Goal: Task Accomplishment & Management: Manage account settings

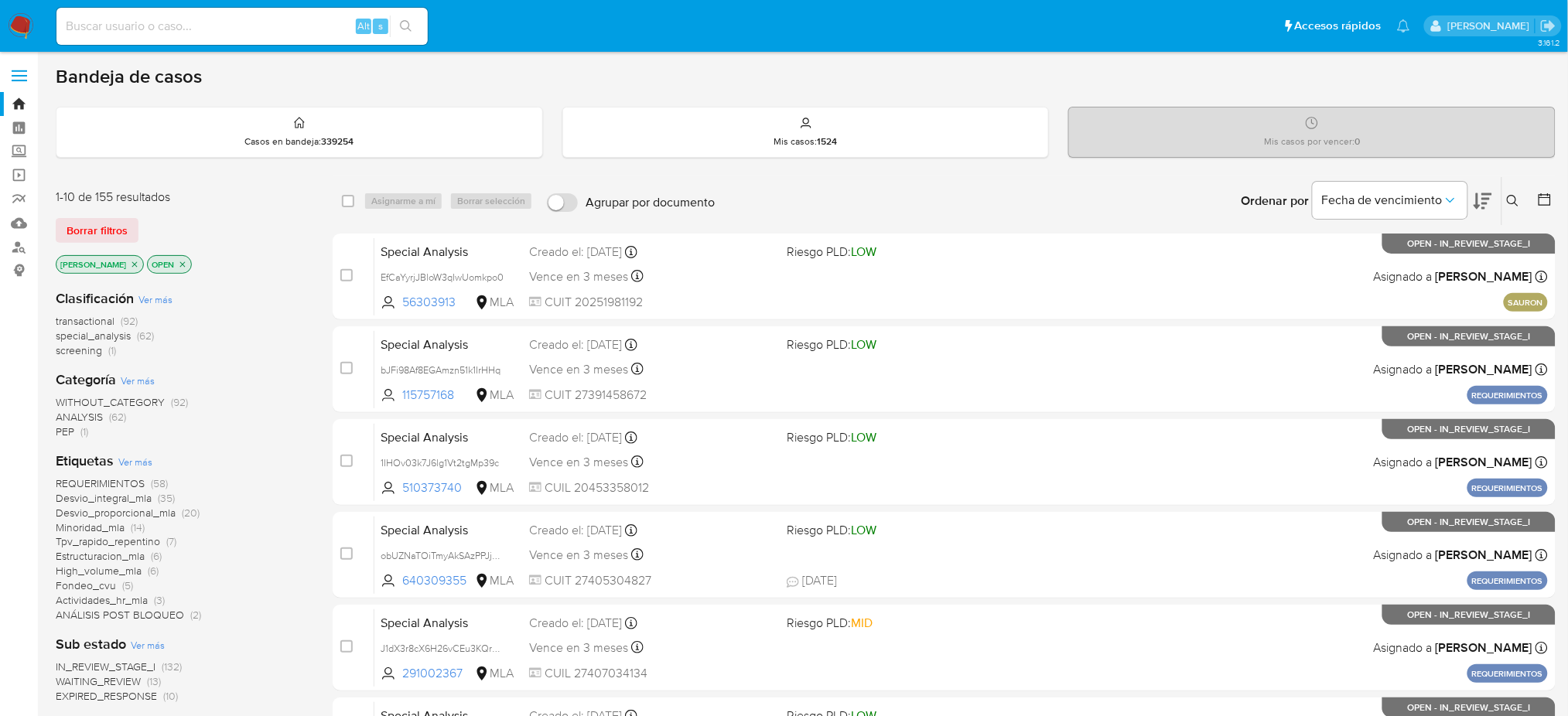
click at [278, 34] on input at bounding box center [242, 26] width 371 height 20
paste input "yBJUFcjf7St7UfHzgQHsrX01"
type input "yBJUFcjf7St7UfHzgQHsrX01"
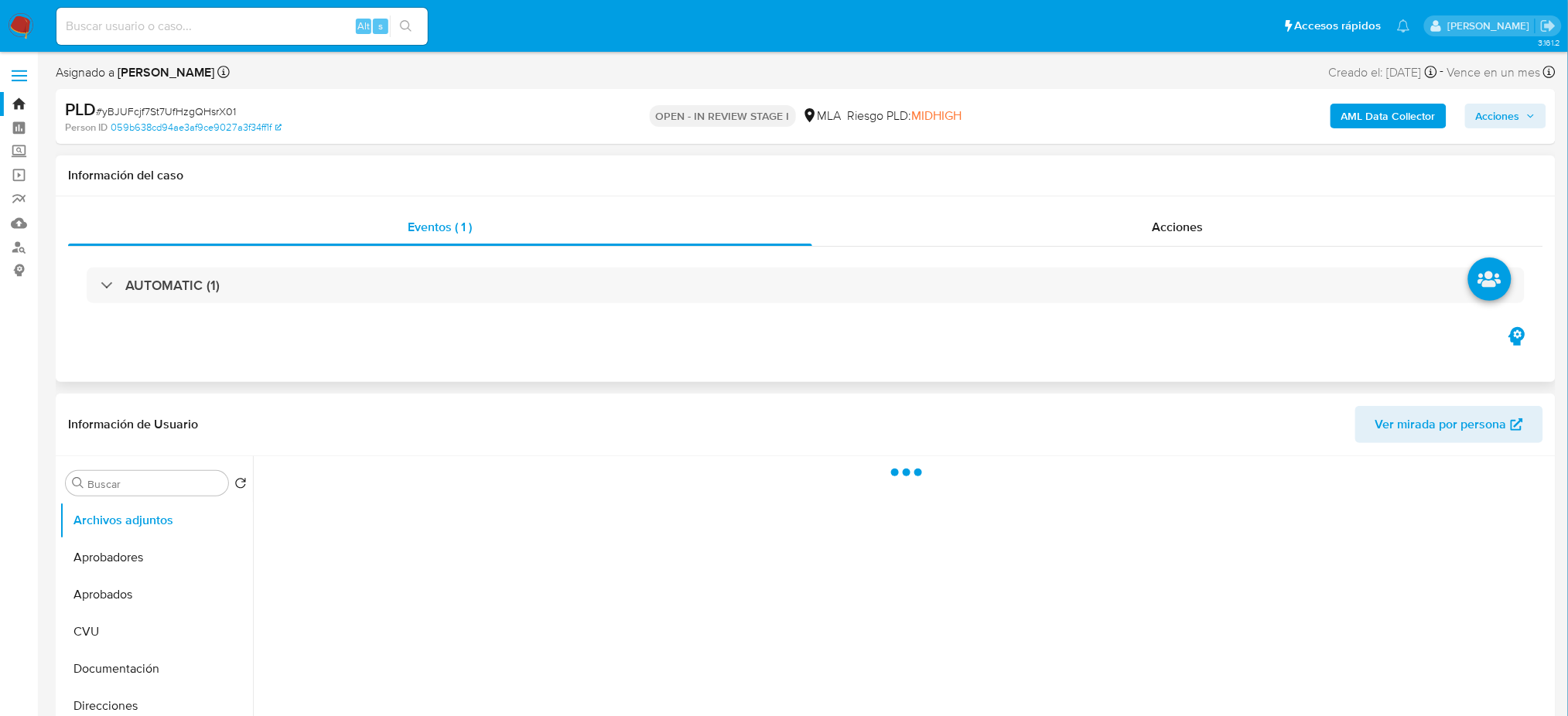
select select "10"
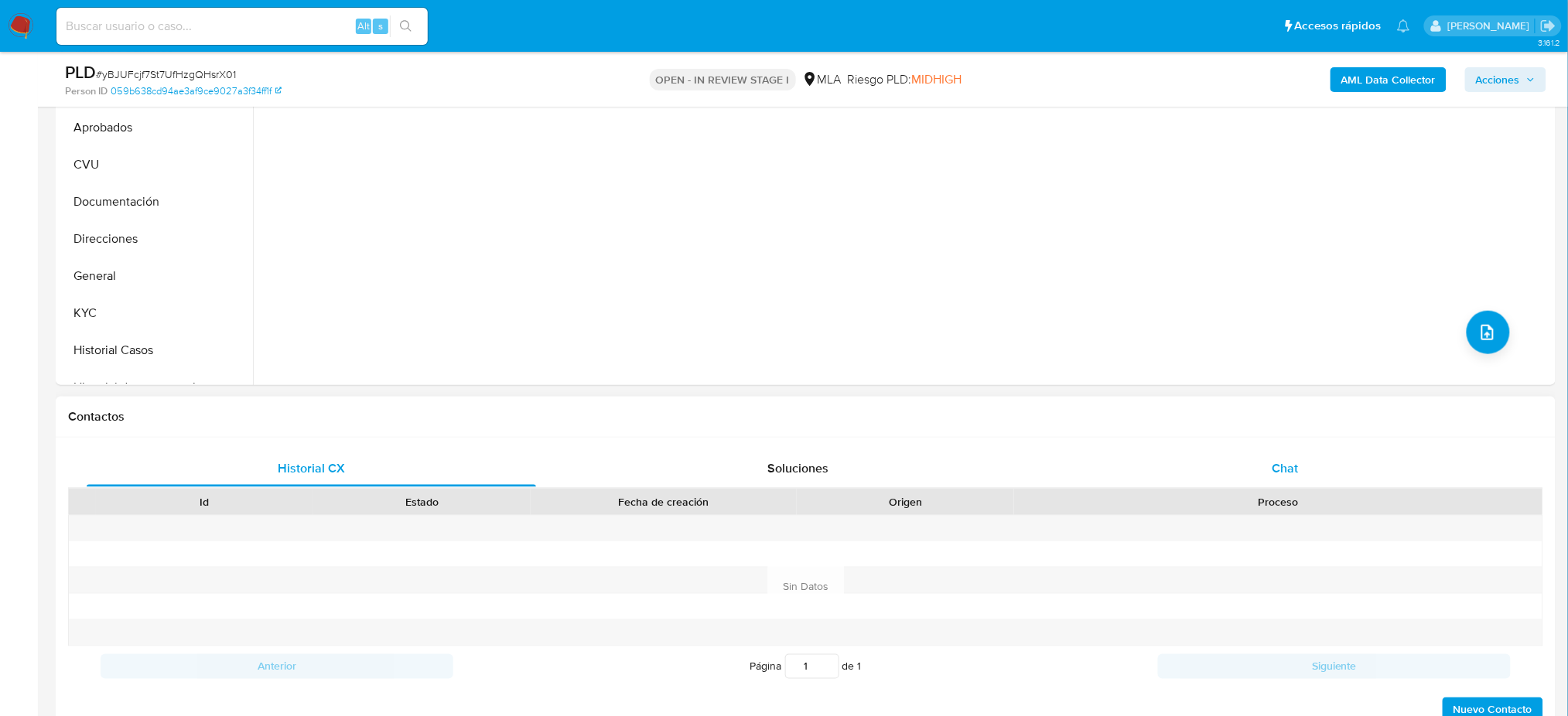
click at [1309, 478] on div "Chat" at bounding box center [1285, 468] width 449 height 37
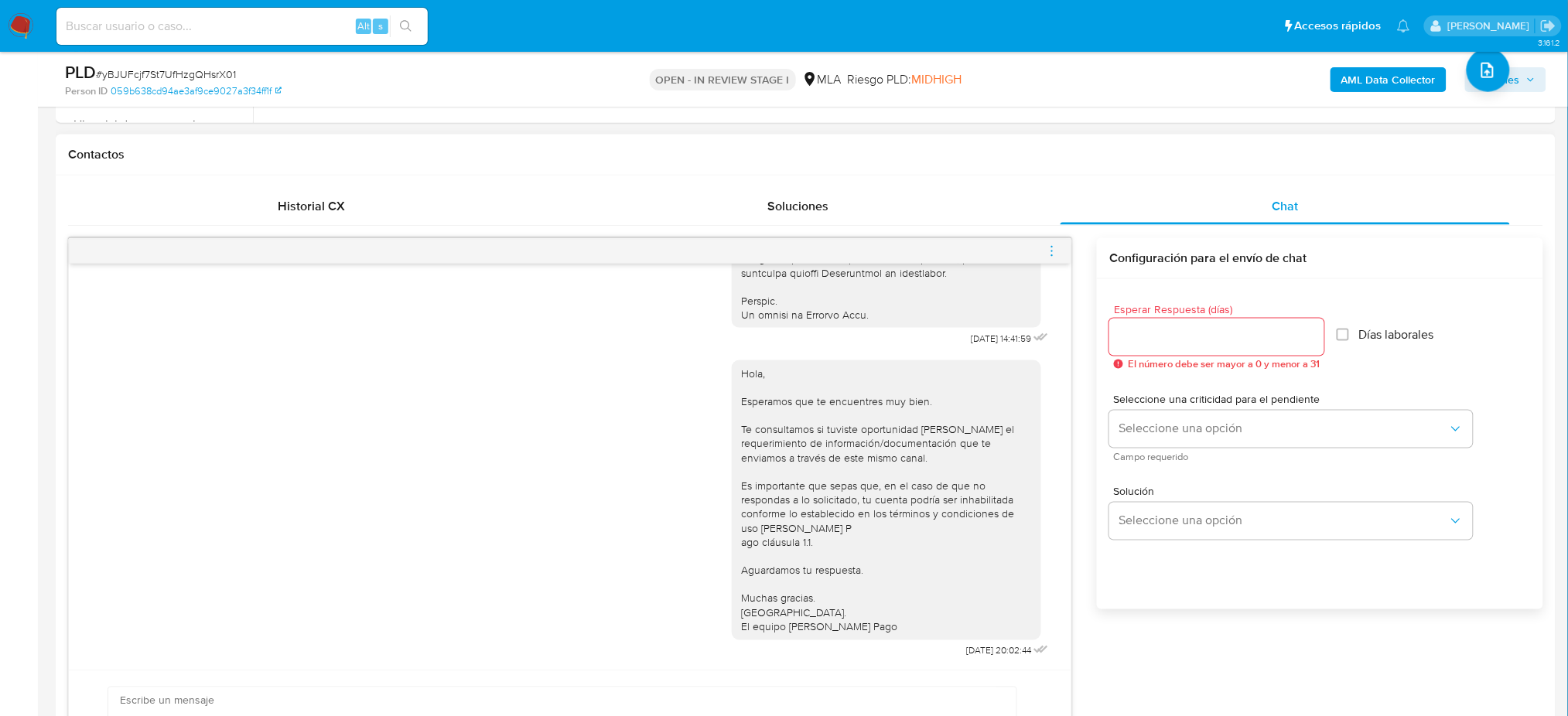
scroll to position [722, 0]
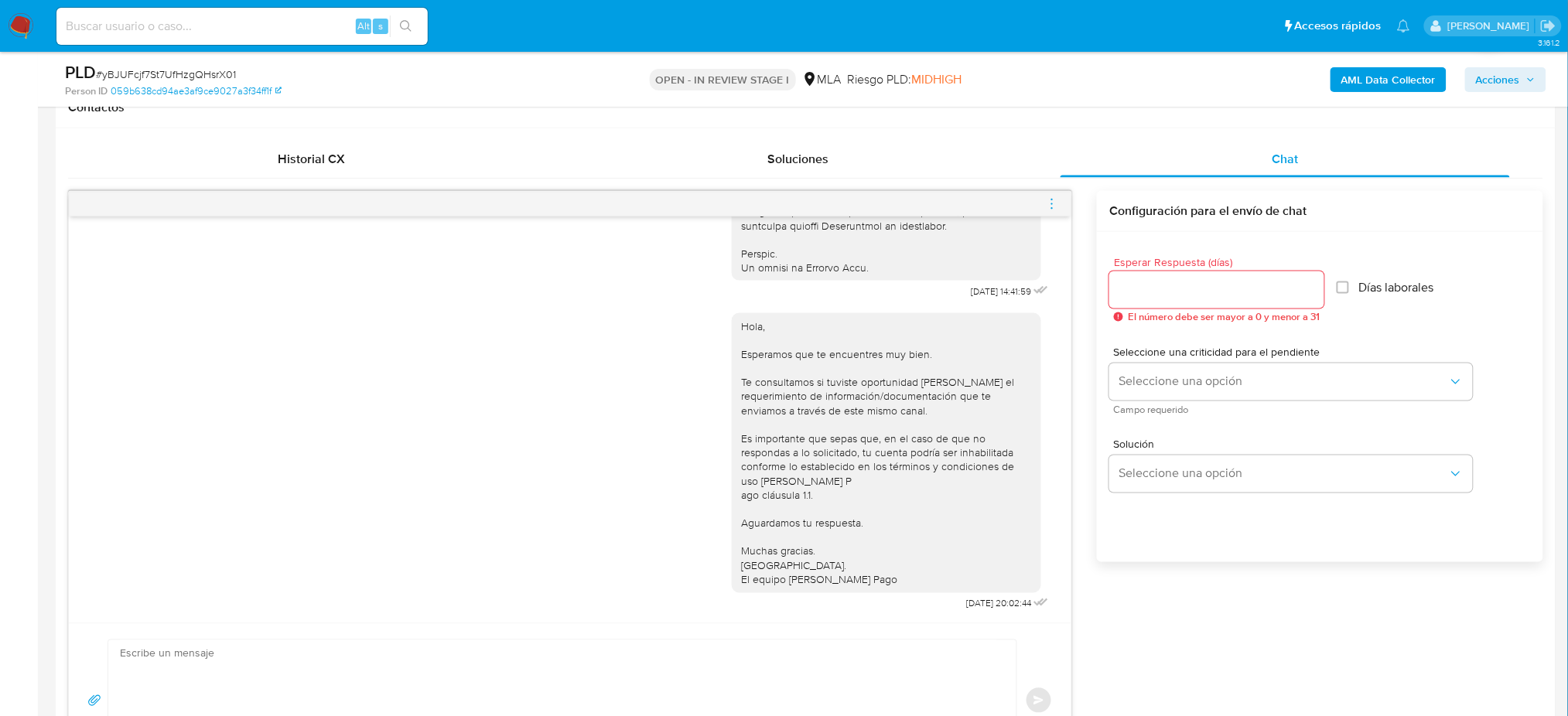
click at [1052, 203] on icon "menu-action" at bounding box center [1052, 203] width 2 height 2
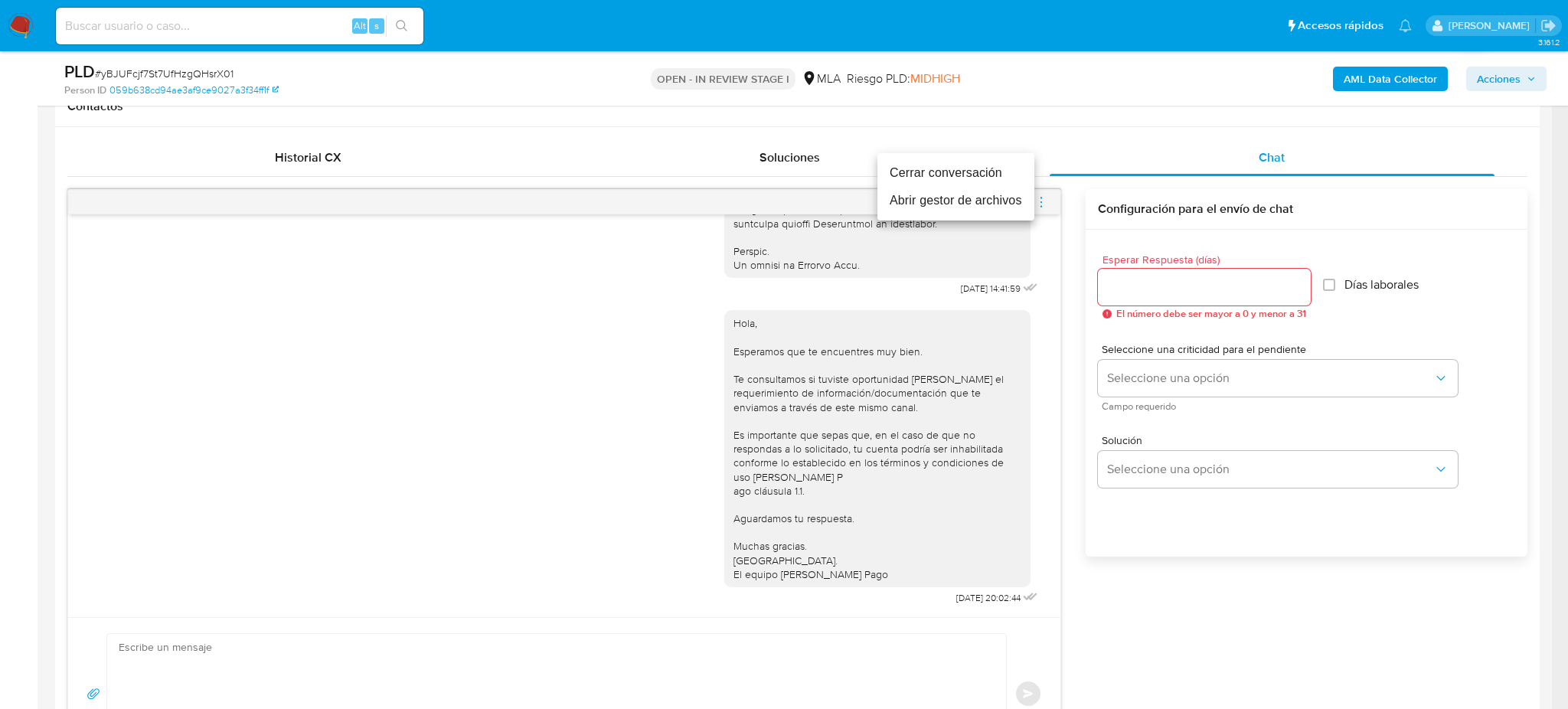
click at [982, 183] on li "Cerrar conversación" at bounding box center [956, 173] width 157 height 27
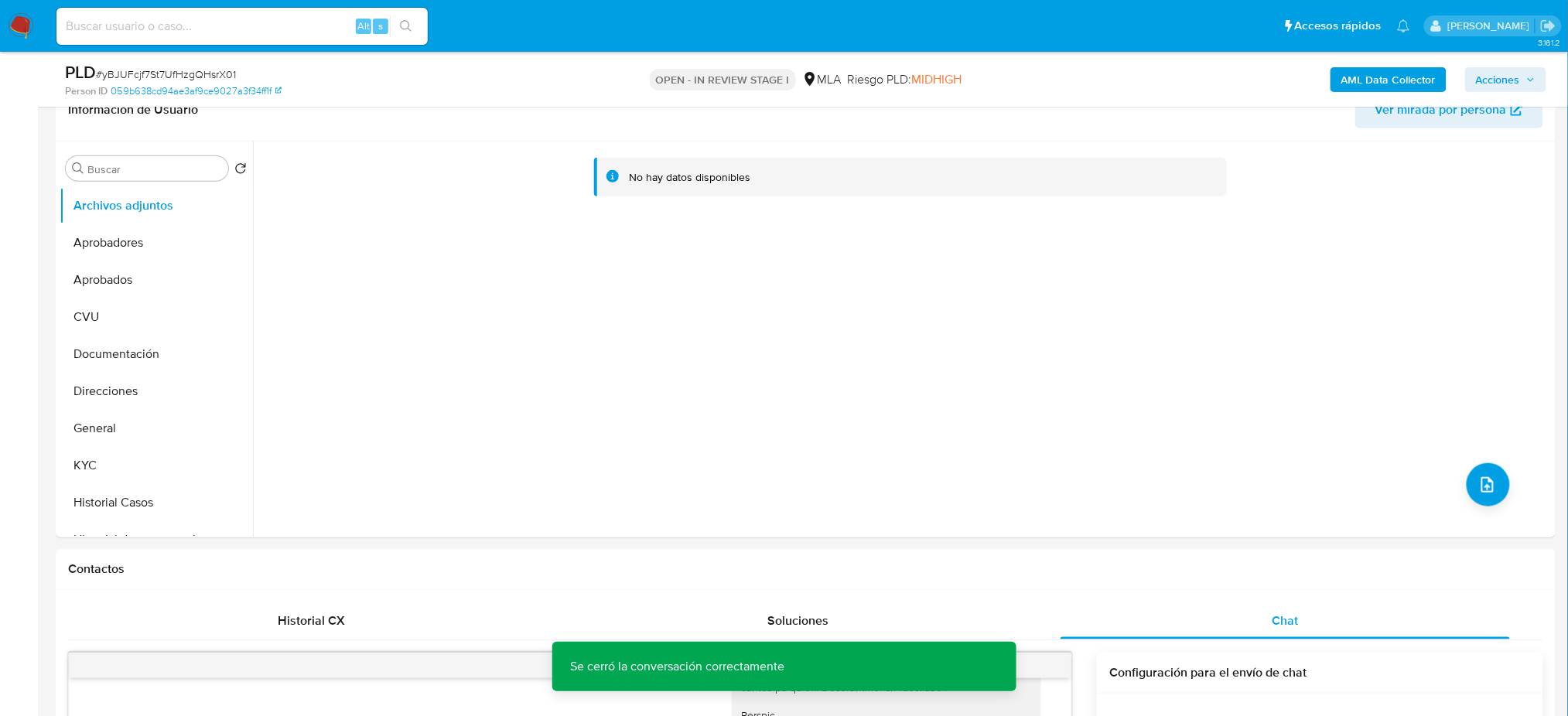
scroll to position [205, 0]
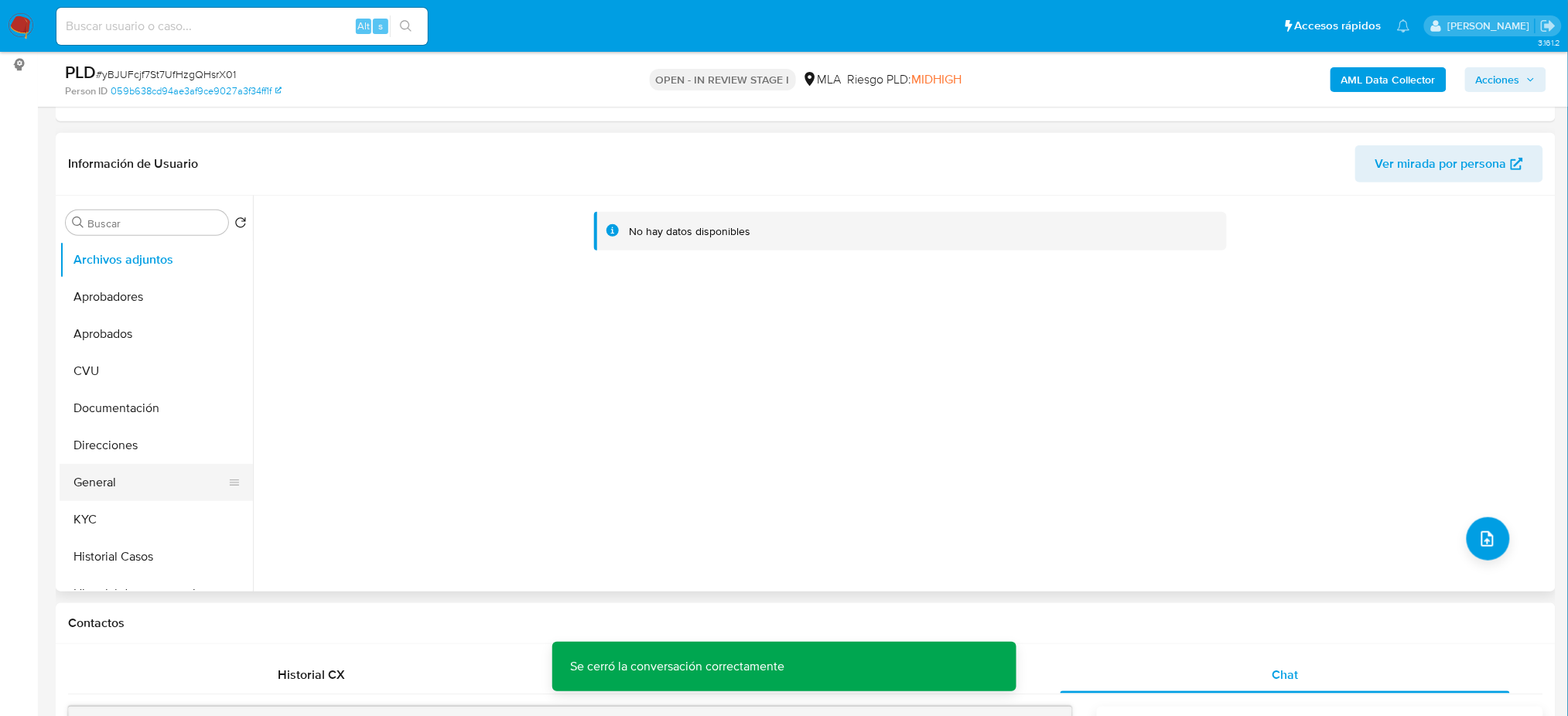
click at [143, 487] on button "General" at bounding box center [150, 483] width 181 height 37
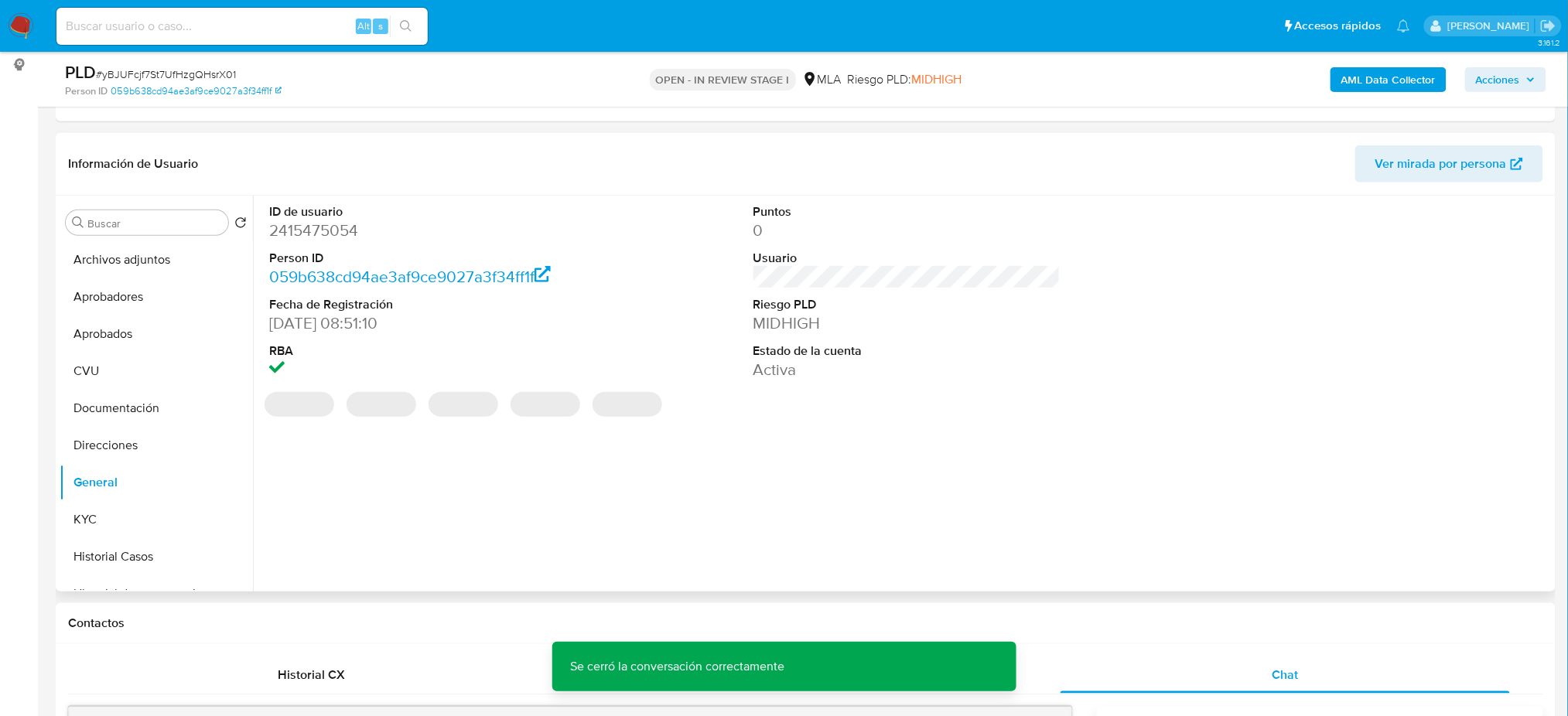
click at [304, 236] on dd "2415475054" at bounding box center [423, 230] width 307 height 22
copy dd "2415475054"
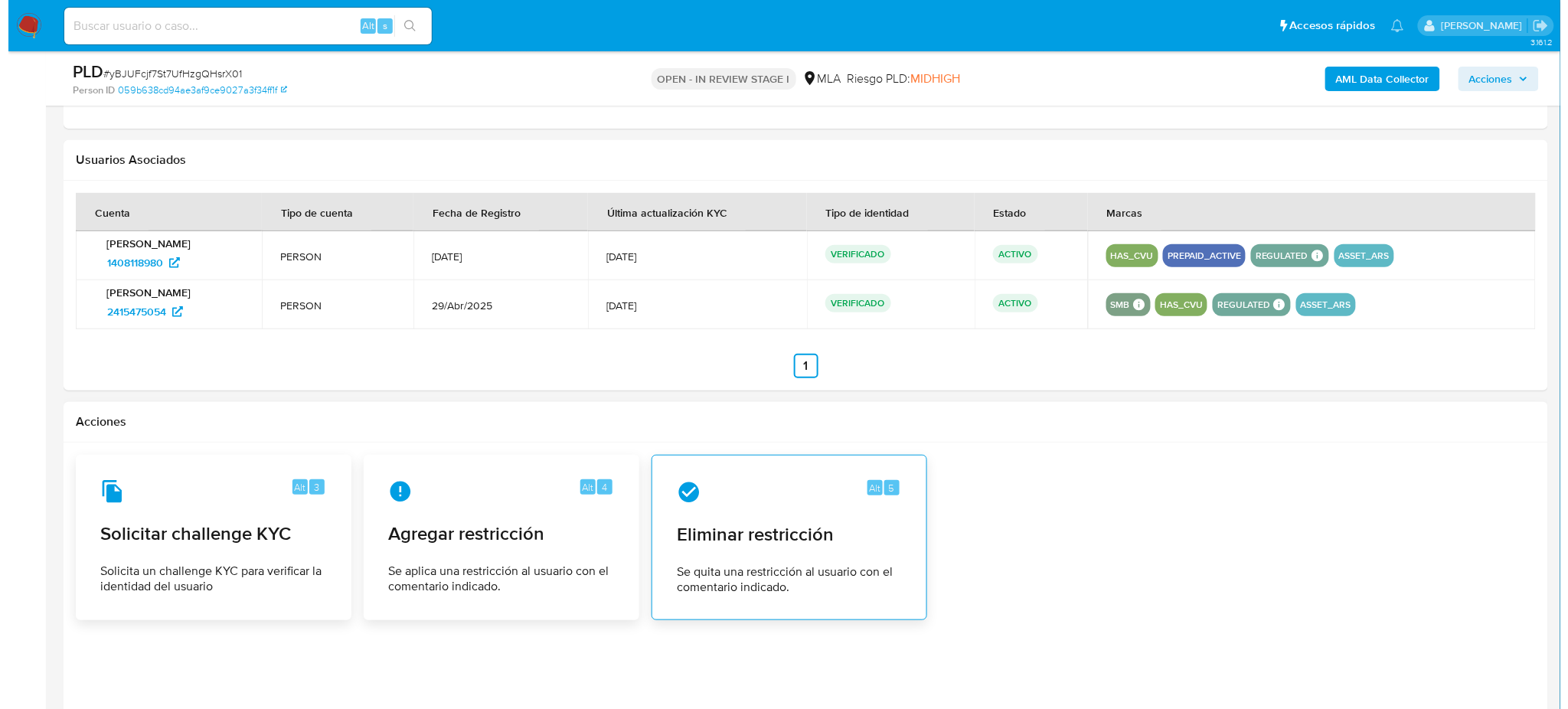
scroll to position [2395, 0]
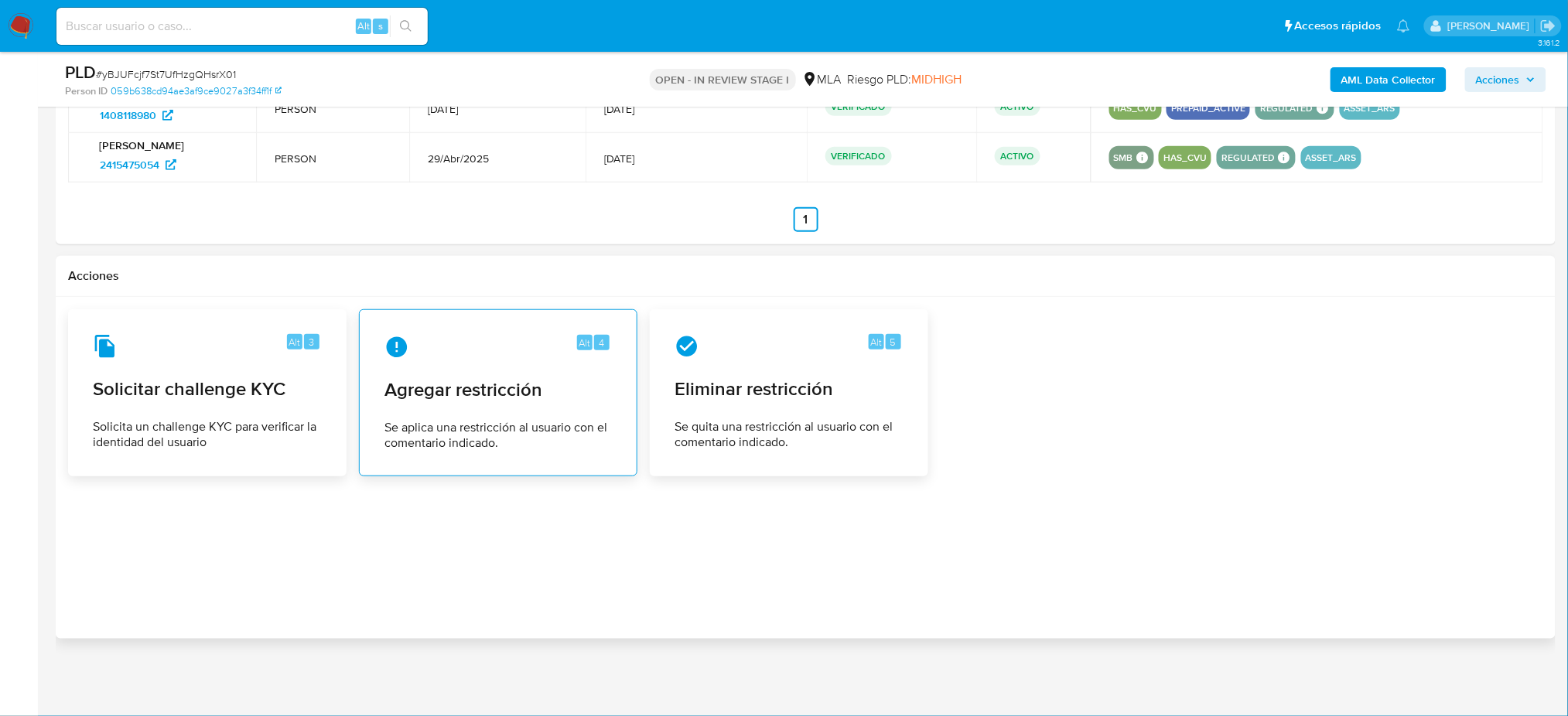
click at [464, 405] on div "Alt 4 Agregar restricción Se aplica una restricción al usuario con el comentari…" at bounding box center [498, 393] width 252 height 141
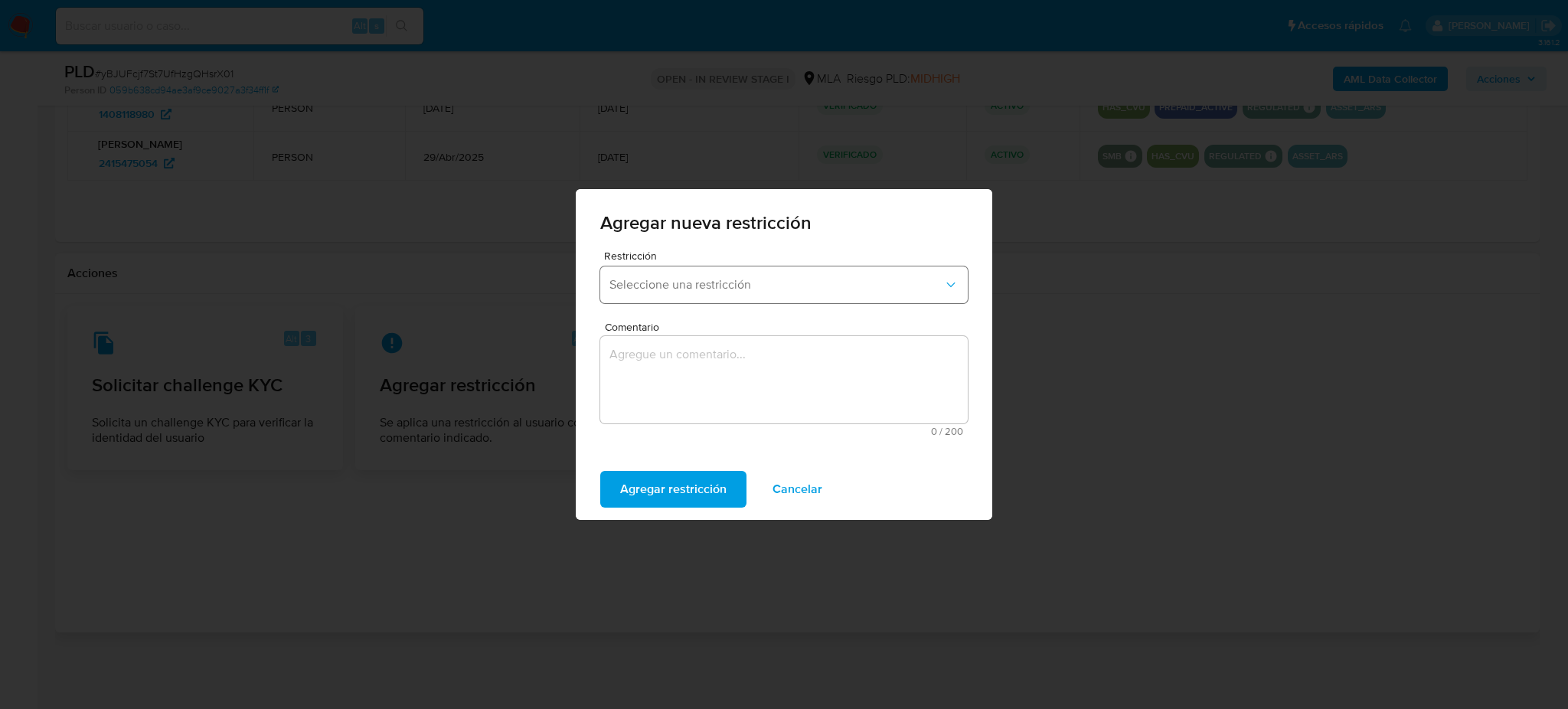
click at [680, 291] on span "Seleccione una restricción" at bounding box center [776, 284] width 334 height 15
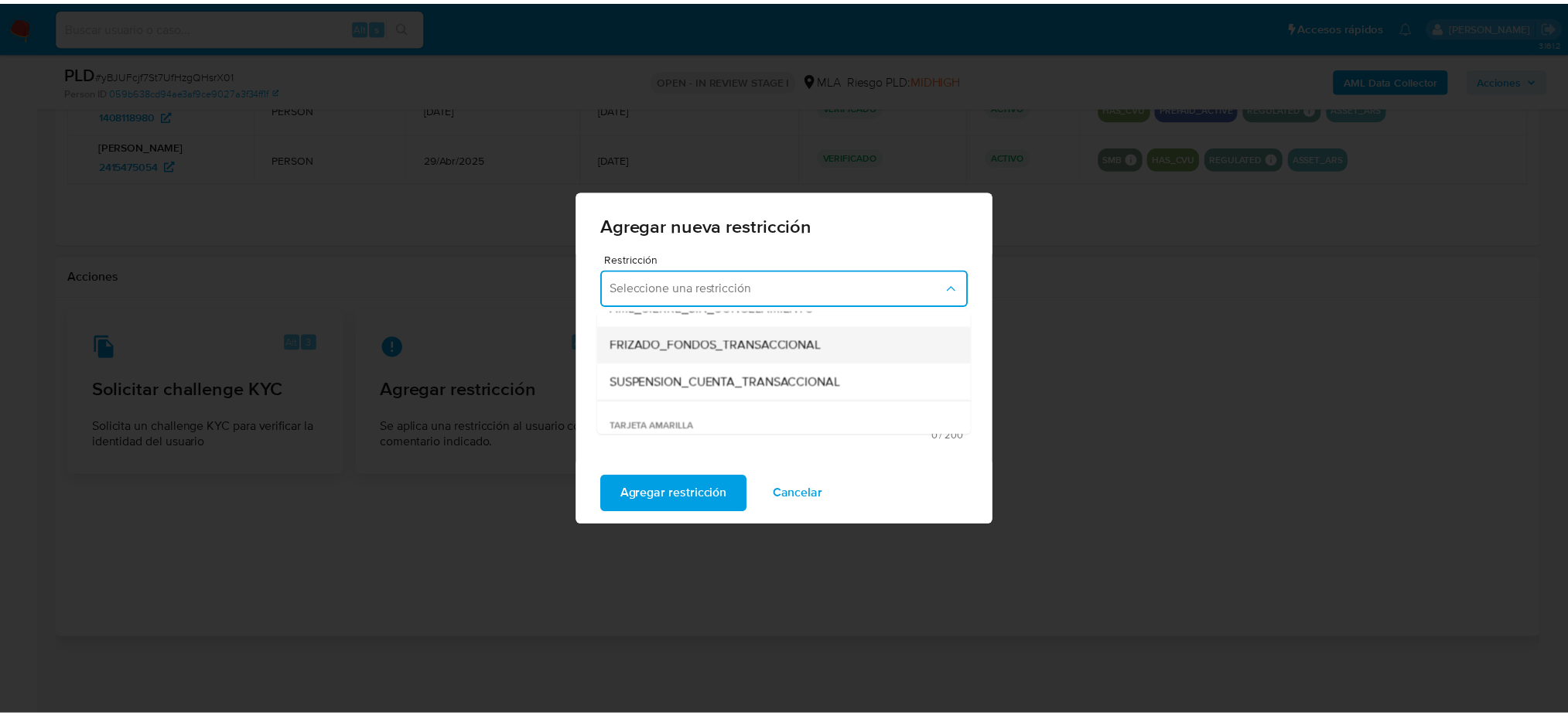
scroll to position [205, 0]
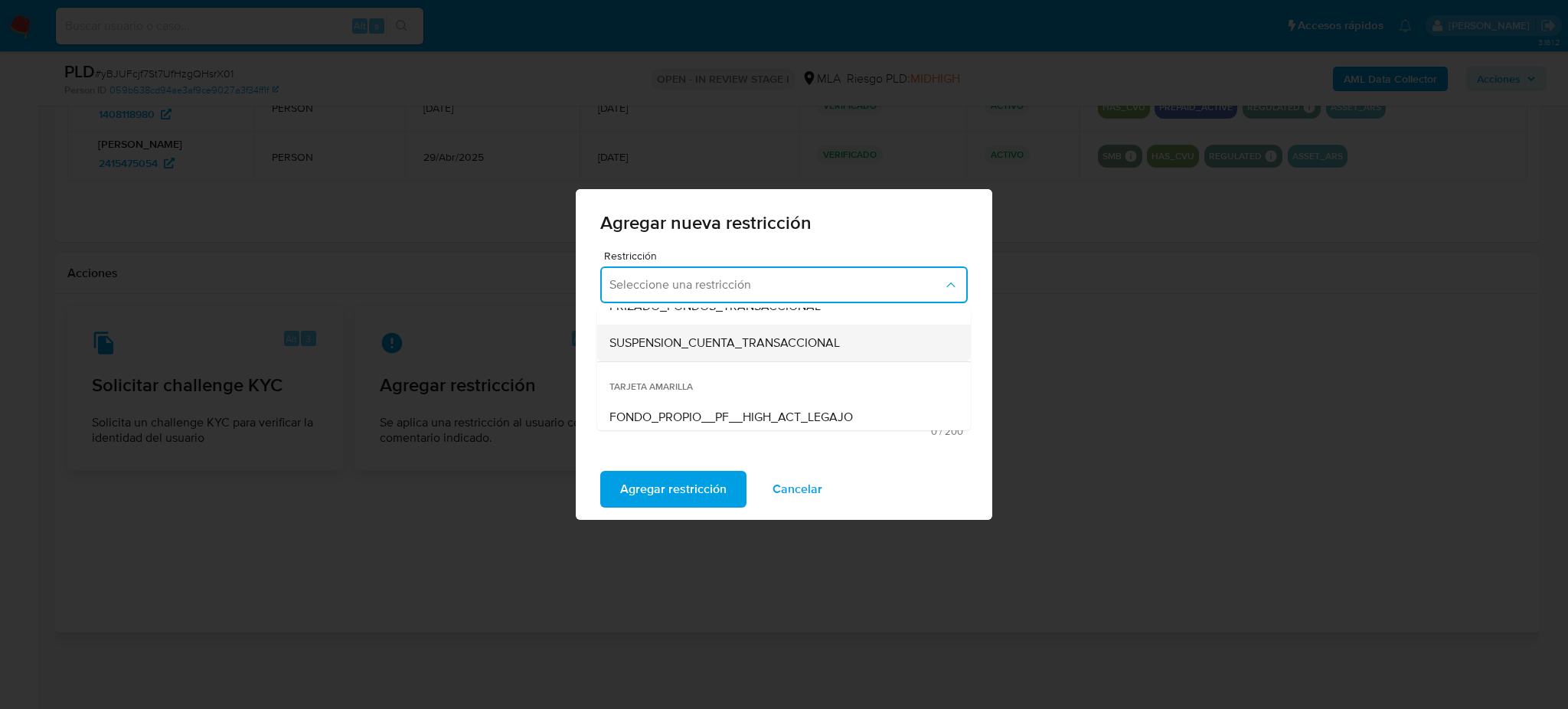
click at [688, 352] on div "SUSPENSION_CUENTA_TRANSACCIONAL" at bounding box center [779, 343] width 340 height 37
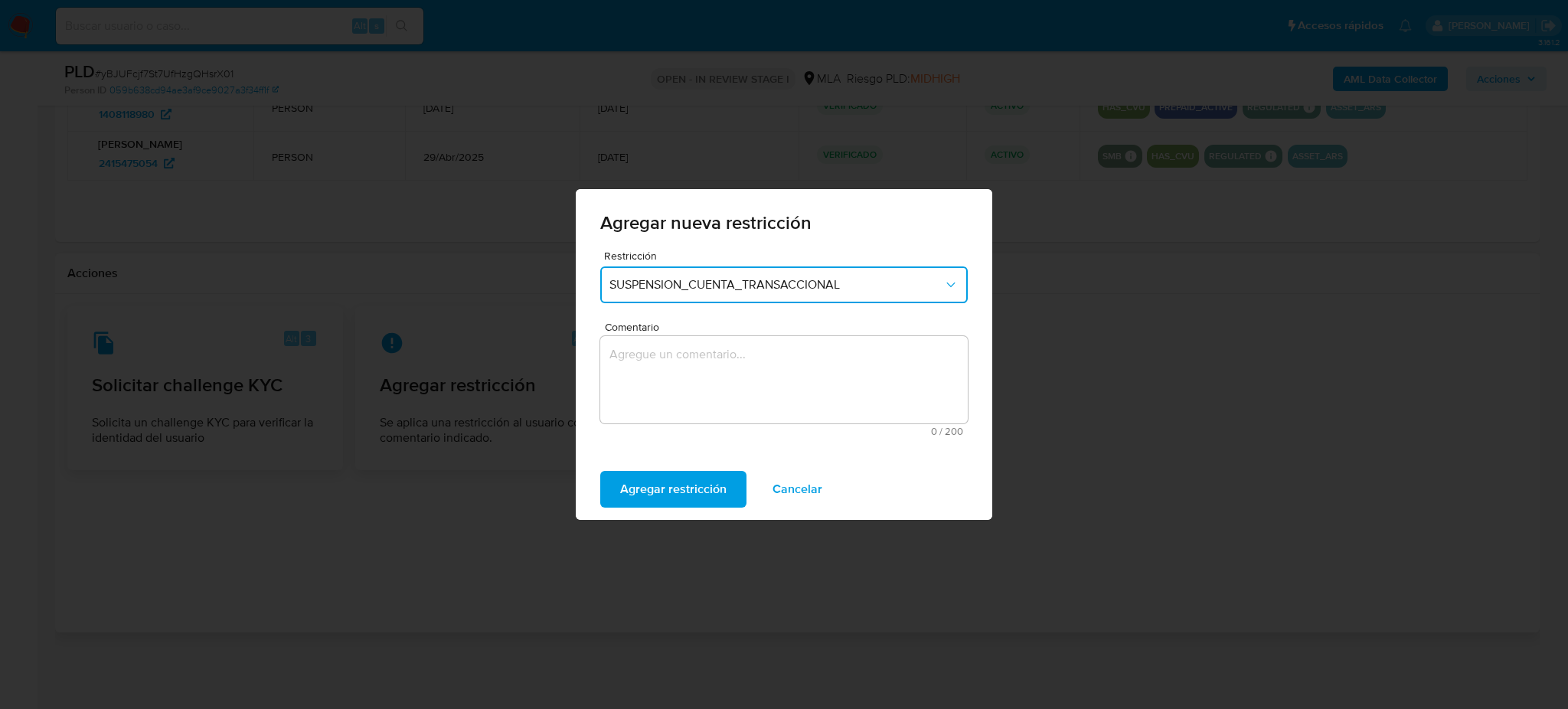
click at [671, 402] on textarea "Comentario" at bounding box center [783, 380] width 368 height 87
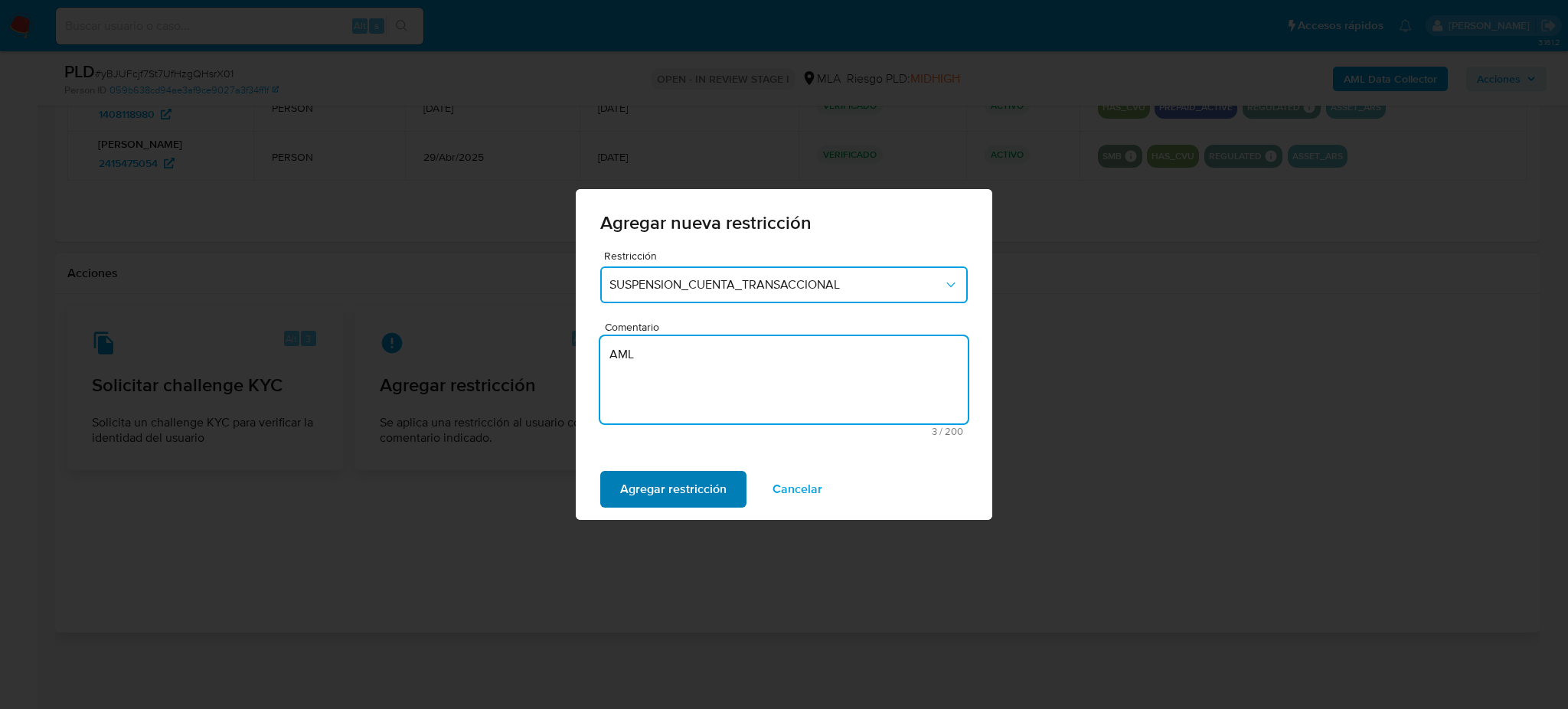
type textarea "AML"
click at [623, 495] on span "Agregar restricción" at bounding box center [673, 489] width 107 height 34
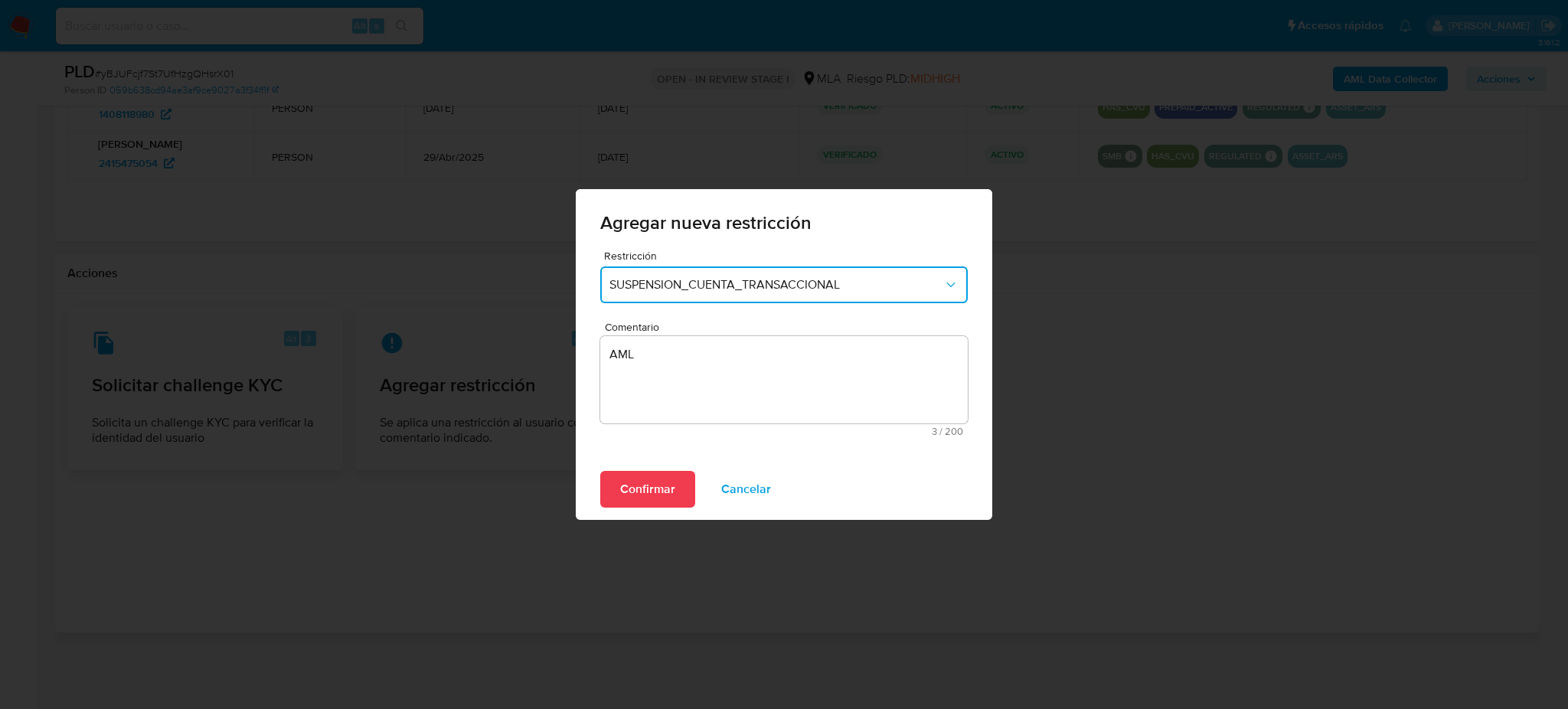
click at [670, 495] on span "Confirmar" at bounding box center [647, 489] width 55 height 34
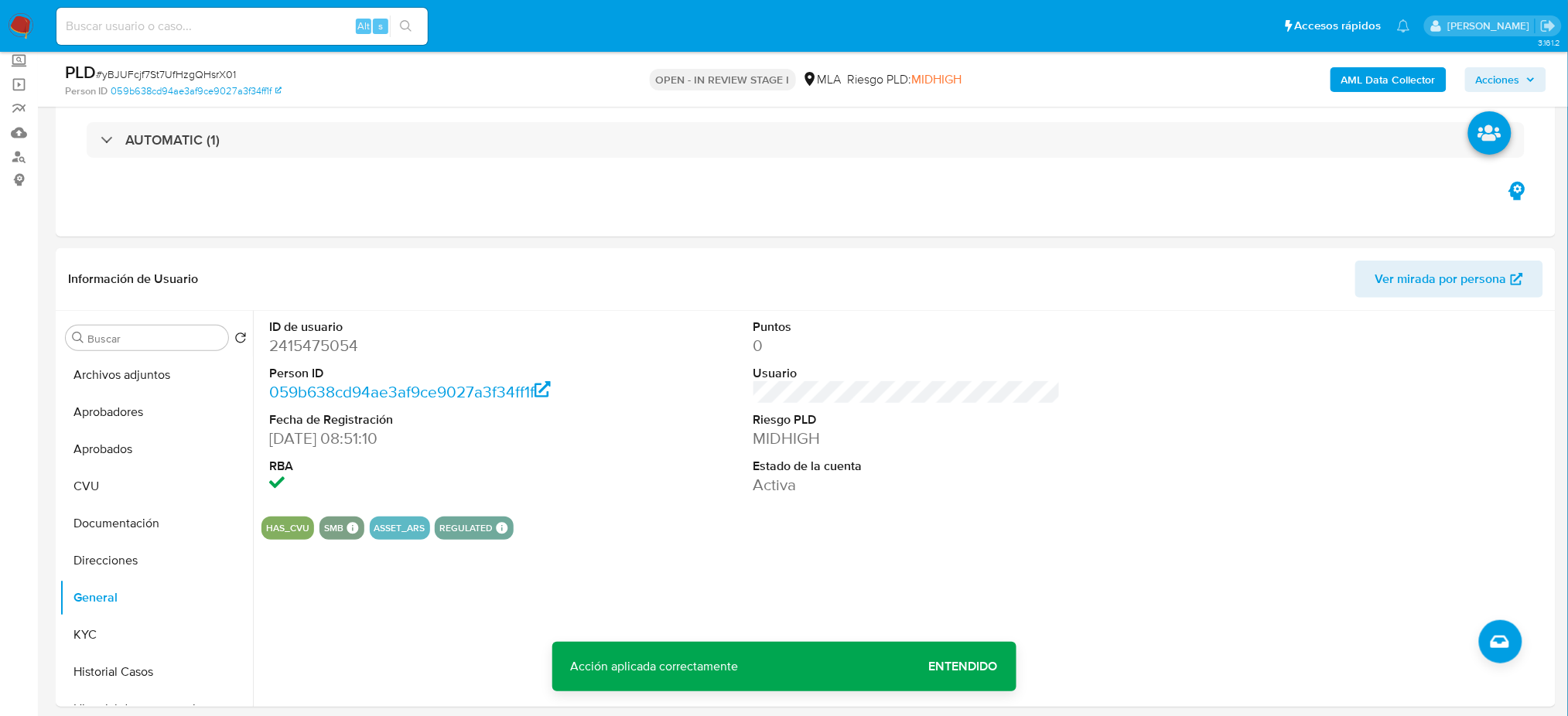
scroll to position [46, 0]
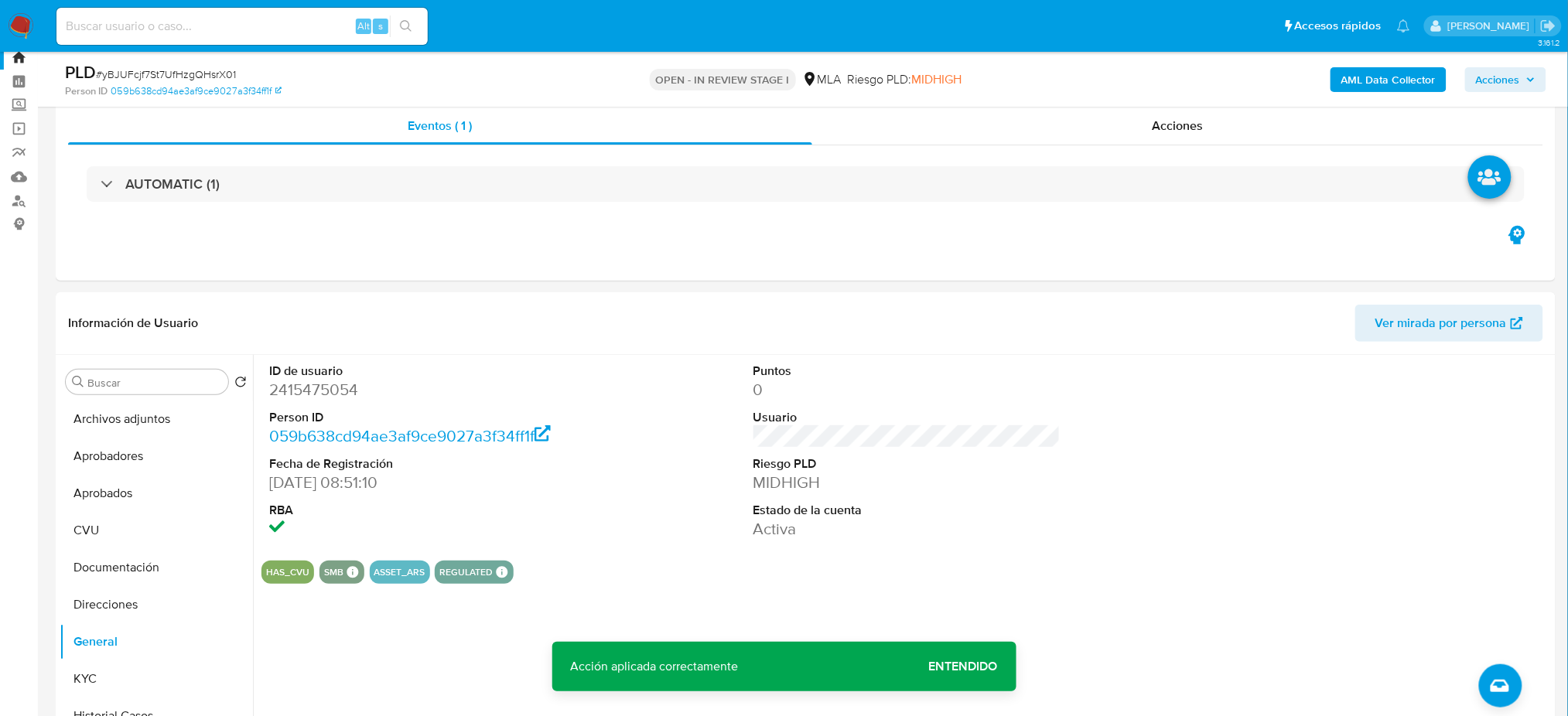
click at [1342, 79] on button "AML Data Collector" at bounding box center [1388, 79] width 116 height 25
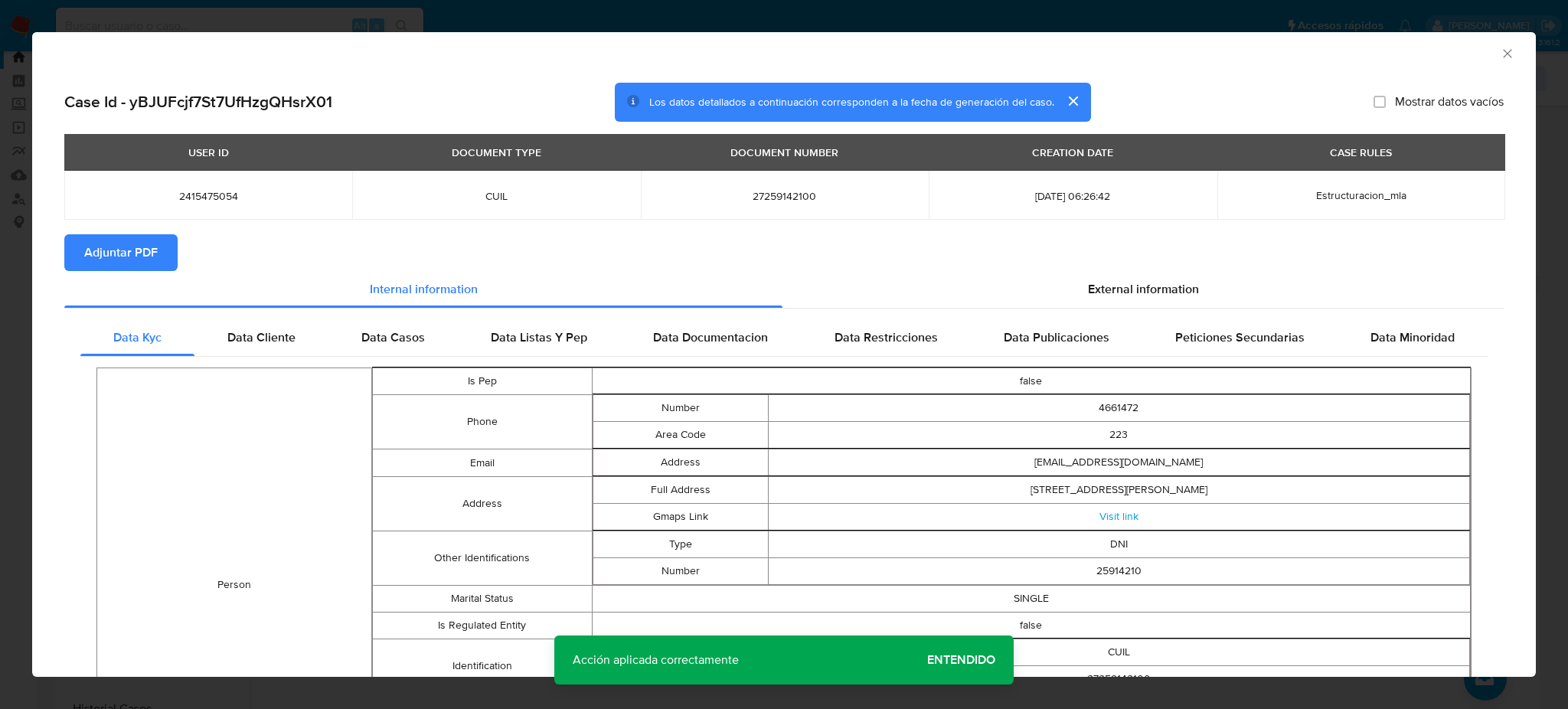
click at [119, 239] on span "Adjuntar PDF" at bounding box center [121, 252] width 74 height 34
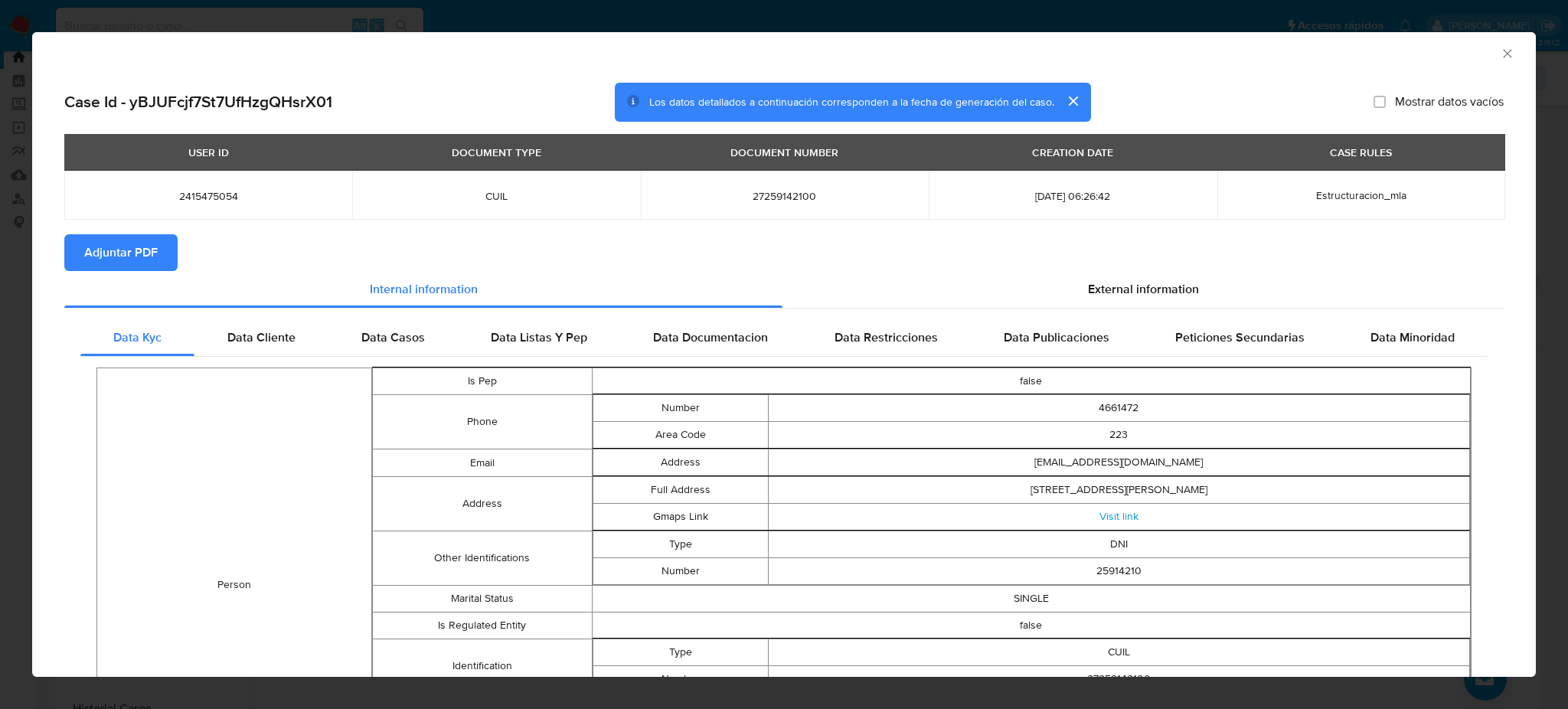
click at [1500, 60] on icon "Cerrar ventana" at bounding box center [1507, 53] width 15 height 15
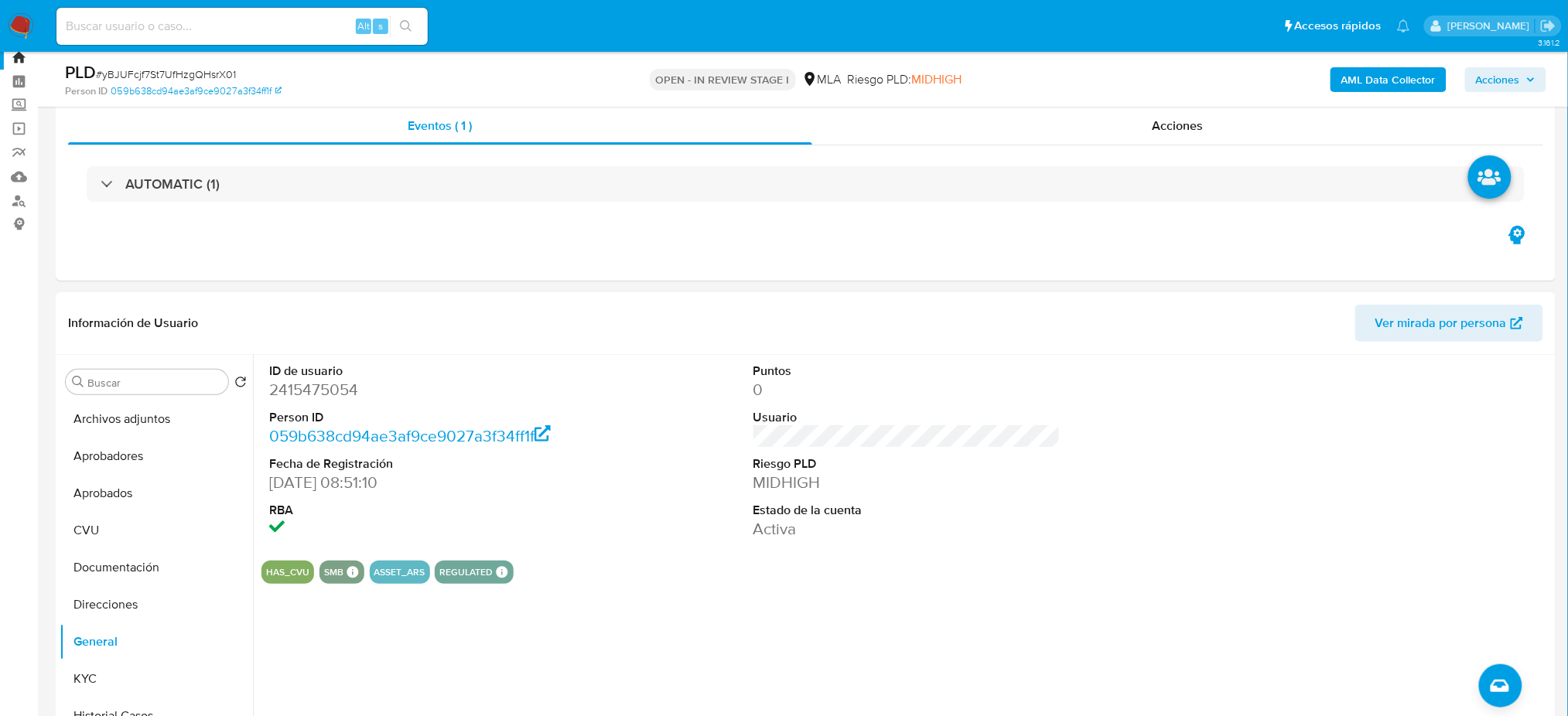
click at [277, 387] on dd "2415475054" at bounding box center [423, 389] width 307 height 22
click at [277, 385] on dd "2415475054" at bounding box center [423, 389] width 307 height 22
click at [273, 387] on dd "2415475054" at bounding box center [423, 389] width 307 height 22
click at [271, 388] on dd "2415475054" at bounding box center [423, 389] width 307 height 22
click at [271, 387] on dd "2415475054" at bounding box center [423, 389] width 307 height 22
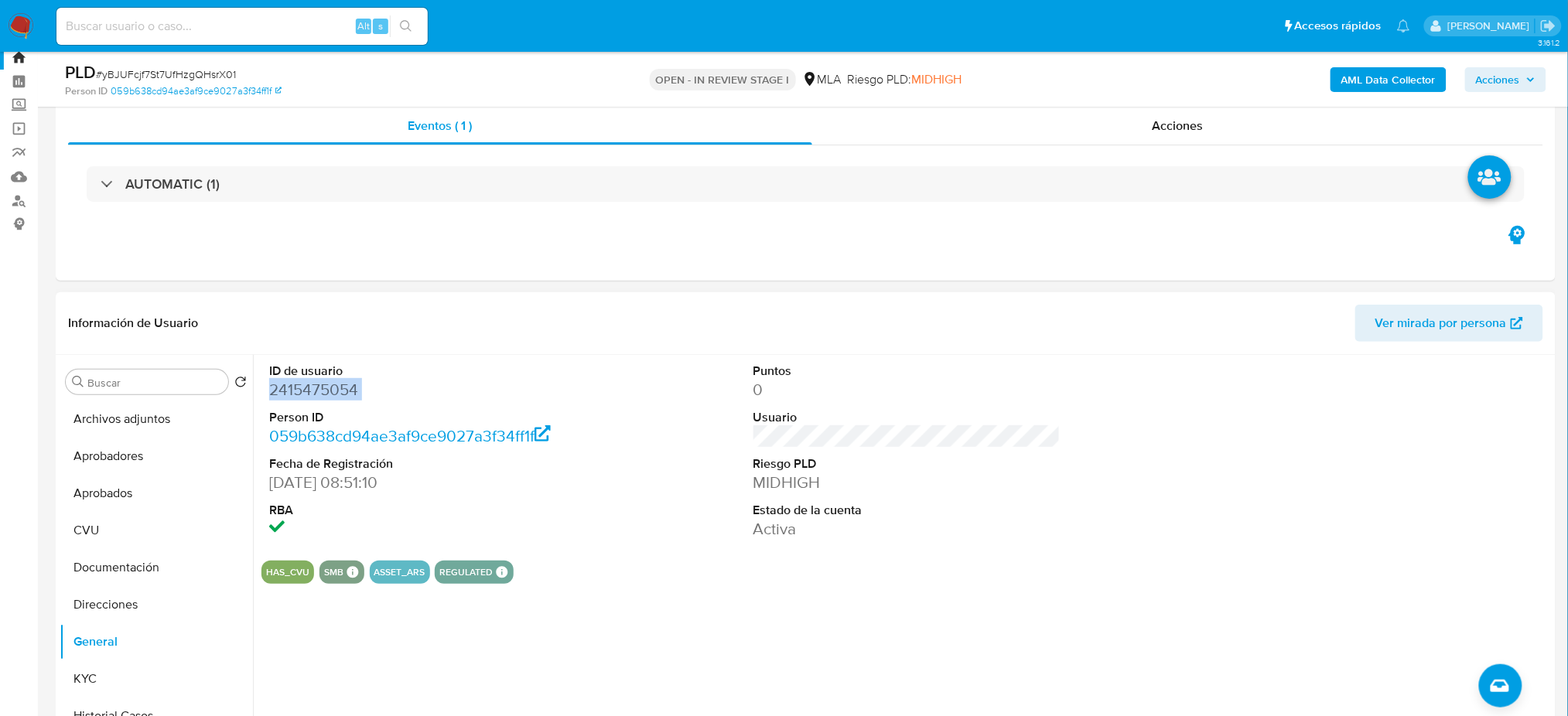
copy dd "2415475054"
click at [171, 419] on button "Archivos adjuntos" at bounding box center [150, 419] width 181 height 37
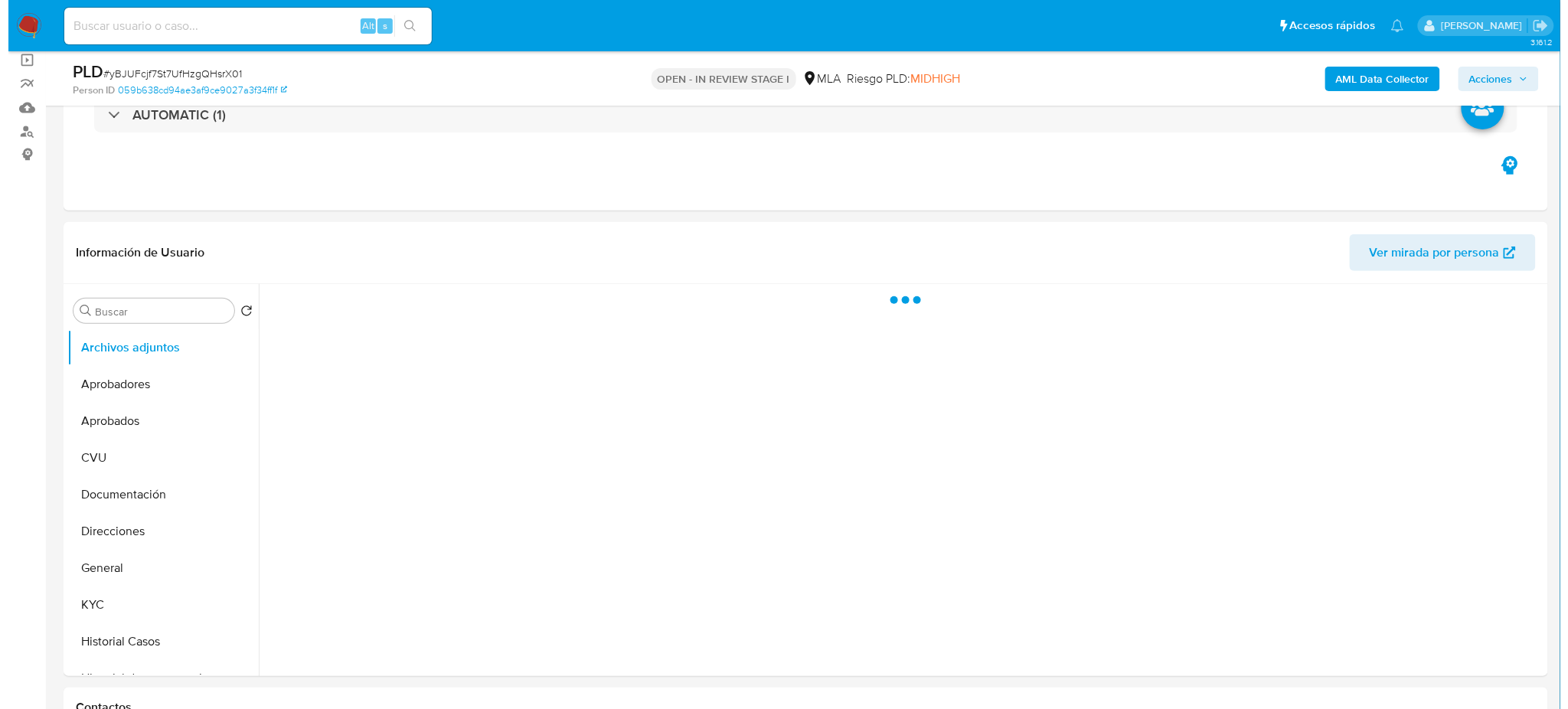
scroll to position [148, 0]
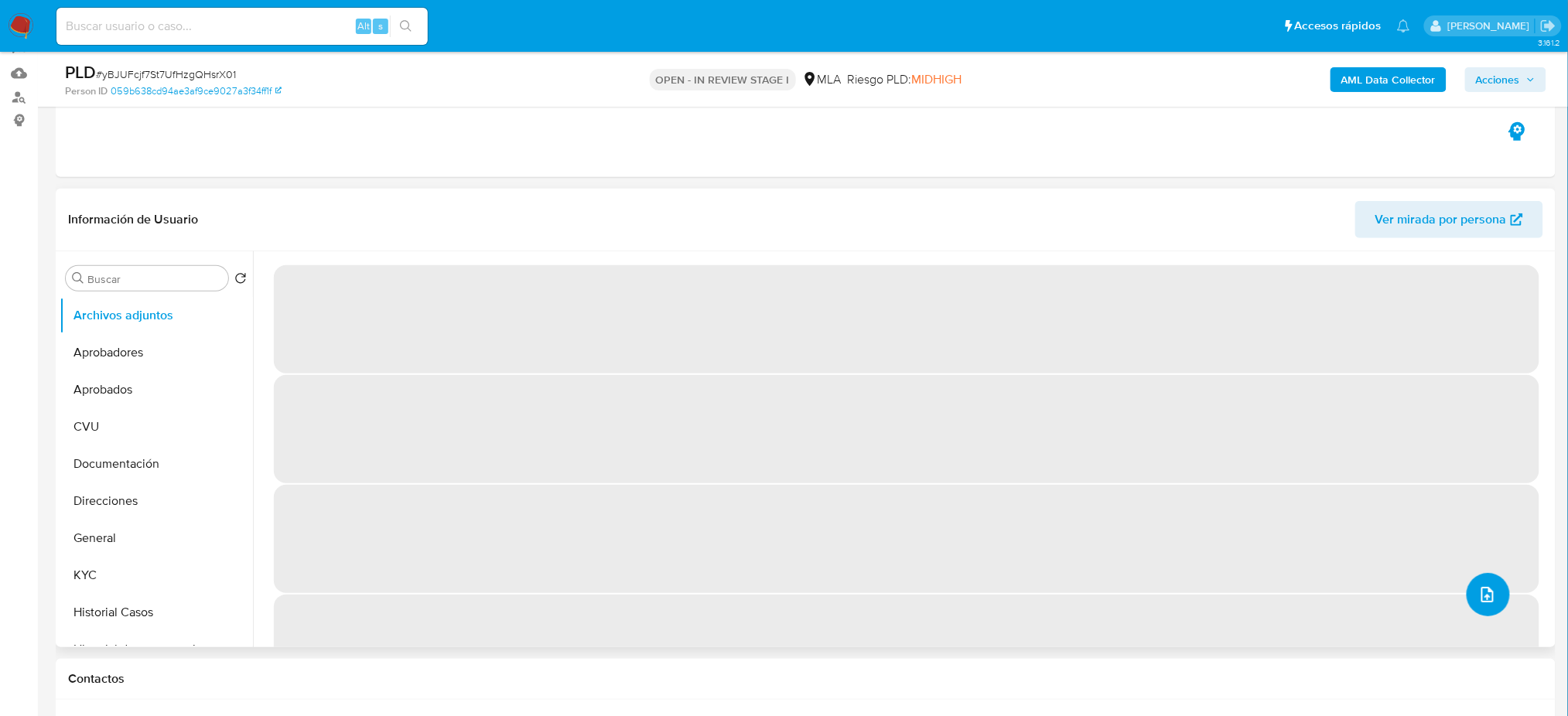
click at [1480, 602] on icon "upload-file" at bounding box center [1487, 595] width 19 height 19
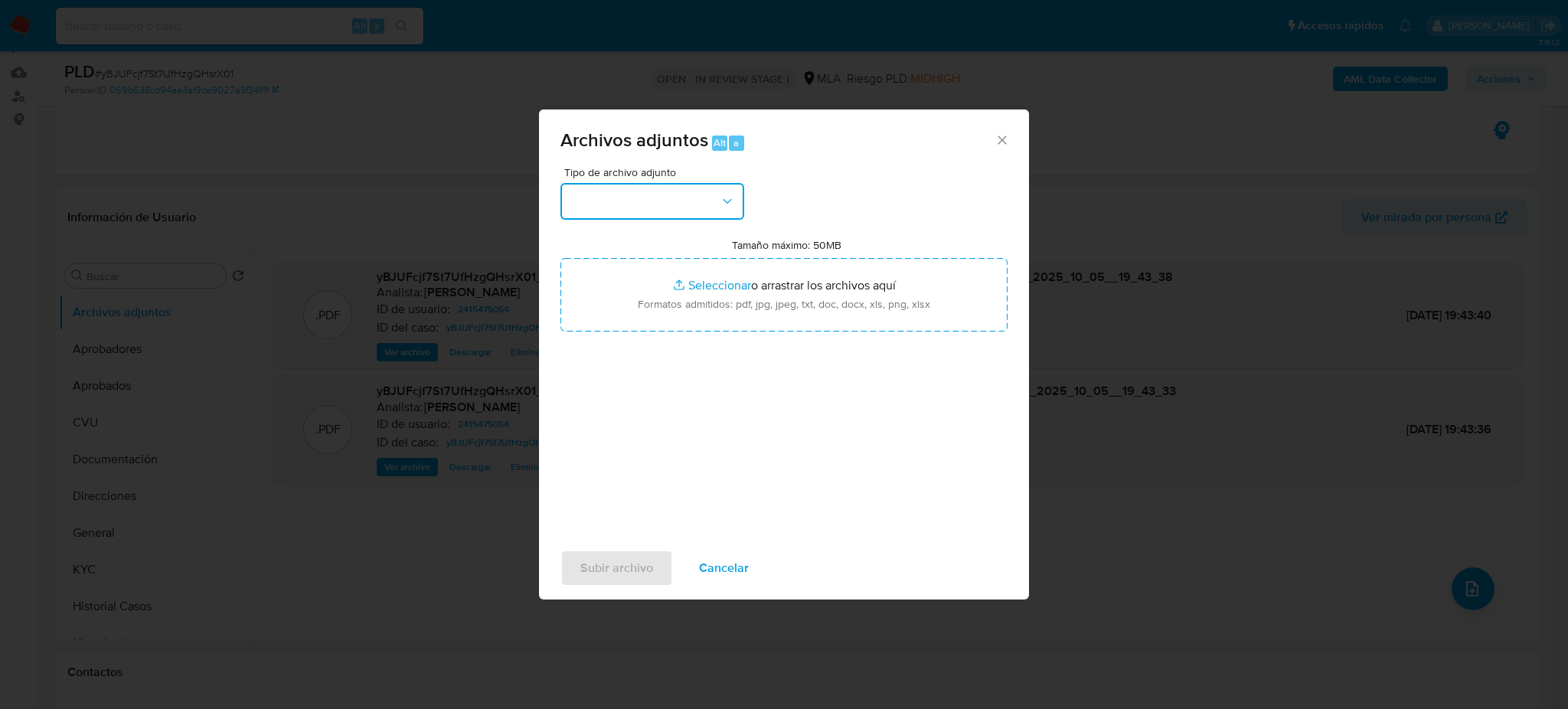
click at [586, 208] on button "button" at bounding box center [652, 201] width 183 height 37
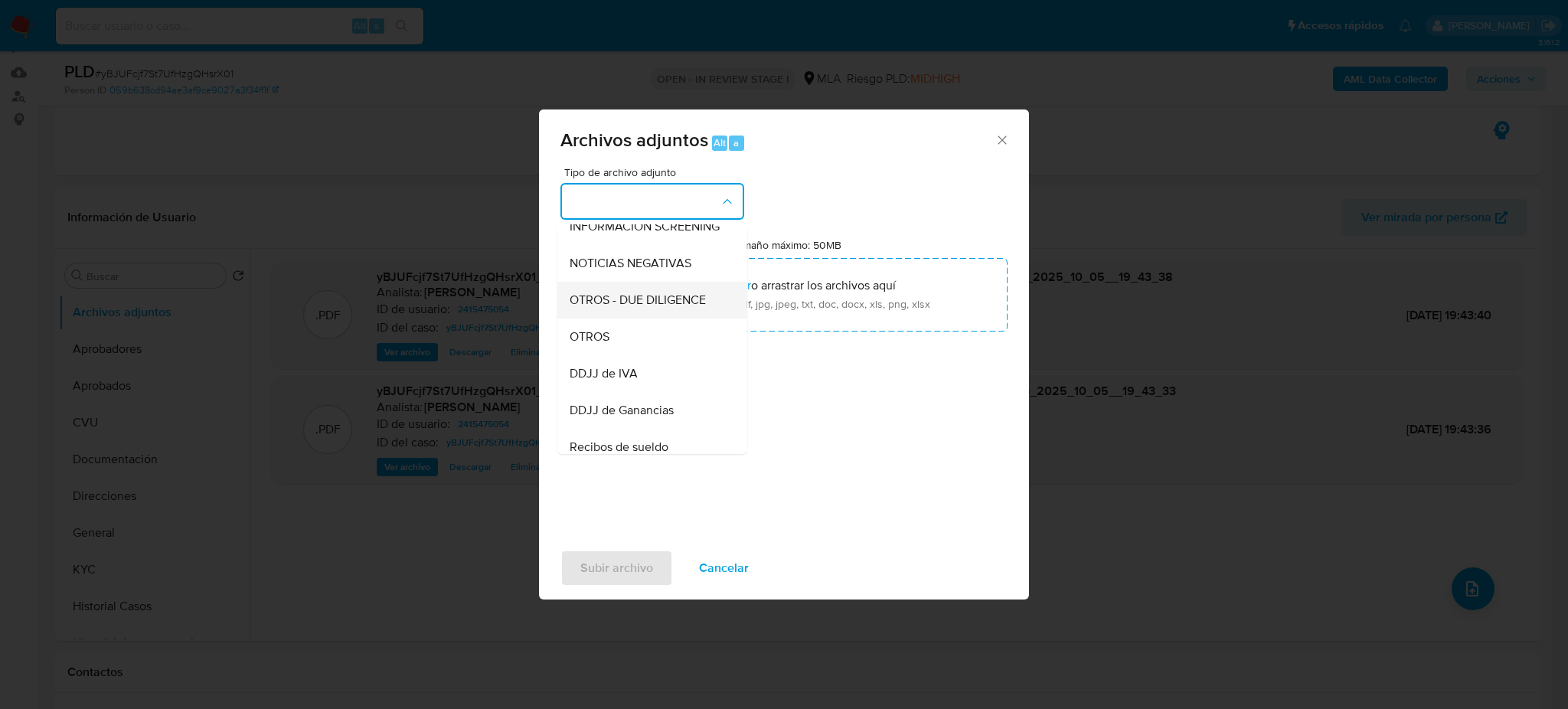
scroll to position [203, 0]
click at [625, 352] on div "OTROS" at bounding box center [647, 333] width 156 height 37
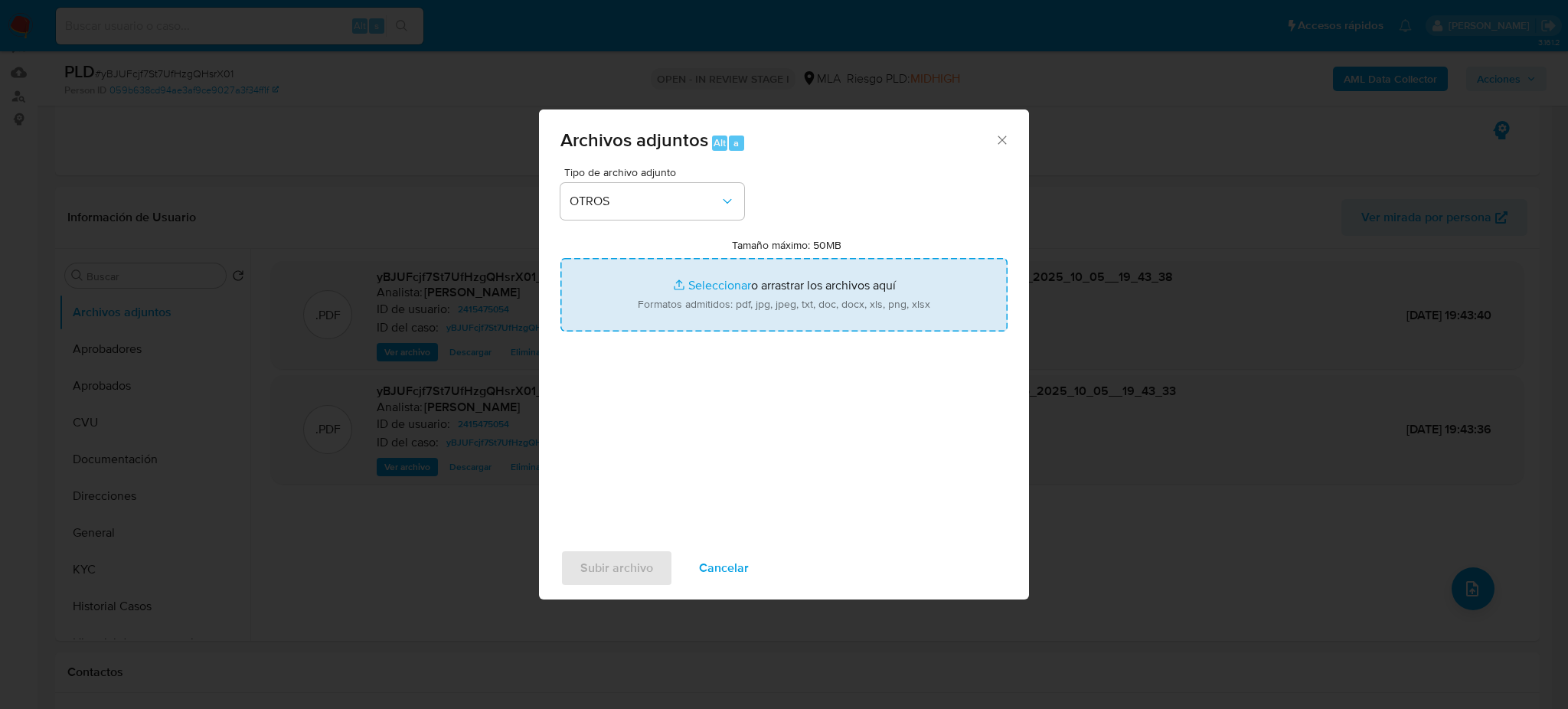
click at [641, 318] on input "Tamaño máximo: 50MB Seleccionar archivos" at bounding box center [784, 295] width 447 height 74
type input "C:\fakepath\Caselog yBJUFcjf7St7UfHzgQHsrX01_2025_09_18_01_19_48.docx"
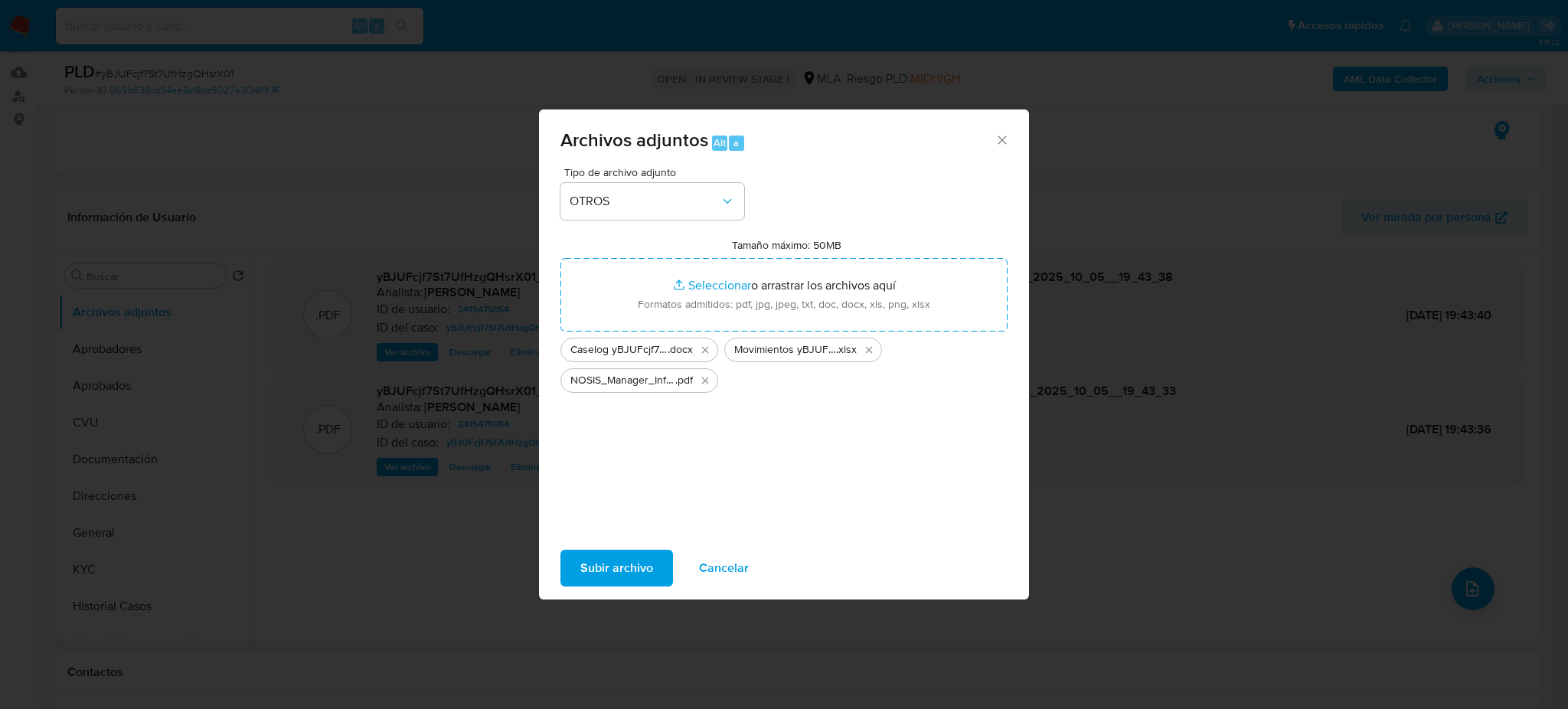
click at [610, 566] on span "Subir archivo" at bounding box center [617, 568] width 73 height 34
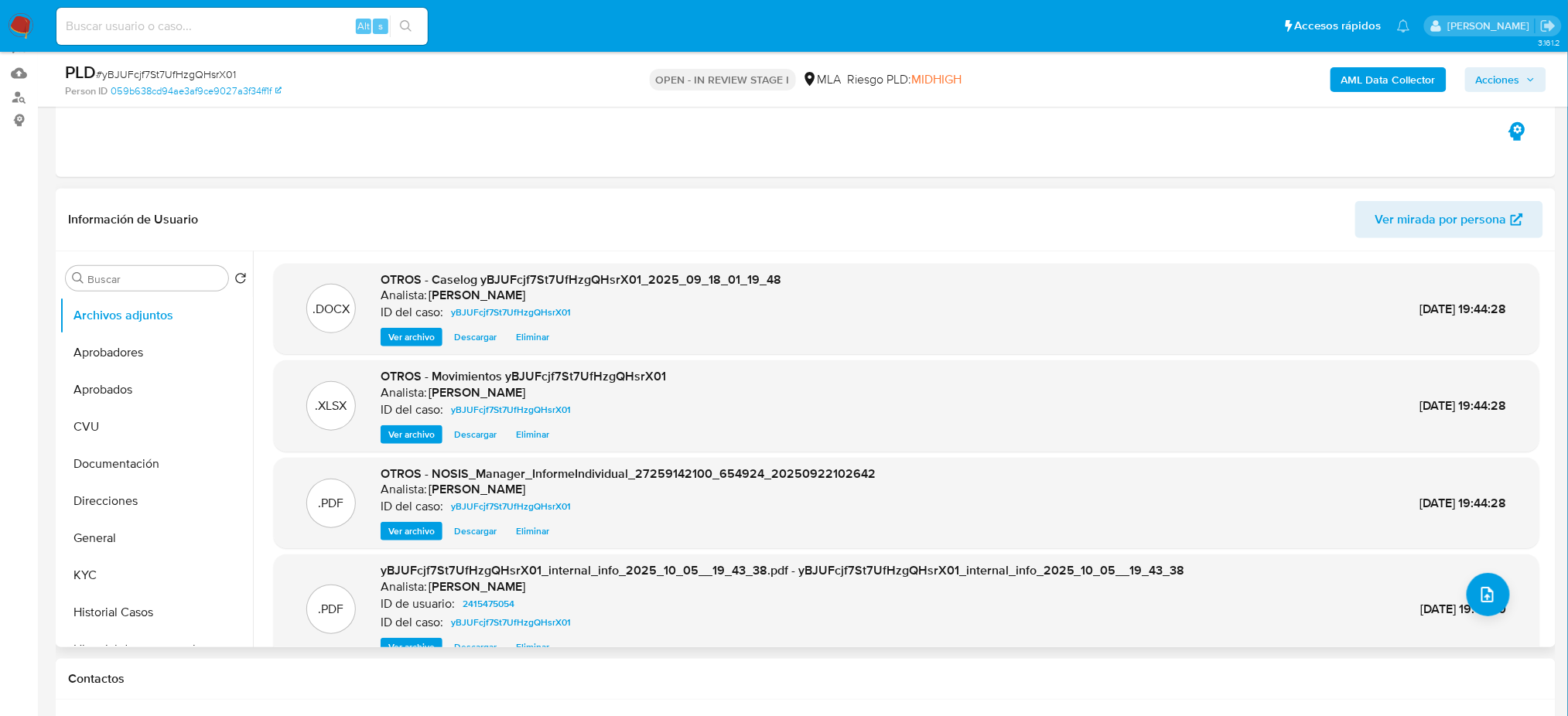
click at [400, 337] on span "Ver archivo" at bounding box center [411, 337] width 46 height 15
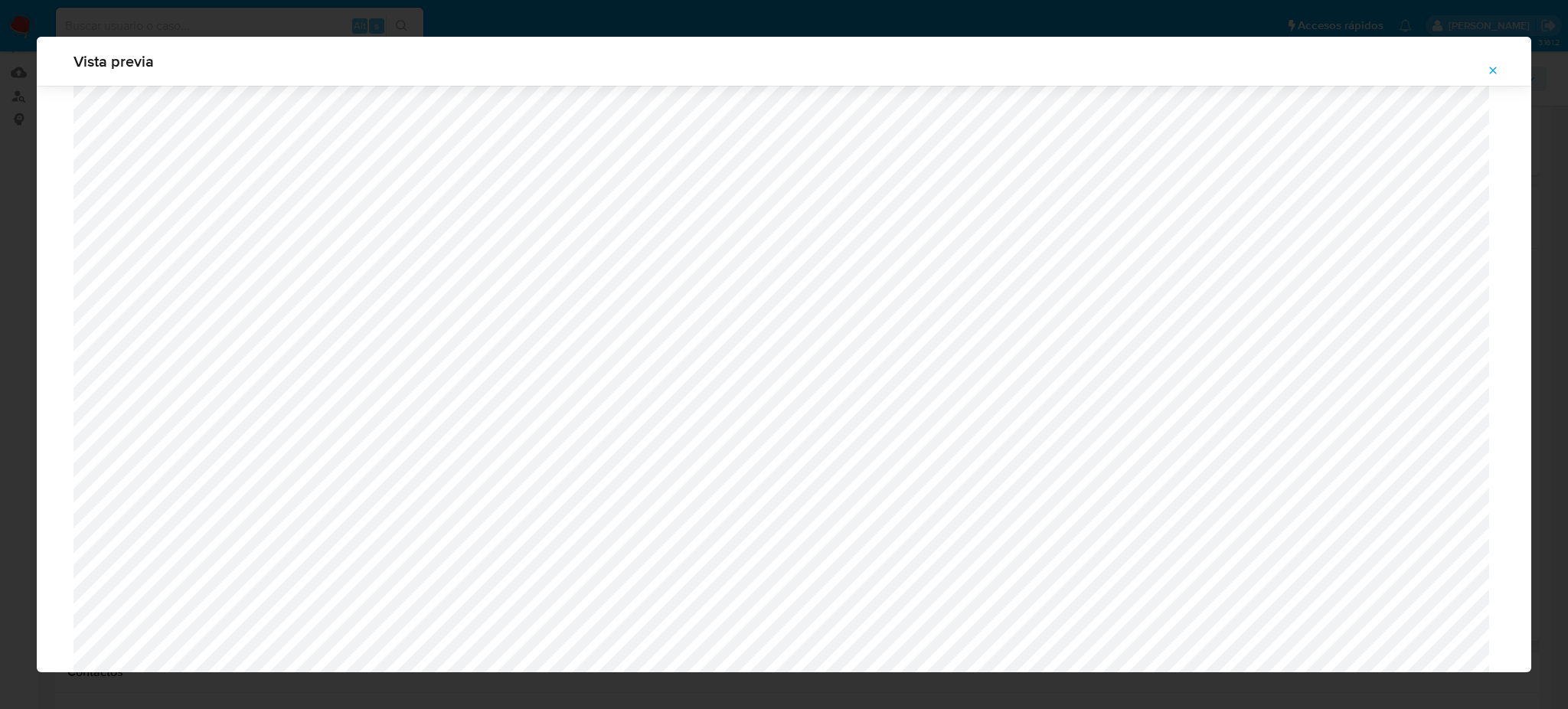
scroll to position [1194, 0]
drag, startPoint x: 1492, startPoint y: 68, endPoint x: 557, endPoint y: 318, distance: 967.8
click at [1492, 68] on icon "Attachment preview" at bounding box center [1492, 70] width 12 height 12
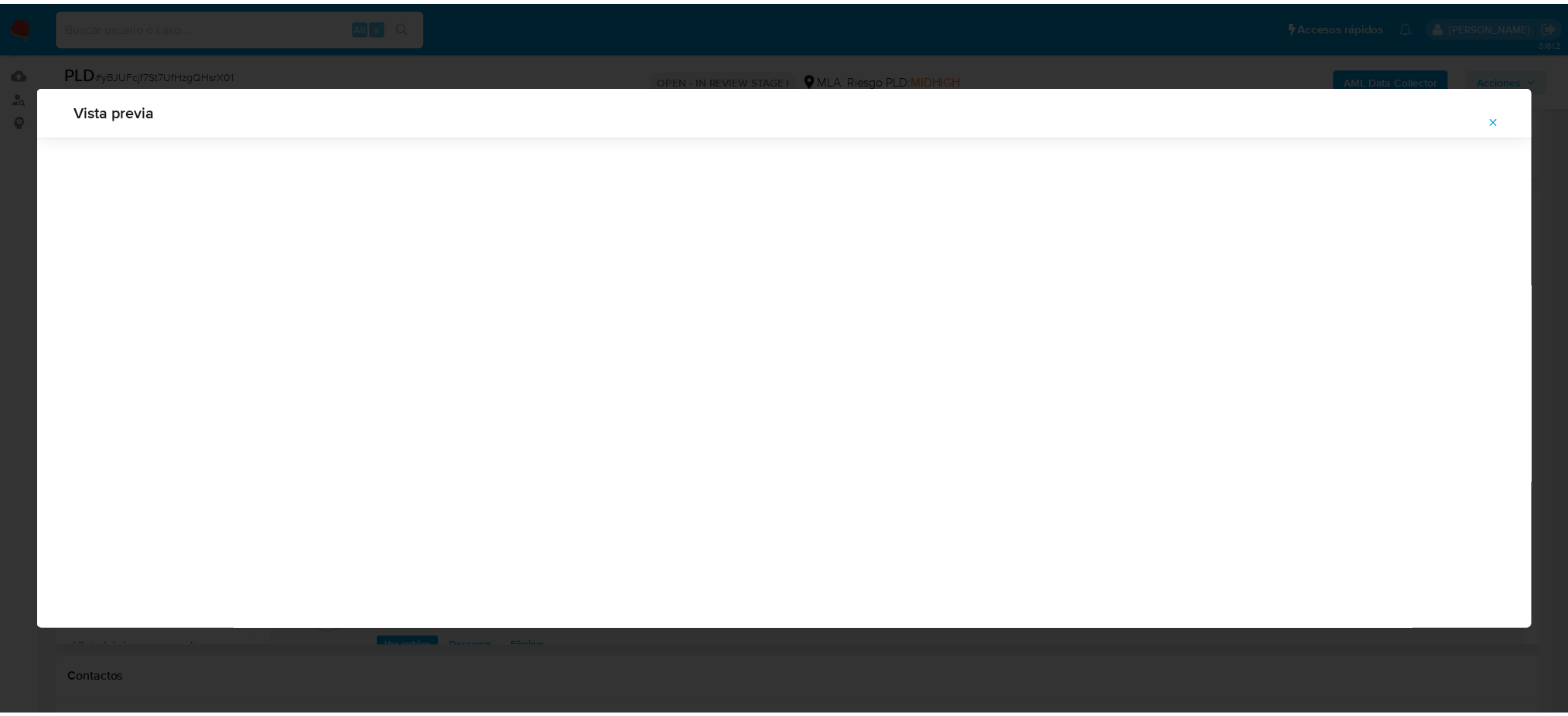
scroll to position [0, 0]
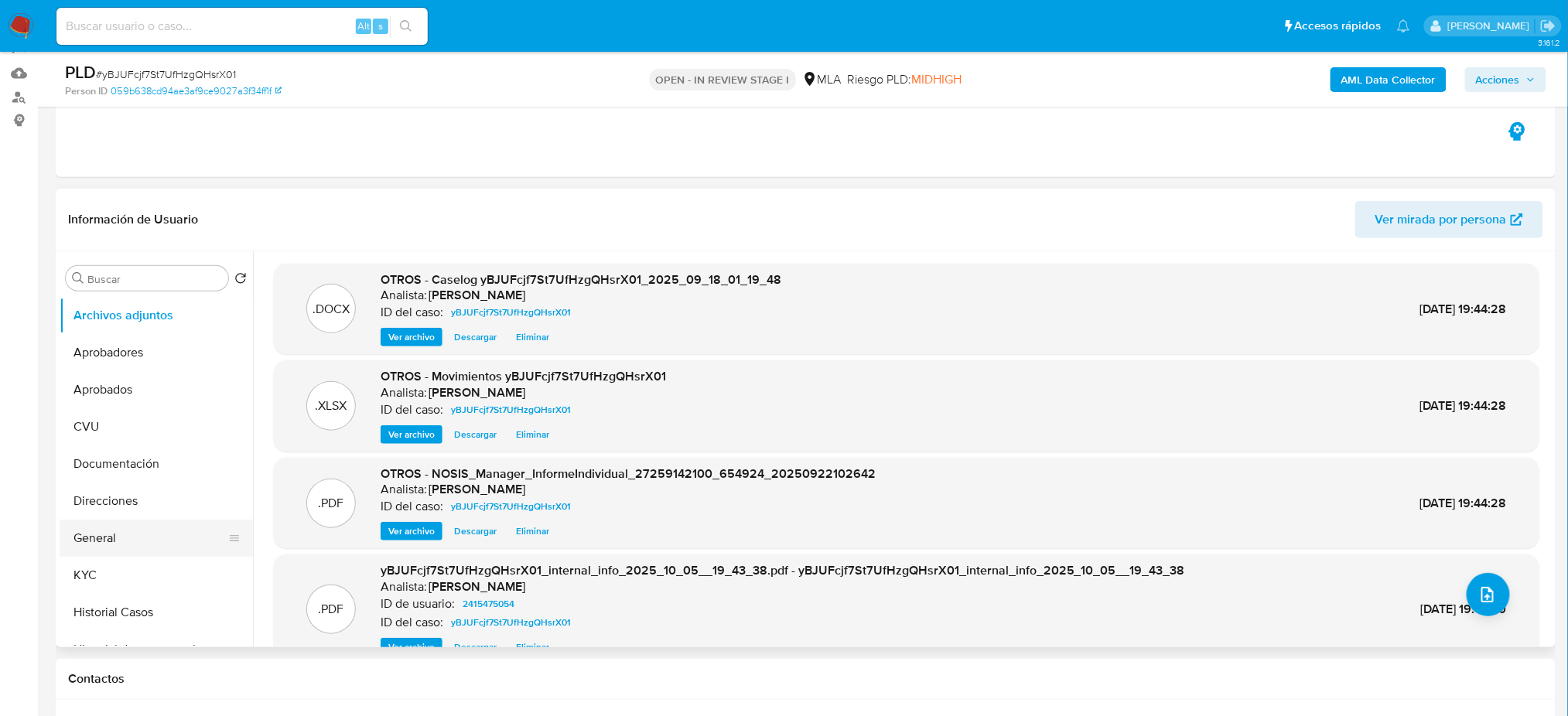
click at [105, 524] on button "General" at bounding box center [150, 538] width 181 height 37
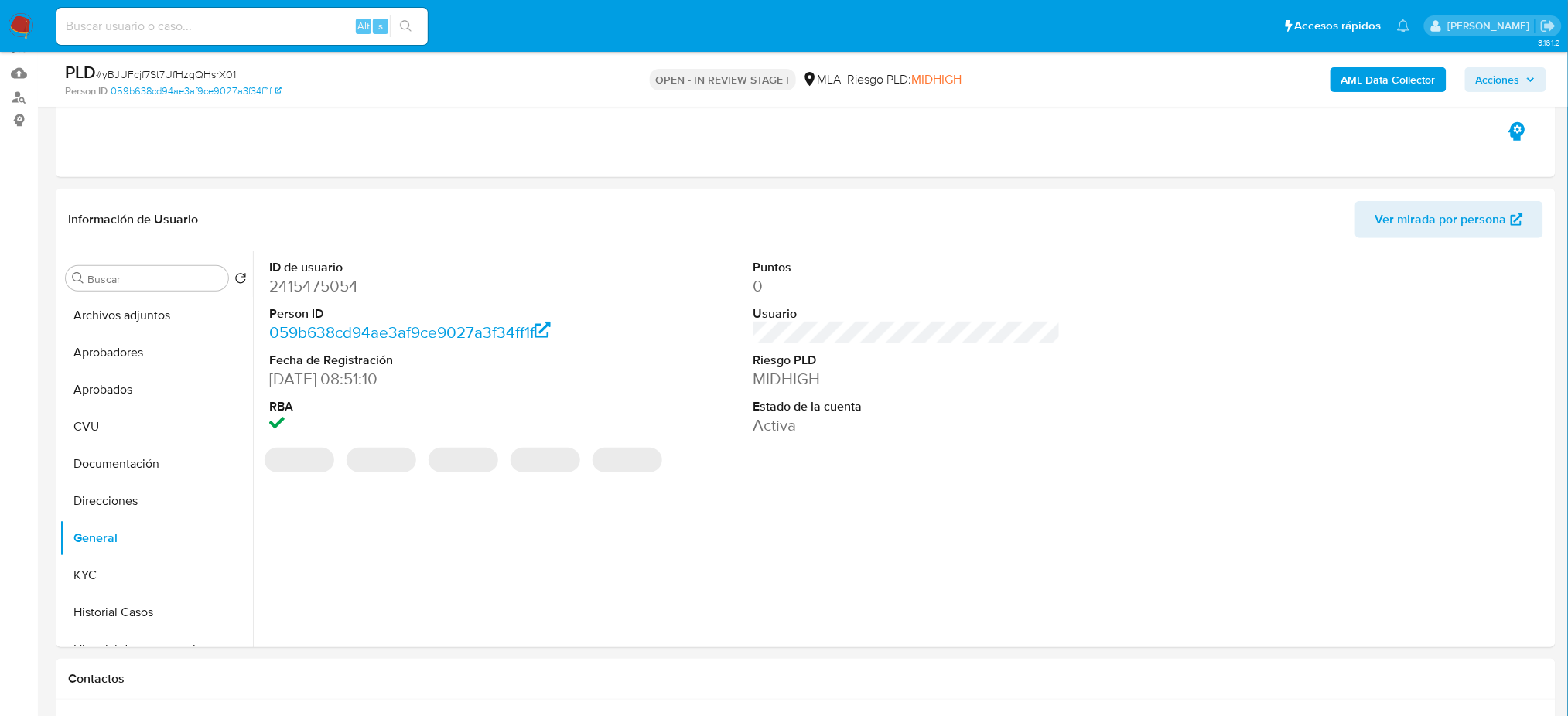
click at [290, 290] on dd "2415475054" at bounding box center [423, 286] width 307 height 22
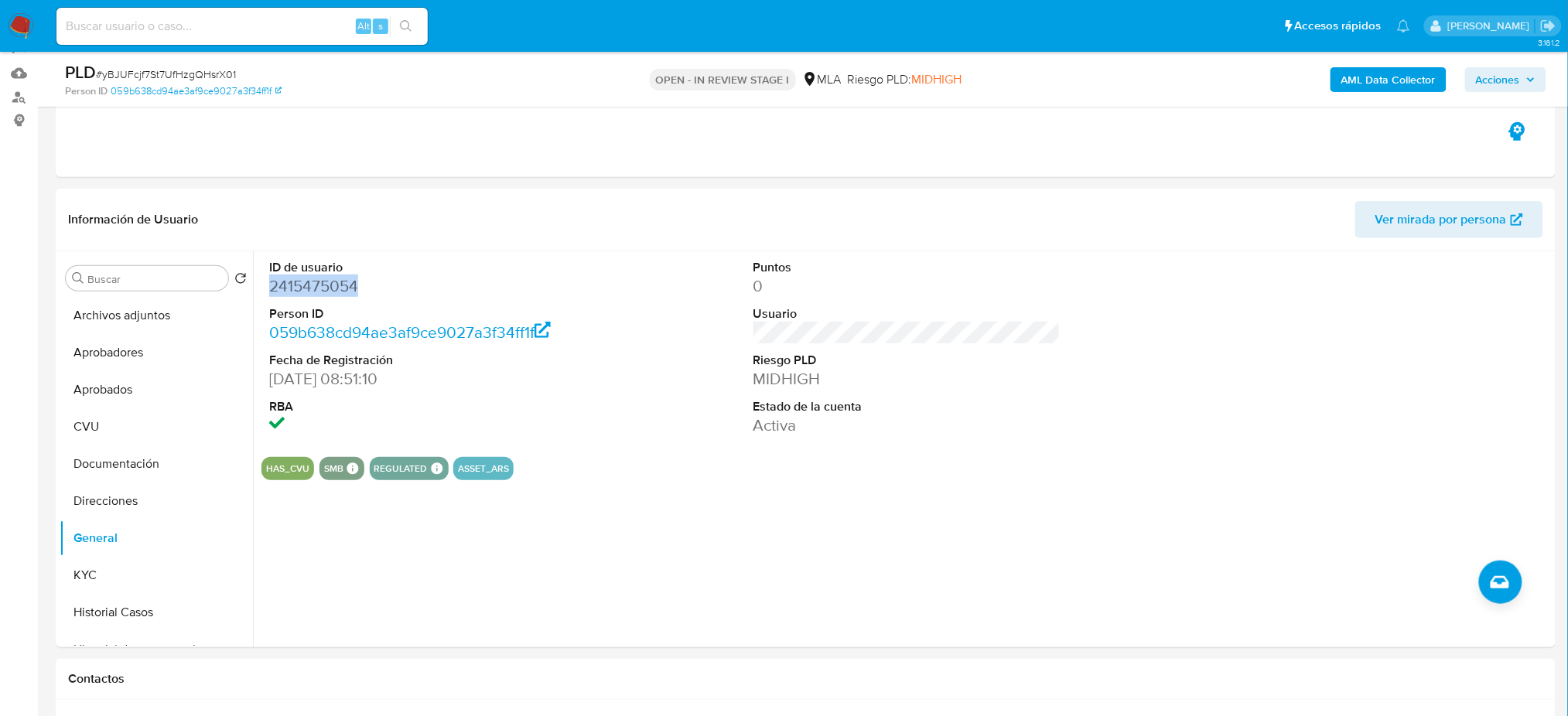
copy dd "2415475054"
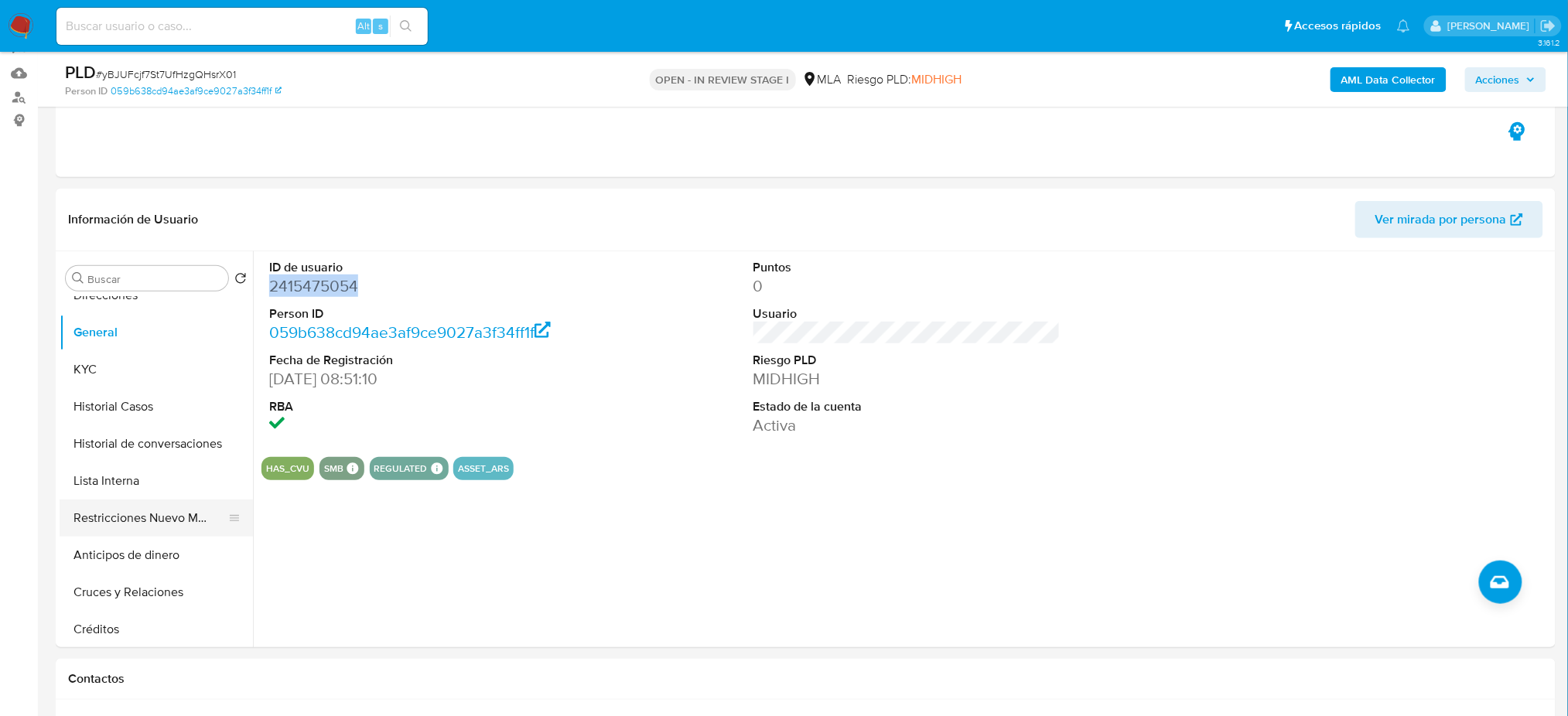
click at [149, 521] on button "Restricciones Nuevo Mundo" at bounding box center [150, 519] width 181 height 37
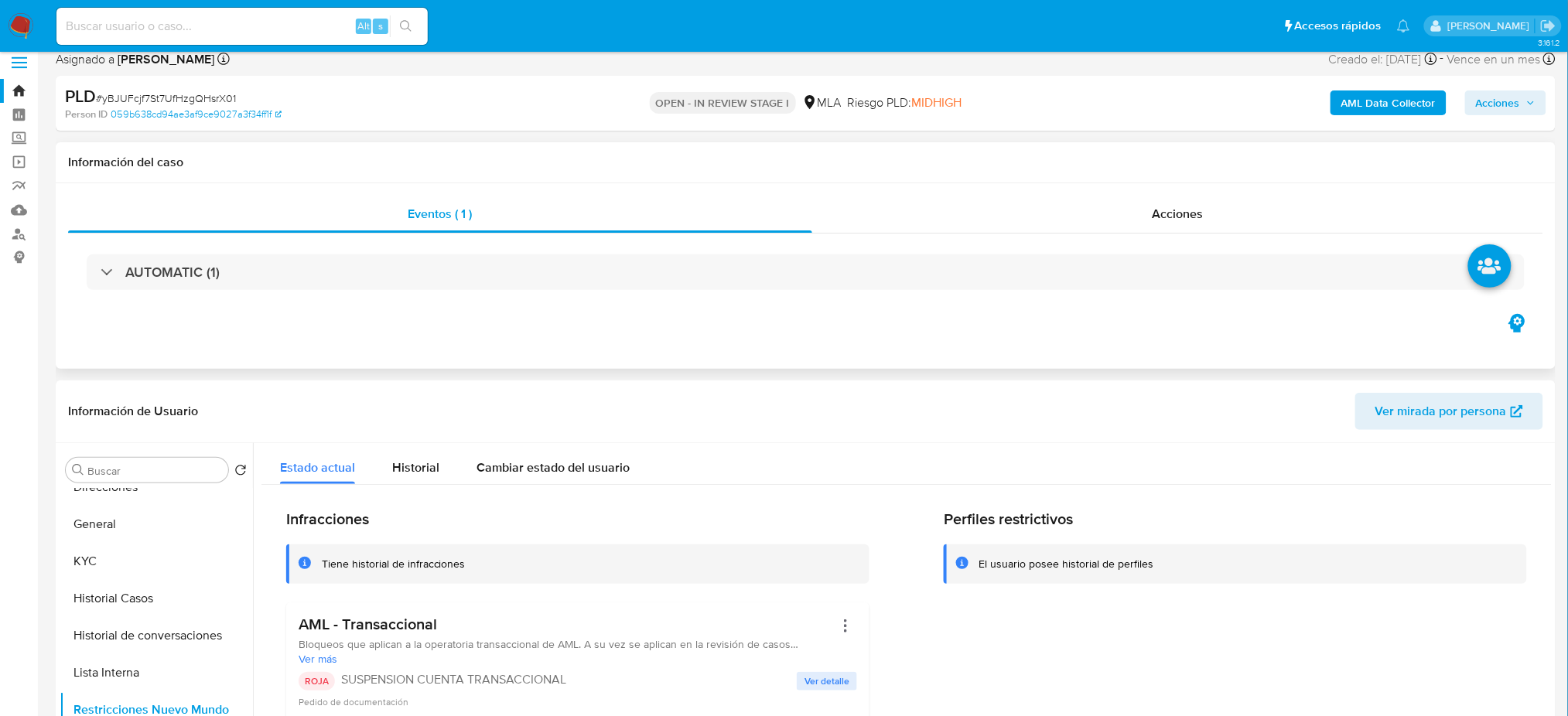
scroll to position [0, 0]
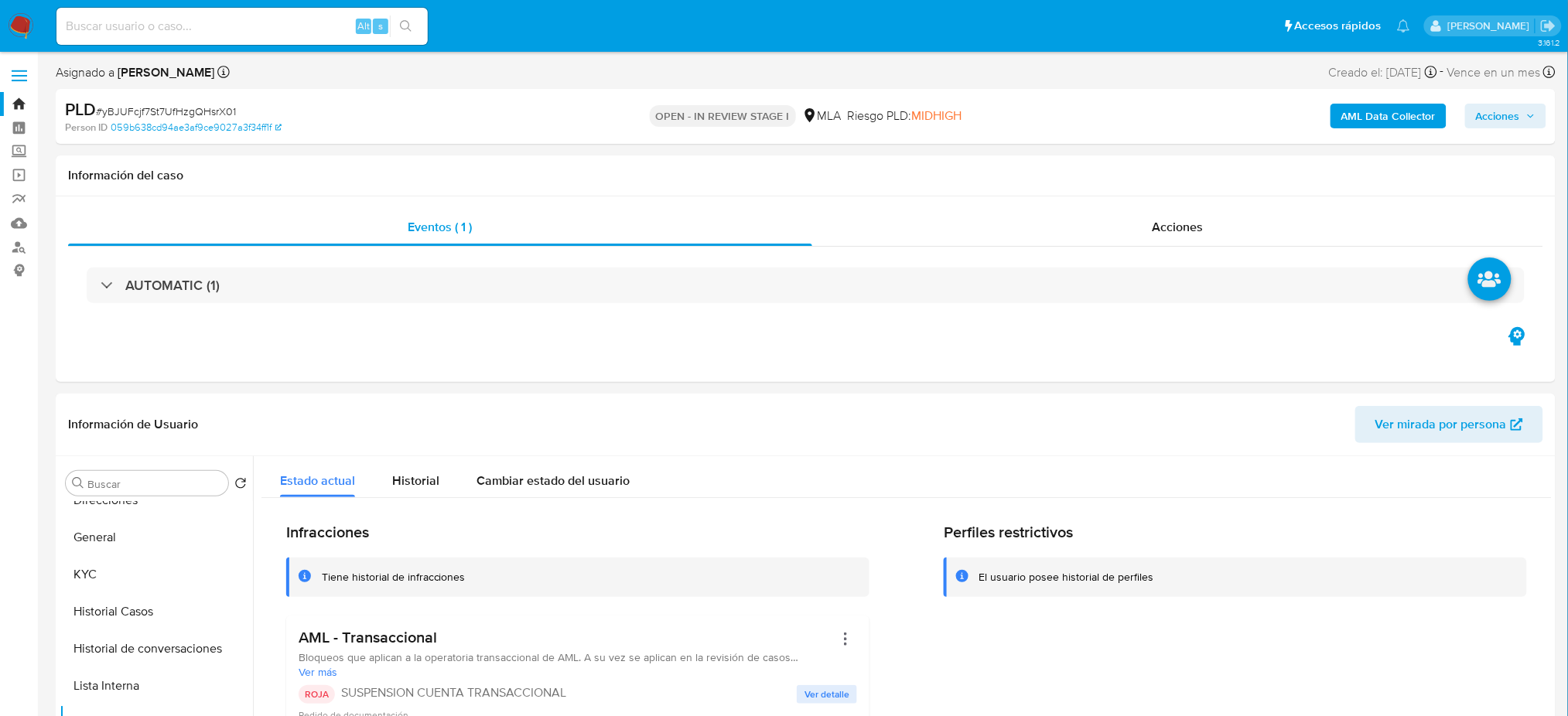
click at [1500, 120] on span "Acciones" at bounding box center [1498, 116] width 44 height 25
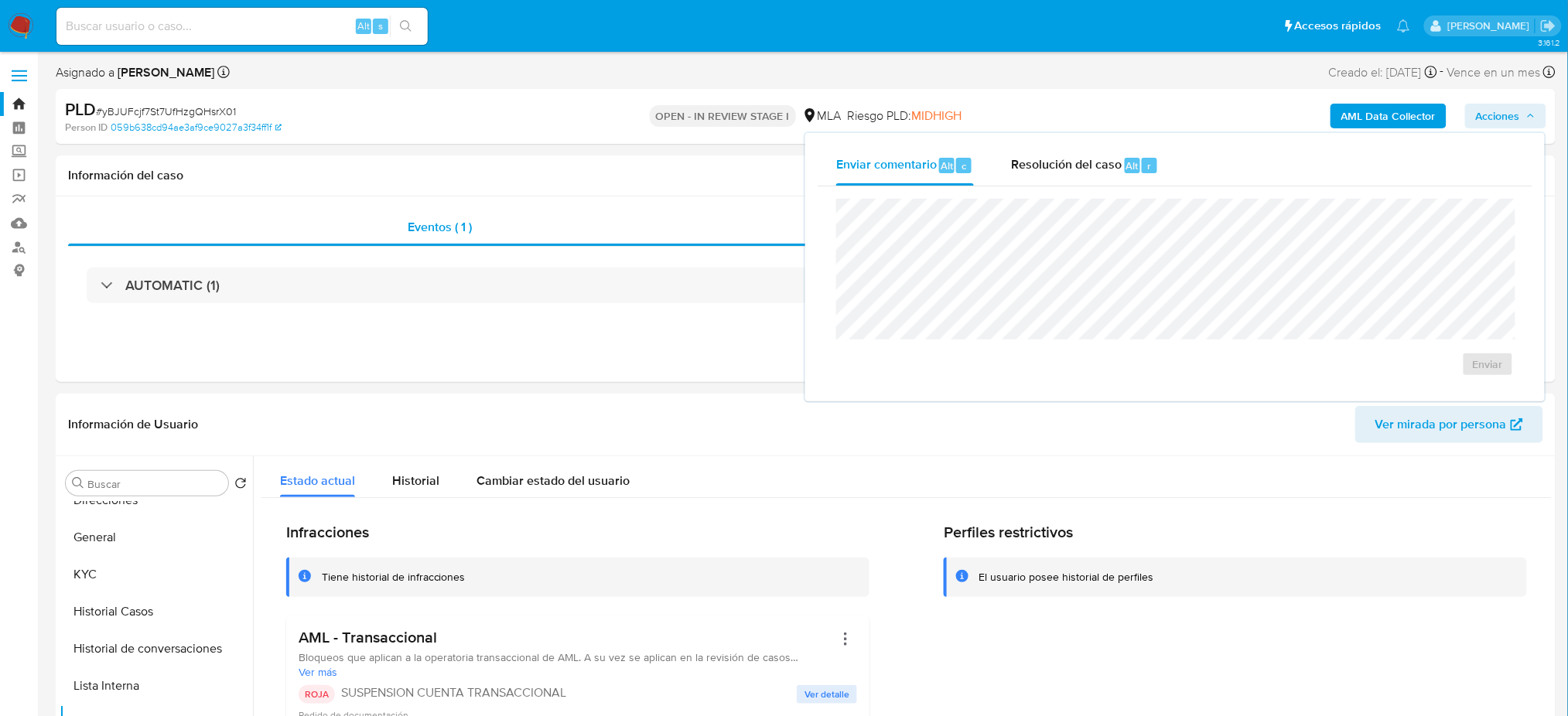
click at [1099, 154] on div "Resolución del caso Alt r" at bounding box center [1084, 166] width 148 height 40
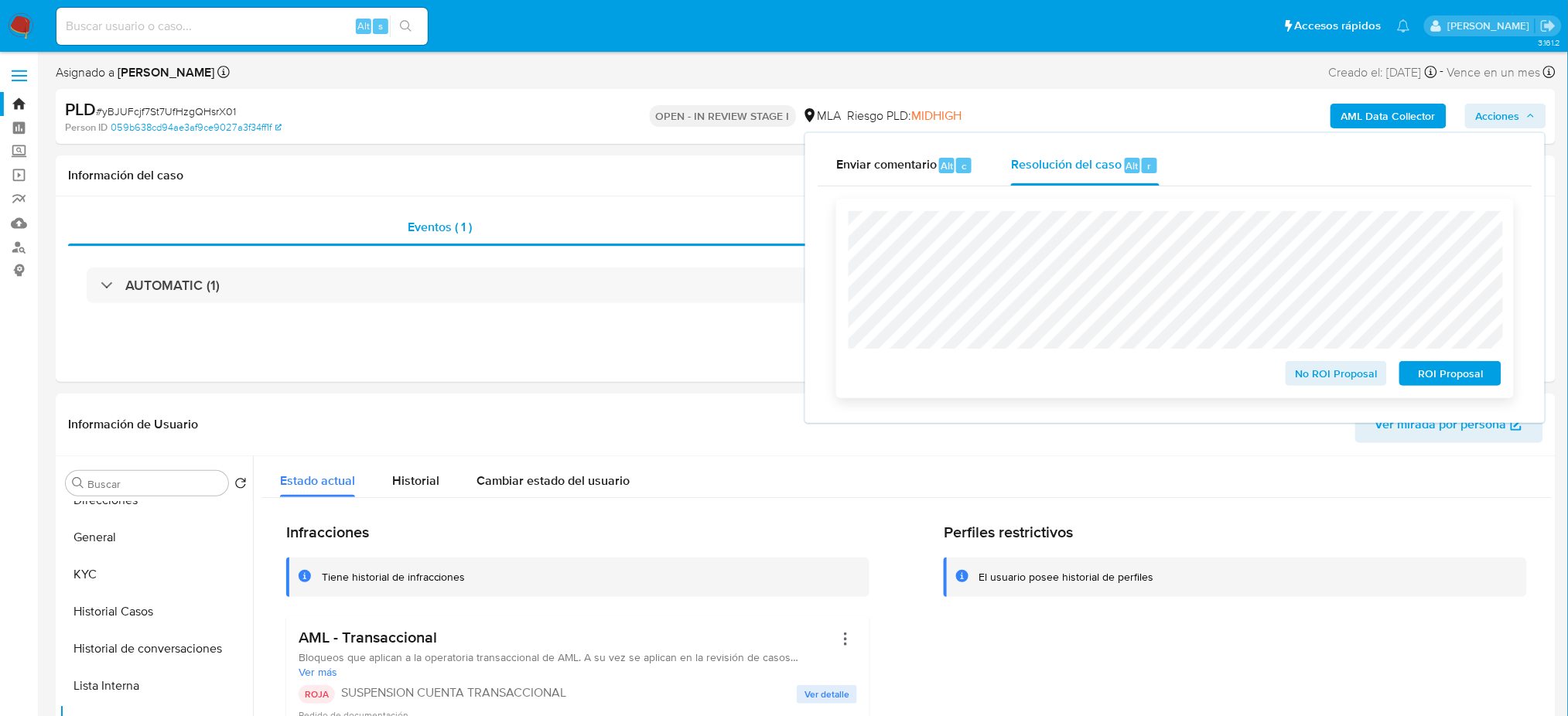
click at [1477, 371] on span "ROI Proposal" at bounding box center [1450, 373] width 80 height 22
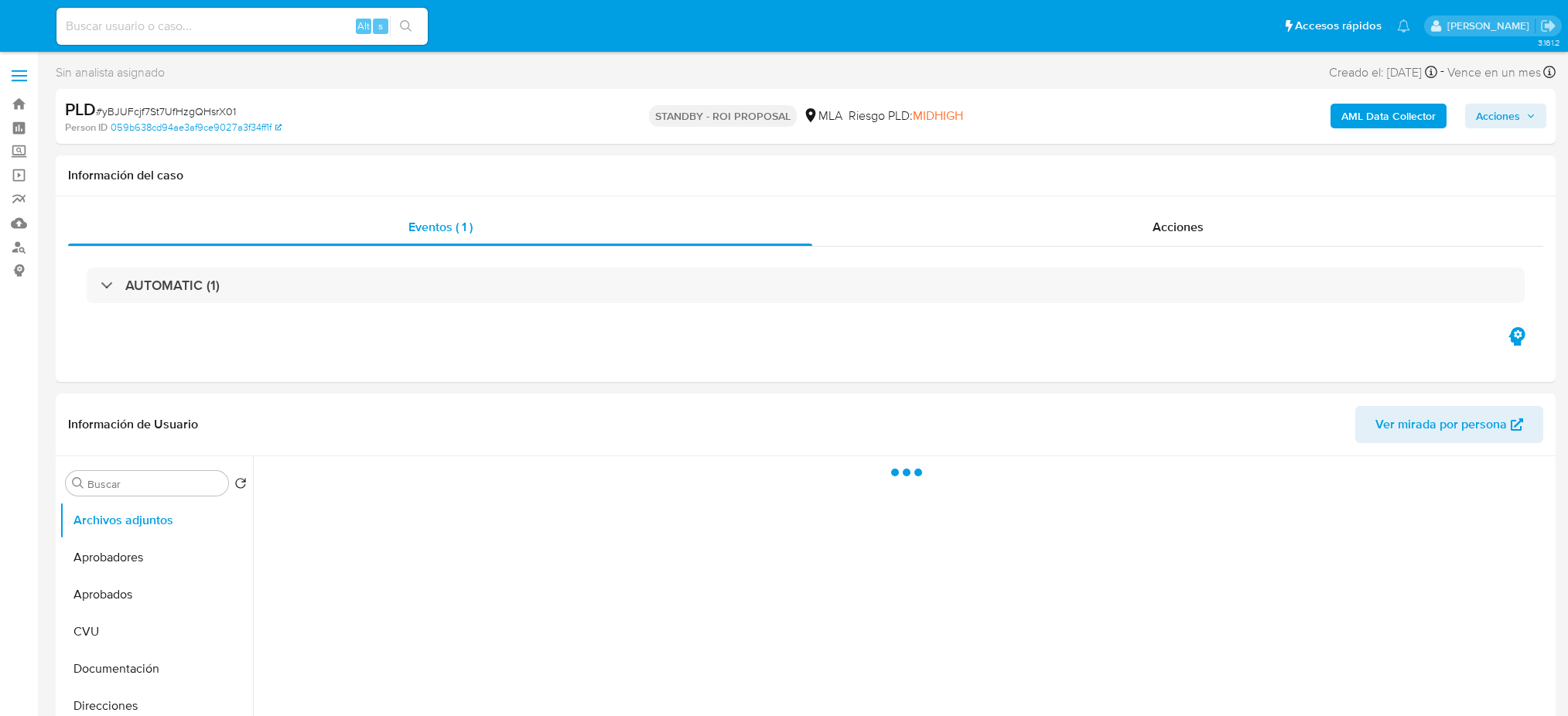
select select "10"
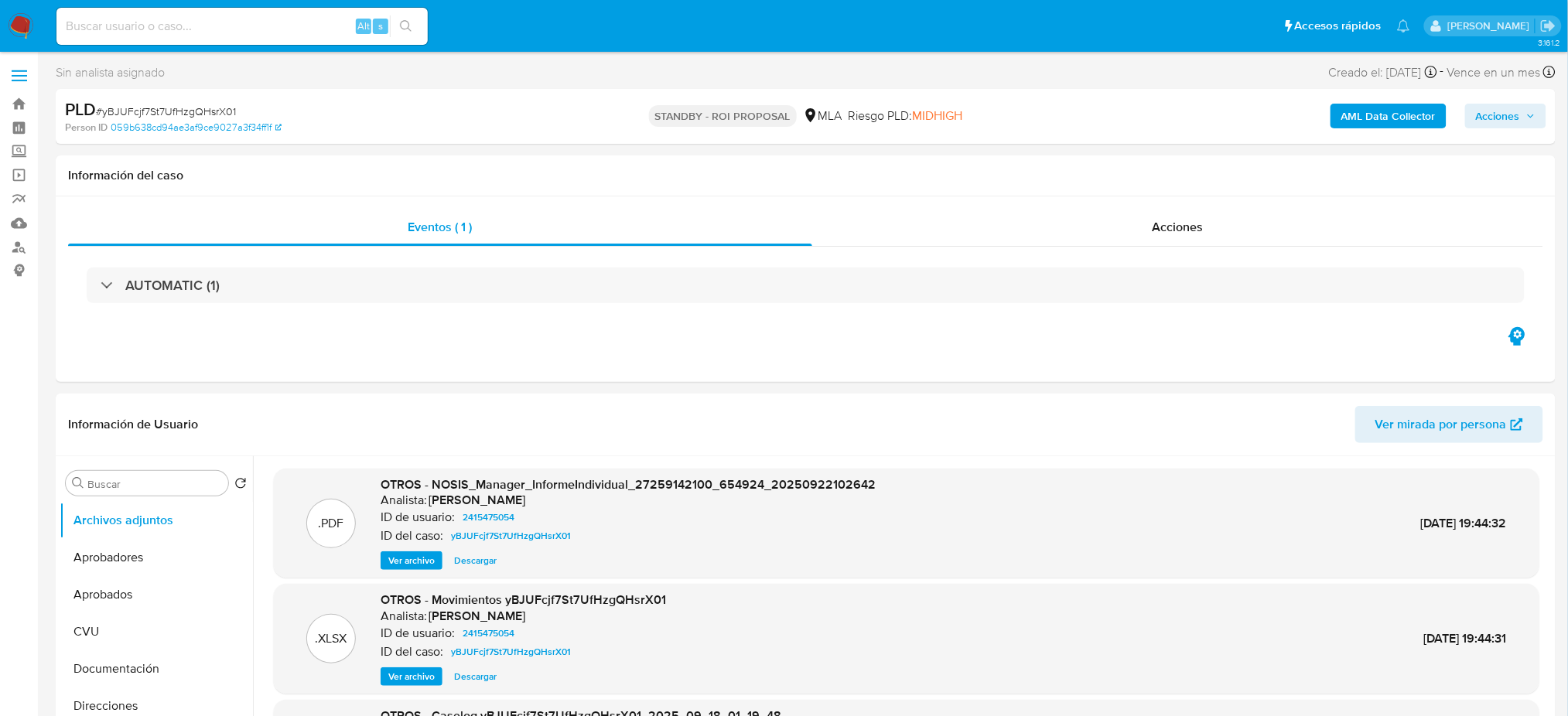
click at [181, 27] on input at bounding box center [242, 26] width 371 height 20
paste input "5079qjlfcro5tI131QEcIji1"
type input "5079qjlfcro5tI131QEcIji1"
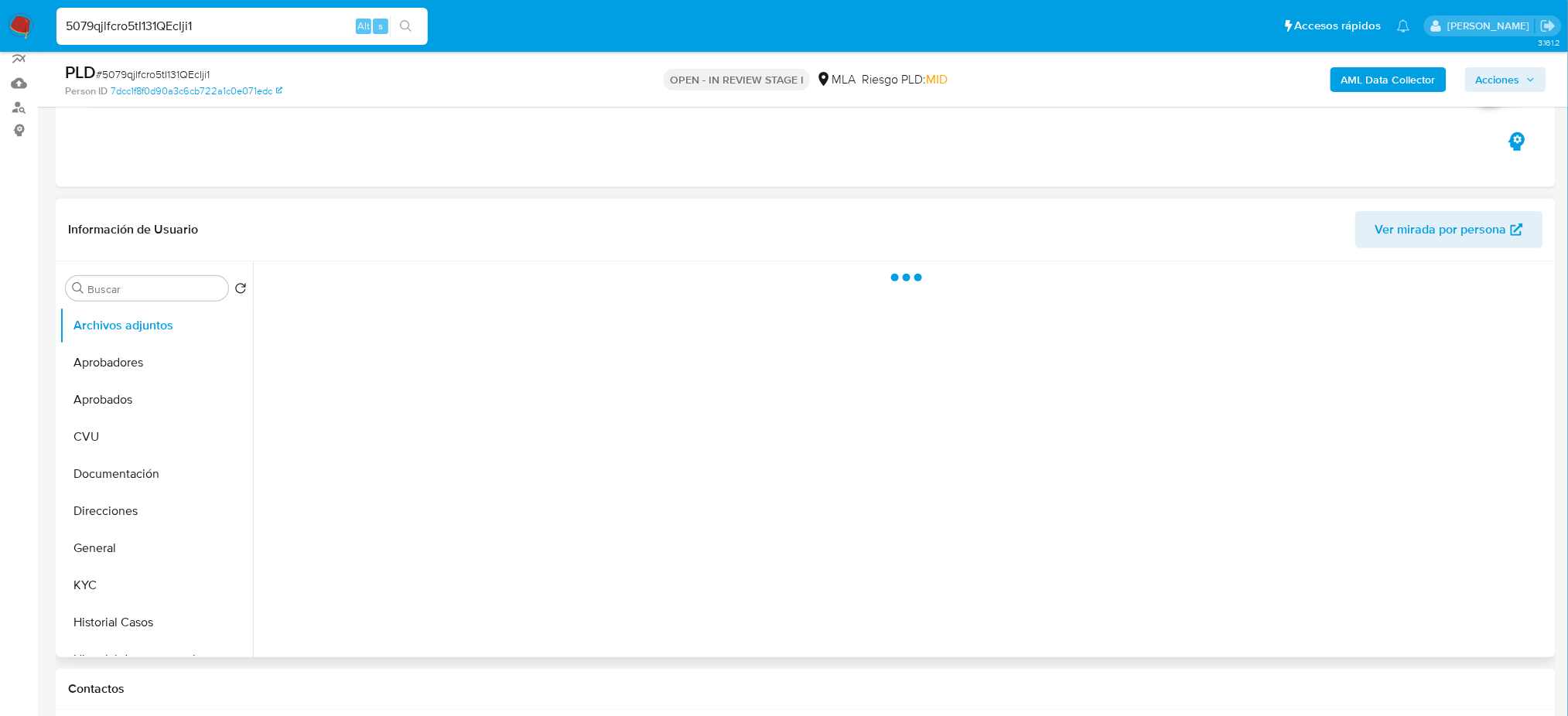
scroll to position [309, 0]
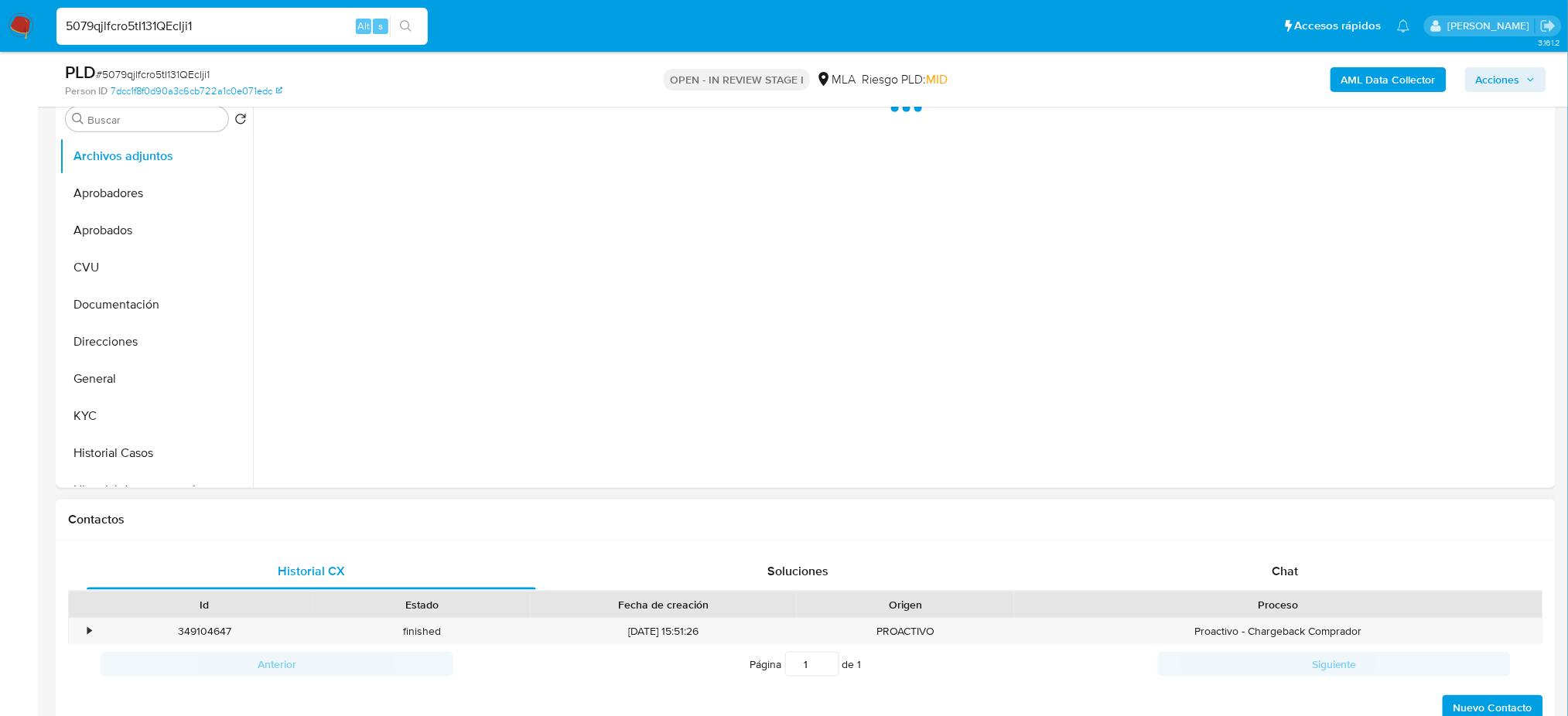
select select "10"
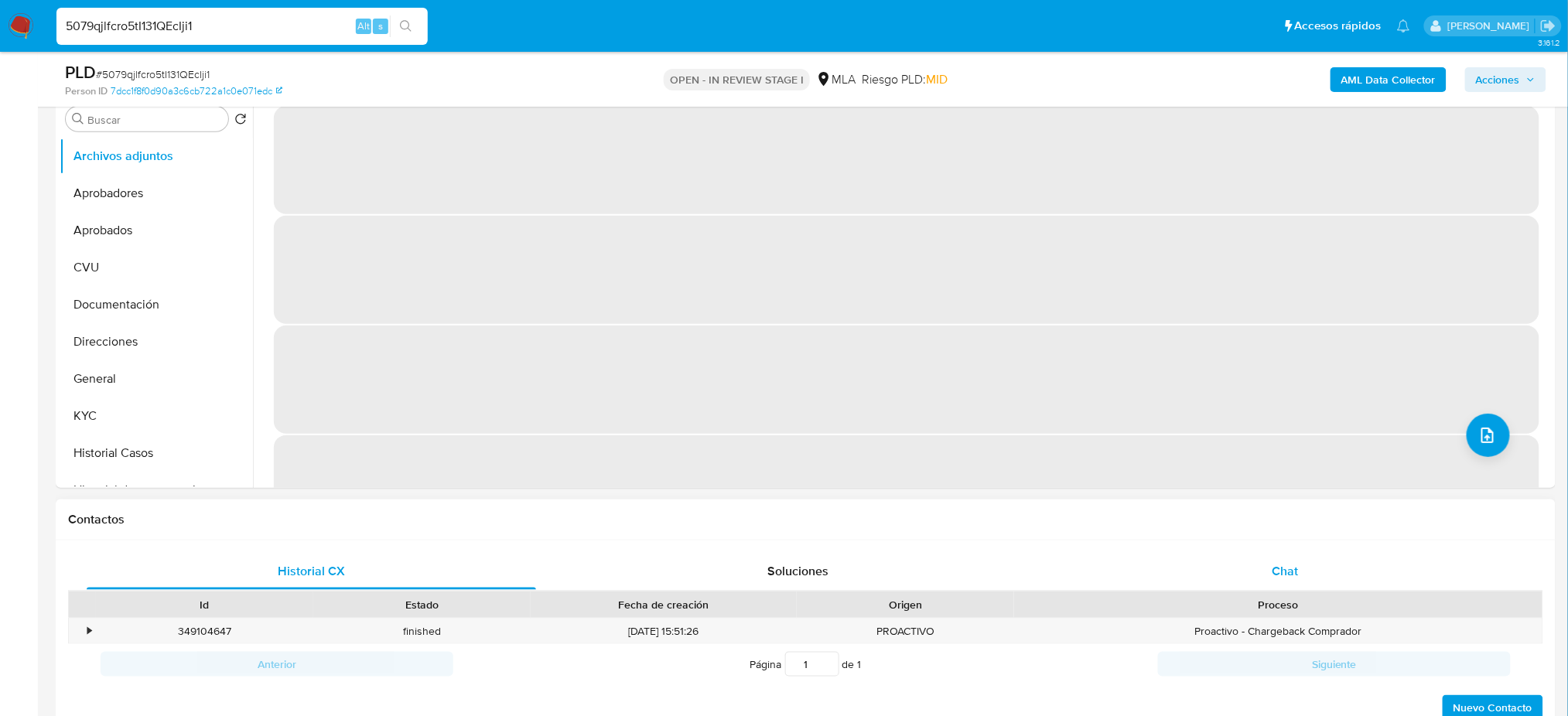
click at [1295, 578] on span "Chat" at bounding box center [1285, 571] width 27 height 18
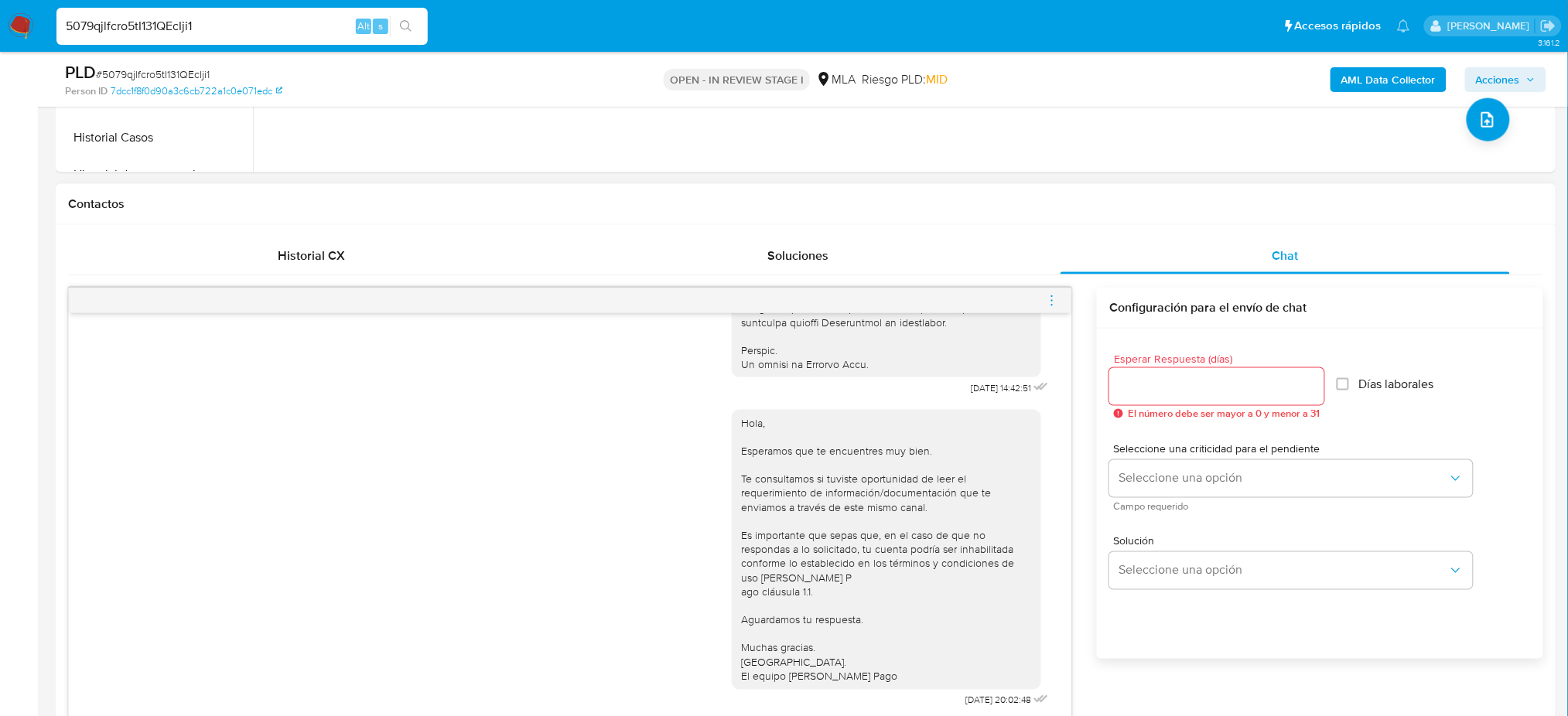
scroll to position [722, 0]
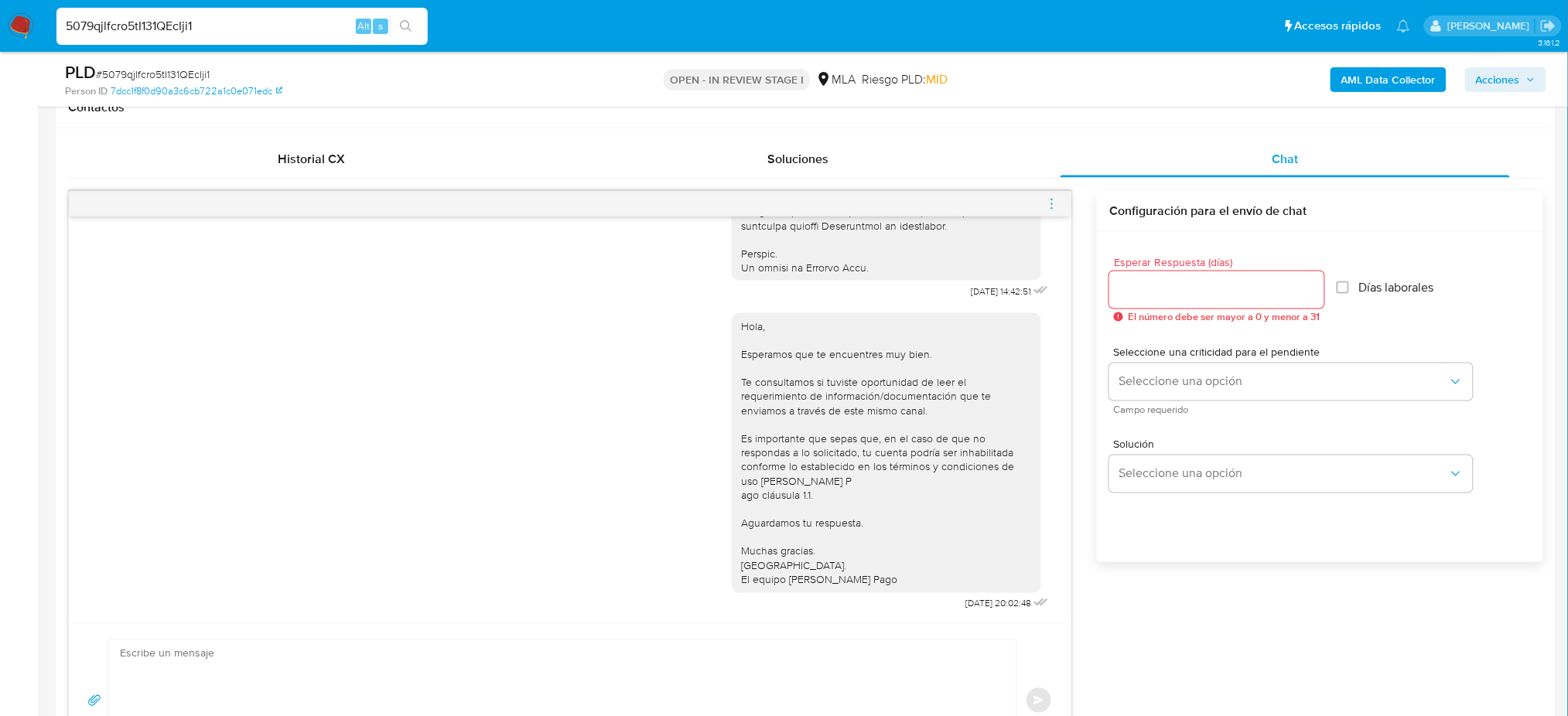
click at [1049, 204] on icon "menu-action" at bounding box center [1052, 204] width 14 height 14
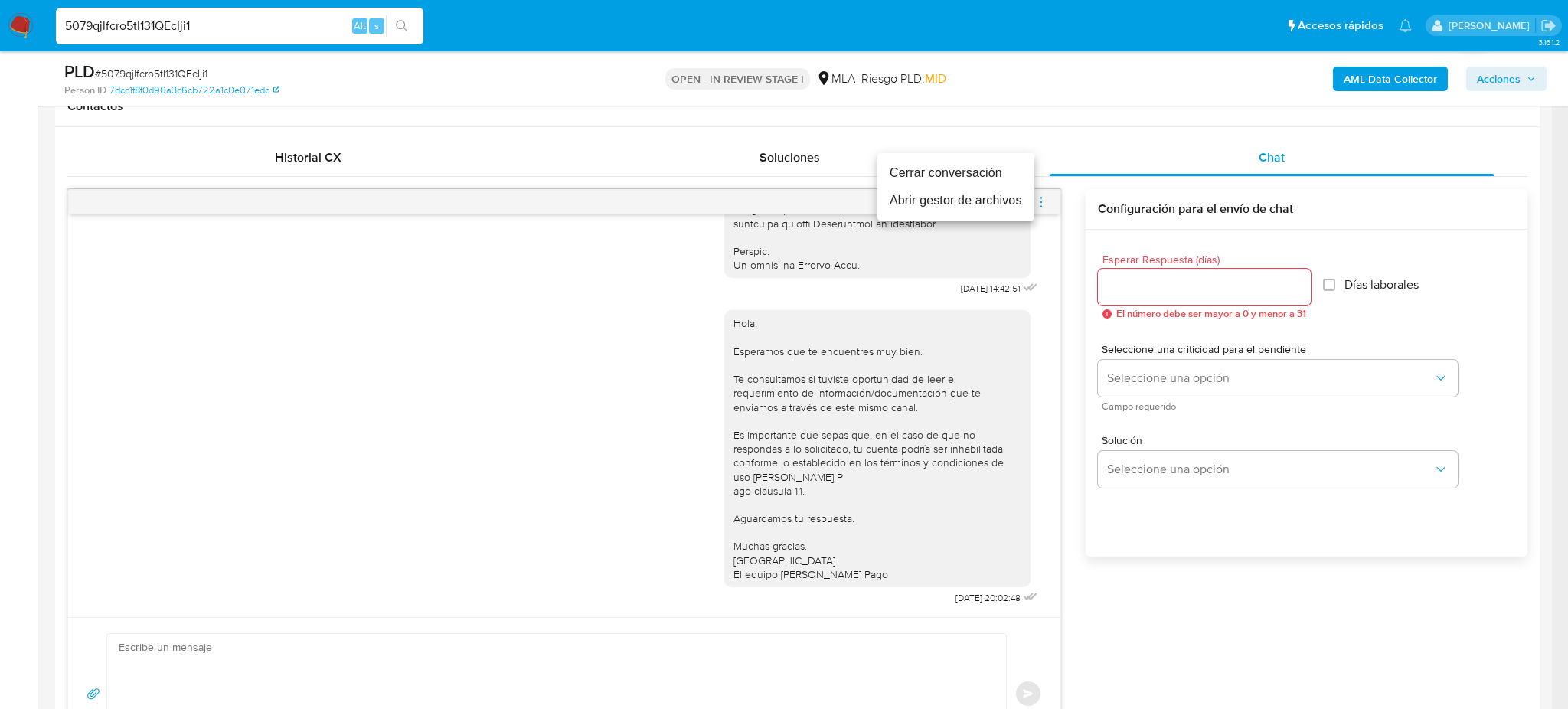
click at [958, 166] on li "Cerrar conversación" at bounding box center [956, 173] width 157 height 27
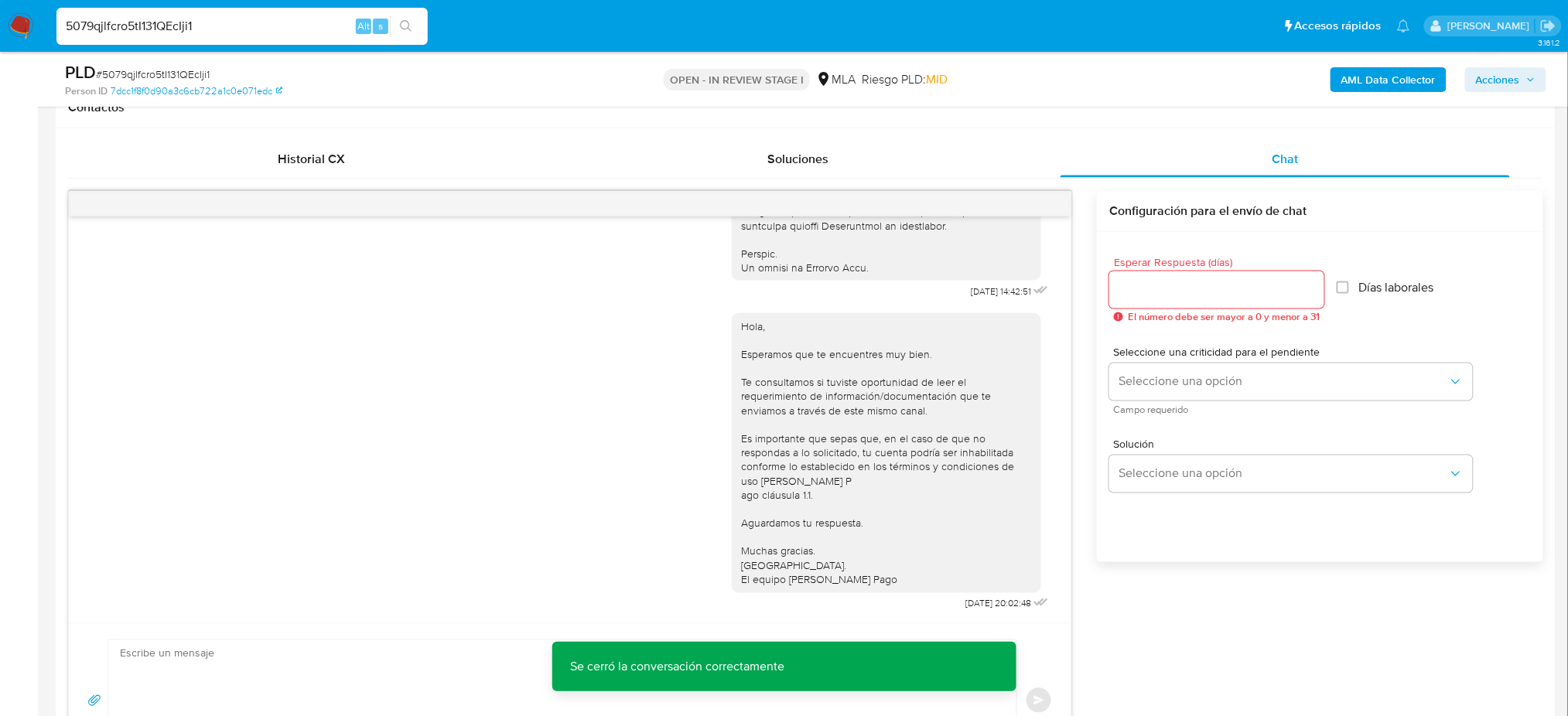
scroll to position [309, 0]
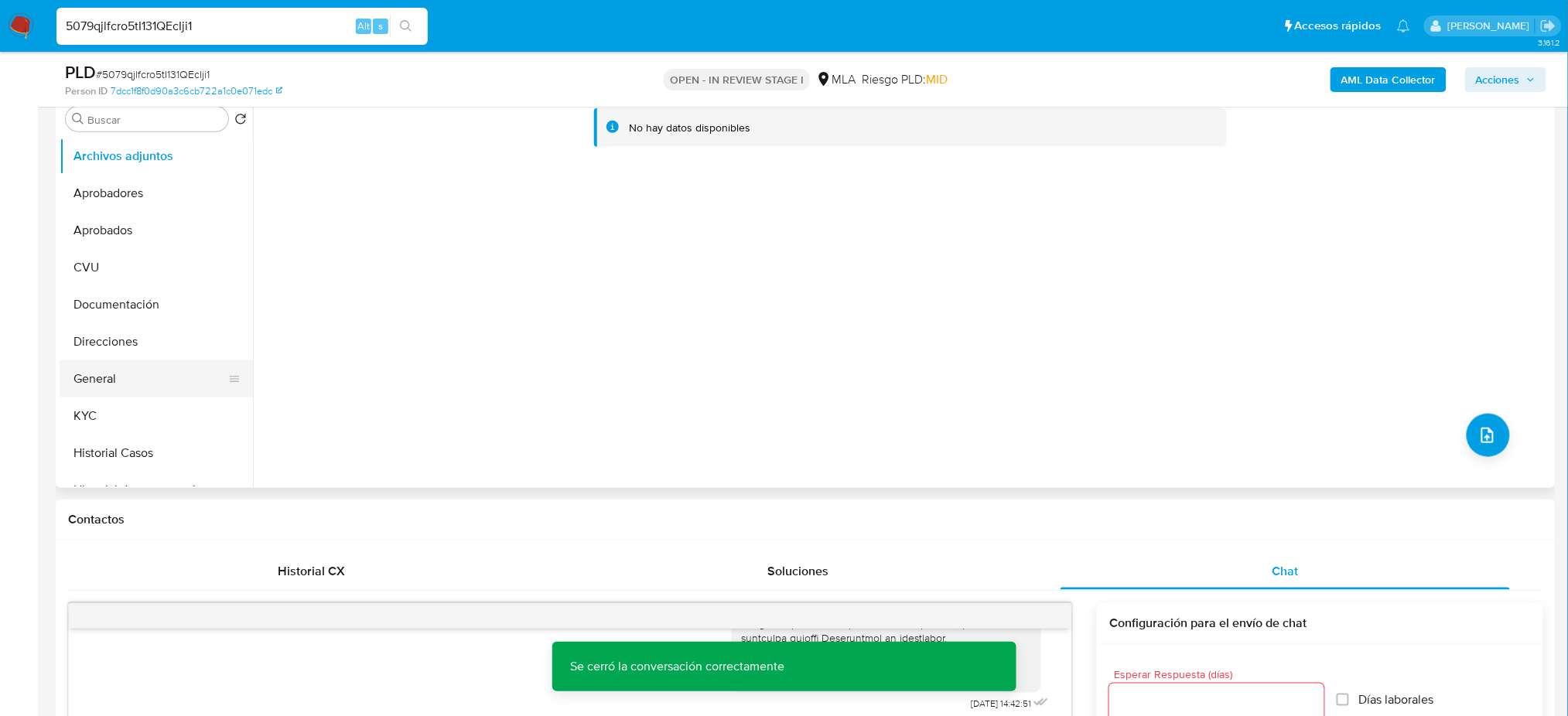
click at [117, 371] on button "General" at bounding box center [150, 379] width 181 height 37
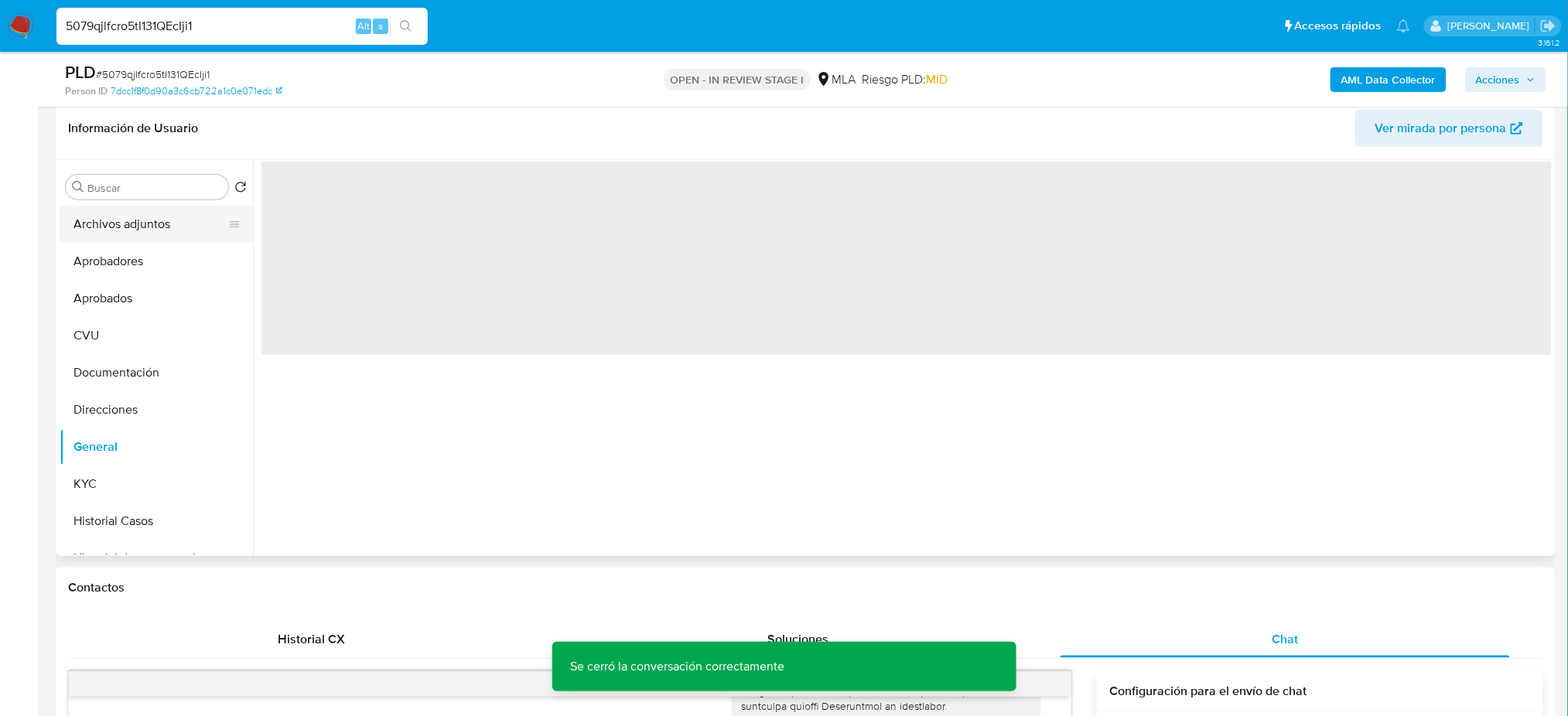
scroll to position [205, 0]
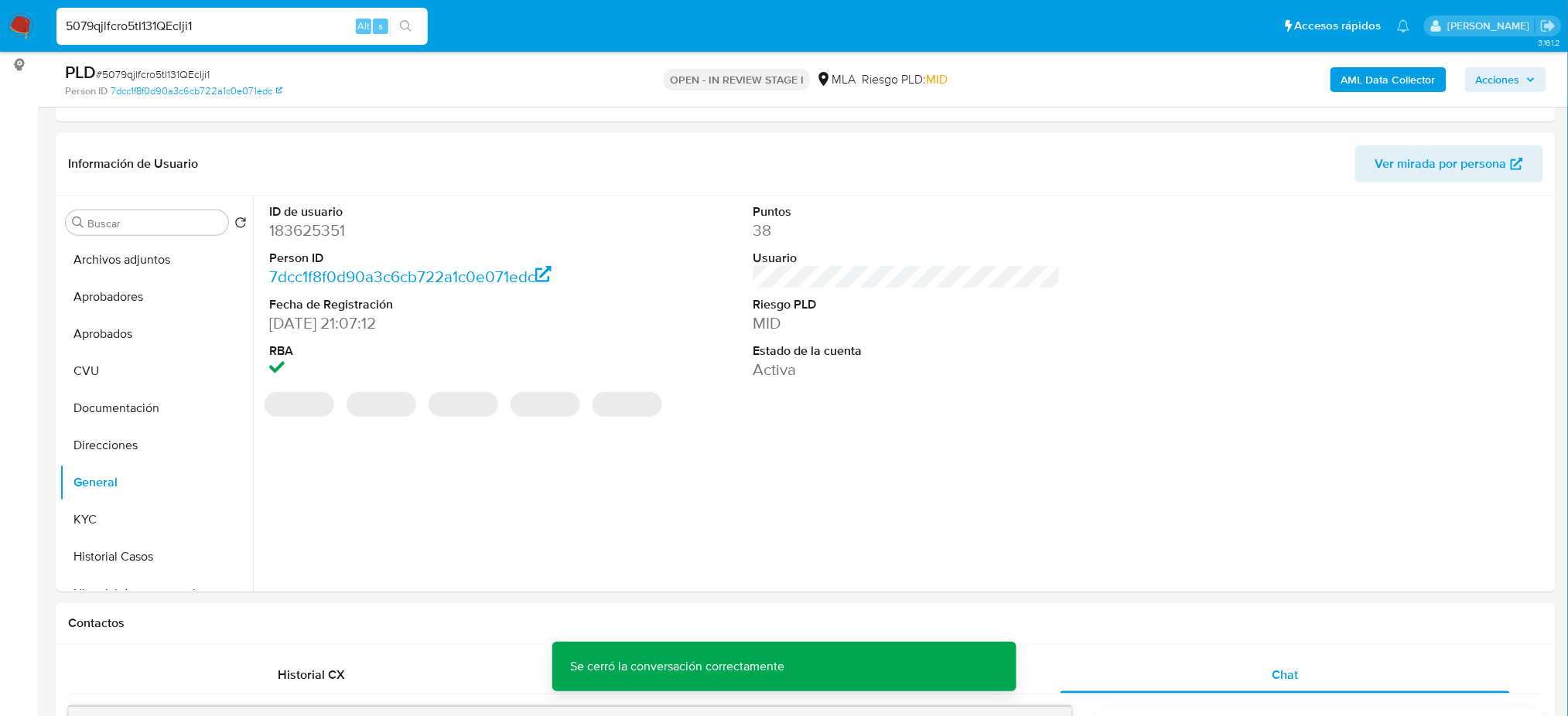
click at [310, 229] on dd "183625351" at bounding box center [423, 230] width 307 height 22
copy dd "183625351"
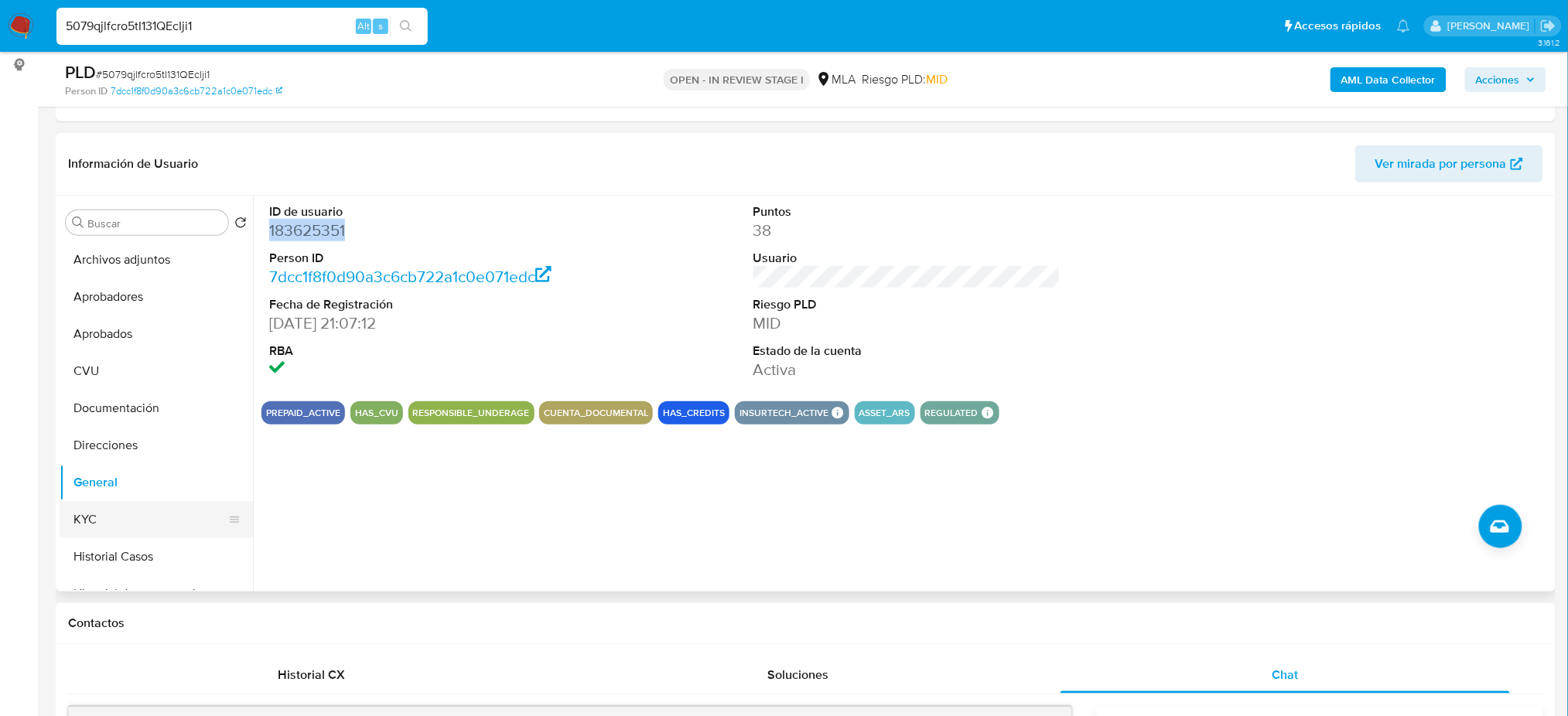
click at [138, 506] on button "KYC" at bounding box center [150, 519] width 181 height 37
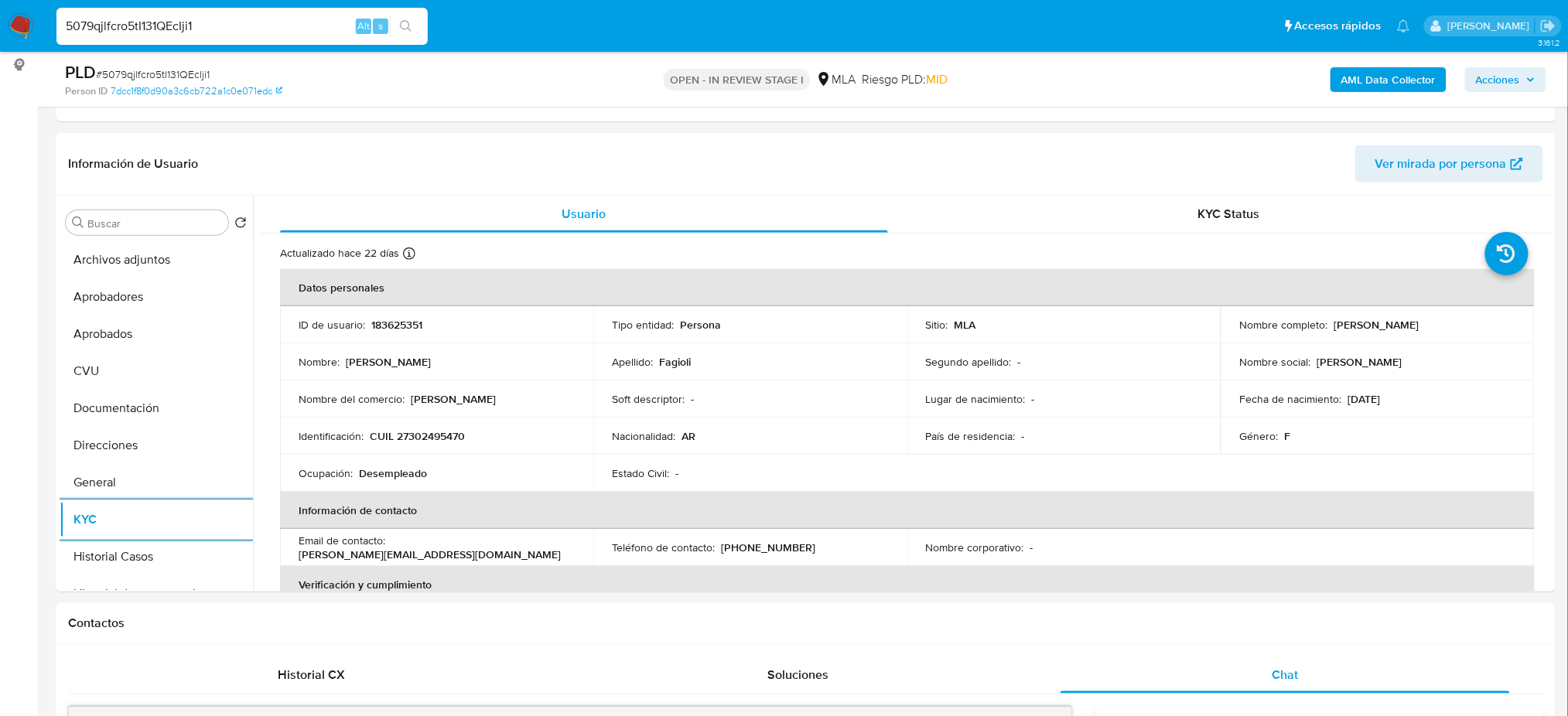
click at [1364, 76] on b "AML Data Collector" at bounding box center [1388, 79] width 95 height 25
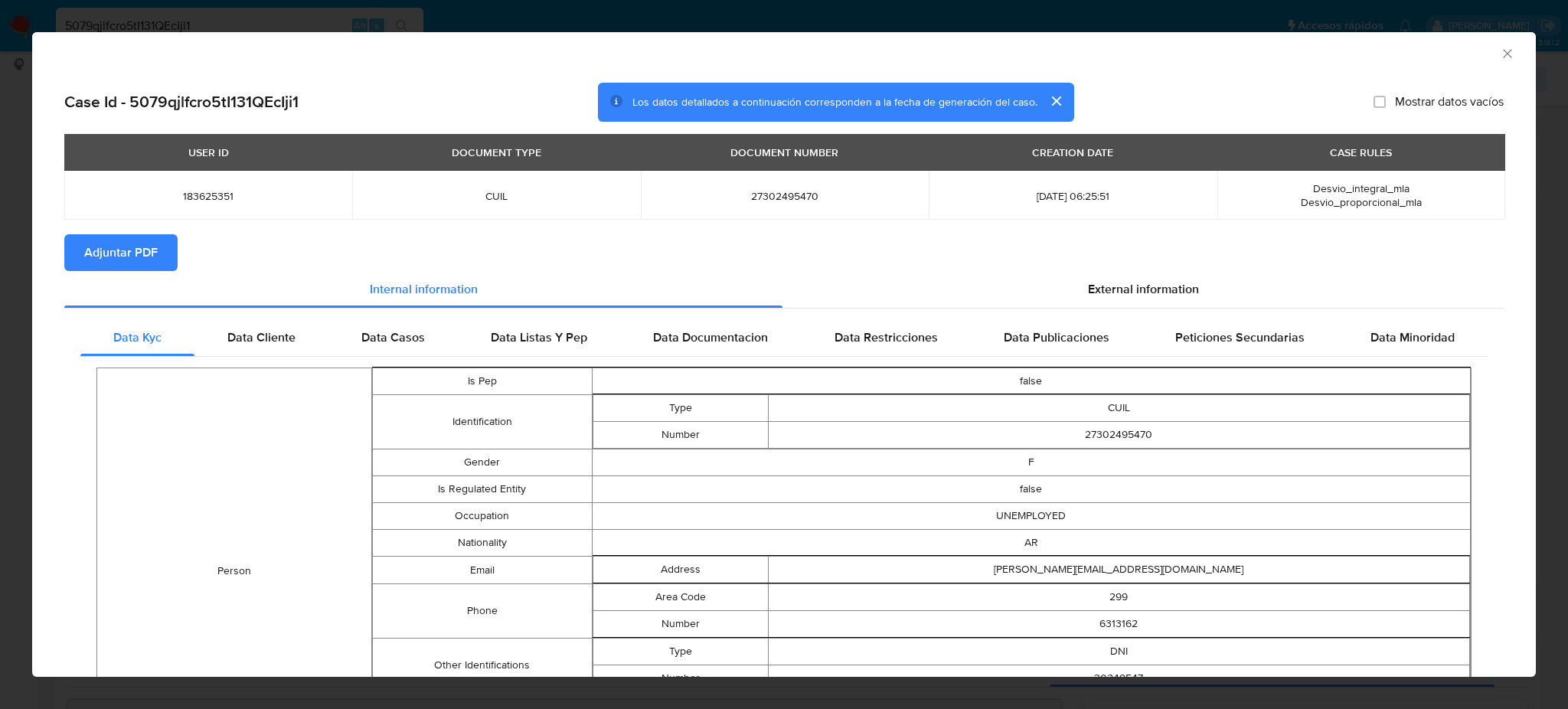
click at [136, 245] on span "Adjuntar PDF" at bounding box center [121, 252] width 74 height 34
click at [1500, 54] on icon "Cerrar ventana" at bounding box center [1507, 53] width 15 height 15
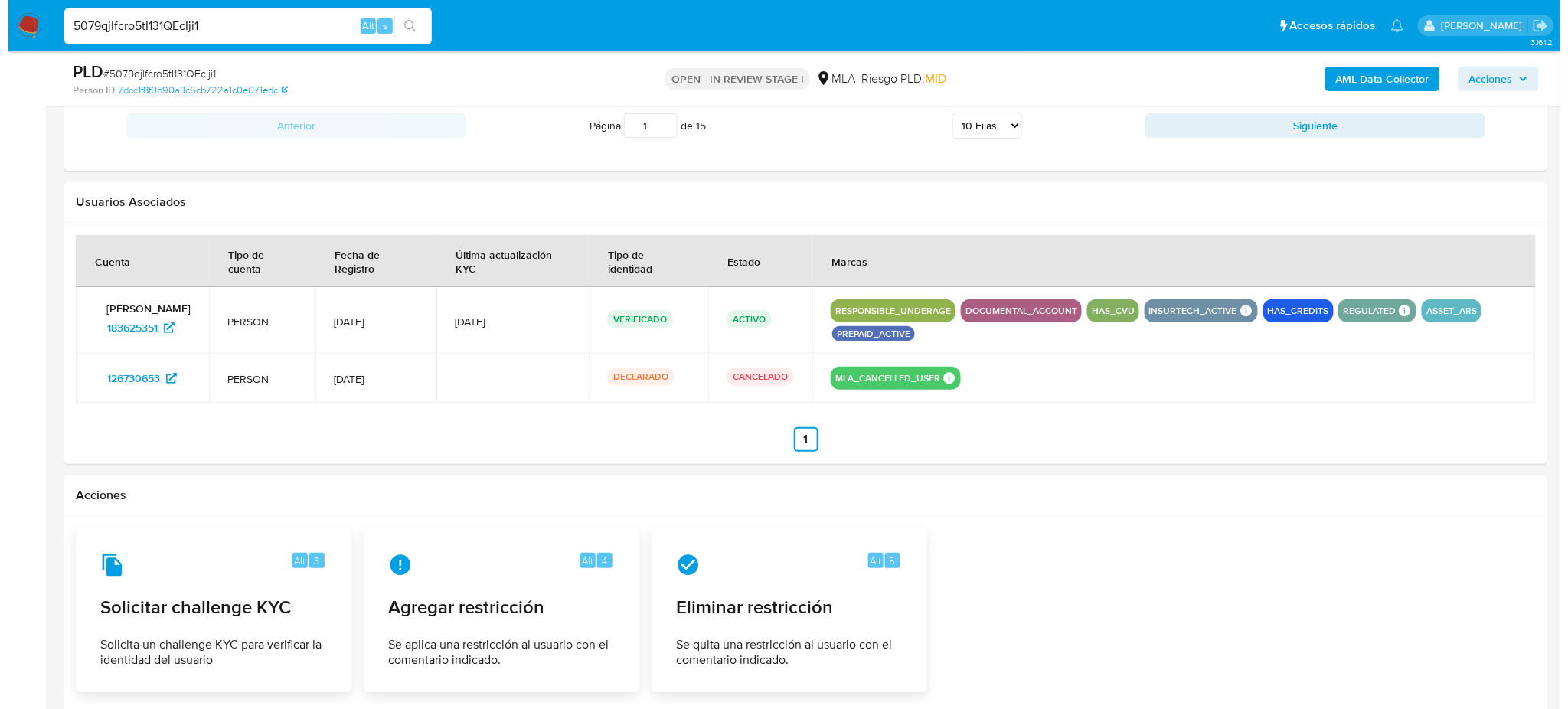
scroll to position [2348, 0]
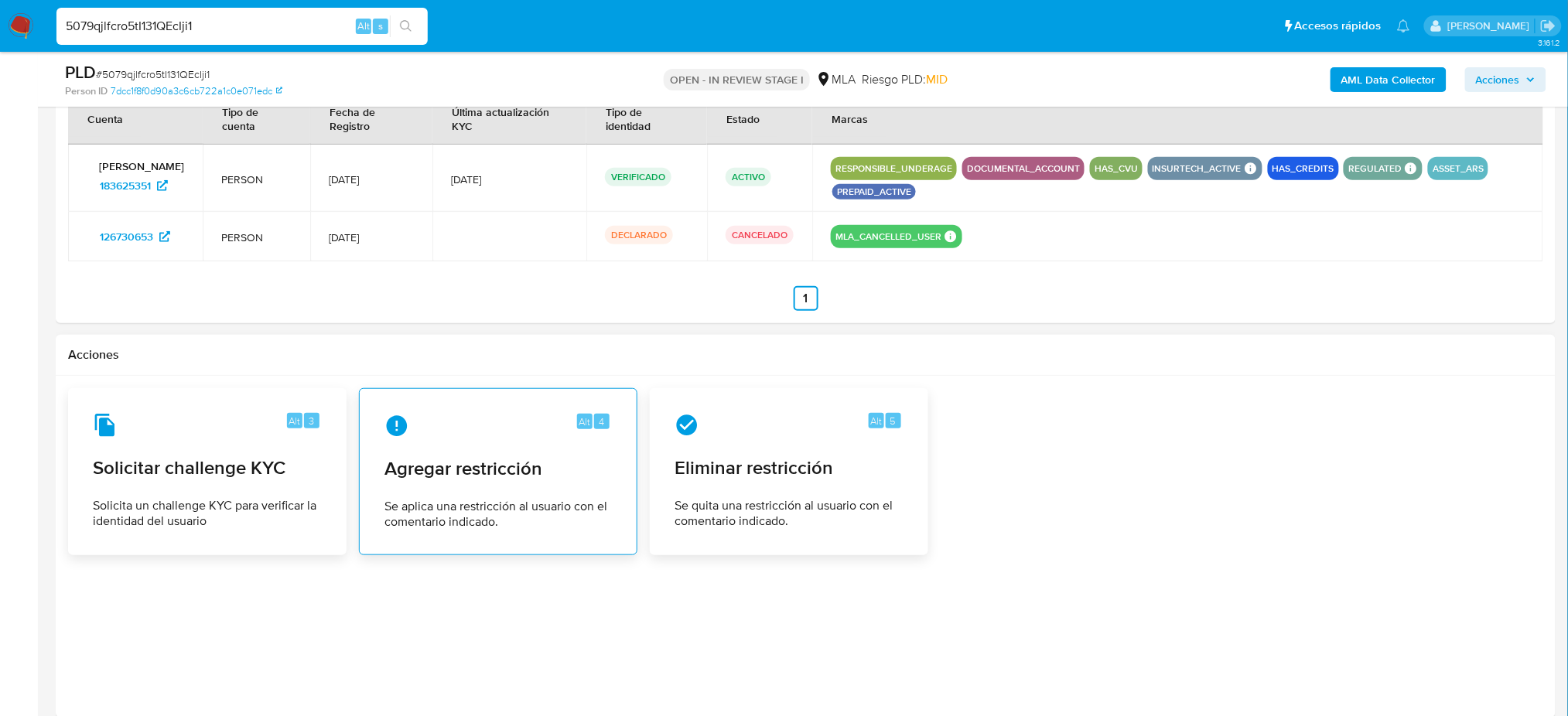
click at [448, 504] on span "Se aplica una restricción al usuario con el comentario indicado." at bounding box center [498, 515] width 227 height 31
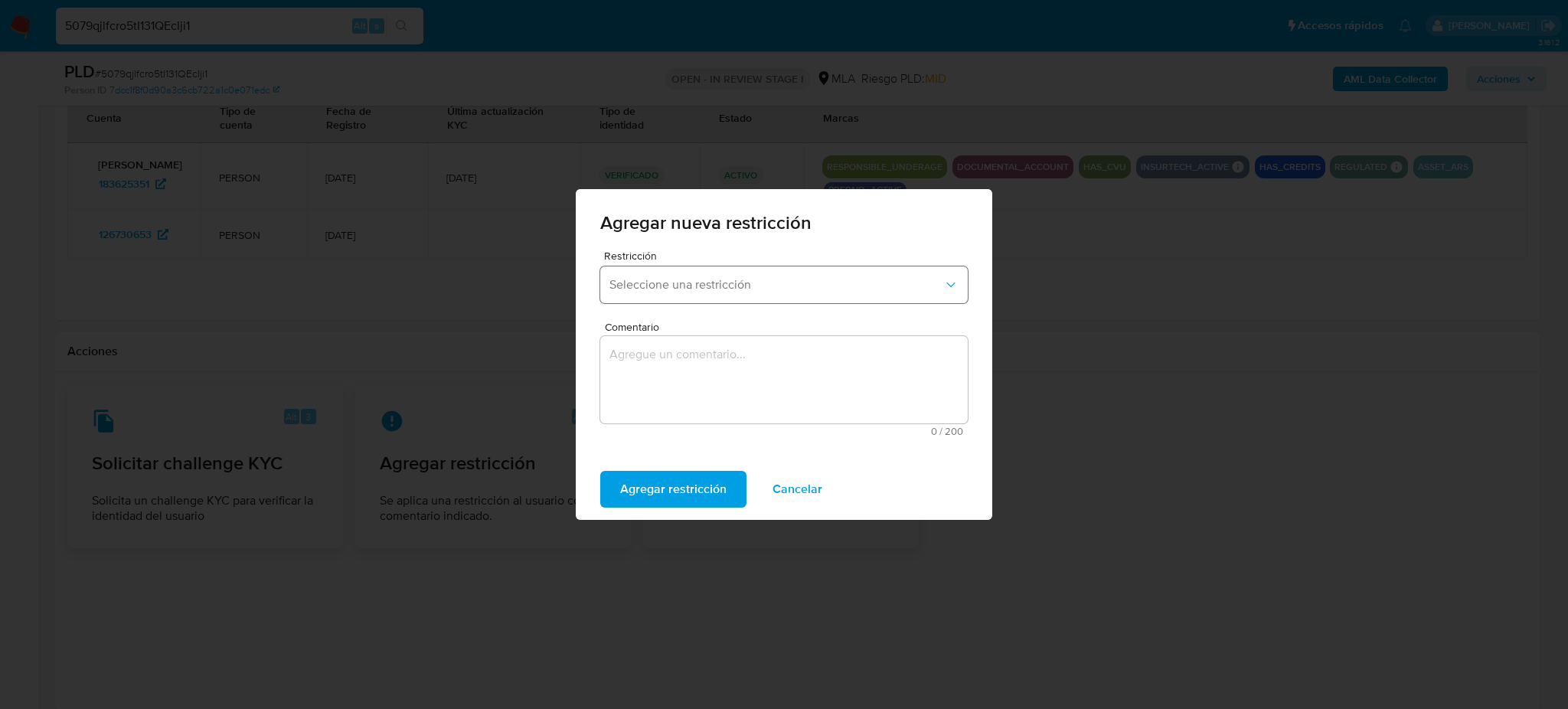
click at [690, 279] on span "Seleccione una restricción" at bounding box center [776, 284] width 334 height 15
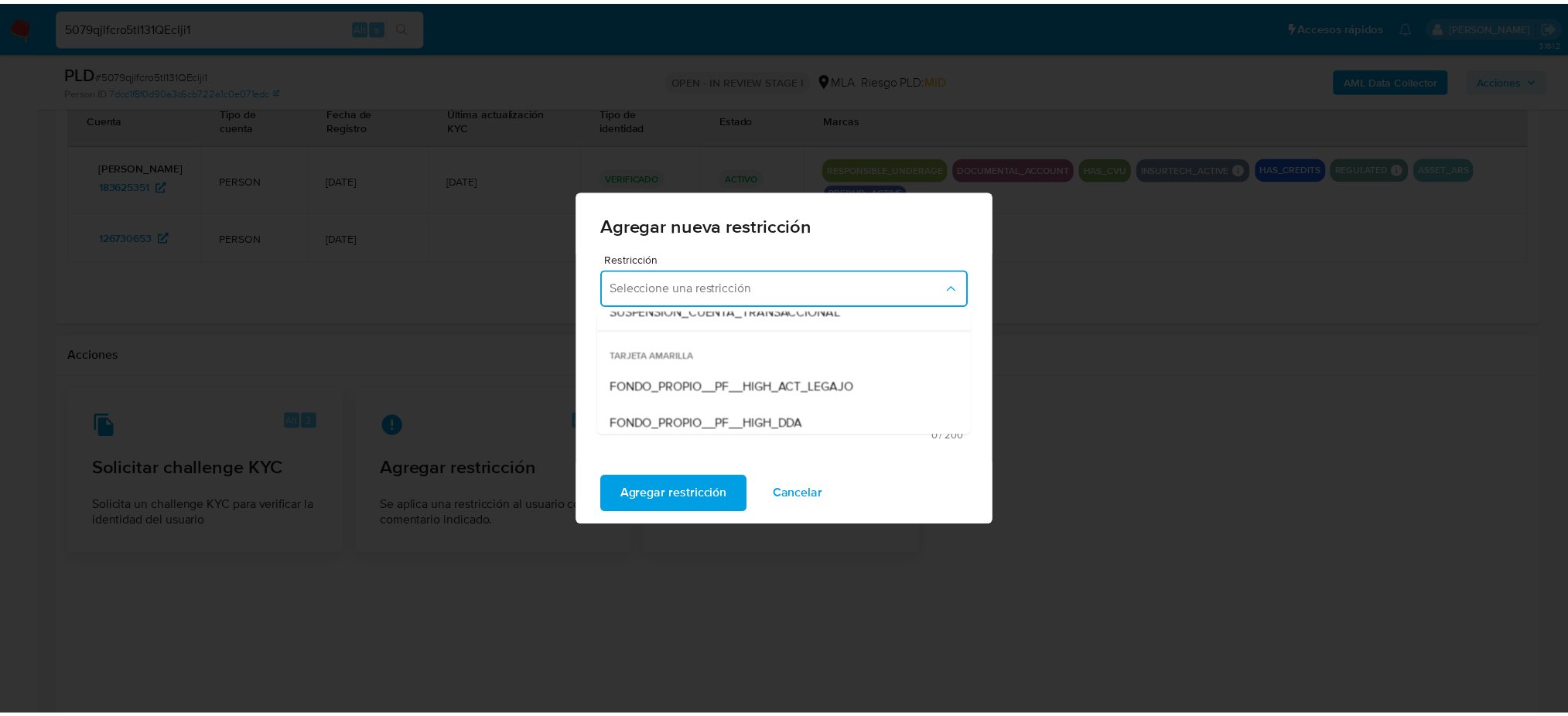
scroll to position [205, 0]
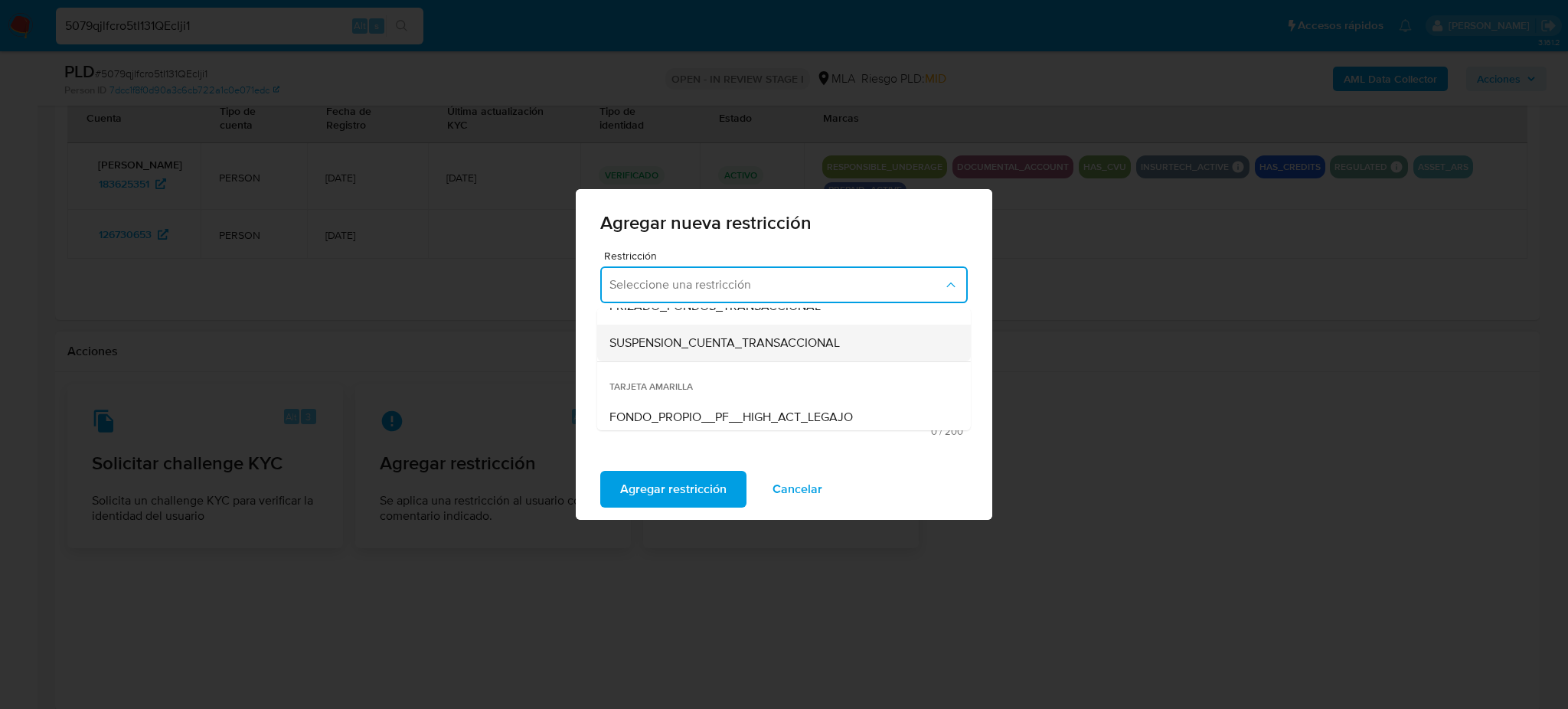
click at [690, 348] on span "SUSPENSION_CUENTA_TRANSACCIONAL" at bounding box center [725, 343] width 231 height 15
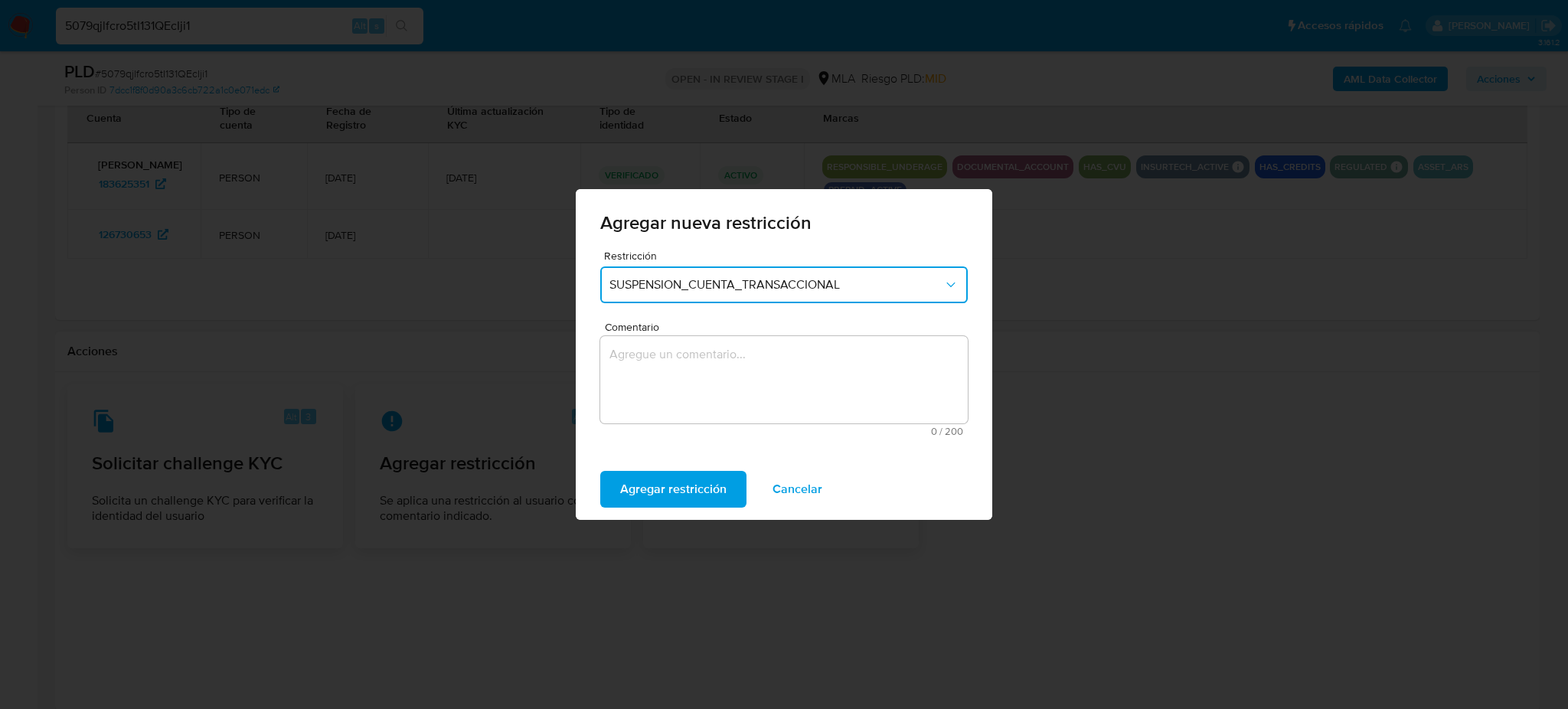
click at [693, 384] on textarea "Comentario" at bounding box center [783, 380] width 368 height 87
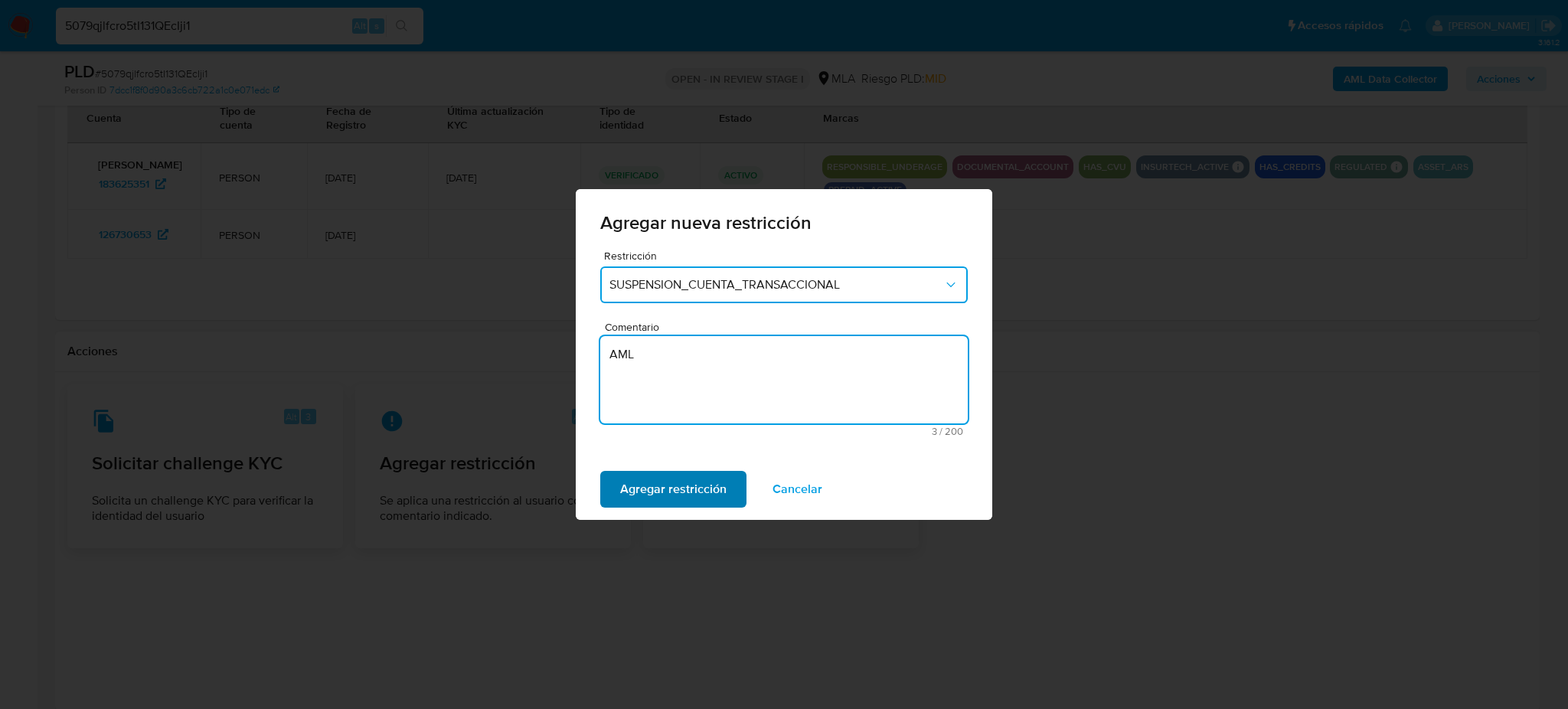
type textarea "AML"
click at [648, 497] on span "Agregar restricción" at bounding box center [673, 489] width 107 height 34
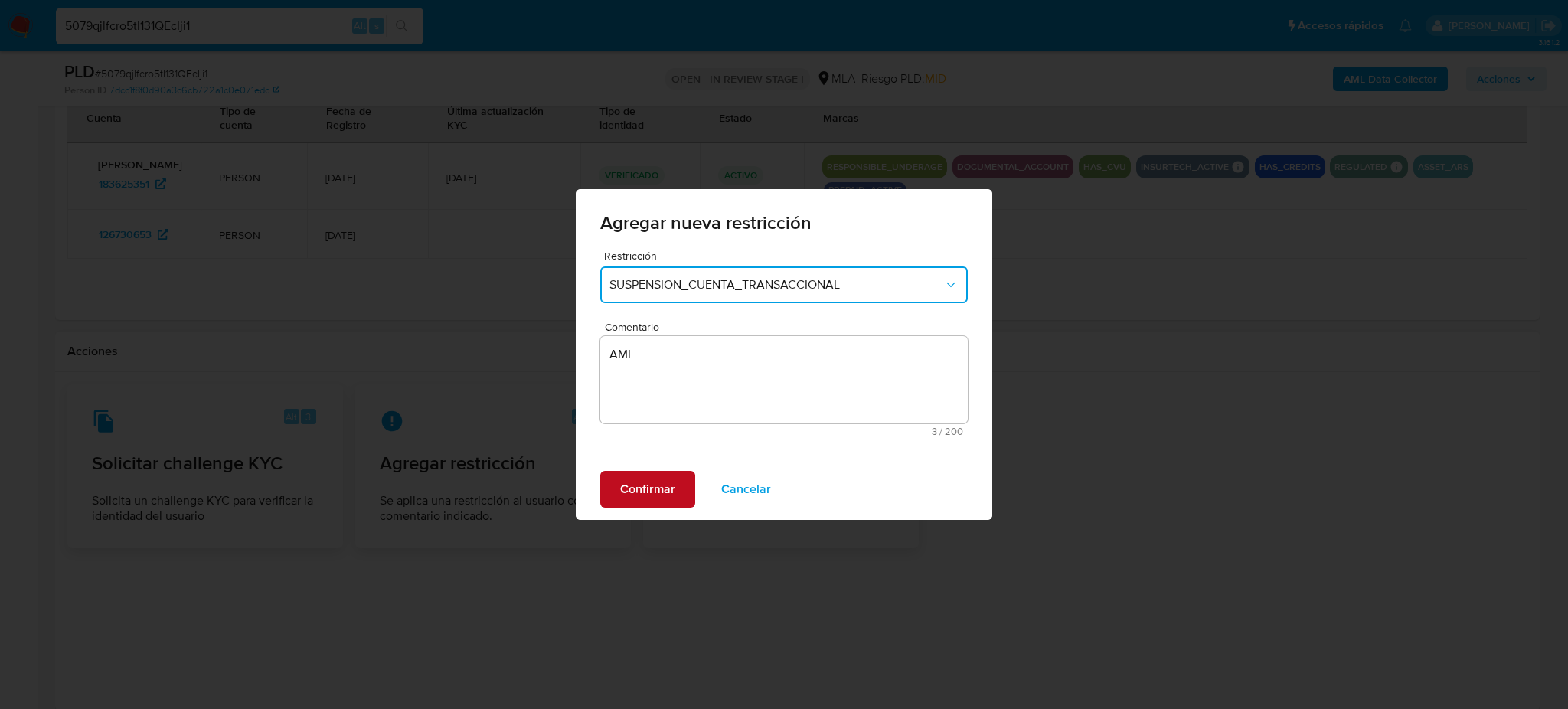
click at [641, 496] on span "Confirmar" at bounding box center [647, 489] width 55 height 34
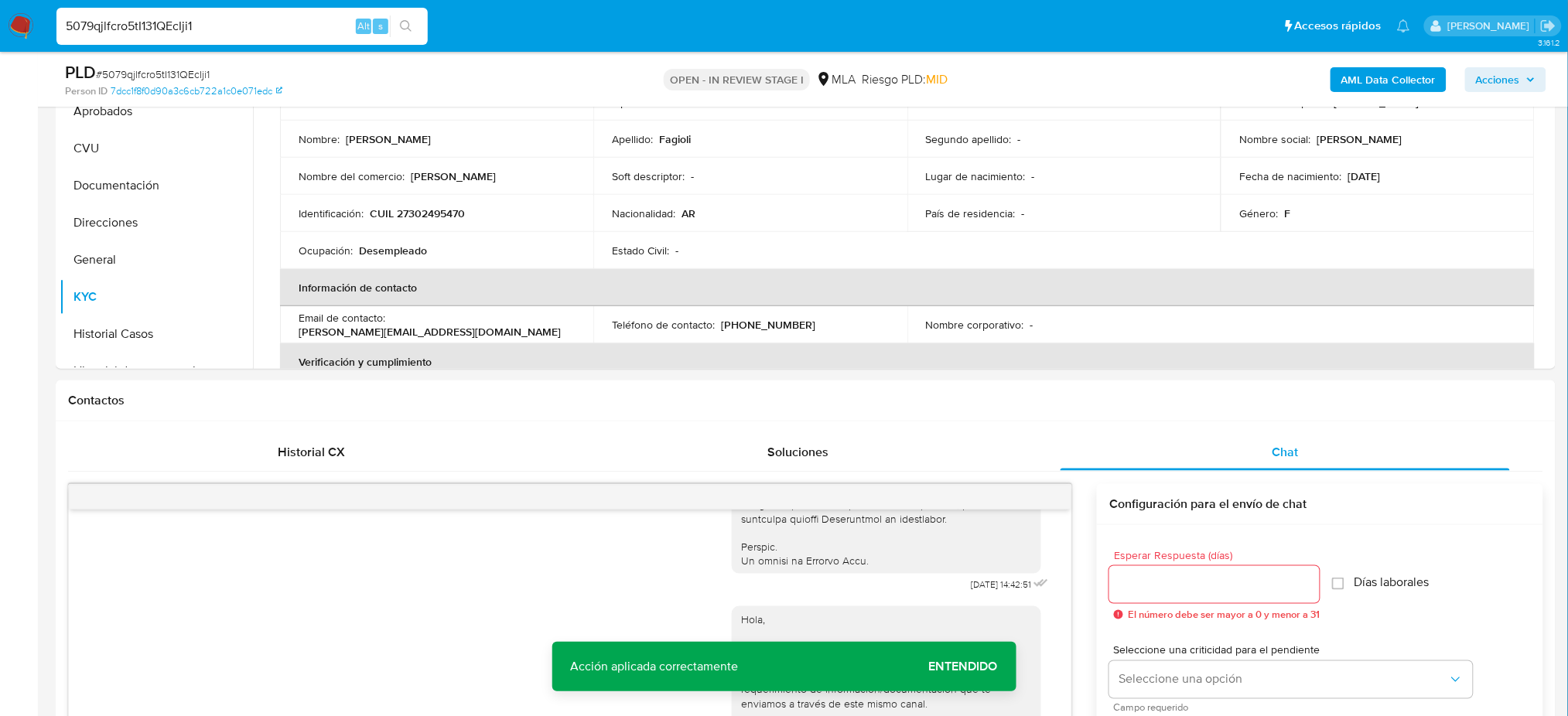
scroll to position [103, 0]
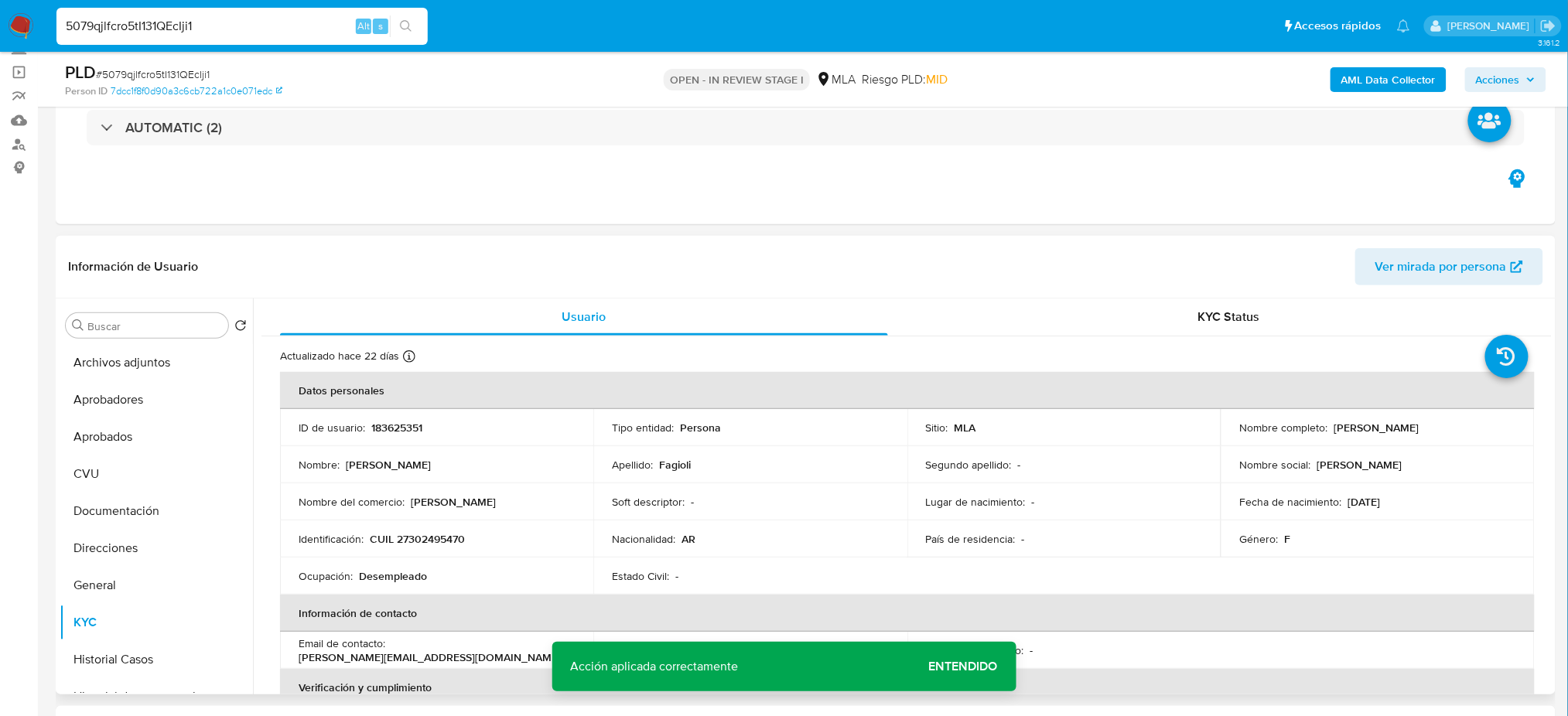
click at [389, 433] on p "183625351" at bounding box center [396, 427] width 51 height 14
click at [389, 432] on p "183625351" at bounding box center [396, 427] width 51 height 14
copy p "183625351"
click at [96, 363] on button "Archivos adjuntos" at bounding box center [150, 362] width 181 height 37
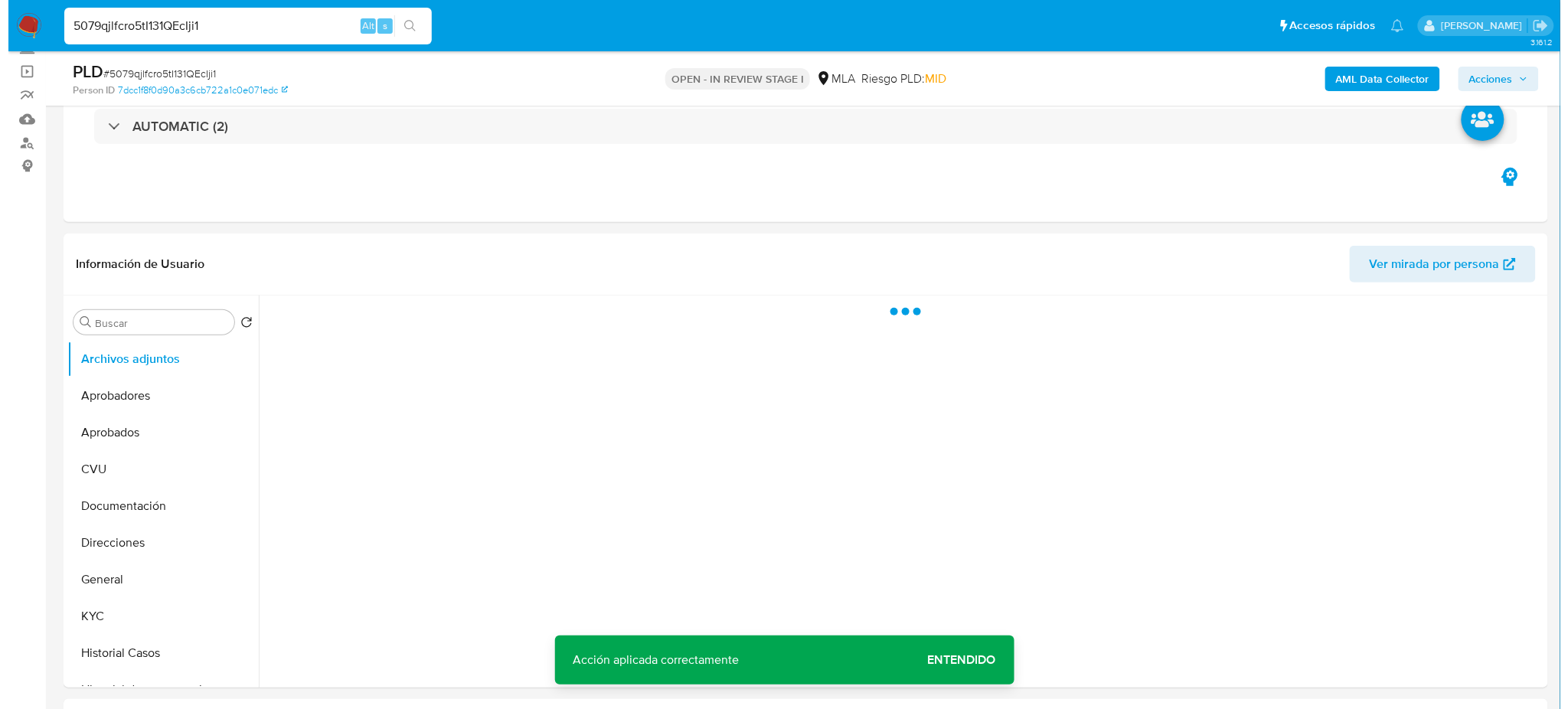
scroll to position [203, 0]
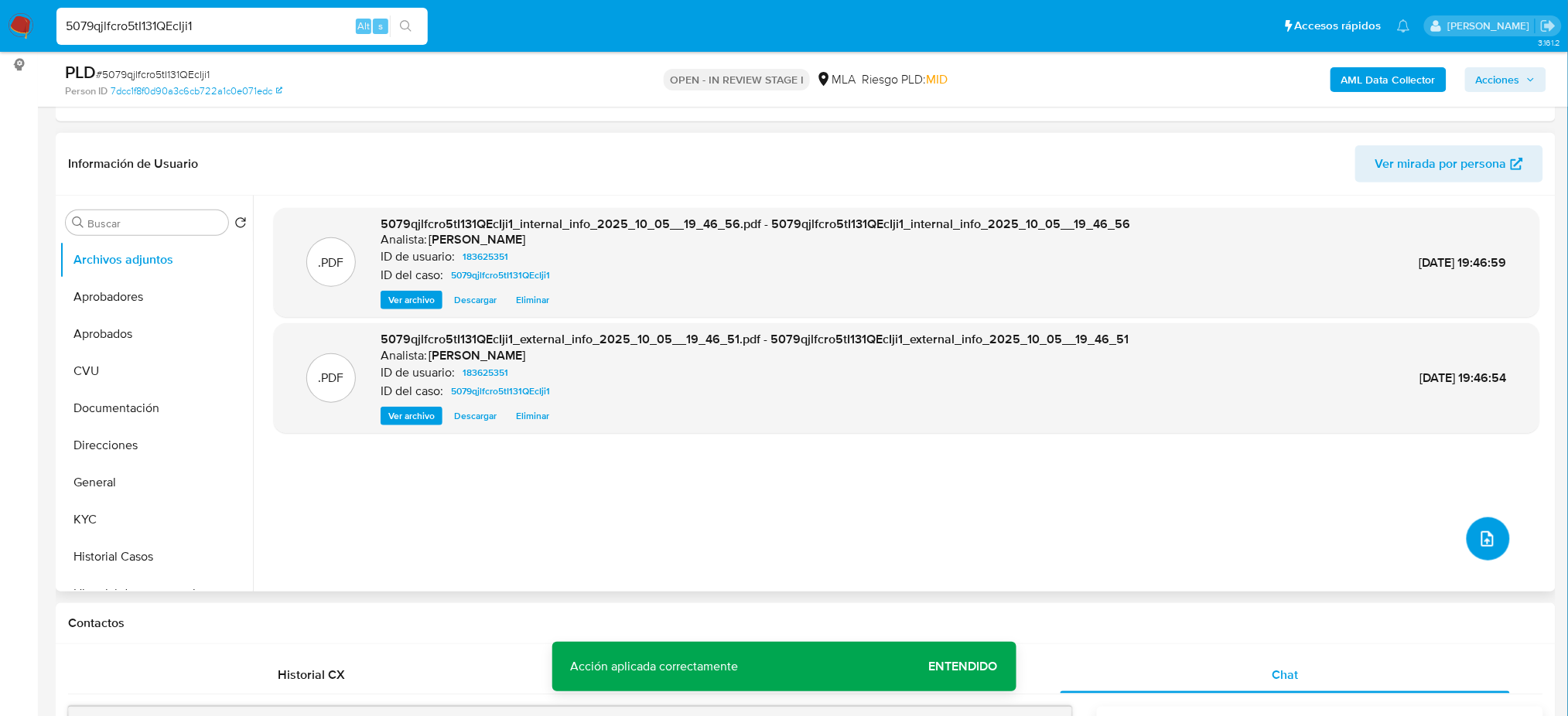
click at [1490, 538] on icon "upload-file" at bounding box center [1487, 539] width 19 height 19
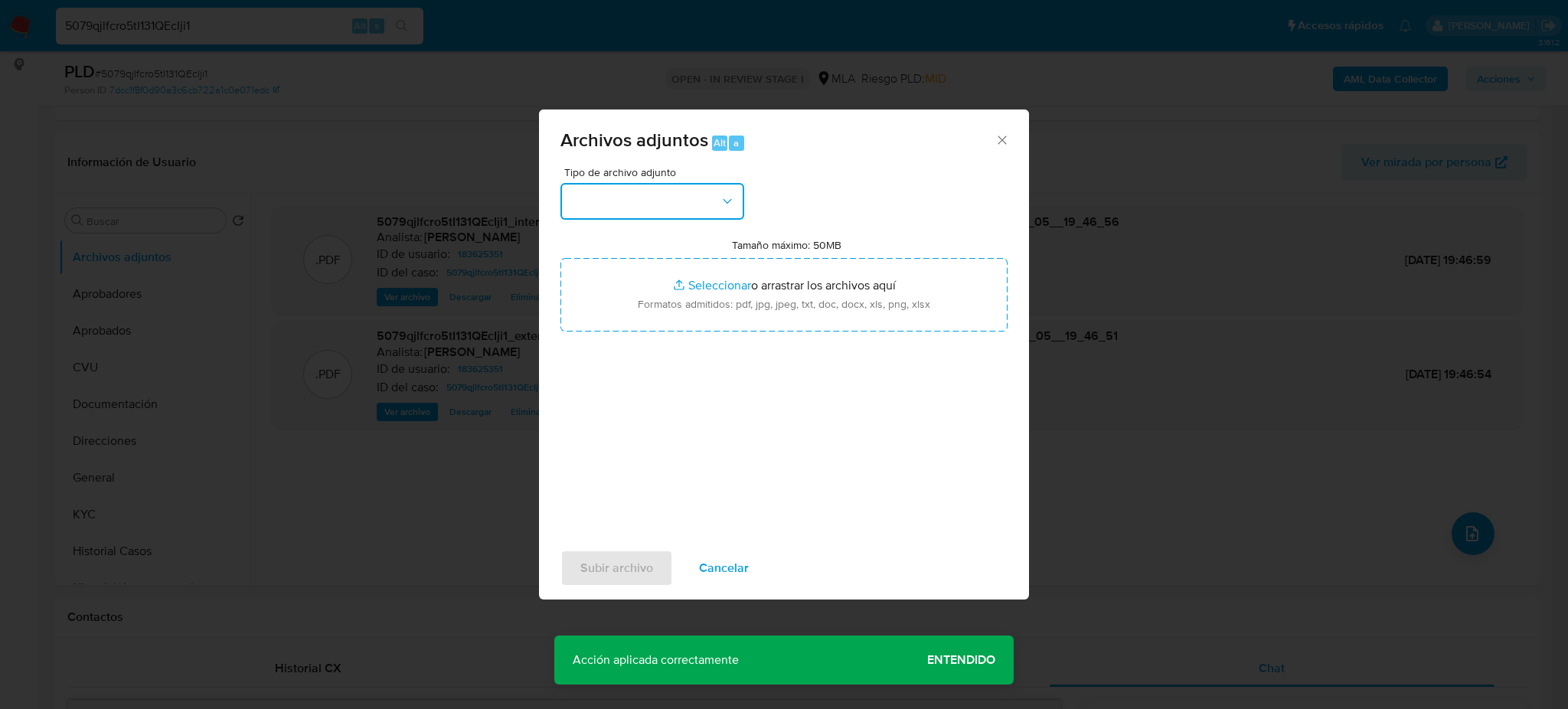
click at [613, 216] on button "button" at bounding box center [652, 201] width 183 height 37
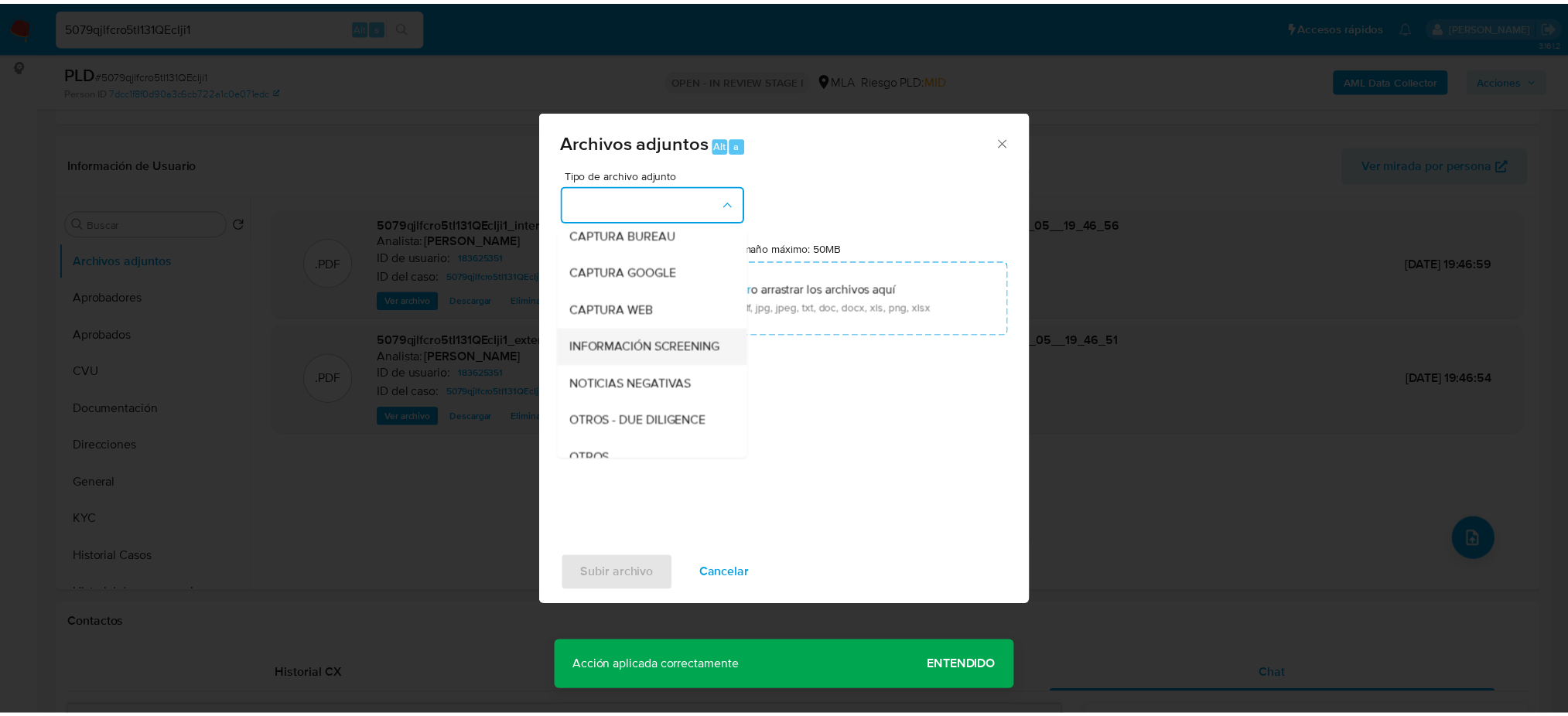
scroll to position [103, 0]
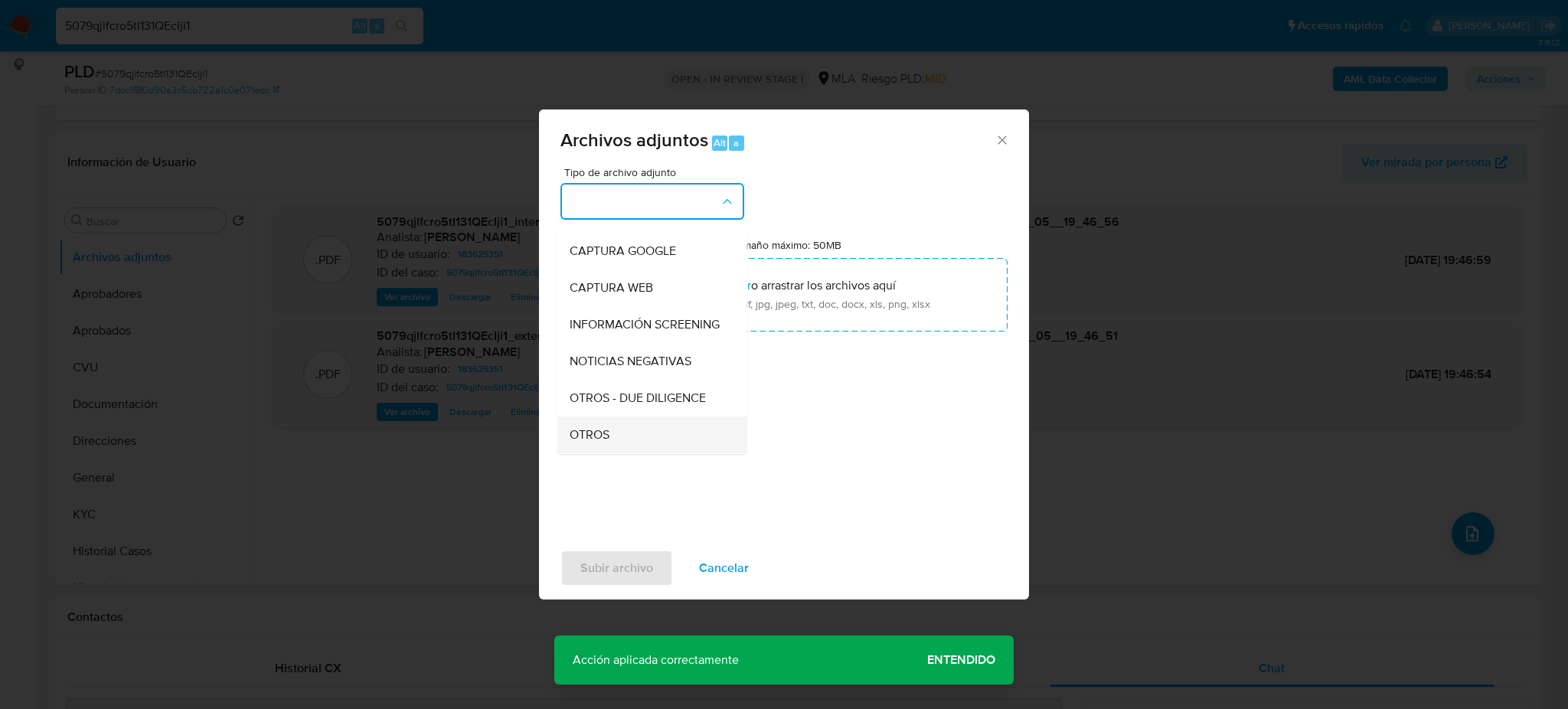
click at [616, 436] on div "OTROS" at bounding box center [647, 435] width 156 height 37
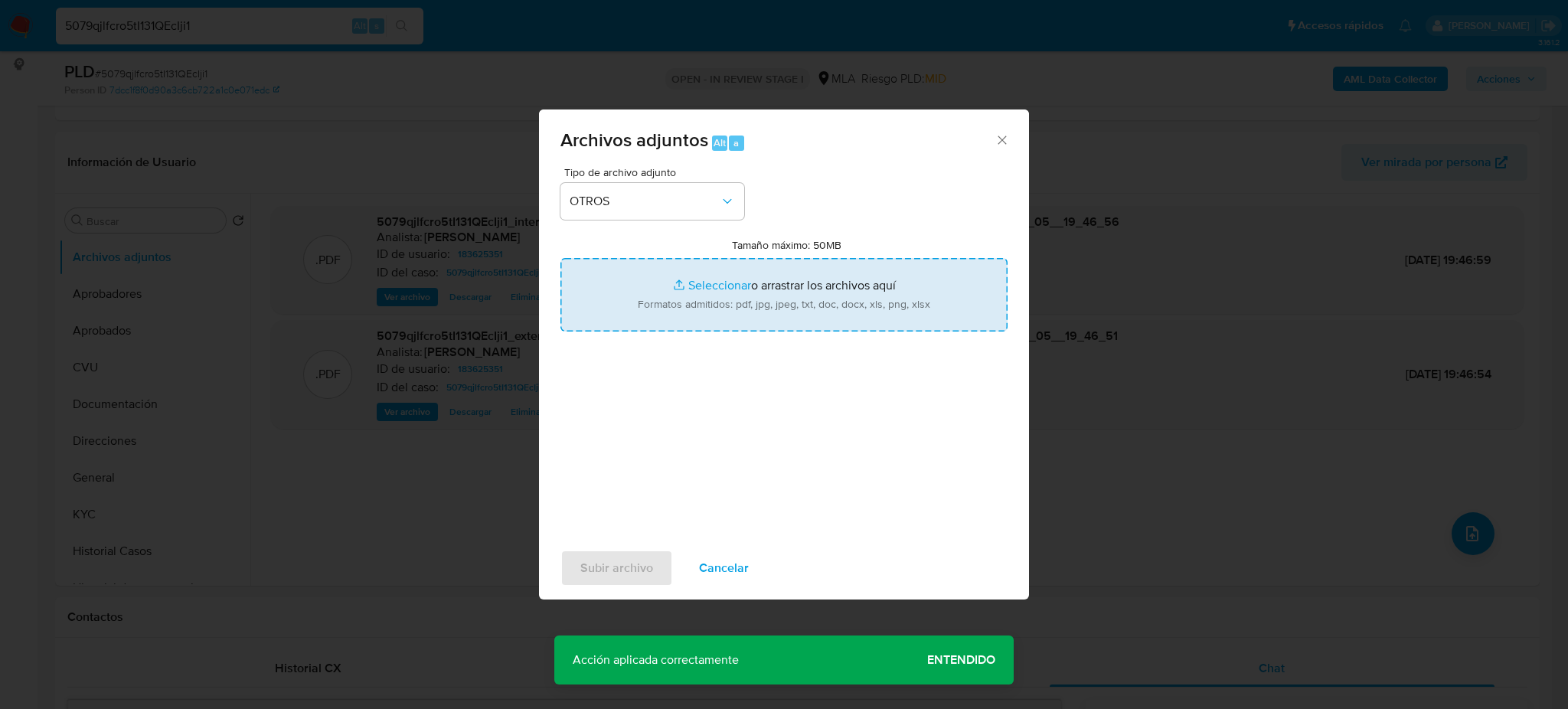
click at [711, 273] on input "Tamaño máximo: 50MB Seleccionar archivos" at bounding box center [784, 295] width 447 height 74
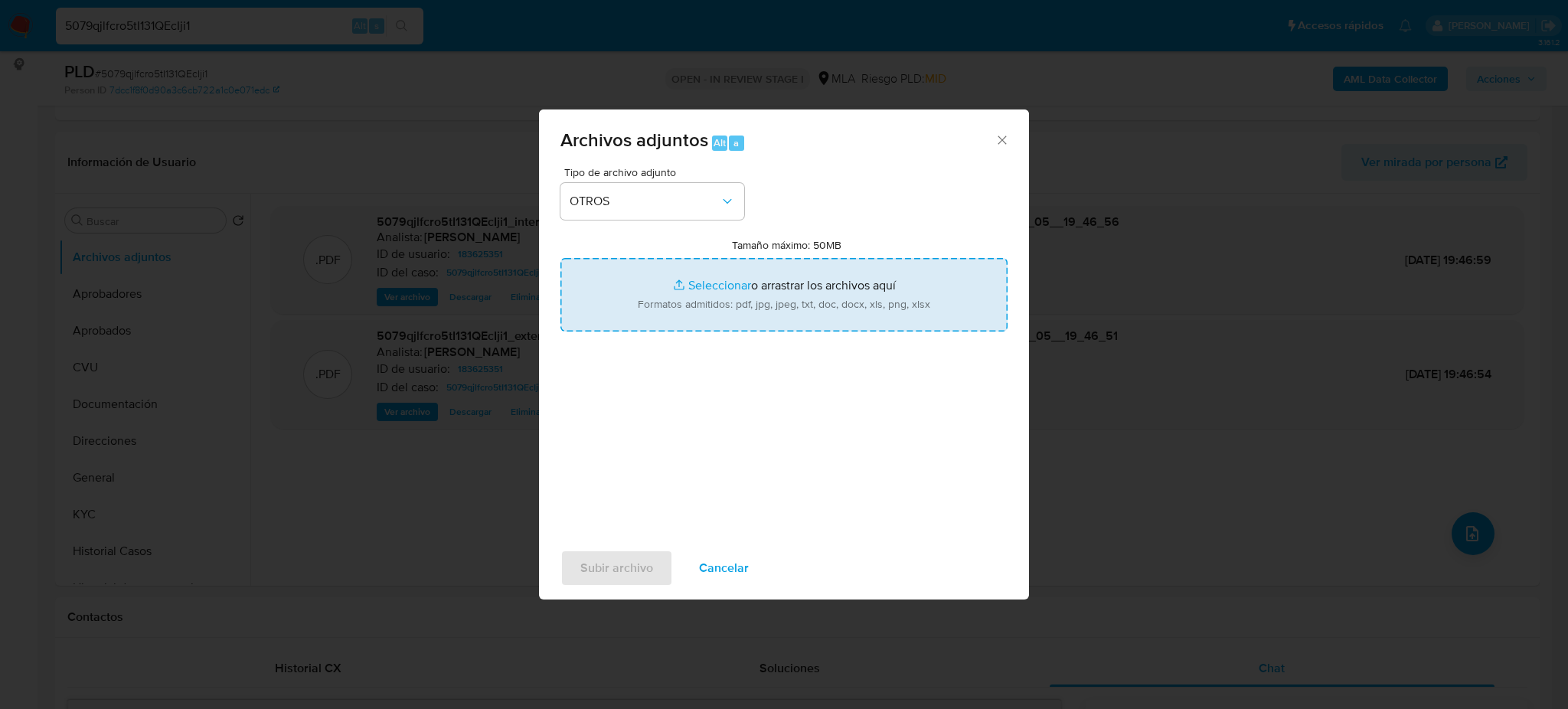
type input "C:\fakepath\Caselog 5079qjlfcro5tI131QEcIji1_2025_09_18_01_33_36.docx"
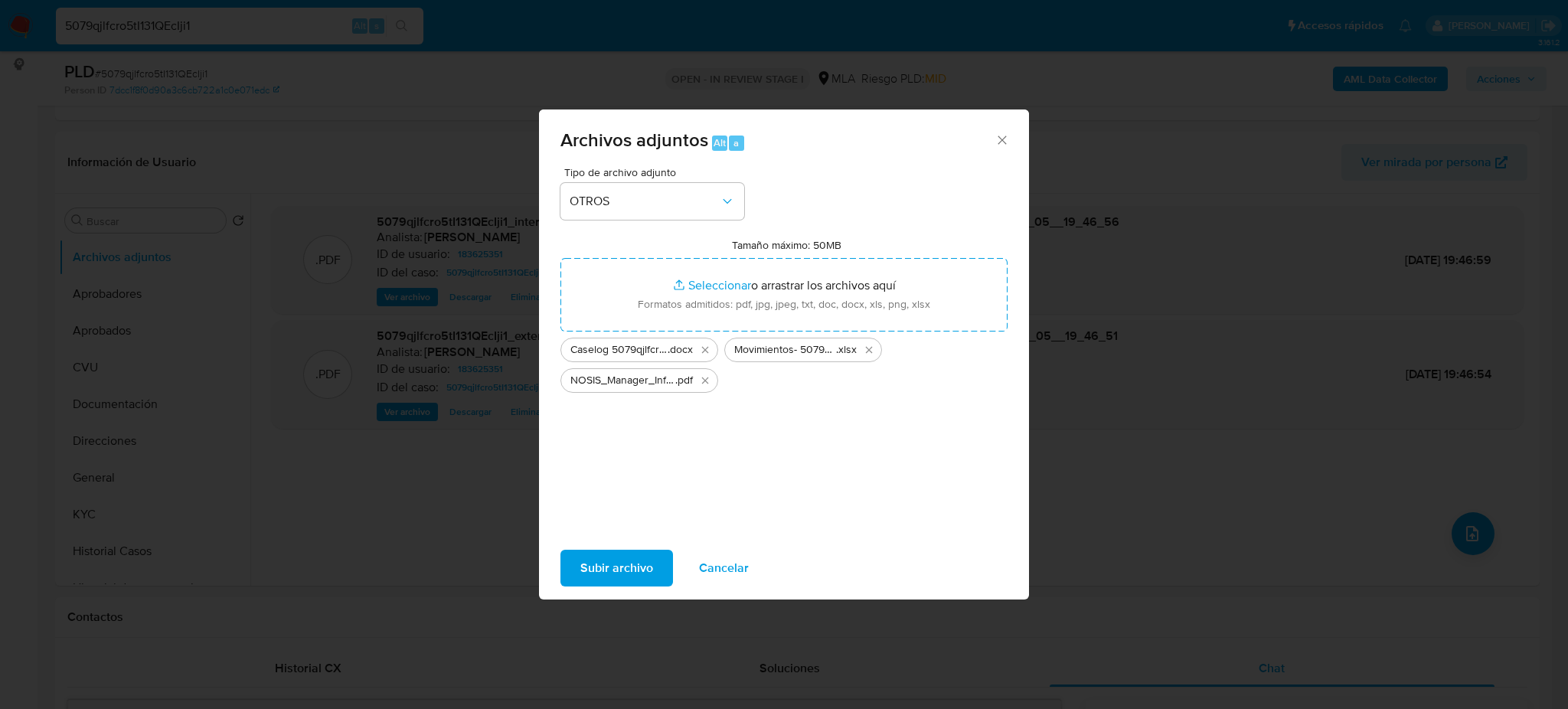
drag, startPoint x: 711, startPoint y: 273, endPoint x: 583, endPoint y: 571, distance: 324.3
click at [583, 571] on span "Subir archivo" at bounding box center [617, 568] width 73 height 34
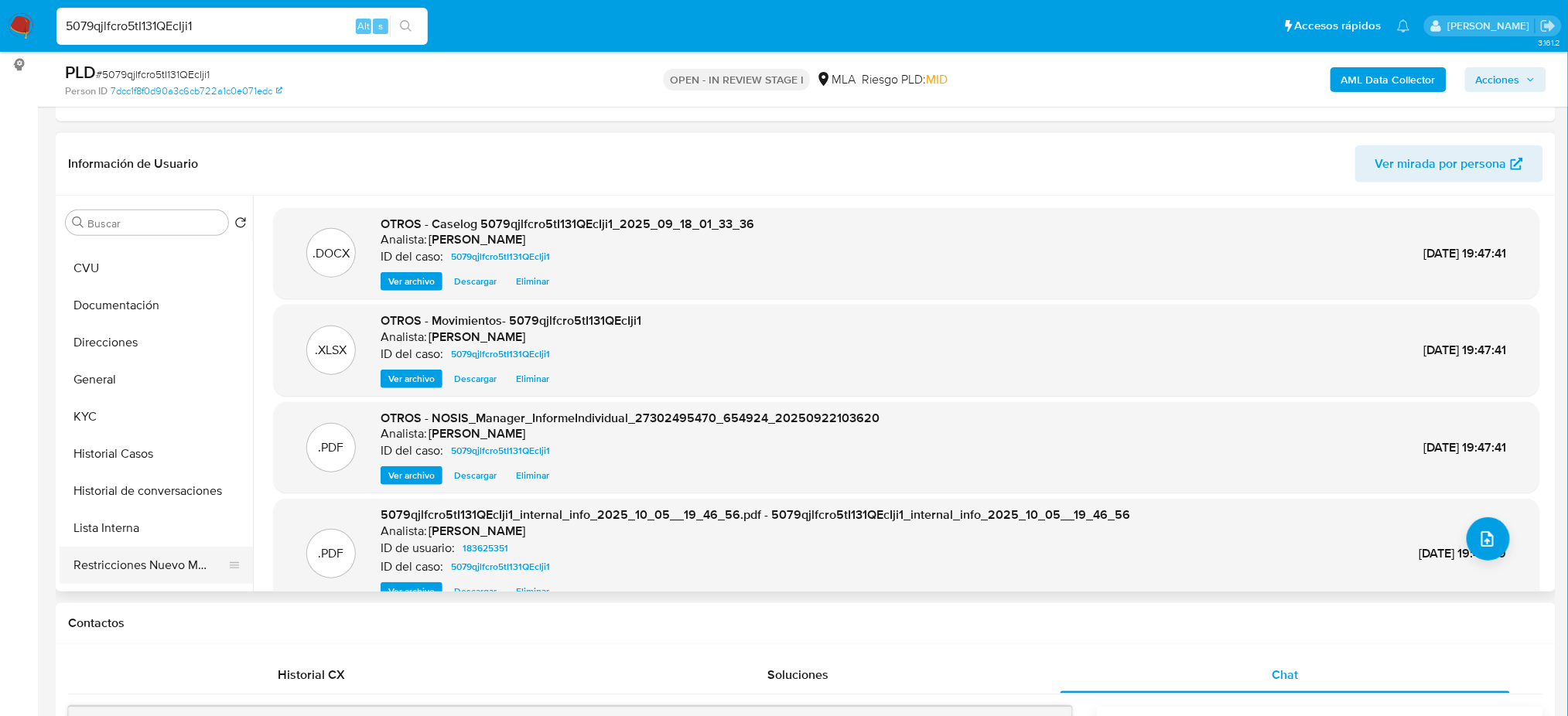
click at [126, 557] on button "Restricciones Nuevo Mundo" at bounding box center [150, 566] width 181 height 37
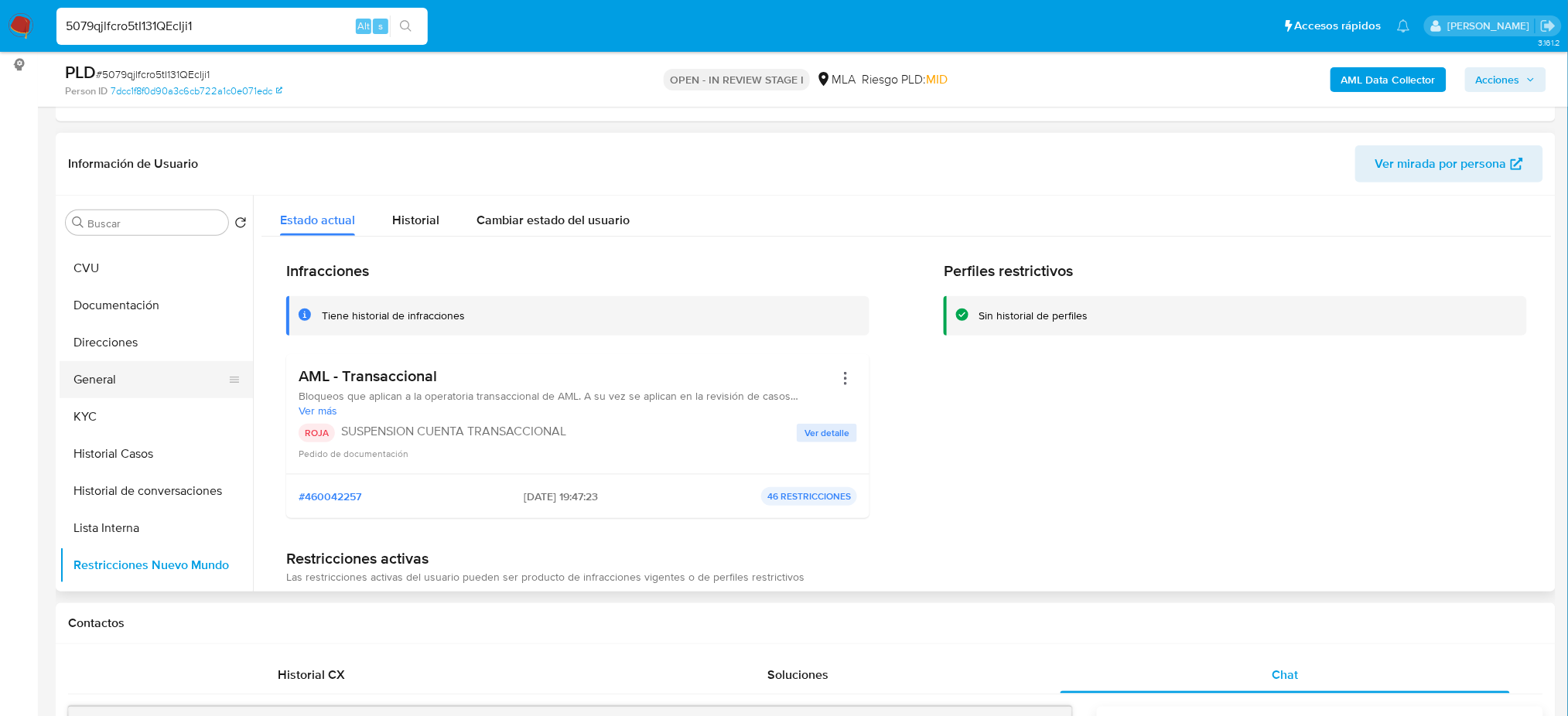
click at [114, 371] on button "General" at bounding box center [150, 379] width 181 height 37
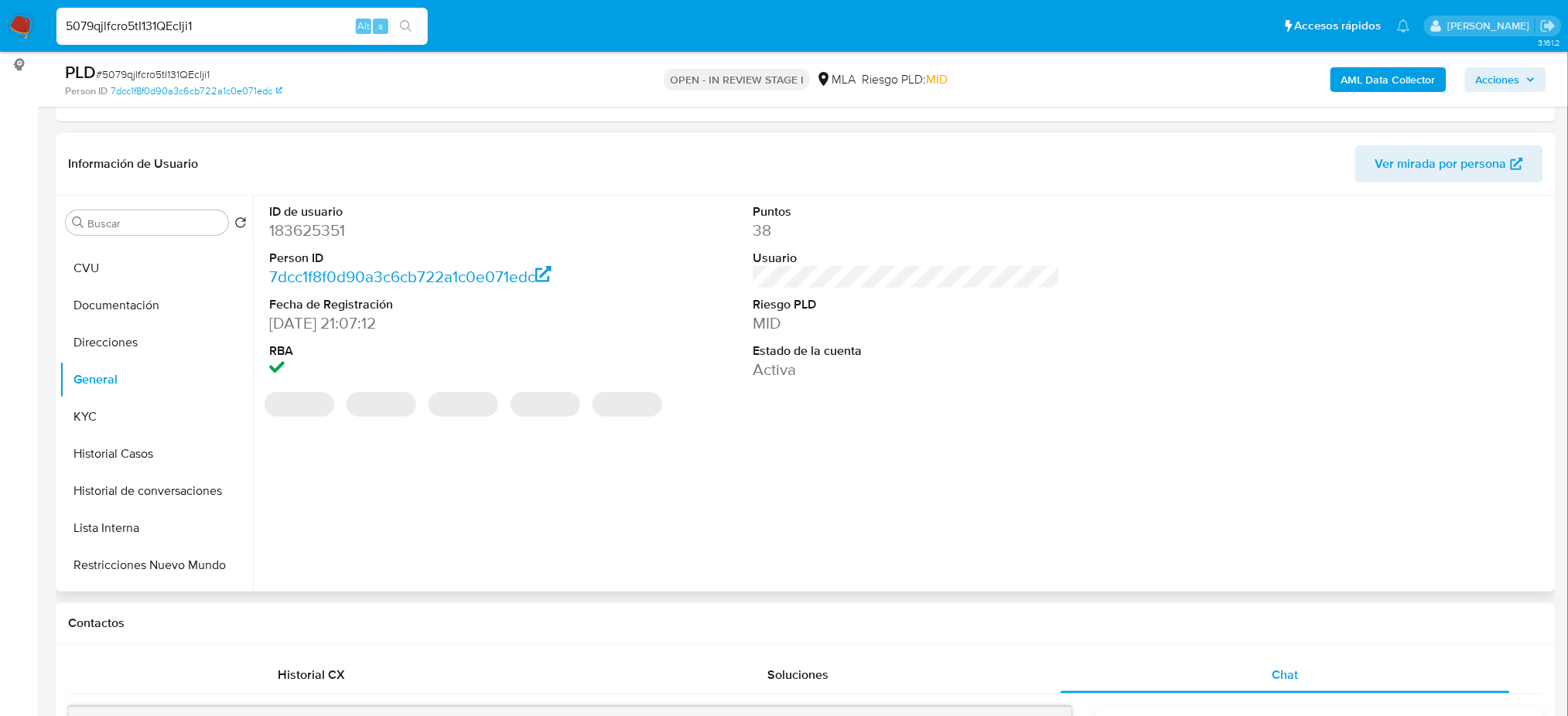
click at [311, 229] on dd "183625351" at bounding box center [423, 230] width 307 height 22
copy dd "183625351"
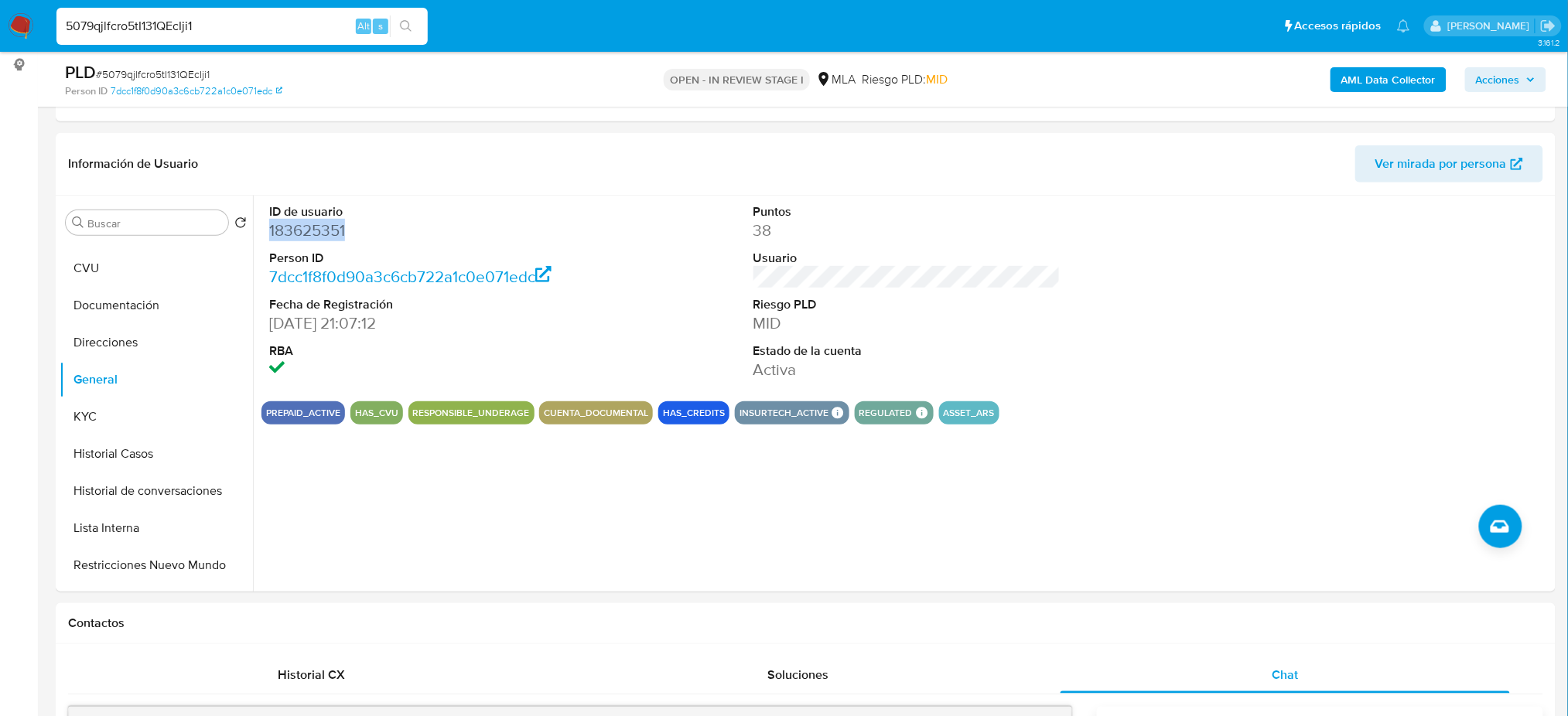
click at [1505, 76] on span "Acciones" at bounding box center [1498, 79] width 44 height 25
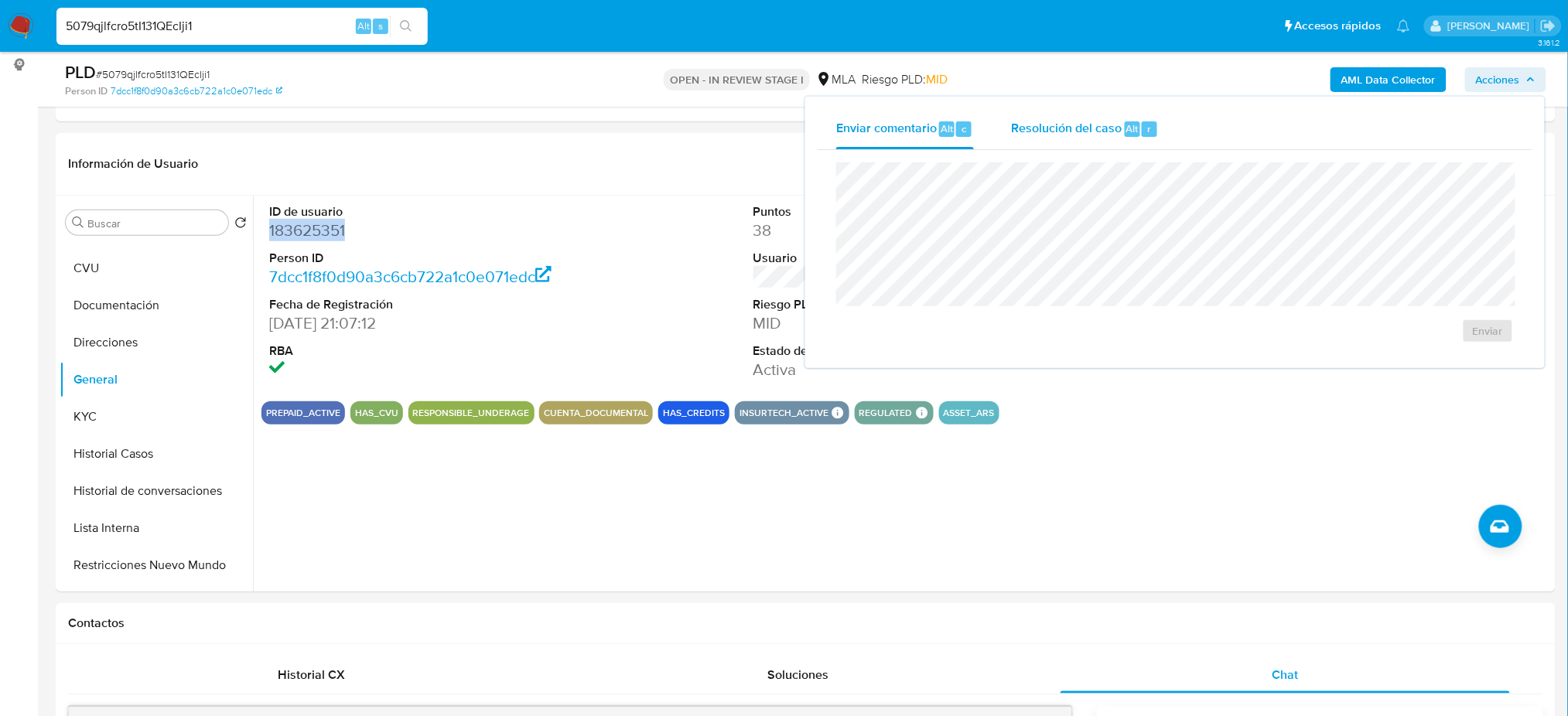
click at [1011, 121] on span "Resolución del caso" at bounding box center [1066, 128] width 111 height 18
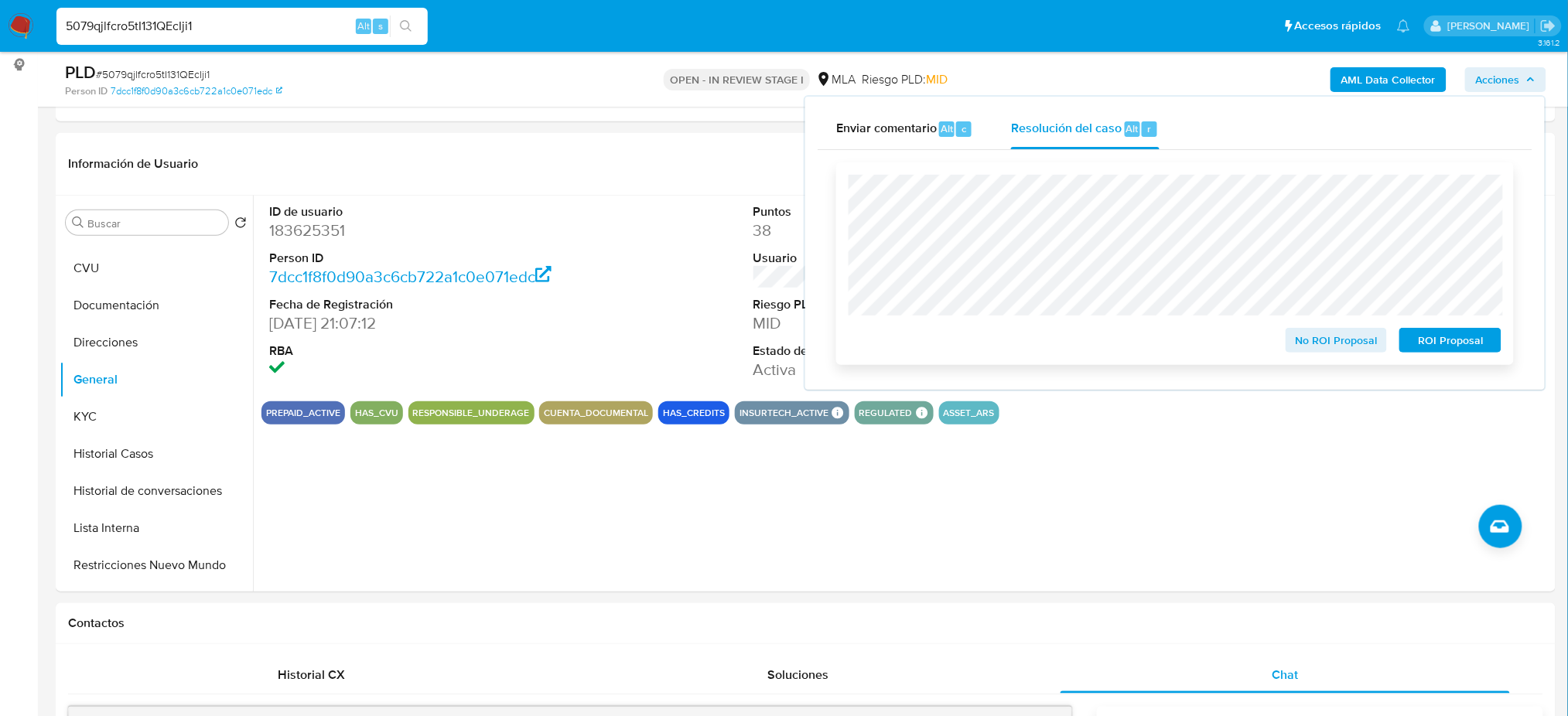
click at [1456, 341] on span "ROI Proposal" at bounding box center [1450, 340] width 80 height 22
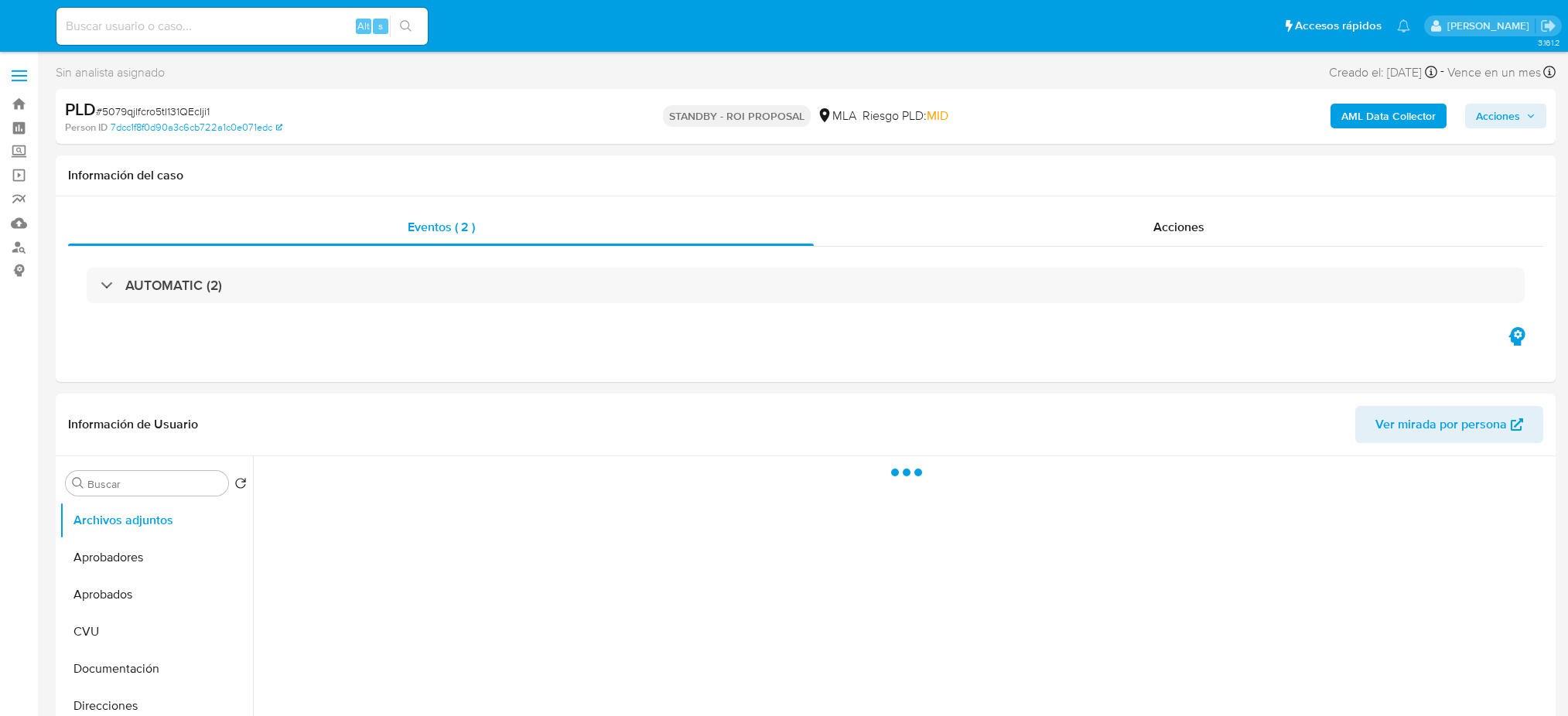
select select "10"
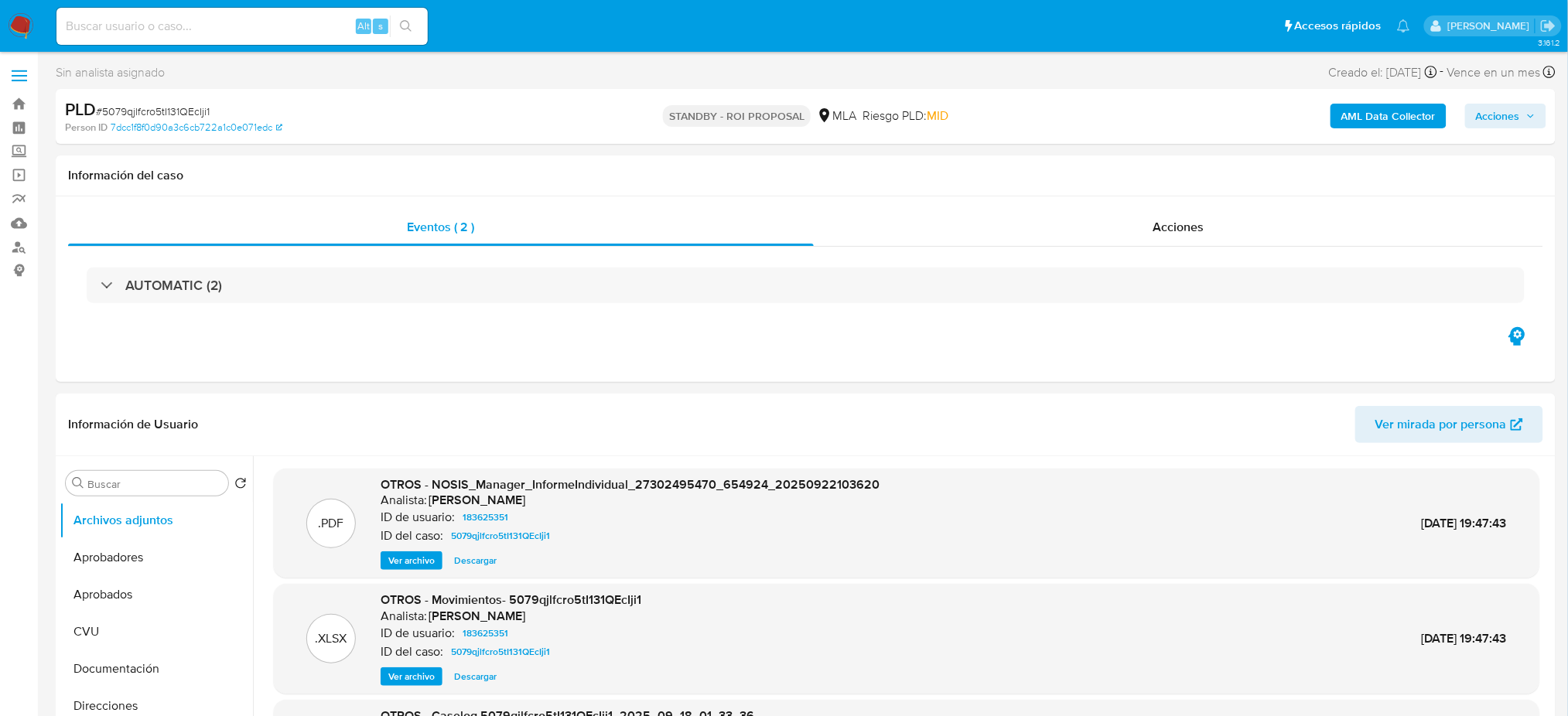
click at [227, 23] on input at bounding box center [242, 26] width 371 height 20
paste input "yuN41qOhujYsFqOtG0ltXB56"
type input "yuN41qOhujYsFqOtG0ltXB56"
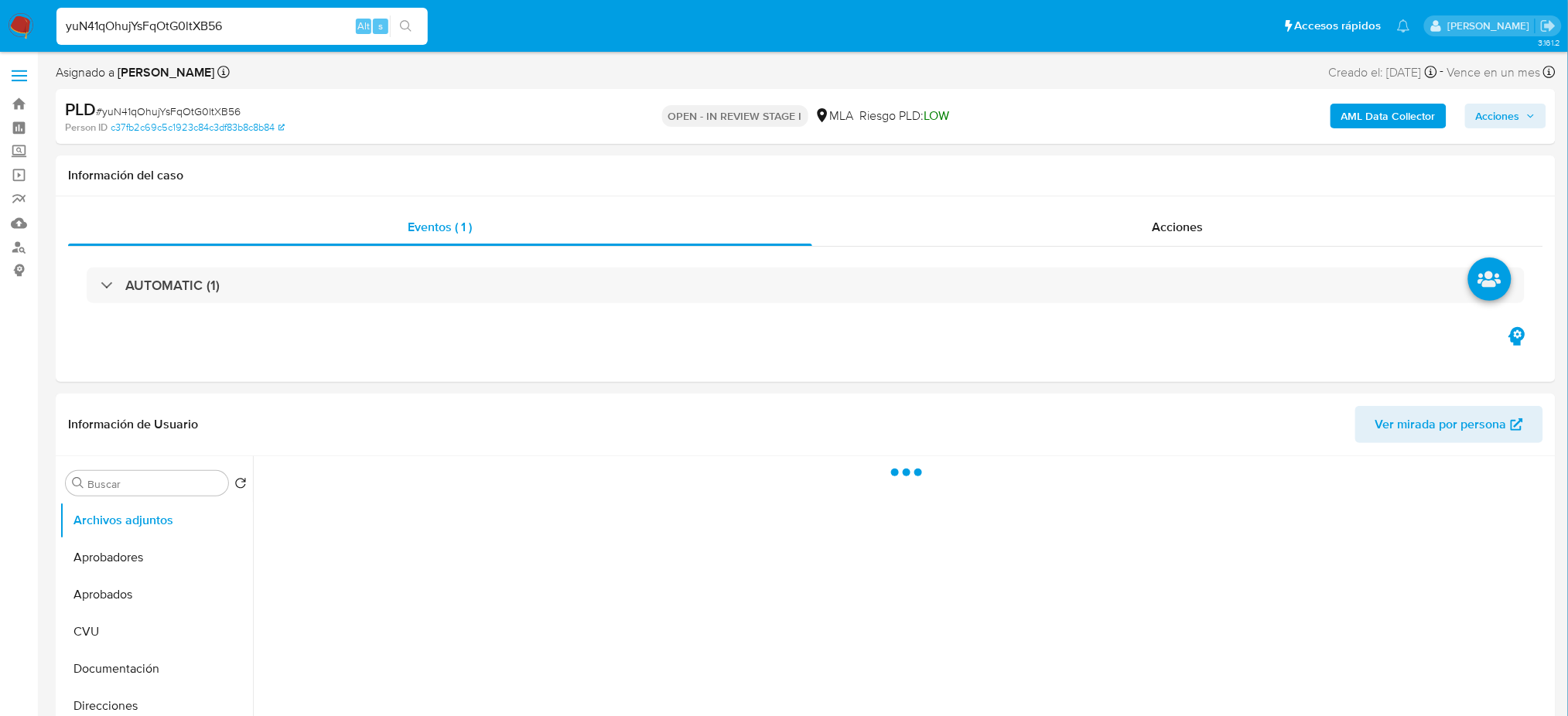
select select "10"
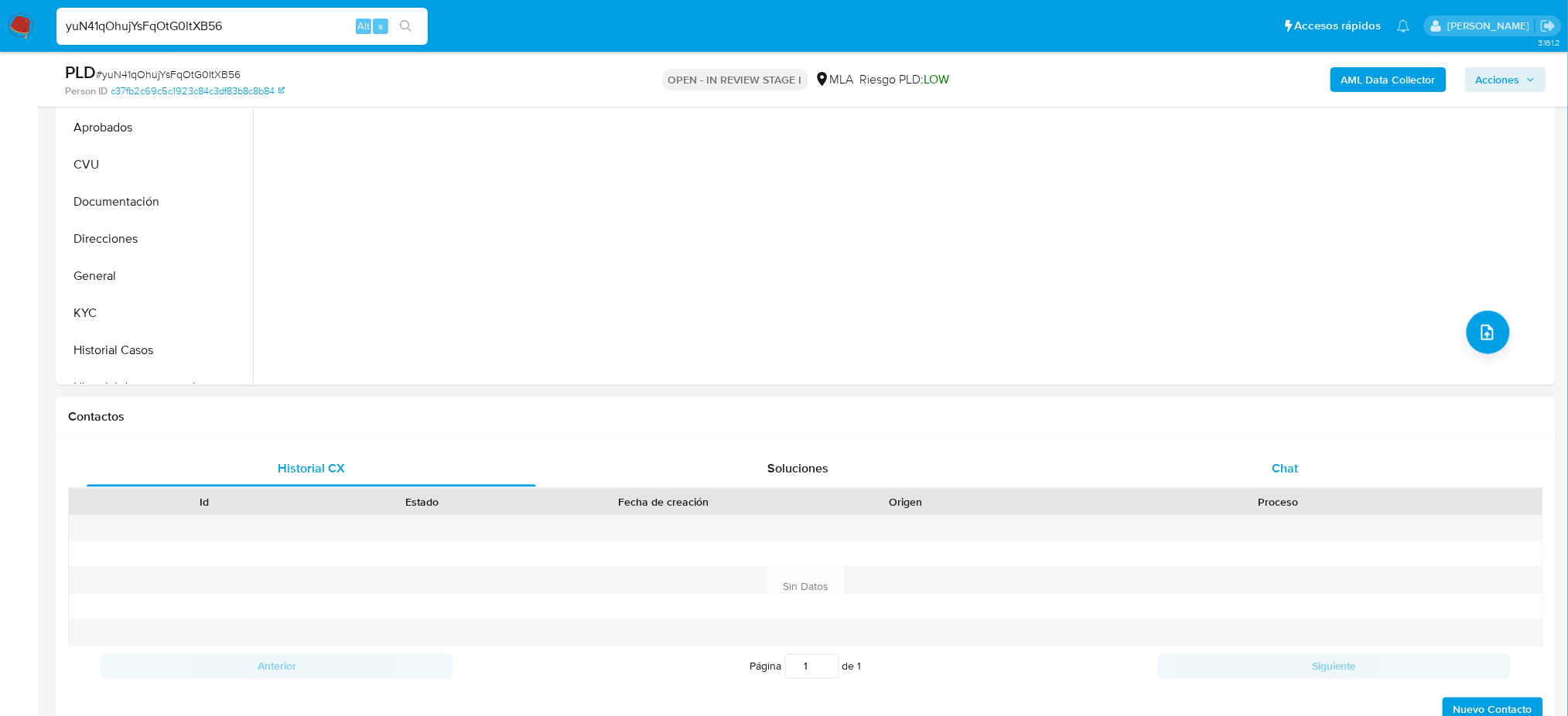
click at [1285, 457] on div "Chat" at bounding box center [1285, 468] width 449 height 37
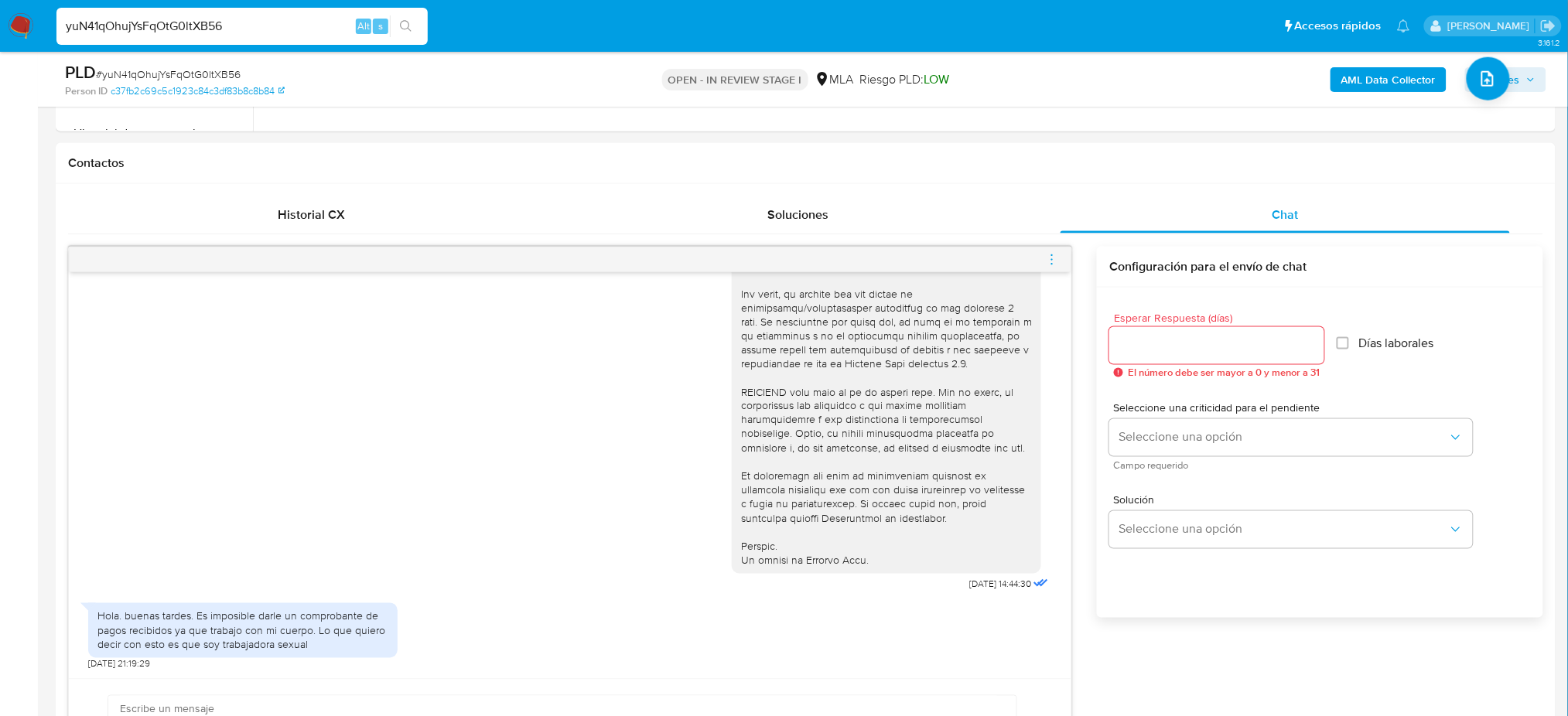
scroll to position [413, 0]
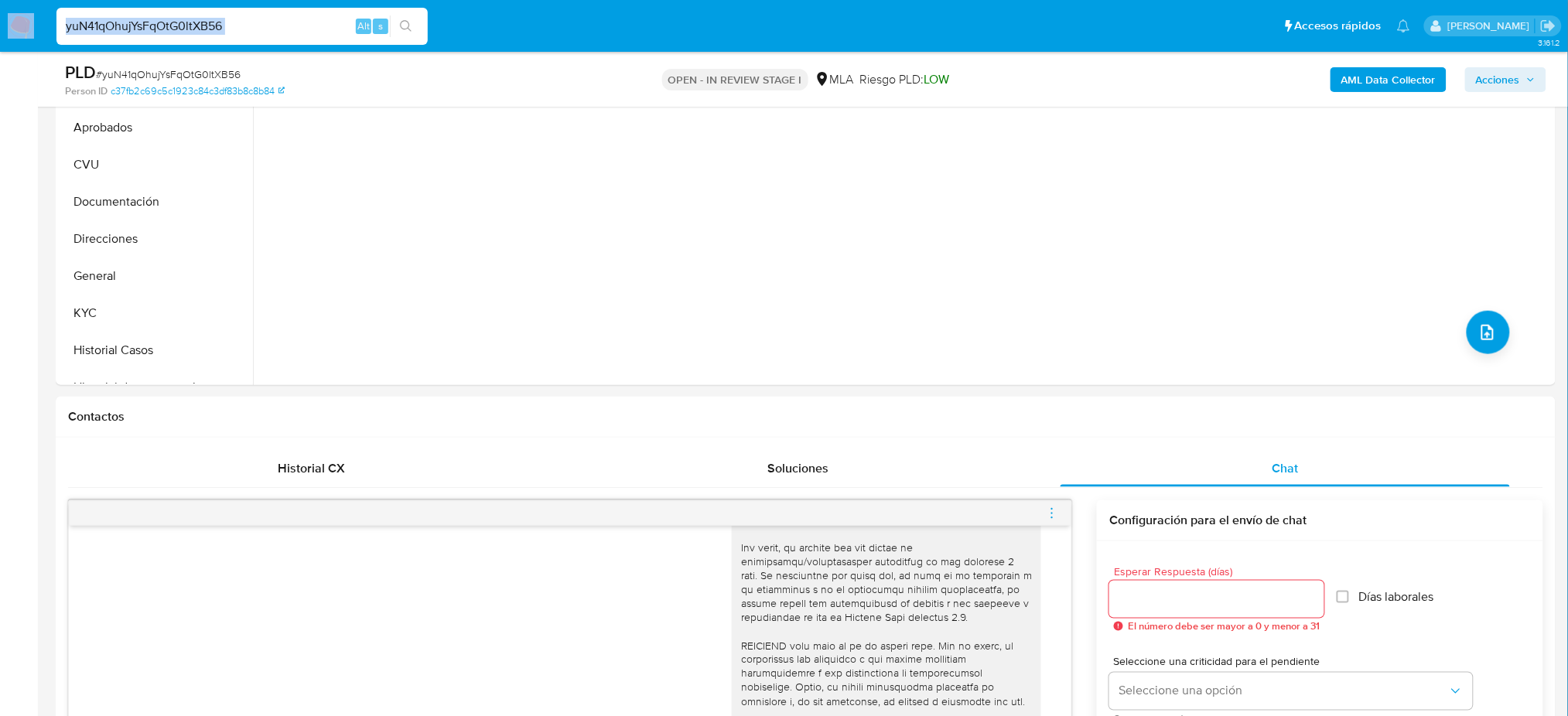
drag, startPoint x: 239, startPoint y: 38, endPoint x: 11, endPoint y: 49, distance: 228.3
click at [0, 50] on nav "Pausado Ver notificaciones yuN41qOhujYsFqOtG0ltXB56 Alt s Accesos rápidos Presi…" at bounding box center [784, 26] width 1568 height 52
drag, startPoint x: 274, startPoint y: 35, endPoint x: 261, endPoint y: 35, distance: 13.0
click at [274, 34] on input "yuN41qOhujYsFqOtG0ltXB56" at bounding box center [242, 26] width 371 height 20
click at [251, 28] on input "yuN41qOhujYsFqOtG0ltXB56" at bounding box center [242, 26] width 371 height 20
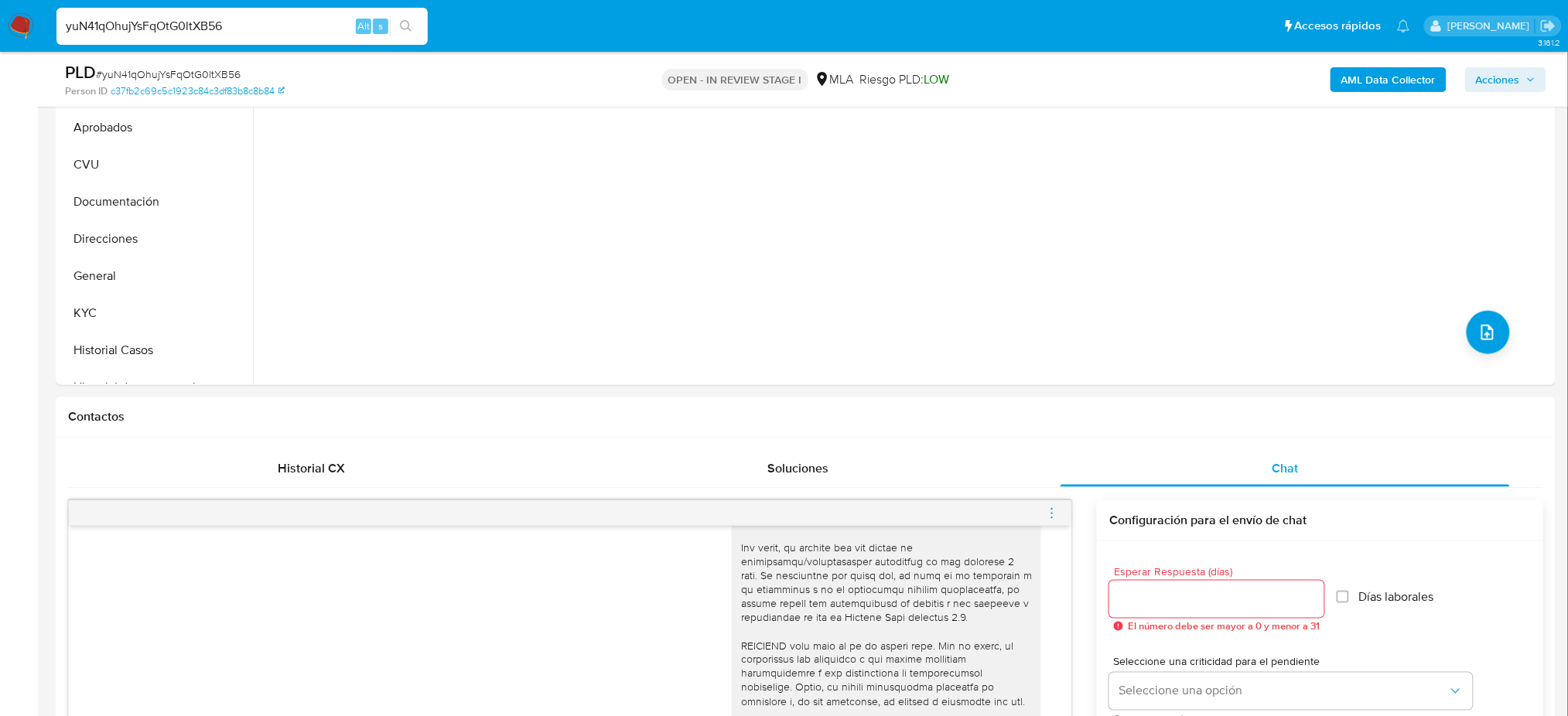
drag, startPoint x: 241, startPoint y: 23, endPoint x: 27, endPoint y: 28, distance: 214.1
click at [27, 28] on nav "Pausado Ver notificaciones yuN41qOhujYsFqOtG0ltXB56 Alt s Accesos rápidos Presi…" at bounding box center [784, 26] width 1568 height 52
paste input "E9FXqR7Wta0qigRnEUFepnYp"
type input "E9FXqR7Wta0qigRnEUFepnYp"
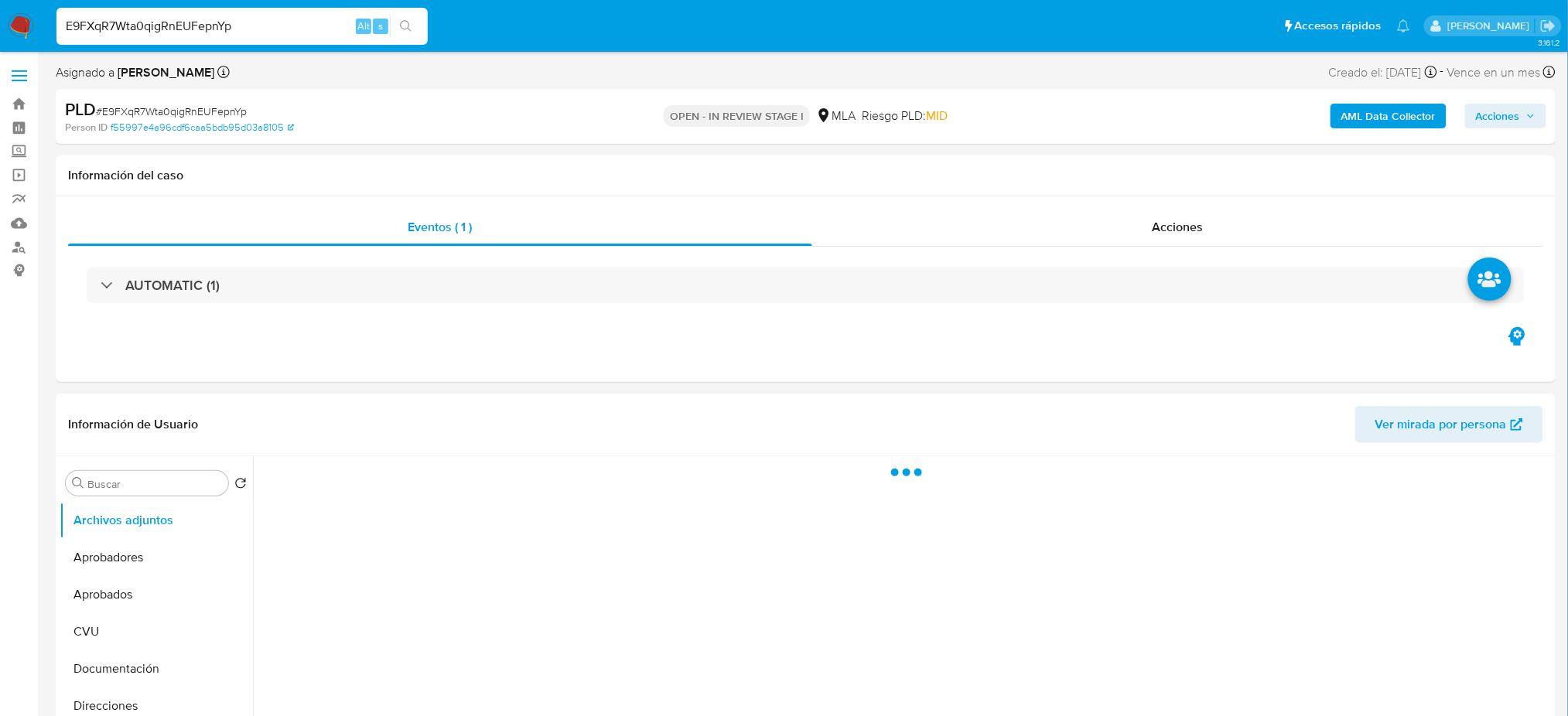
select select "10"
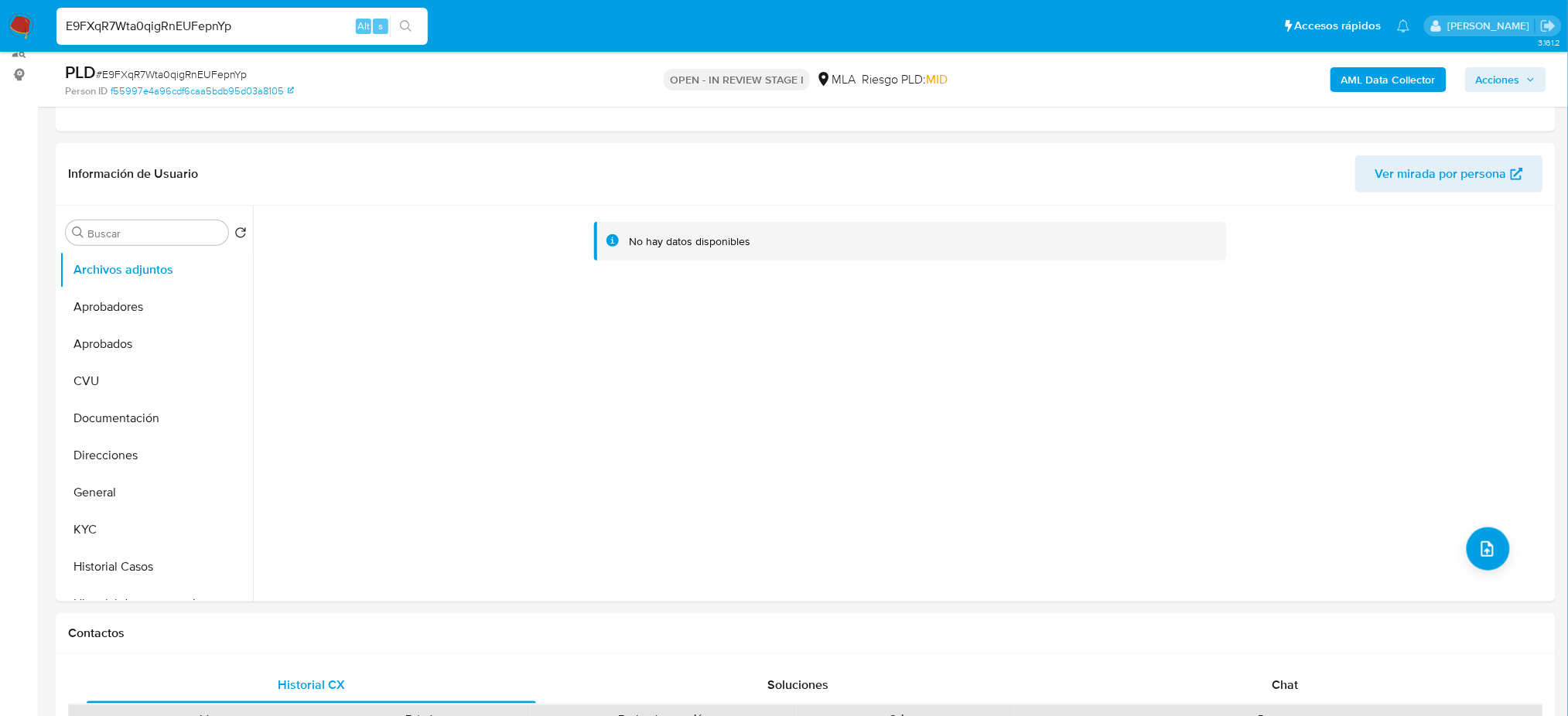
scroll to position [619, 0]
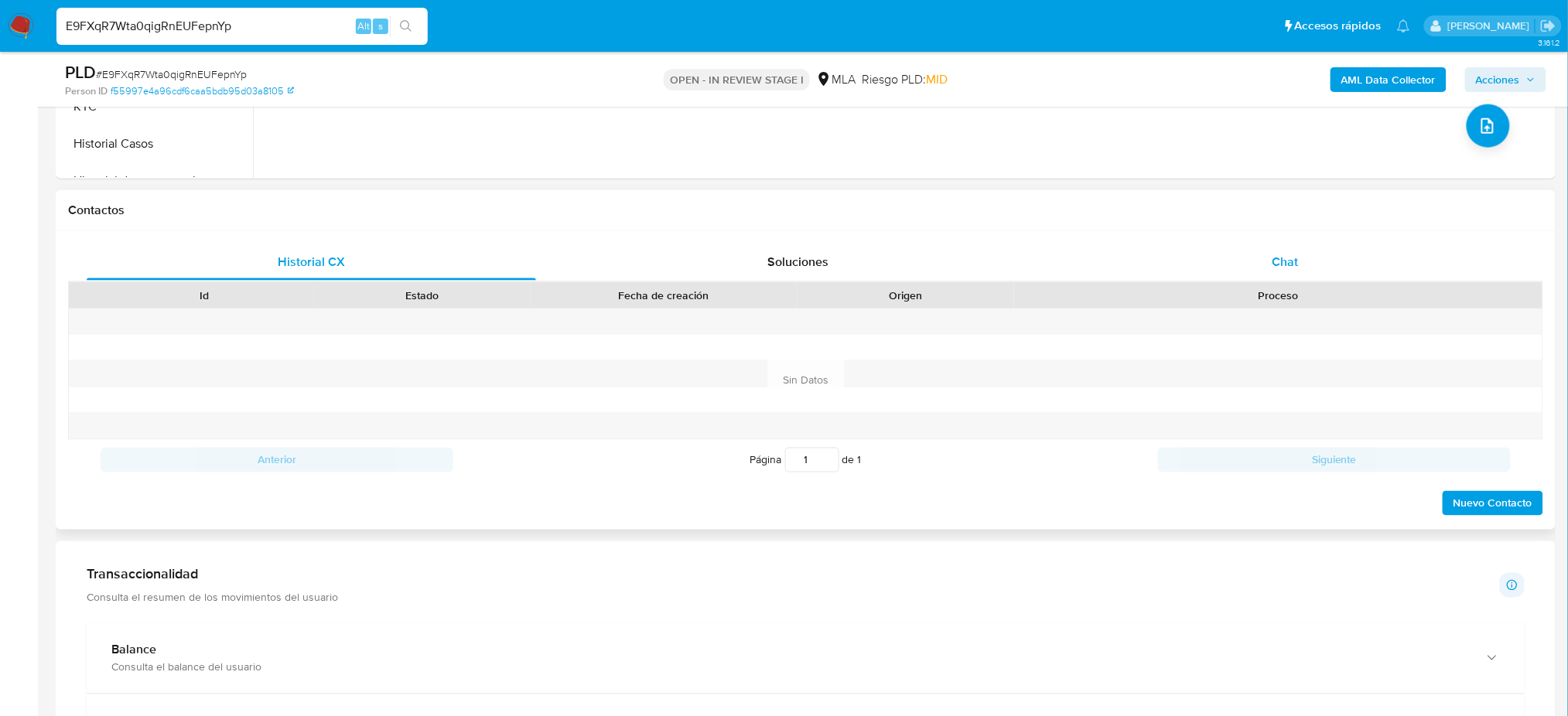
click at [1301, 266] on div "Chat" at bounding box center [1285, 262] width 449 height 37
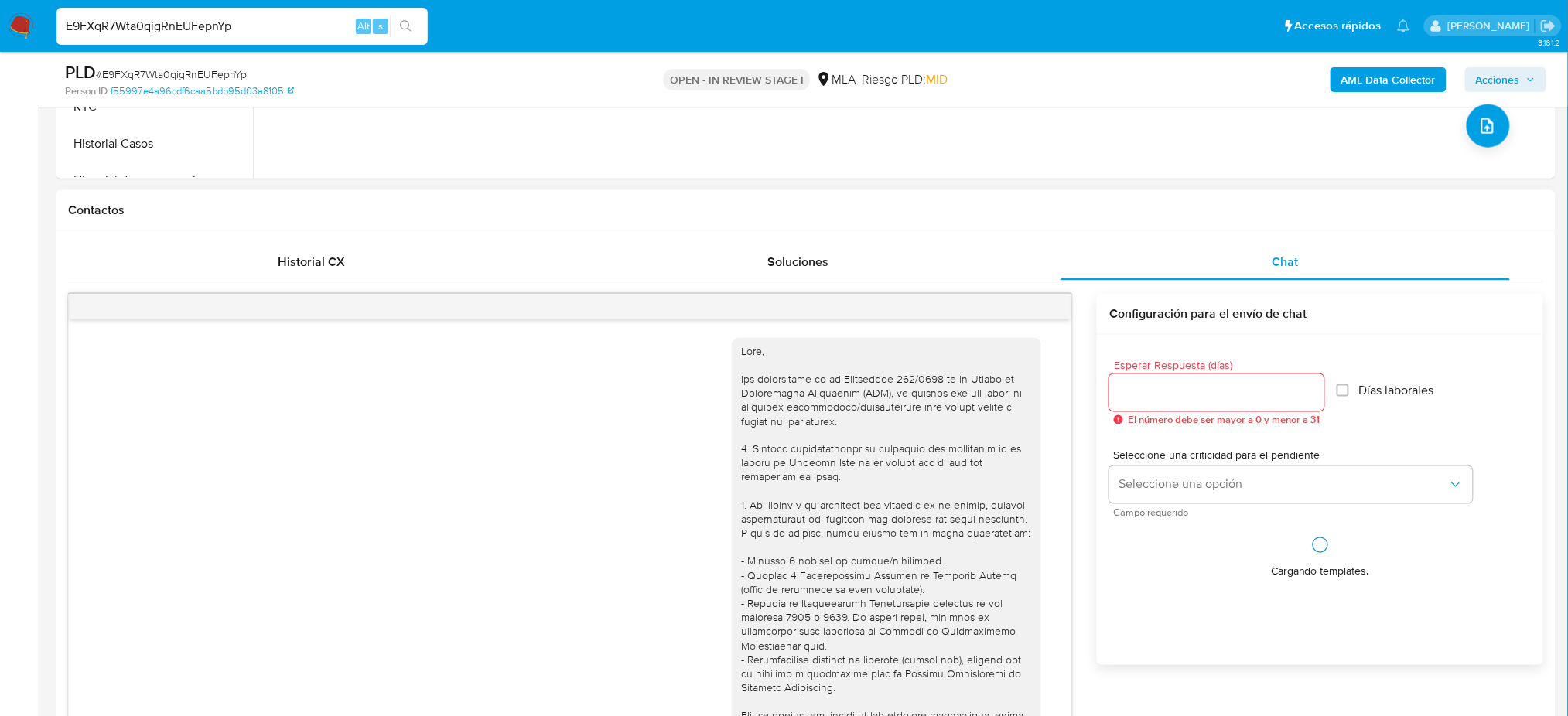
scroll to position [810, 0]
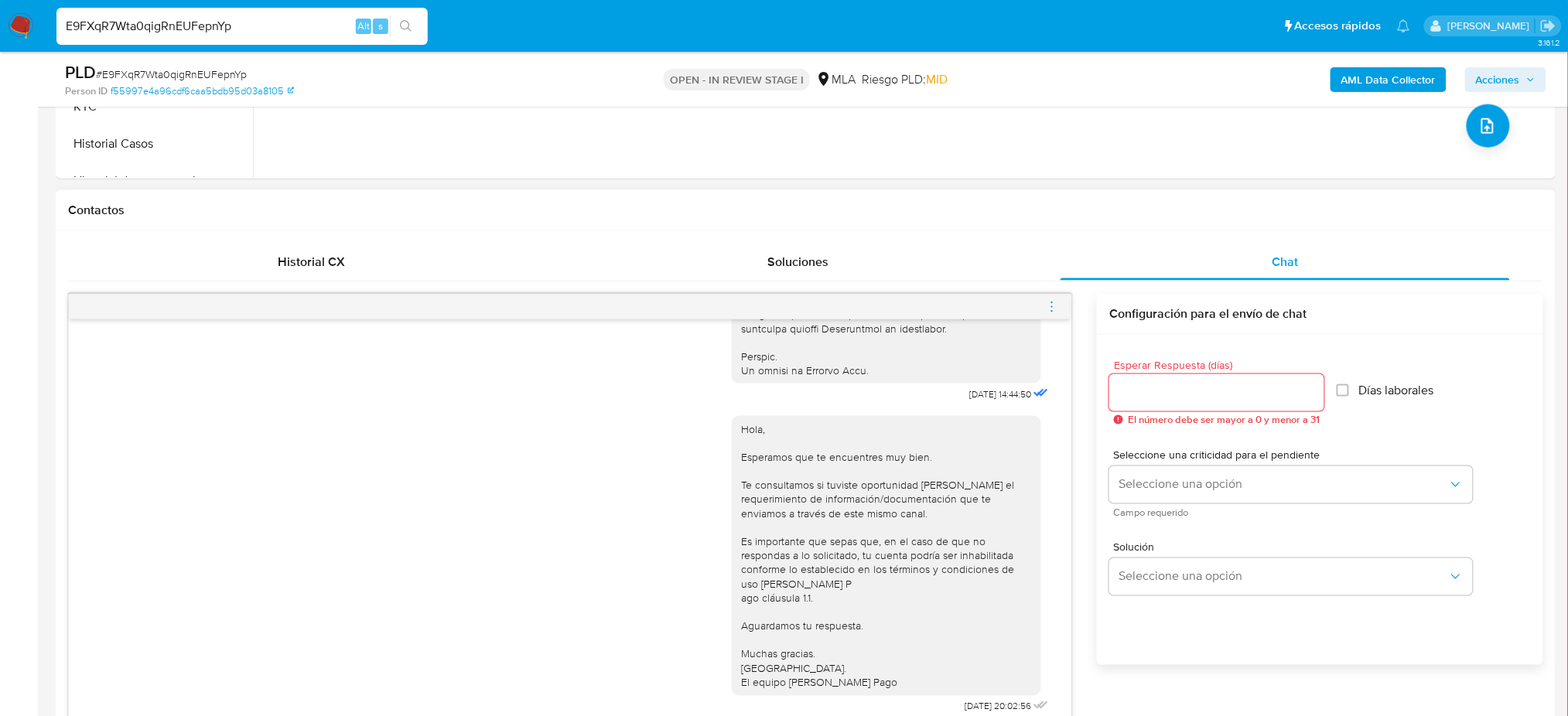
click at [1054, 303] on icon "menu-action" at bounding box center [1052, 307] width 14 height 14
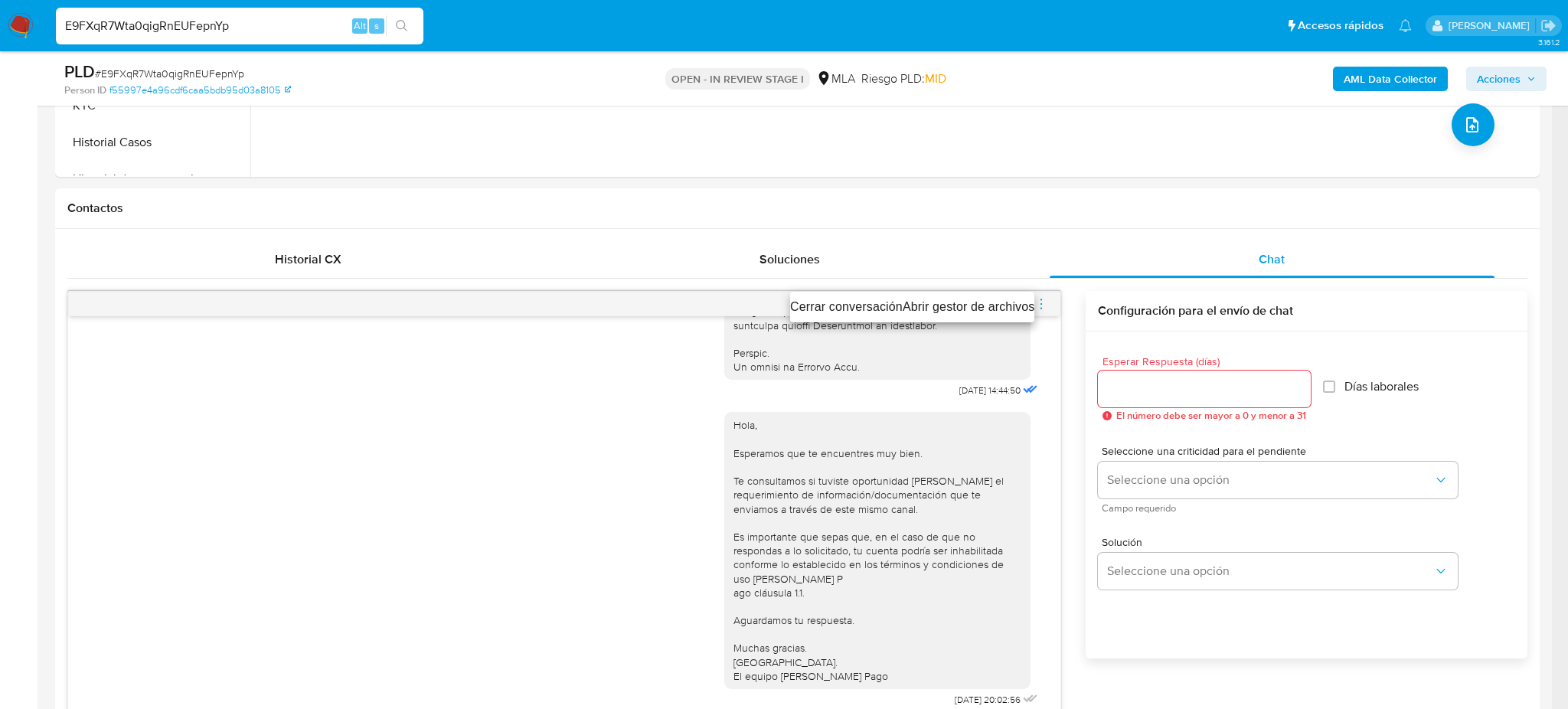
click at [851, 300] on li "Cerrar conversación" at bounding box center [846, 307] width 113 height 18
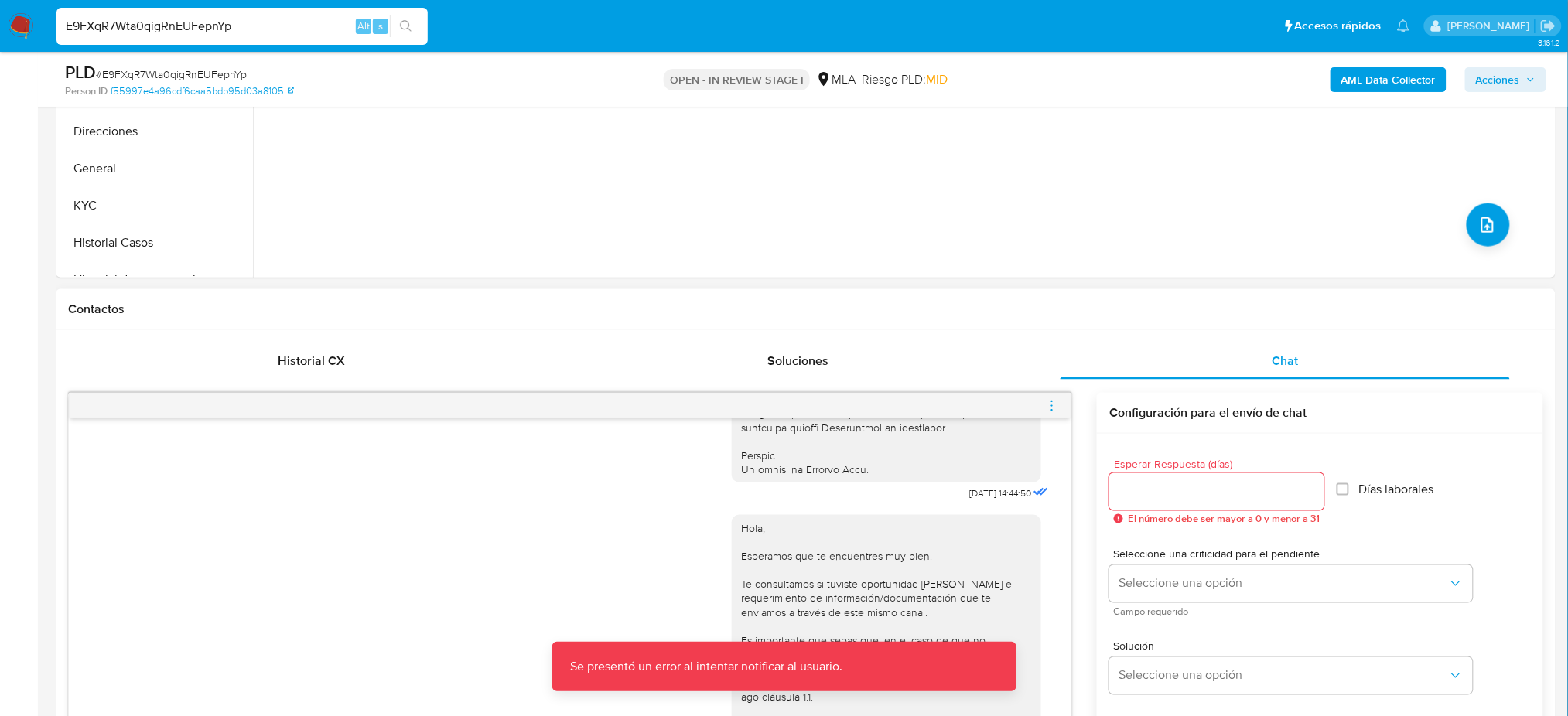
scroll to position [515, 0]
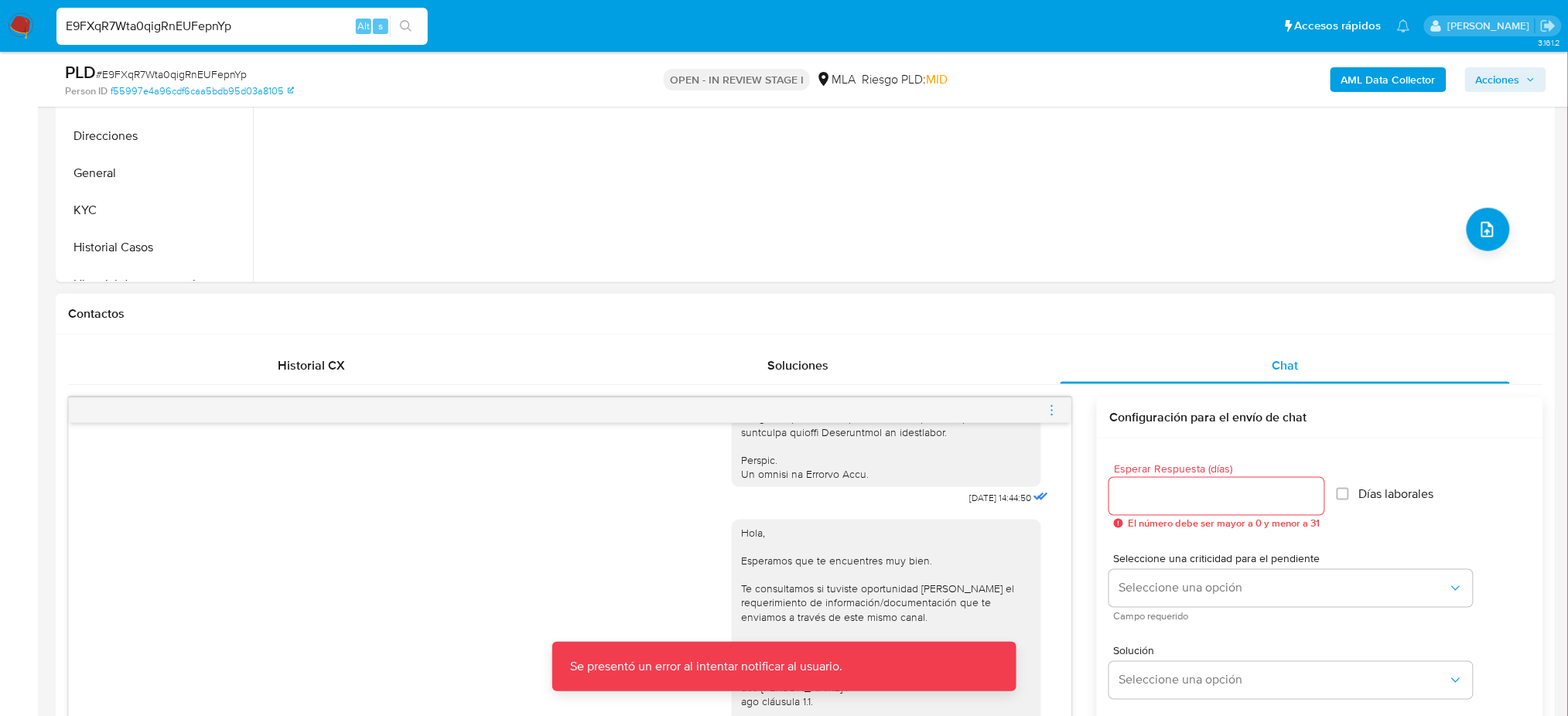
click at [1052, 413] on icon "menu-action" at bounding box center [1052, 414] width 2 height 2
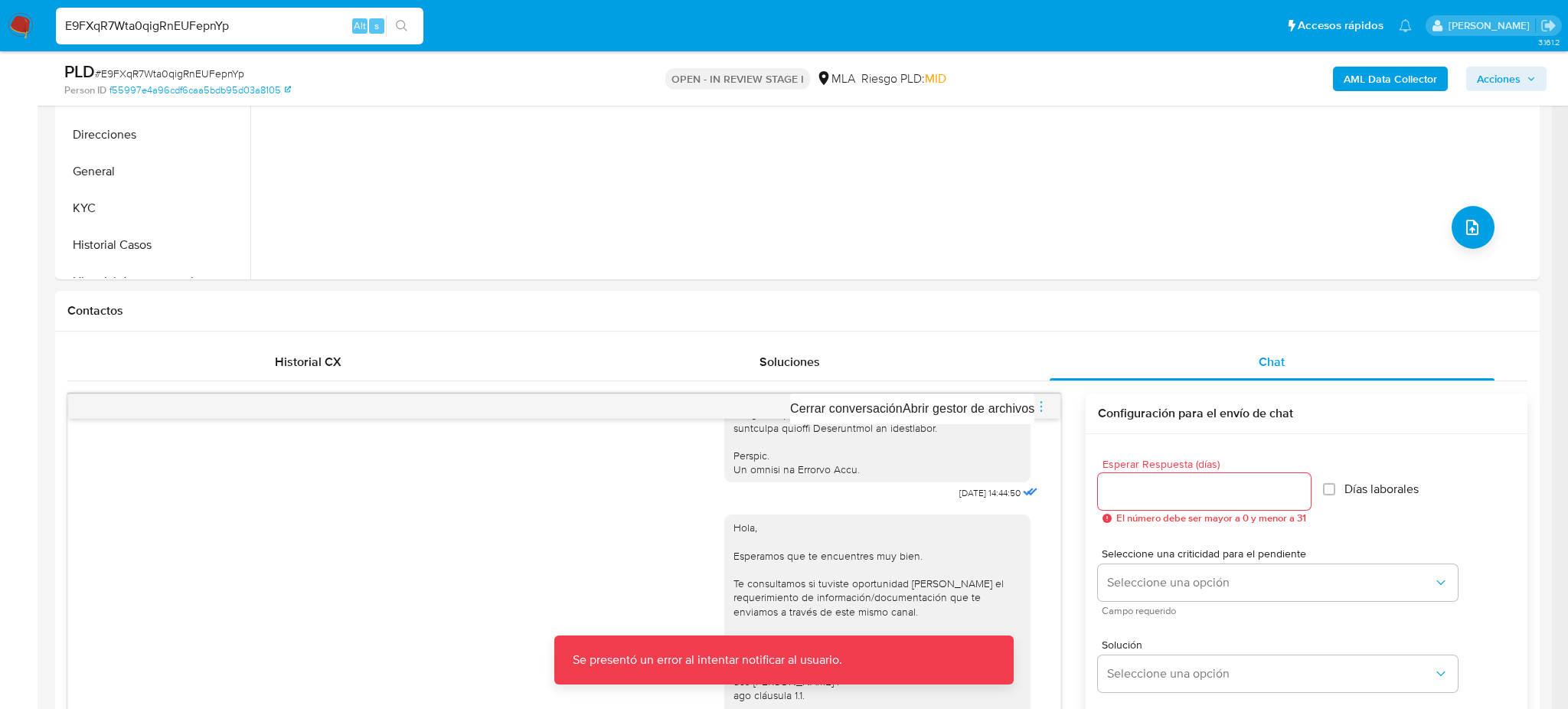
click at [0, 385] on div at bounding box center [784, 354] width 1568 height 709
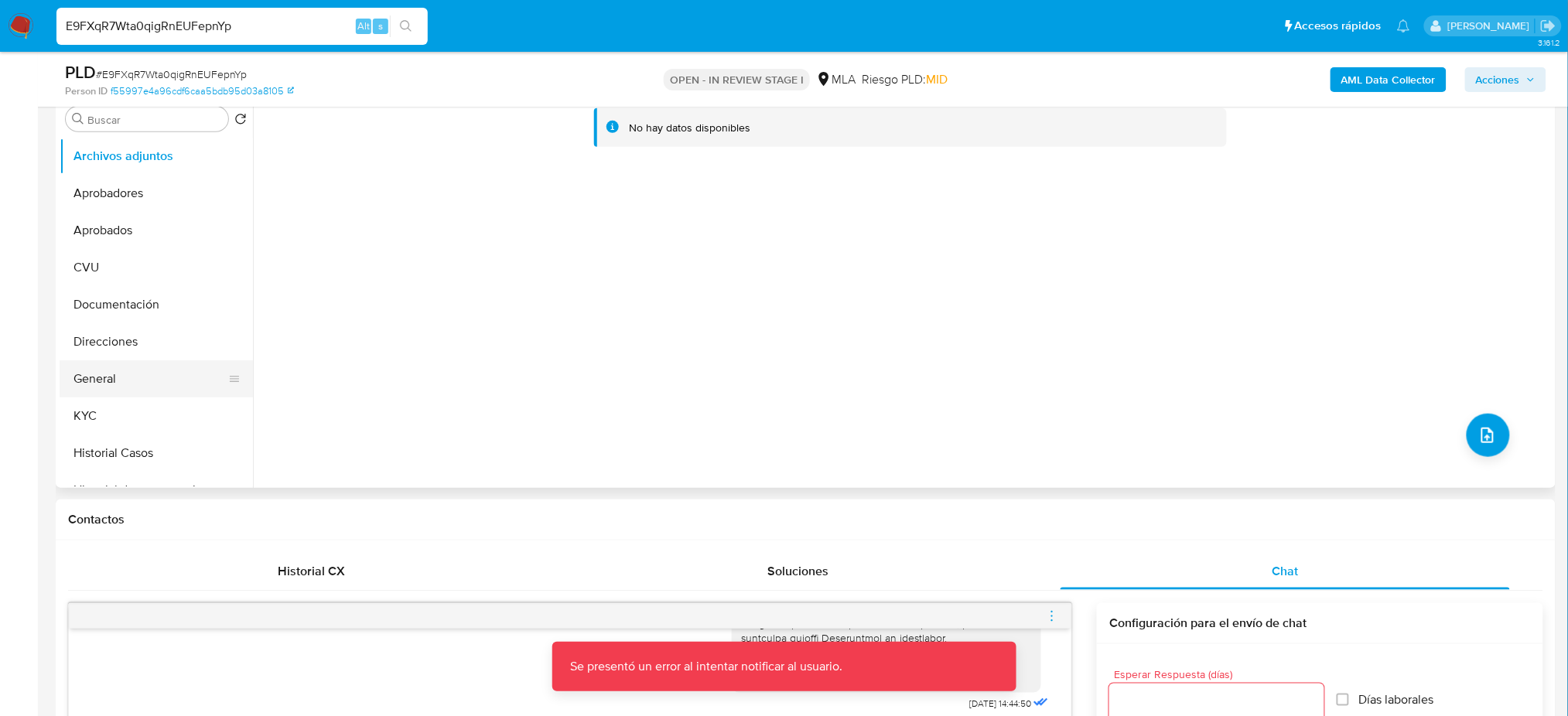
click at [112, 373] on button "General" at bounding box center [150, 379] width 181 height 37
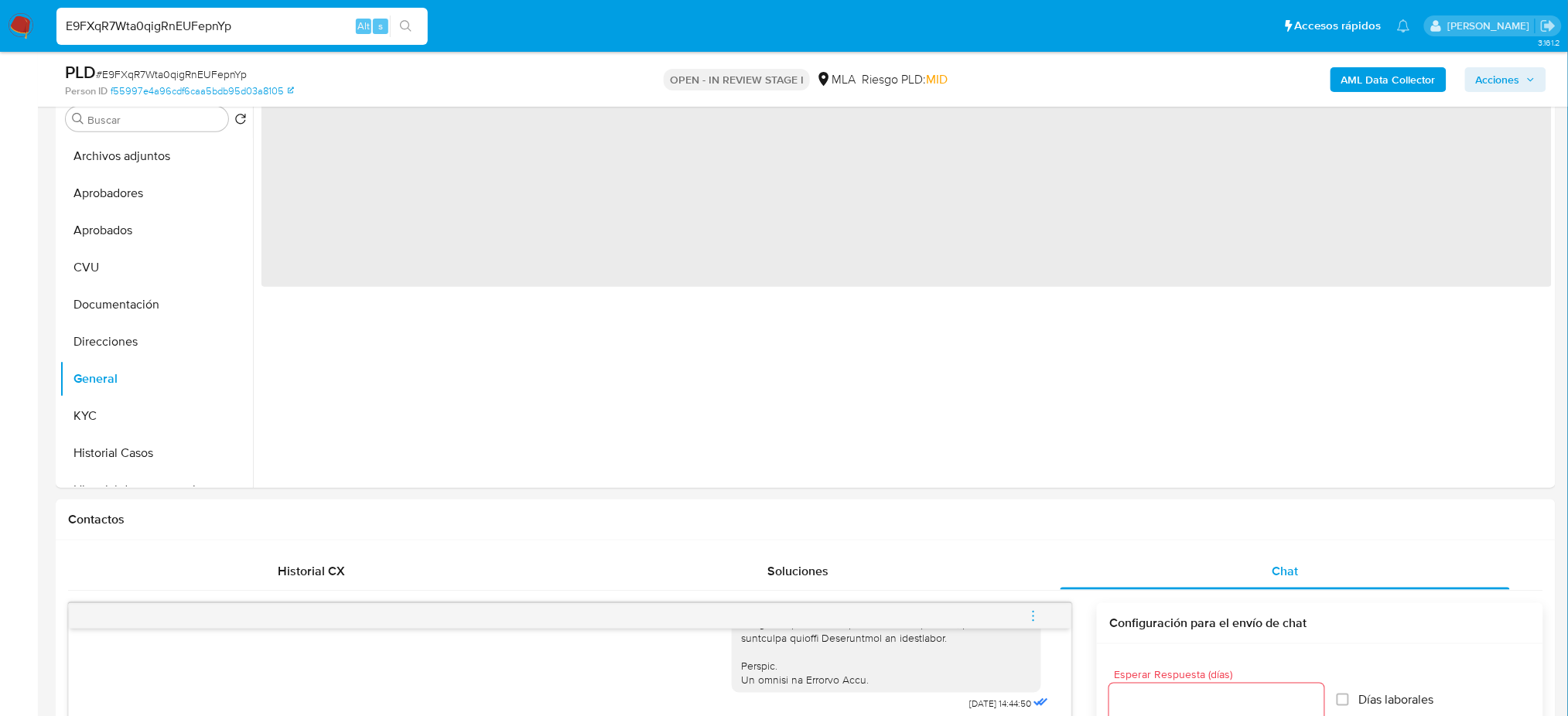
scroll to position [205, 0]
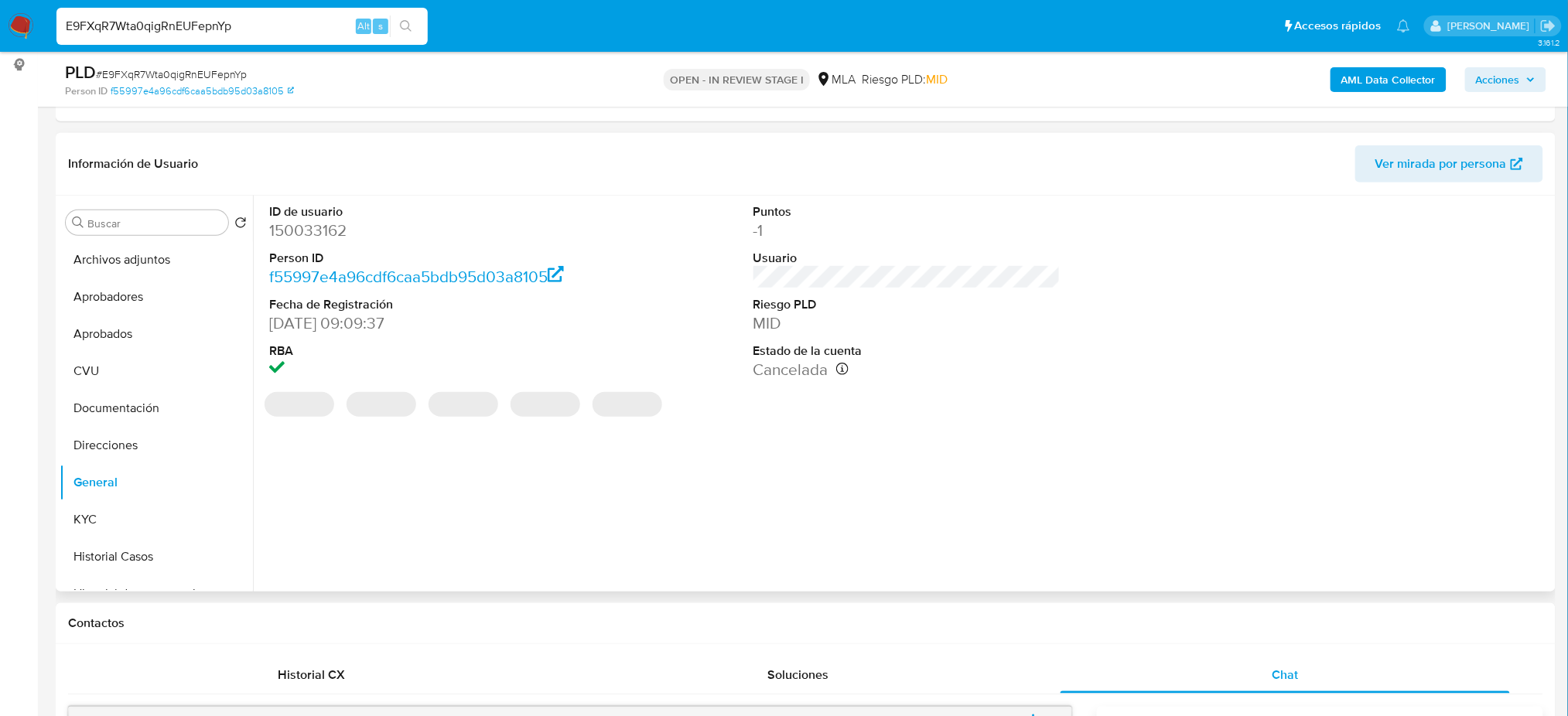
click at [309, 222] on dd "150033162" at bounding box center [423, 230] width 307 height 22
click at [309, 221] on dd "150033162" at bounding box center [423, 230] width 307 height 22
copy dd "150033162"
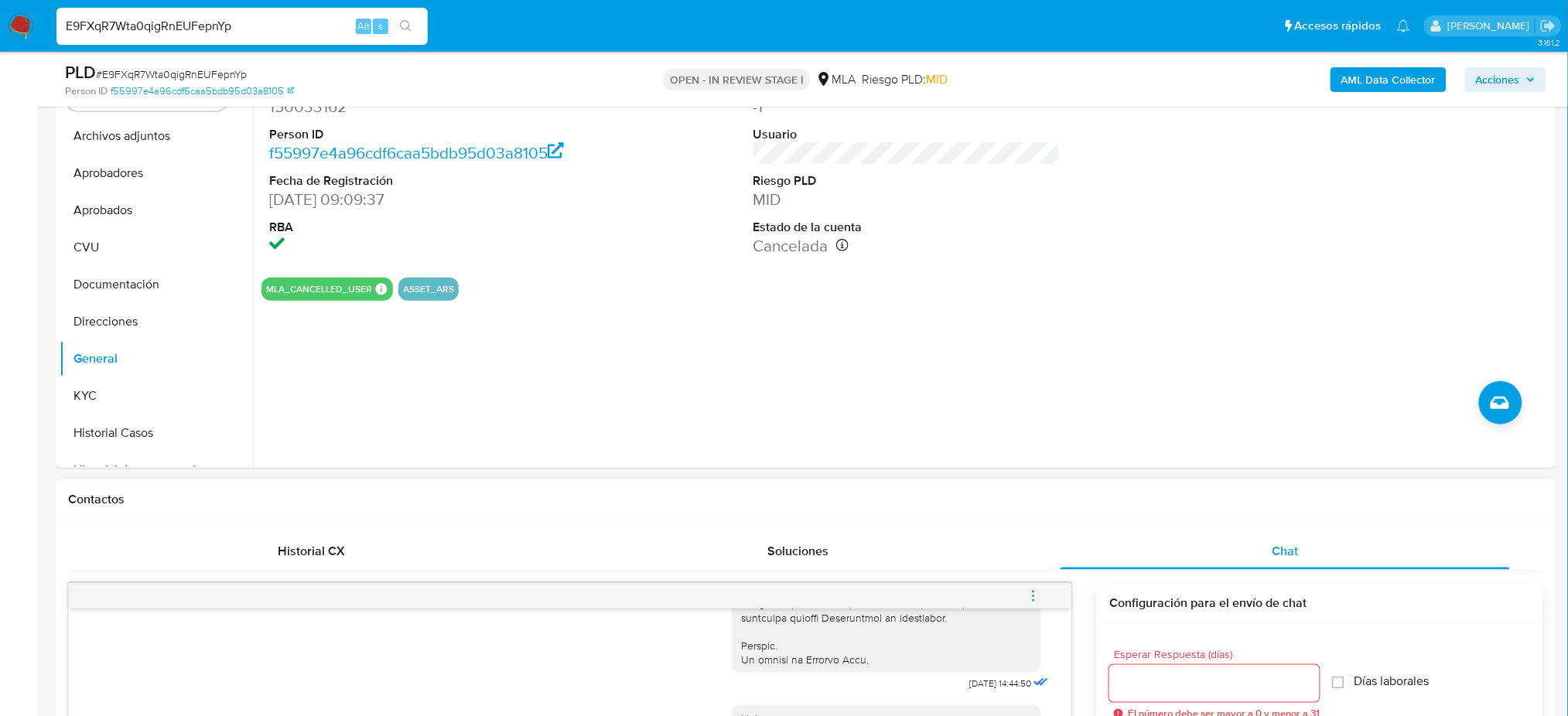
scroll to position [619, 0]
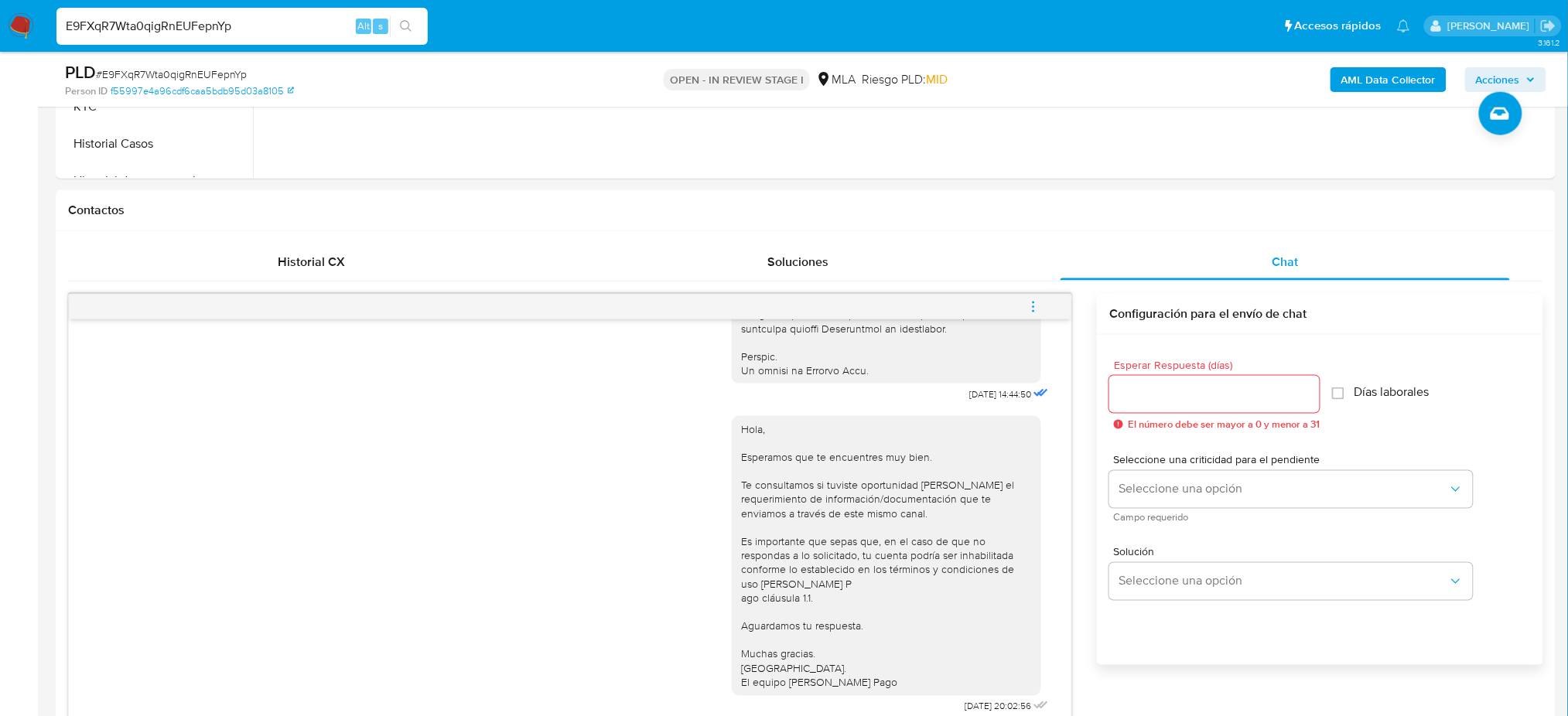
click at [1033, 300] on icon "menu-action" at bounding box center [1033, 307] width 14 height 14
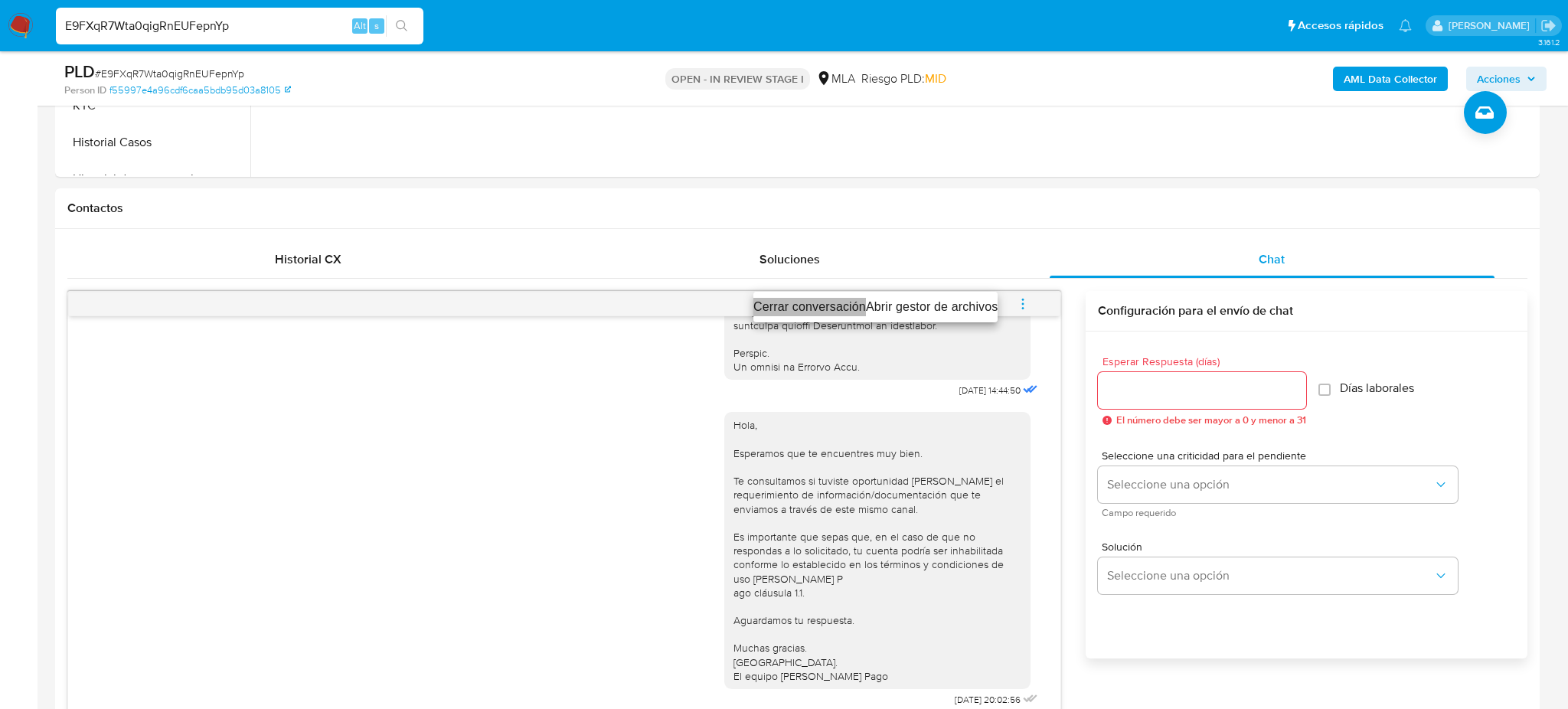
click at [798, 301] on li "Cerrar conversación" at bounding box center [810, 307] width 113 height 18
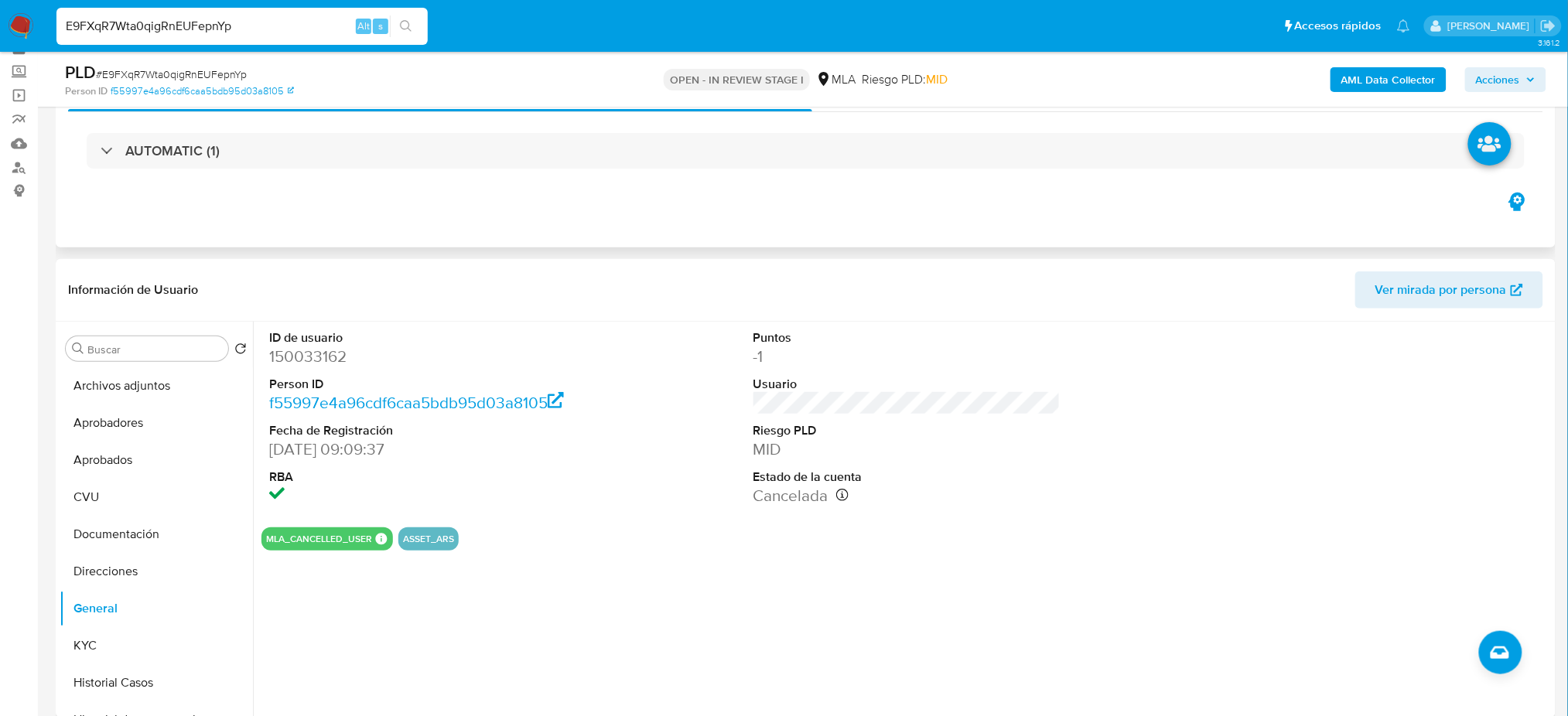
scroll to position [0, 0]
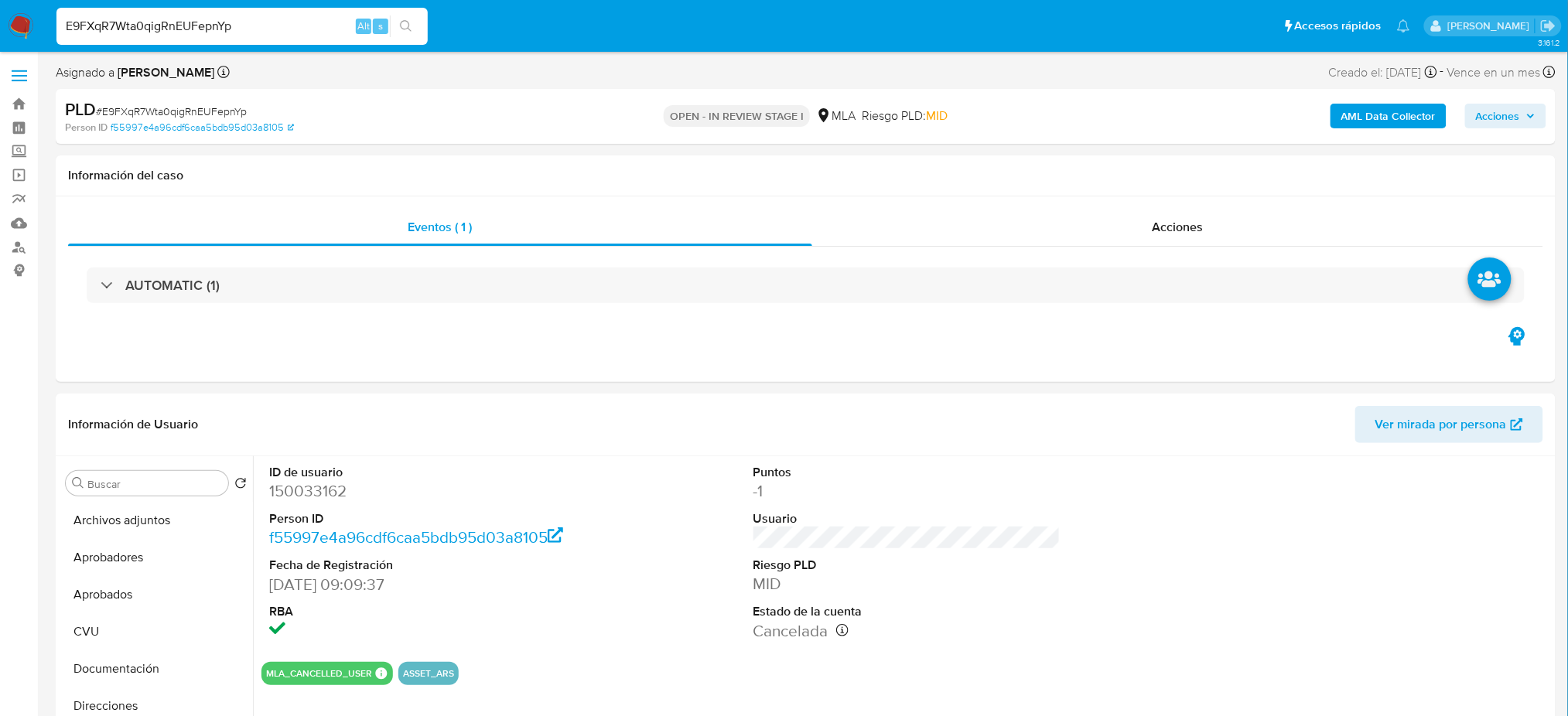
click at [1357, 108] on b "AML Data Collector" at bounding box center [1388, 116] width 95 height 25
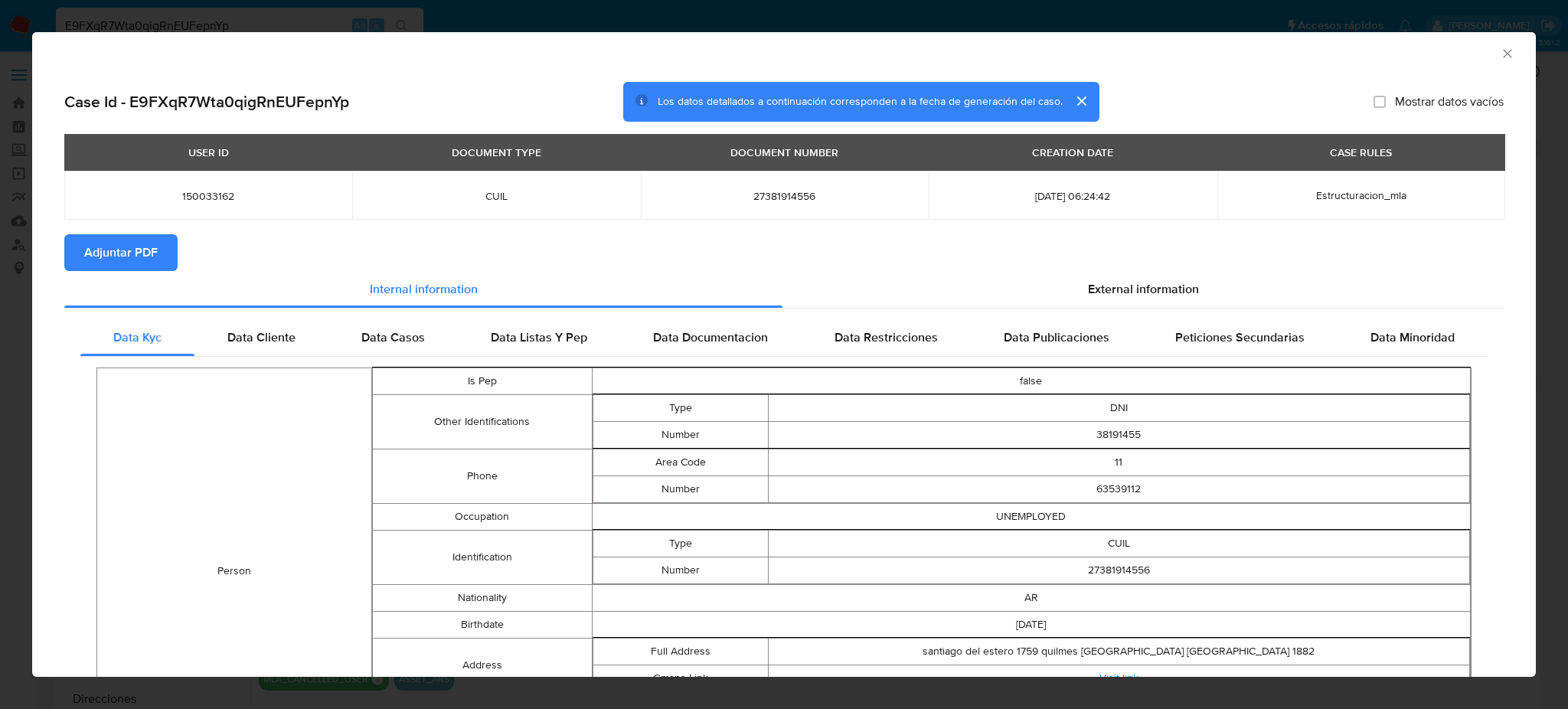
click at [101, 242] on span "Adjuntar PDF" at bounding box center [121, 252] width 74 height 34
click at [1500, 47] on icon "Cerrar ventana" at bounding box center [1507, 53] width 15 height 15
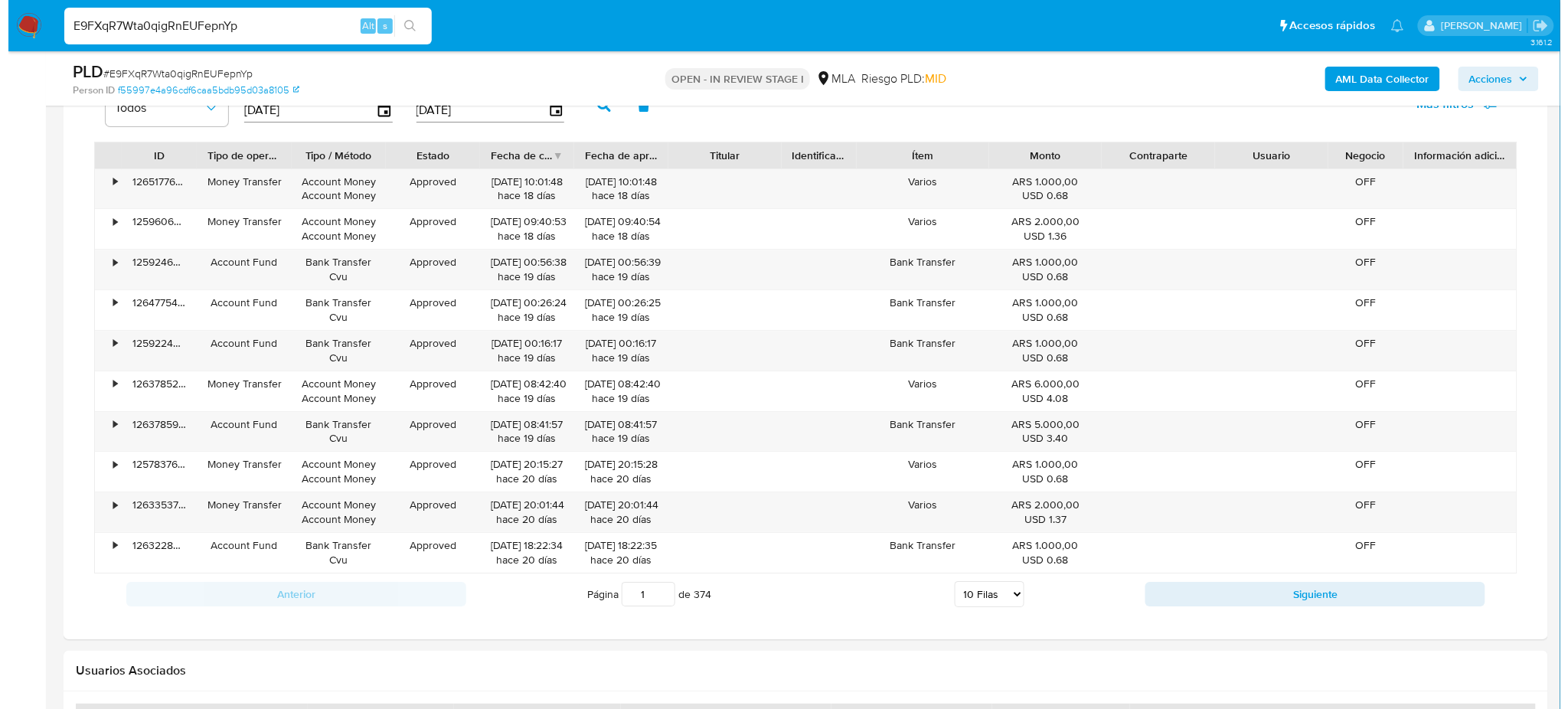
scroll to position [2246, 0]
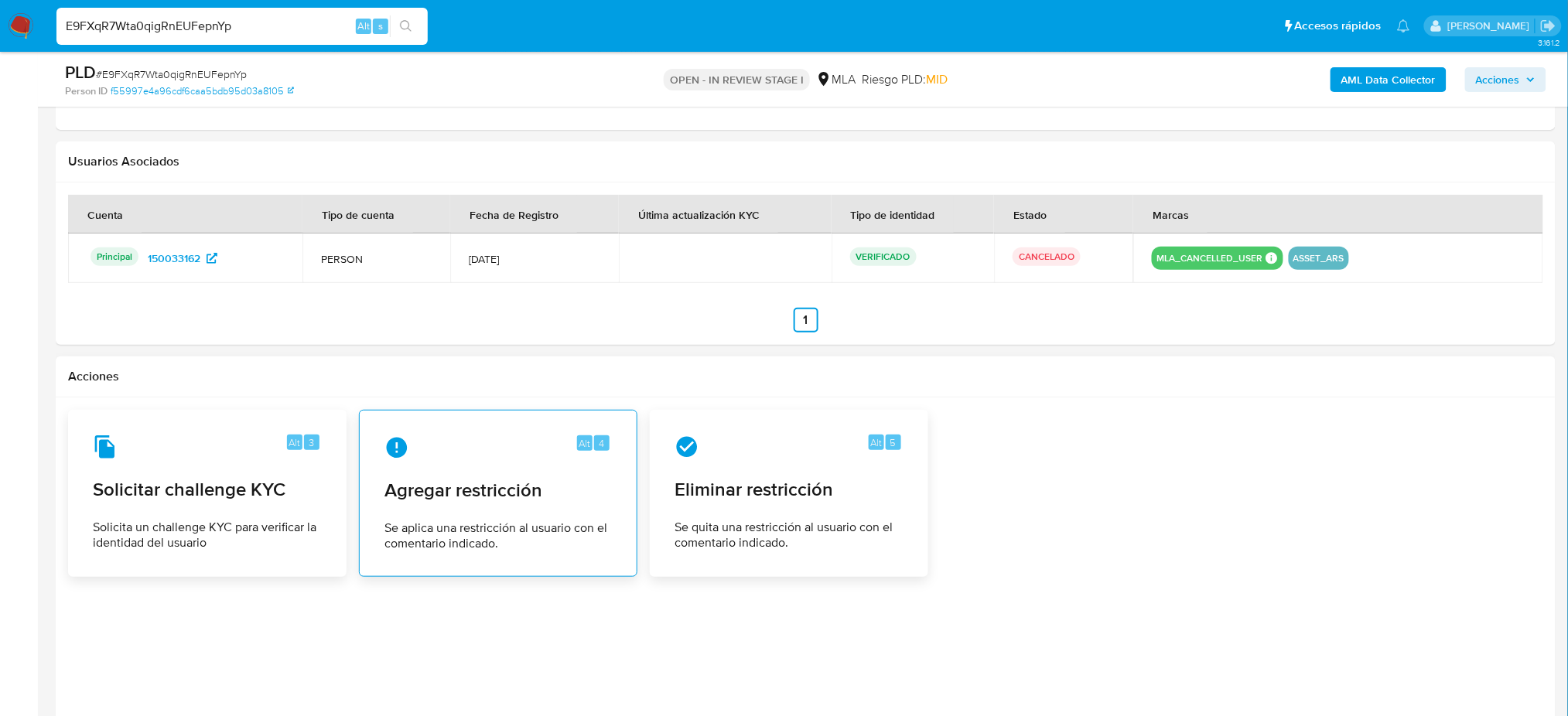
click at [486, 459] on div "Alt 4" at bounding box center [498, 447] width 227 height 25
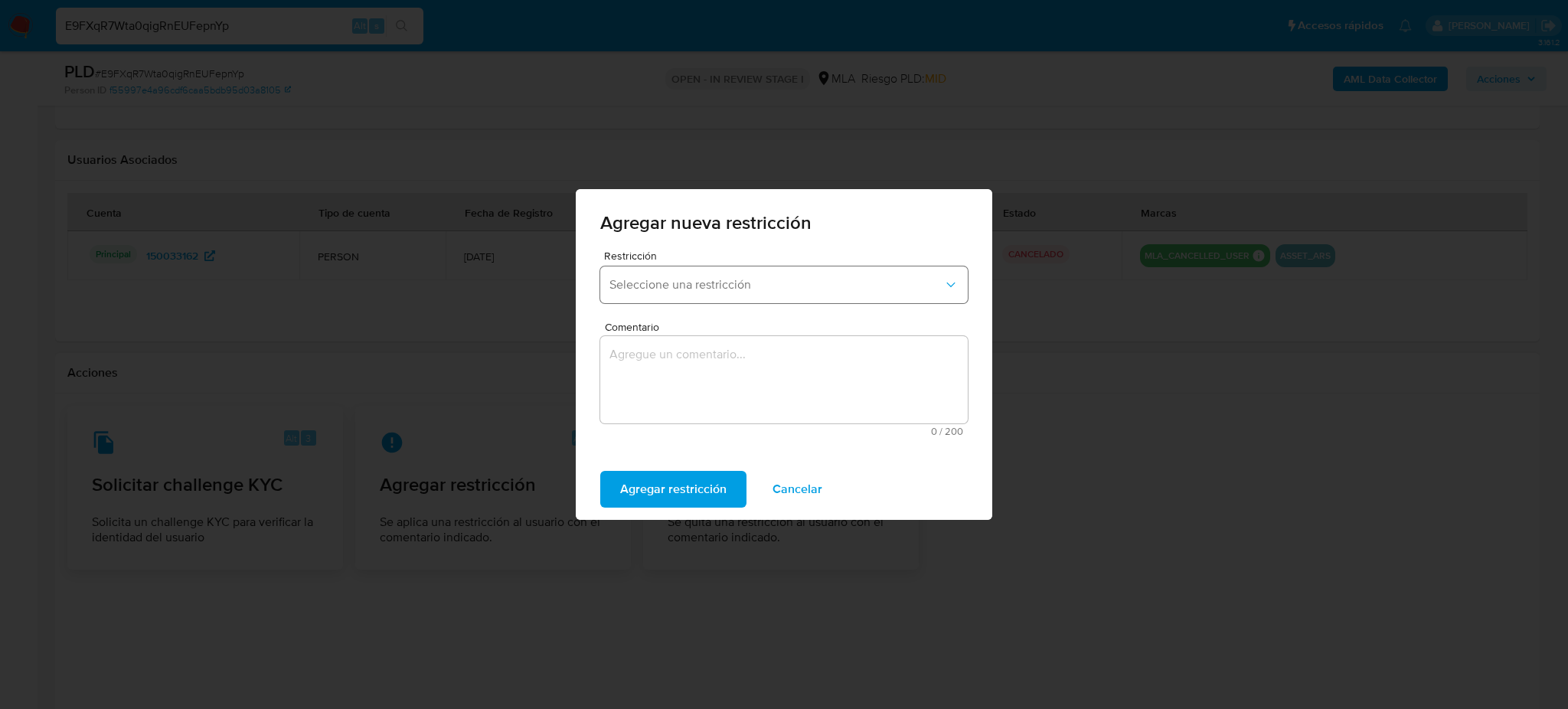
click at [685, 288] on span "Seleccione una restricción" at bounding box center [776, 284] width 334 height 15
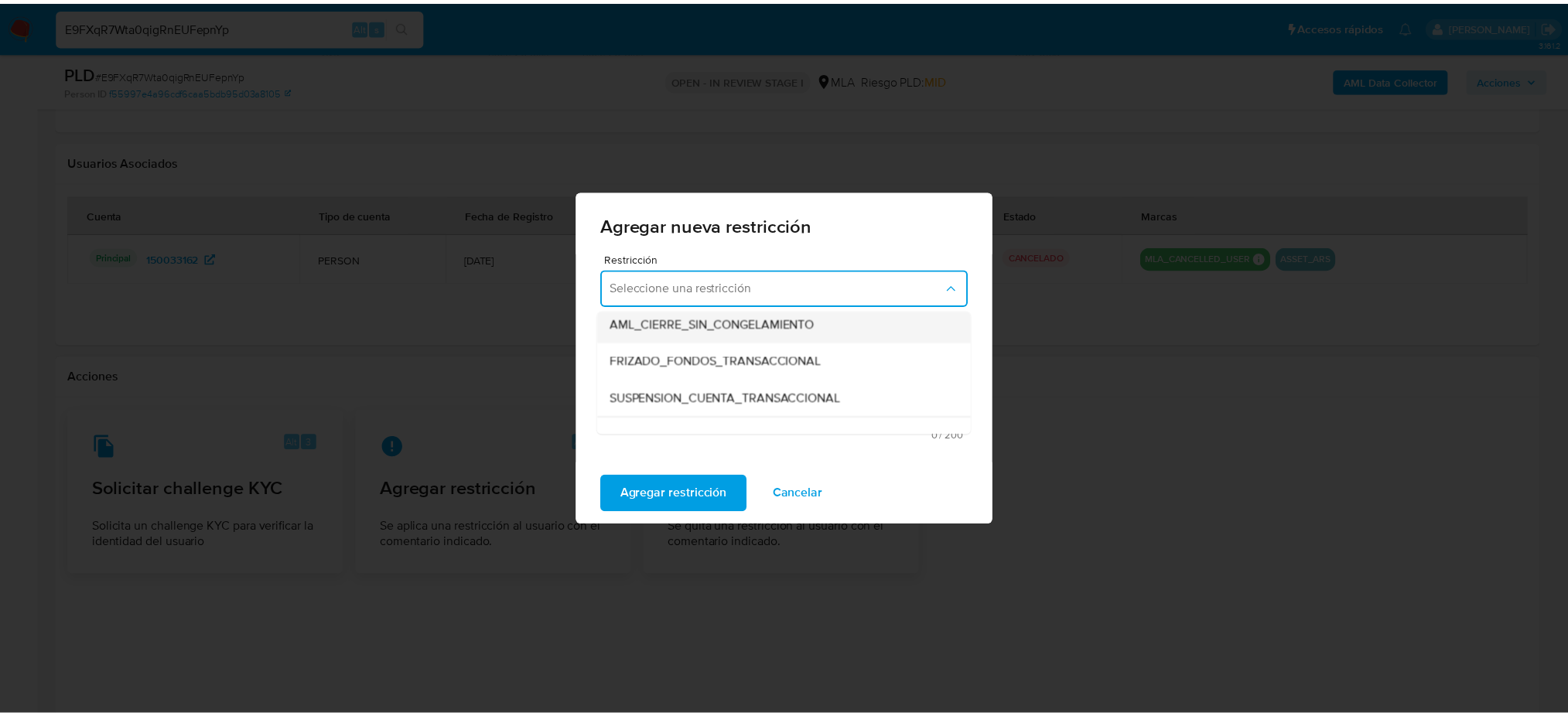
scroll to position [205, 0]
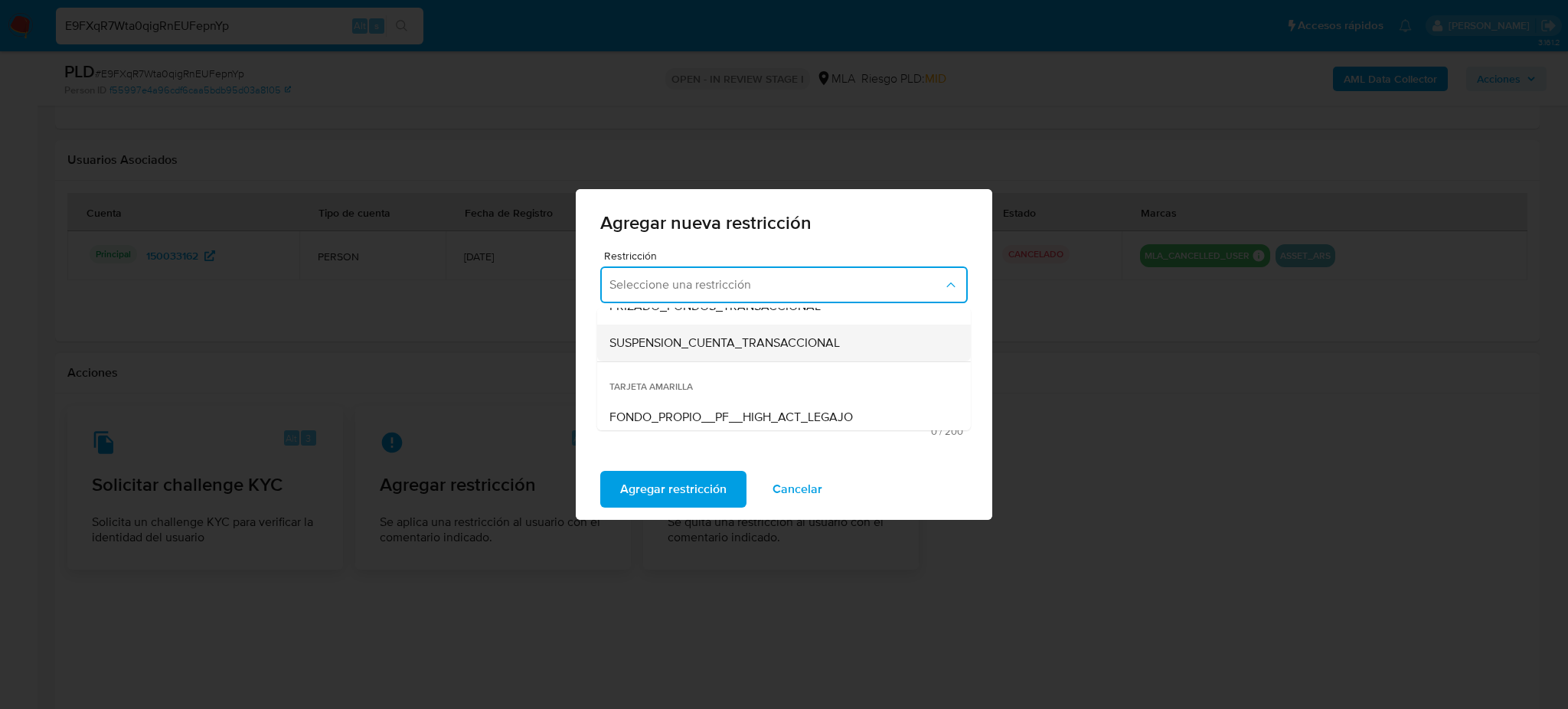
click at [684, 351] on div "SUSPENSION_CUENTA_TRANSACCIONAL" at bounding box center [779, 343] width 340 height 37
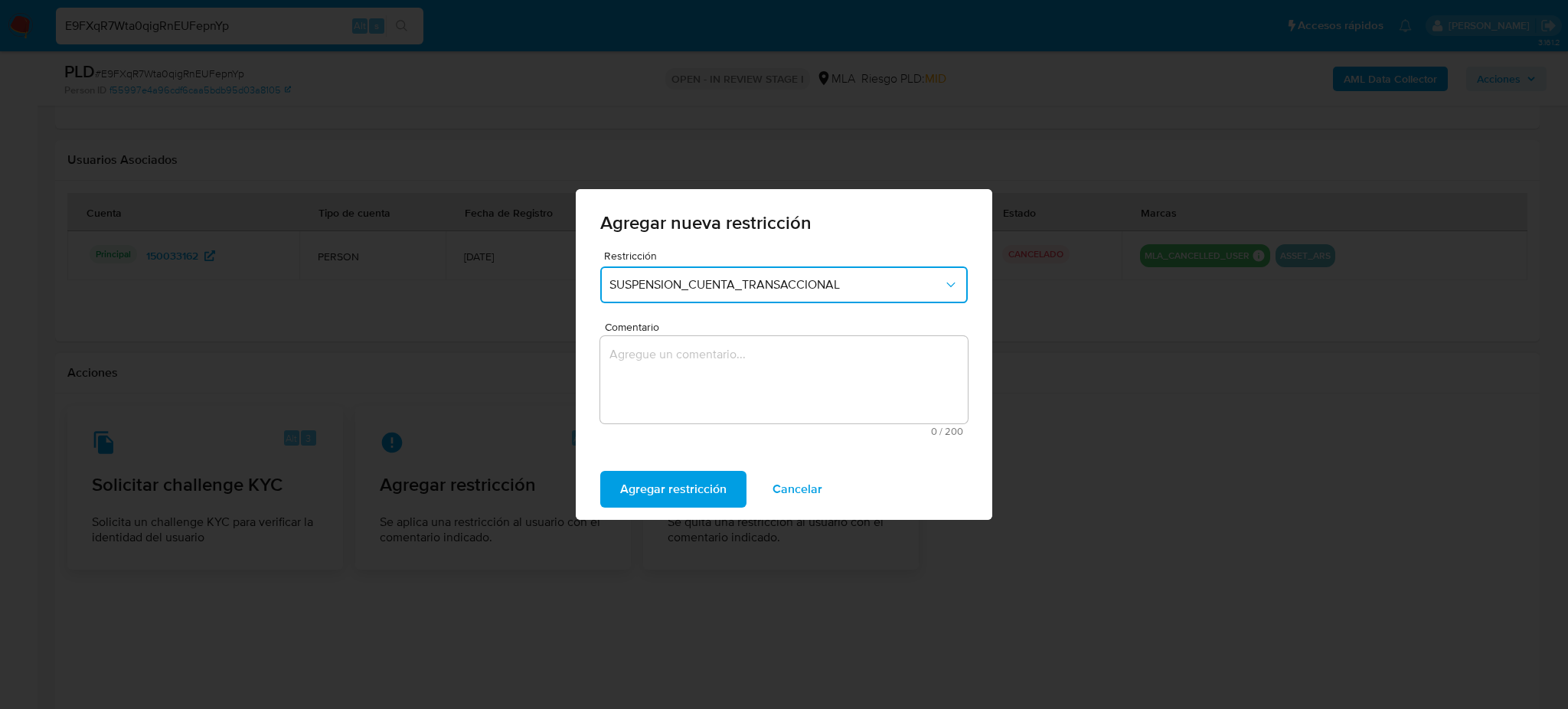
click at [705, 371] on textarea "Comentario" at bounding box center [783, 380] width 368 height 87
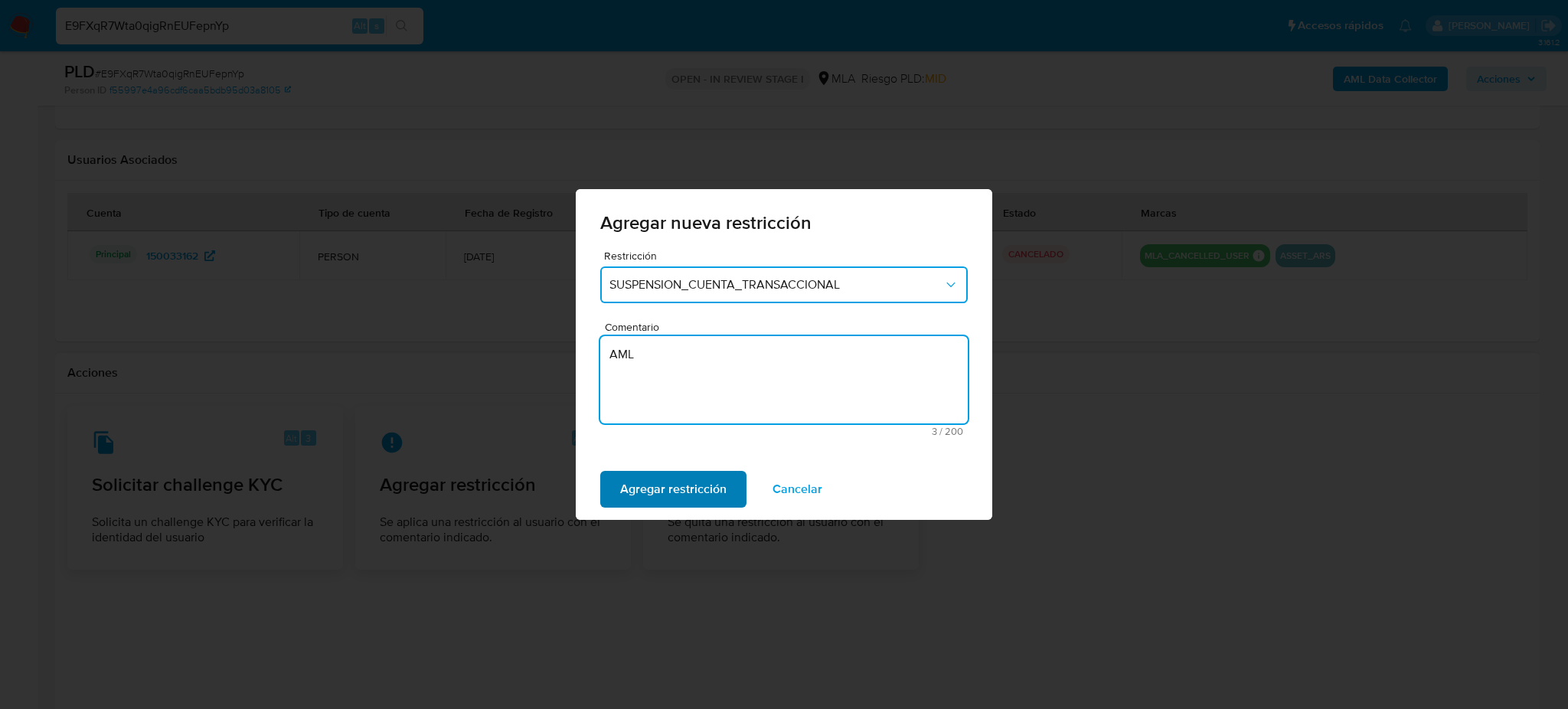
type textarea "AML"
click at [653, 473] on span "Agregar restricción" at bounding box center [673, 489] width 107 height 34
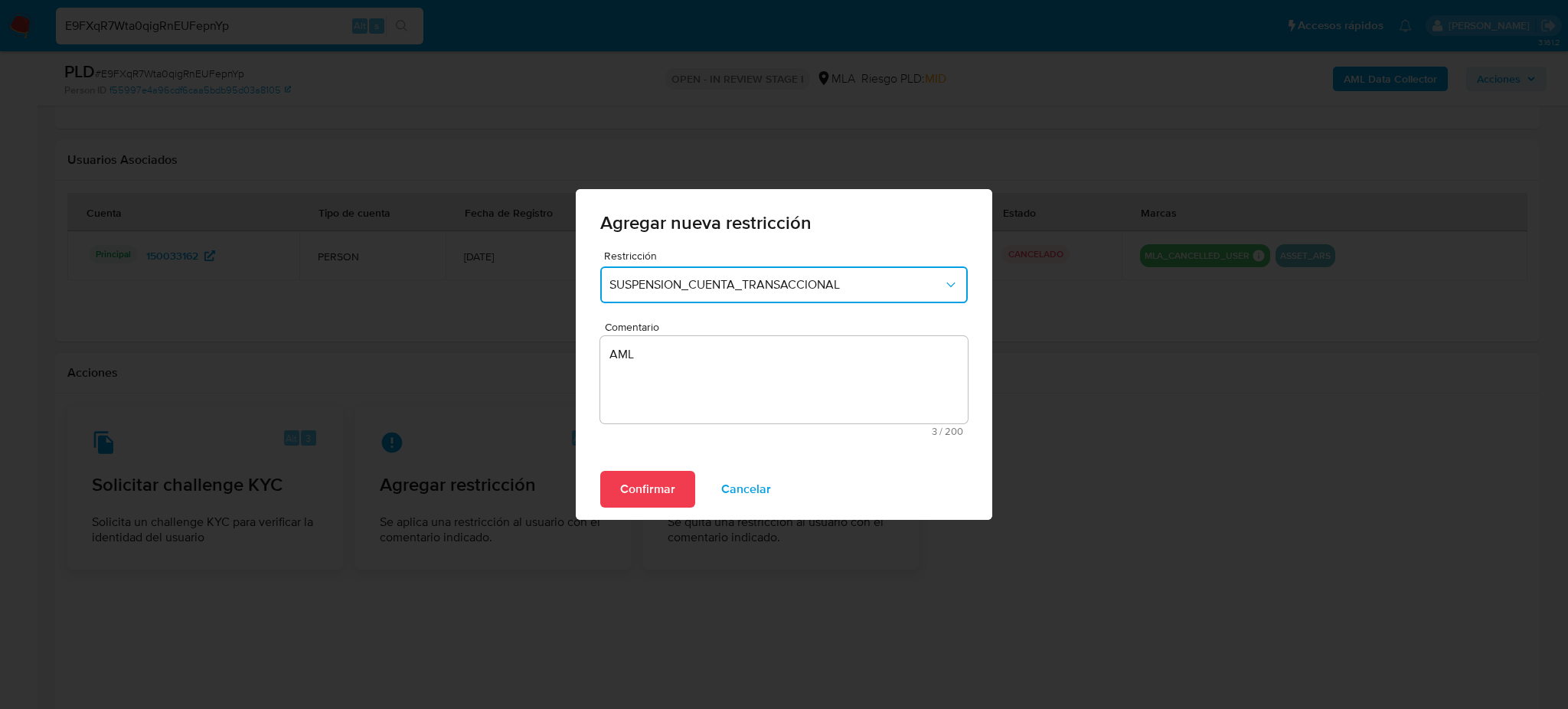
click at [651, 469] on div "Confirmar Cancelar" at bounding box center [784, 489] width 416 height 61
click at [640, 483] on span "Confirmar" at bounding box center [647, 489] width 55 height 34
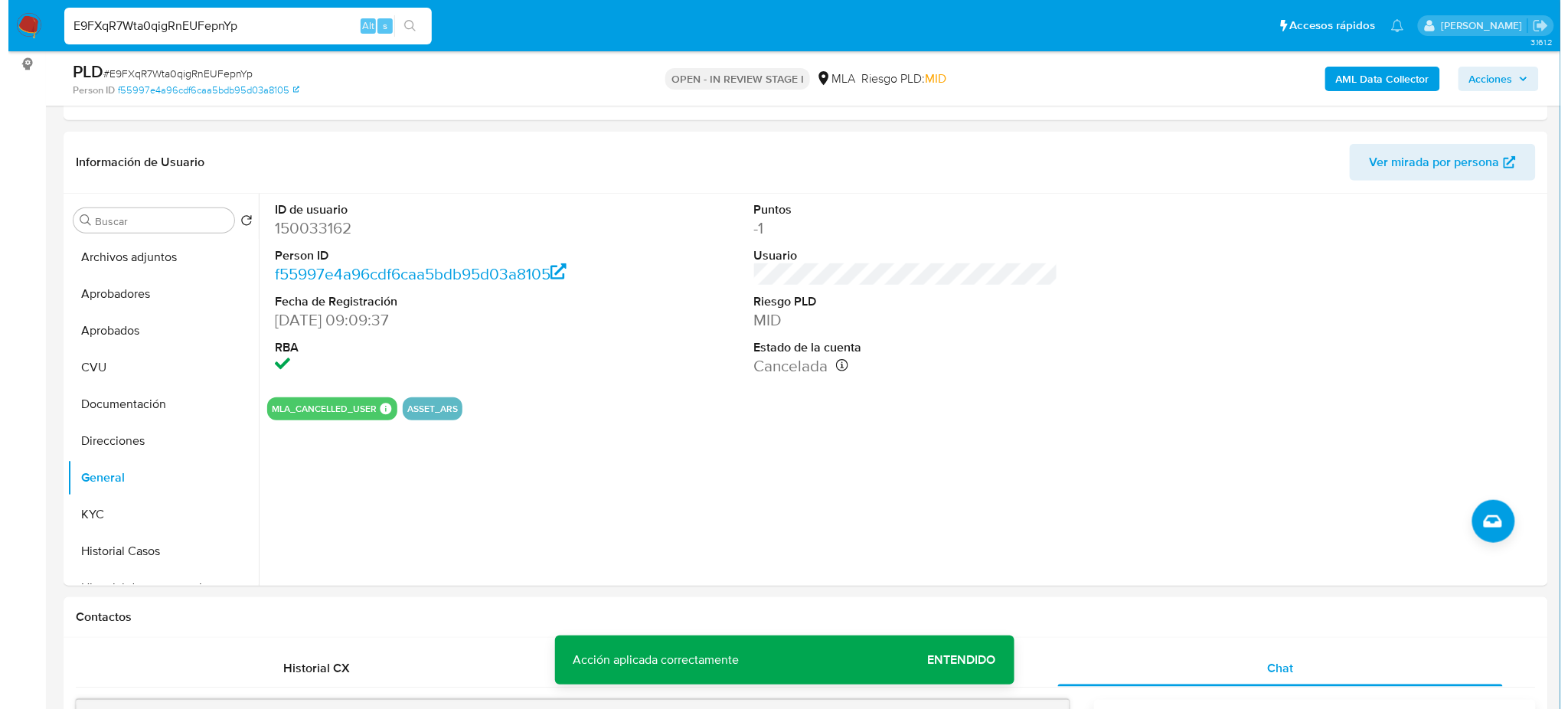
scroll to position [102, 0]
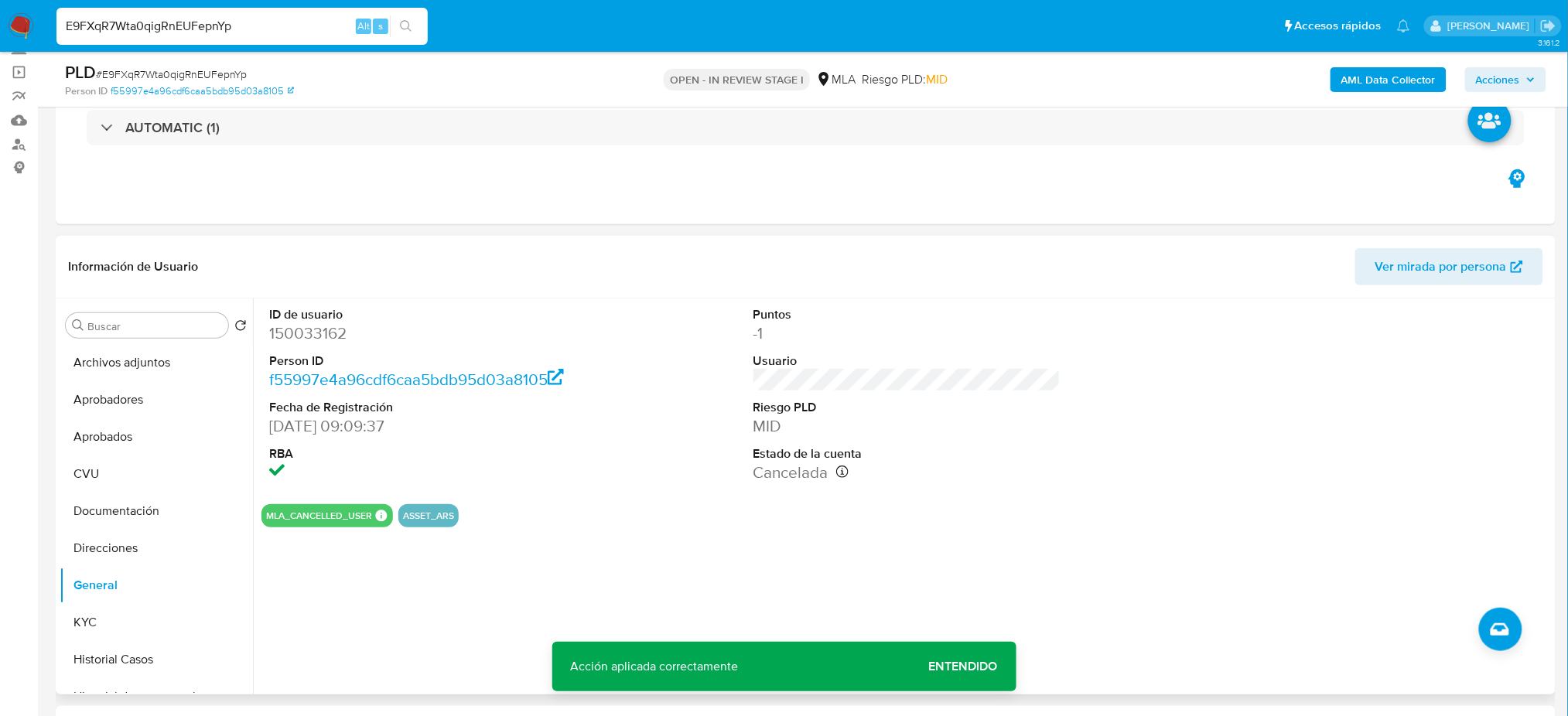
click at [300, 336] on dd "150033162" at bounding box center [423, 333] width 307 height 22
click at [300, 335] on dd "150033162" at bounding box center [423, 333] width 307 height 22
copy dd "150033162"
click at [174, 365] on button "Archivos adjuntos" at bounding box center [150, 362] width 181 height 37
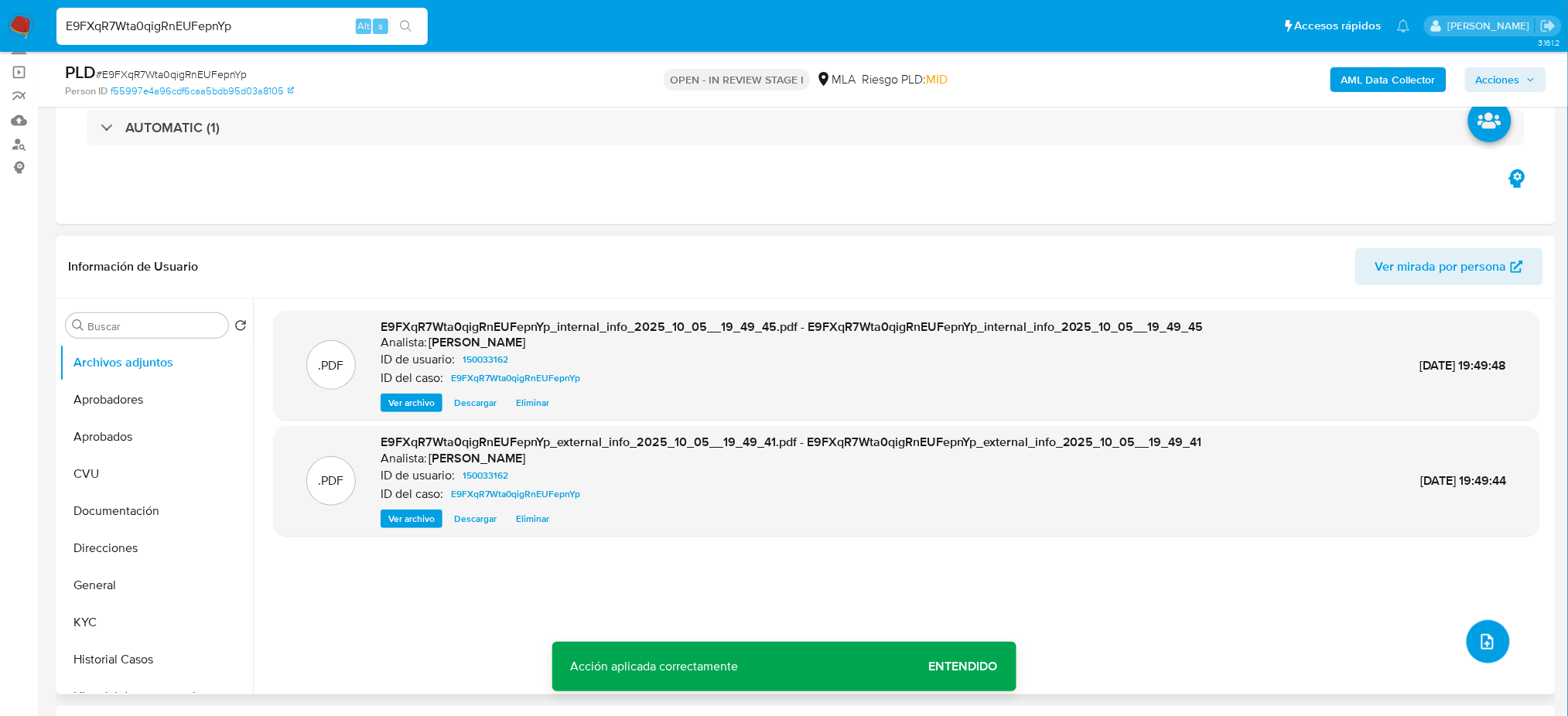
click at [1478, 644] on icon "upload-file" at bounding box center [1487, 642] width 19 height 19
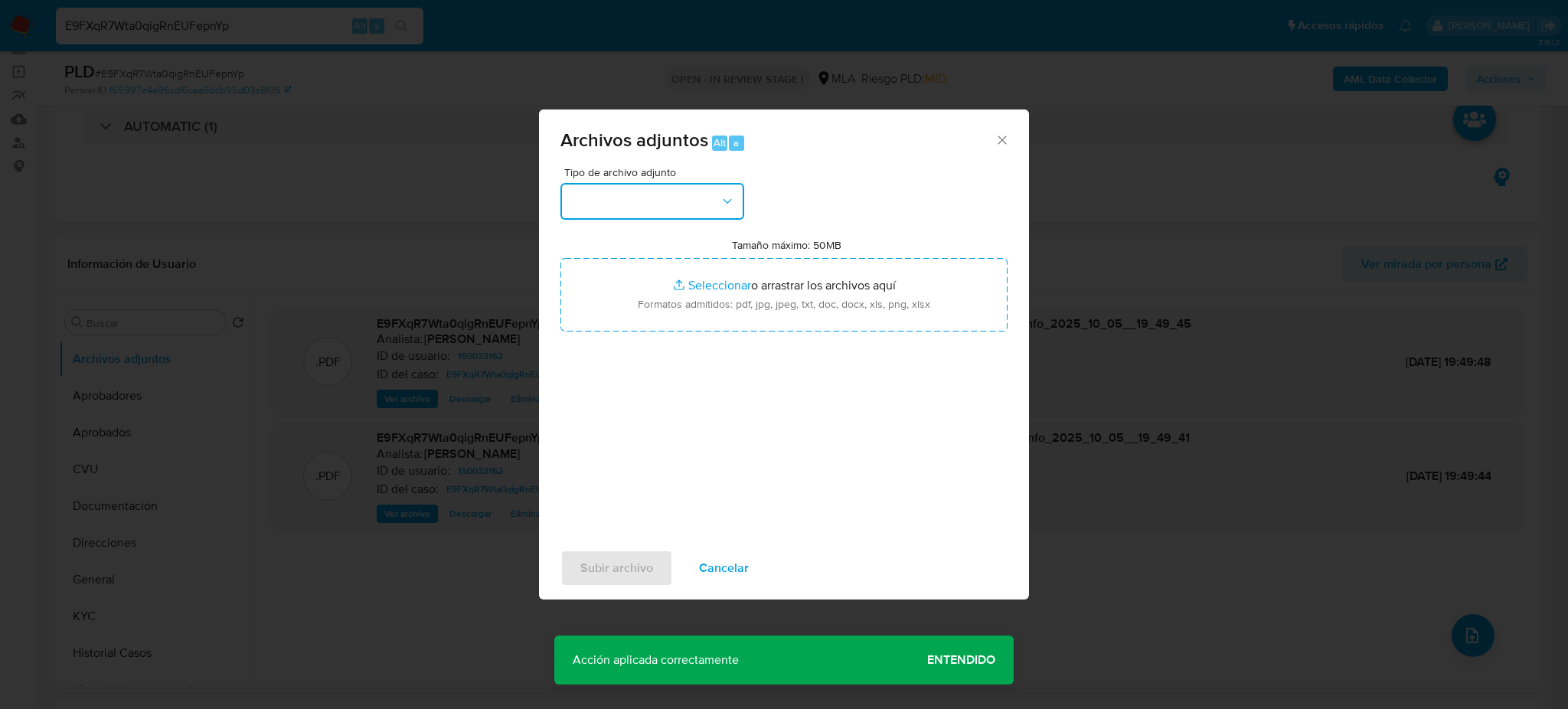
click at [692, 199] on button "button" at bounding box center [652, 201] width 183 height 37
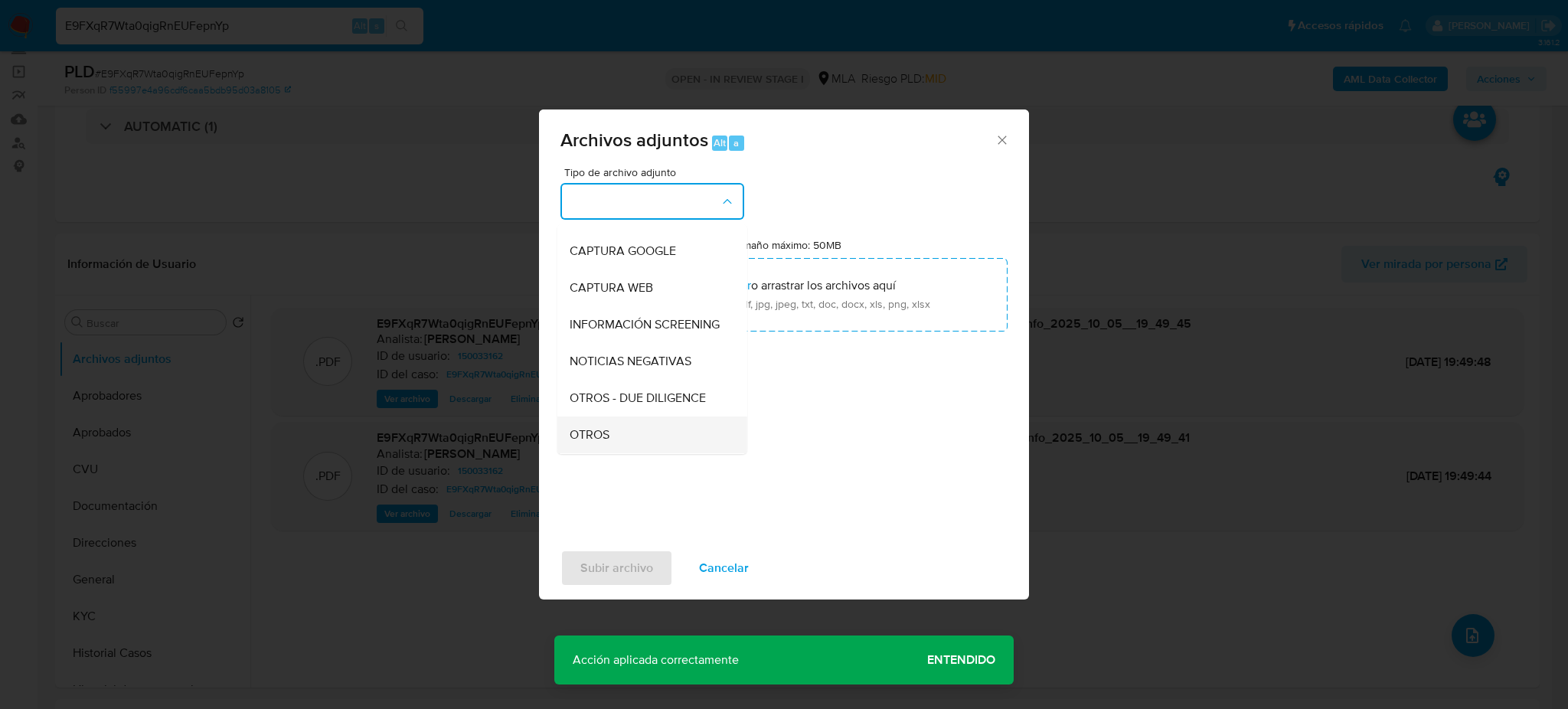
click at [617, 441] on div "OTROS" at bounding box center [647, 435] width 156 height 37
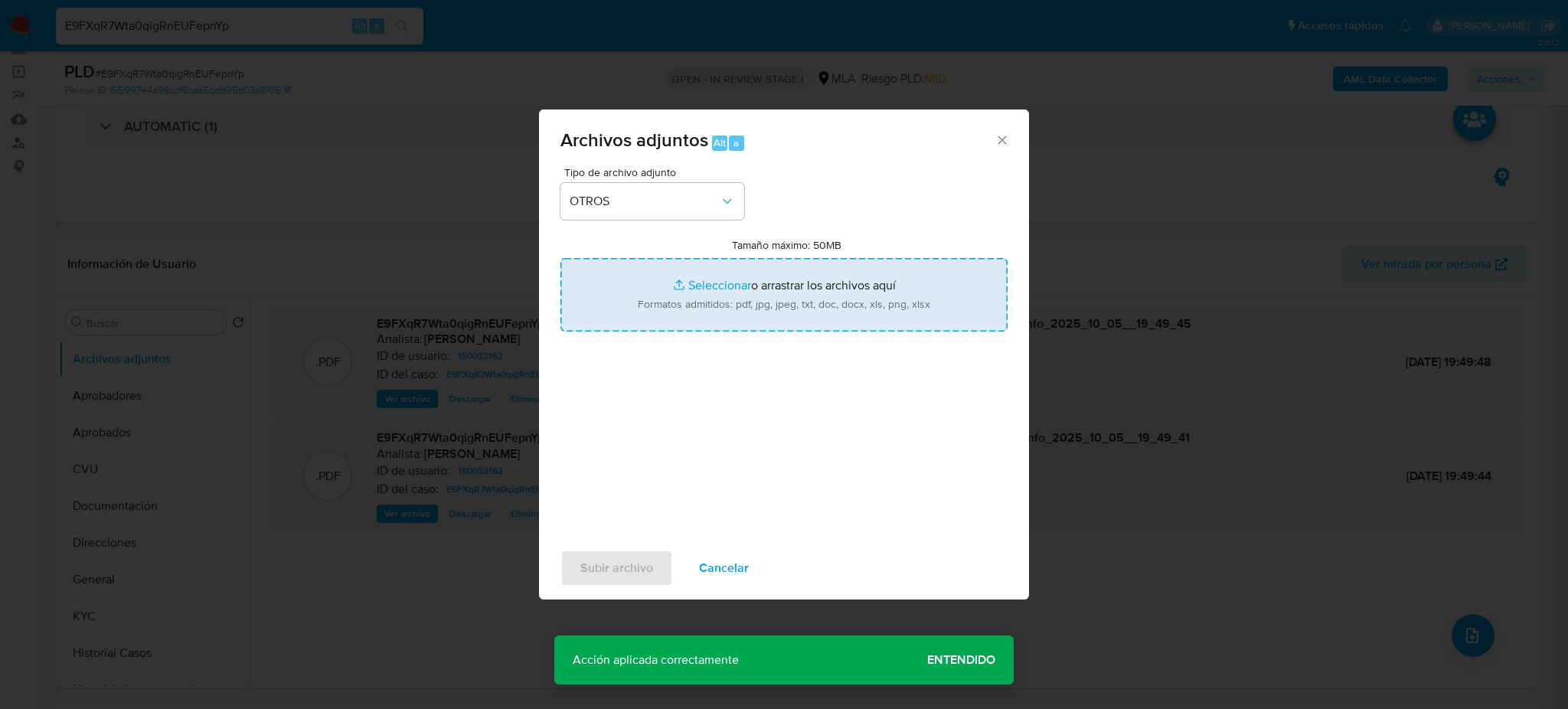
click at [721, 297] on input "Tamaño máximo: 50MB Seleccionar archivos" at bounding box center [784, 295] width 447 height 74
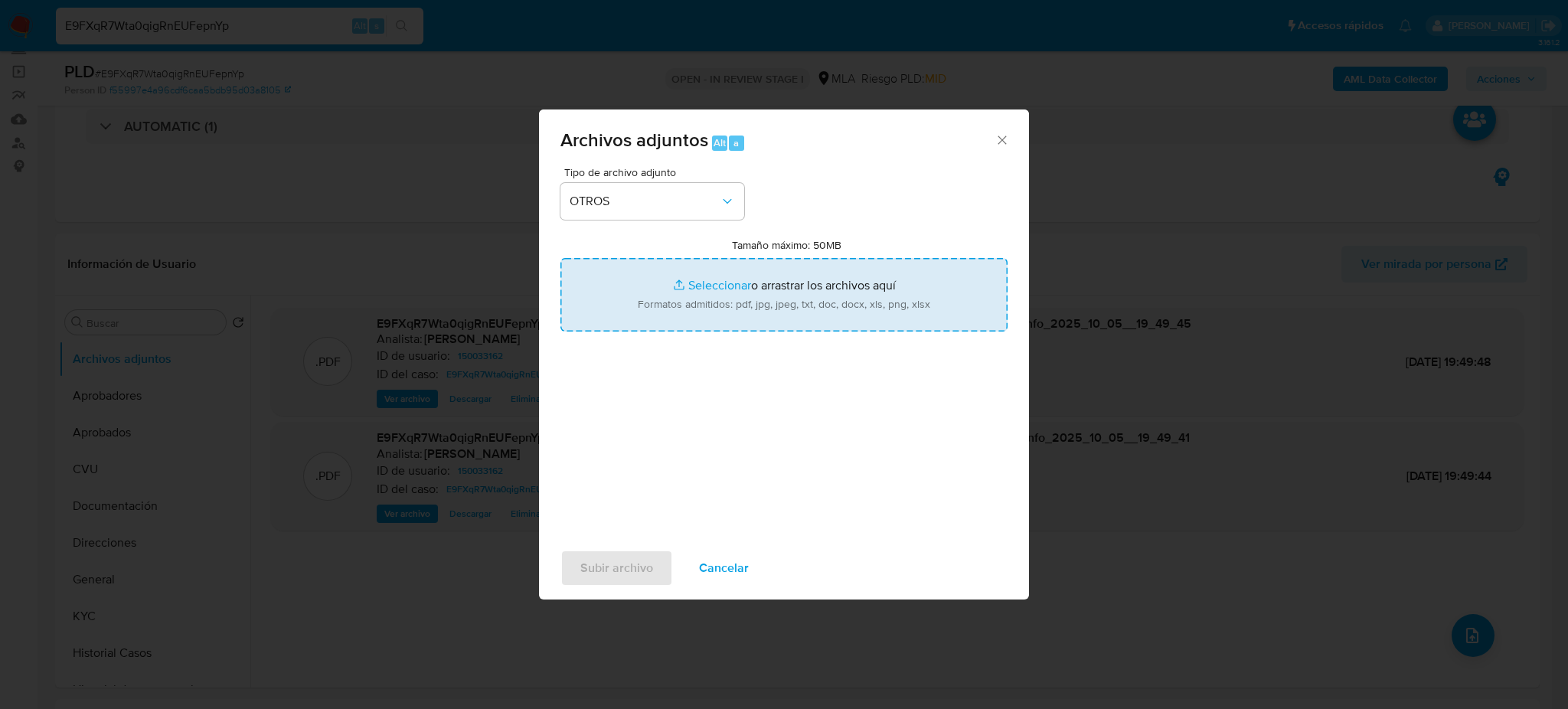
type input "C:\fakepath\Caselog E9FXqR7Wta0qigRnEUFepnYp_2025_09_18_01_13_41.docx"
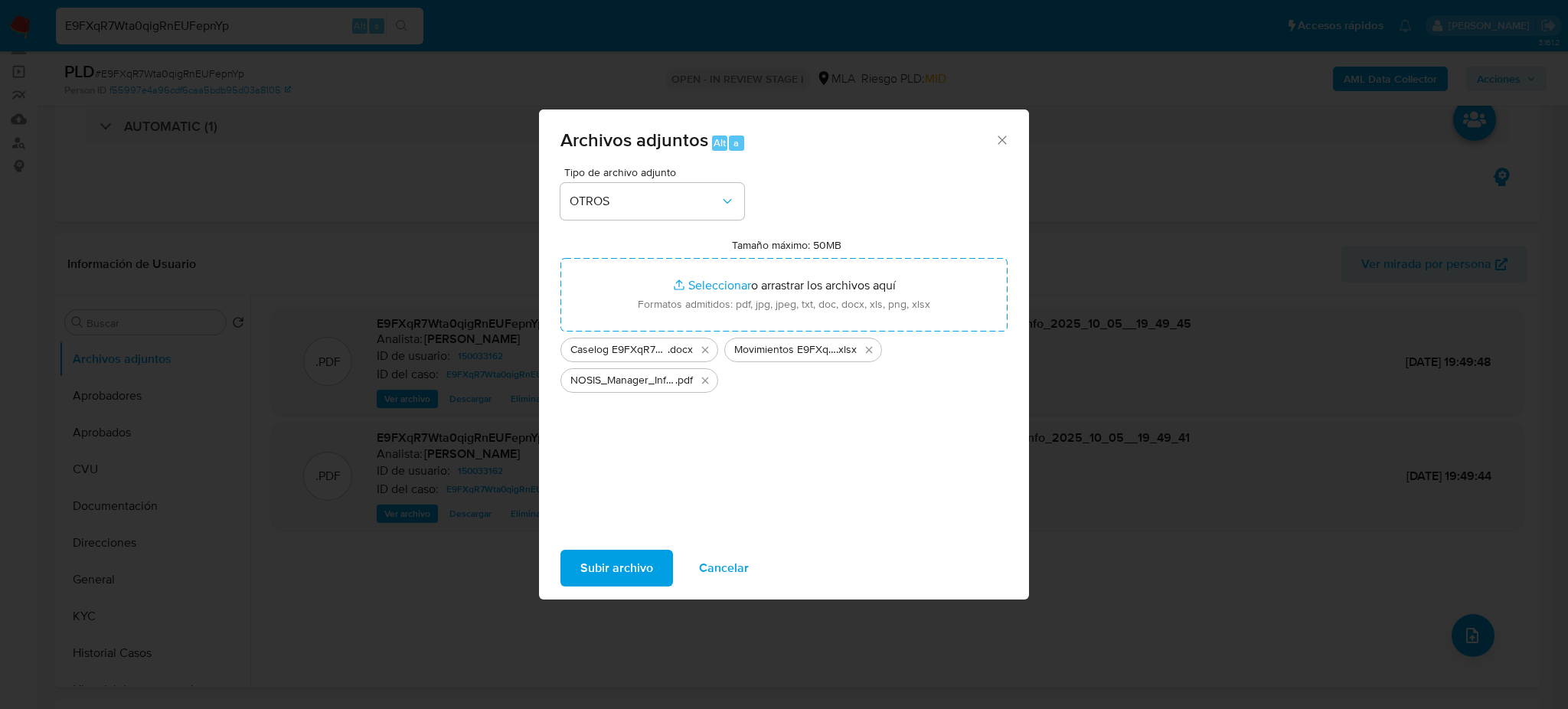
drag, startPoint x: 721, startPoint y: 297, endPoint x: 617, endPoint y: 562, distance: 284.7
click at [617, 562] on span "Subir archivo" at bounding box center [617, 568] width 73 height 34
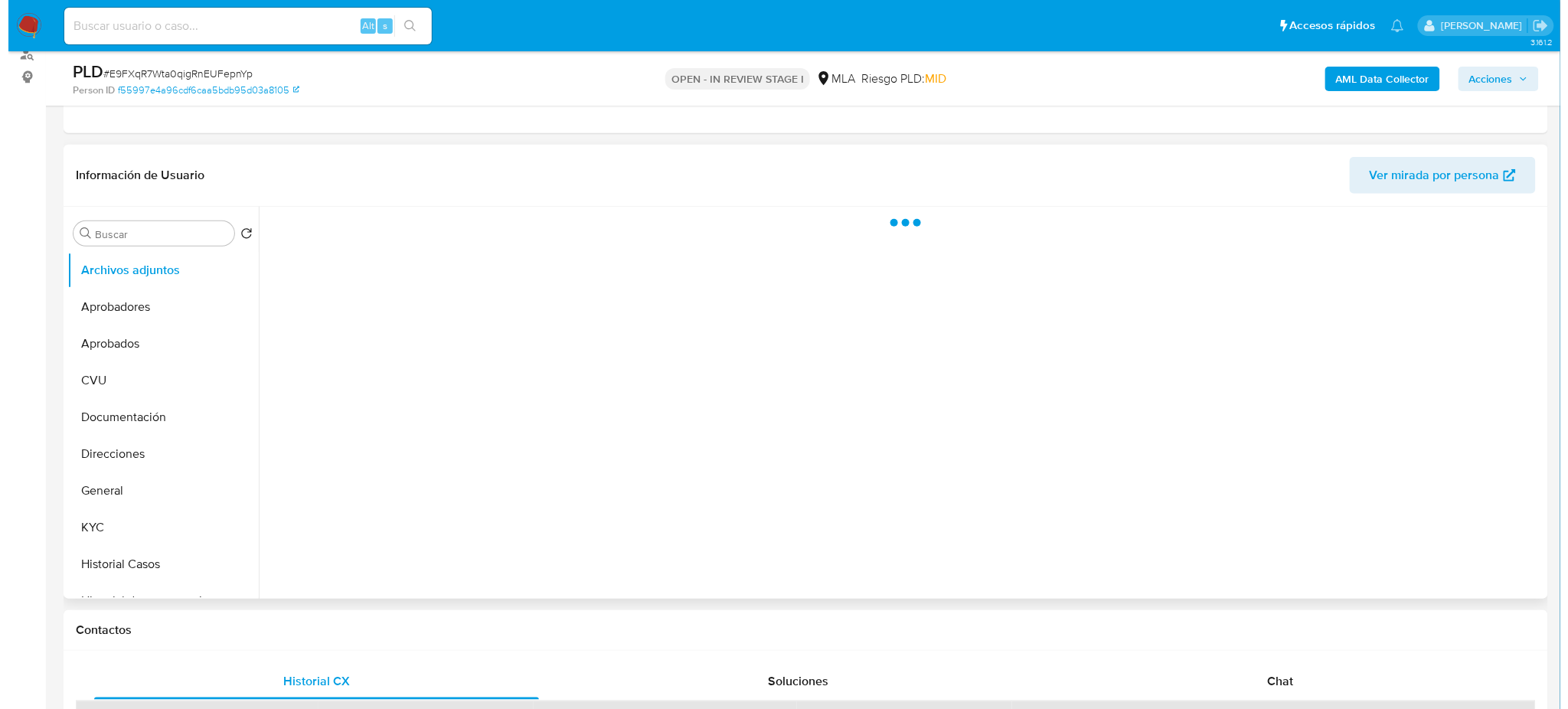
scroll to position [203, 0]
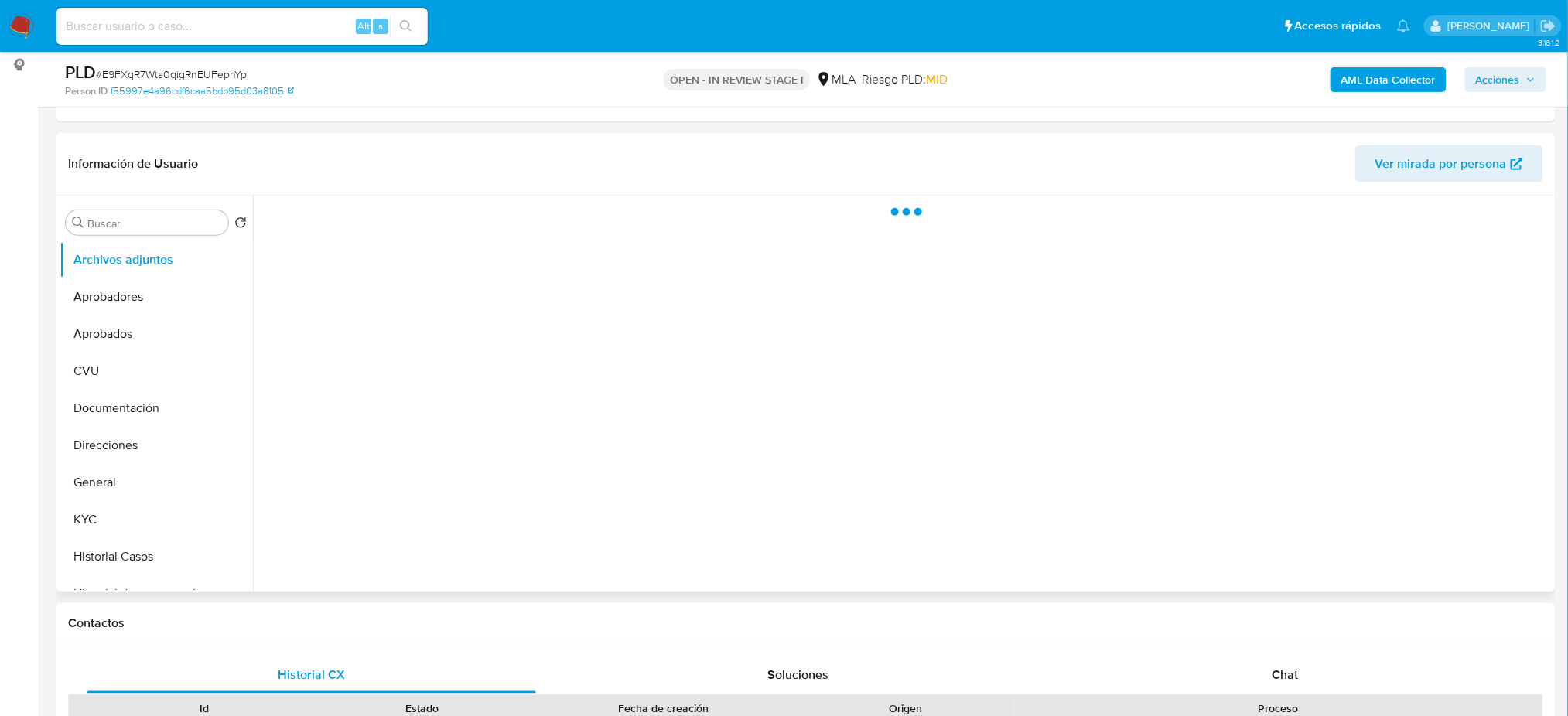
select select "10"
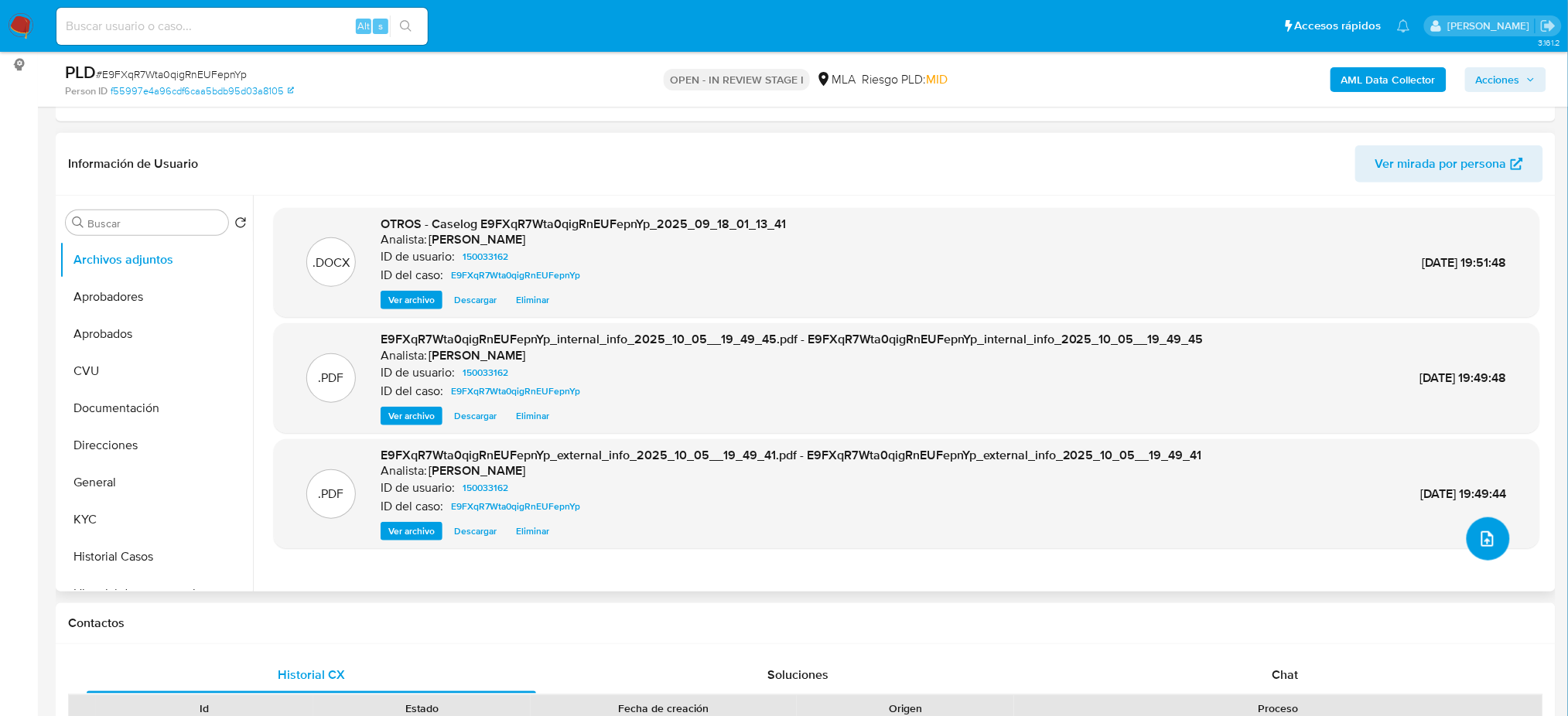
click at [1482, 536] on icon "upload-file" at bounding box center [1487, 539] width 19 height 19
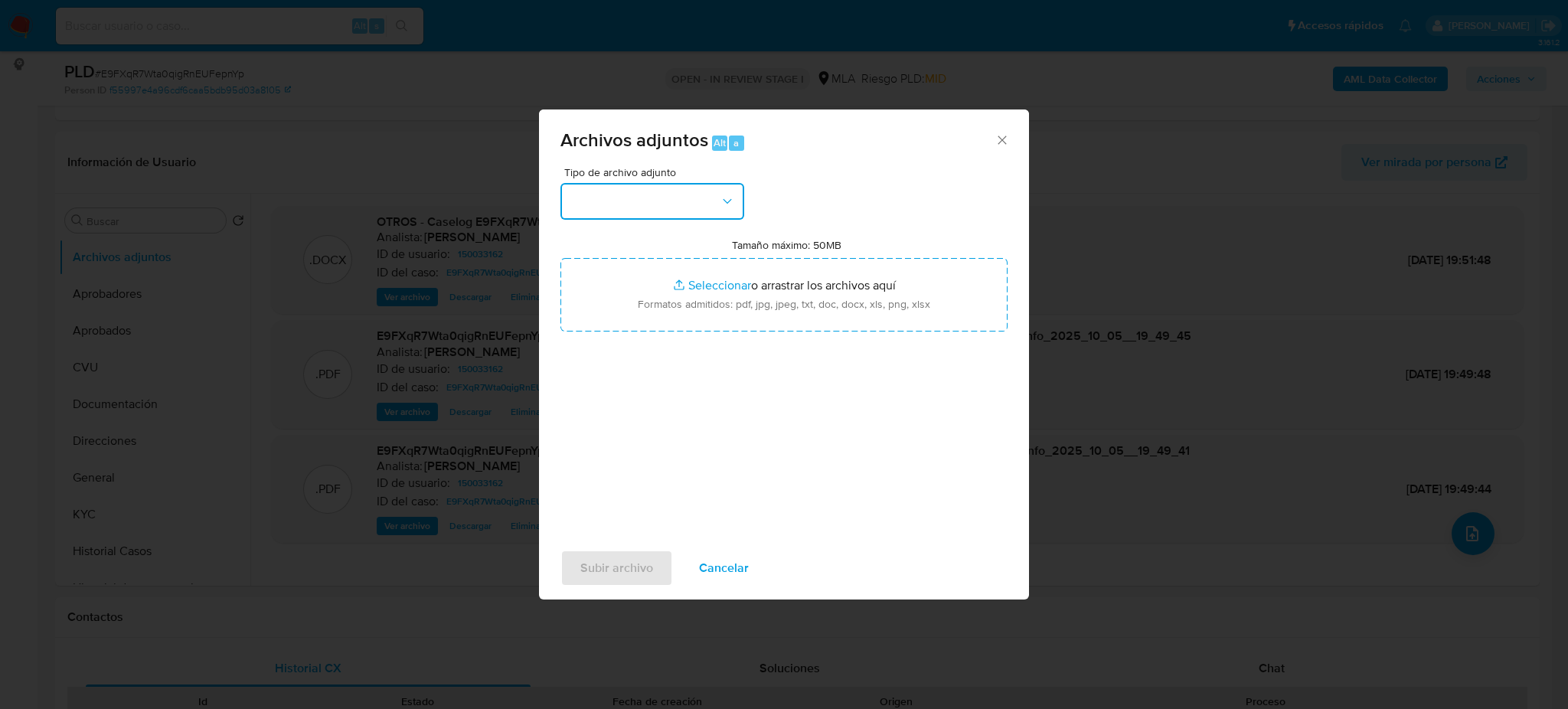
click at [685, 184] on button "button" at bounding box center [652, 201] width 183 height 37
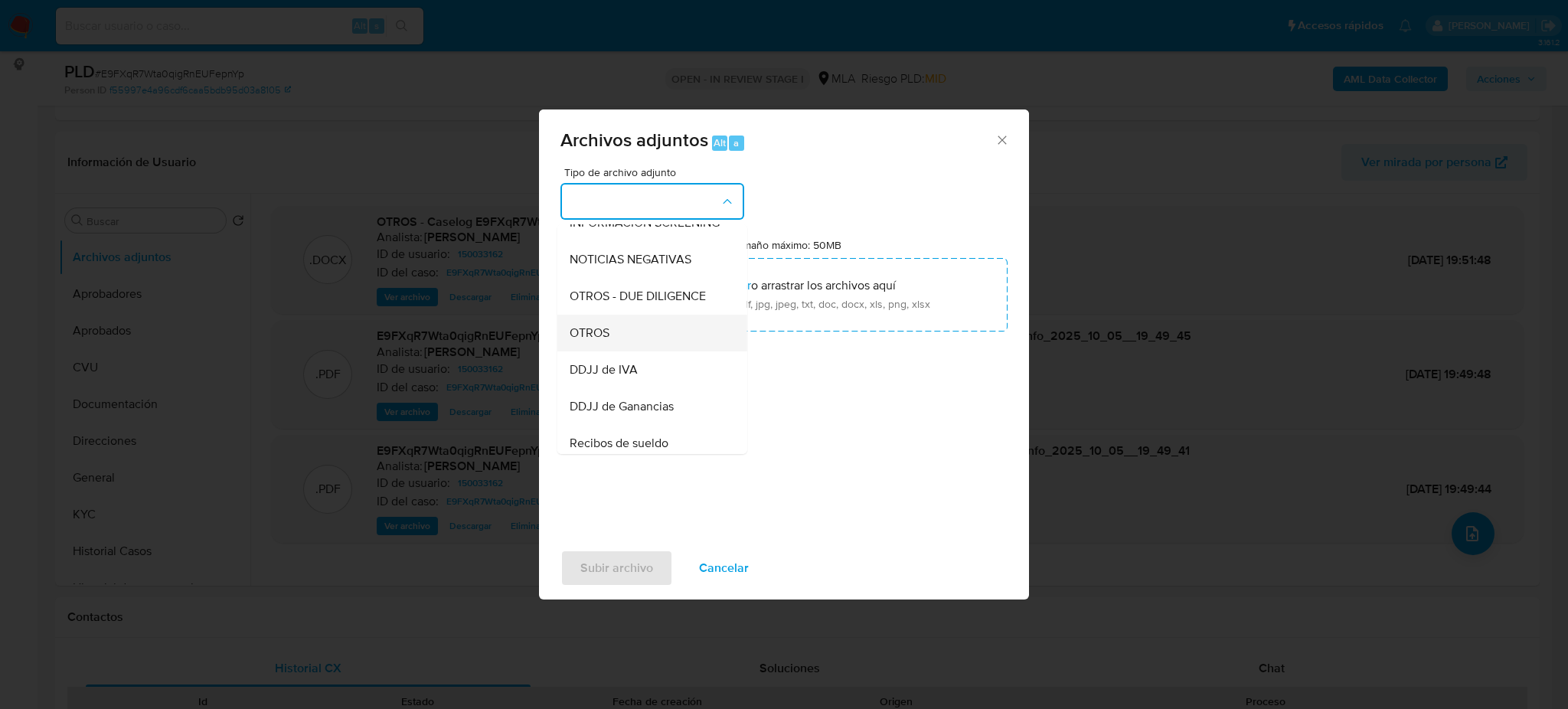
click at [609, 340] on span "OTROS" at bounding box center [589, 332] width 40 height 15
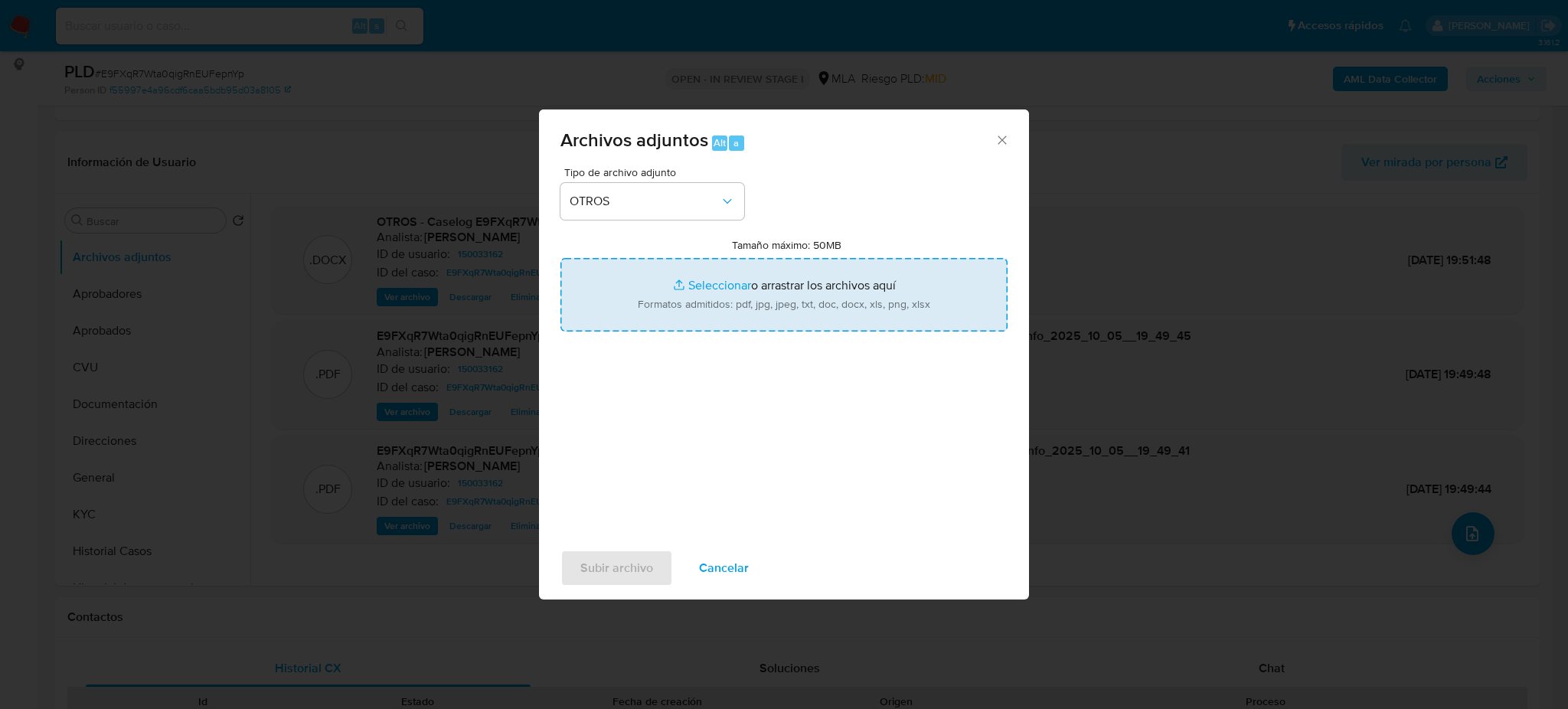
click at [669, 289] on input "Tamaño máximo: 50MB Seleccionar archivos" at bounding box center [784, 295] width 447 height 74
type input "C:\fakepath\Movimientos E9FXqR7Wta0qigRnEUFepnYp.xlsx"
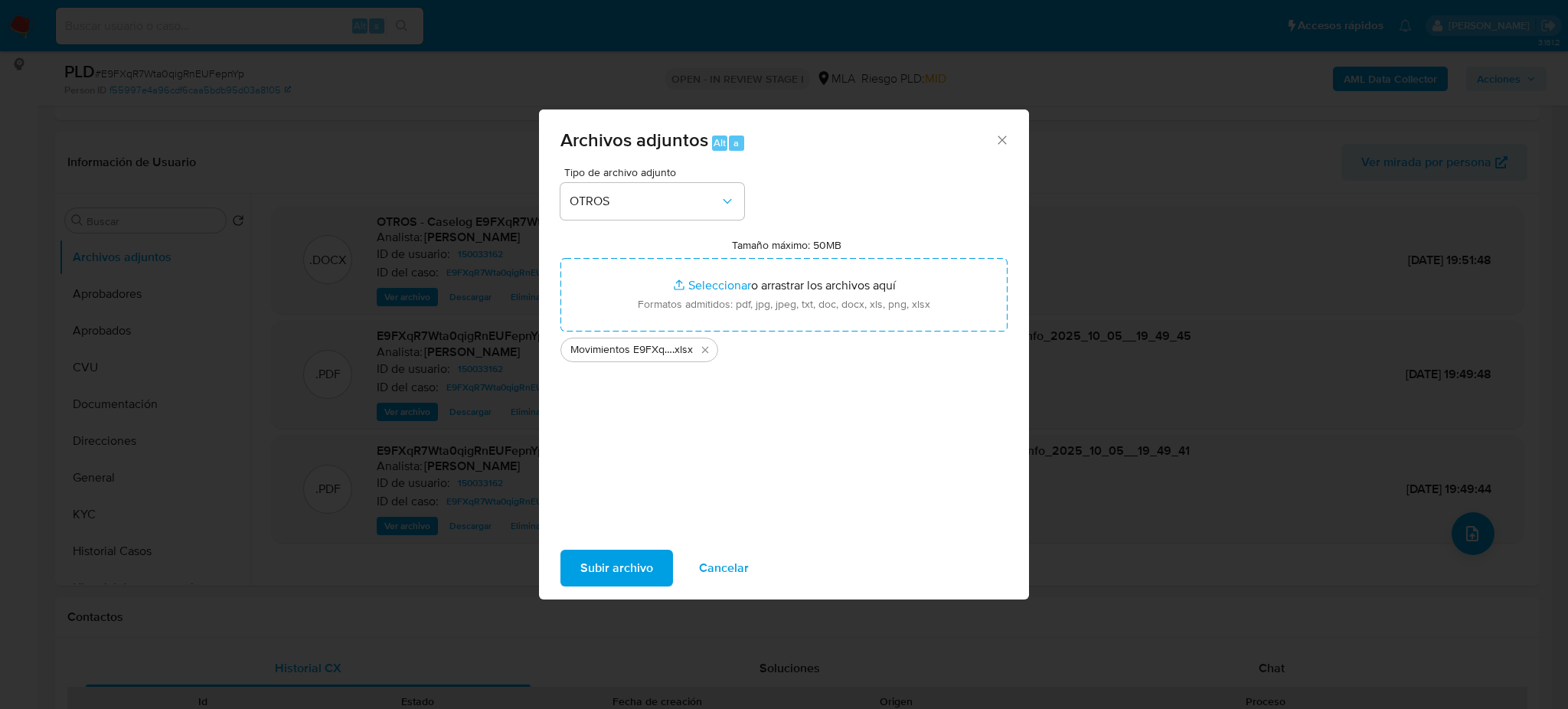
drag, startPoint x: 669, startPoint y: 289, endPoint x: 625, endPoint y: 565, distance: 279.5
click at [625, 565] on span "Subir archivo" at bounding box center [617, 568] width 73 height 34
click at [591, 553] on span "Subir archivo" at bounding box center [617, 568] width 73 height 34
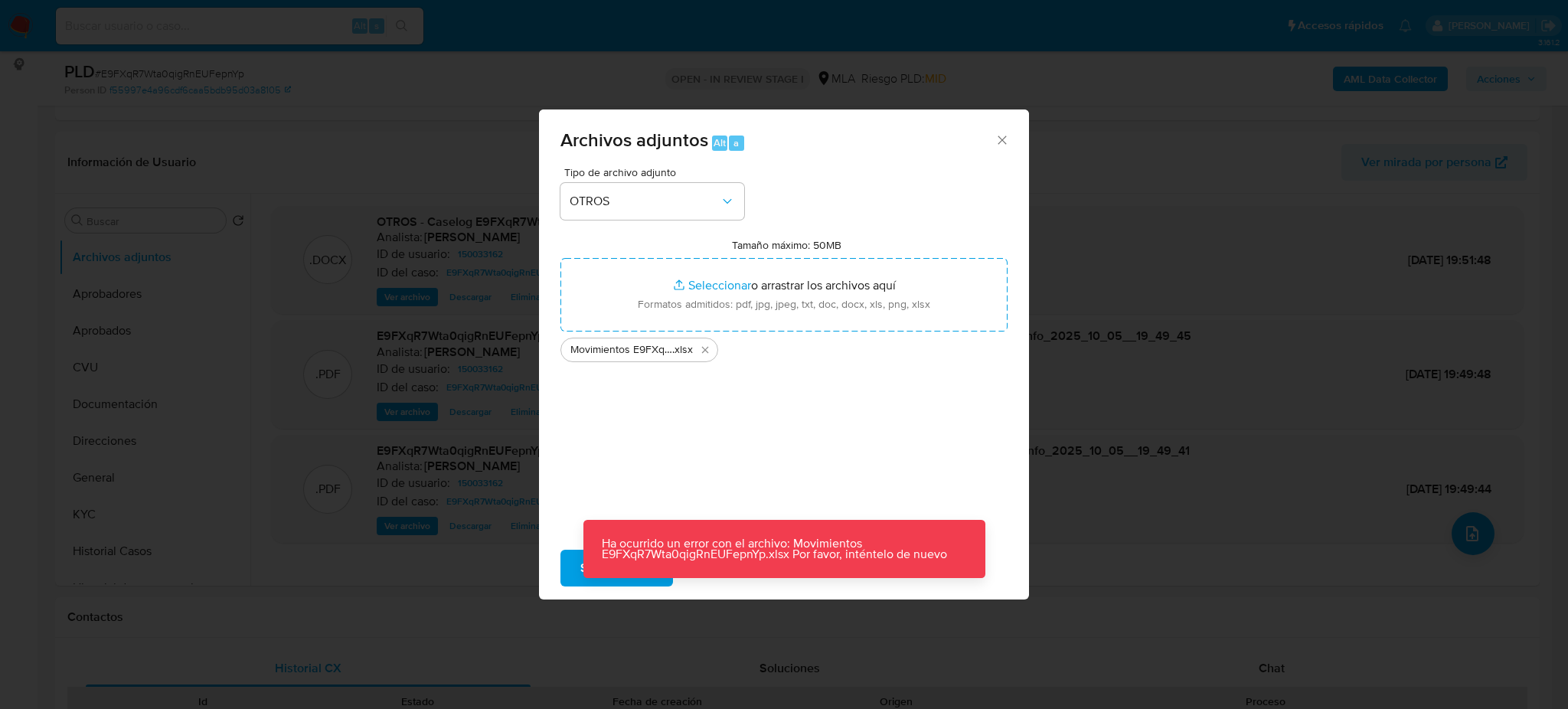
click at [1005, 143] on icon "Cerrar" at bounding box center [1002, 139] width 15 height 15
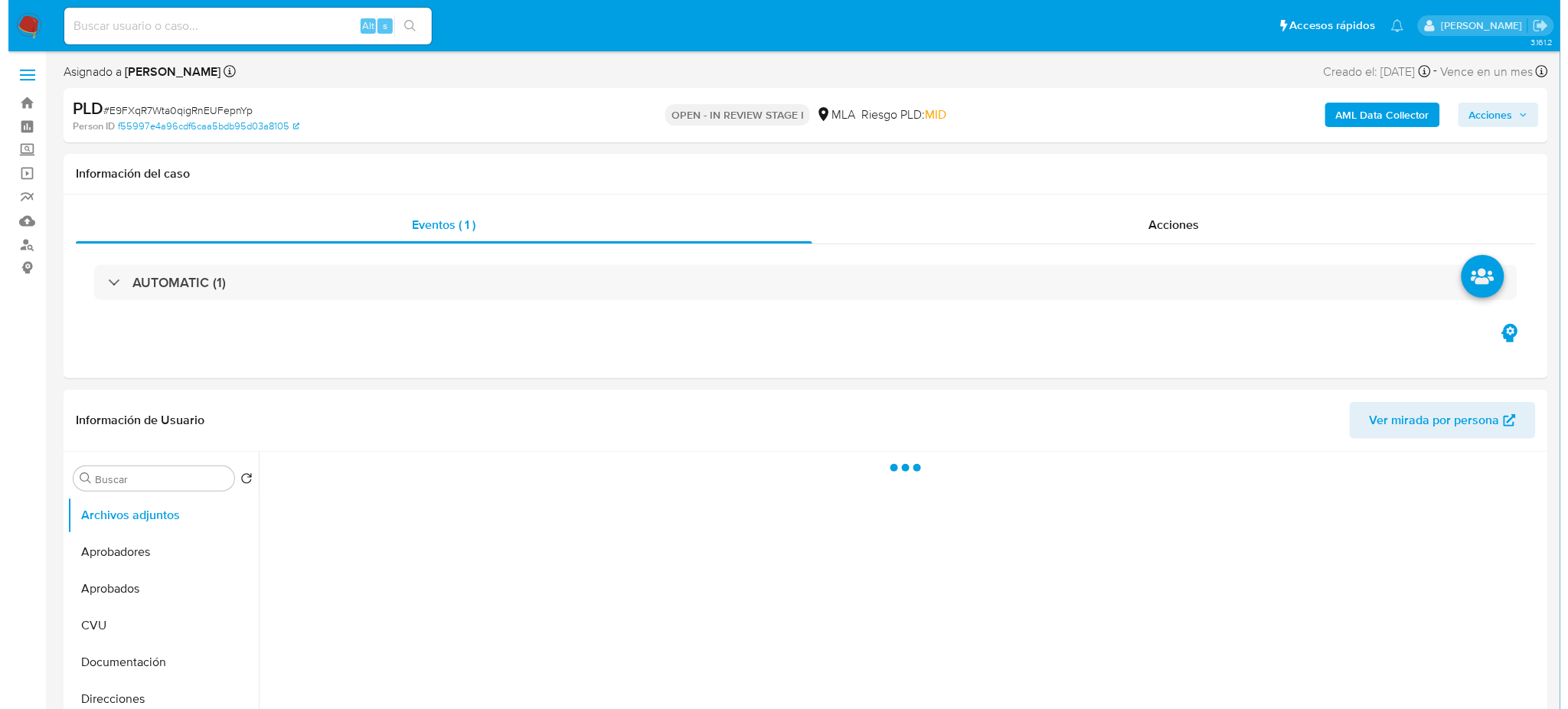
scroll to position [203, 0]
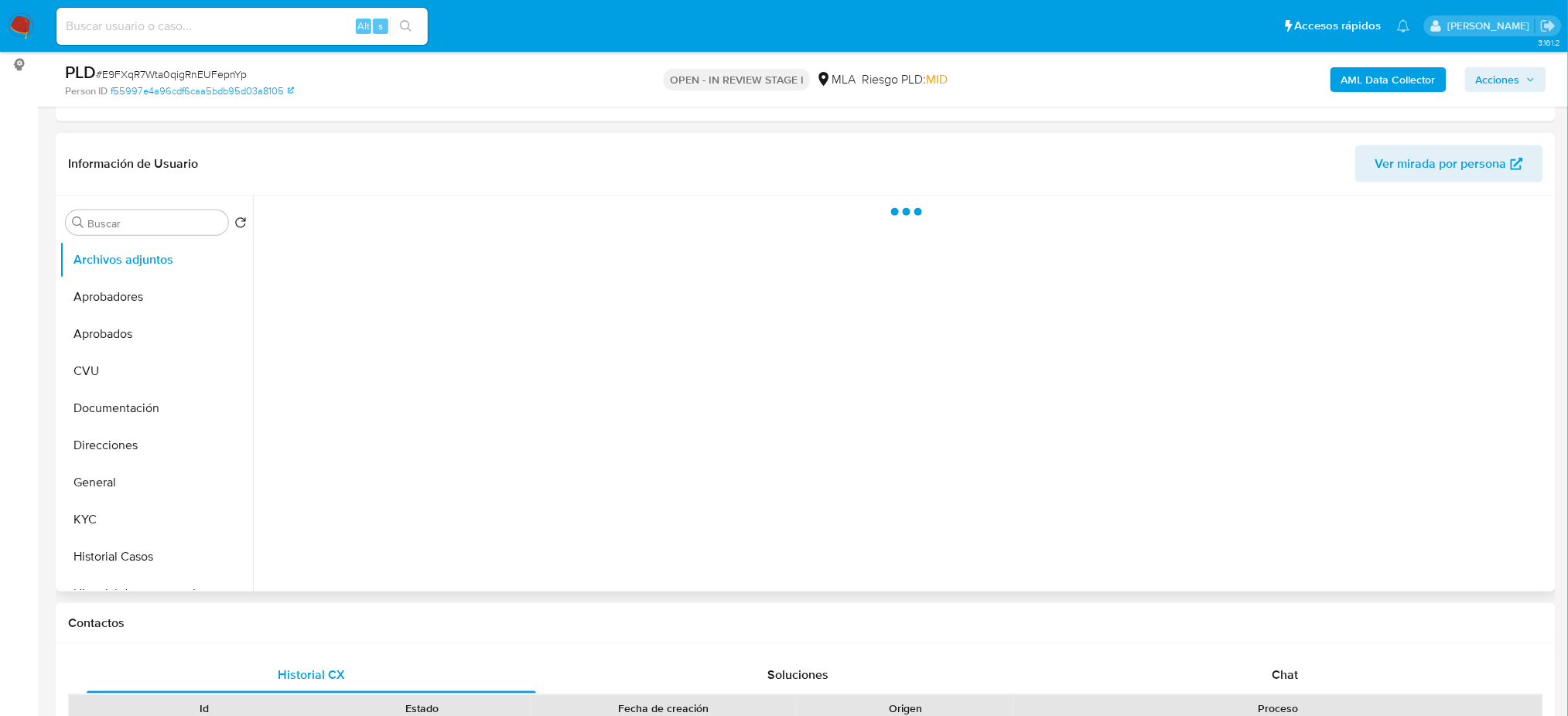
select select "10"
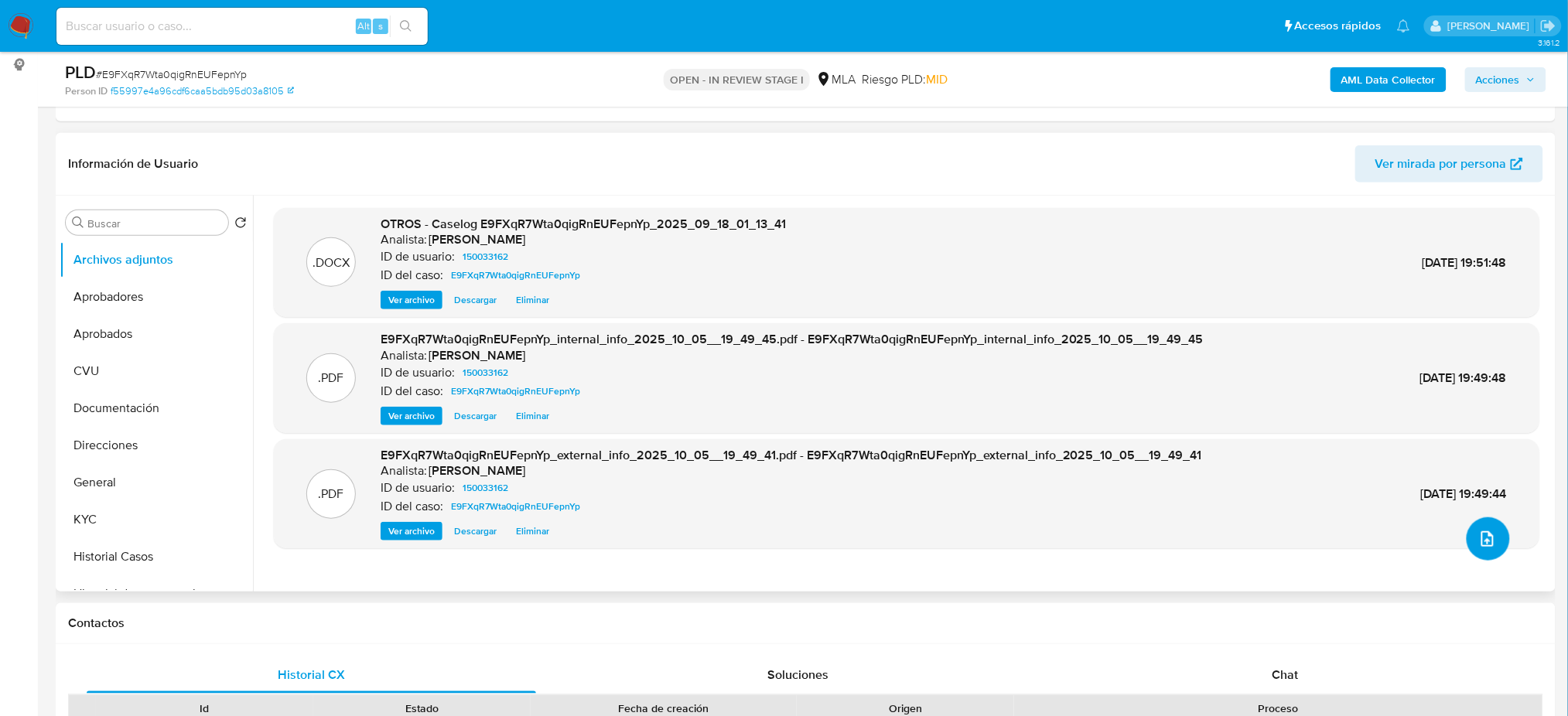
click at [1481, 542] on icon "upload-file" at bounding box center [1487, 539] width 12 height 15
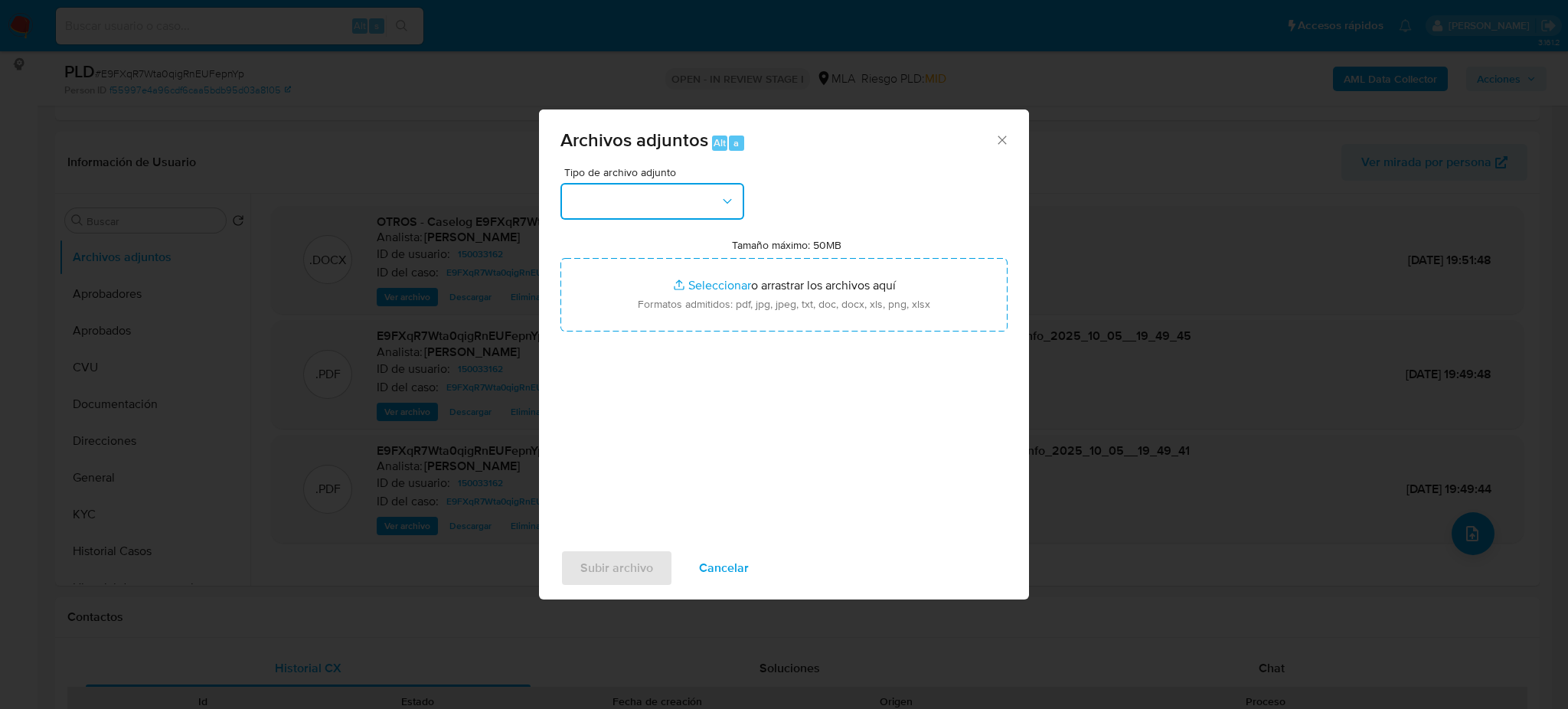
click at [654, 191] on button "button" at bounding box center [652, 201] width 183 height 37
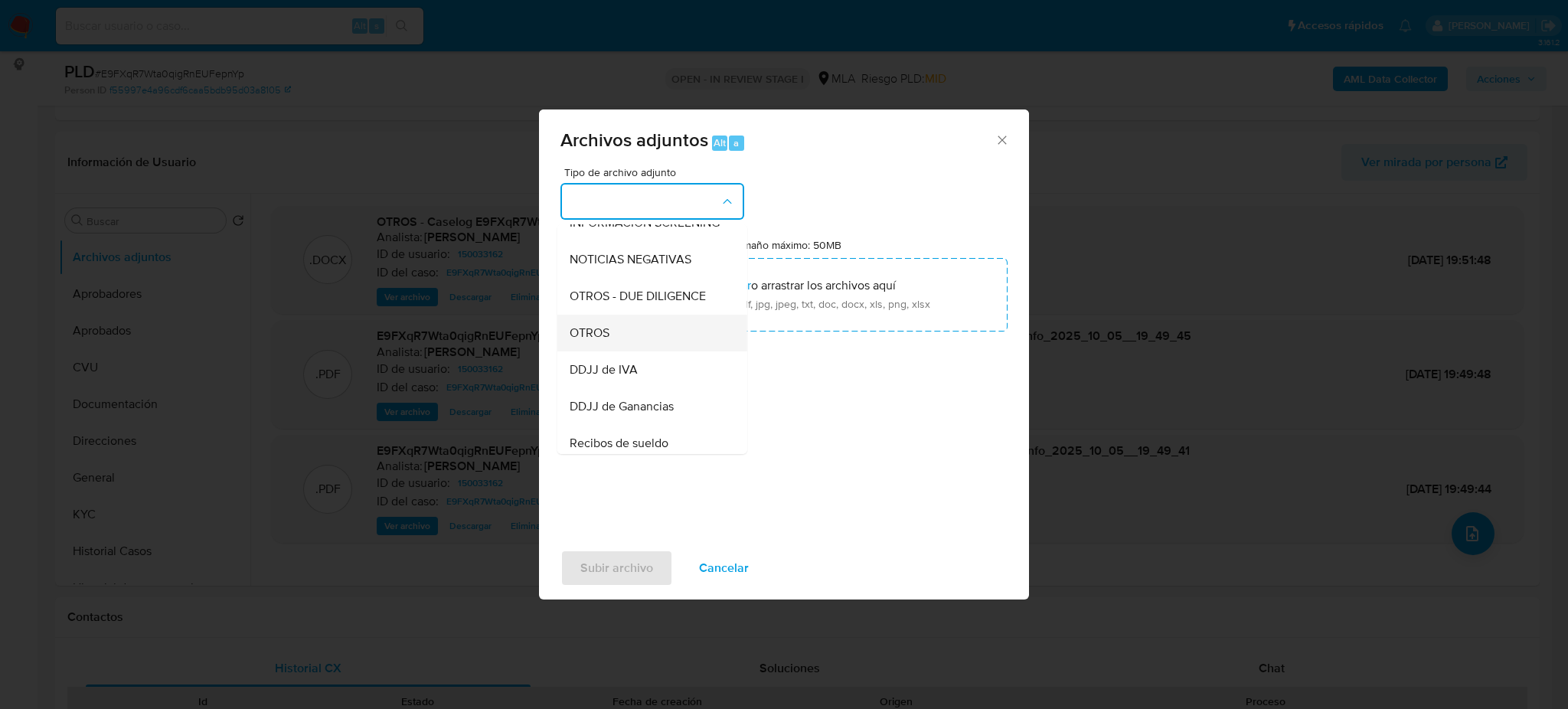
click at [626, 352] on div "OTROS" at bounding box center [647, 333] width 156 height 37
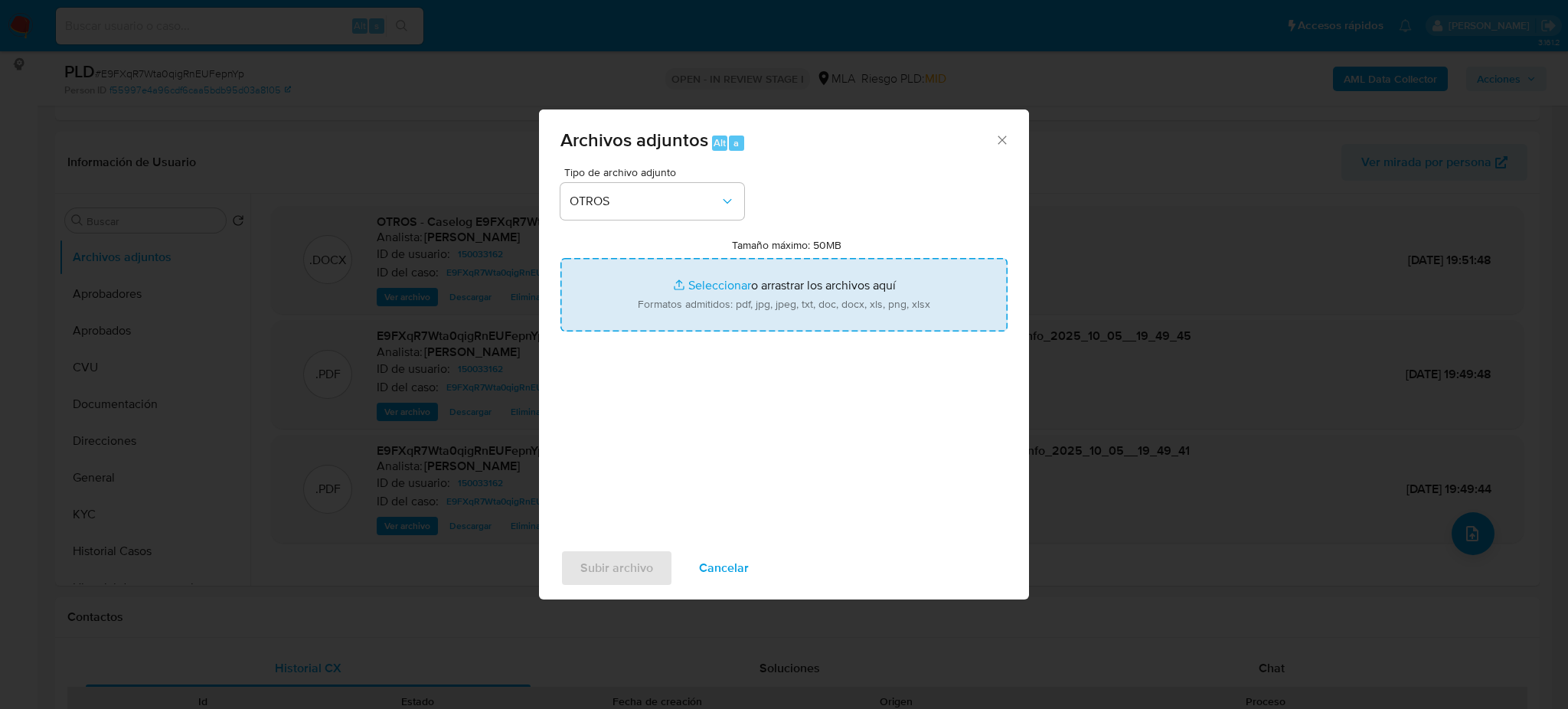
click at [669, 285] on input "Tamaño máximo: 50MB Seleccionar archivos" at bounding box center [784, 295] width 447 height 74
type input "C:\fakepath\Movimientos E9FXqR7Wta0qigRnEUFepnYp.xlsx"
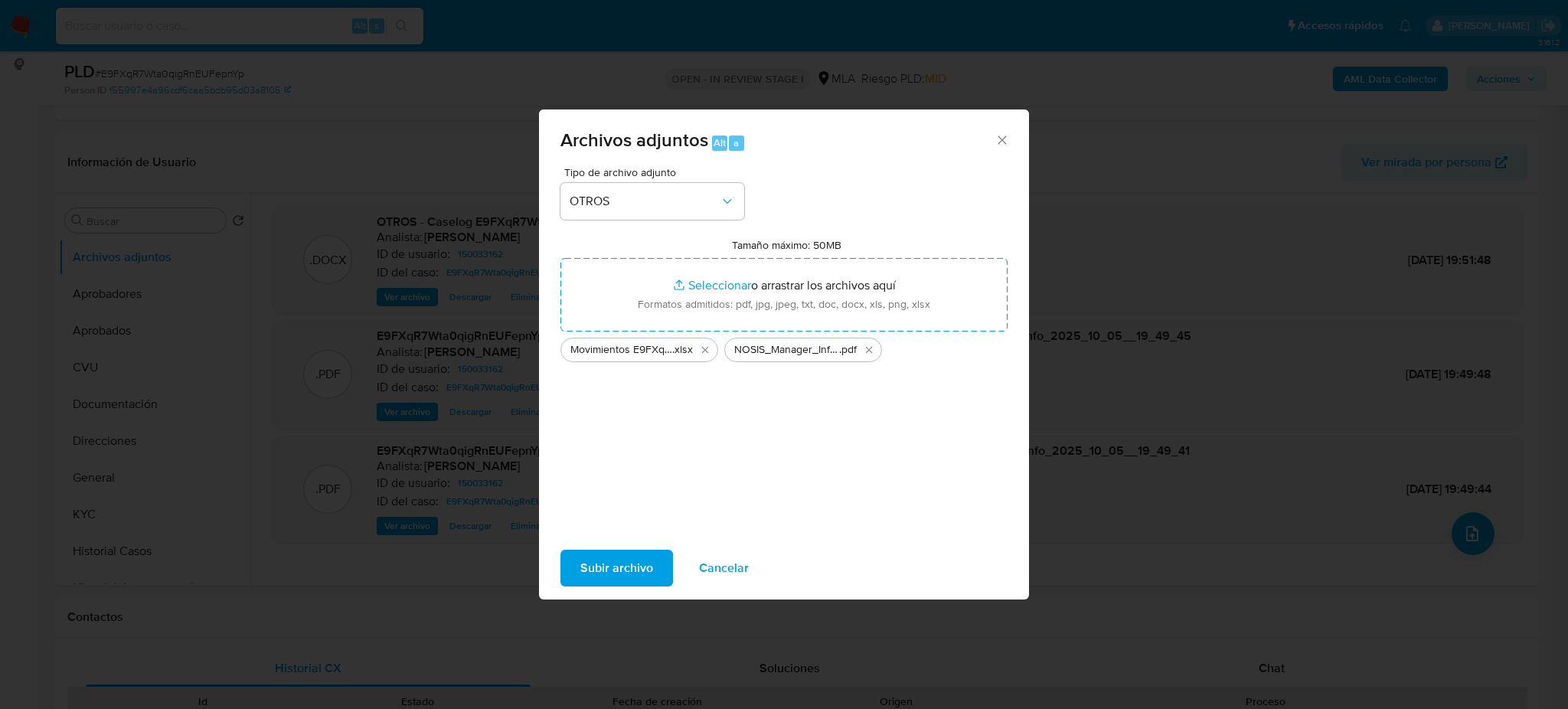
drag, startPoint x: 669, startPoint y: 285, endPoint x: 589, endPoint y: 556, distance: 282.6
click at [589, 556] on span "Subir archivo" at bounding box center [617, 568] width 73 height 34
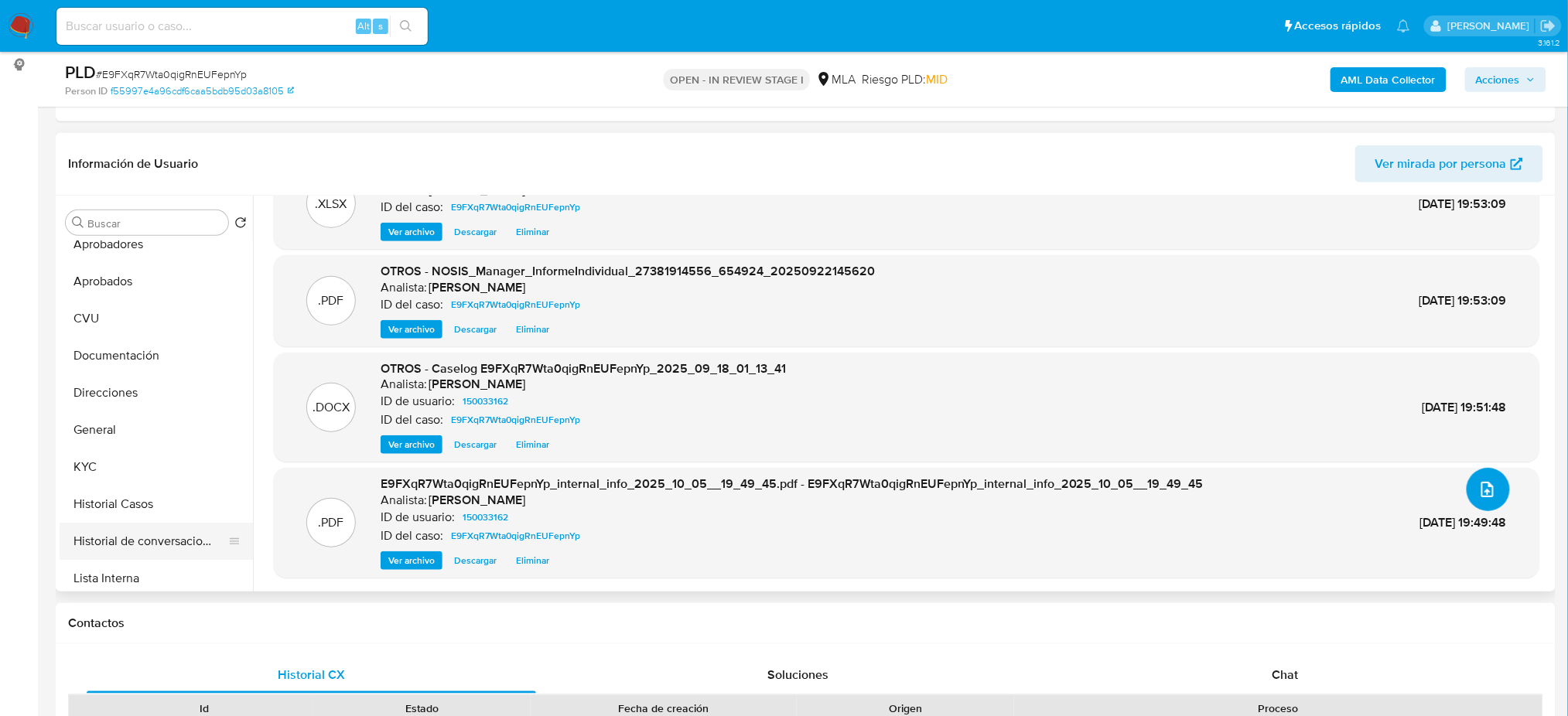
scroll to position [103, 0]
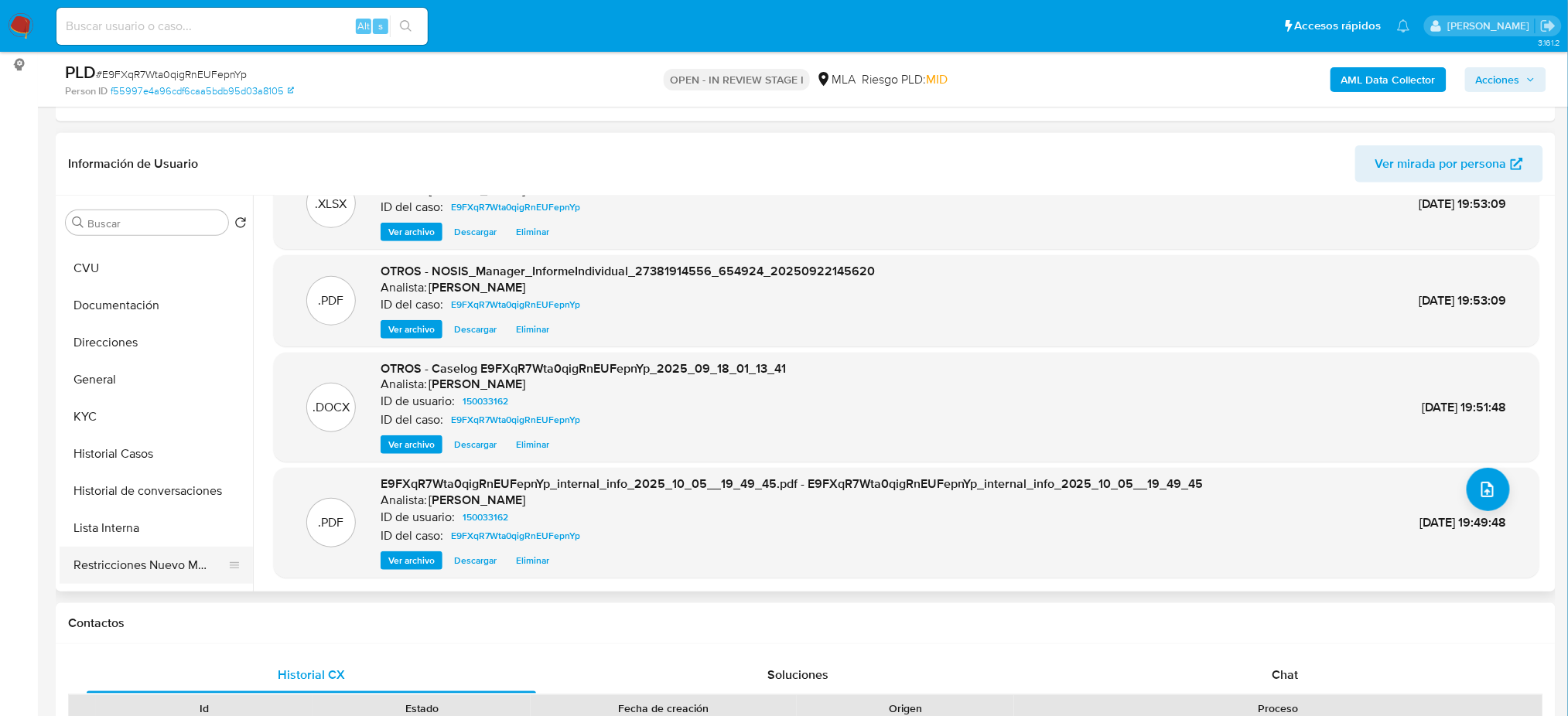
click at [141, 552] on button "Restricciones Nuevo Mundo" at bounding box center [150, 566] width 181 height 37
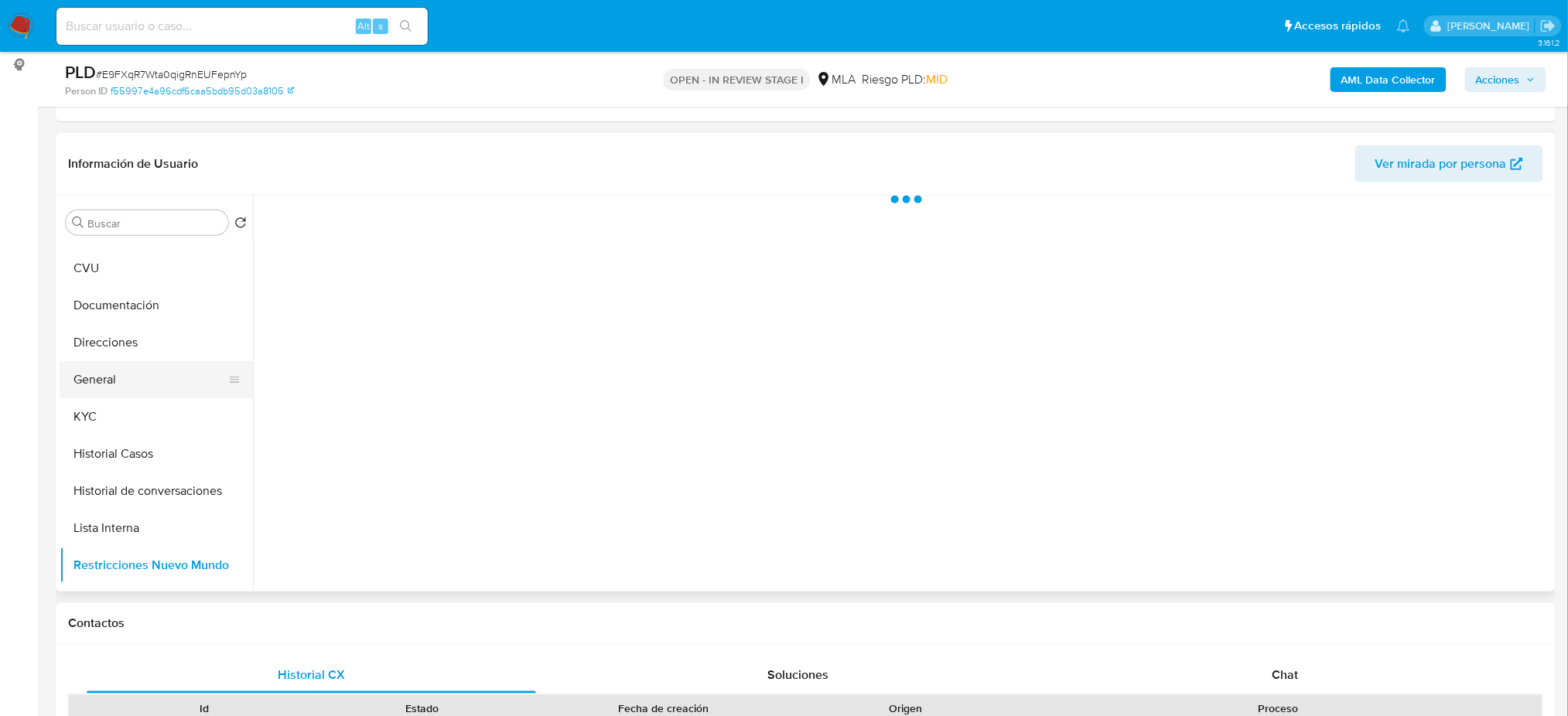
scroll to position [0, 0]
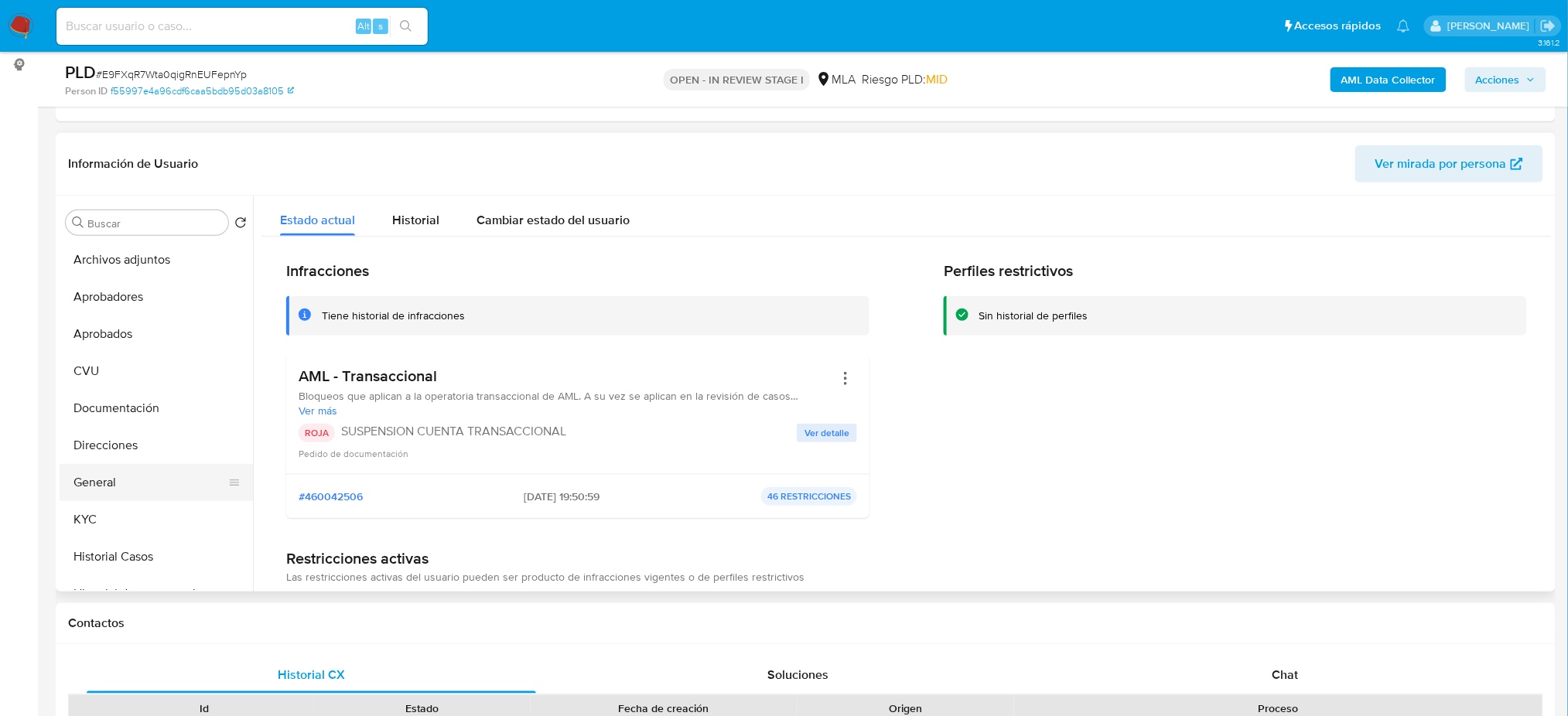
click at [134, 468] on button "General" at bounding box center [150, 483] width 181 height 37
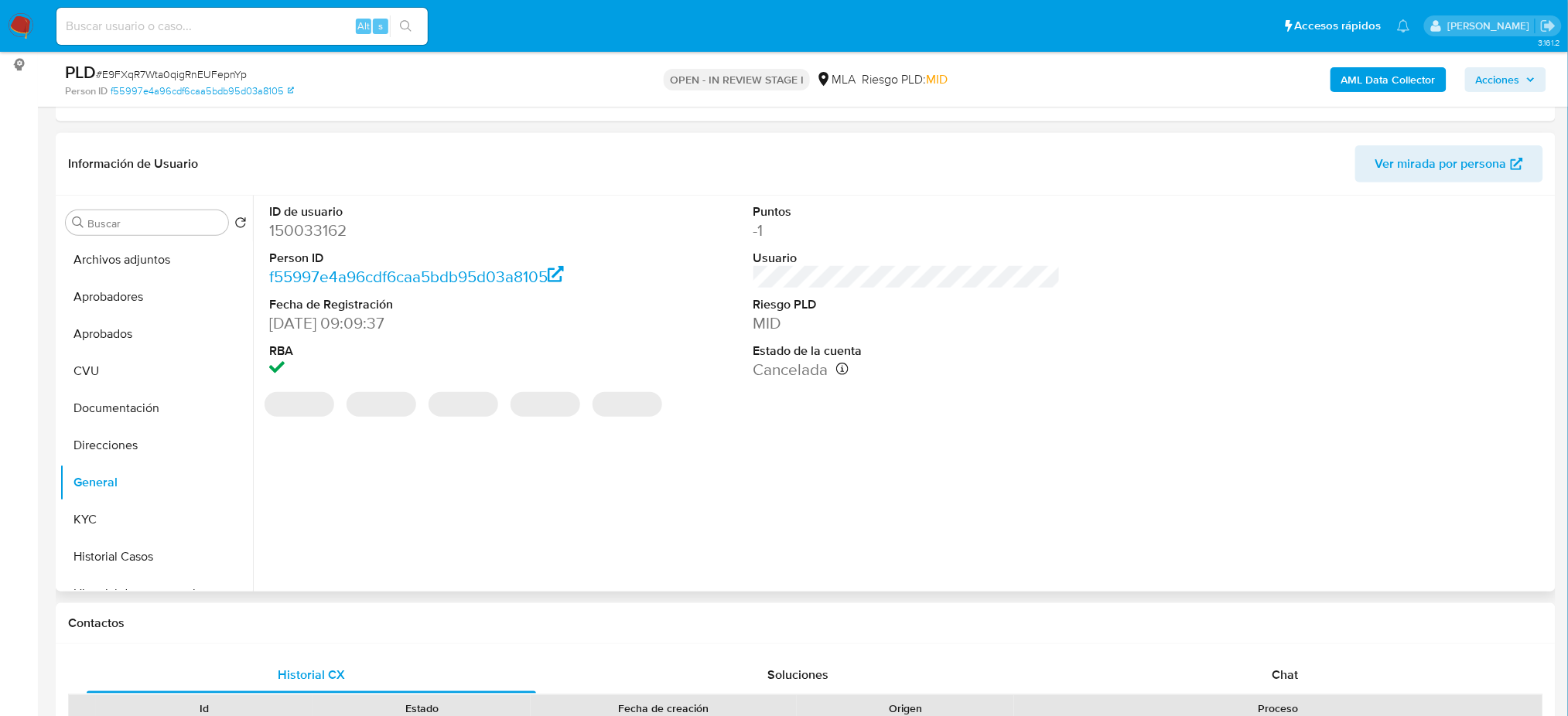
click at [289, 228] on dd "150033162" at bounding box center [423, 230] width 307 height 22
copy dd "150033162"
click at [1512, 76] on span "Acciones" at bounding box center [1498, 79] width 44 height 25
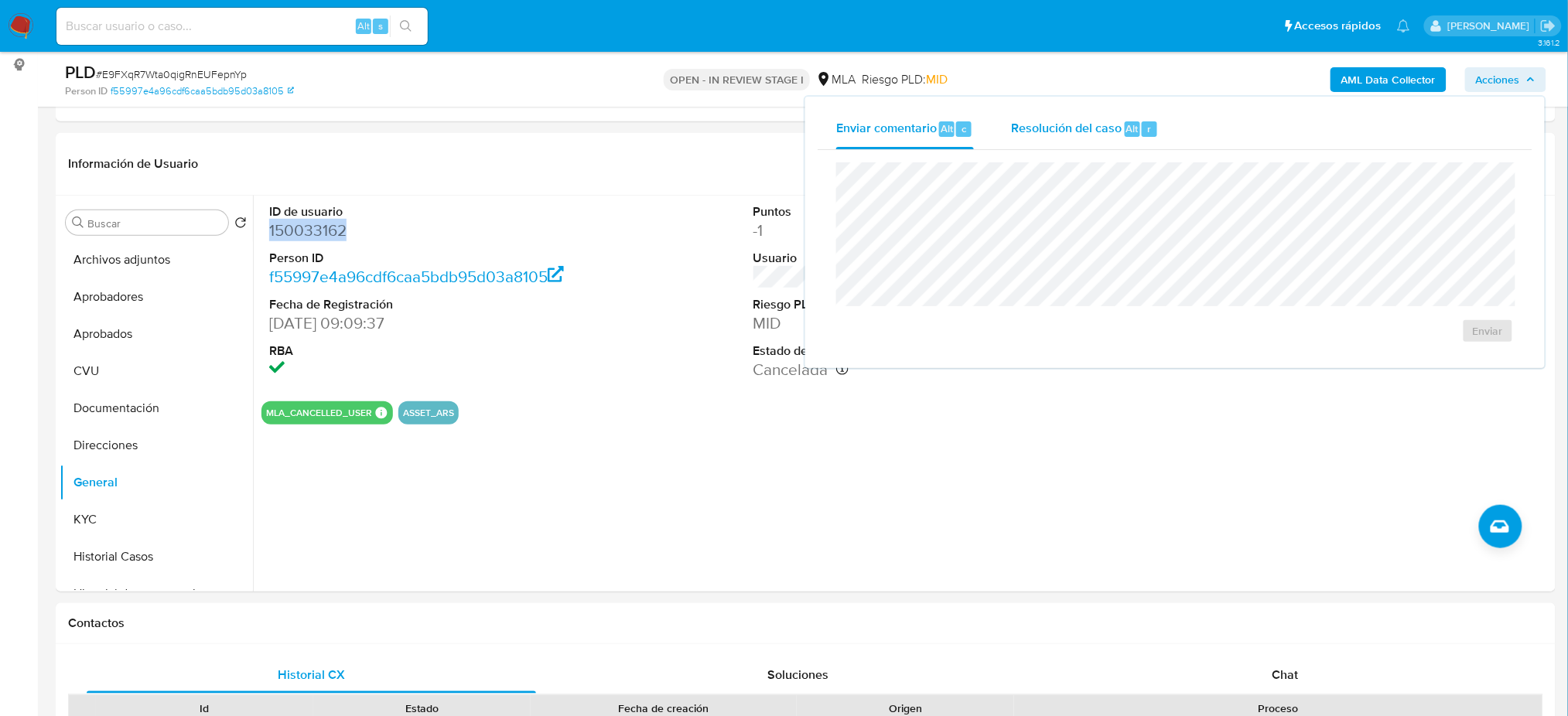
click at [1117, 119] on span "Resolución del caso" at bounding box center [1066, 128] width 111 height 18
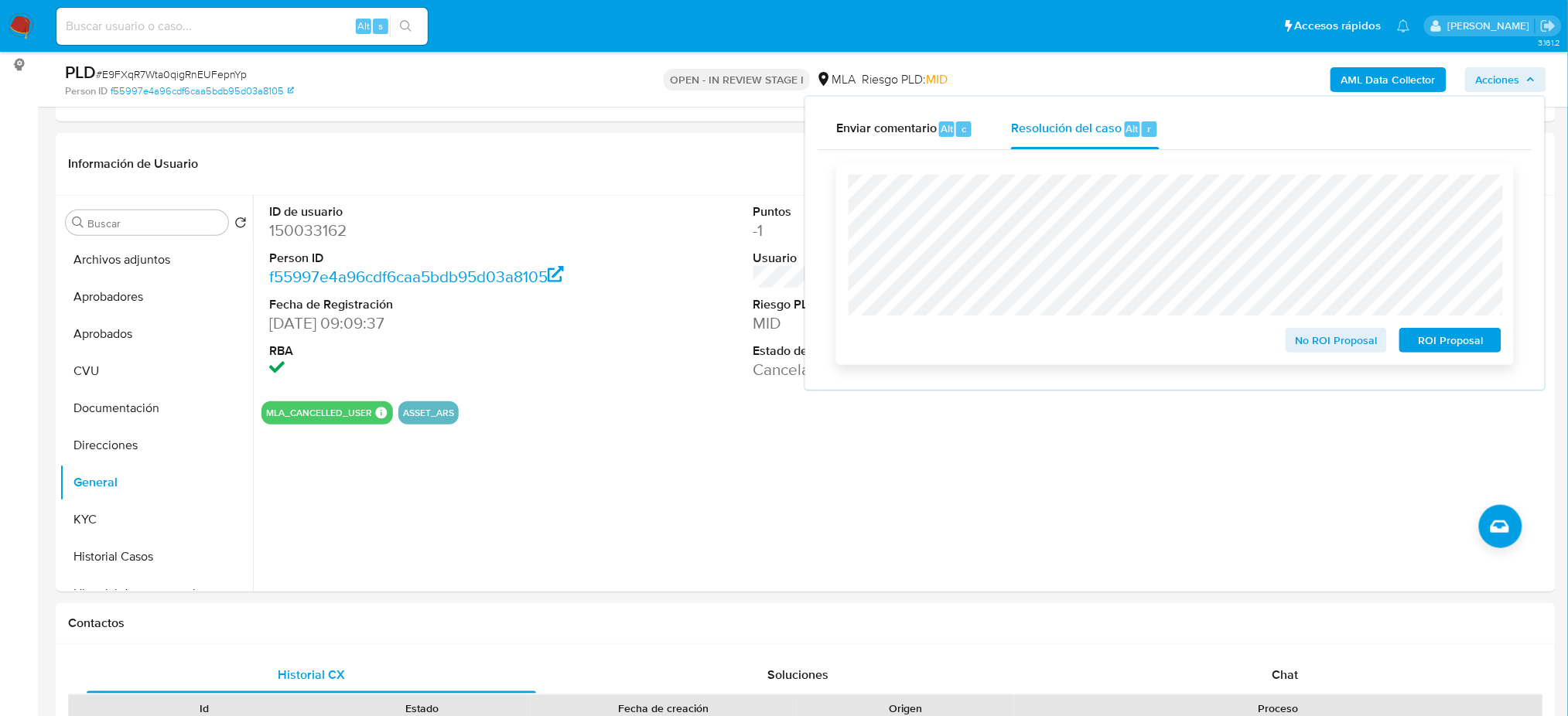
click at [1481, 341] on span "ROI Proposal" at bounding box center [1450, 340] width 80 height 22
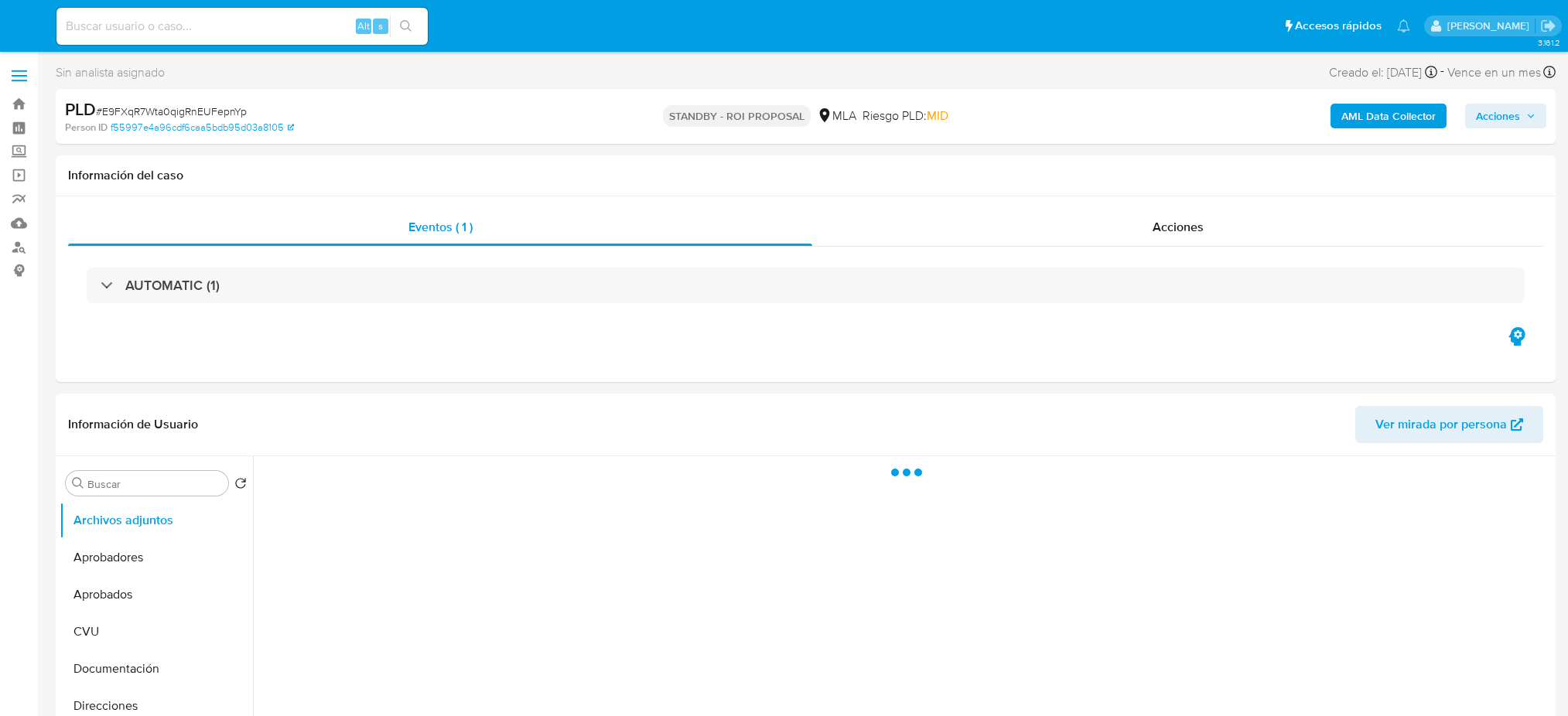
select select "10"
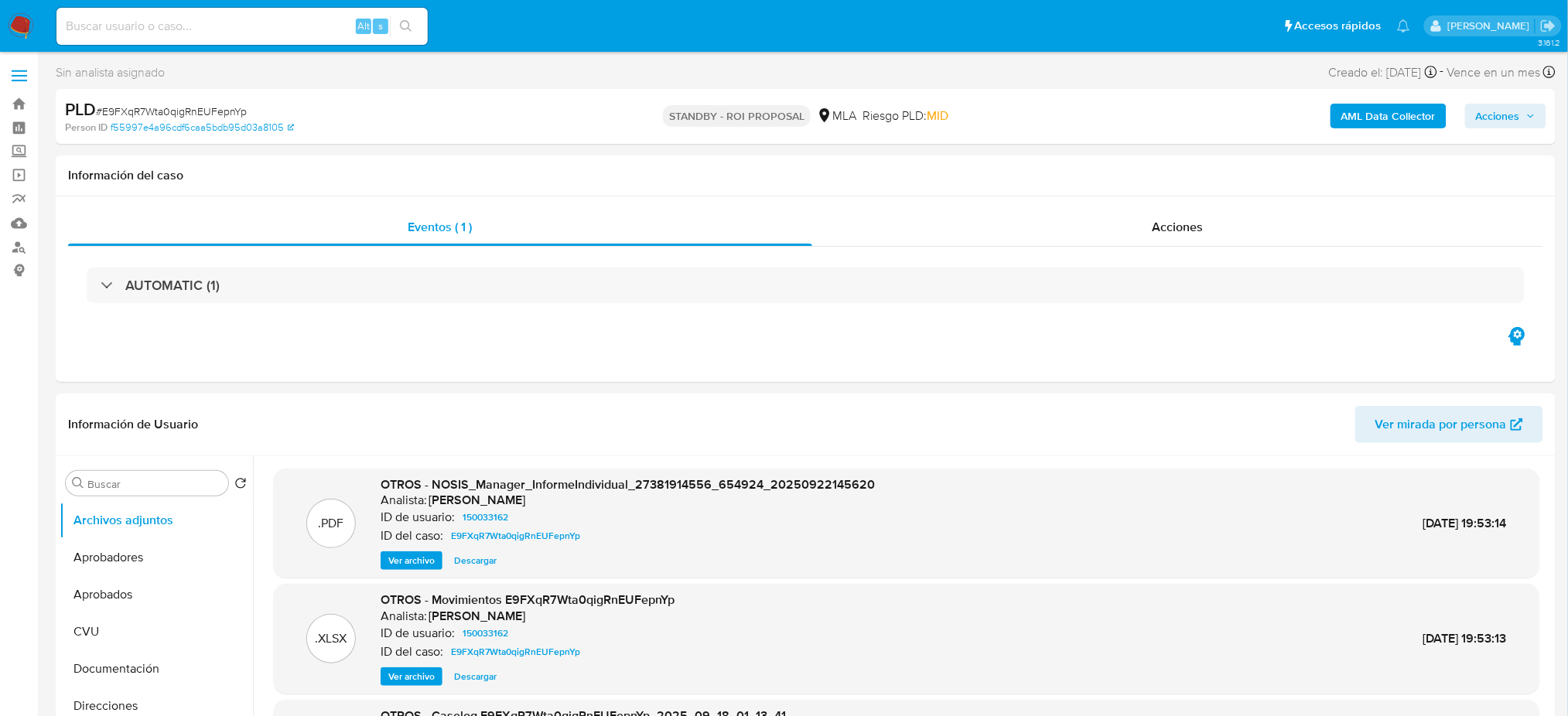
click at [204, 25] on input at bounding box center [242, 26] width 371 height 20
paste input "EZ0Sqx17pnLxBbH4RzpqVnQY"
type input "EZ0Sqx17pnLxBbH4RzpqVnQY"
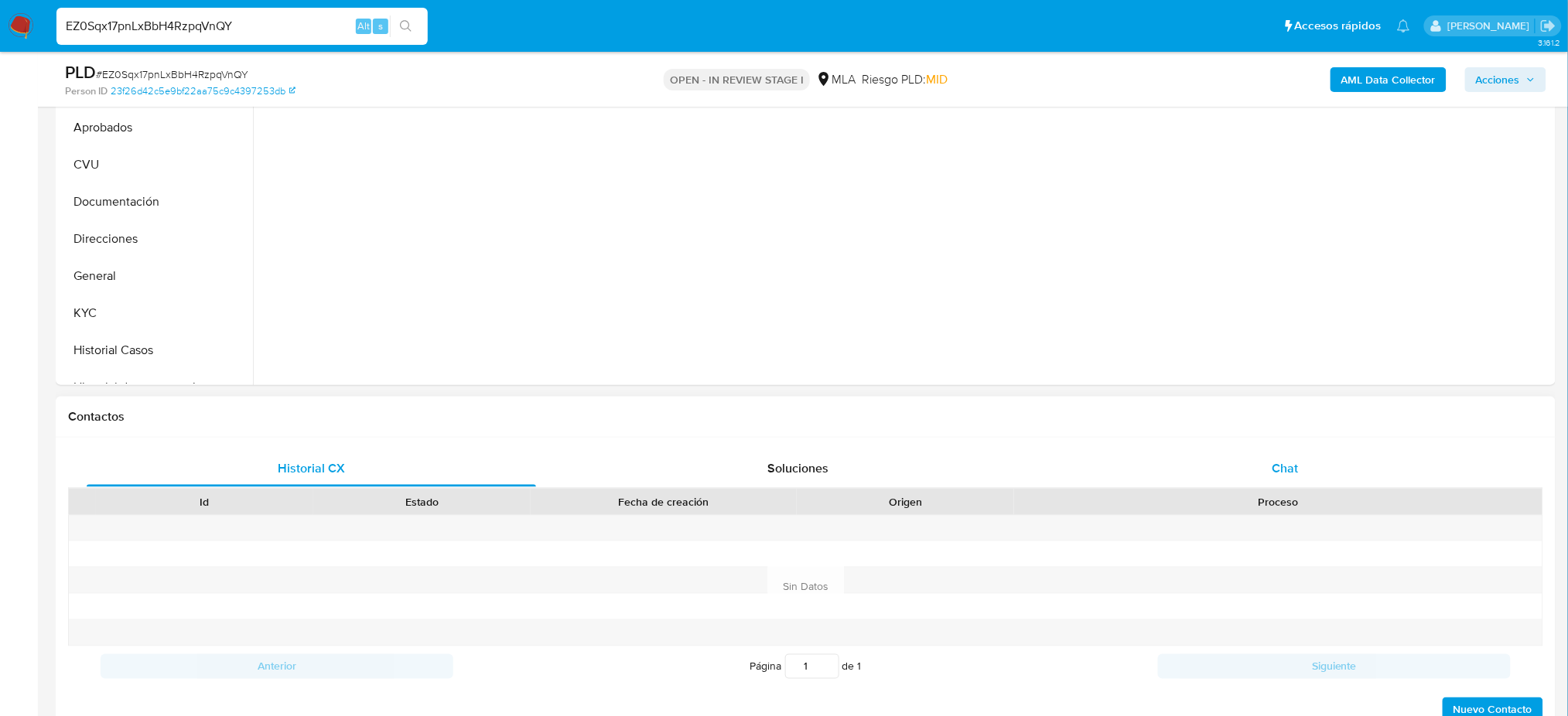
select select "10"
click at [1291, 465] on span "Chat" at bounding box center [1285, 468] width 27 height 18
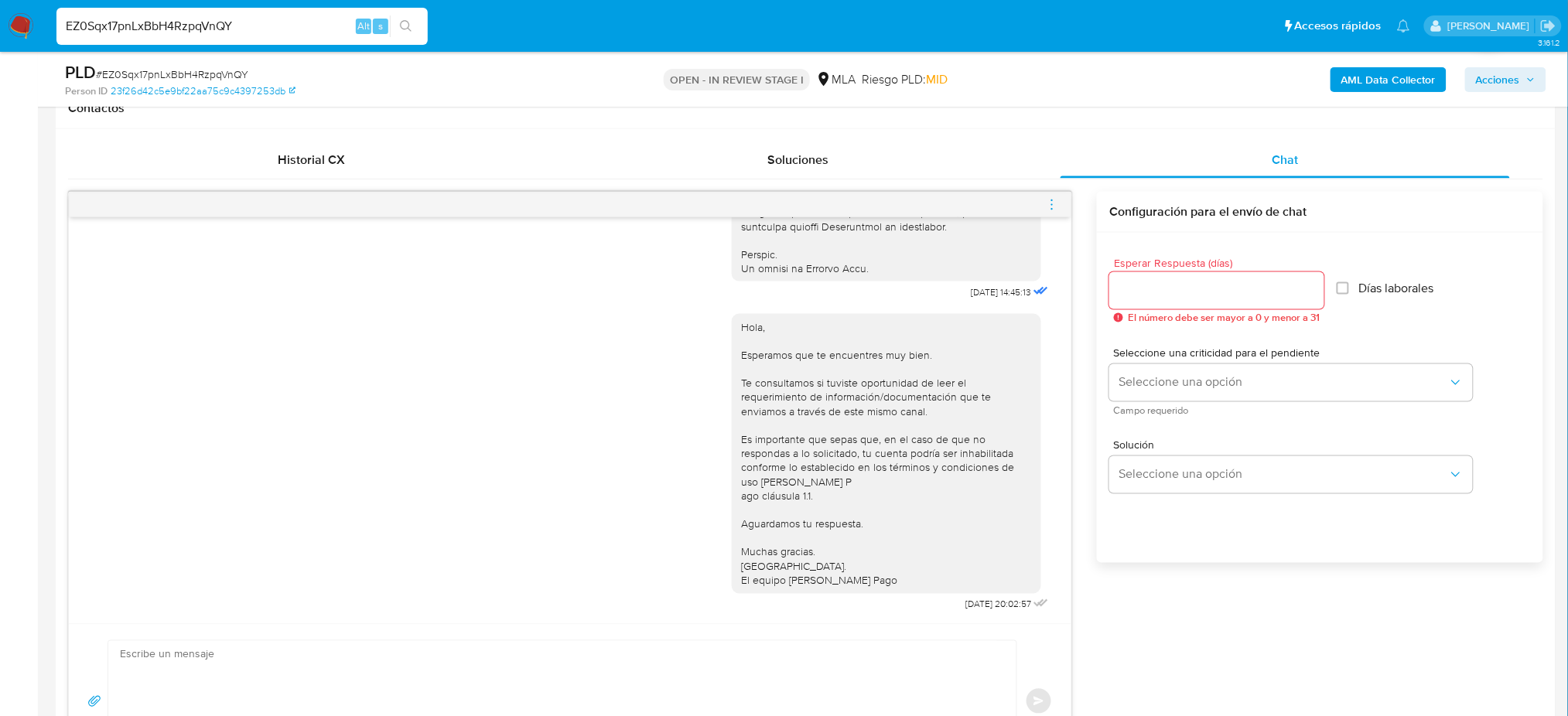
scroll to position [722, 0]
click at [1052, 200] on icon "menu-action" at bounding box center [1052, 204] width 14 height 14
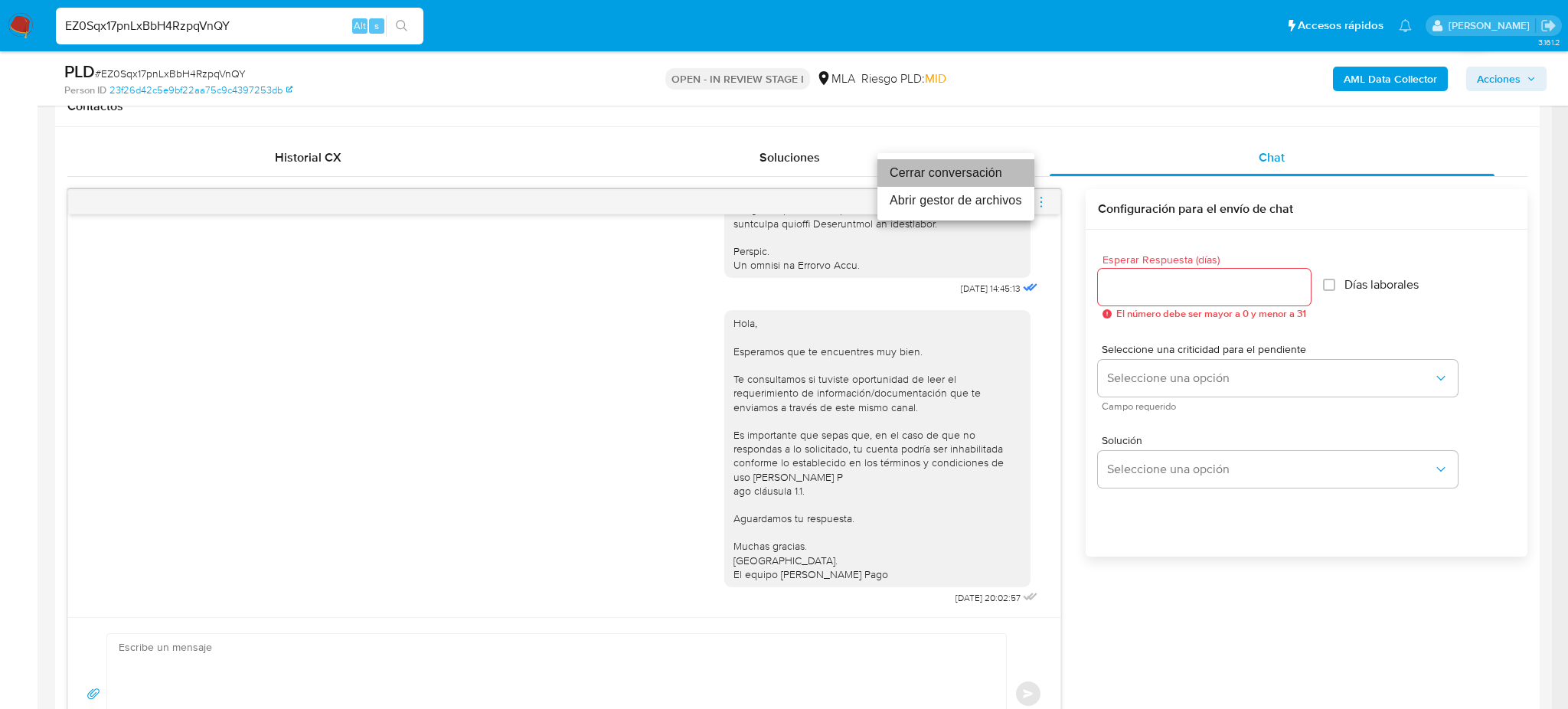
click at [933, 175] on li "Cerrar conversación" at bounding box center [956, 173] width 157 height 27
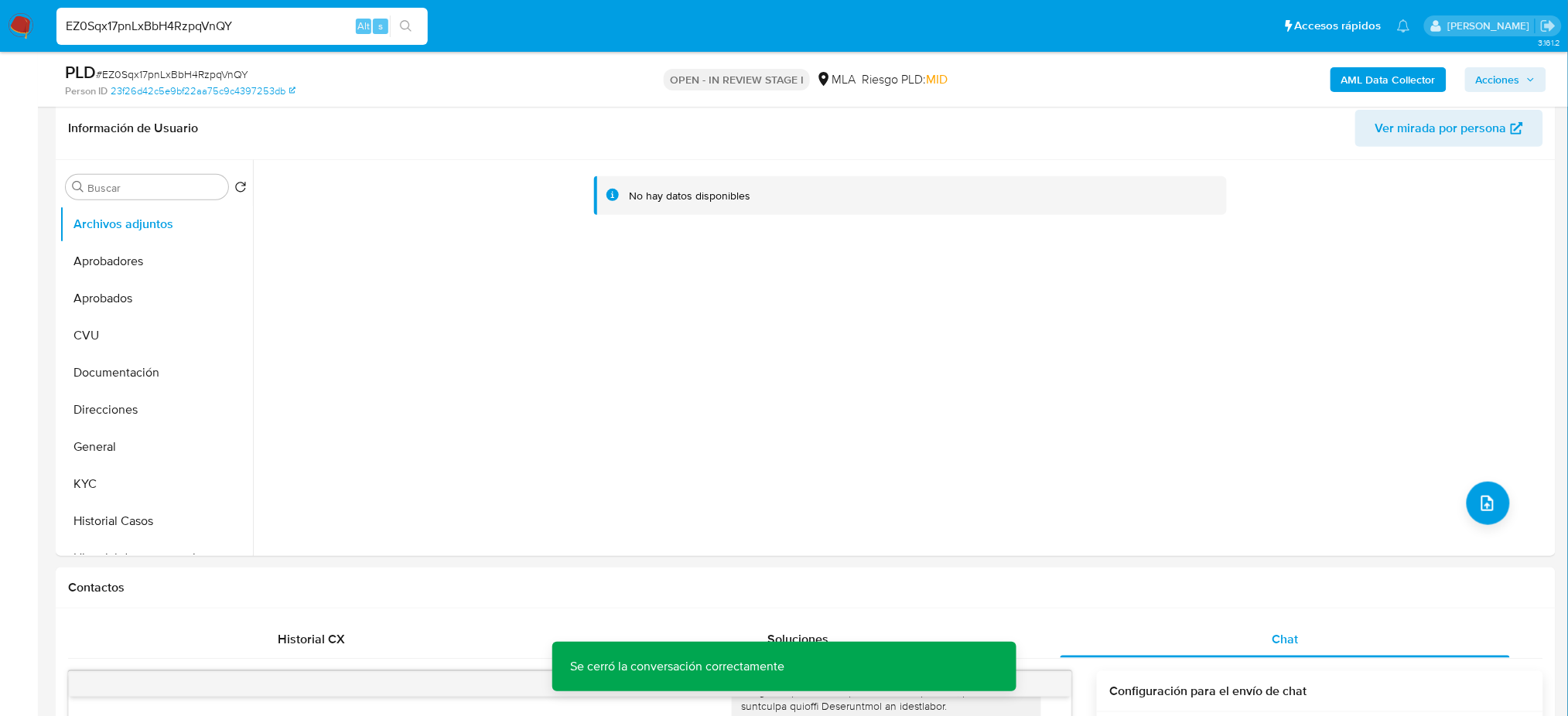
scroll to position [205, 0]
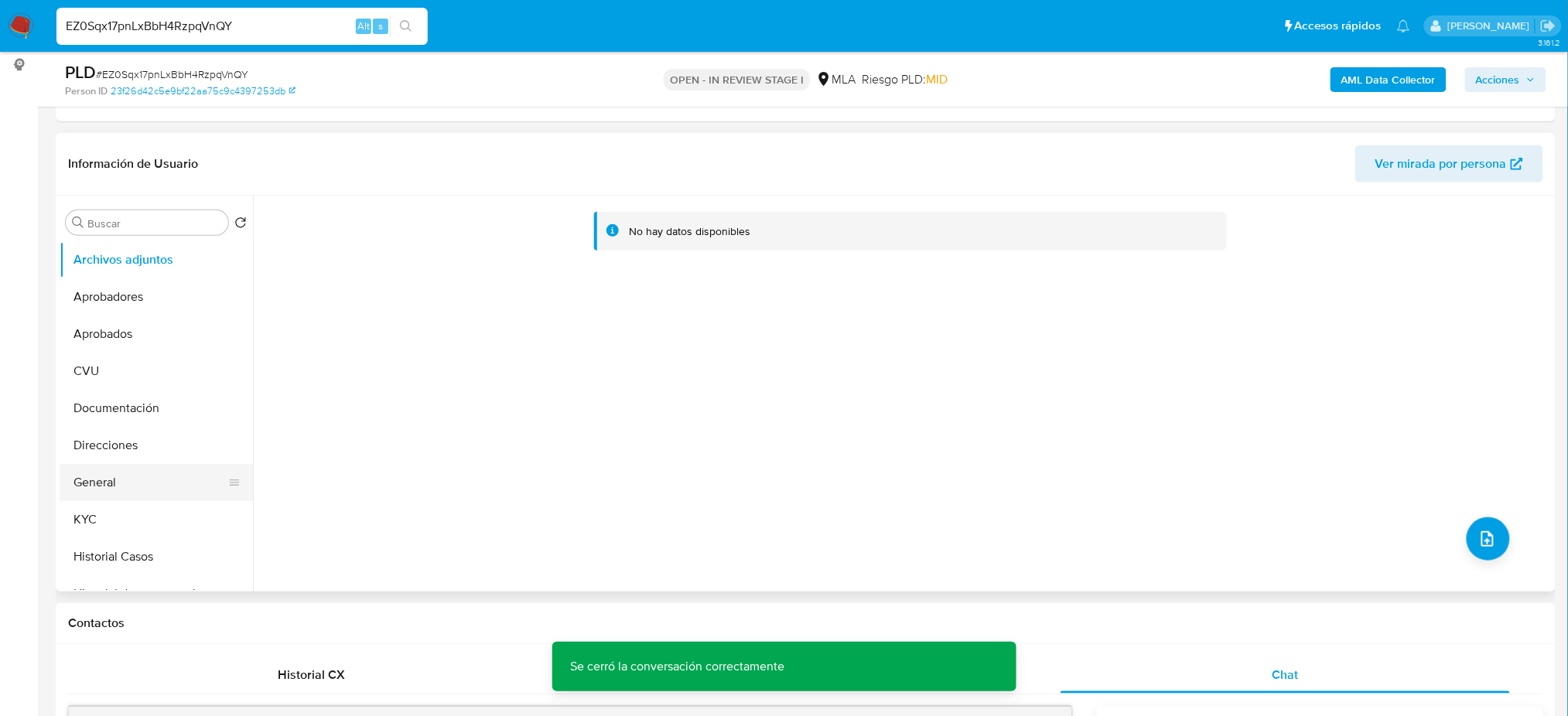
click at [149, 478] on button "General" at bounding box center [150, 483] width 181 height 37
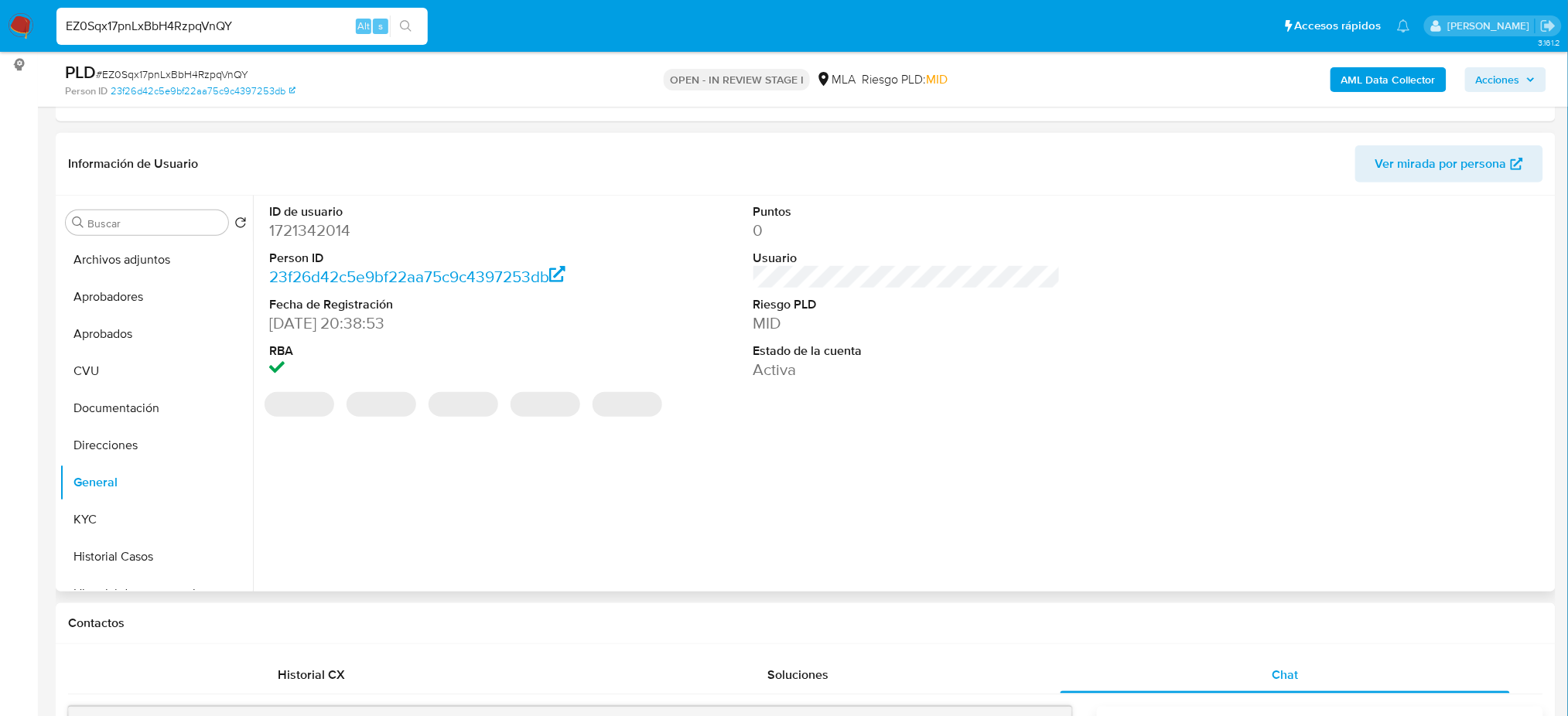
click at [298, 234] on dd "1721342014" at bounding box center [423, 230] width 307 height 22
copy dd "1721342014"
click at [1351, 78] on b "AML Data Collector" at bounding box center [1388, 79] width 95 height 25
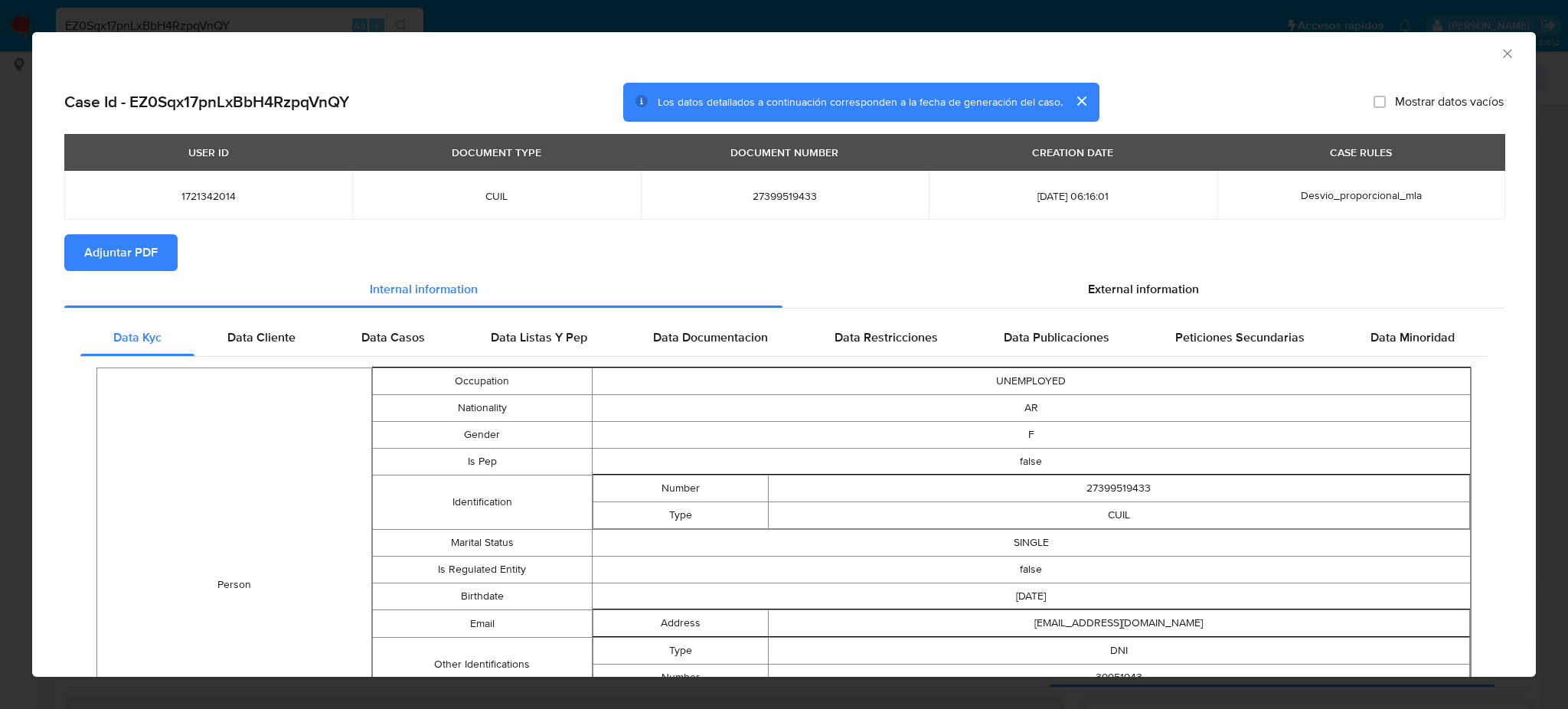
click at [123, 252] on span "Adjuntar PDF" at bounding box center [121, 252] width 74 height 34
drag, startPoint x: 1492, startPoint y: 56, endPoint x: 955, endPoint y: 179, distance: 550.9
click at [1500, 54] on icon "Cerrar ventana" at bounding box center [1507, 53] width 15 height 15
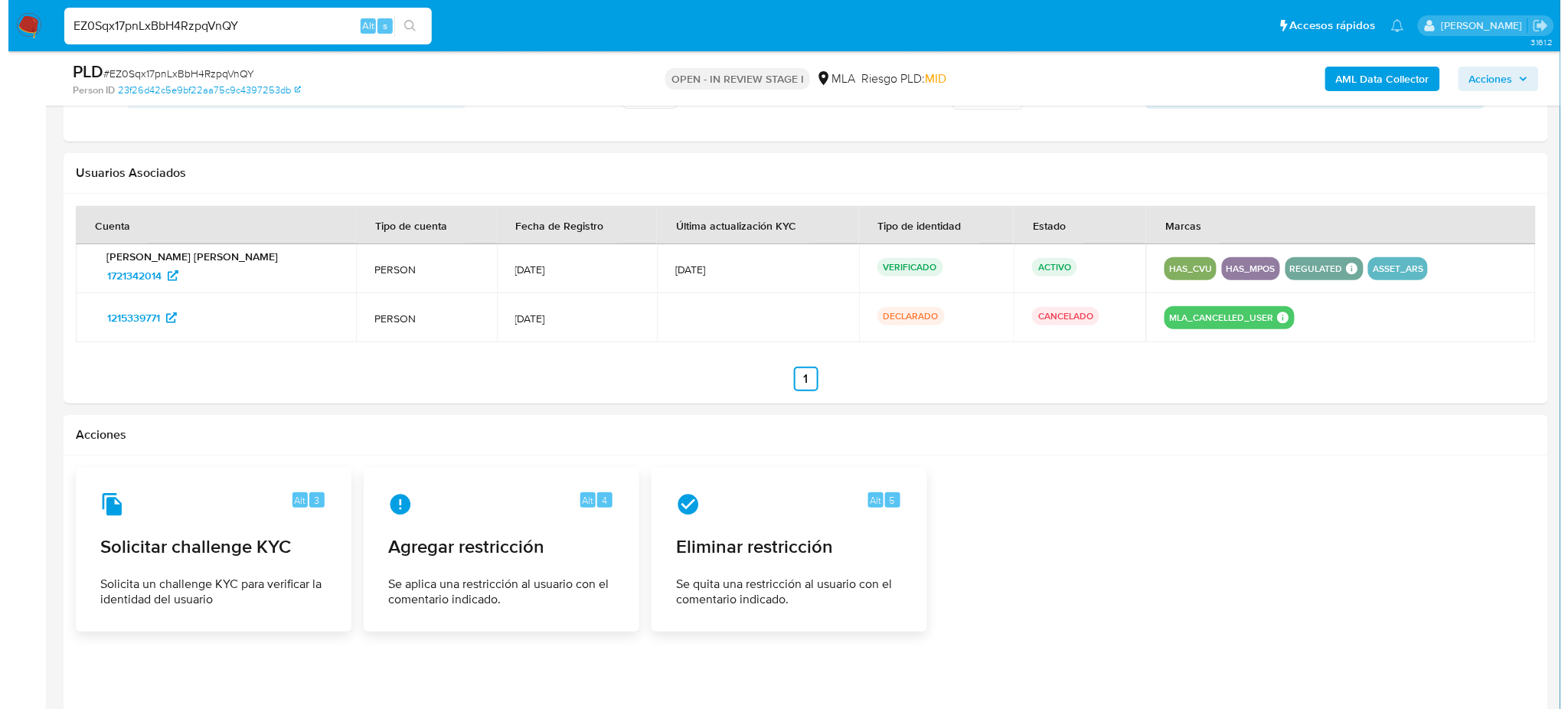
scroll to position [2409, 0]
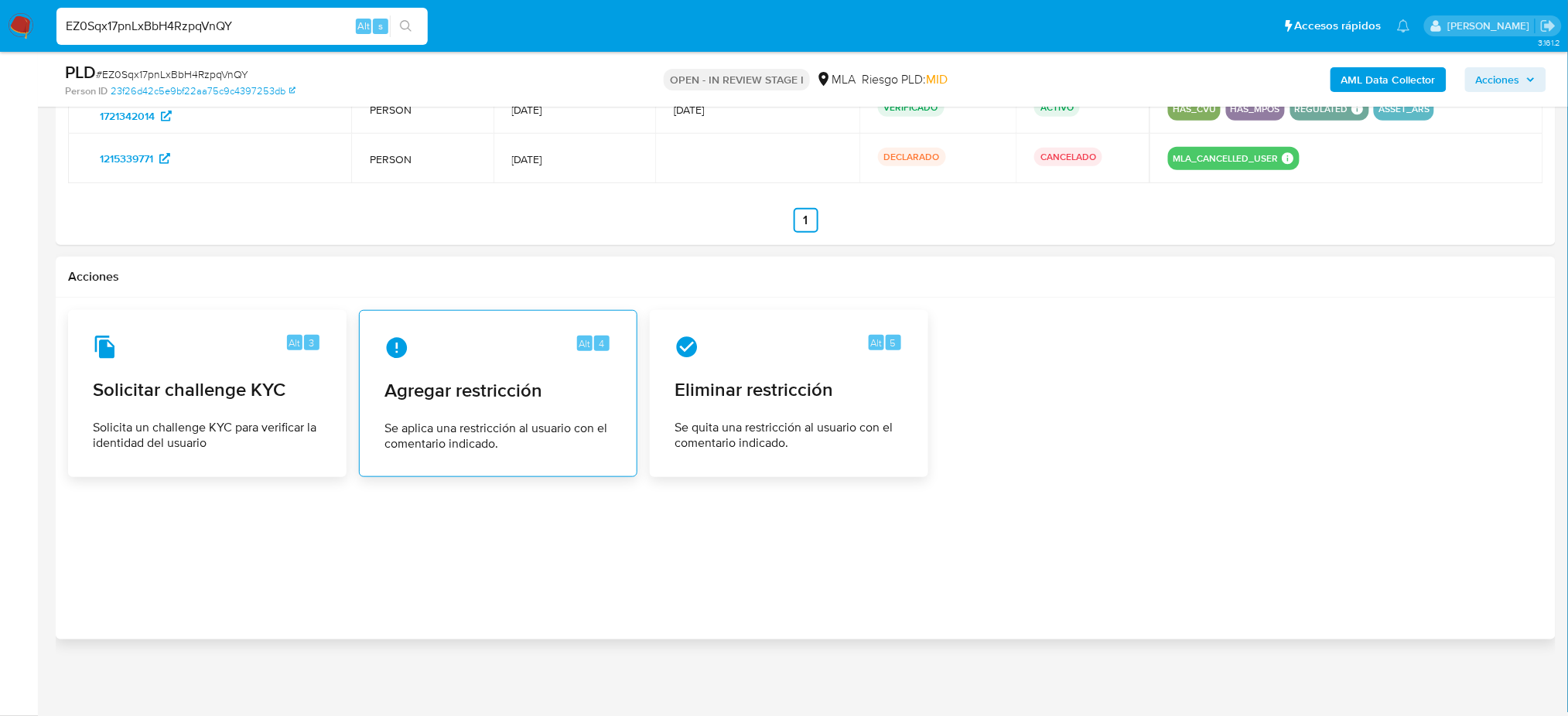
click at [413, 377] on div "Alt 4 Agregar restricción Se aplica una restricción al usuario con el comentari…" at bounding box center [498, 394] width 252 height 141
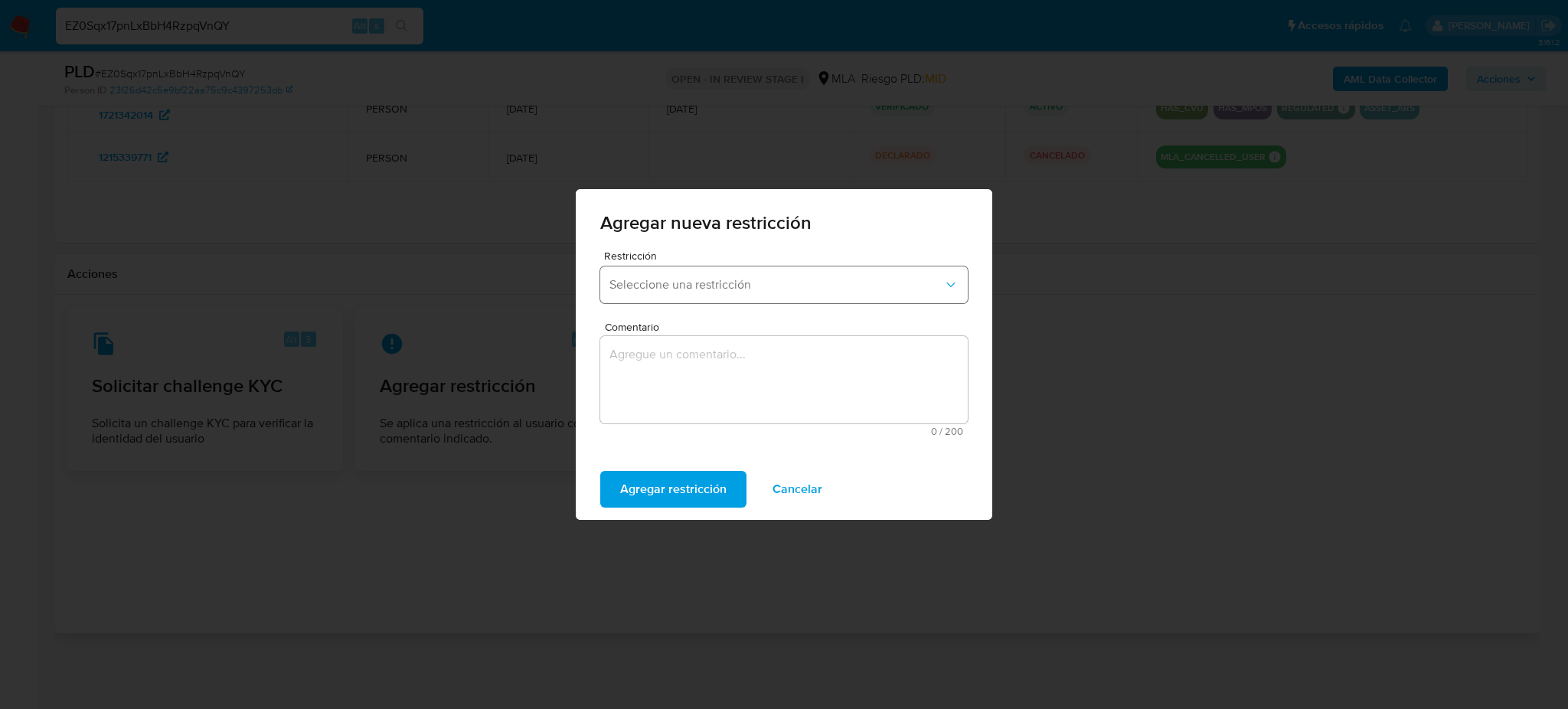
click at [663, 299] on button "Seleccione una restricción" at bounding box center [783, 285] width 368 height 37
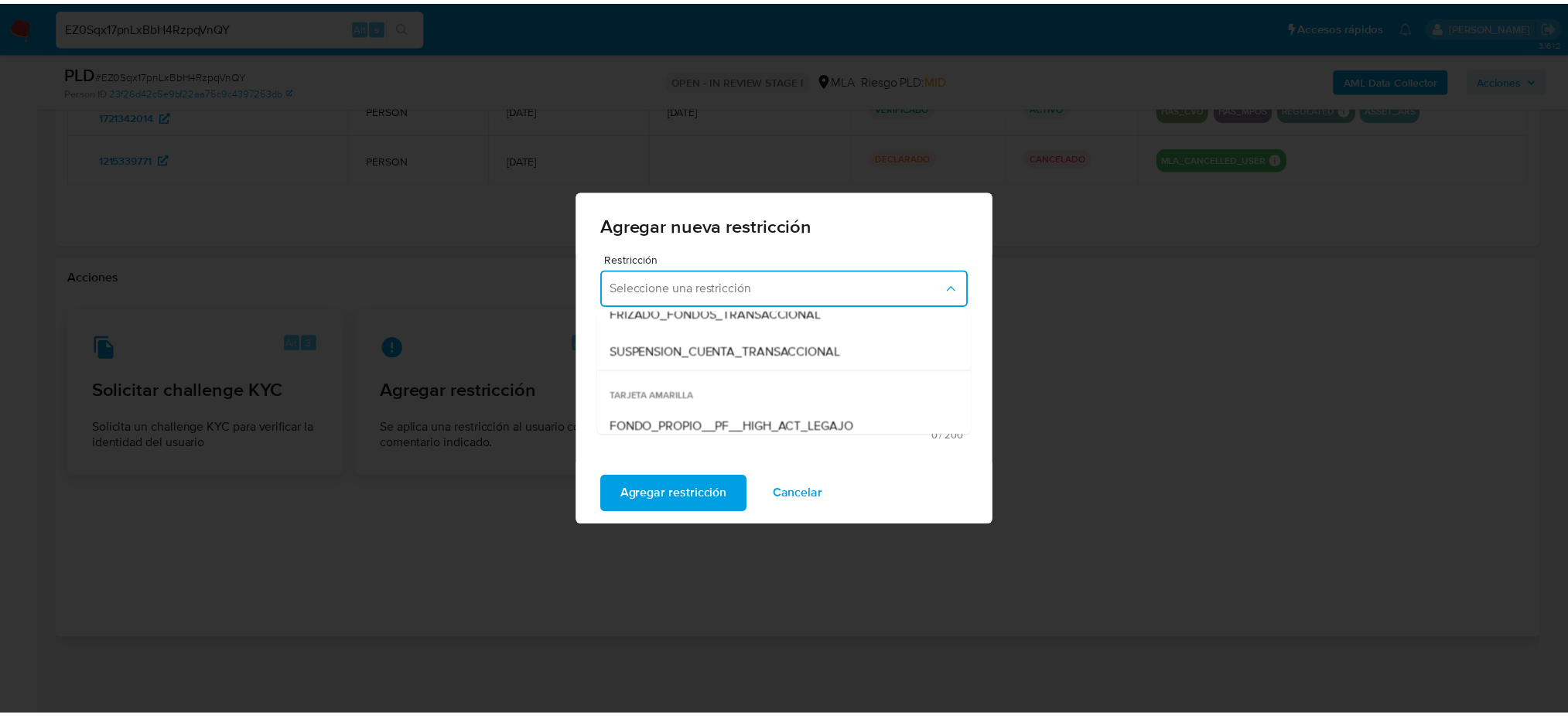
scroll to position [205, 0]
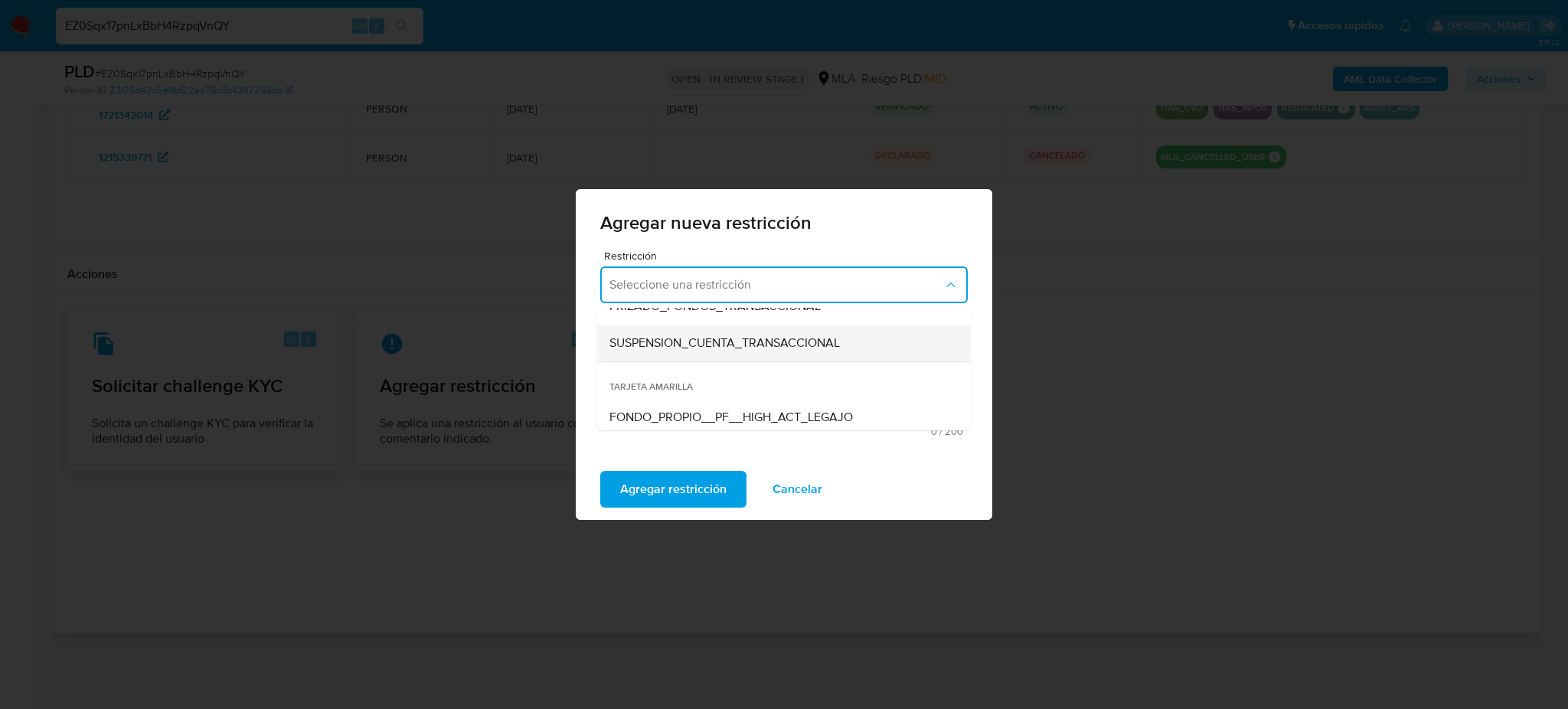
click at [664, 350] on span "SUSPENSION_CUENTA_TRANSACCIONAL" at bounding box center [725, 343] width 231 height 15
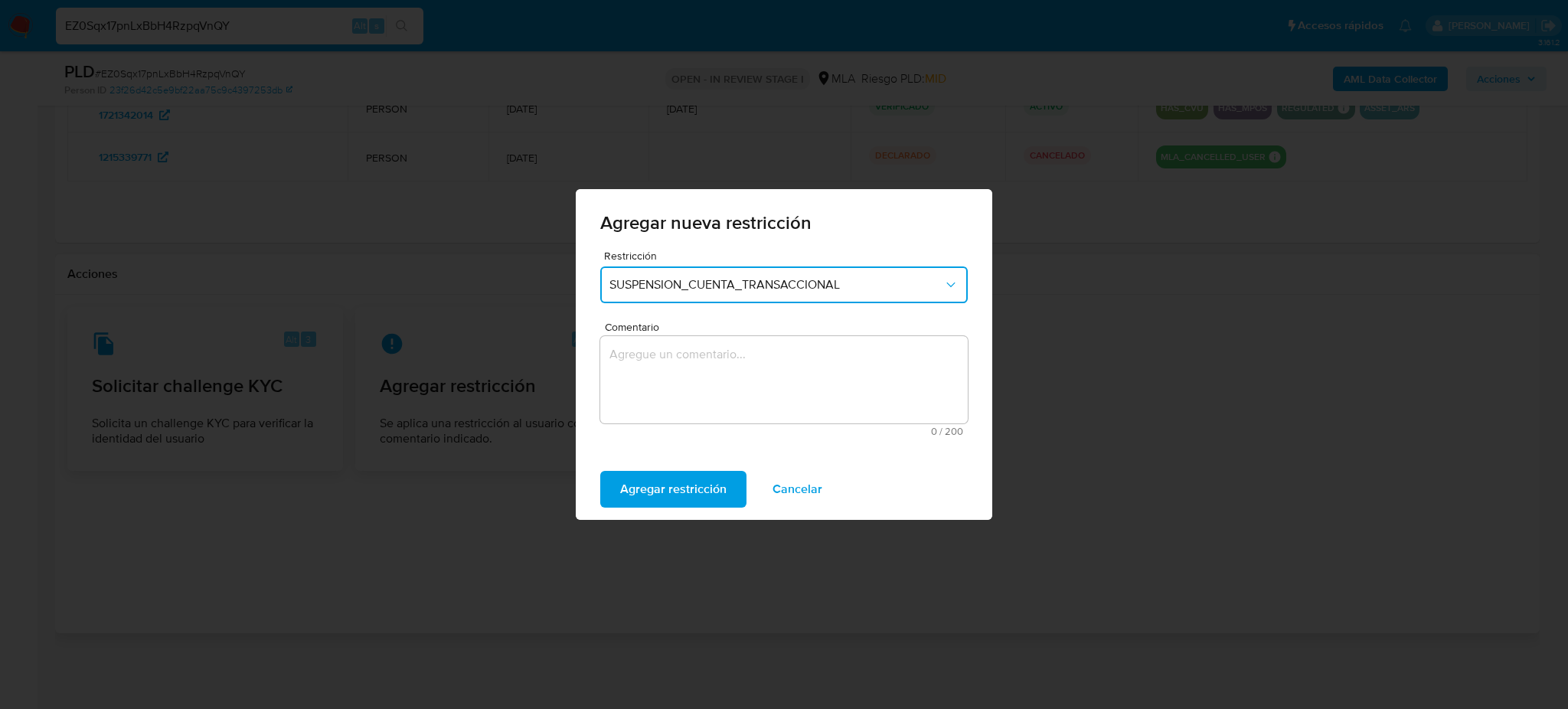
click at [676, 367] on textarea "Comentario" at bounding box center [783, 380] width 368 height 87
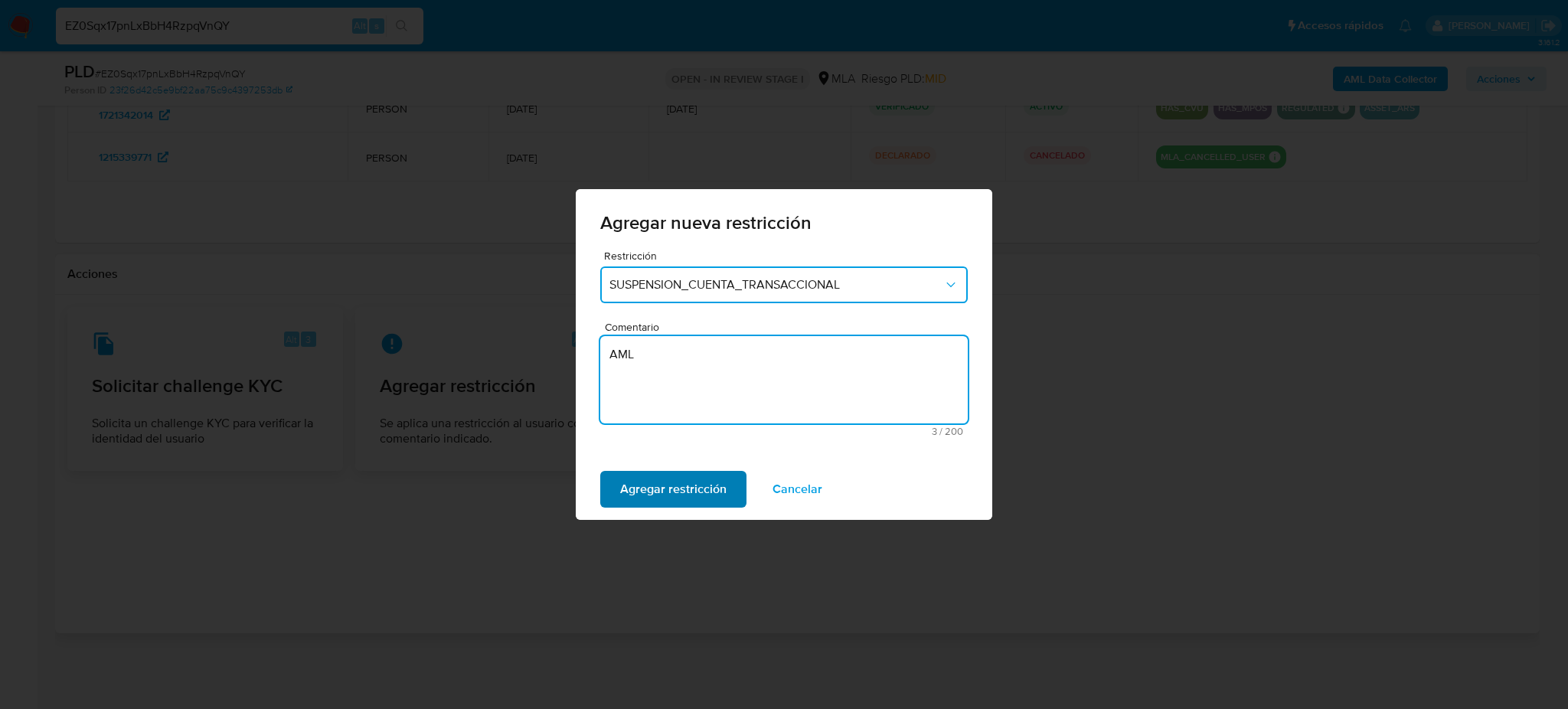
type textarea "AML"
click at [635, 494] on span "Agregar restricción" at bounding box center [673, 489] width 107 height 34
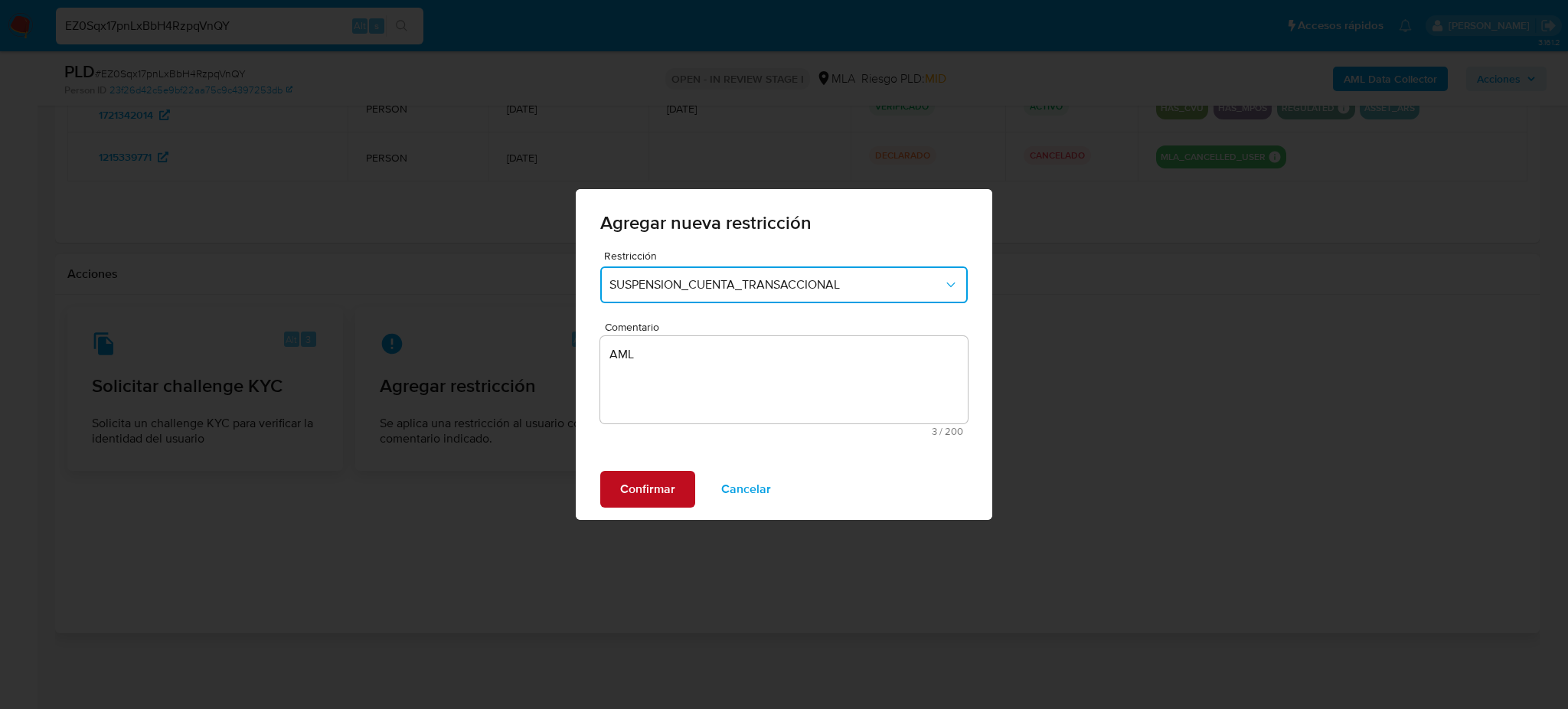
click at [635, 490] on span "Confirmar" at bounding box center [647, 489] width 55 height 34
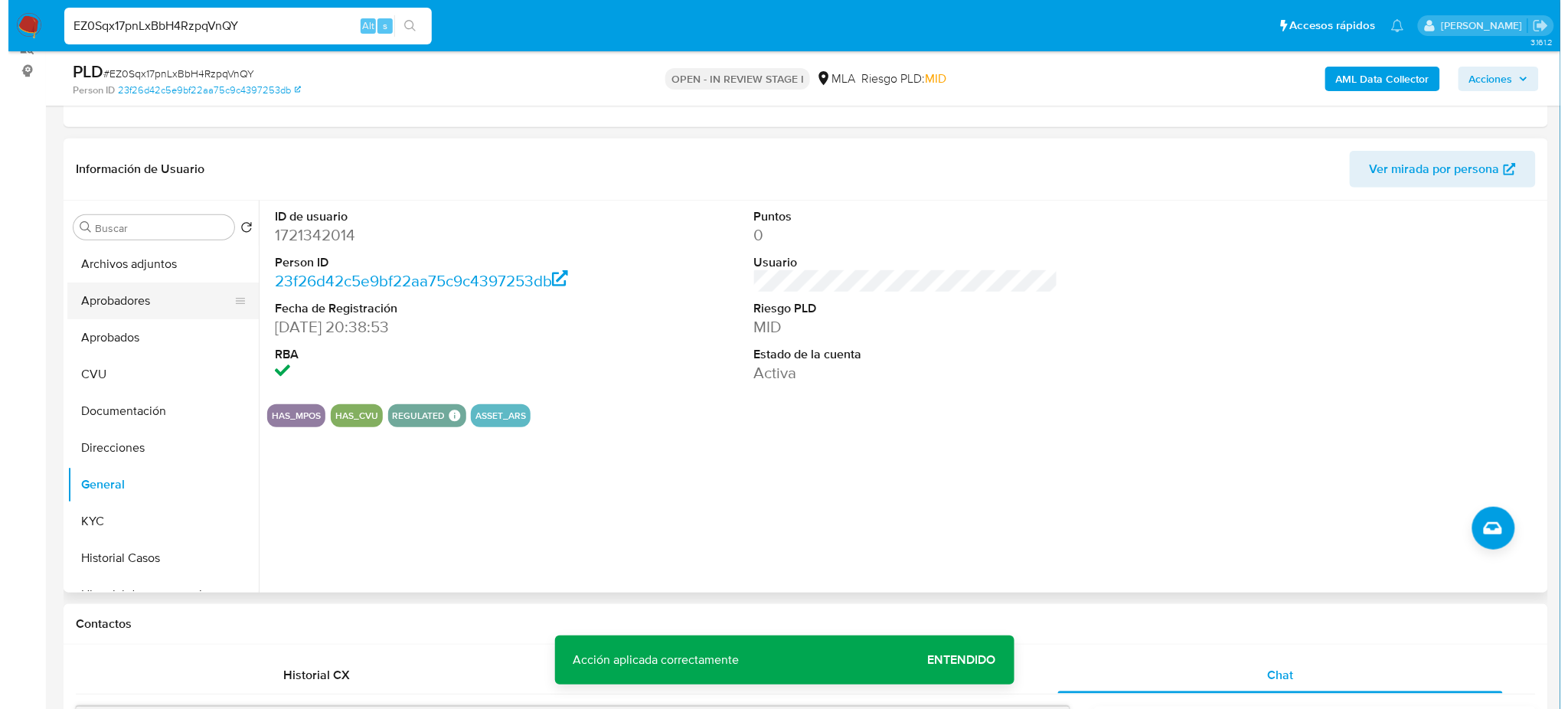
scroll to position [163, 0]
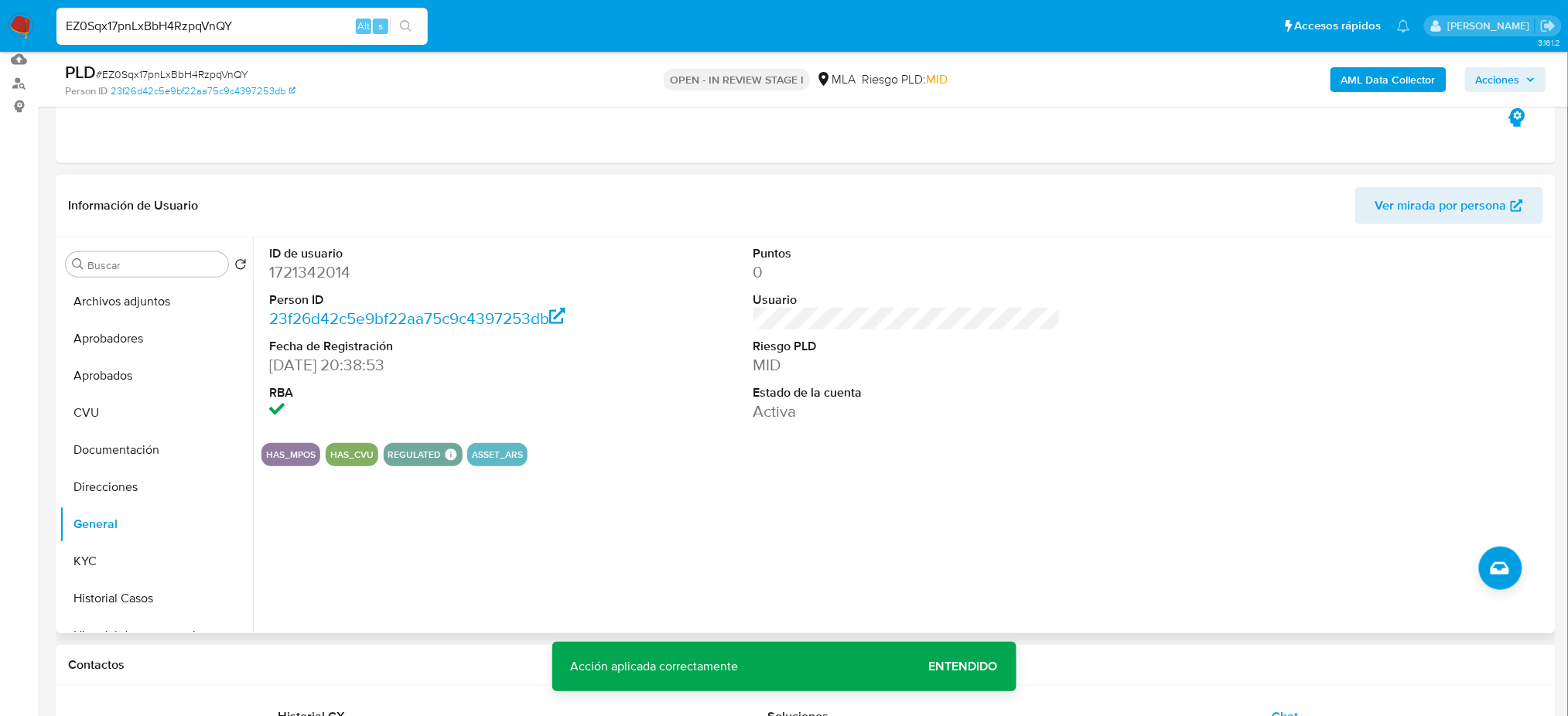
click at [325, 266] on dd "1721342014" at bounding box center [423, 272] width 307 height 22
click at [325, 265] on dd "1721342014" at bounding box center [423, 272] width 307 height 22
copy dd "1721342014"
click at [159, 297] on button "Archivos adjuntos" at bounding box center [150, 302] width 181 height 37
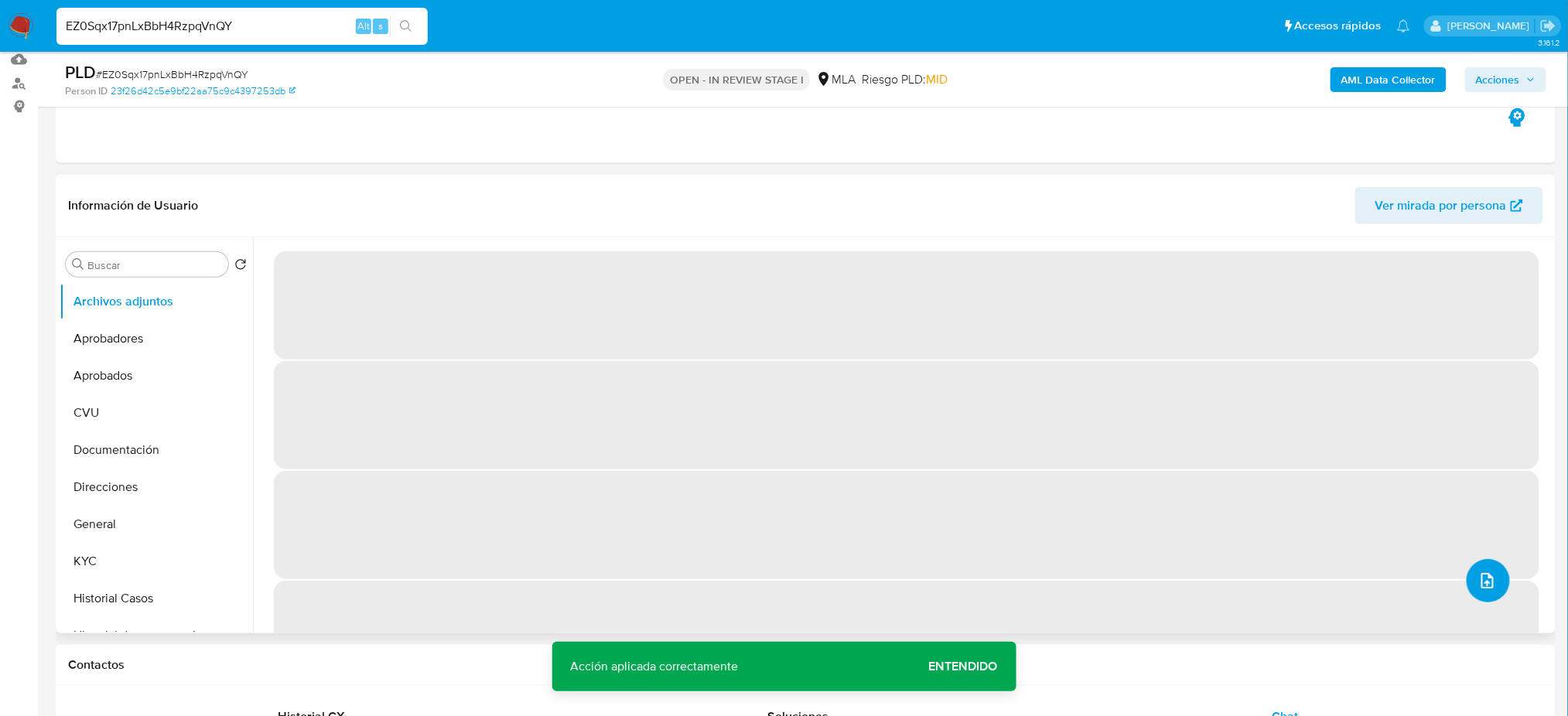
click at [1490, 589] on span "upload-file" at bounding box center [1487, 580] width 19 height 19
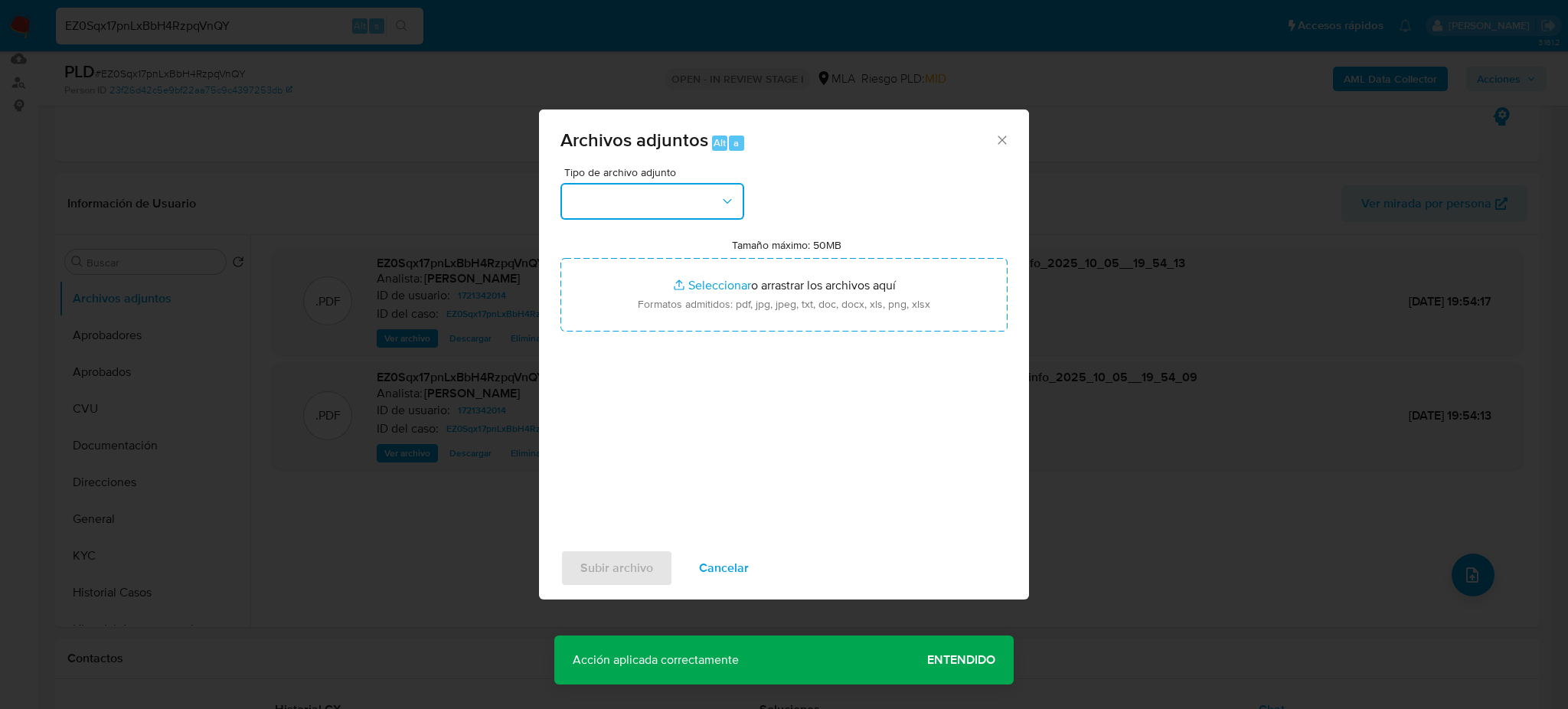
click at [609, 207] on button "button" at bounding box center [652, 201] width 183 height 37
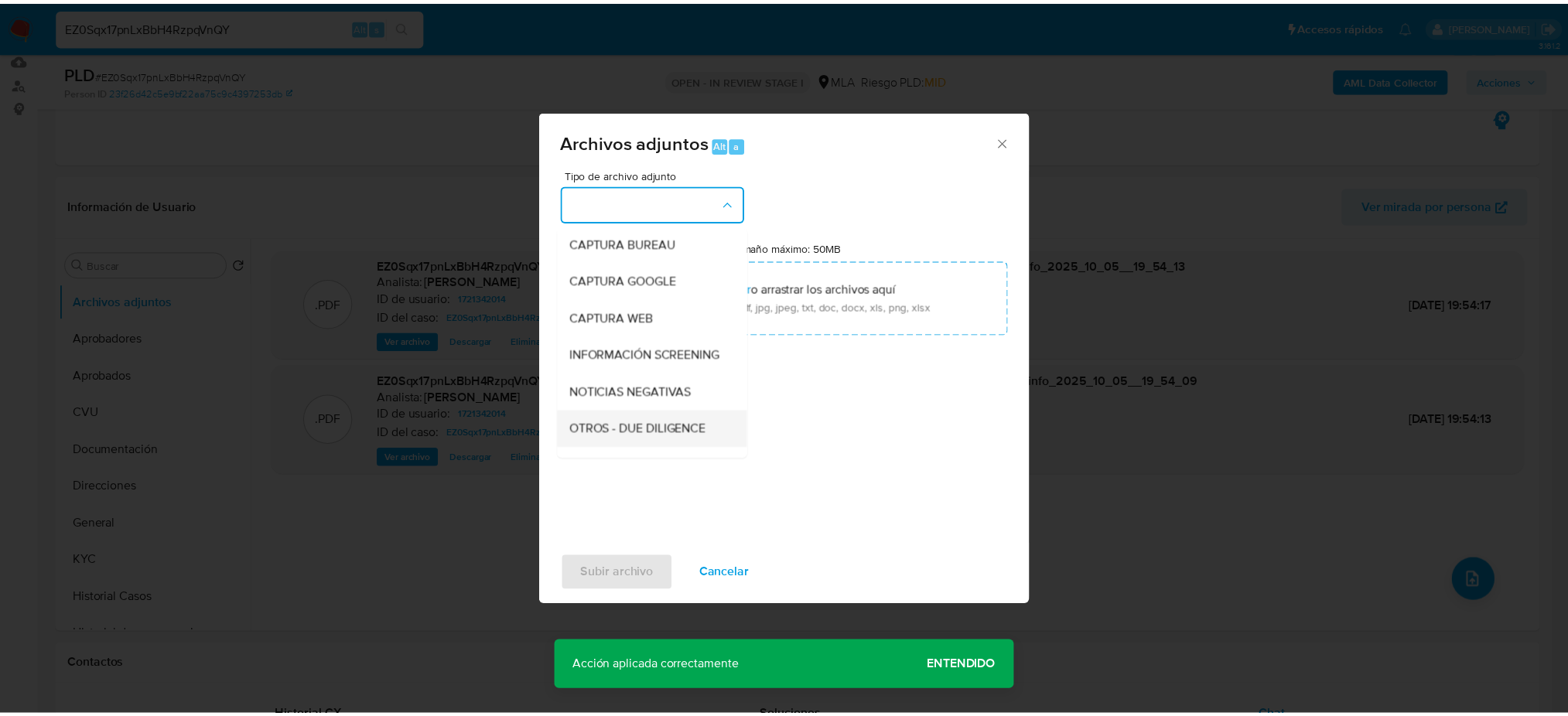
scroll to position [205, 0]
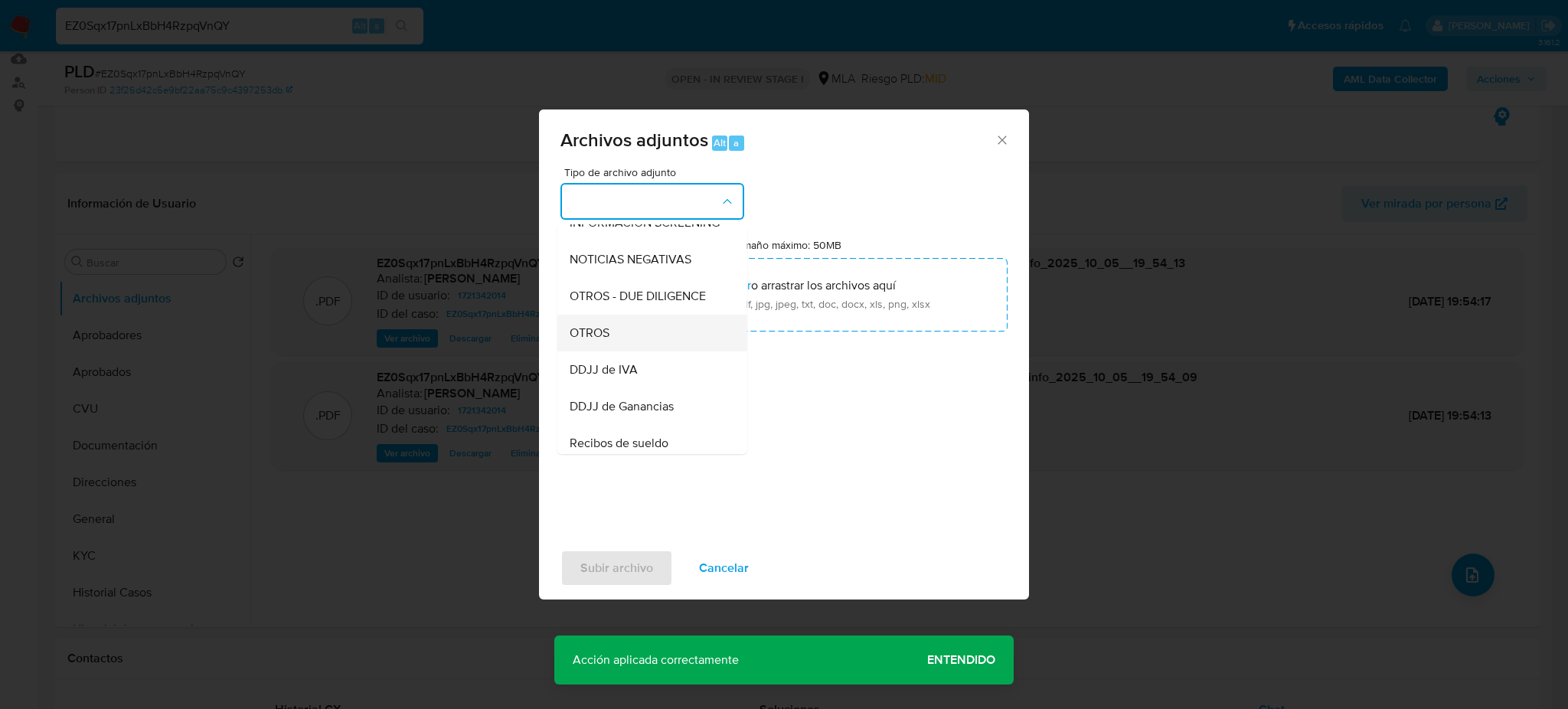
click at [615, 352] on div "OTROS" at bounding box center [647, 333] width 156 height 37
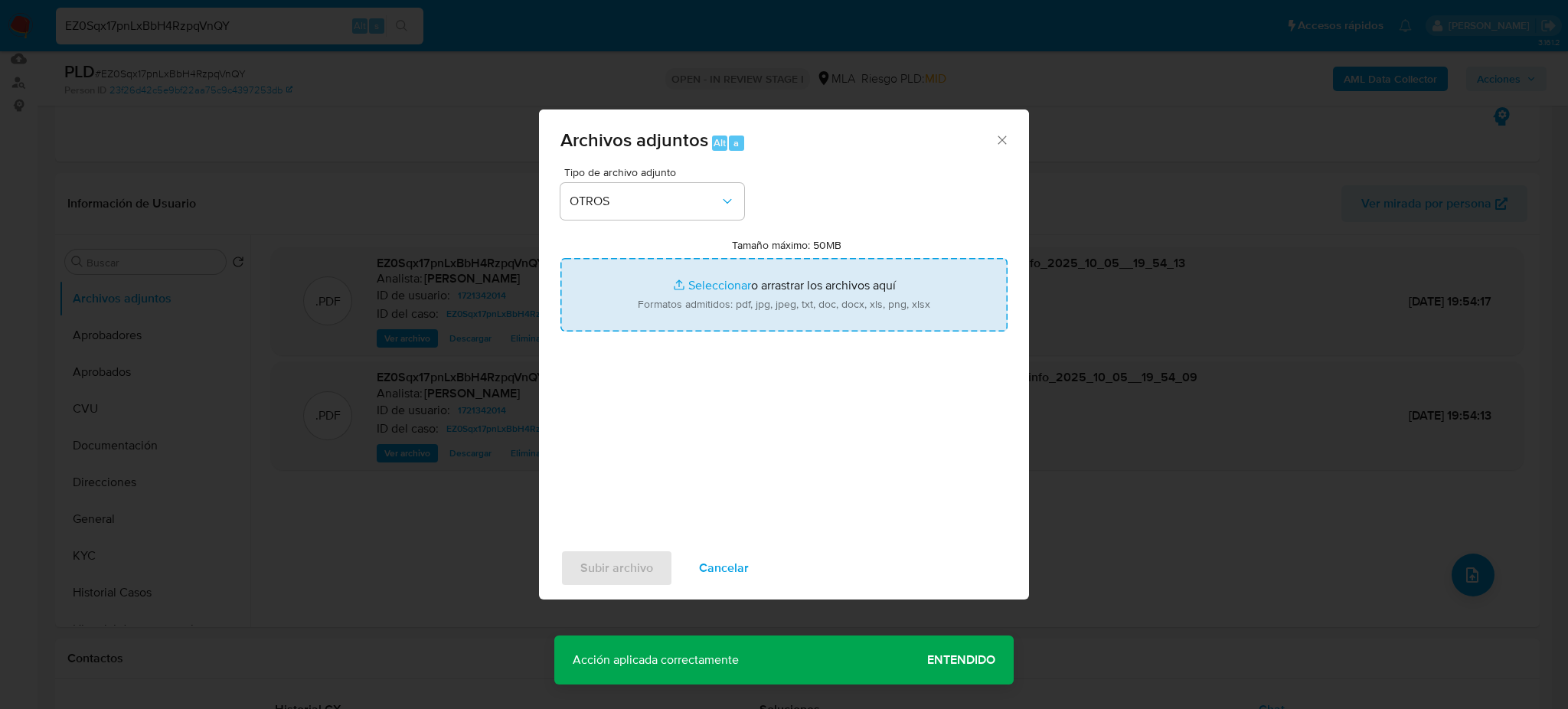
click at [670, 310] on input "Tamaño máximo: 50MB Seleccionar archivos" at bounding box center [784, 295] width 447 height 74
type input "C:\fakepath\Caselog EZ0Sqx17pnLxBbH4RzpqVnQY_2025_09_17_23_28_12.docx"
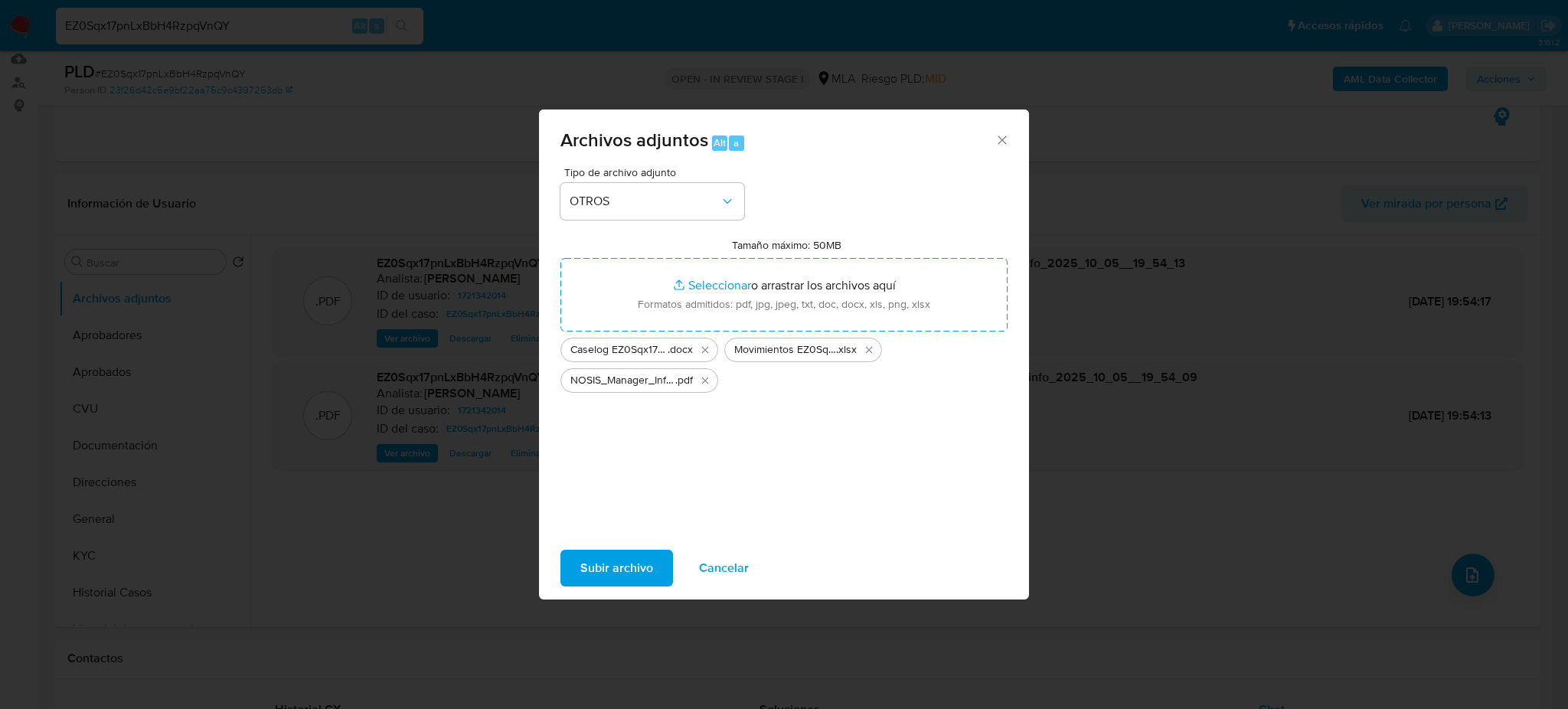
click at [617, 566] on span "Subir archivo" at bounding box center [617, 568] width 73 height 34
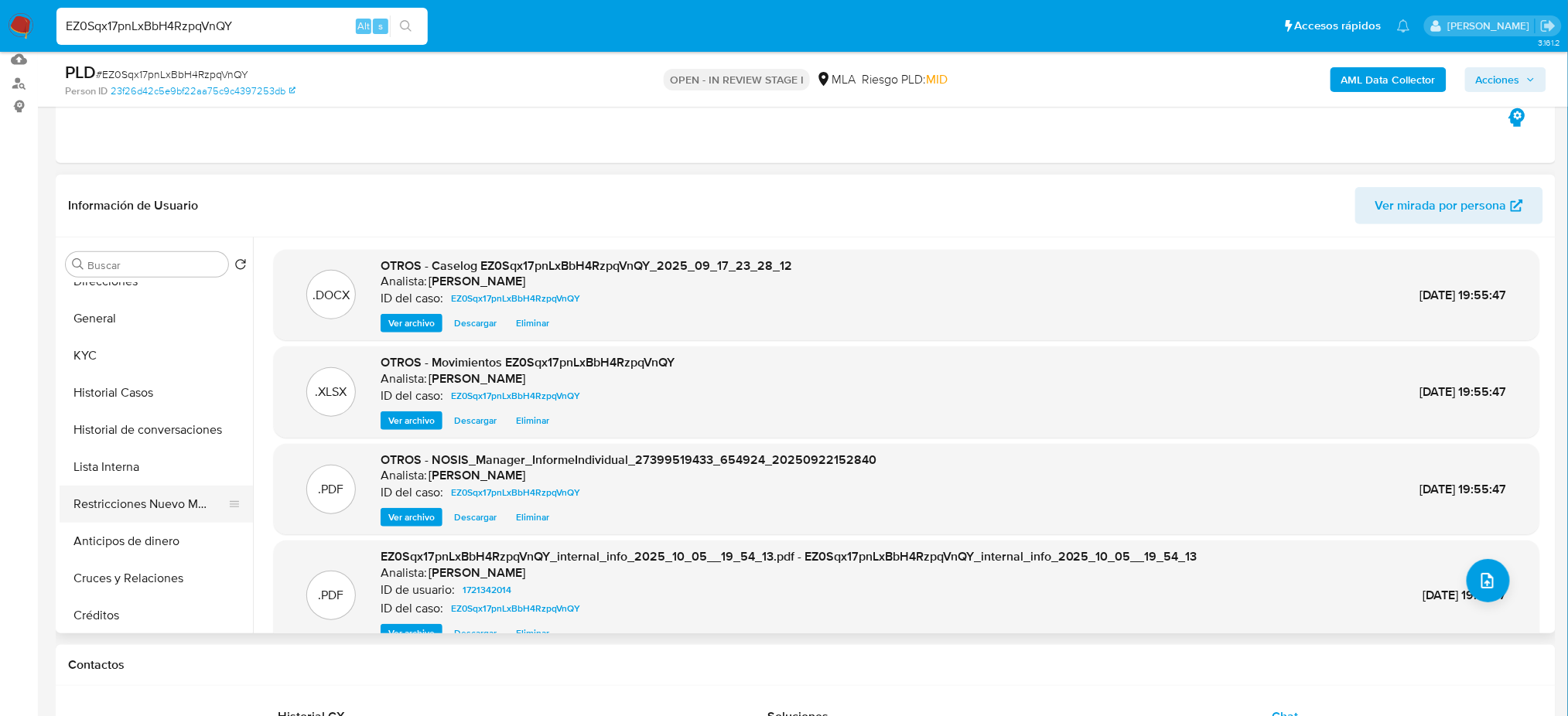
click at [143, 508] on button "Restricciones Nuevo Mundo" at bounding box center [150, 504] width 181 height 37
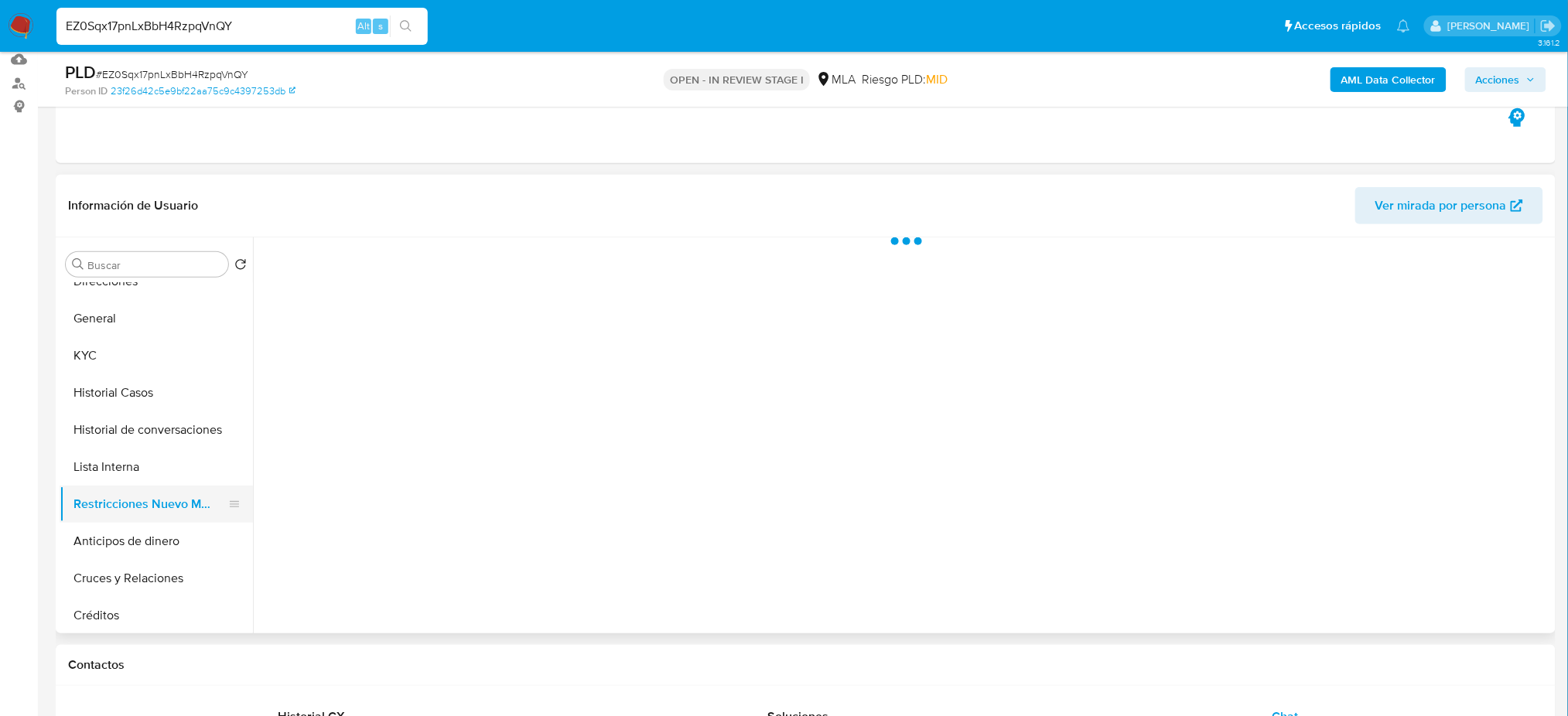
scroll to position [0, 0]
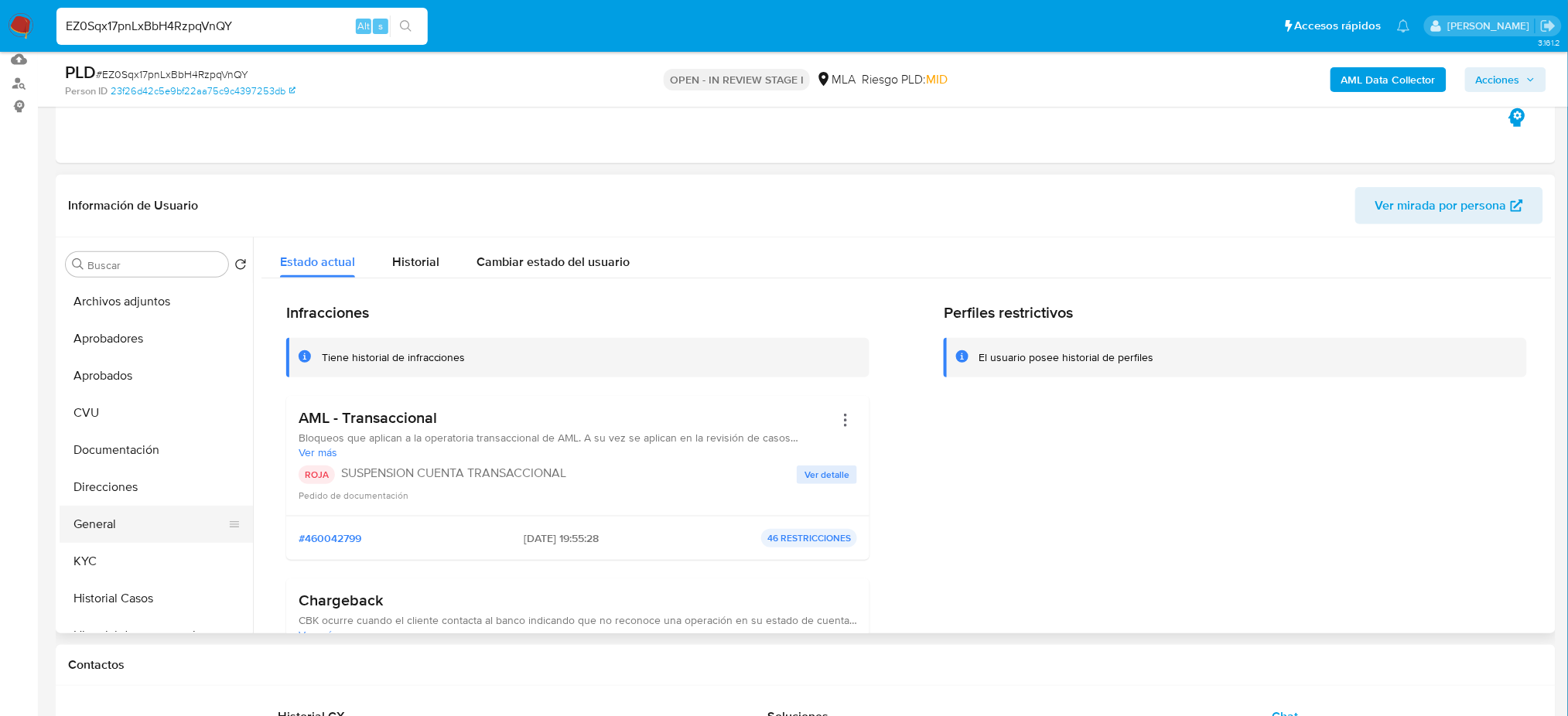
click at [138, 515] on button "General" at bounding box center [150, 524] width 181 height 37
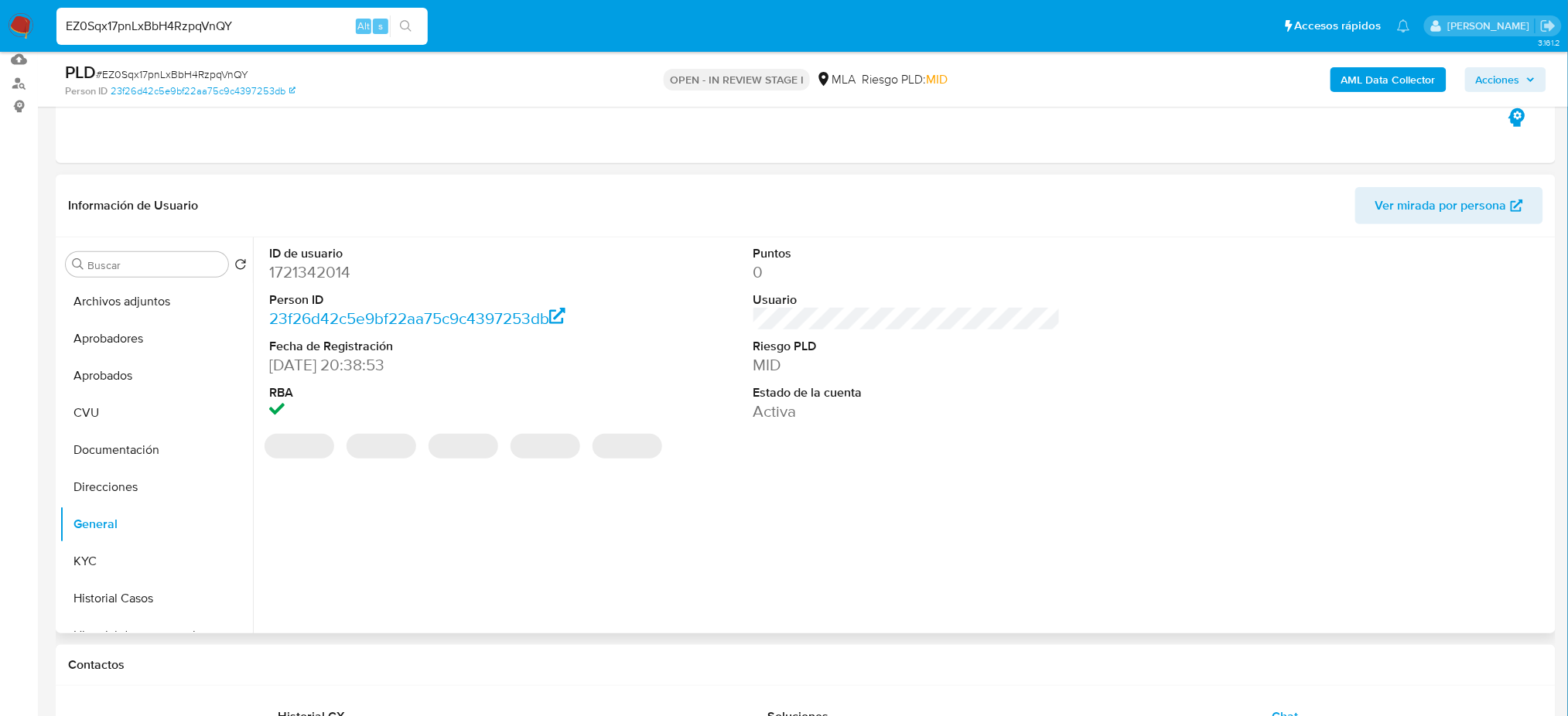
click at [303, 272] on dd "1721342014" at bounding box center [423, 272] width 307 height 22
copy dd "1721342014"
click at [1499, 82] on span "Acciones" at bounding box center [1498, 79] width 44 height 25
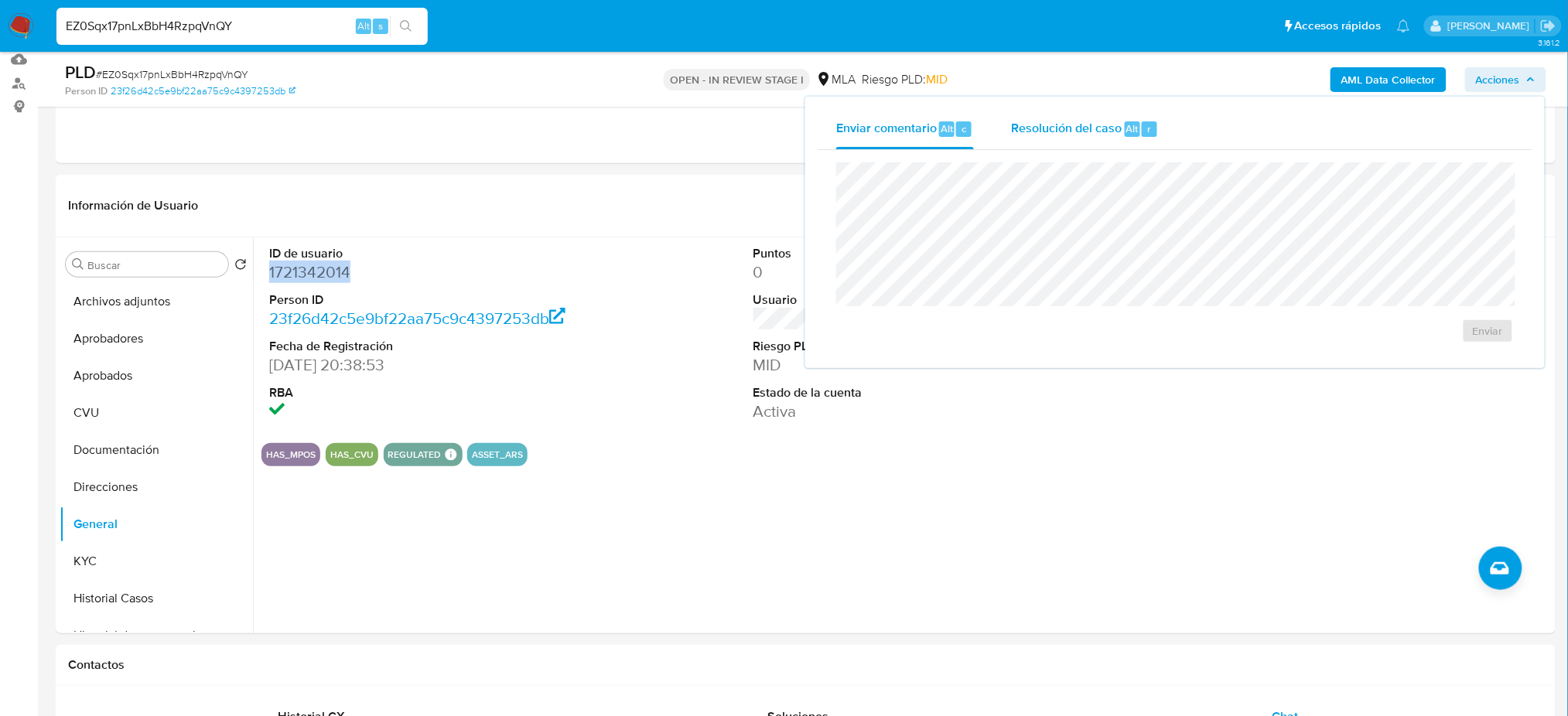
click at [1070, 127] on span "Resolución del caso" at bounding box center [1066, 128] width 111 height 18
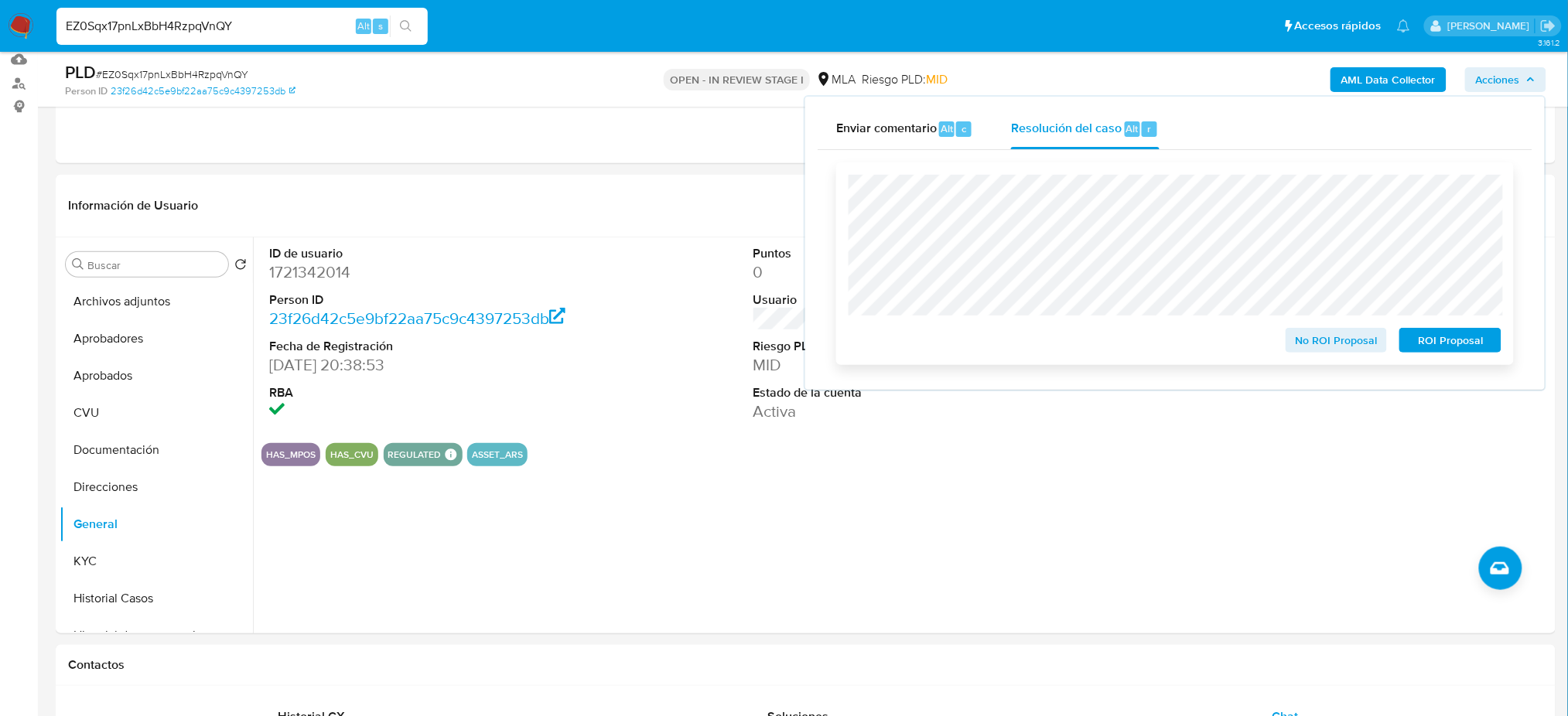
click at [1479, 340] on span "ROI Proposal" at bounding box center [1450, 340] width 80 height 22
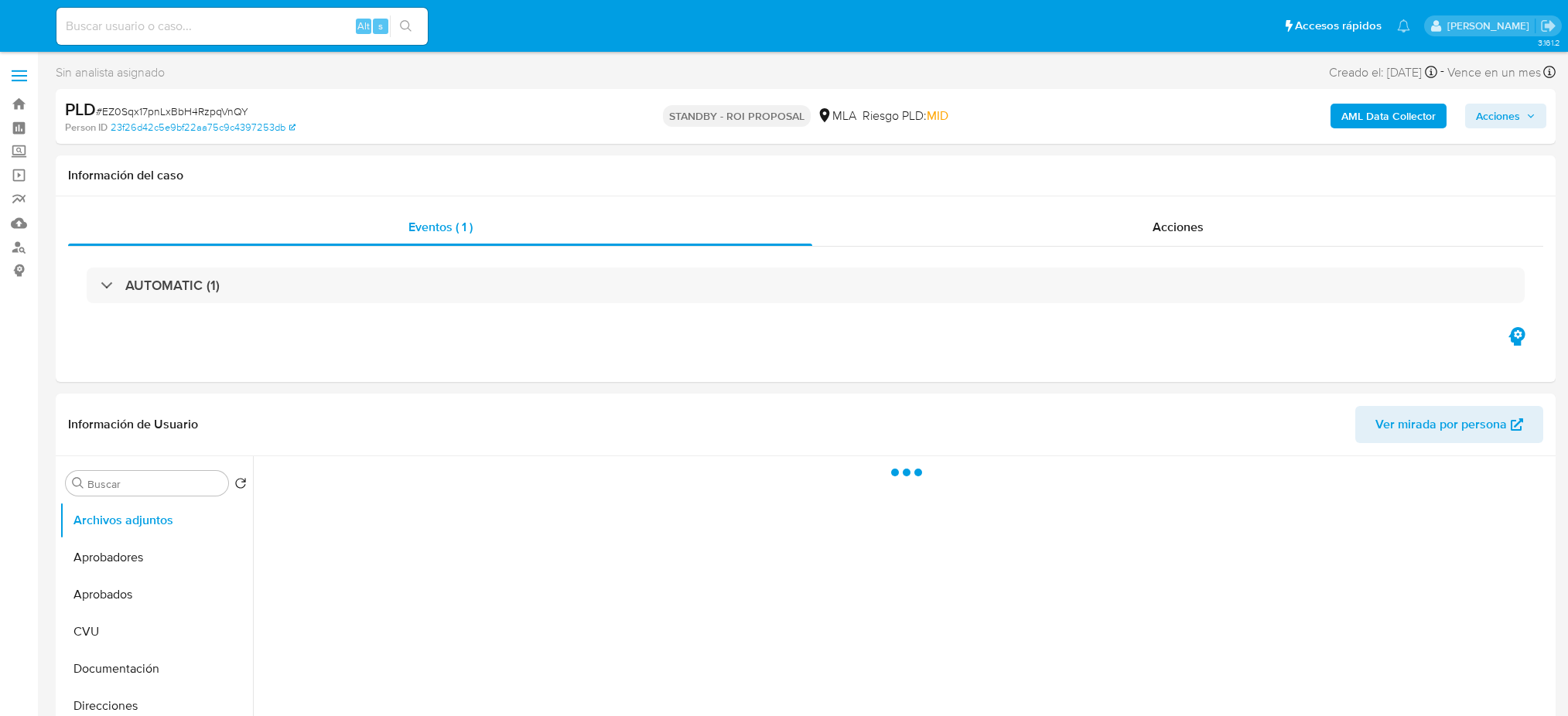
select select "10"
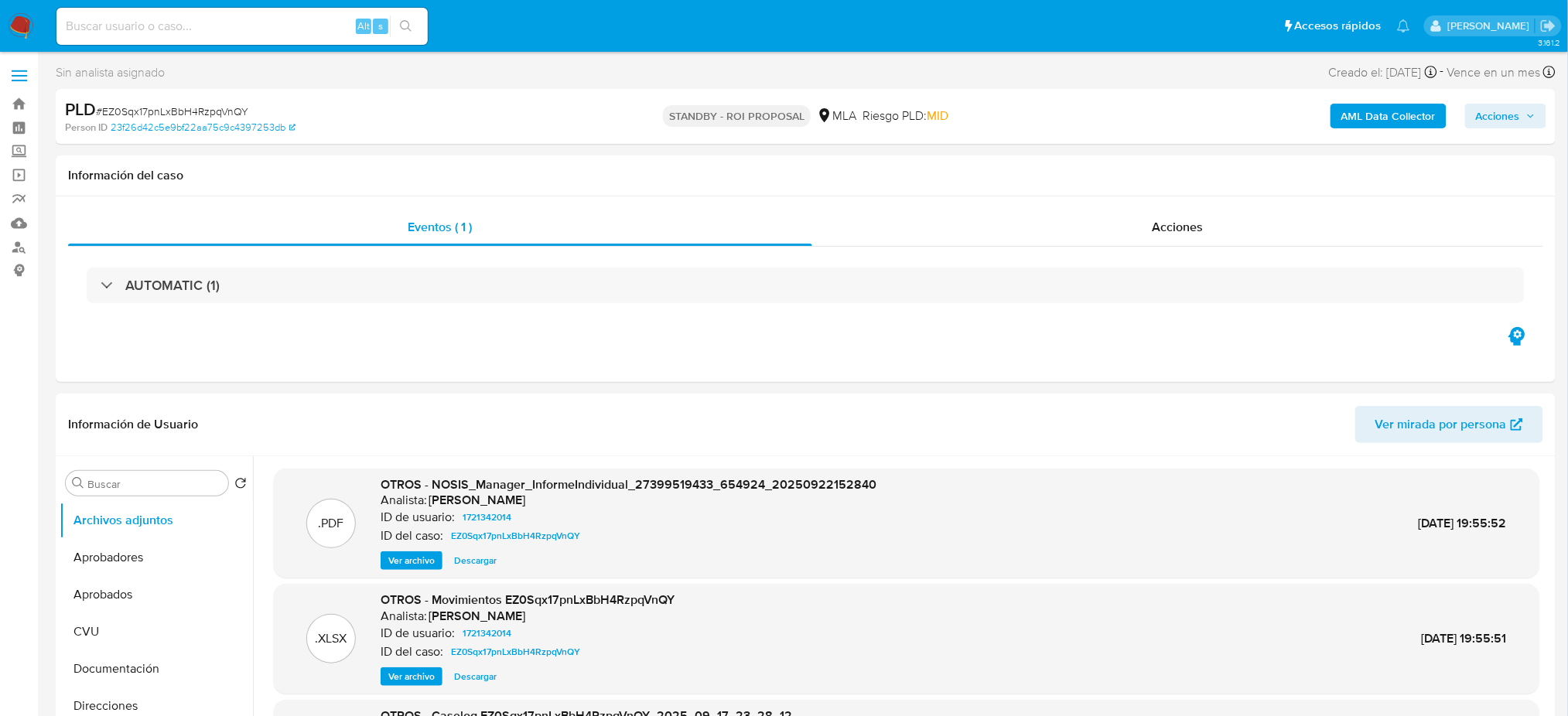
click at [295, 32] on input at bounding box center [242, 26] width 371 height 20
paste input "xePnot6OCjtUYojVOoZYF5ho"
type input "xePnot6OCjtUYojVOoZYF5ho"
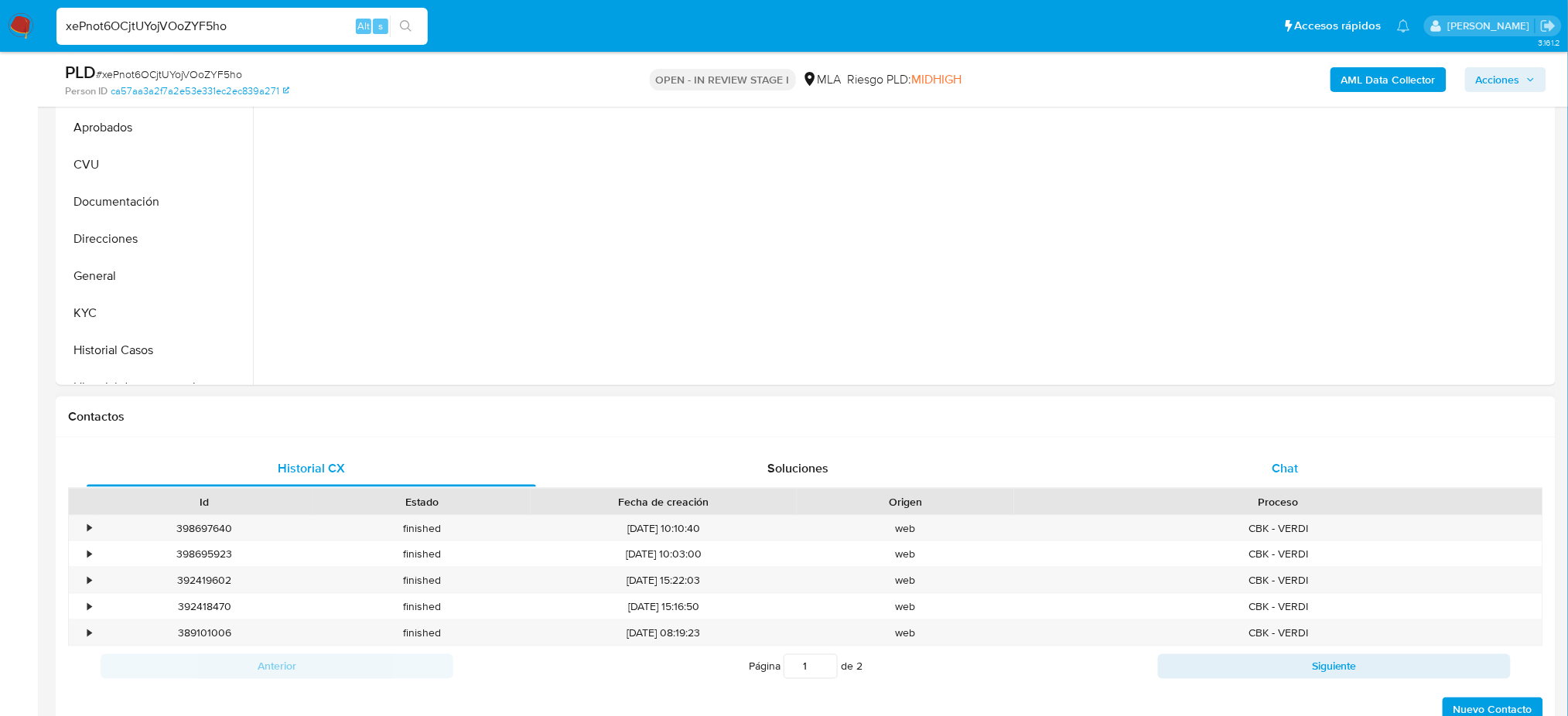
select select "10"
click at [1322, 465] on div "Chat" at bounding box center [1285, 468] width 449 height 37
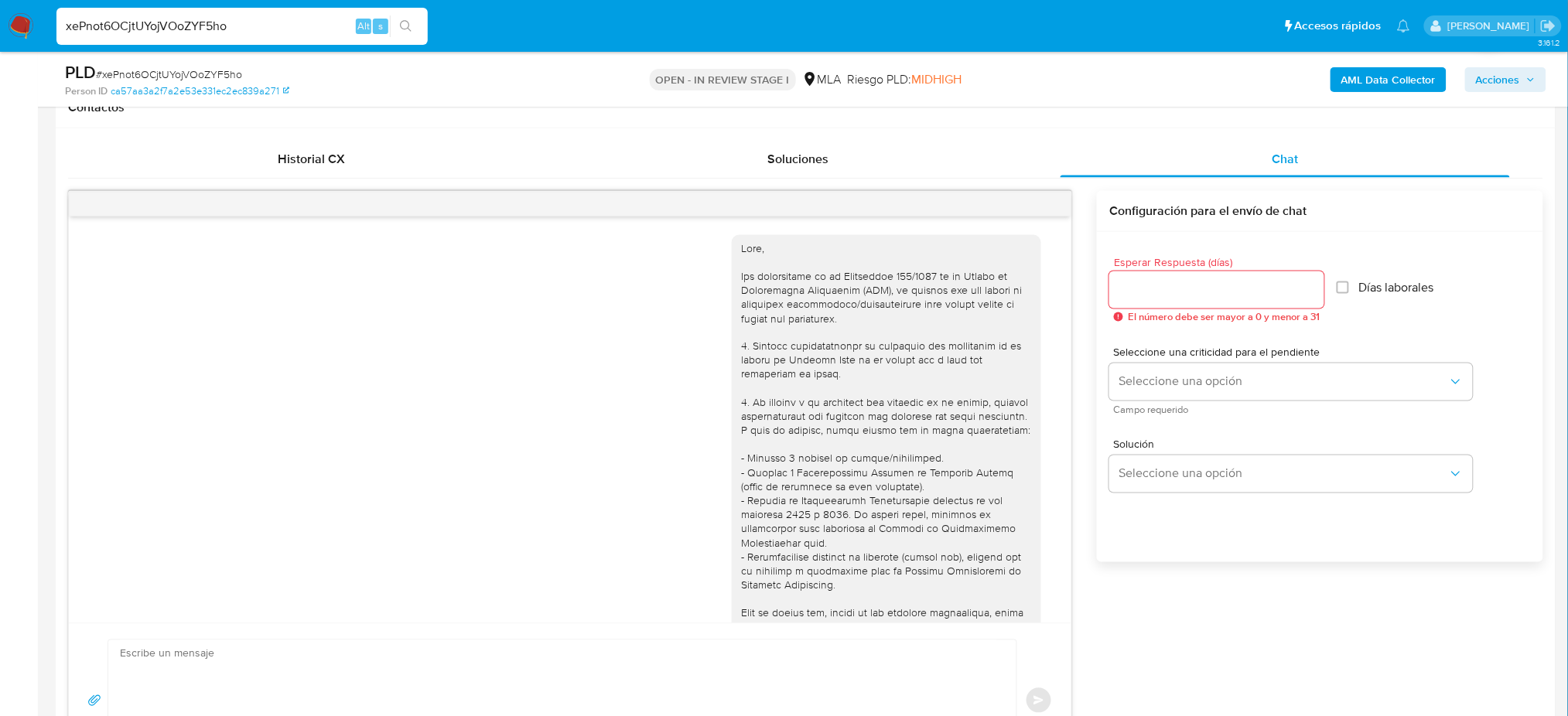
scroll to position [530, 0]
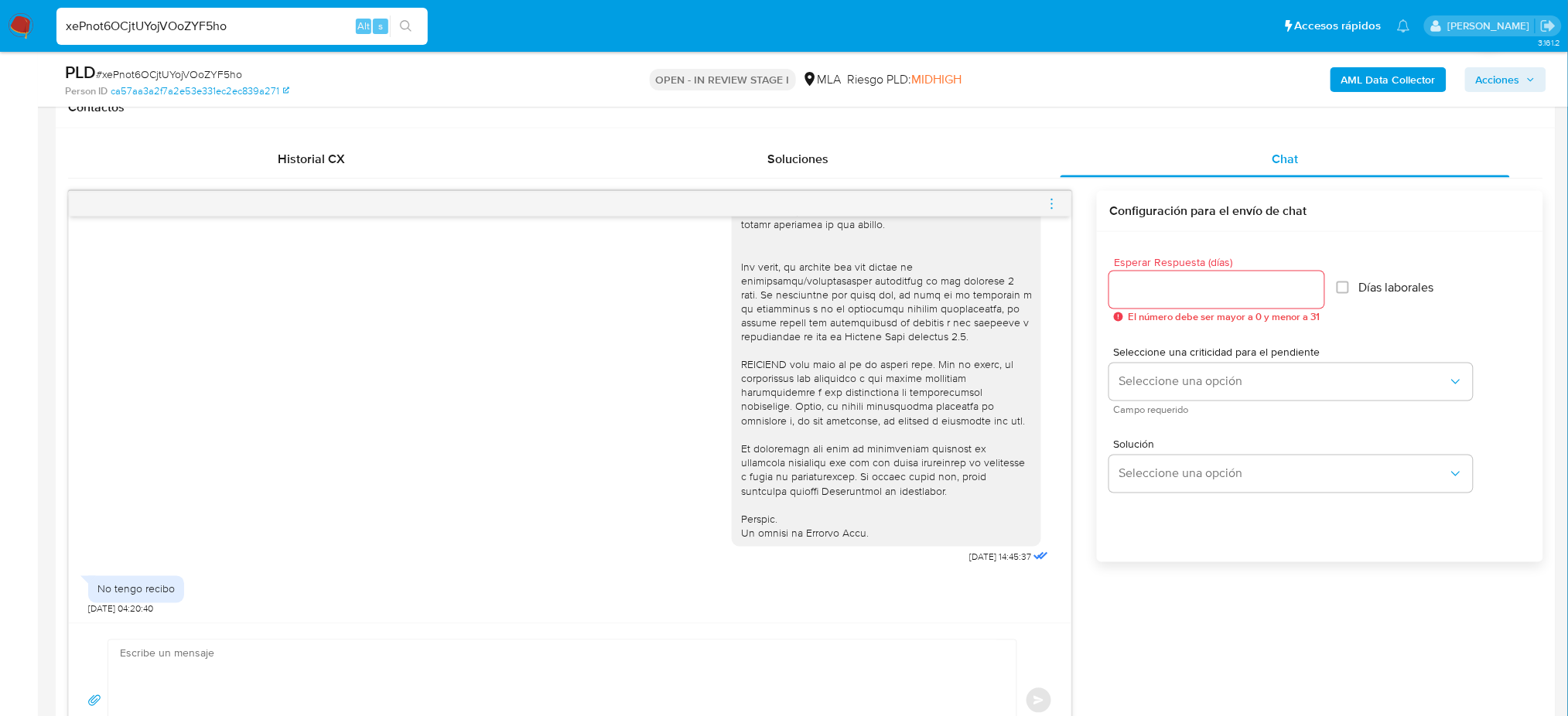
drag, startPoint x: 292, startPoint y: 24, endPoint x: 0, endPoint y: 34, distance: 292.2
click at [0, 34] on nav "Pausado Ver notificaciones xePnot6OCjtUYojVOoZYF5ho Alt s Accesos rápidos Presi…" at bounding box center [784, 26] width 1568 height 52
paste input "hbR3L27GOhtOImDs9IPMHEq"
type input "hbR3L27GOhtOImDs9IPMHEqo"
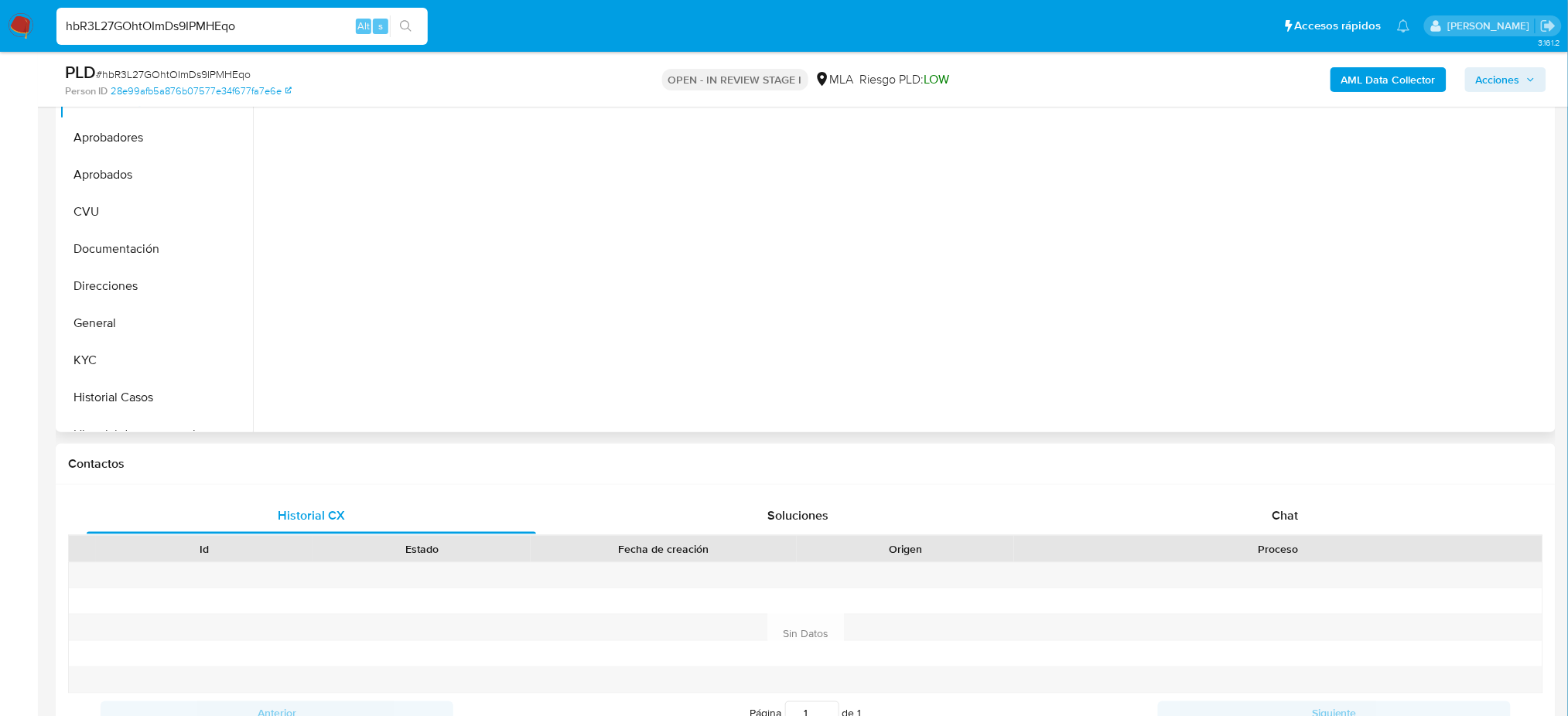
scroll to position [413, 0]
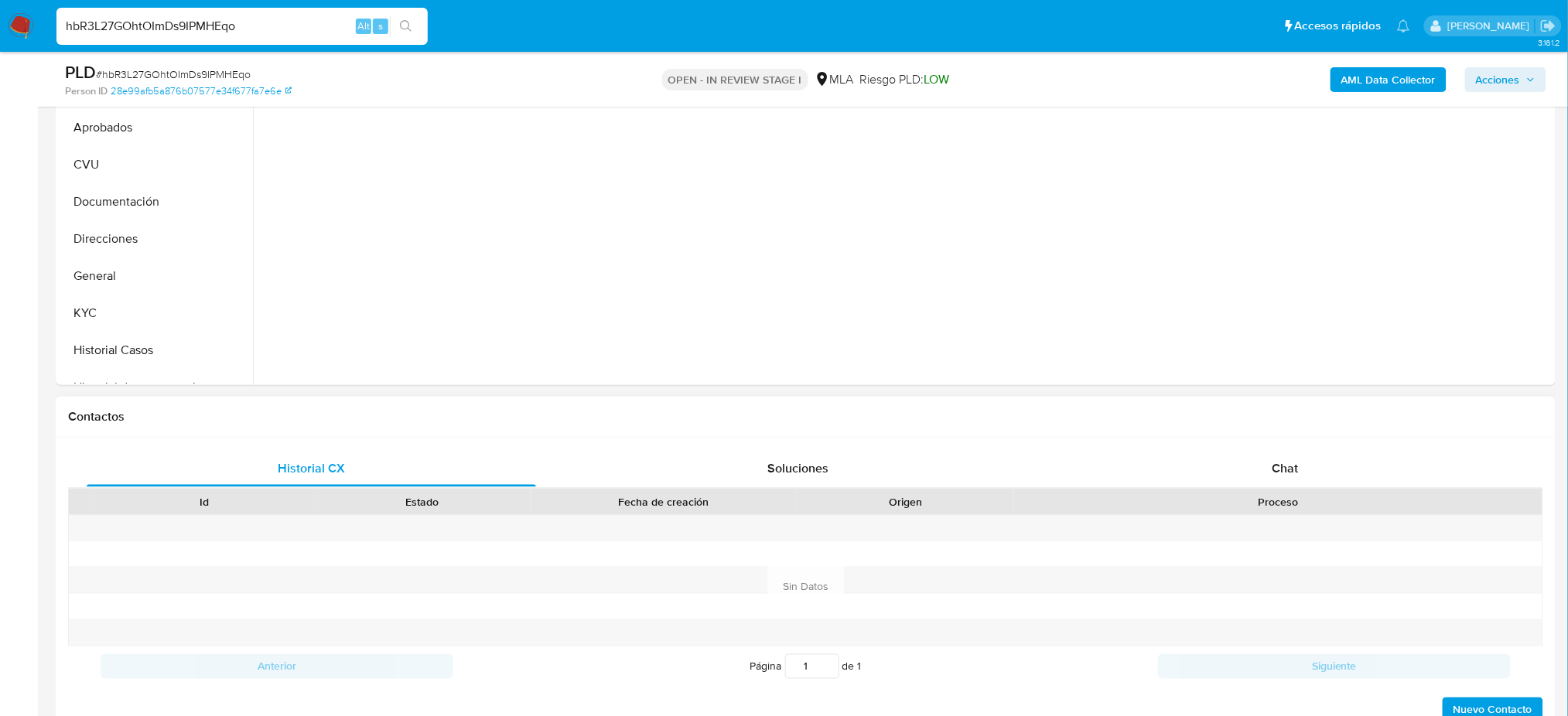
select select "10"
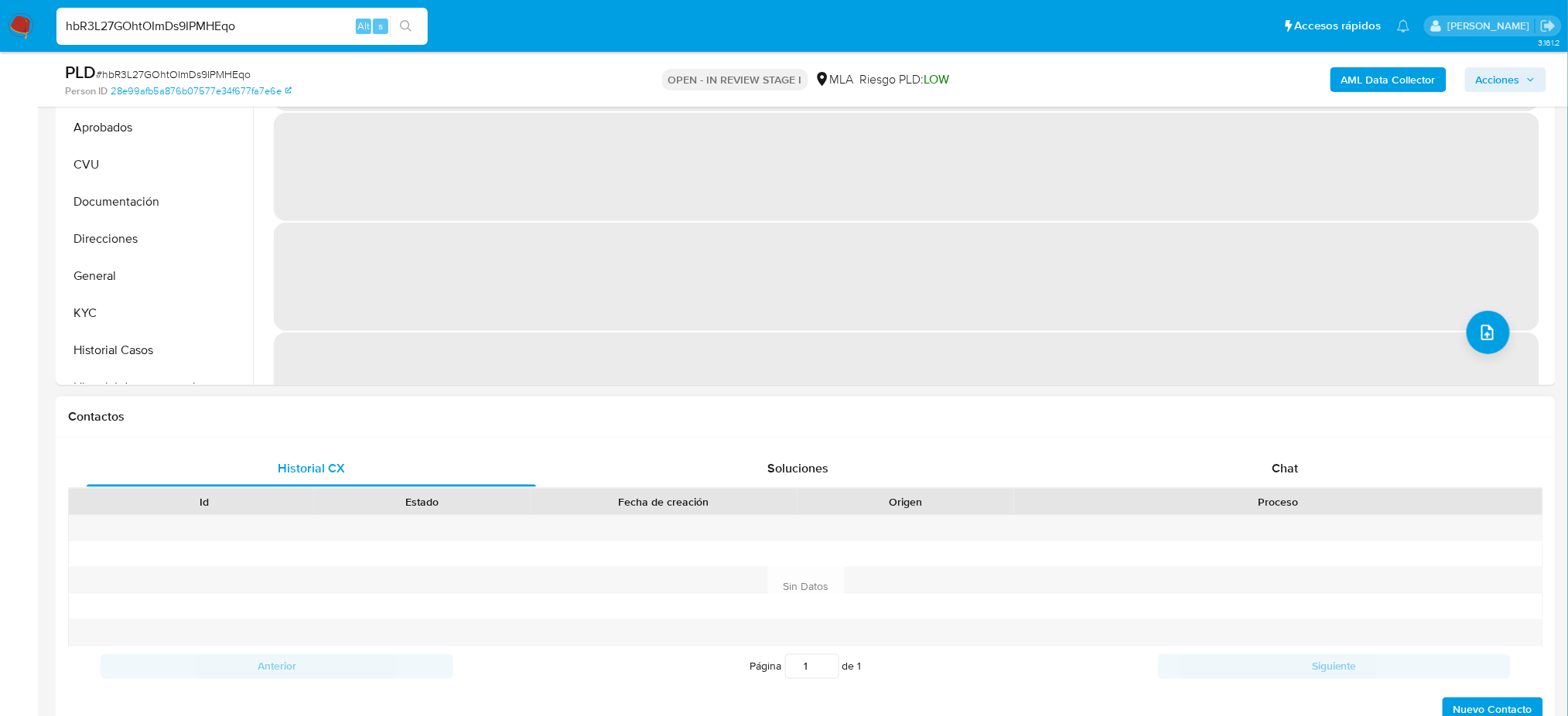
click at [1317, 447] on div "Historial CX Soluciones Chat Id Estado Fecha de creación Origen Proceso Anterio…" at bounding box center [806, 587] width 1500 height 299
click at [1303, 467] on div "Chat" at bounding box center [1285, 468] width 449 height 37
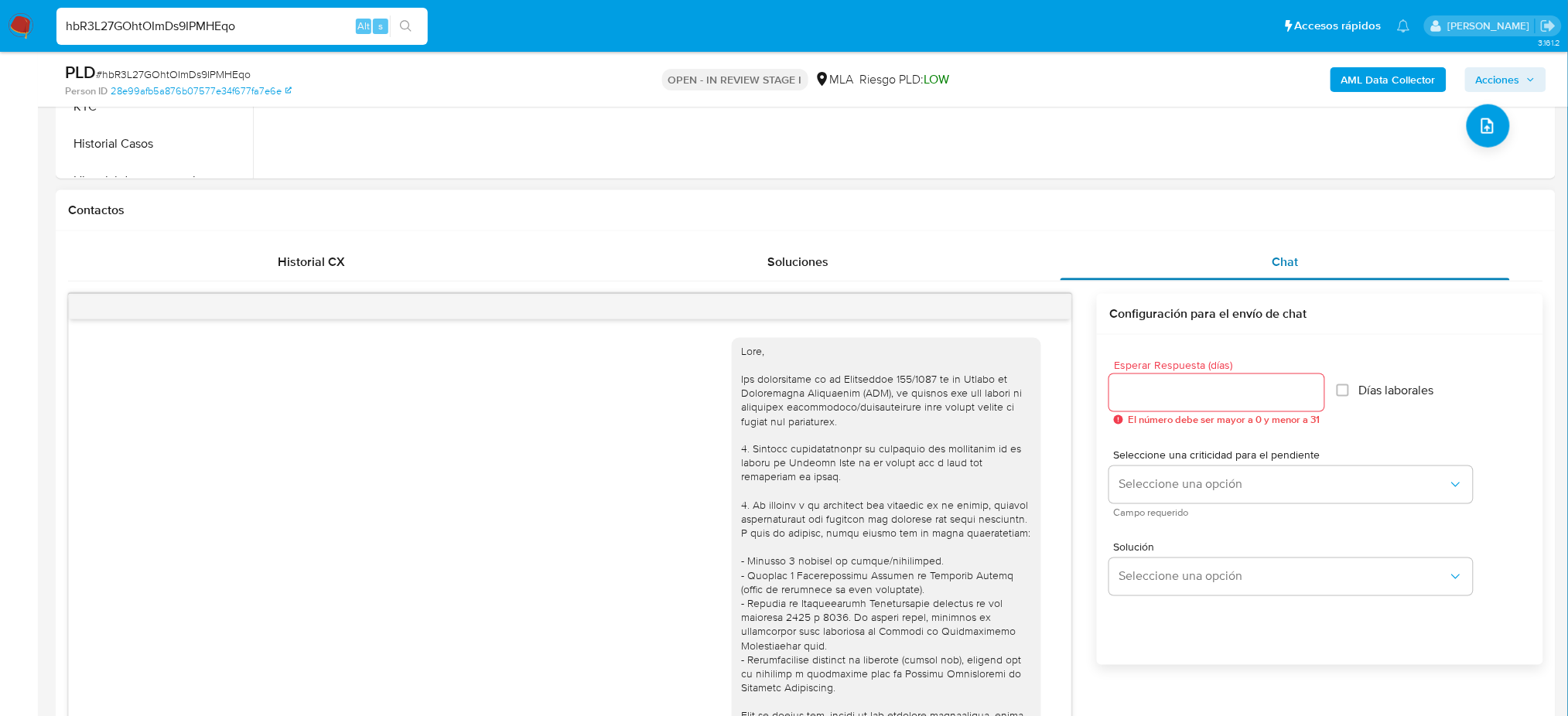
scroll to position [810, 0]
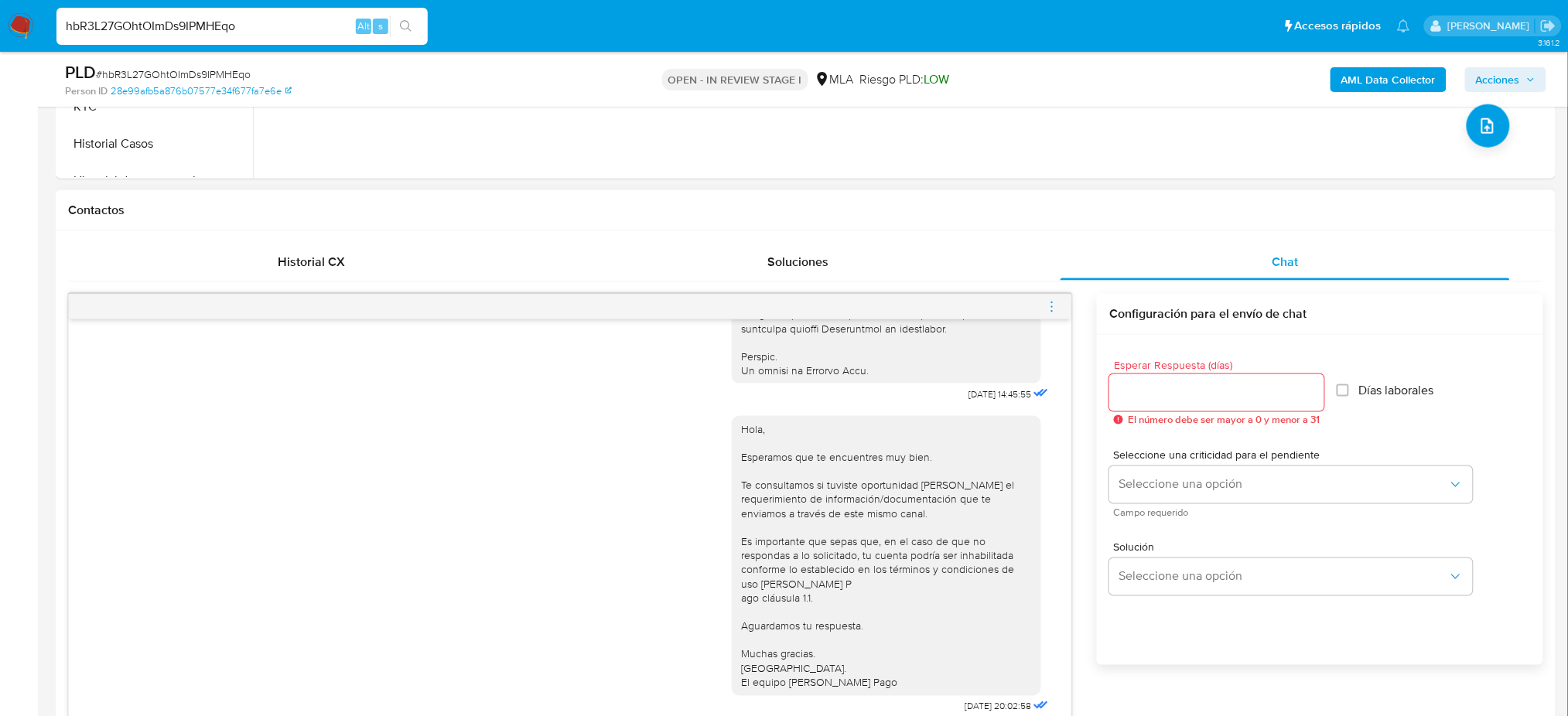
click at [1055, 300] on icon "menu-action" at bounding box center [1052, 307] width 14 height 14
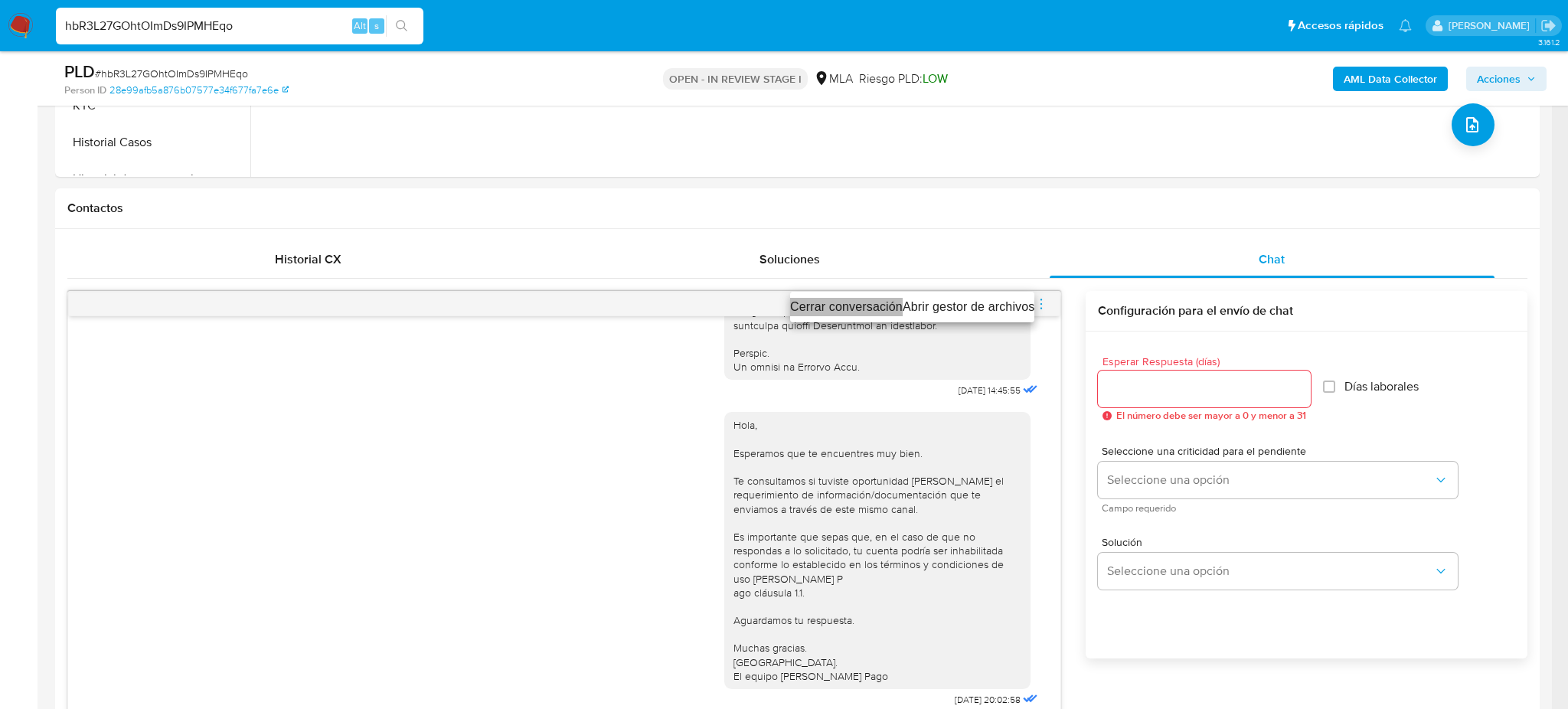
click at [839, 301] on li "Cerrar conversación" at bounding box center [846, 307] width 113 height 18
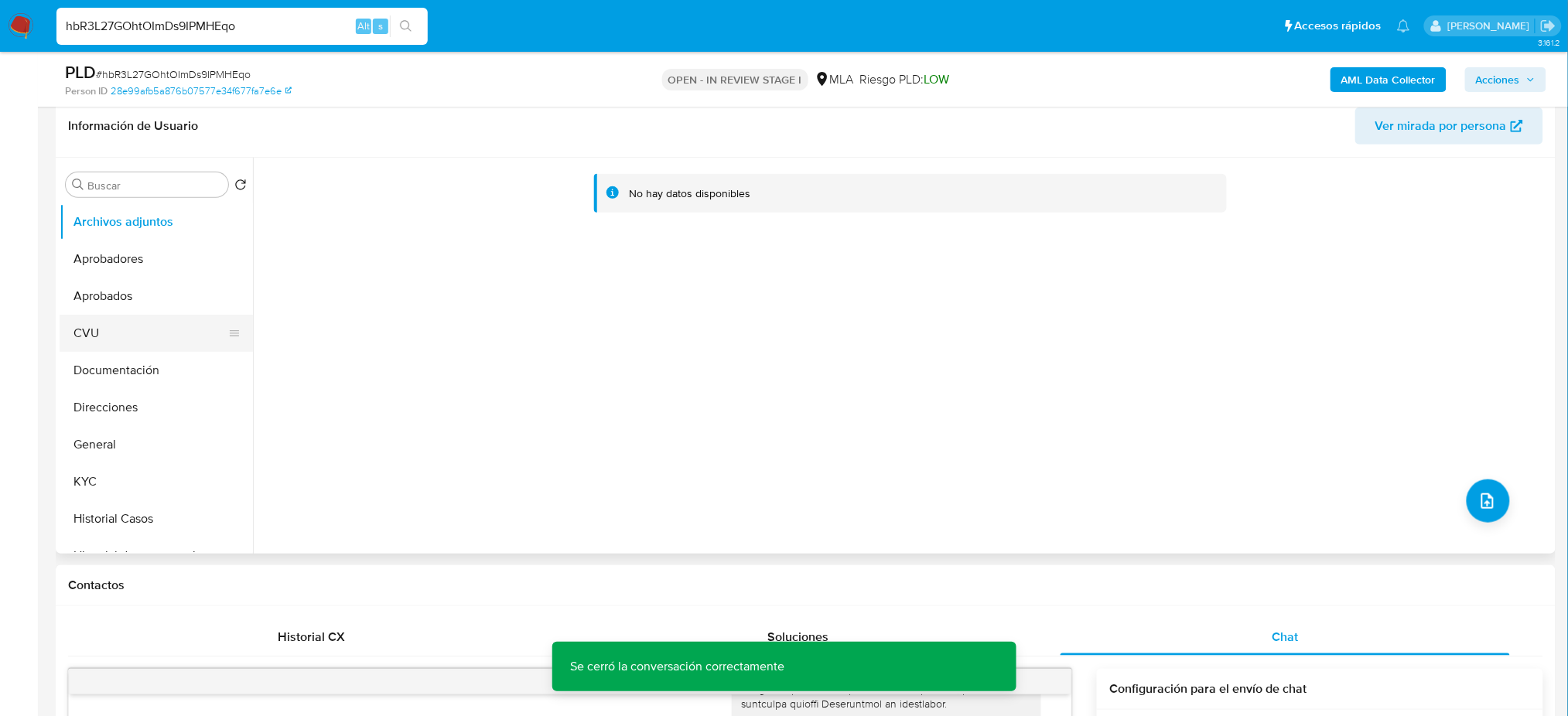
scroll to position [205, 0]
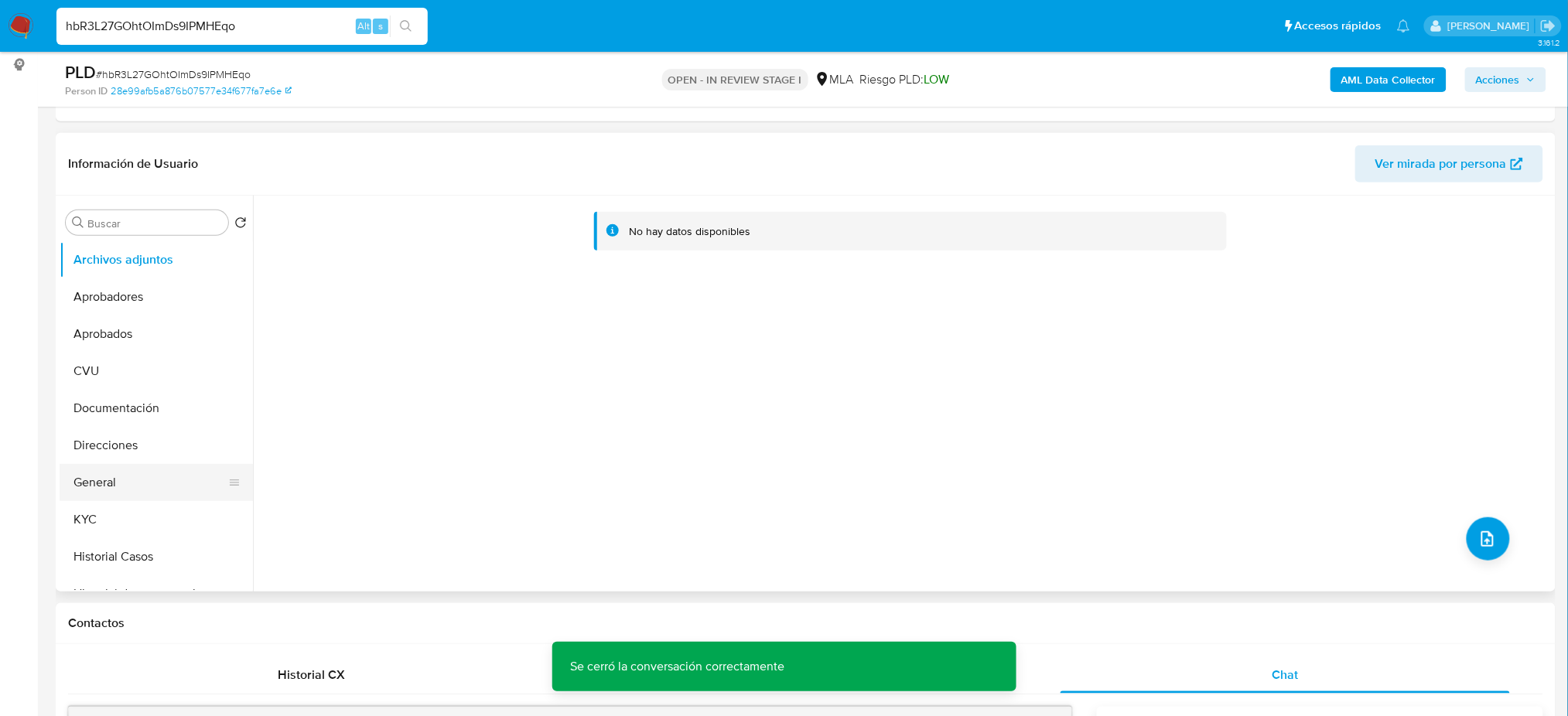
click at [138, 470] on button "General" at bounding box center [150, 483] width 181 height 37
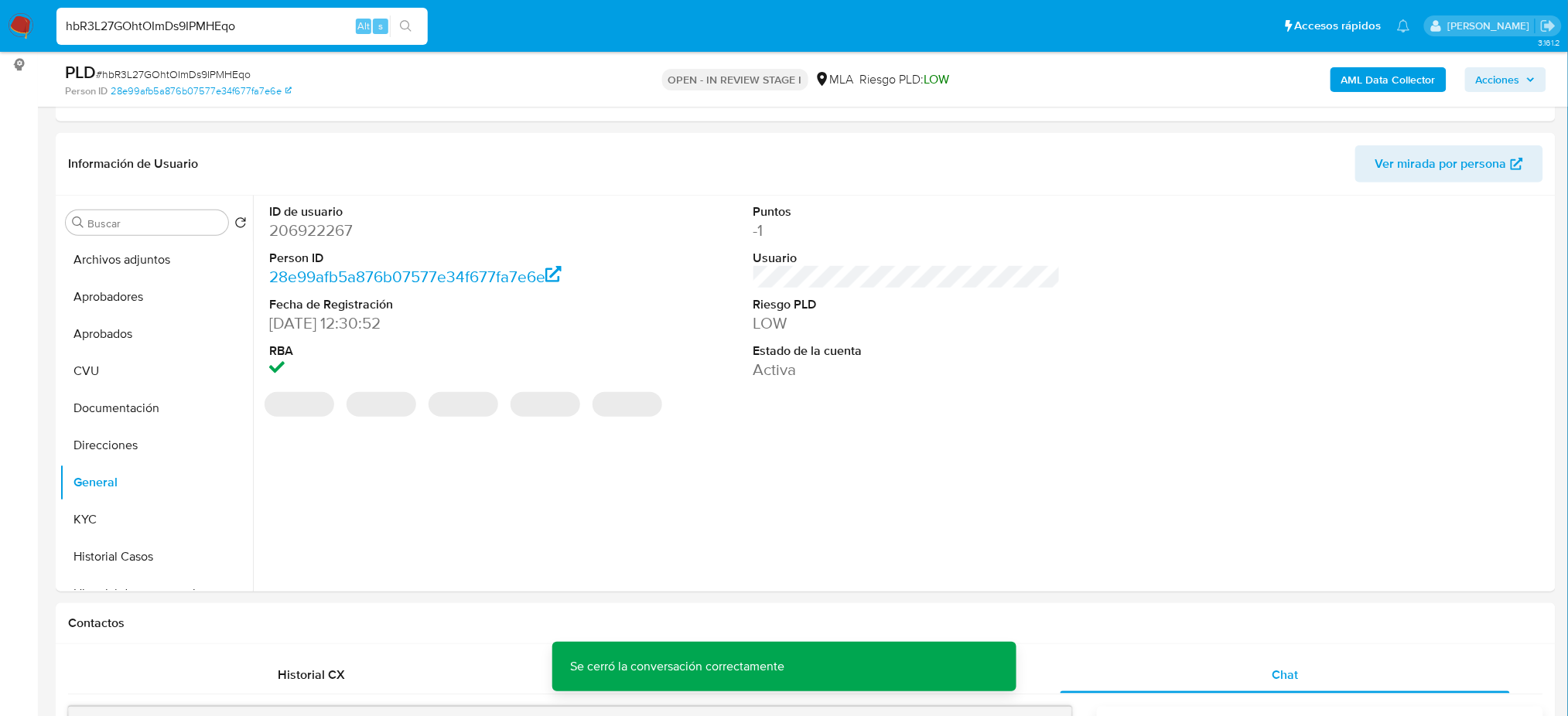
click at [295, 229] on dd "206922267" at bounding box center [423, 230] width 307 height 22
drag, startPoint x: 295, startPoint y: 228, endPoint x: 305, endPoint y: 228, distance: 10.0
click at [295, 227] on dd "206922267" at bounding box center [423, 230] width 307 height 22
copy dd "206922267"
click at [1362, 74] on b "AML Data Collector" at bounding box center [1388, 79] width 95 height 25
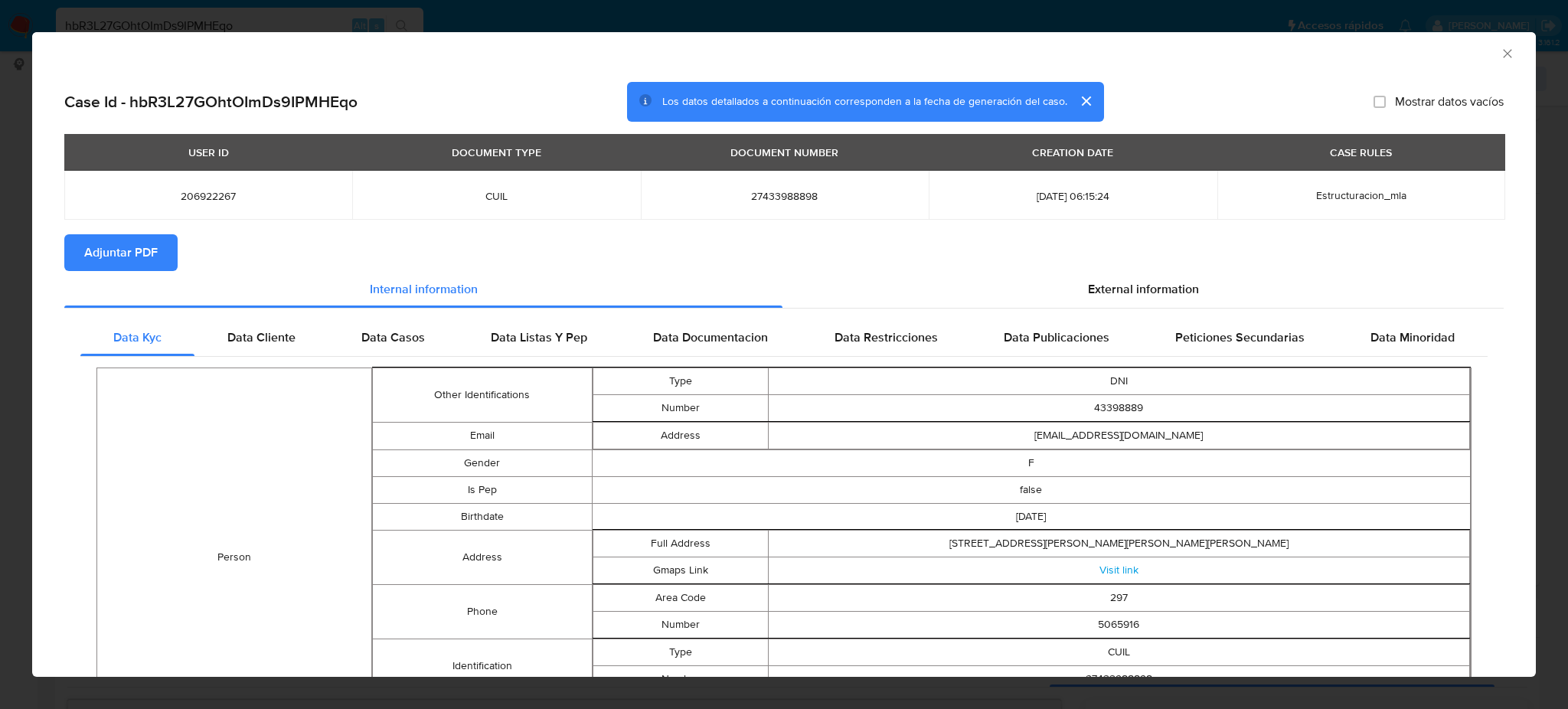
click at [118, 236] on span "Adjuntar PDF" at bounding box center [121, 252] width 74 height 34
click at [1500, 47] on icon "Cerrar ventana" at bounding box center [1507, 53] width 15 height 15
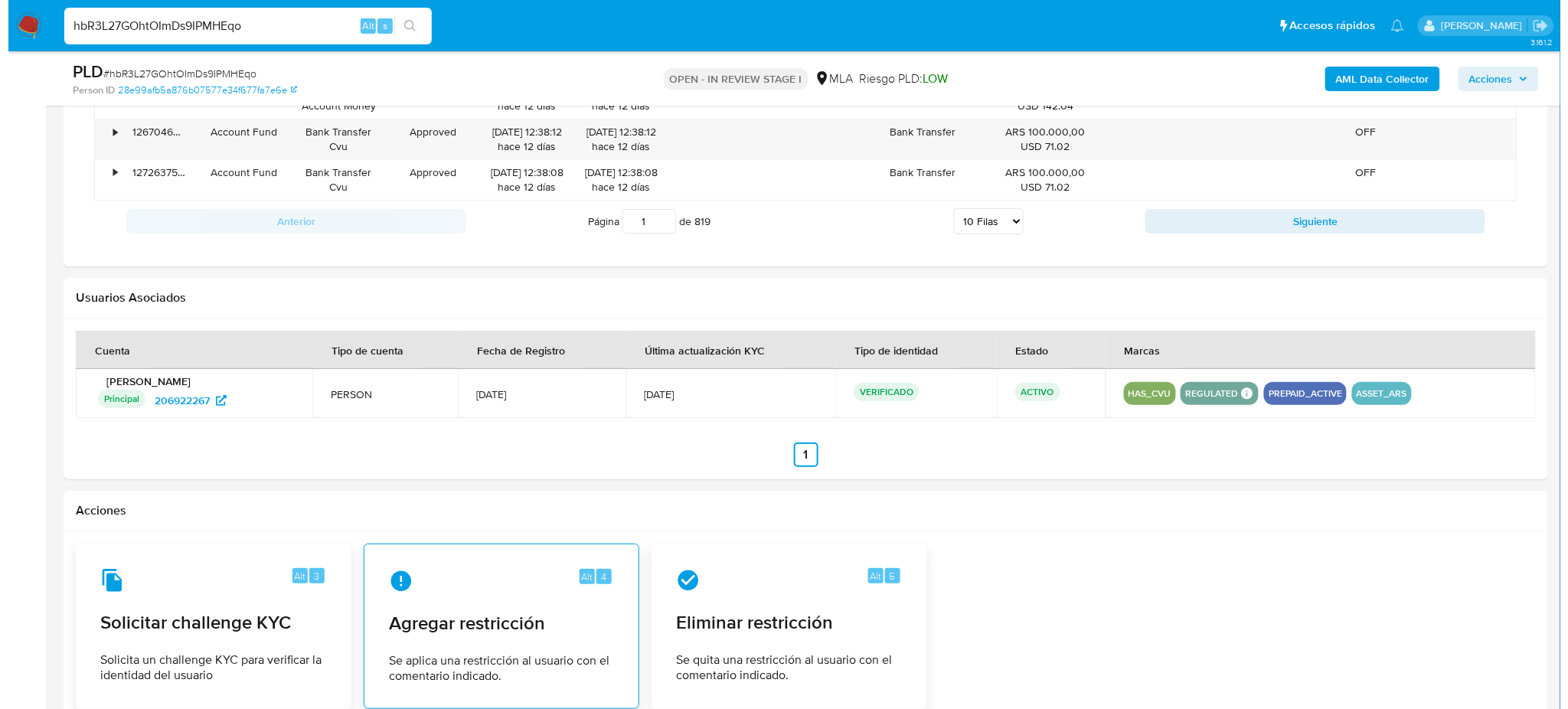
scroll to position [2246, 0]
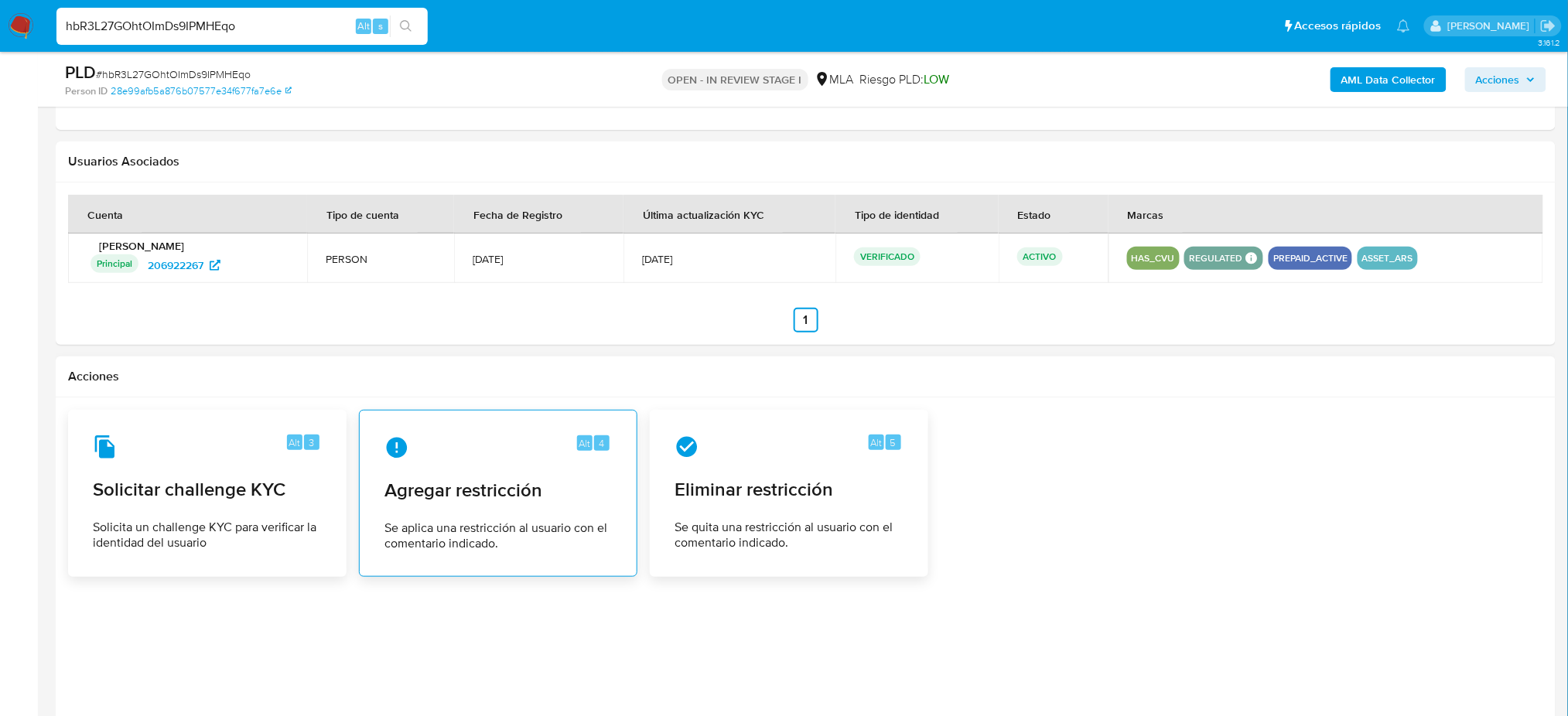
click at [536, 500] on span "Agregar restricción" at bounding box center [498, 490] width 227 height 23
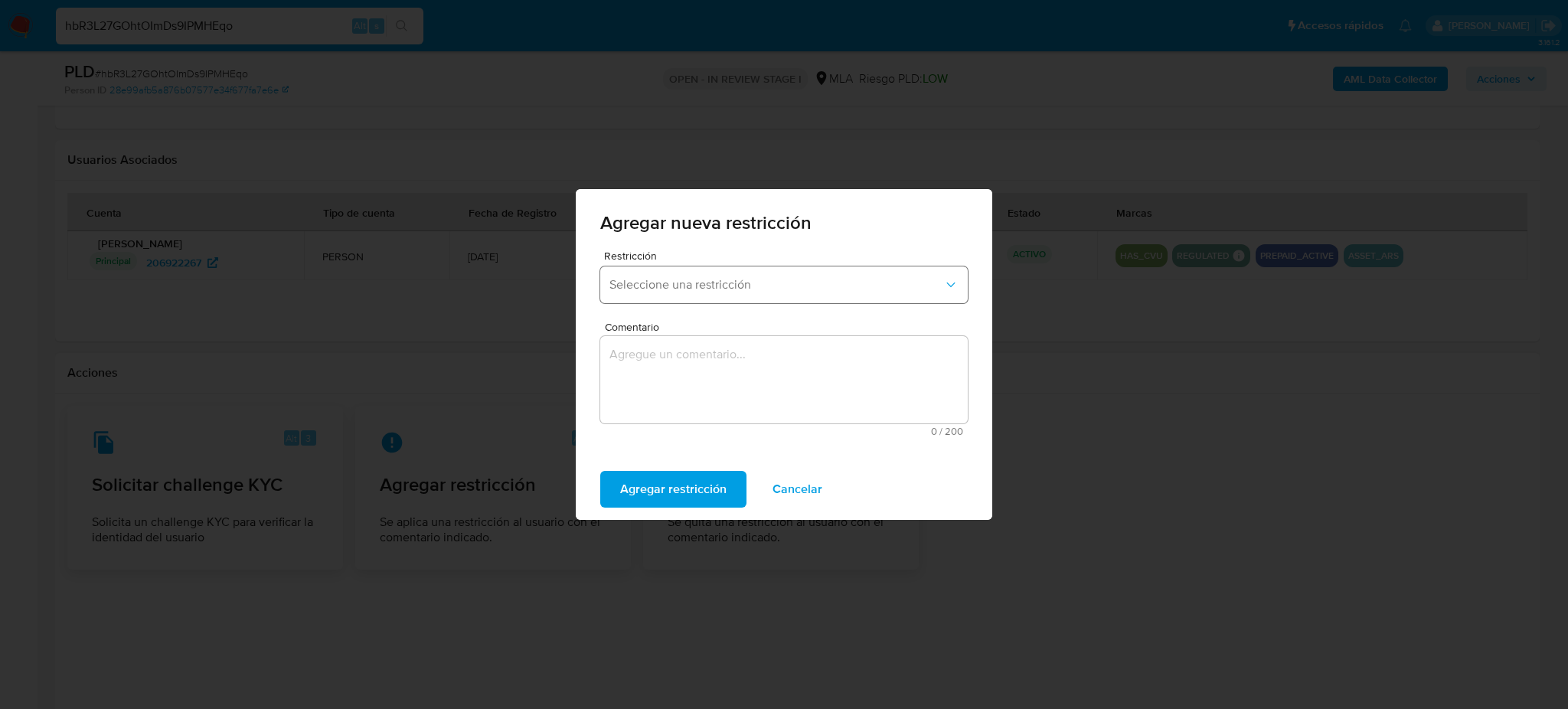
click at [660, 282] on span "Seleccione una restricción" at bounding box center [776, 284] width 334 height 15
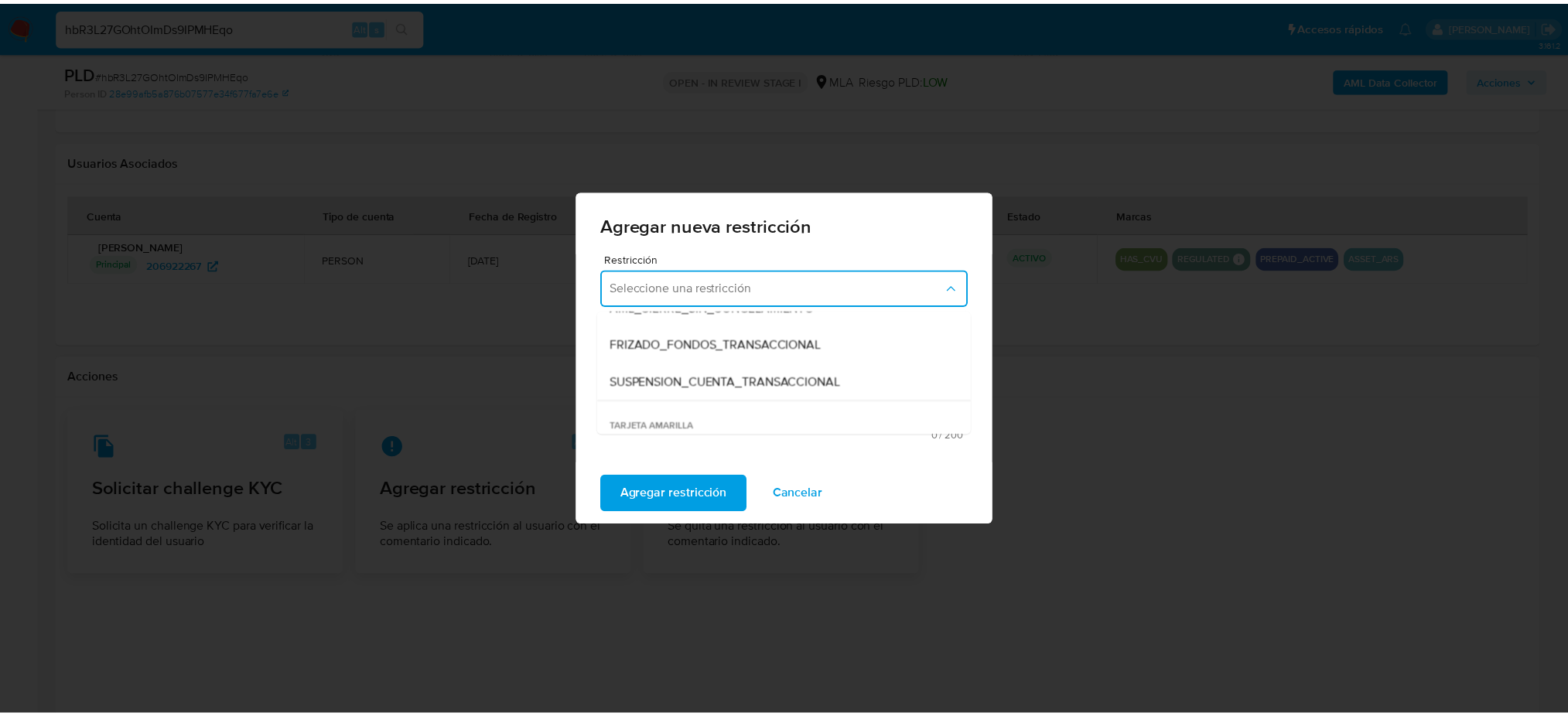
scroll to position [205, 0]
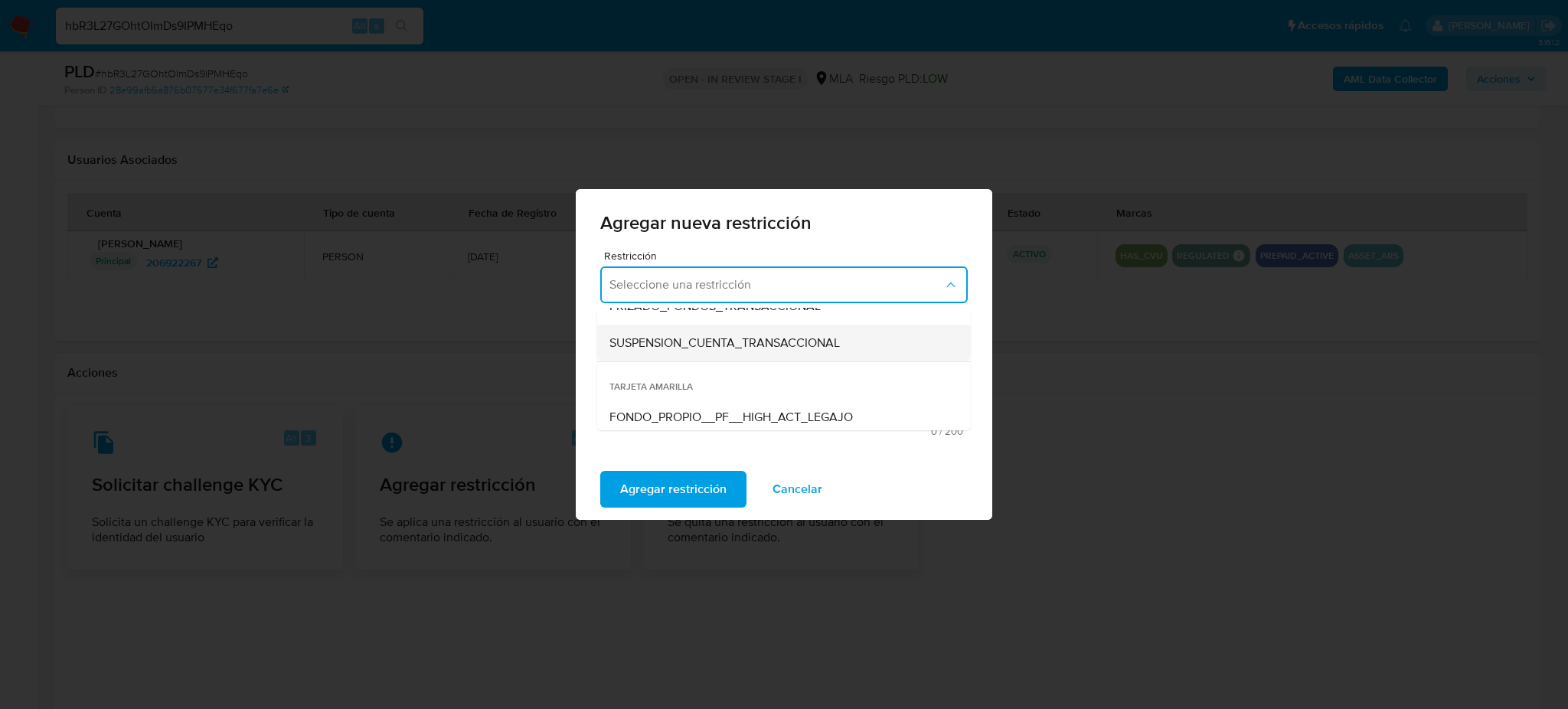
click at [660, 344] on span "SUSPENSION_CUENTA_TRANSACCIONAL" at bounding box center [725, 343] width 231 height 15
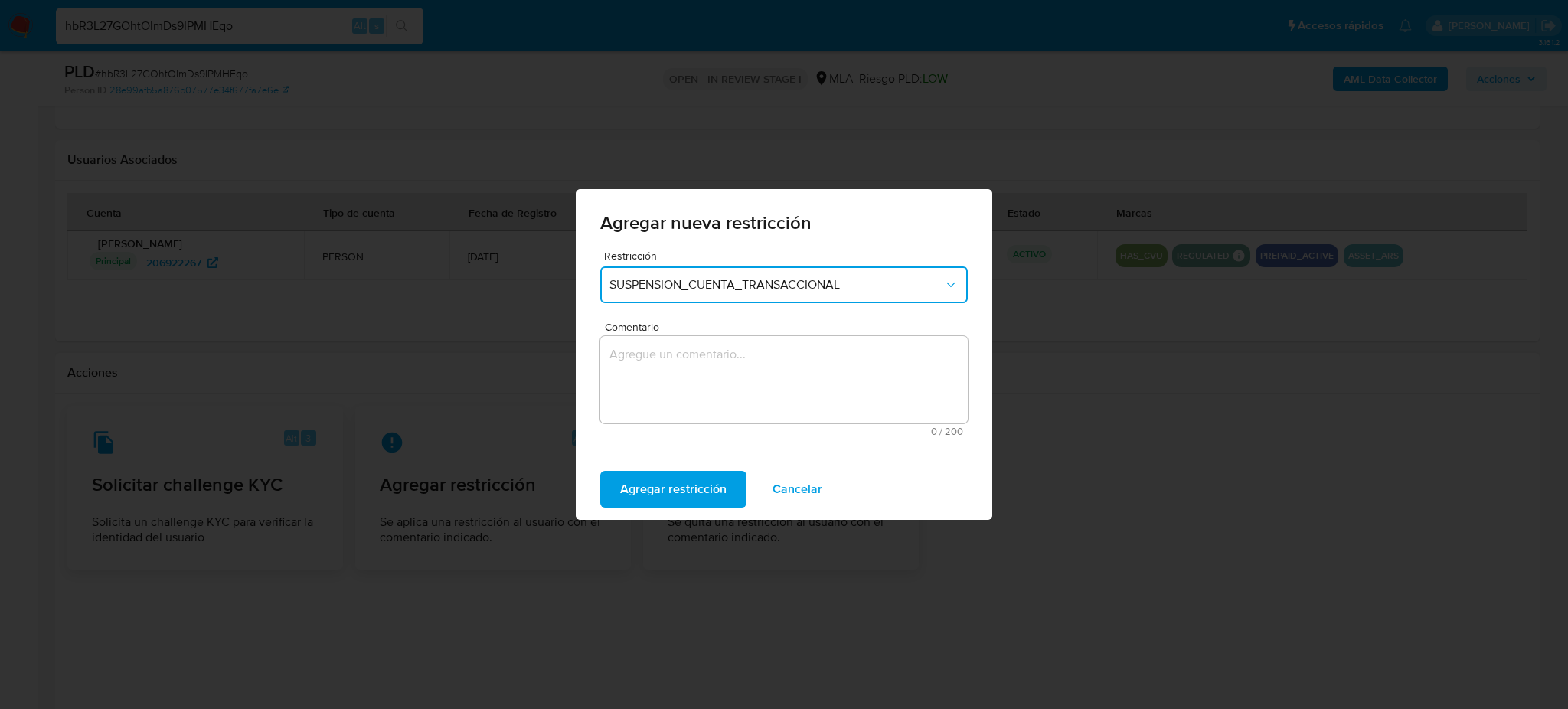
click at [690, 372] on textarea "Comentario" at bounding box center [783, 380] width 368 height 87
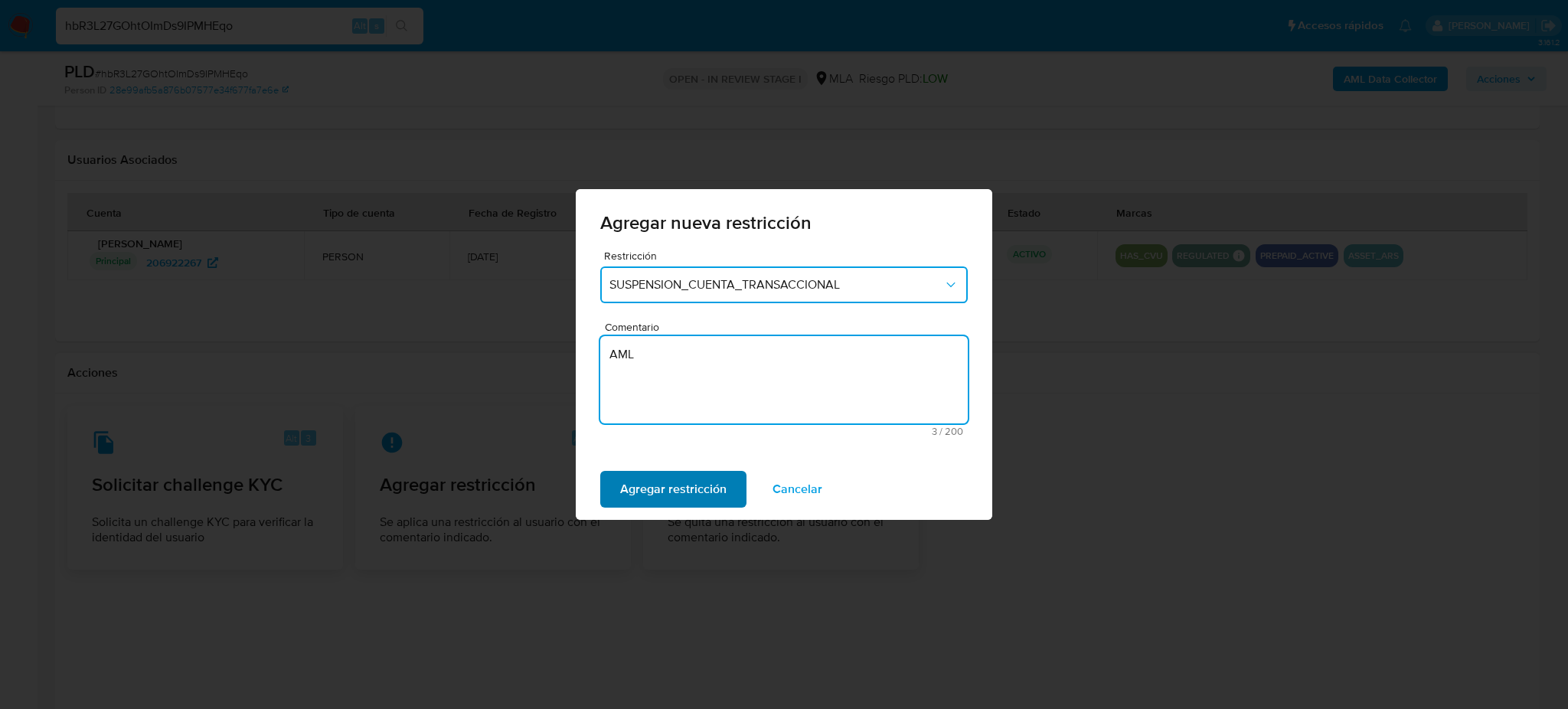
type textarea "AML"
click at [653, 473] on span "Agregar restricción" at bounding box center [673, 489] width 107 height 34
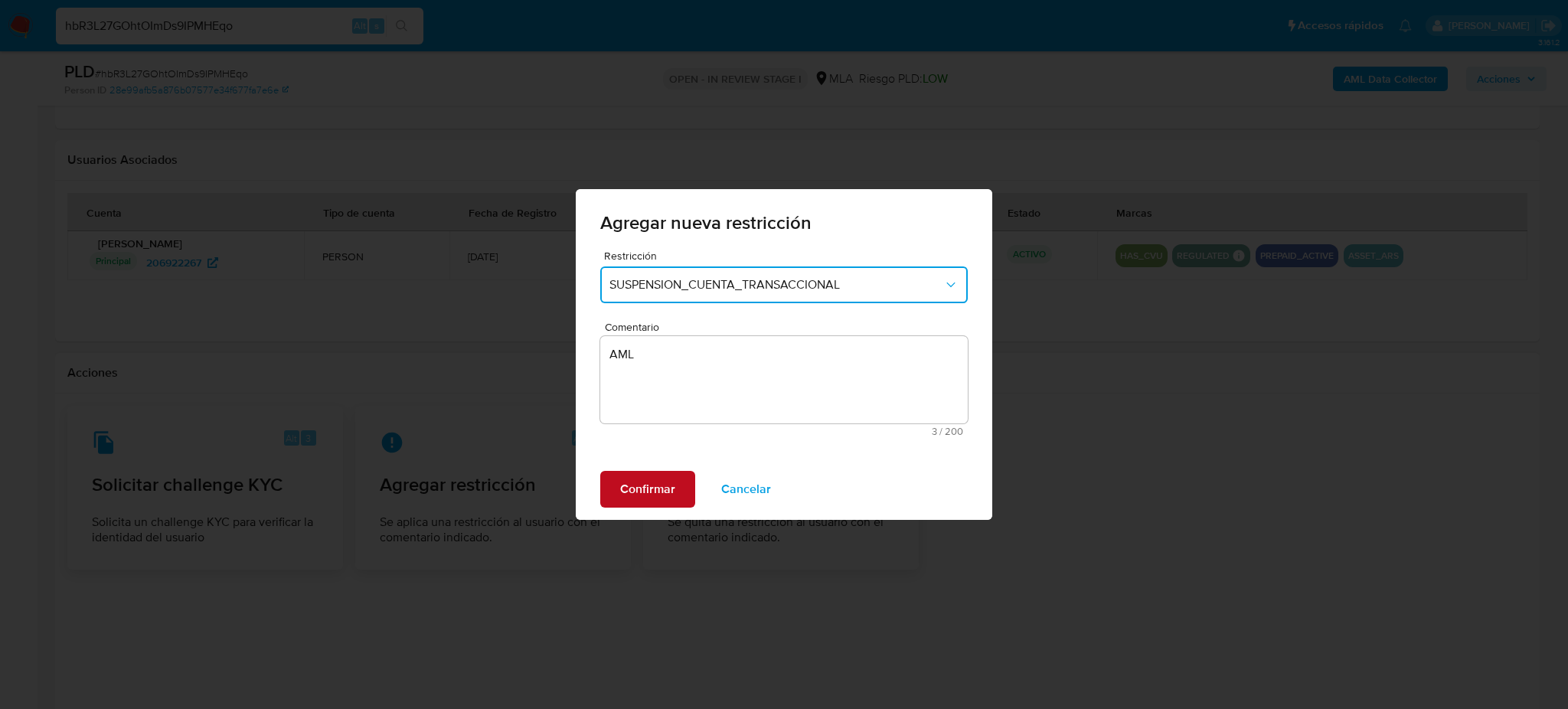
click at [645, 479] on span "Confirmar" at bounding box center [647, 489] width 55 height 34
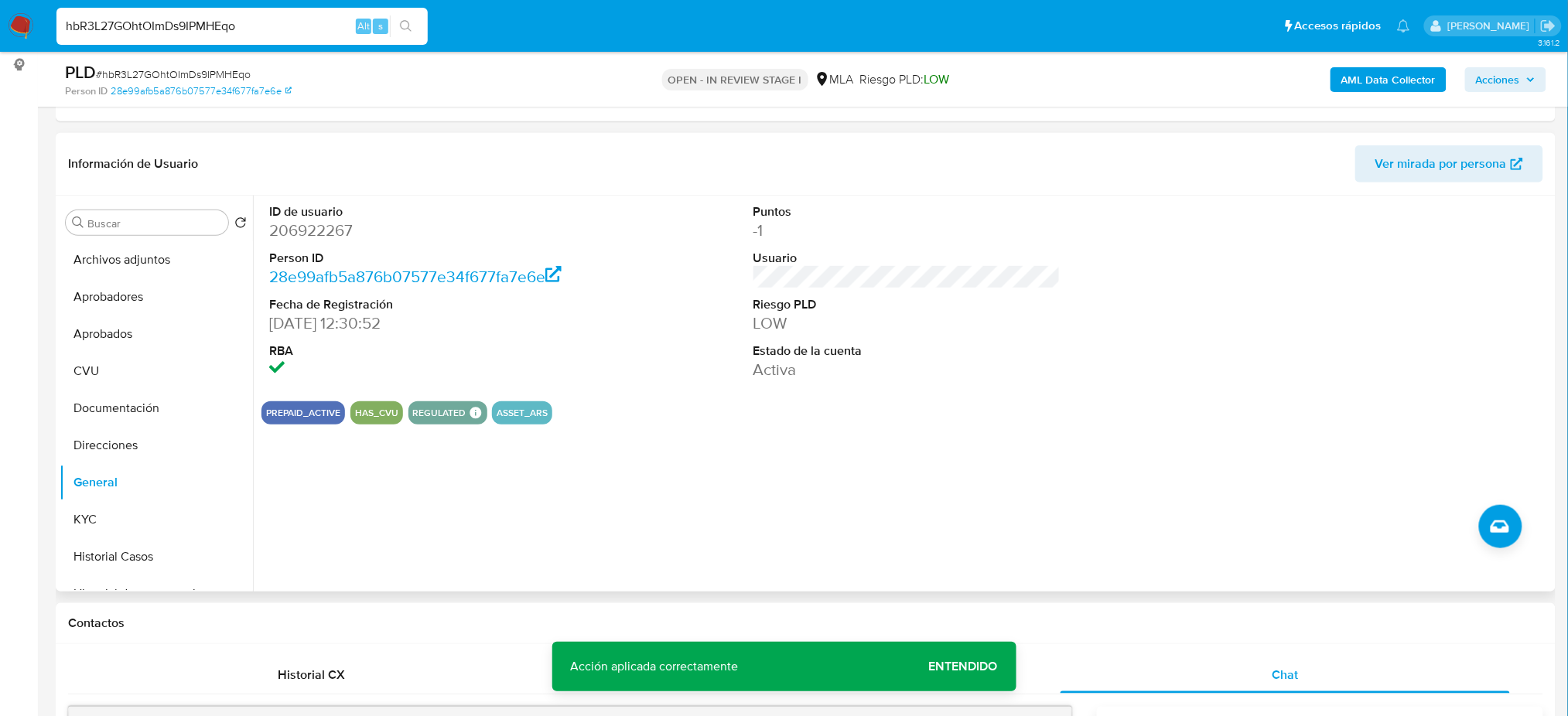
click at [292, 234] on dd "206922267" at bounding box center [423, 230] width 307 height 22
click at [292, 233] on dd "206922267" at bounding box center [423, 230] width 307 height 22
copy dd "206922267"
click at [115, 265] on button "Archivos adjuntos" at bounding box center [150, 260] width 181 height 37
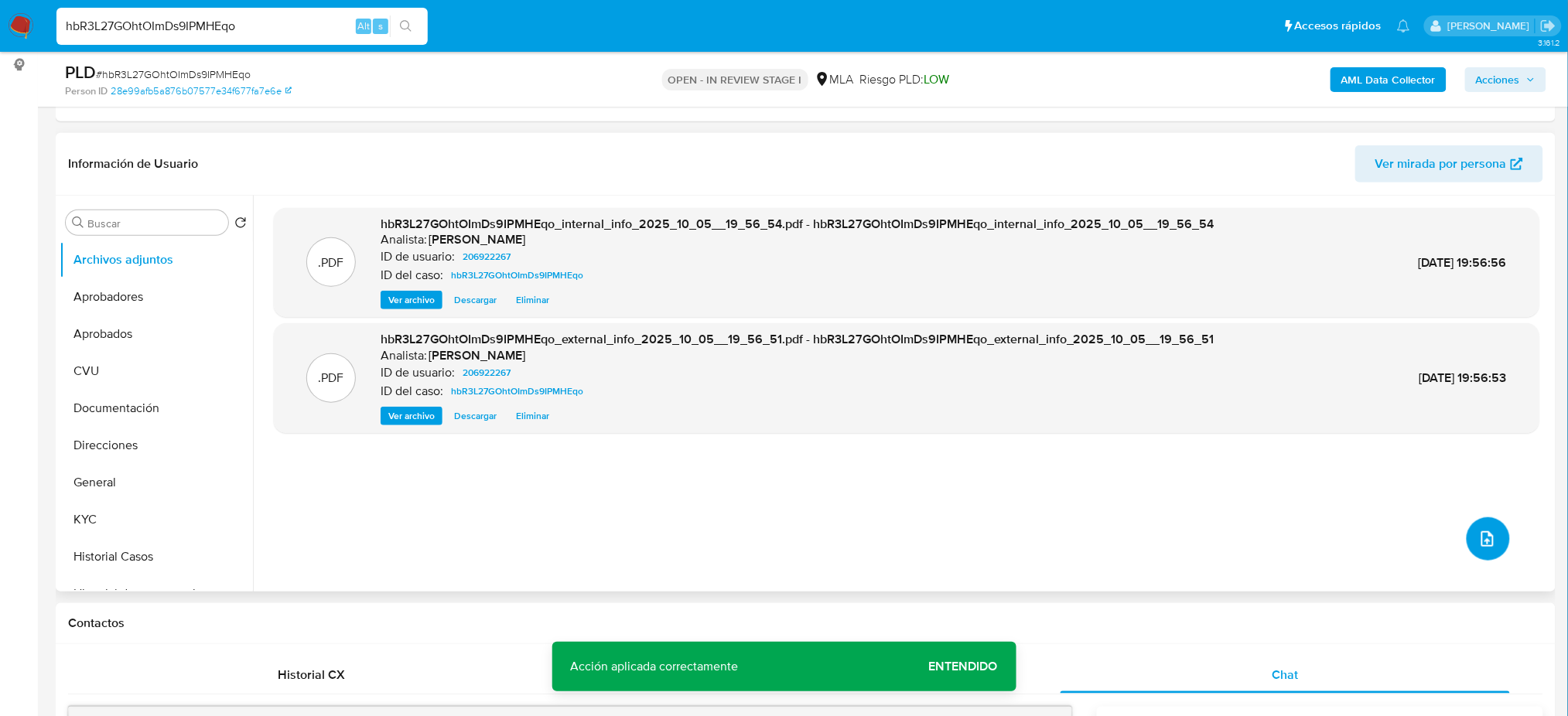
click at [1494, 537] on button "upload-file" at bounding box center [1489, 540] width 44 height 44
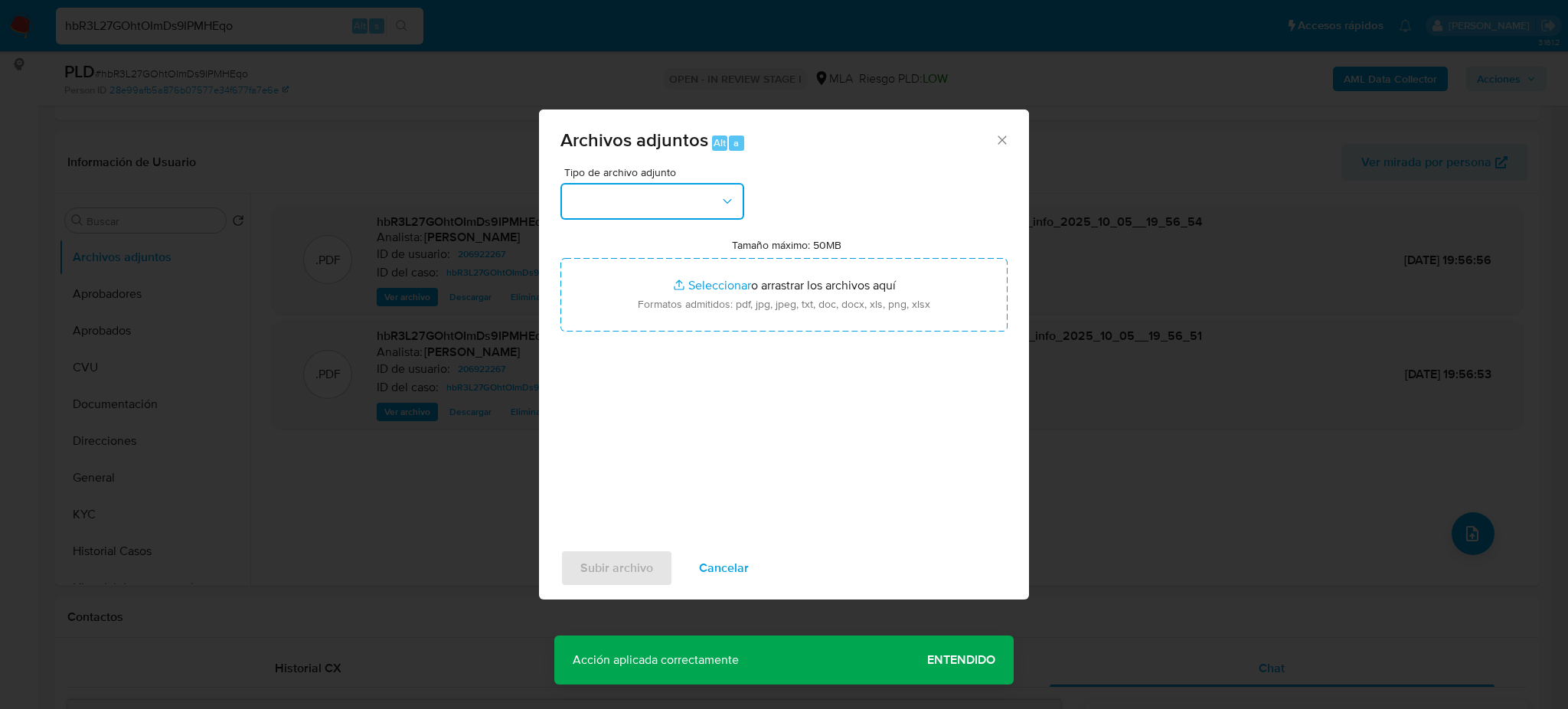
click at [628, 207] on button "button" at bounding box center [652, 201] width 183 height 37
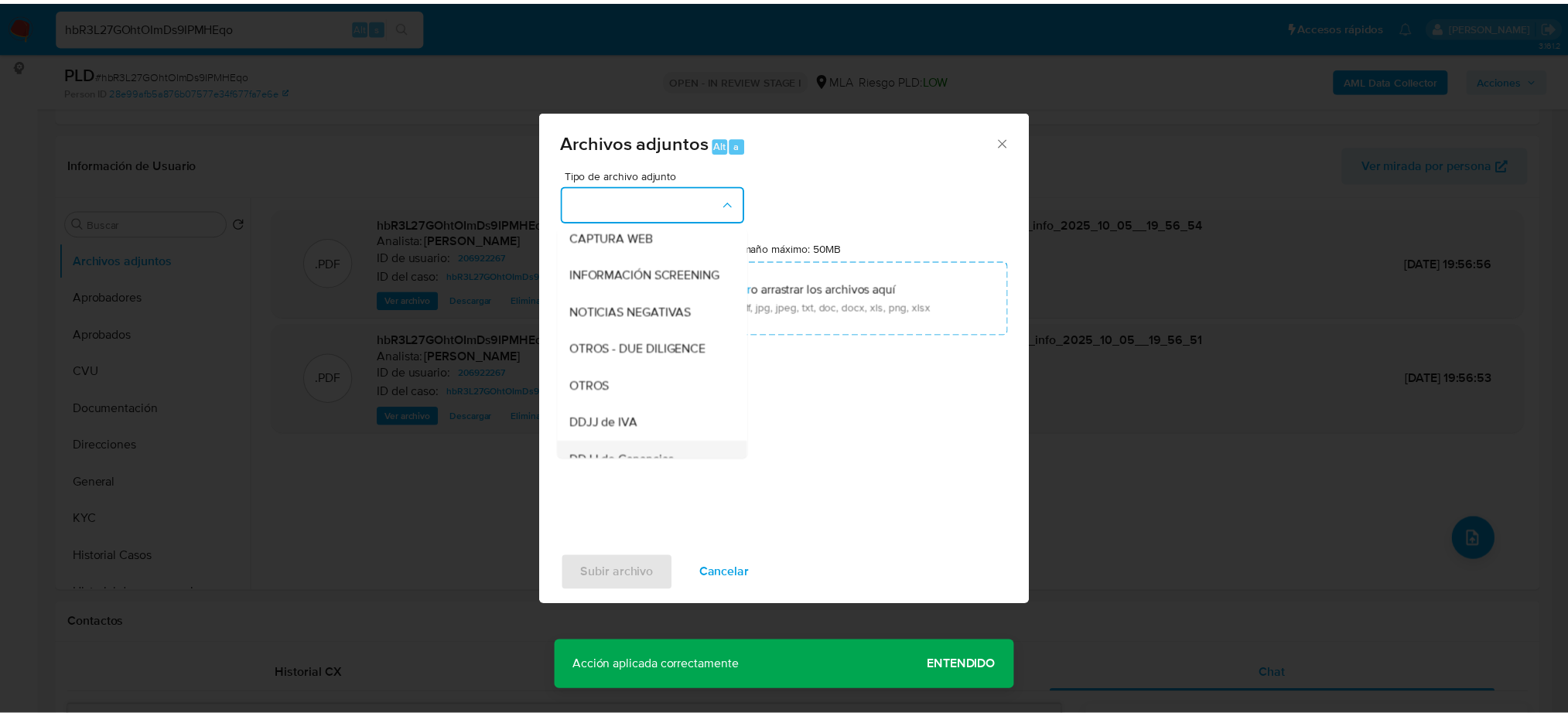
scroll to position [309, 0]
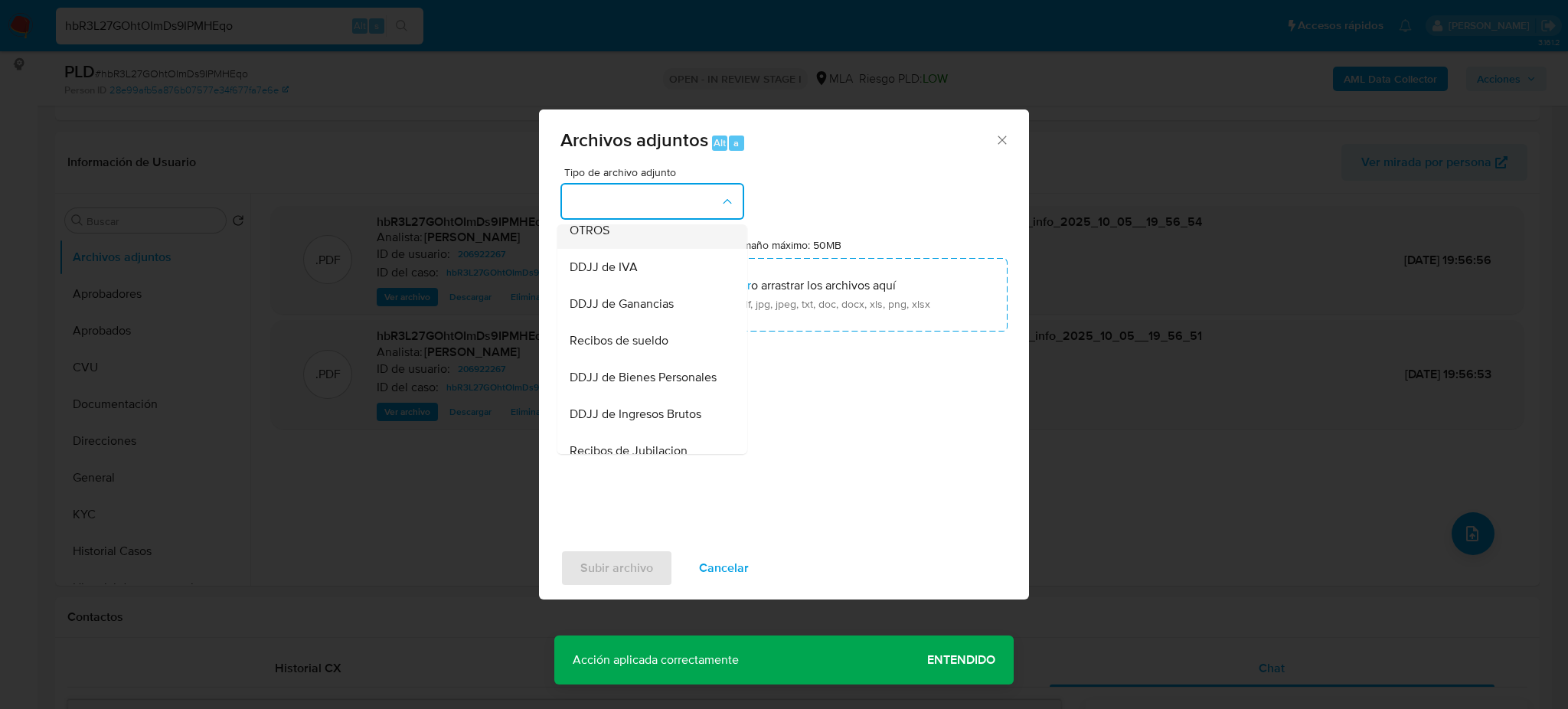
click at [585, 238] on span "OTROS" at bounding box center [589, 230] width 40 height 15
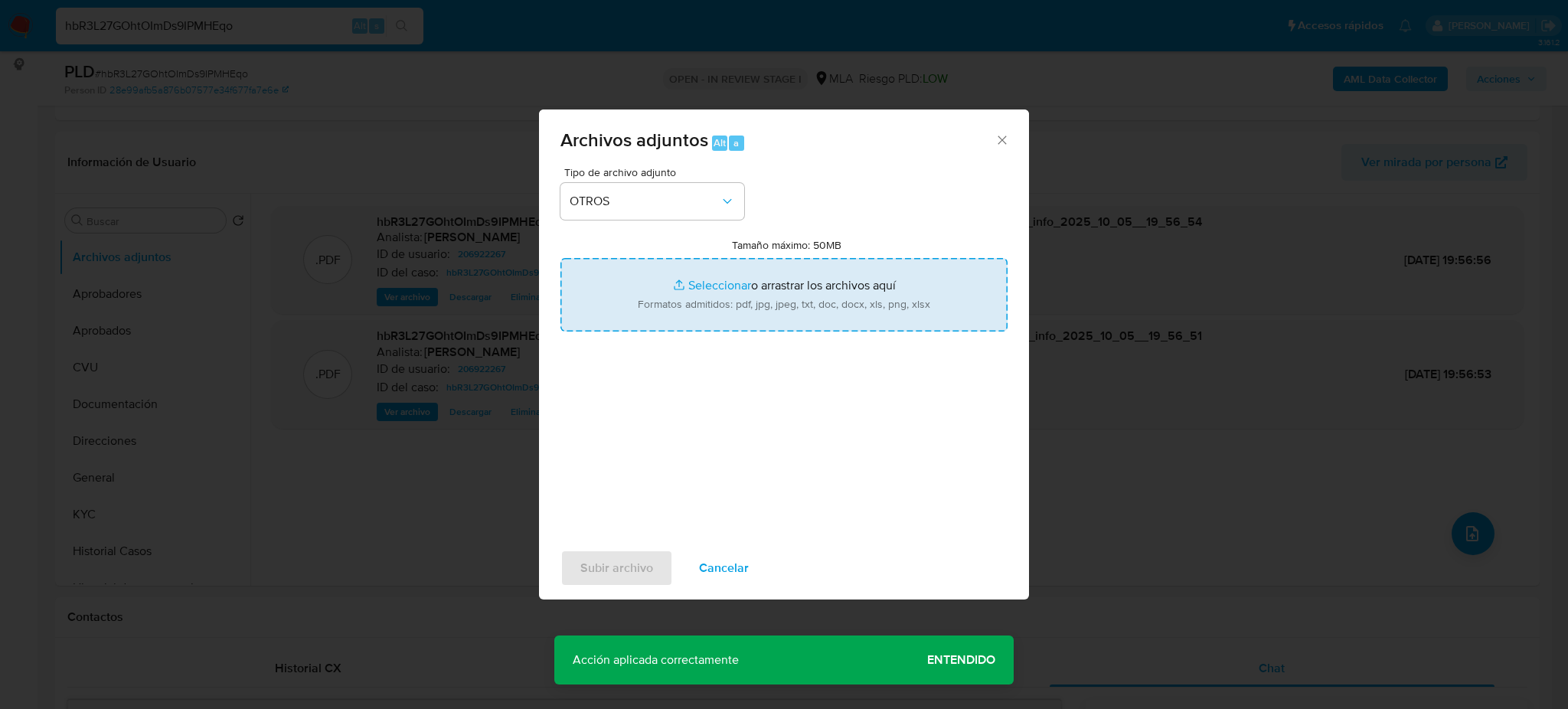
click at [678, 304] on input "Tamaño máximo: 50MB Seleccionar archivos" at bounding box center [784, 295] width 447 height 74
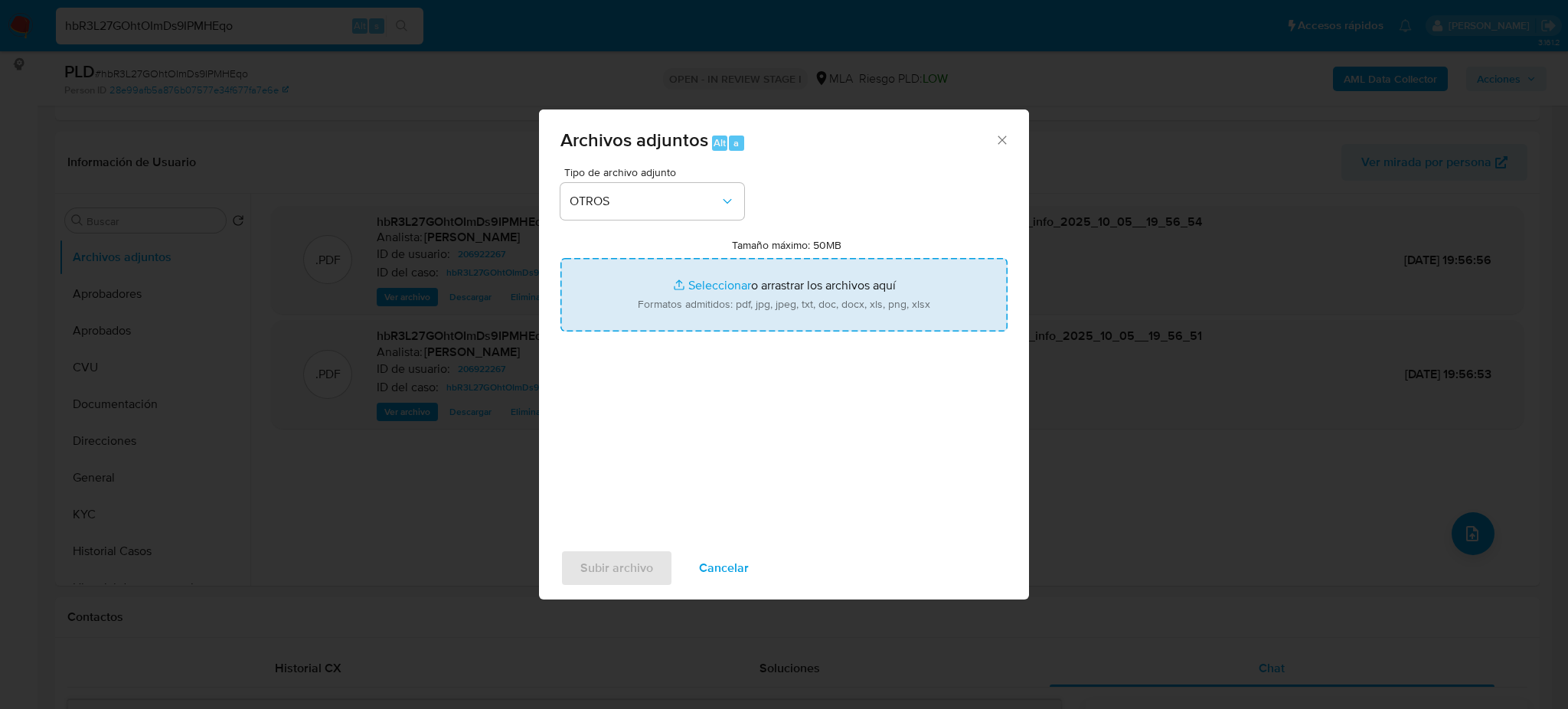
type input "C:\fakepath\Caselog hbR3L27GOhtOImDs9IPMHEqo_2025_09_18_13_14_57.docx"
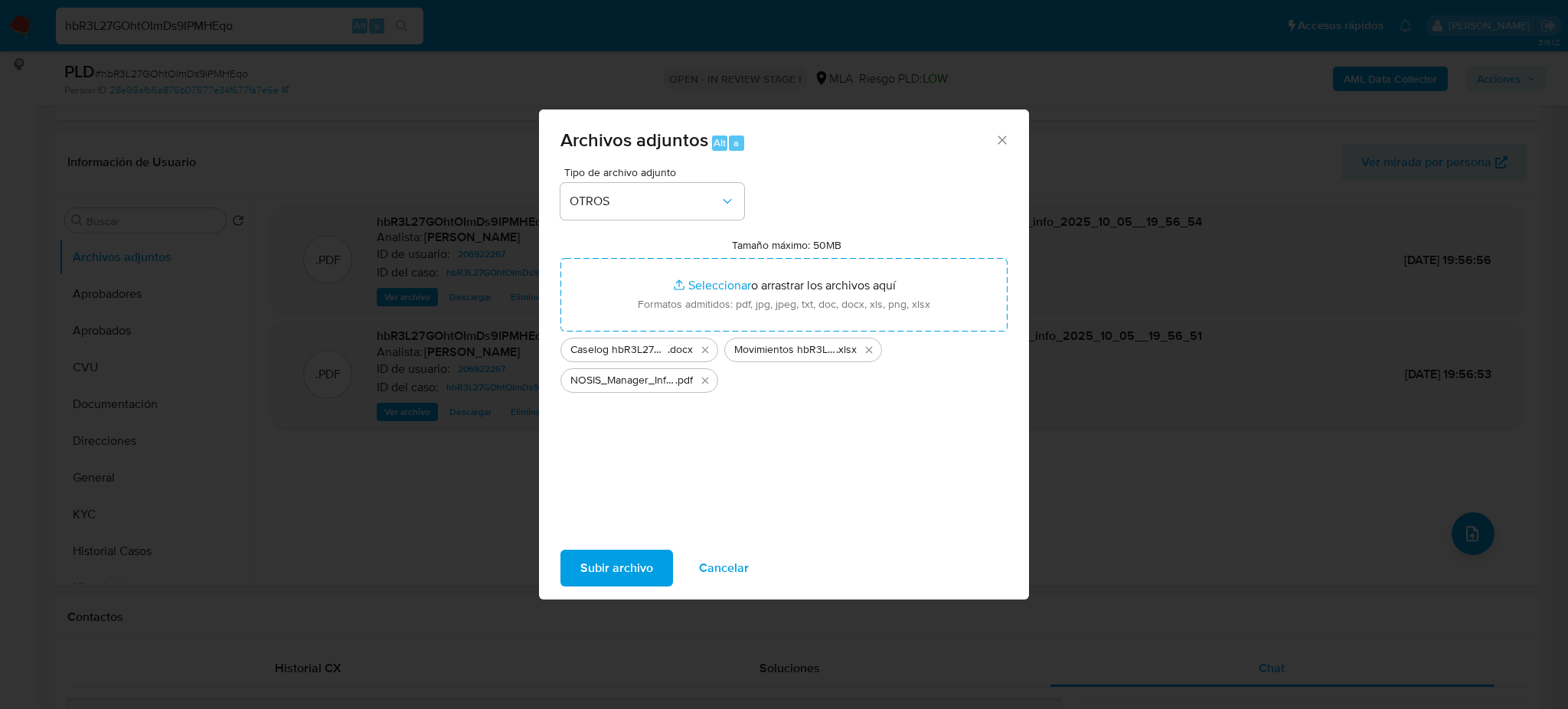
click at [591, 570] on span "Subir archivo" at bounding box center [617, 568] width 73 height 34
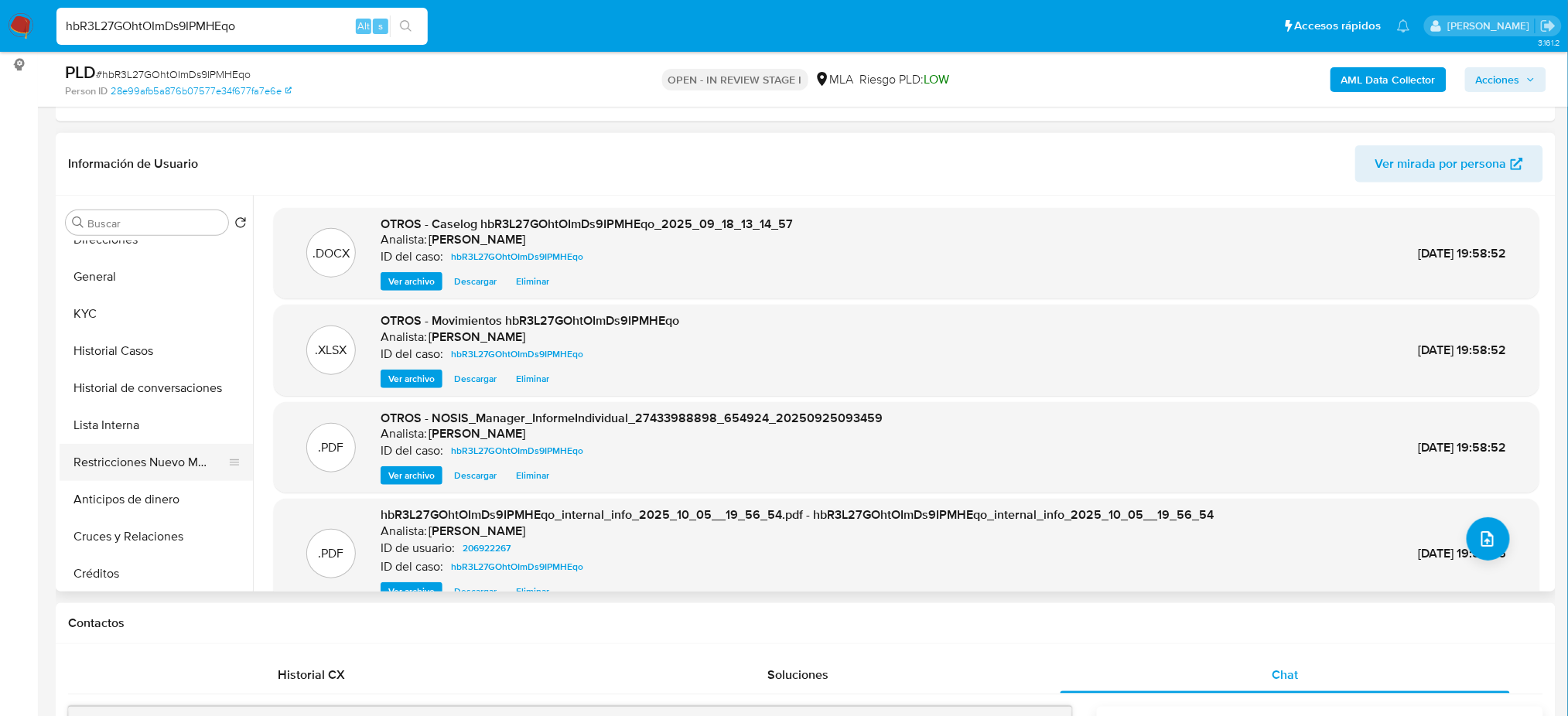
click at [124, 466] on button "Restricciones Nuevo Mundo" at bounding box center [150, 463] width 181 height 37
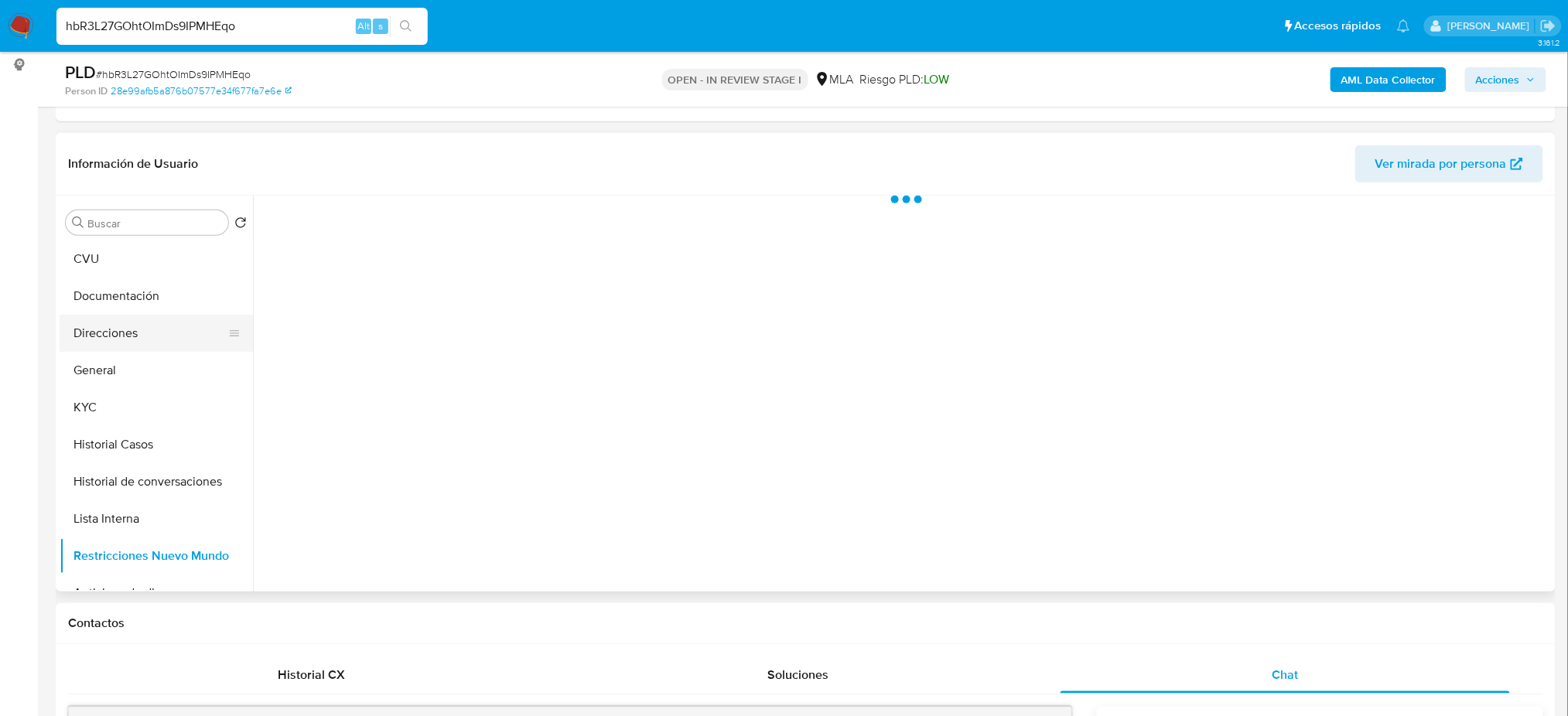
scroll to position [0, 0]
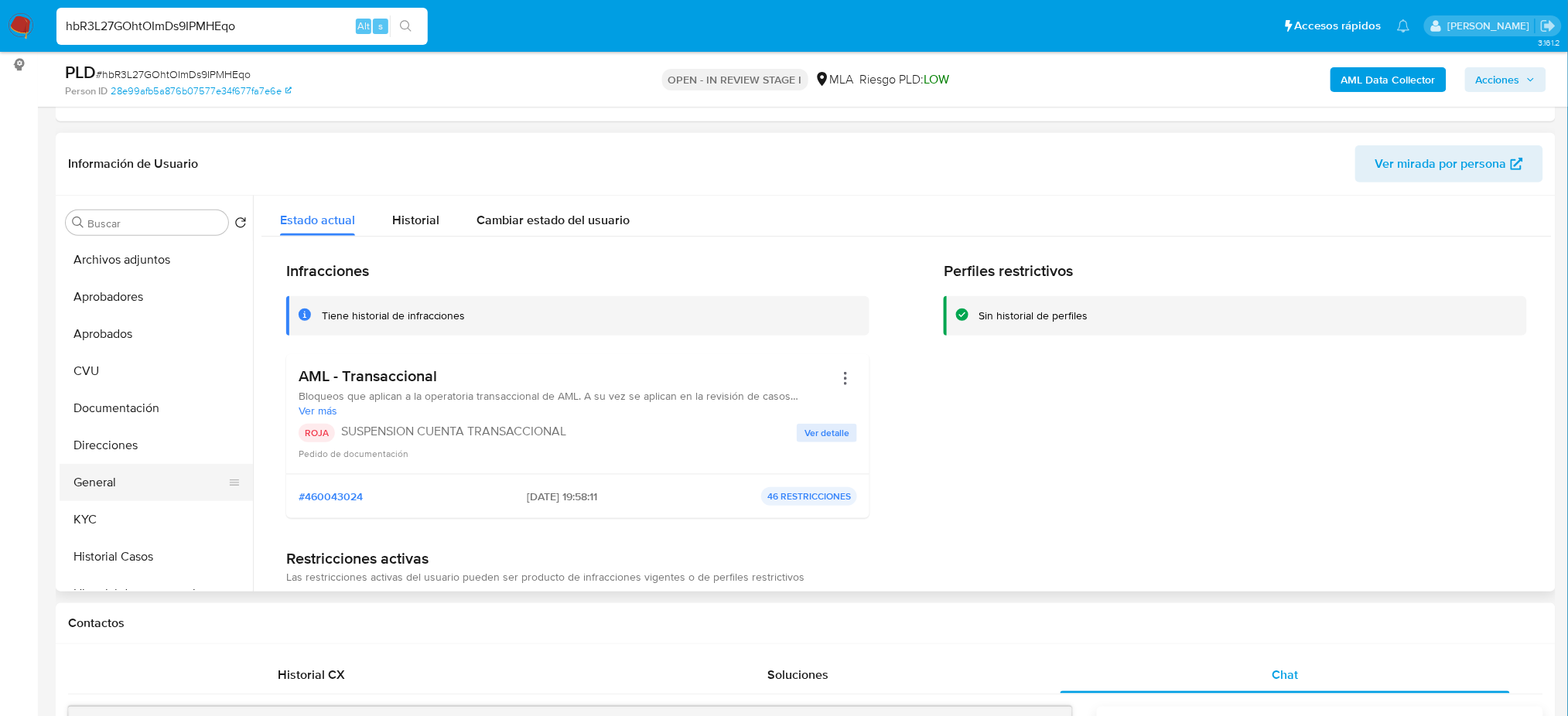
click at [115, 481] on button "General" at bounding box center [150, 483] width 181 height 37
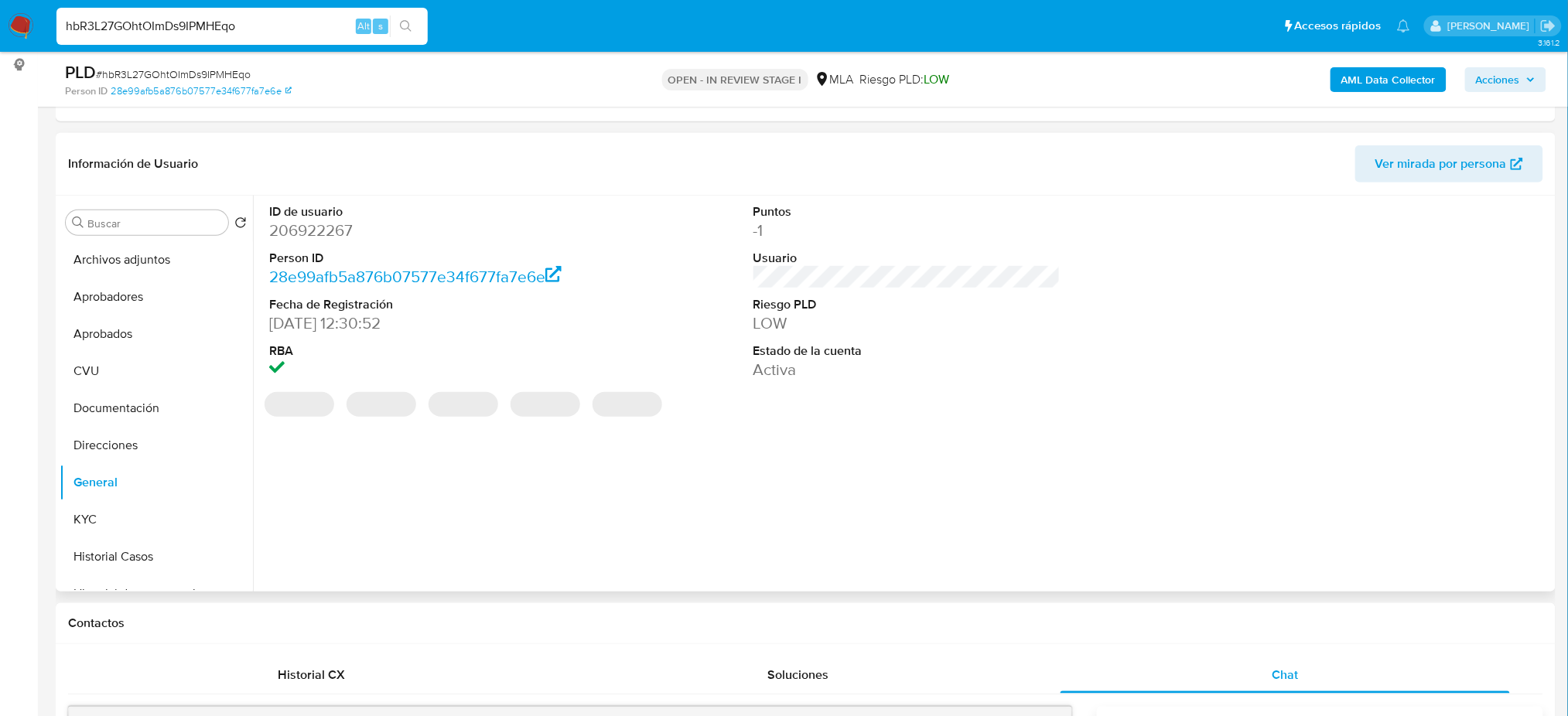
click at [312, 226] on dd "206922267" at bounding box center [423, 230] width 307 height 22
click at [311, 224] on dd "206922267" at bounding box center [423, 230] width 307 height 22
copy dd "206922267"
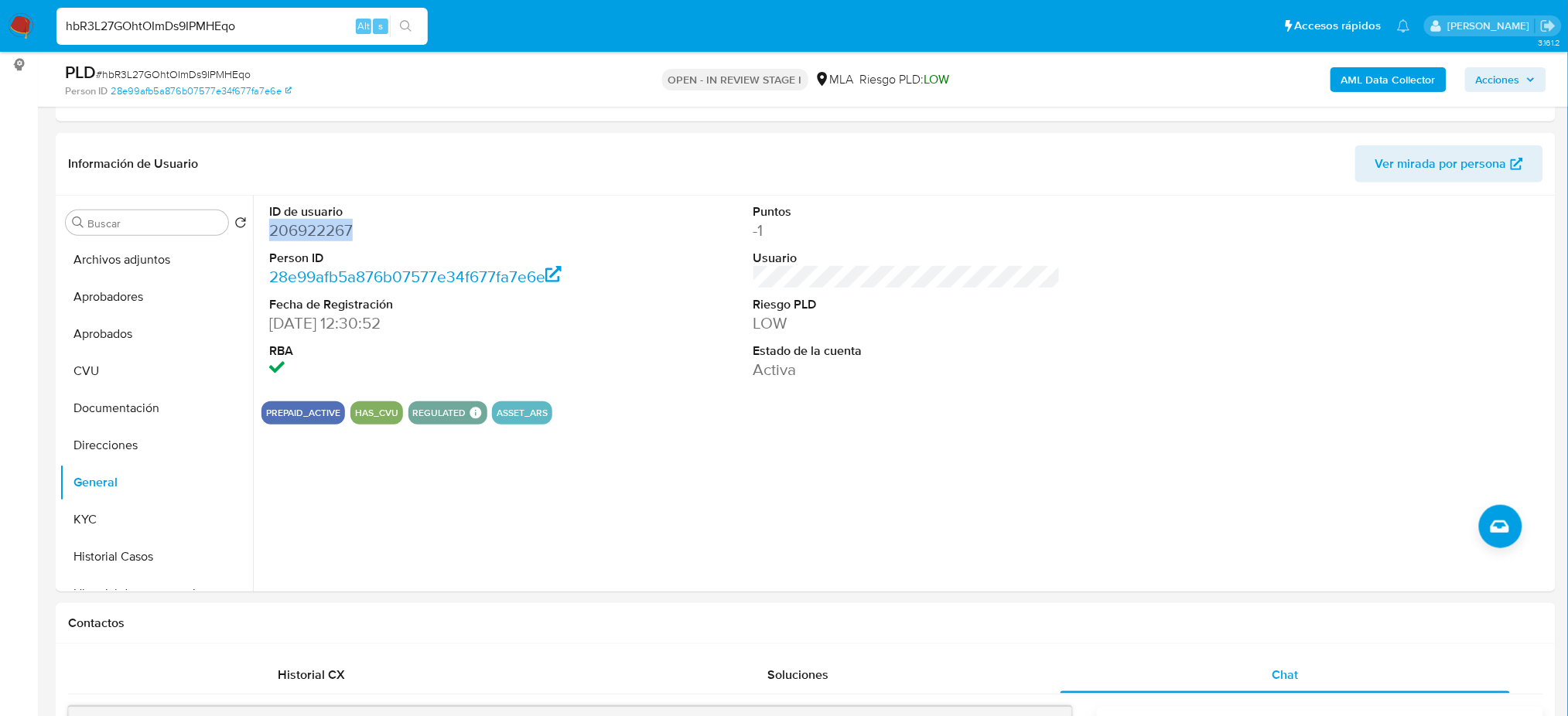
click at [1508, 78] on span "Acciones" at bounding box center [1498, 79] width 44 height 25
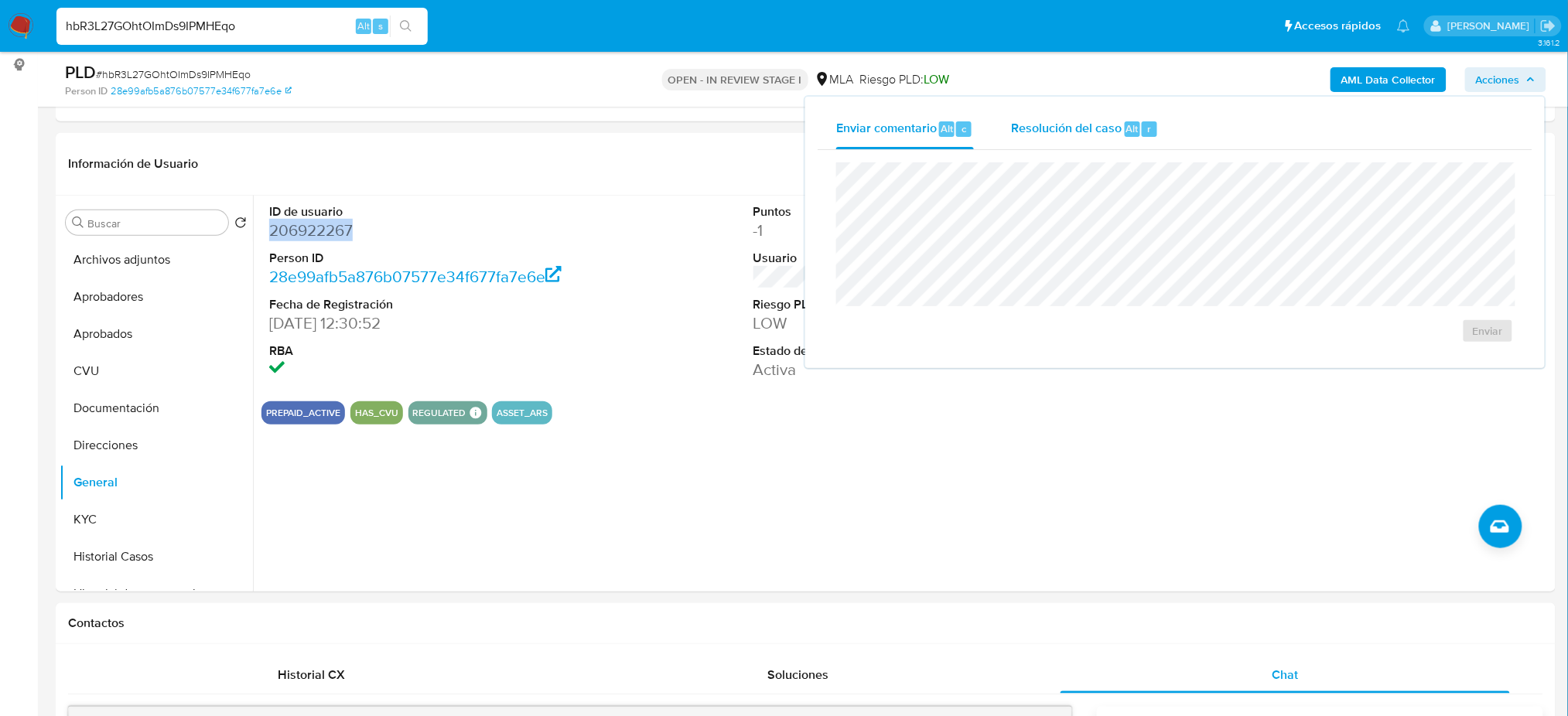
click at [1036, 137] on div "Resolución del caso Alt r" at bounding box center [1084, 129] width 148 height 40
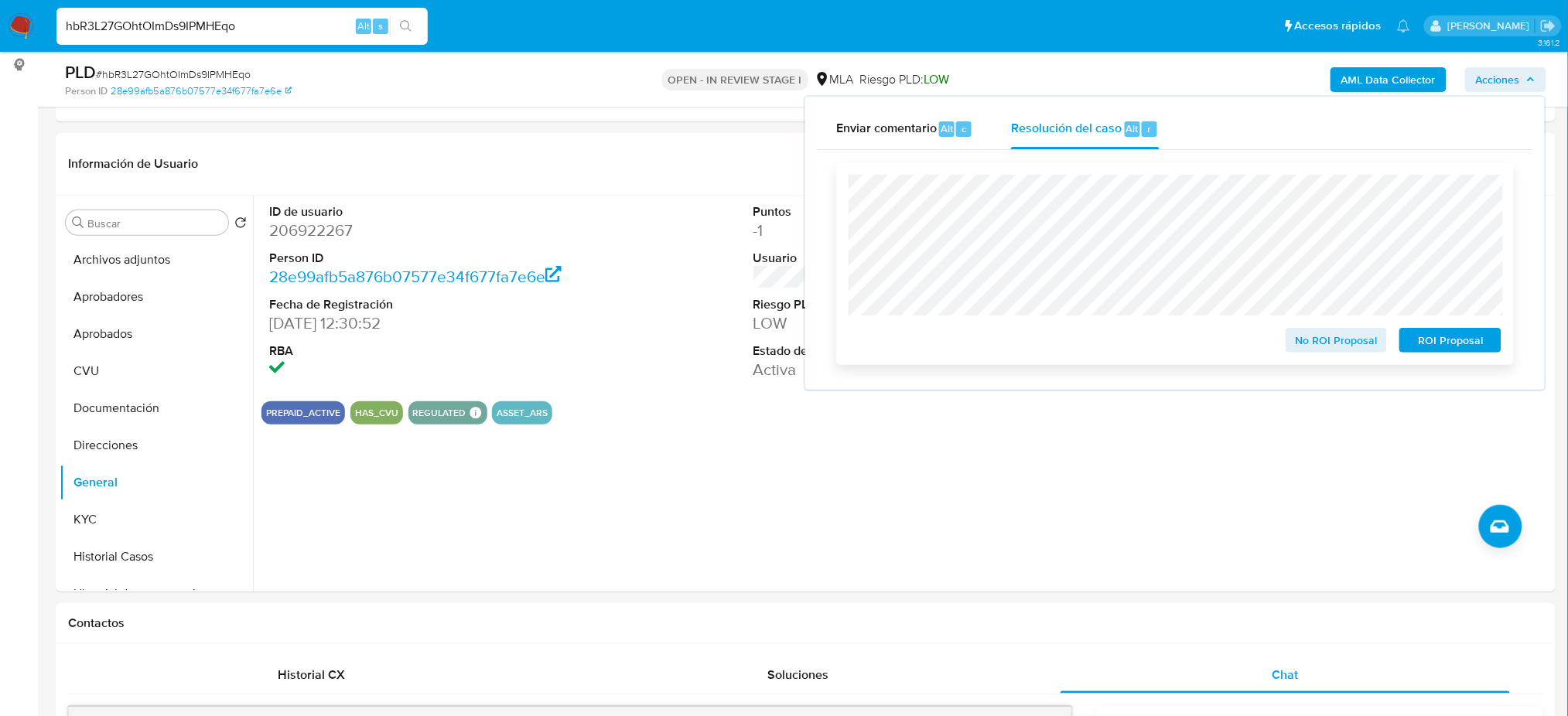
click at [1482, 343] on span "ROI Proposal" at bounding box center [1450, 340] width 80 height 22
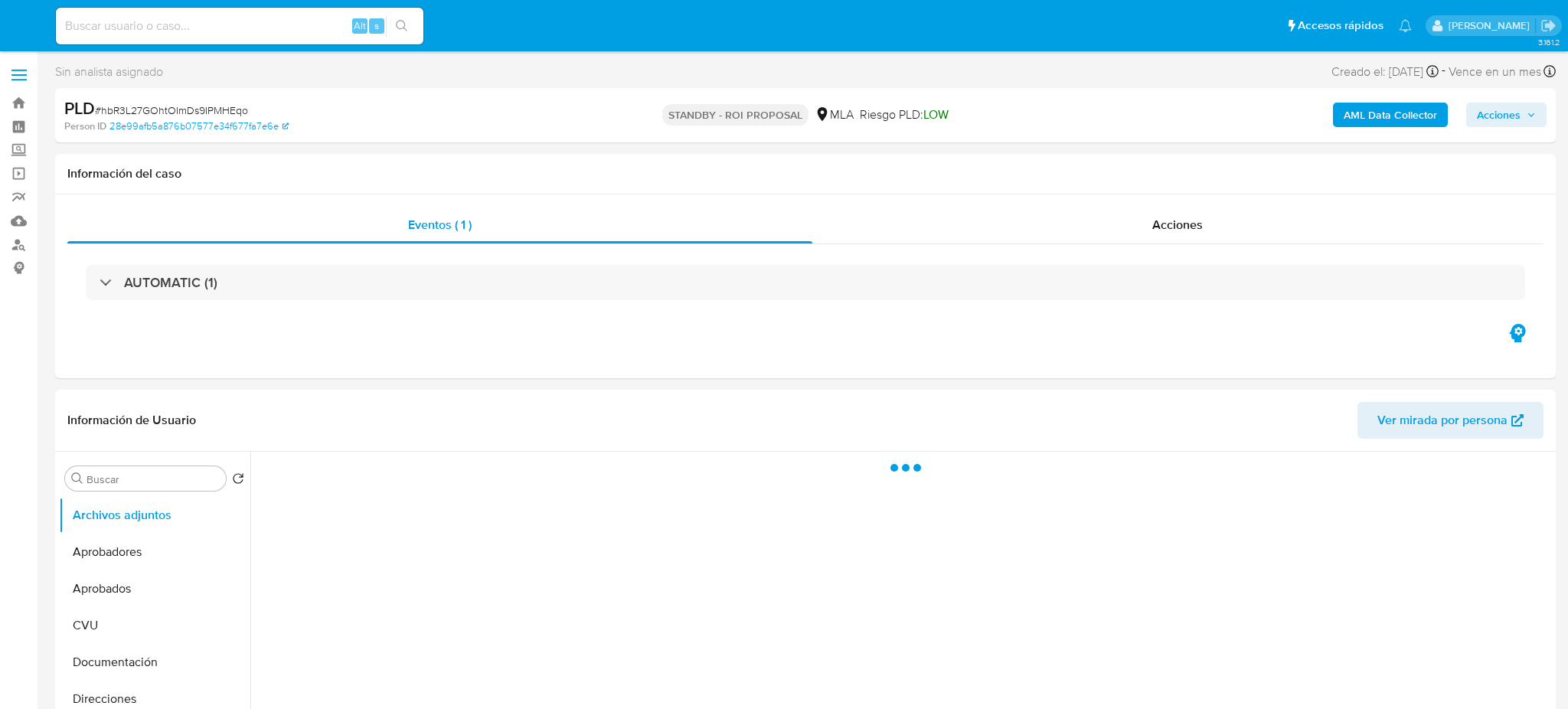
select select "10"
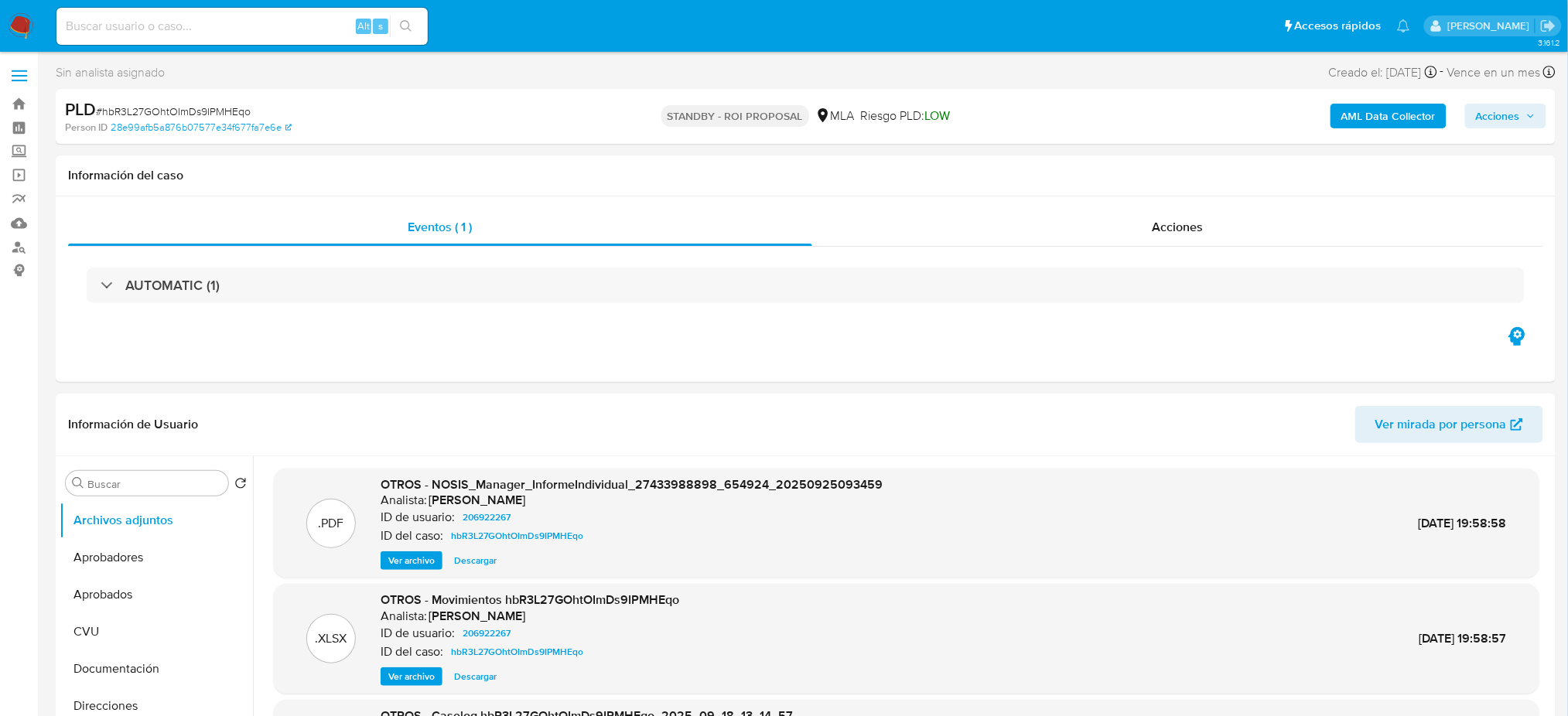
click at [253, 24] on input at bounding box center [242, 26] width 371 height 20
paste input "yEk5gGyUOQG3Ri6B9OgypbEj"
type input "yEk5gGyUOQG3Ri6B9OgypbEj"
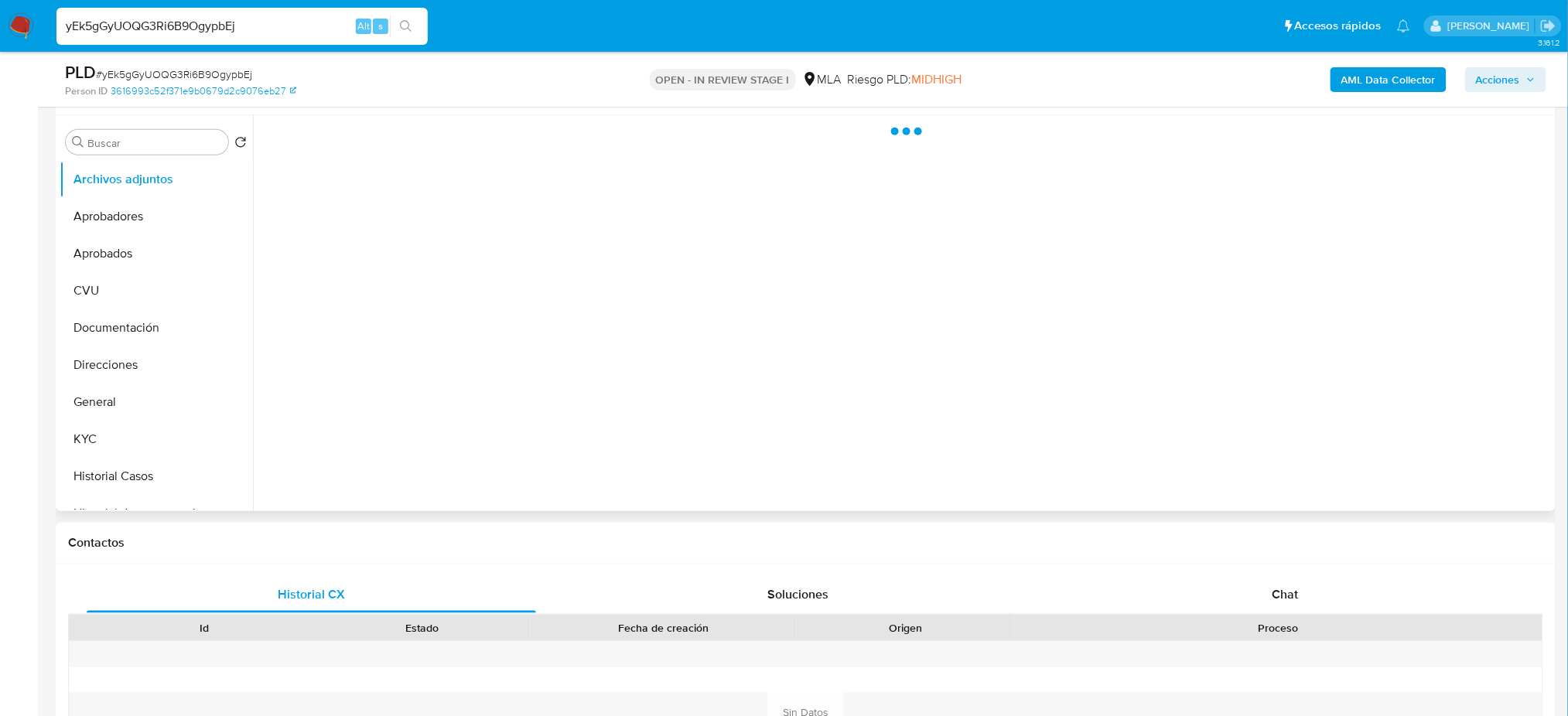
scroll to position [309, 0]
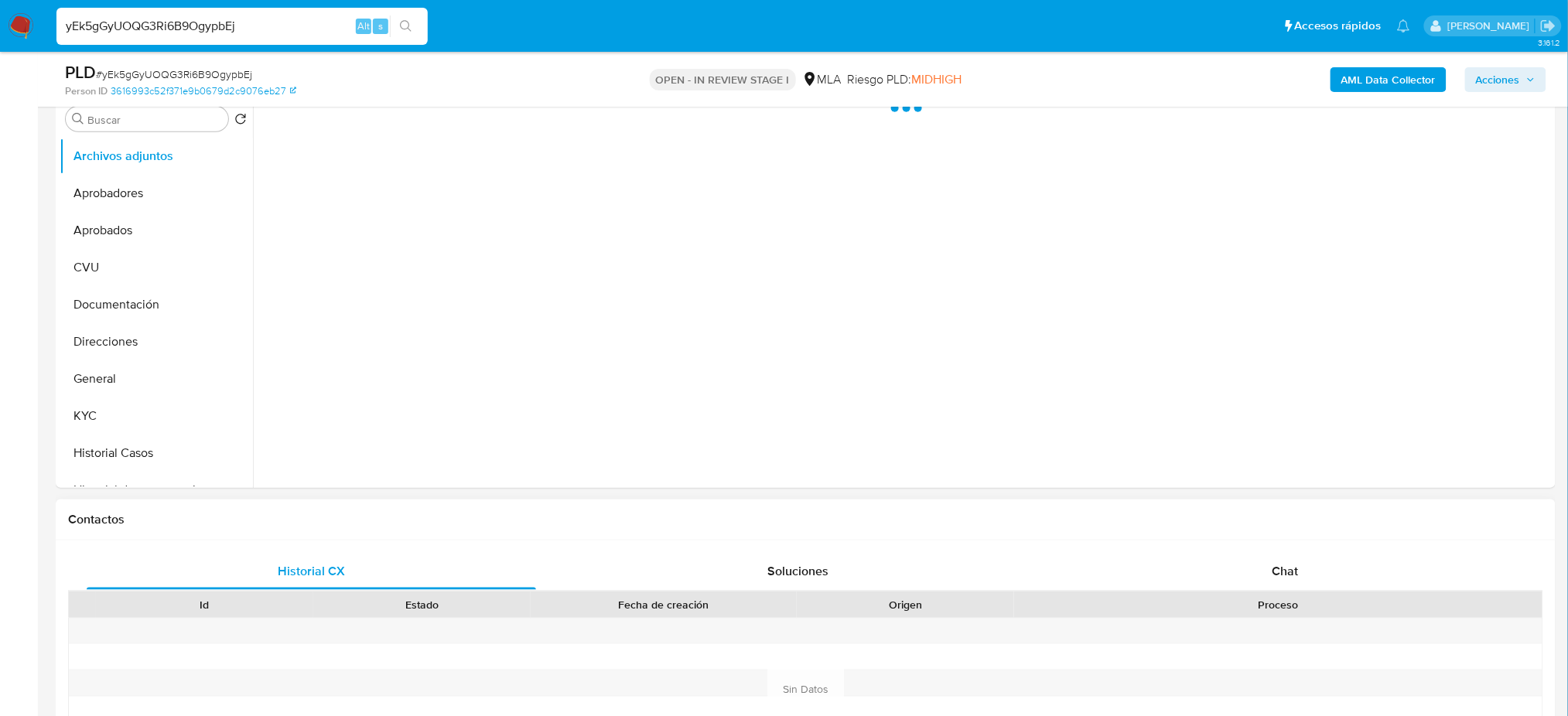
select select "10"
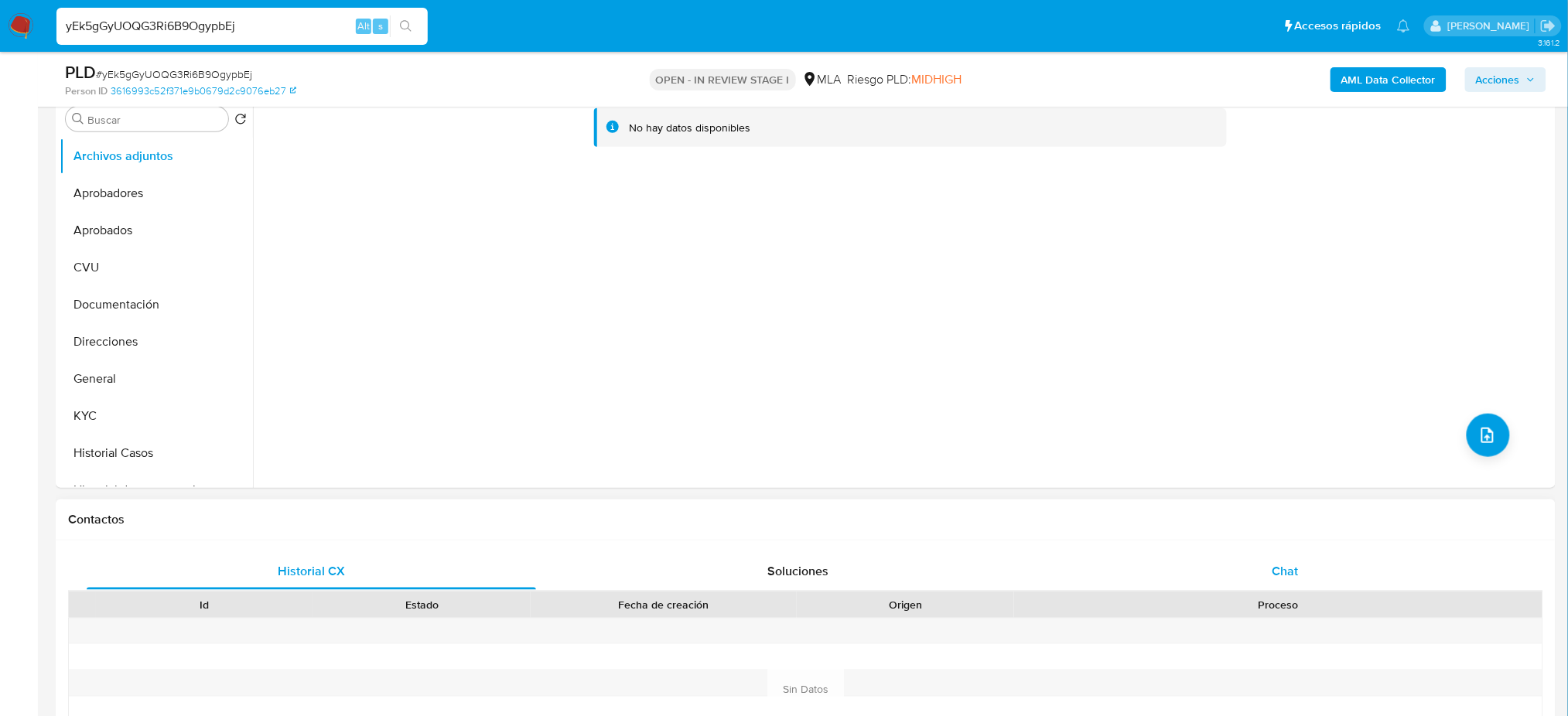
click at [1290, 557] on div "Chat" at bounding box center [1285, 572] width 449 height 37
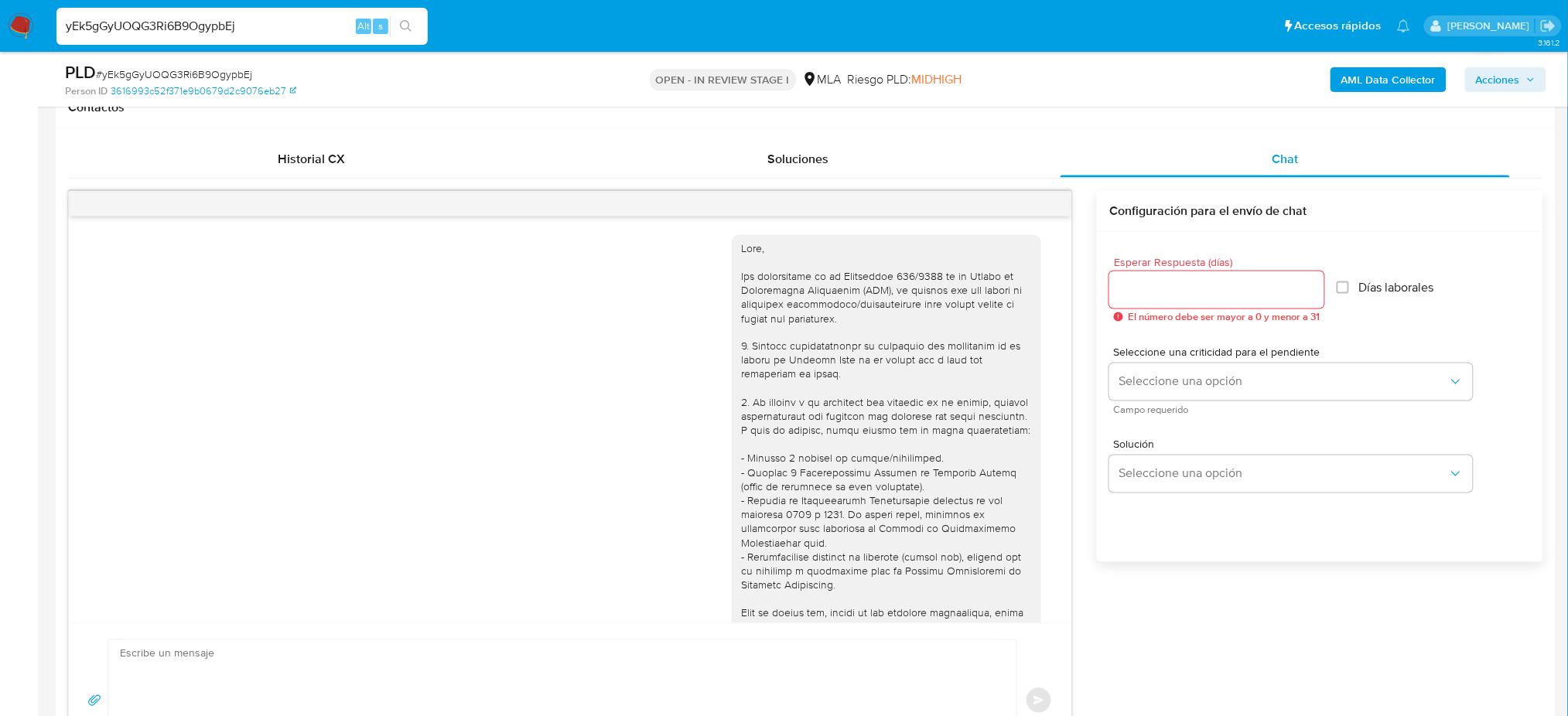
scroll to position [810, 0]
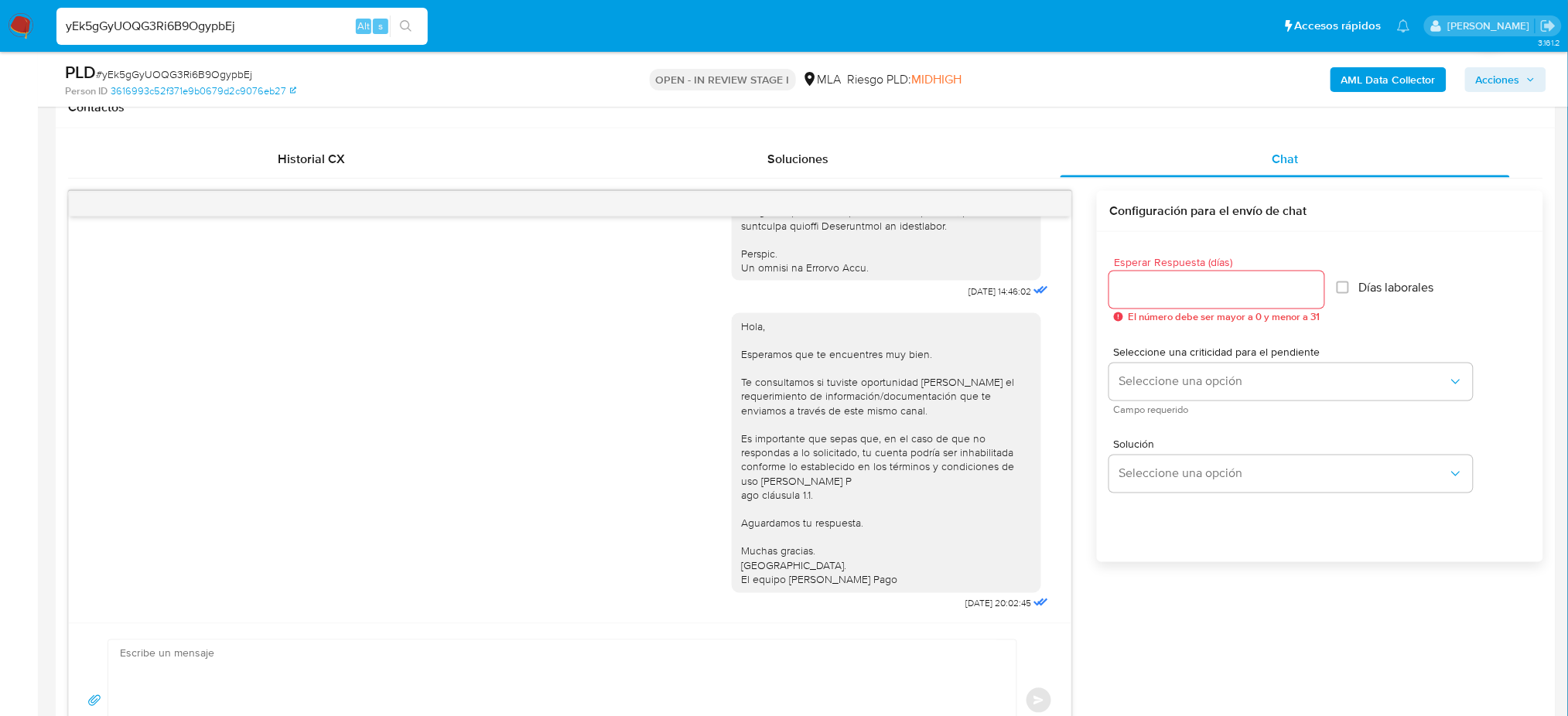
click at [1054, 204] on div at bounding box center [570, 204] width 1002 height 25
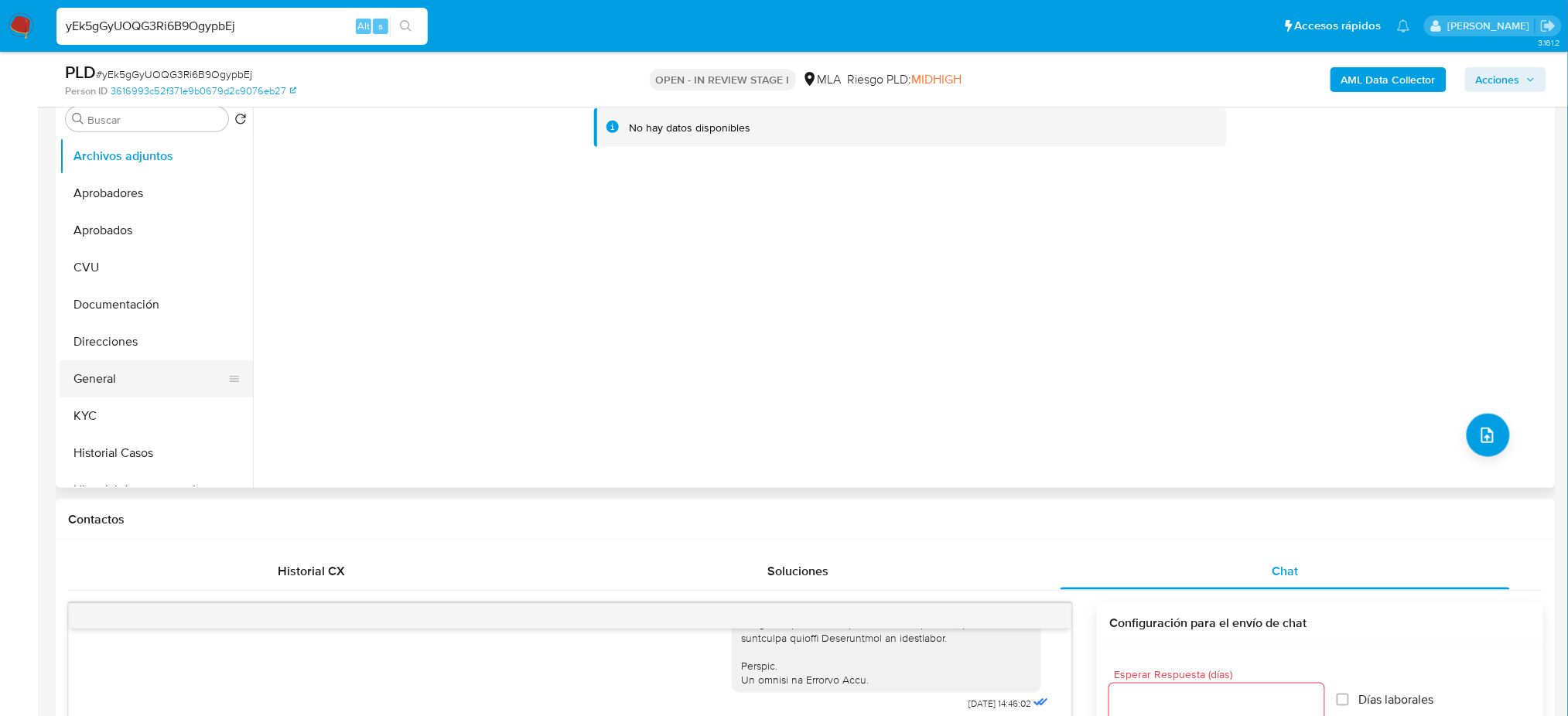
scroll to position [103, 0]
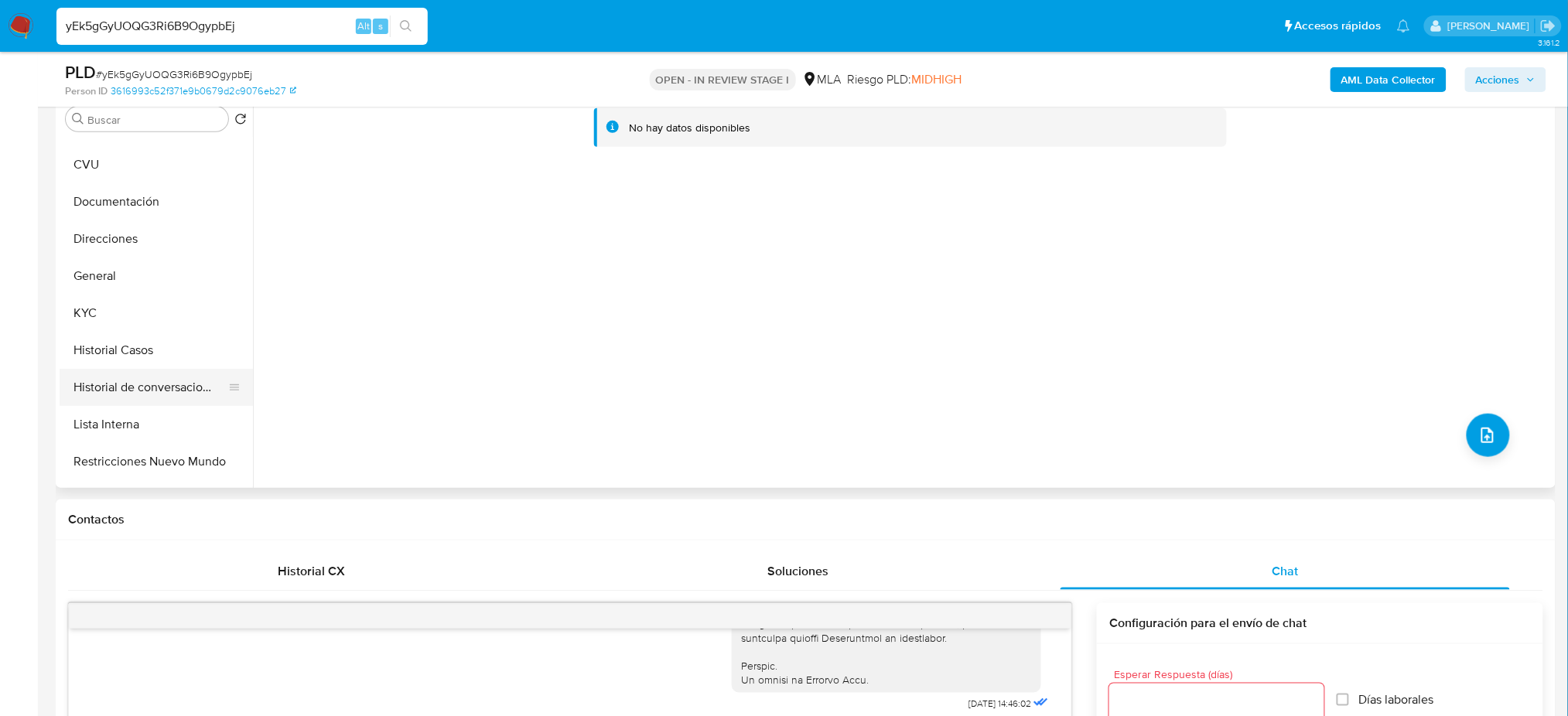
click at [153, 385] on button "Historial de conversaciones" at bounding box center [150, 388] width 181 height 37
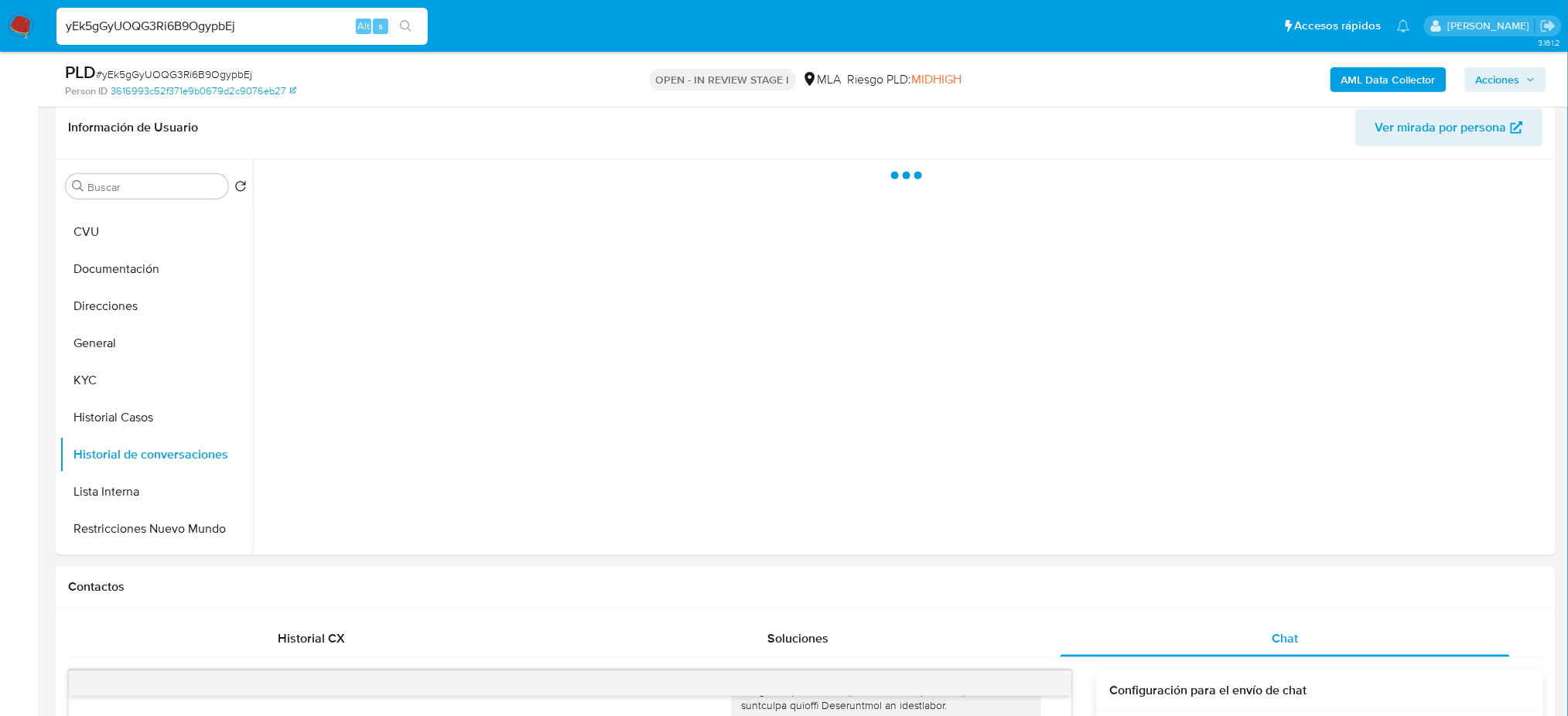
scroll to position [205, 0]
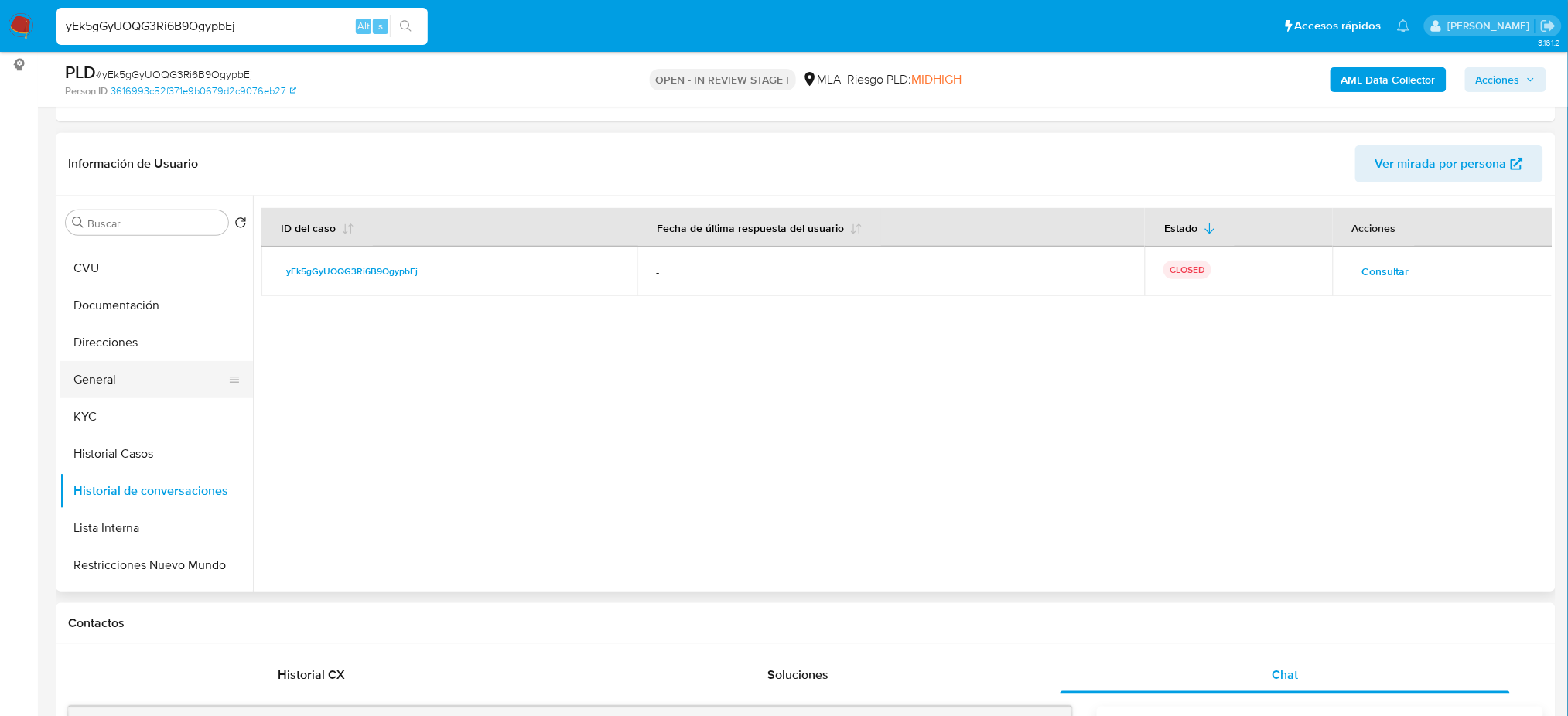
click at [117, 383] on button "General" at bounding box center [150, 379] width 181 height 37
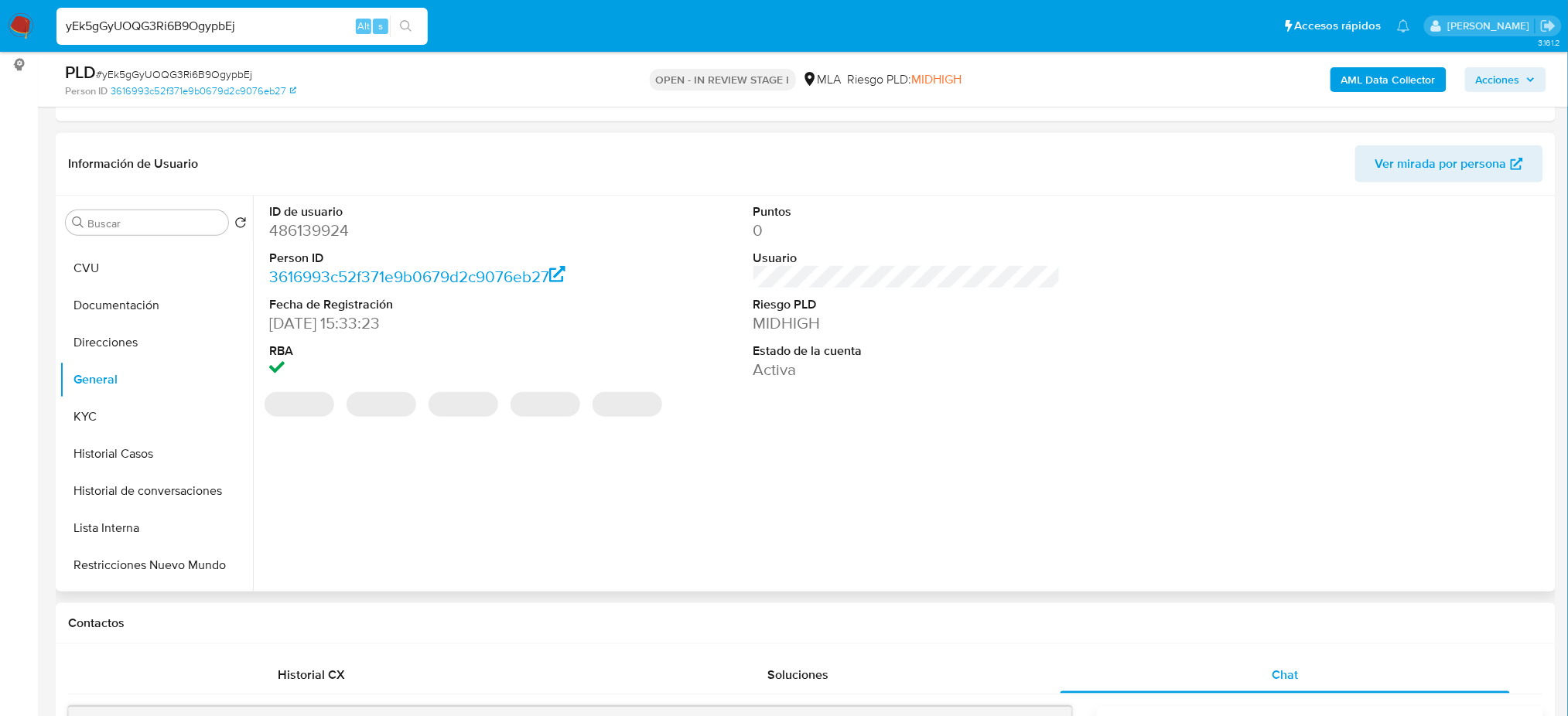
click at [306, 231] on dd "486139924" at bounding box center [423, 230] width 307 height 22
click at [306, 231] on dd "486139924" at bounding box center [423, 230] width 307 height 22
copy dd "486139924"
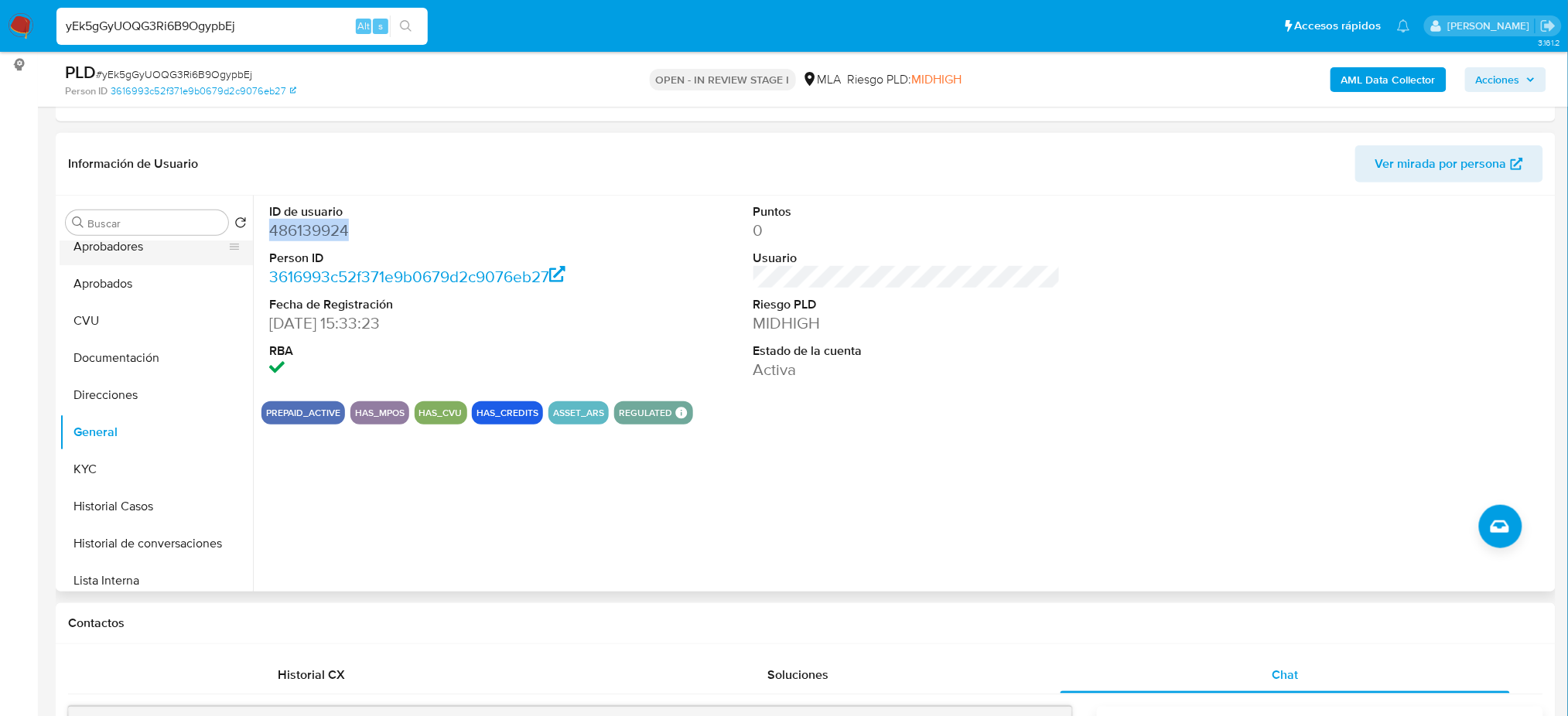
scroll to position [0, 0]
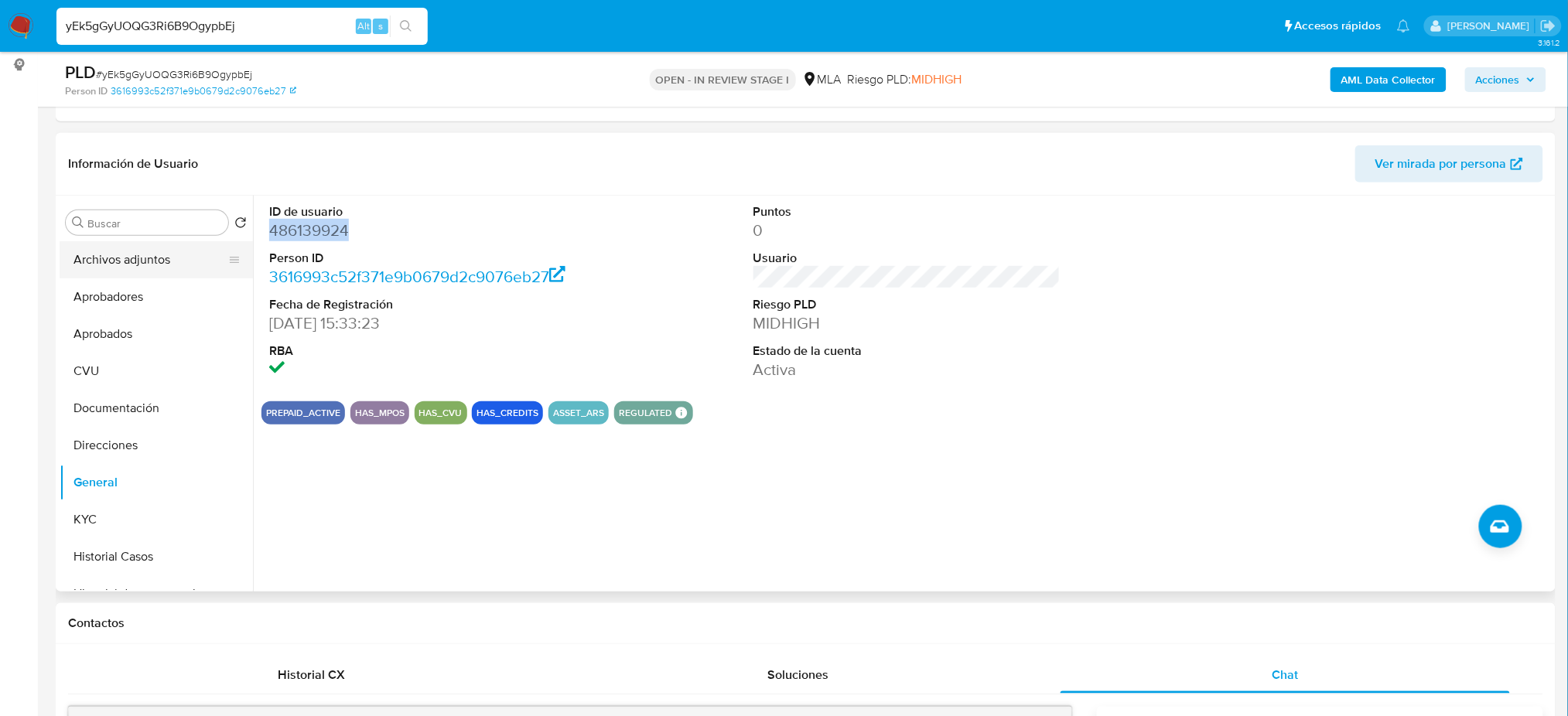
click at [143, 271] on button "Archivos adjuntos" at bounding box center [150, 260] width 181 height 37
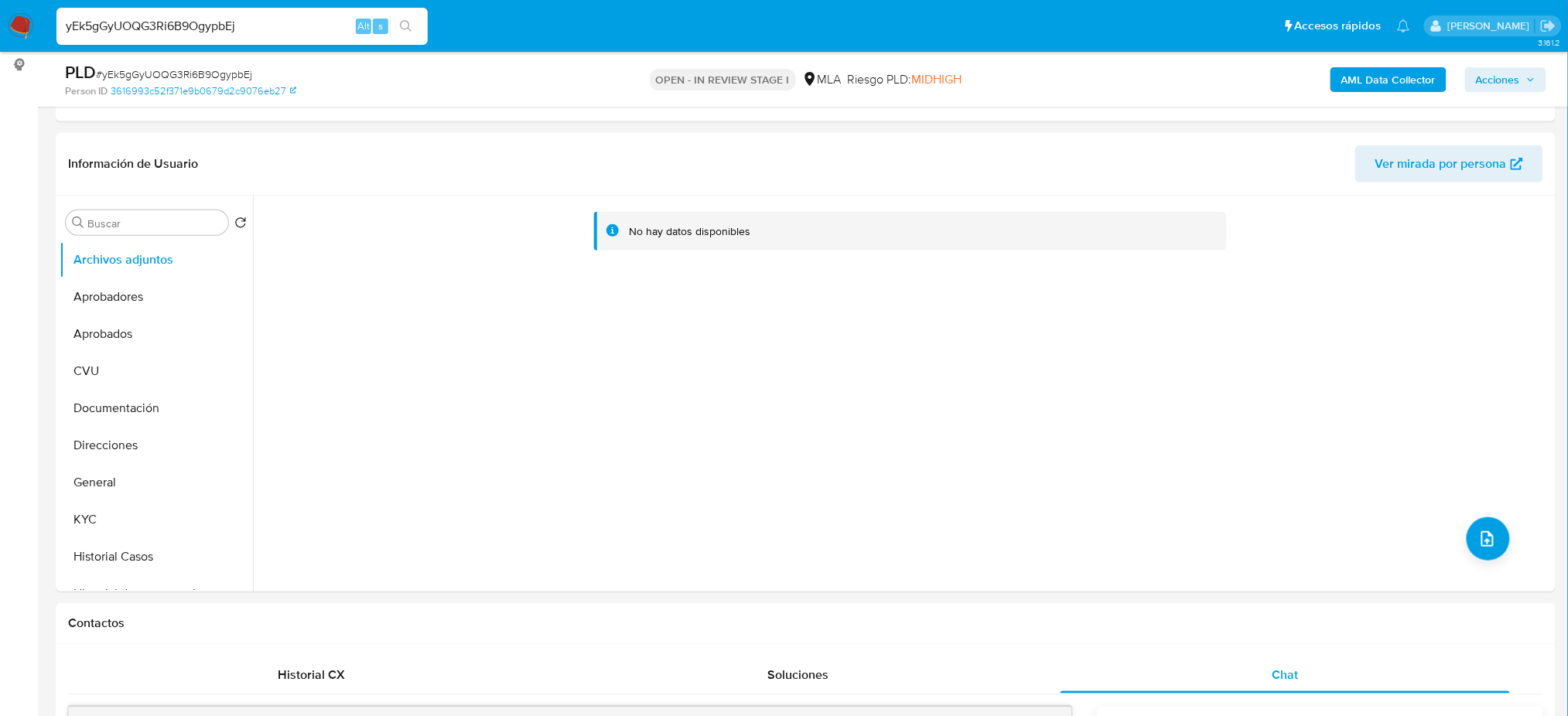
click at [1346, 70] on b "AML Data Collector" at bounding box center [1388, 79] width 95 height 25
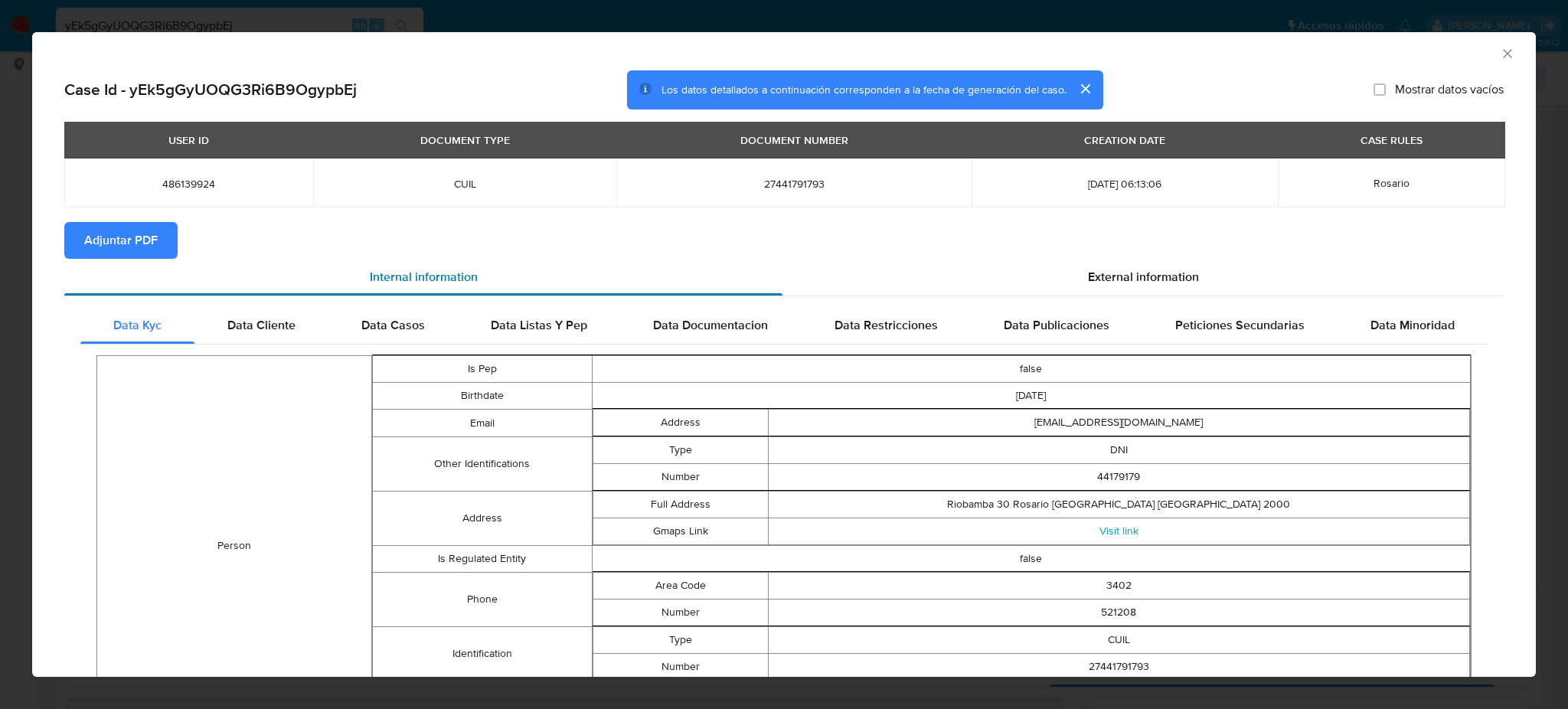
click at [151, 236] on span "Adjuntar PDF" at bounding box center [121, 240] width 74 height 34
click at [1503, 53] on icon "Cerrar ventana" at bounding box center [1507, 53] width 9 height 9
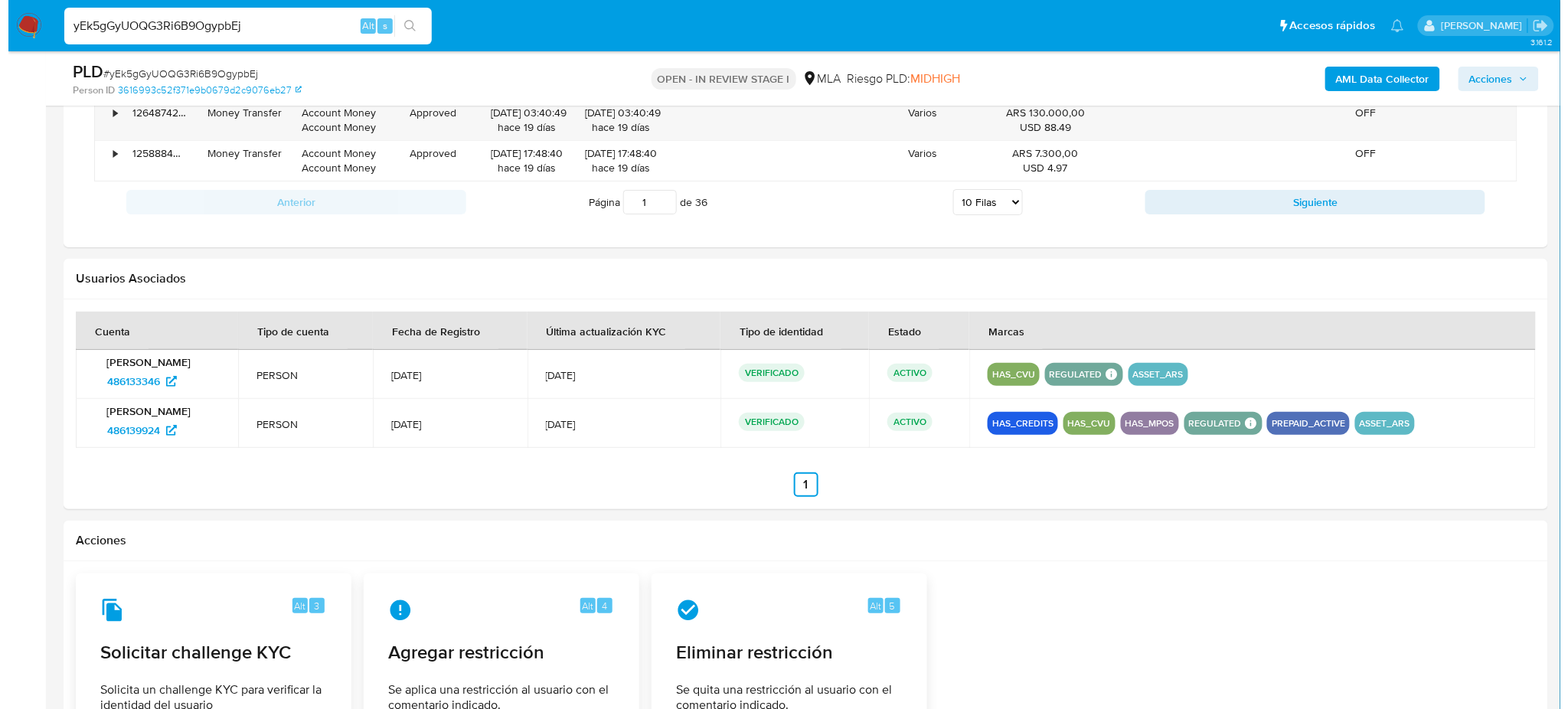
scroll to position [2395, 0]
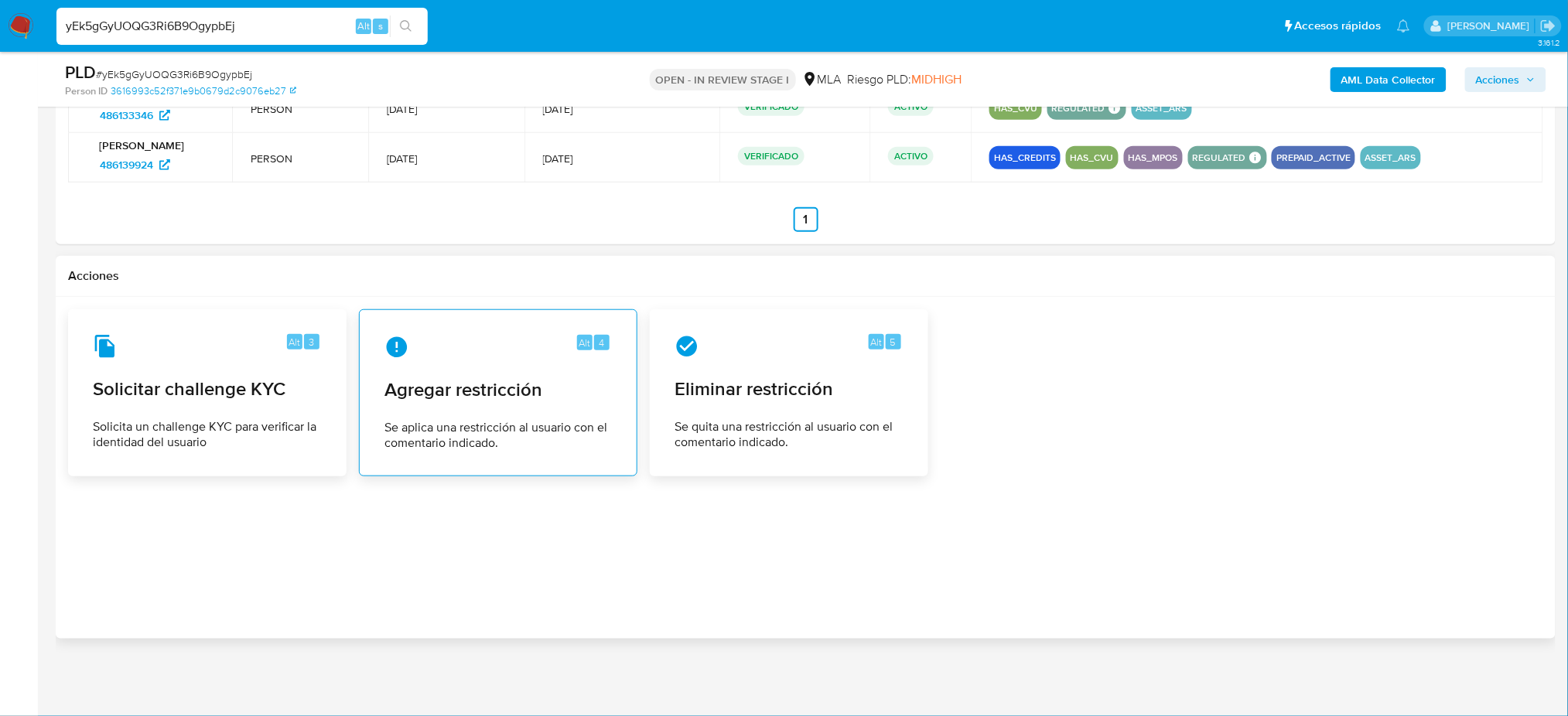
click at [430, 362] on div "Alt 4 Agregar restricción Se aplica una restricción al usuario con el comentari…" at bounding box center [498, 393] width 252 height 141
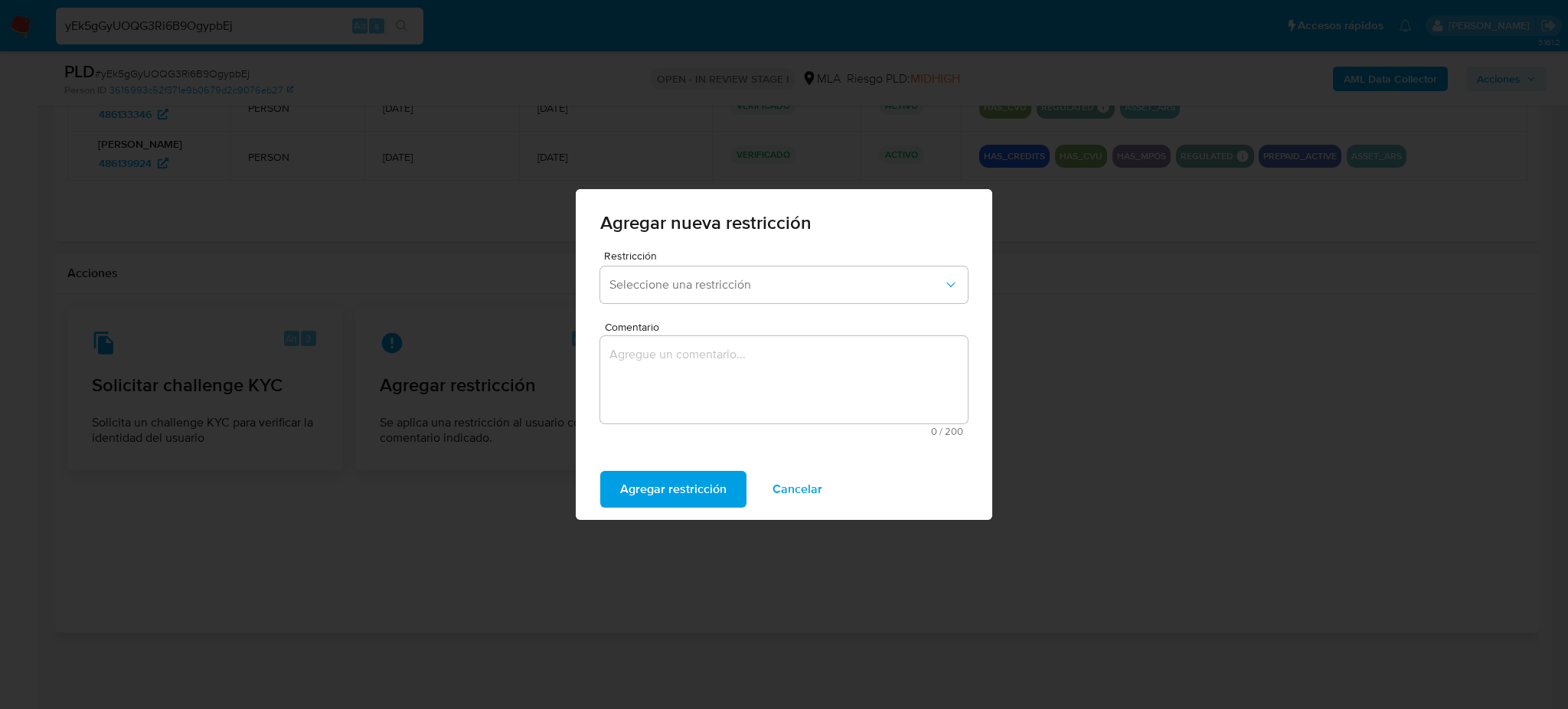
click at [666, 304] on div "Restricción Seleccione una restricción" at bounding box center [783, 280] width 368 height 59
click at [674, 298] on button "Seleccione una restricción" at bounding box center [783, 285] width 368 height 37
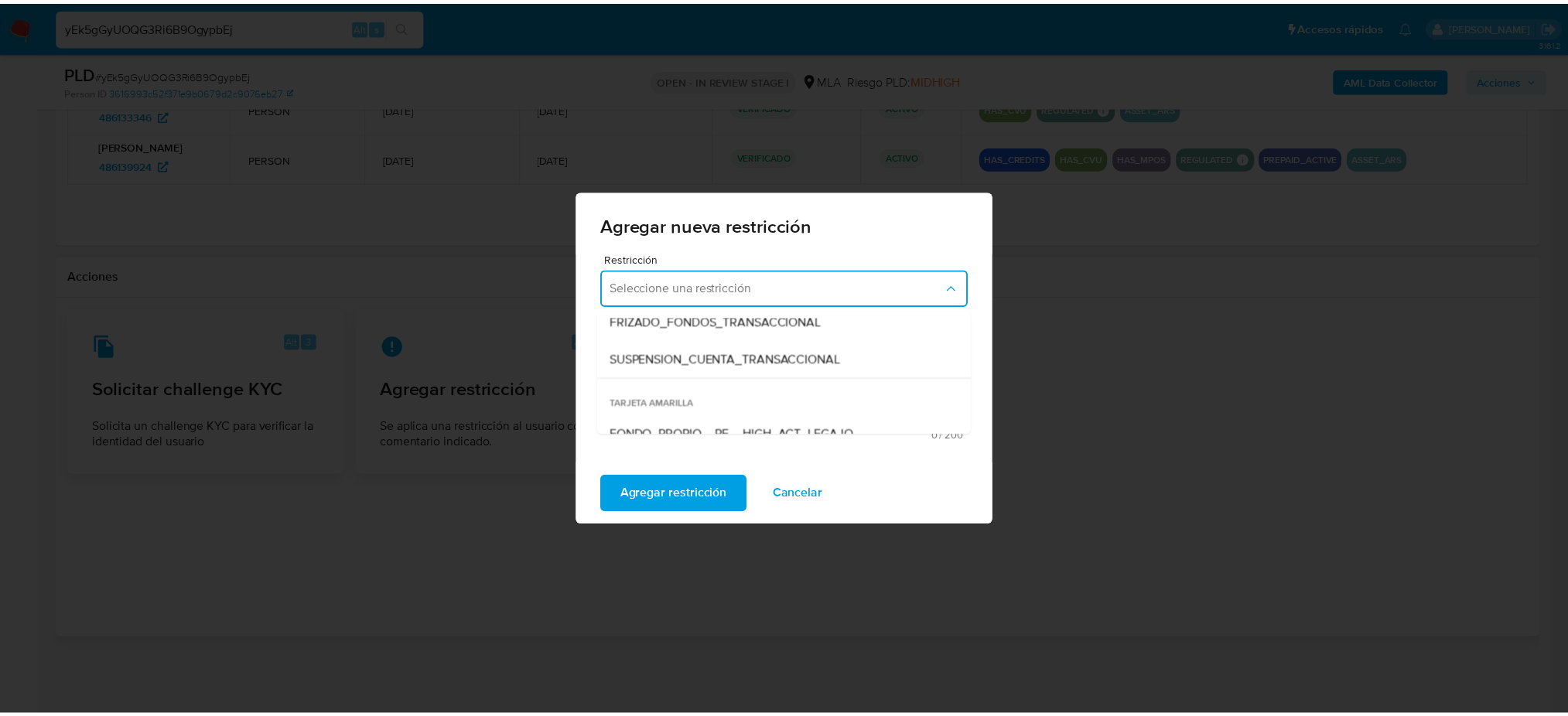
scroll to position [205, 0]
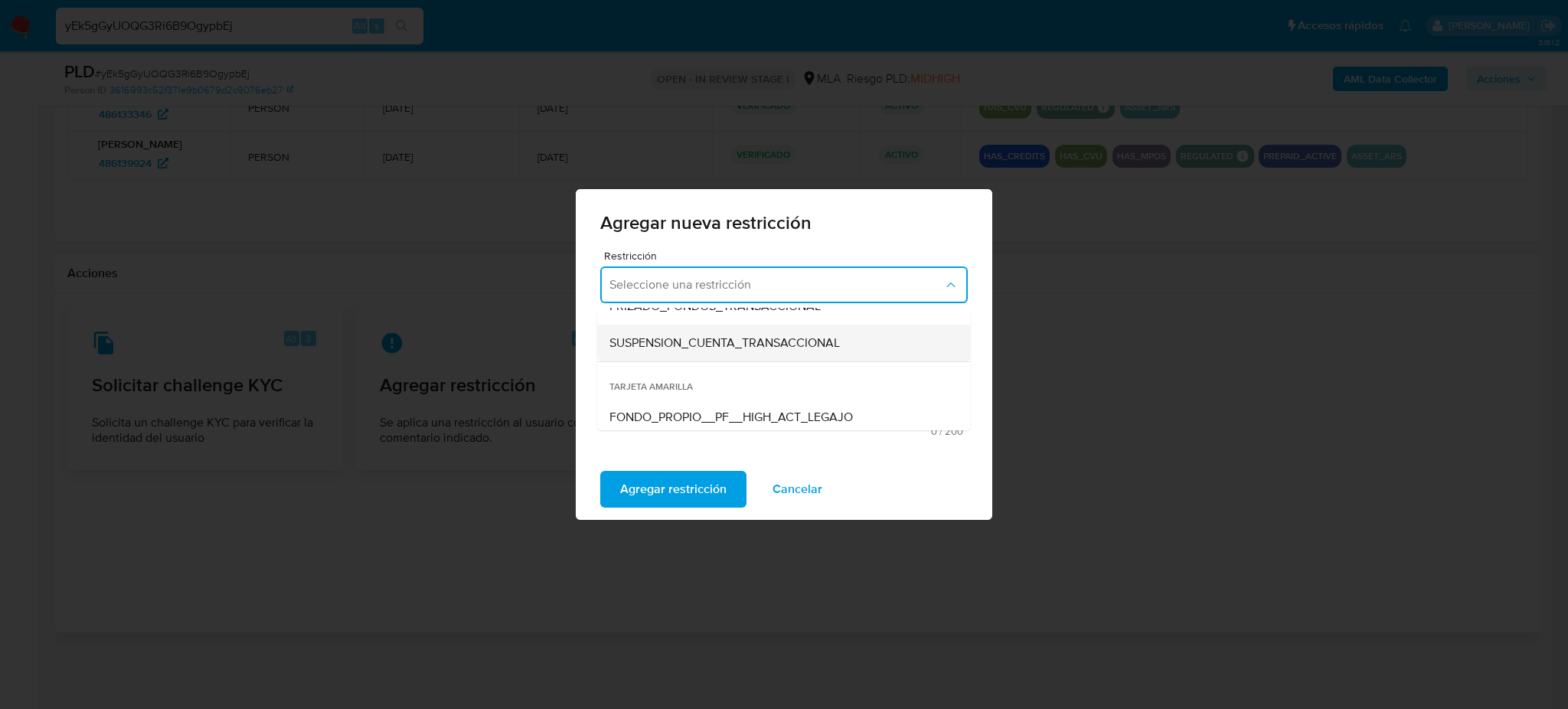
click at [670, 341] on span "SUSPENSION_CUENTA_TRANSACCIONAL" at bounding box center [725, 343] width 231 height 15
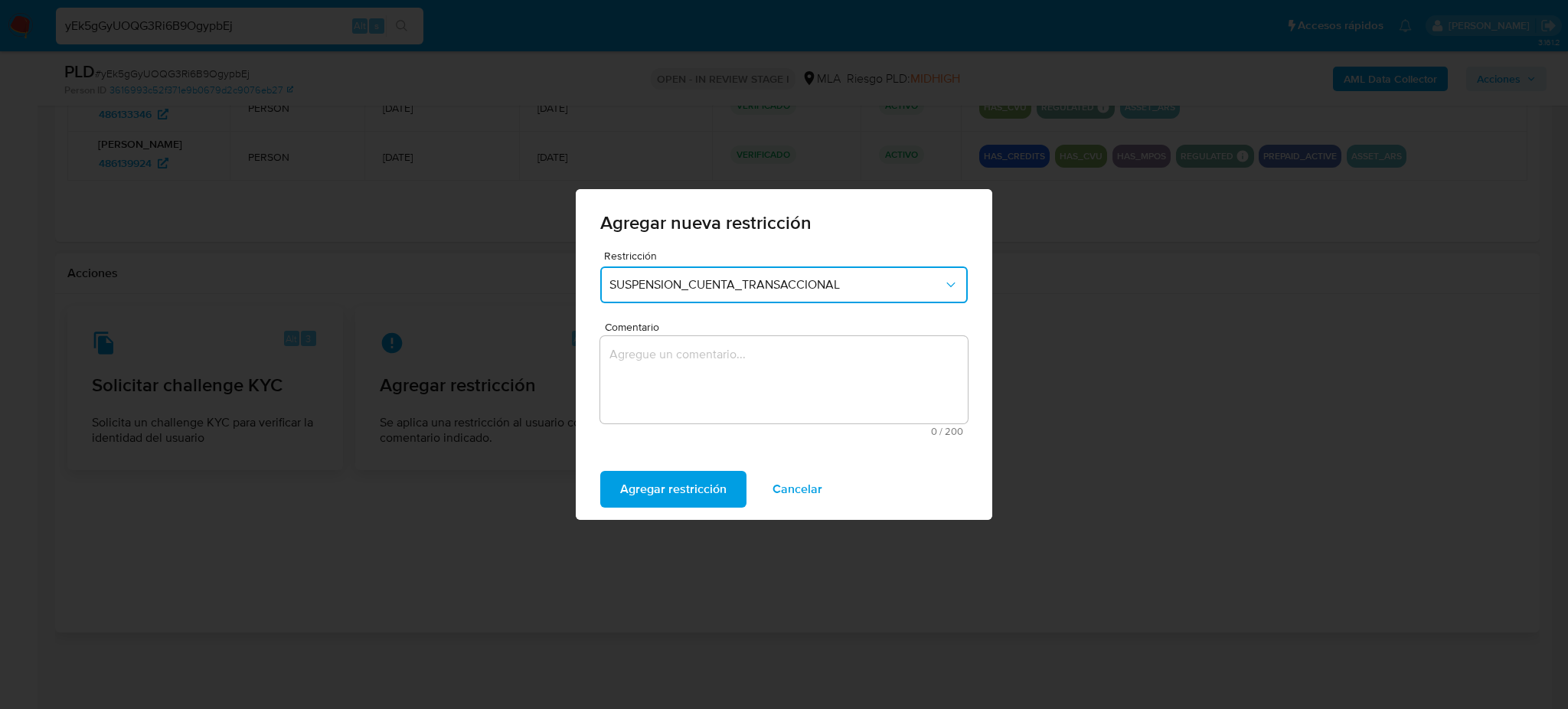
click at [690, 374] on textarea "Comentario" at bounding box center [783, 380] width 368 height 87
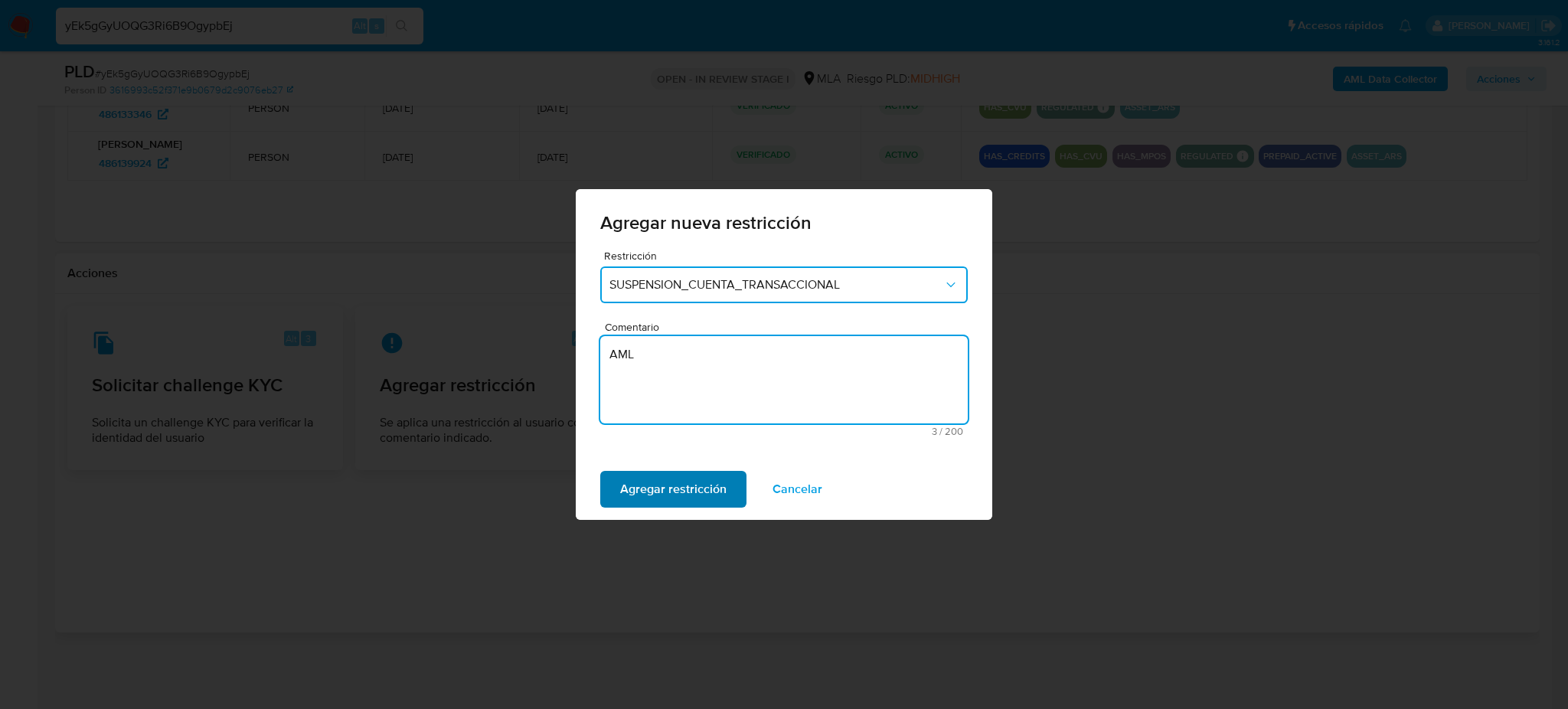
type textarea "AML"
click at [669, 473] on span "Agregar restricción" at bounding box center [673, 489] width 107 height 34
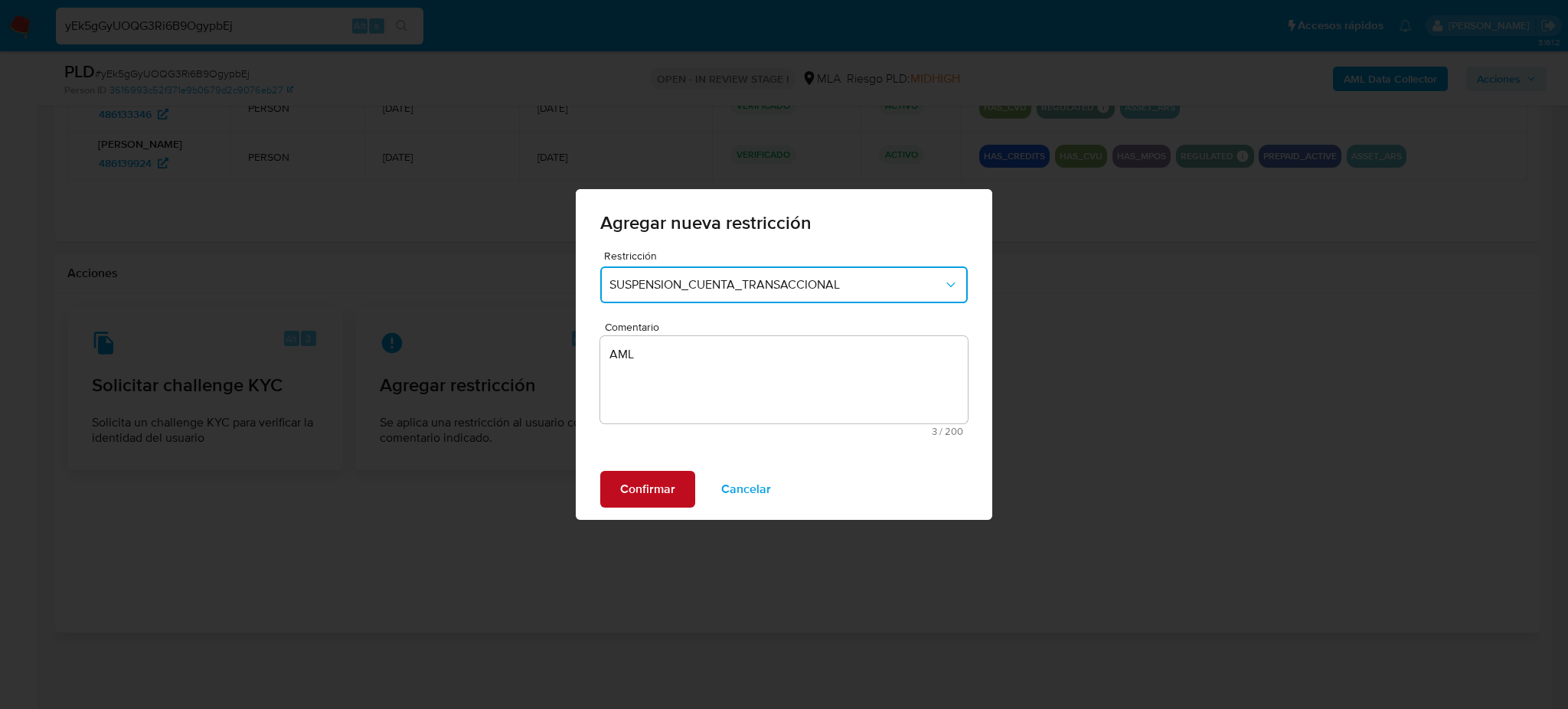
click at [638, 489] on span "Confirmar" at bounding box center [647, 489] width 55 height 34
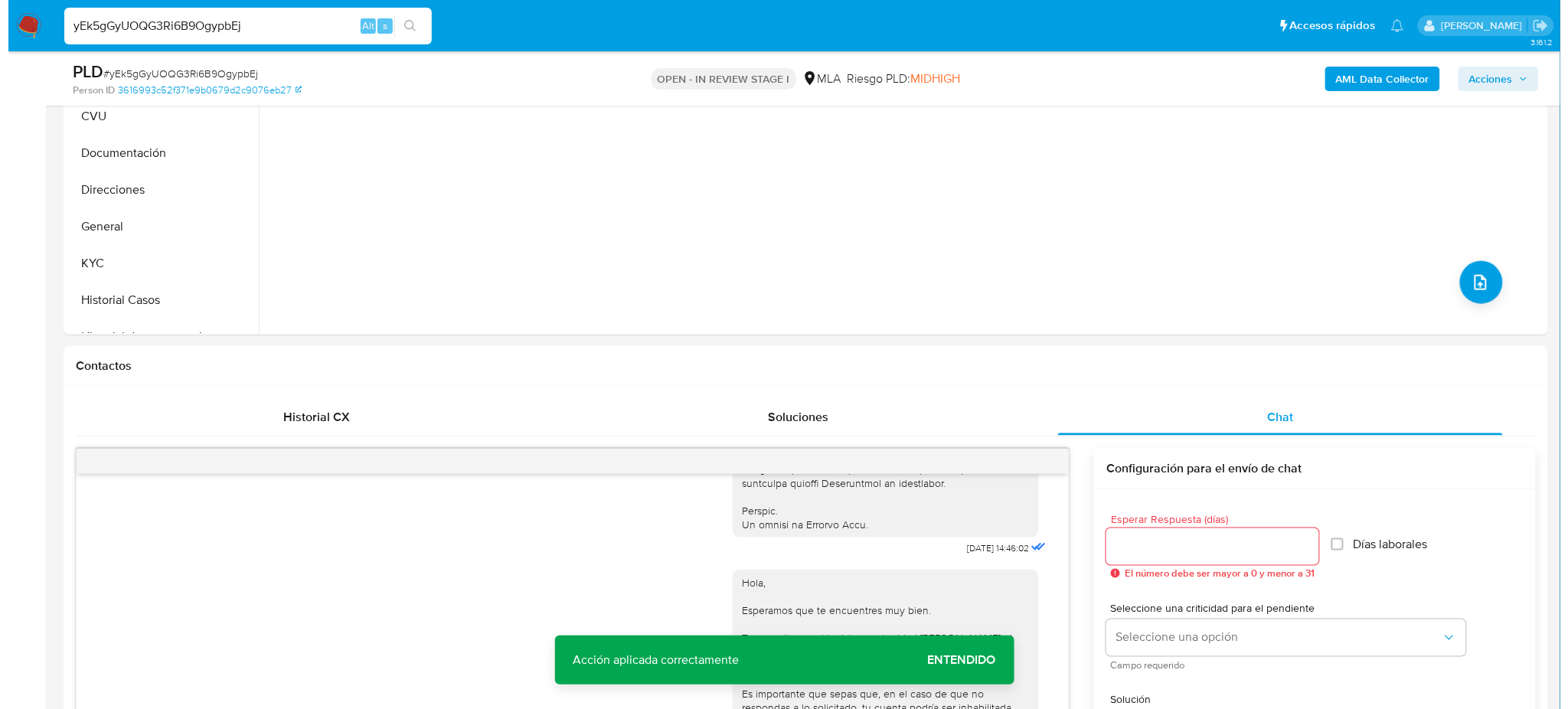
scroll to position [148, 0]
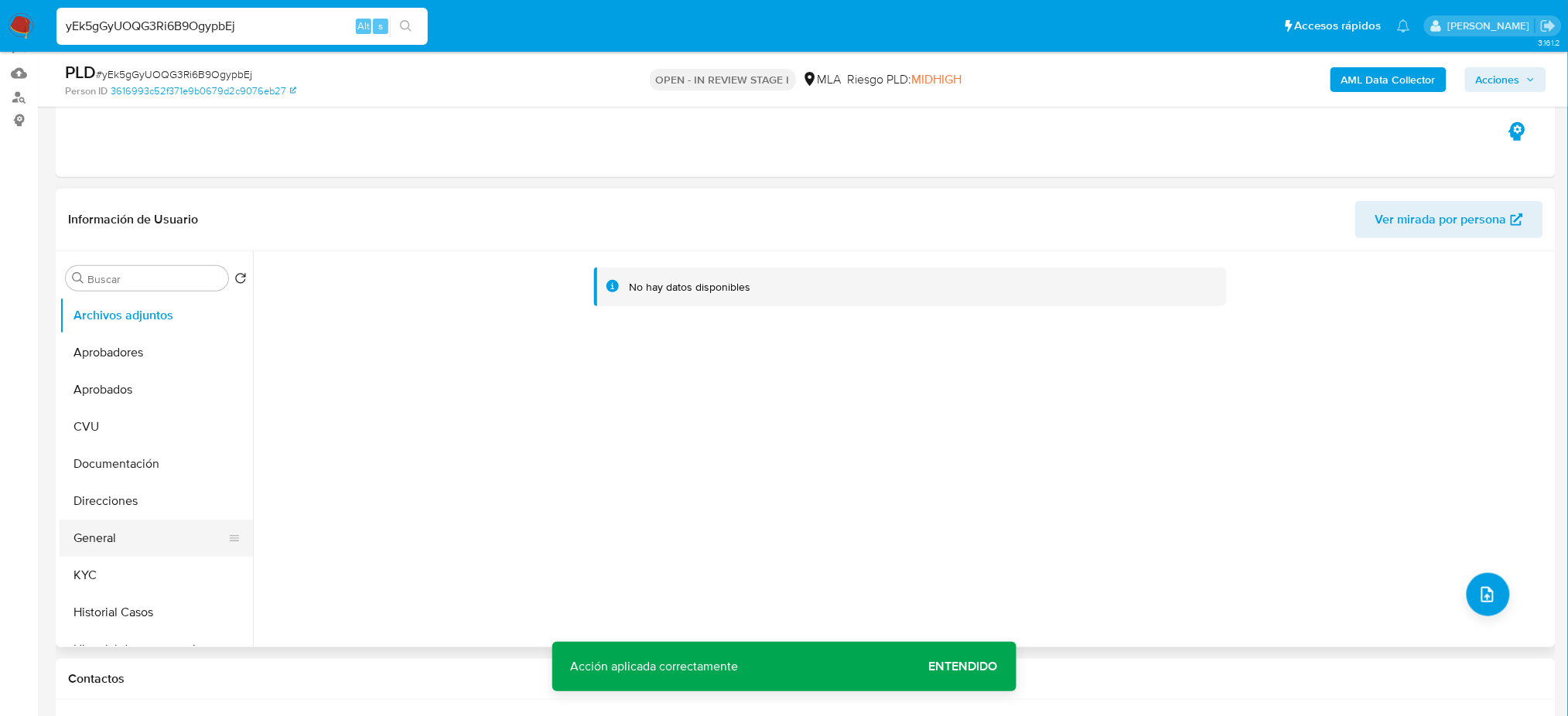
click at [147, 527] on button "General" at bounding box center [150, 538] width 181 height 37
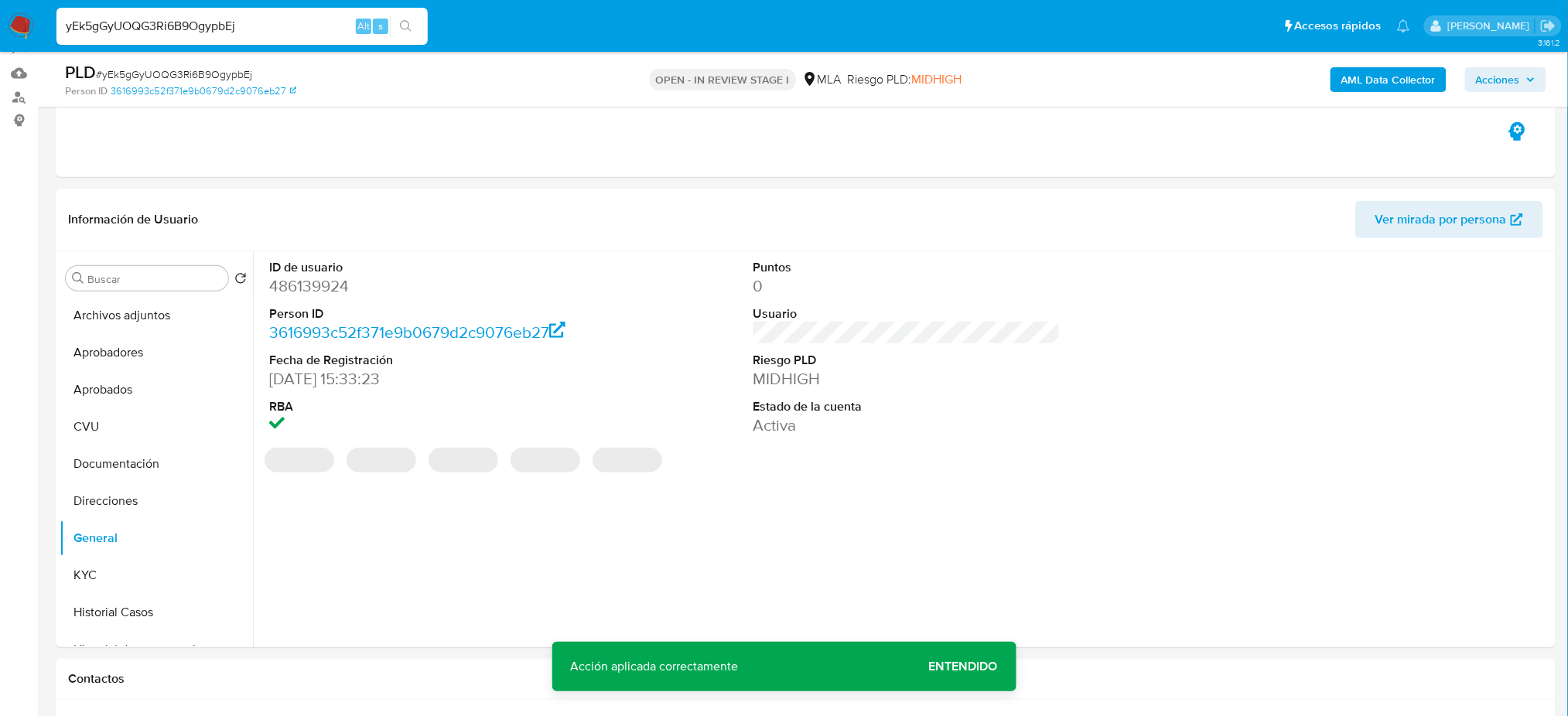
click at [288, 282] on dd "486139924" at bounding box center [423, 286] width 307 height 22
copy dd "486139924"
click at [169, 305] on button "Archivos adjuntos" at bounding box center [150, 316] width 181 height 37
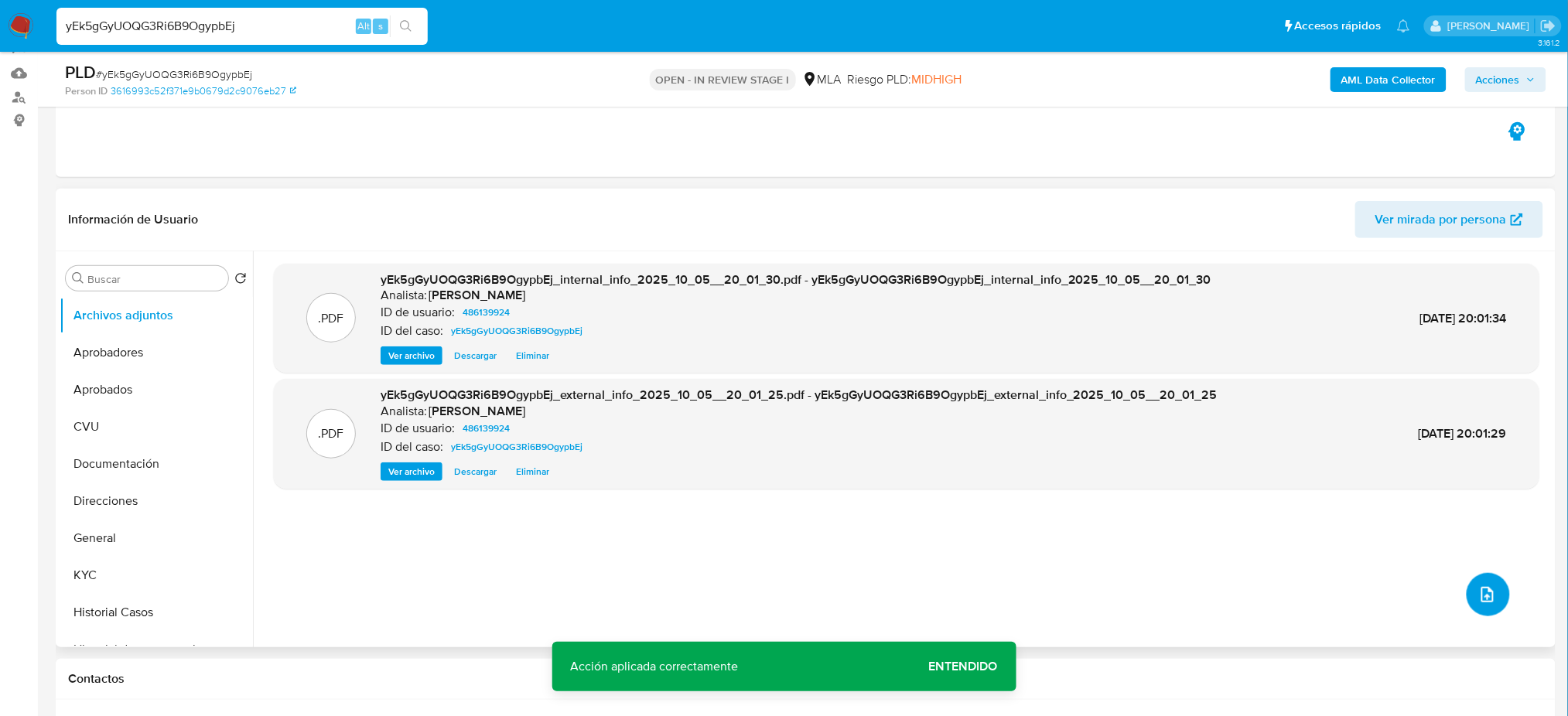
click at [1485, 590] on icon "upload-file" at bounding box center [1487, 595] width 19 height 19
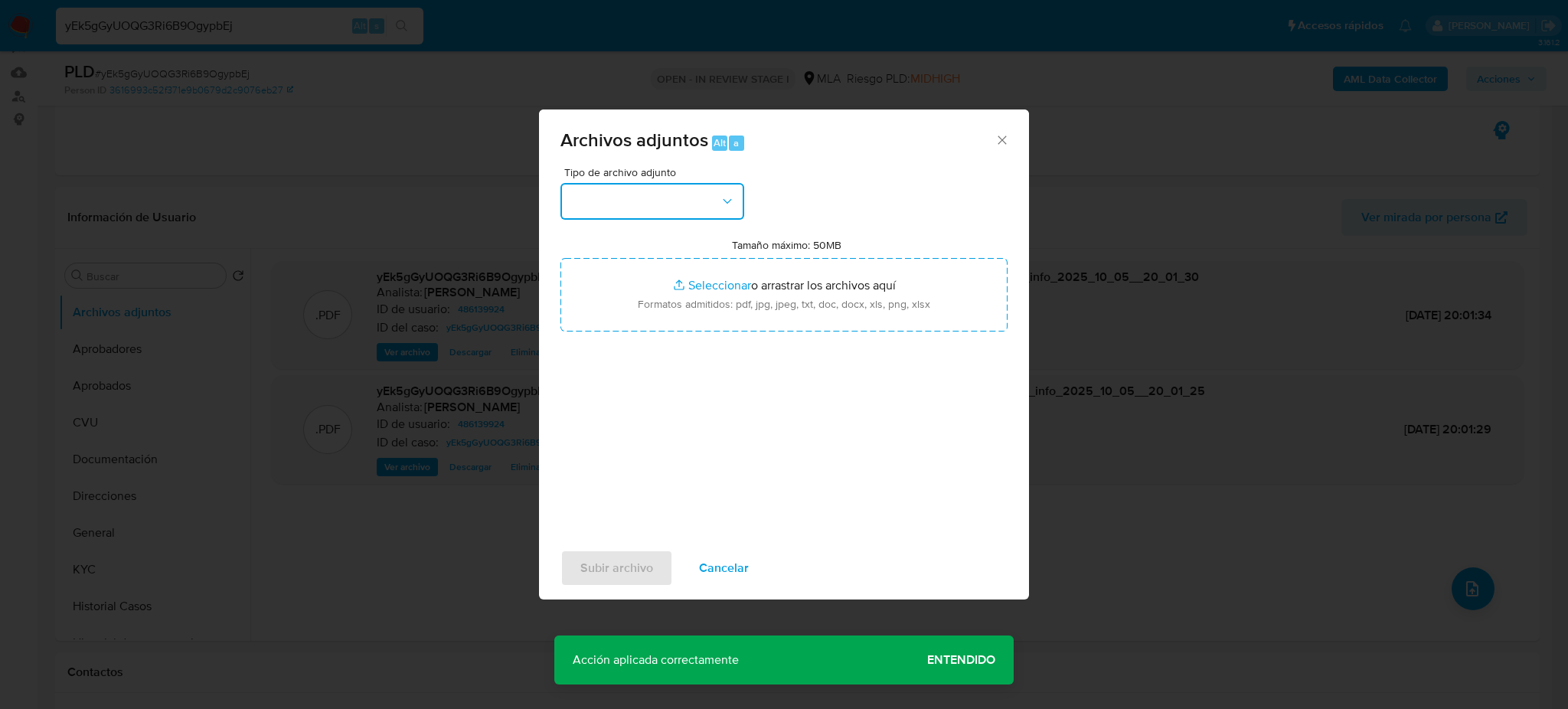
click at [696, 205] on button "button" at bounding box center [652, 201] width 183 height 37
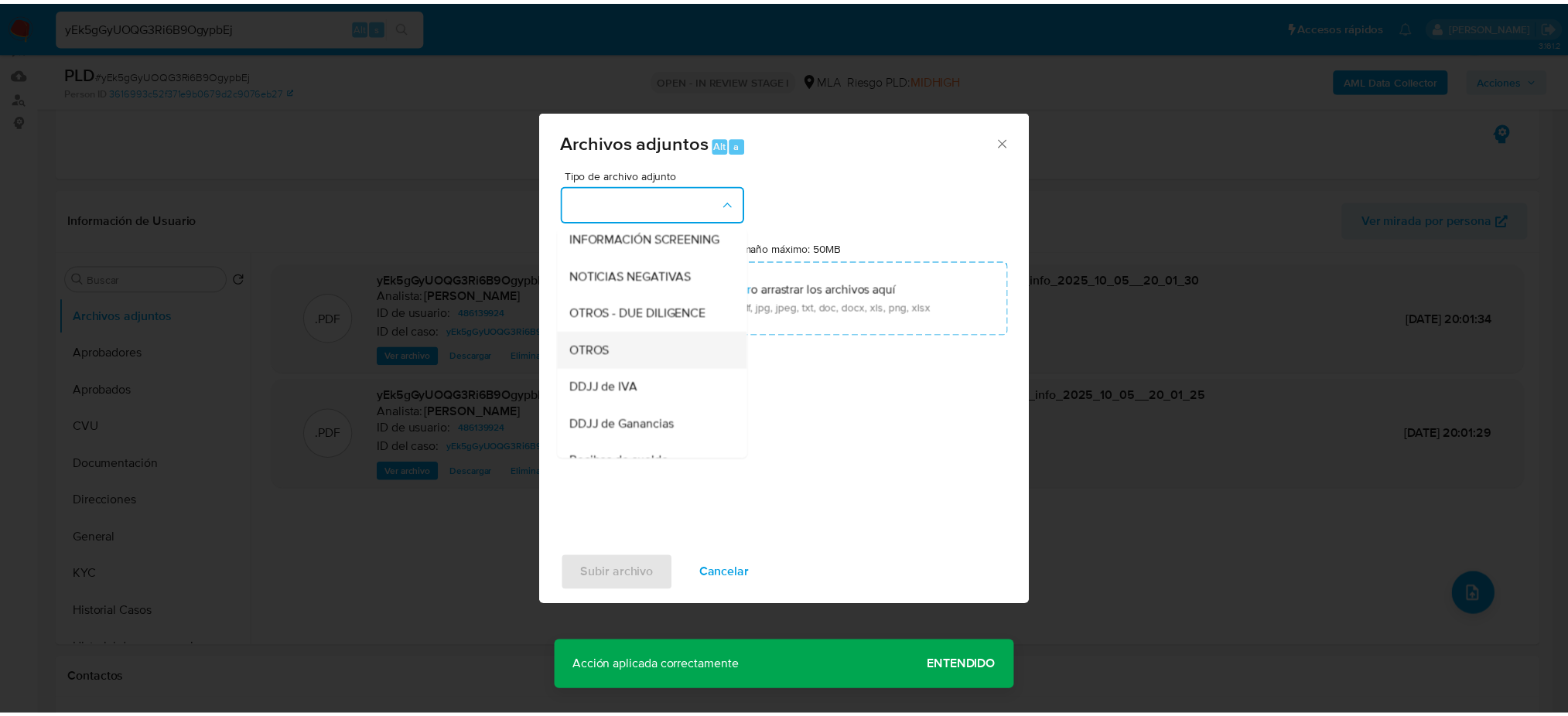
scroll to position [205, 0]
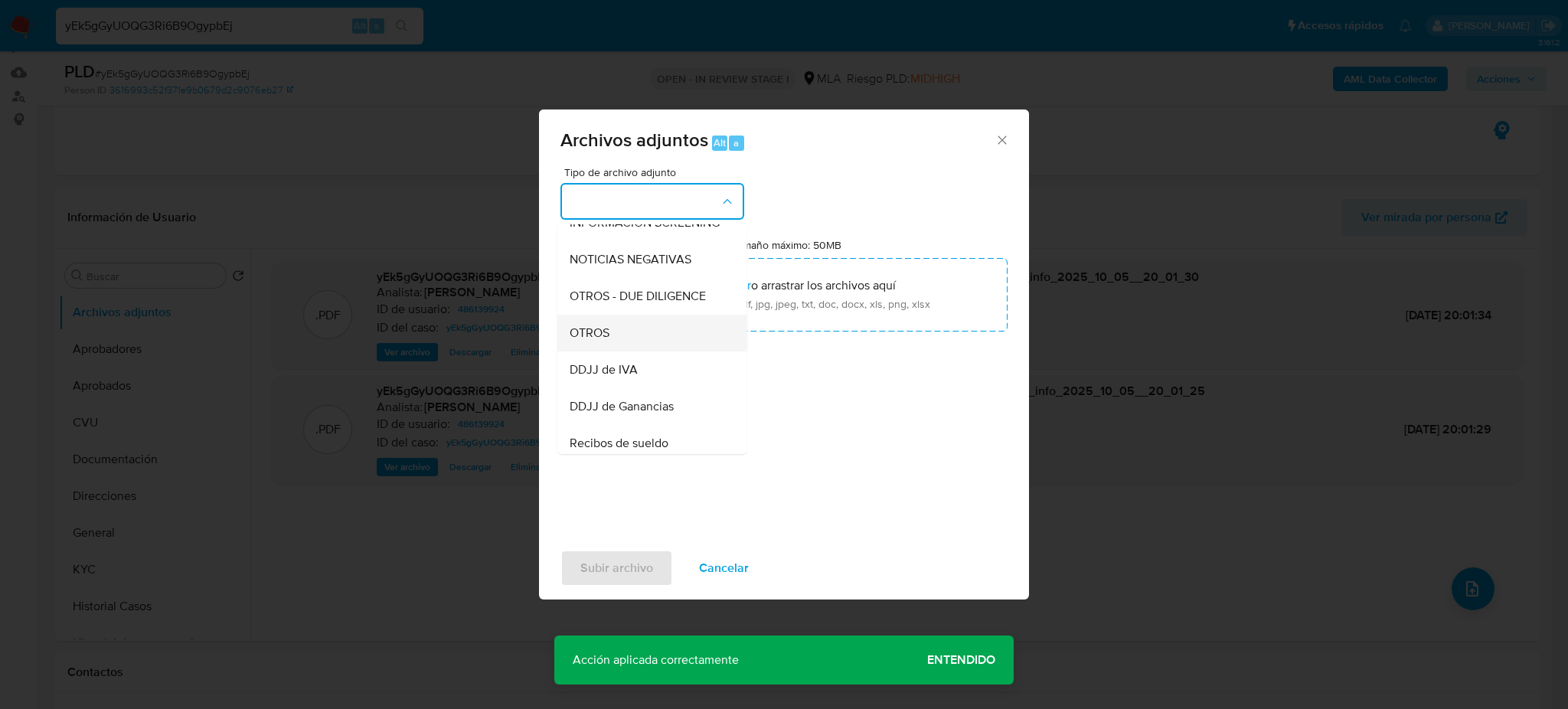
click at [614, 352] on div "OTROS" at bounding box center [647, 333] width 156 height 37
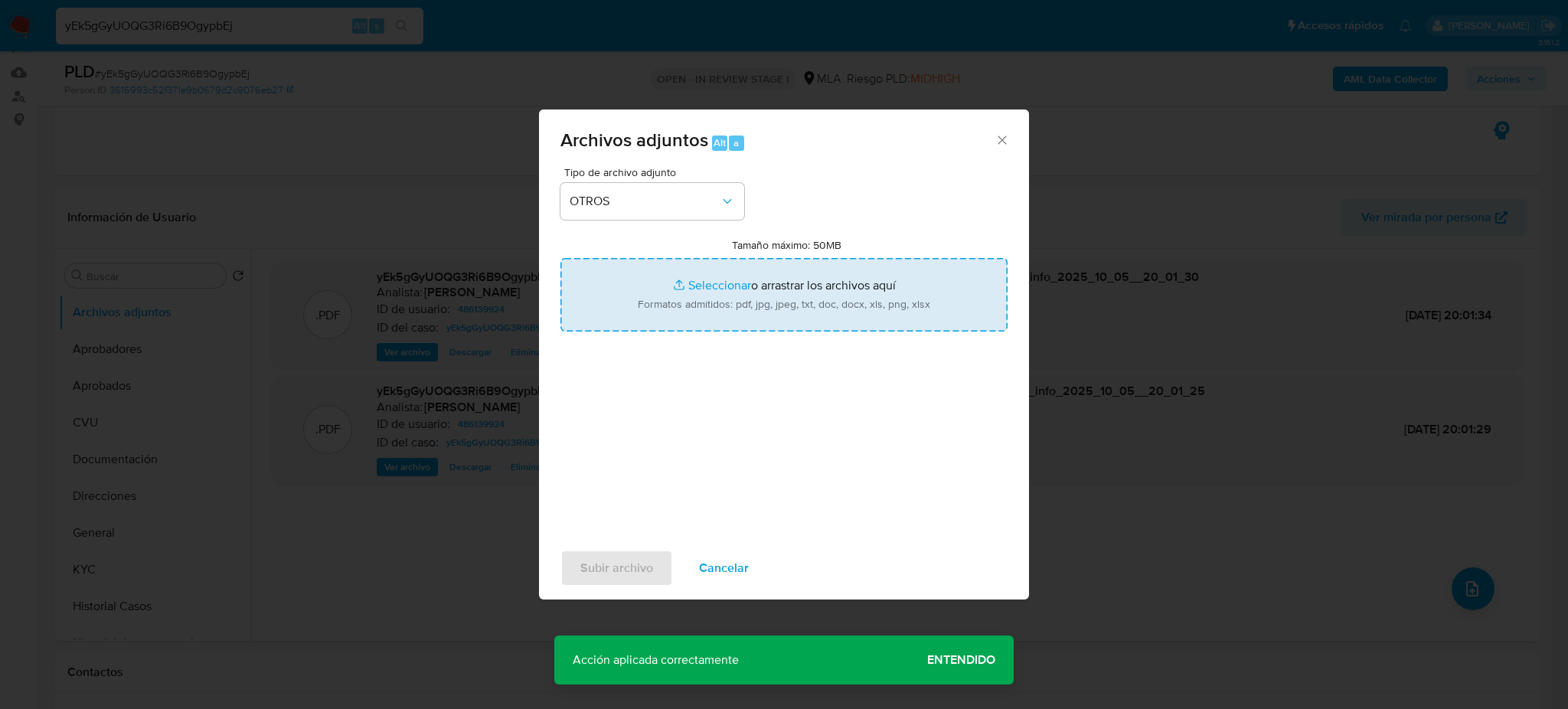
click at [660, 304] on input "Tamaño máximo: 50MB Seleccionar archivos" at bounding box center [784, 295] width 447 height 74
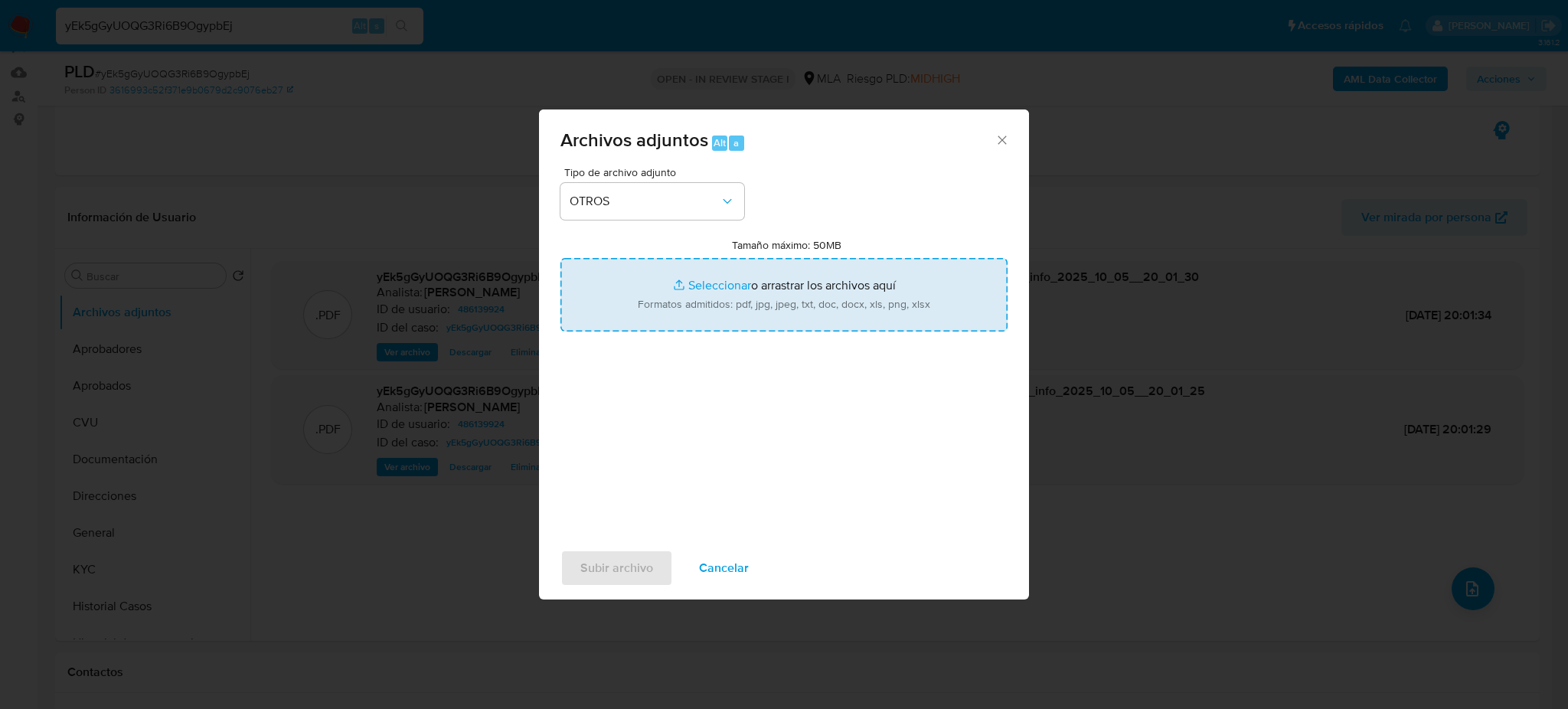
type input "C:\fakepath\Caselog yEk5gGyUOQG3Ri6B9OgypbEj_2025_09_18_11_24_28.docx"
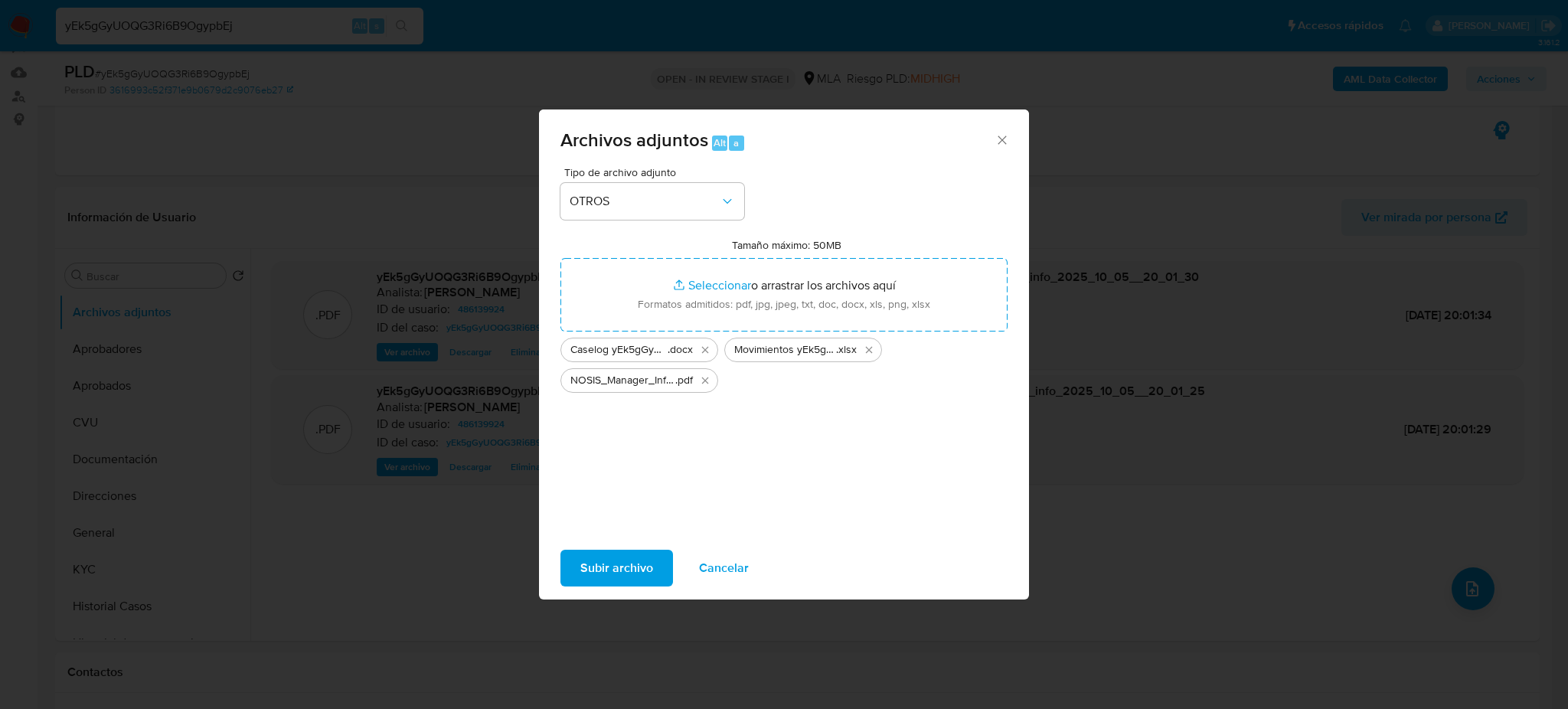
click at [598, 573] on span "Subir archivo" at bounding box center [617, 568] width 73 height 34
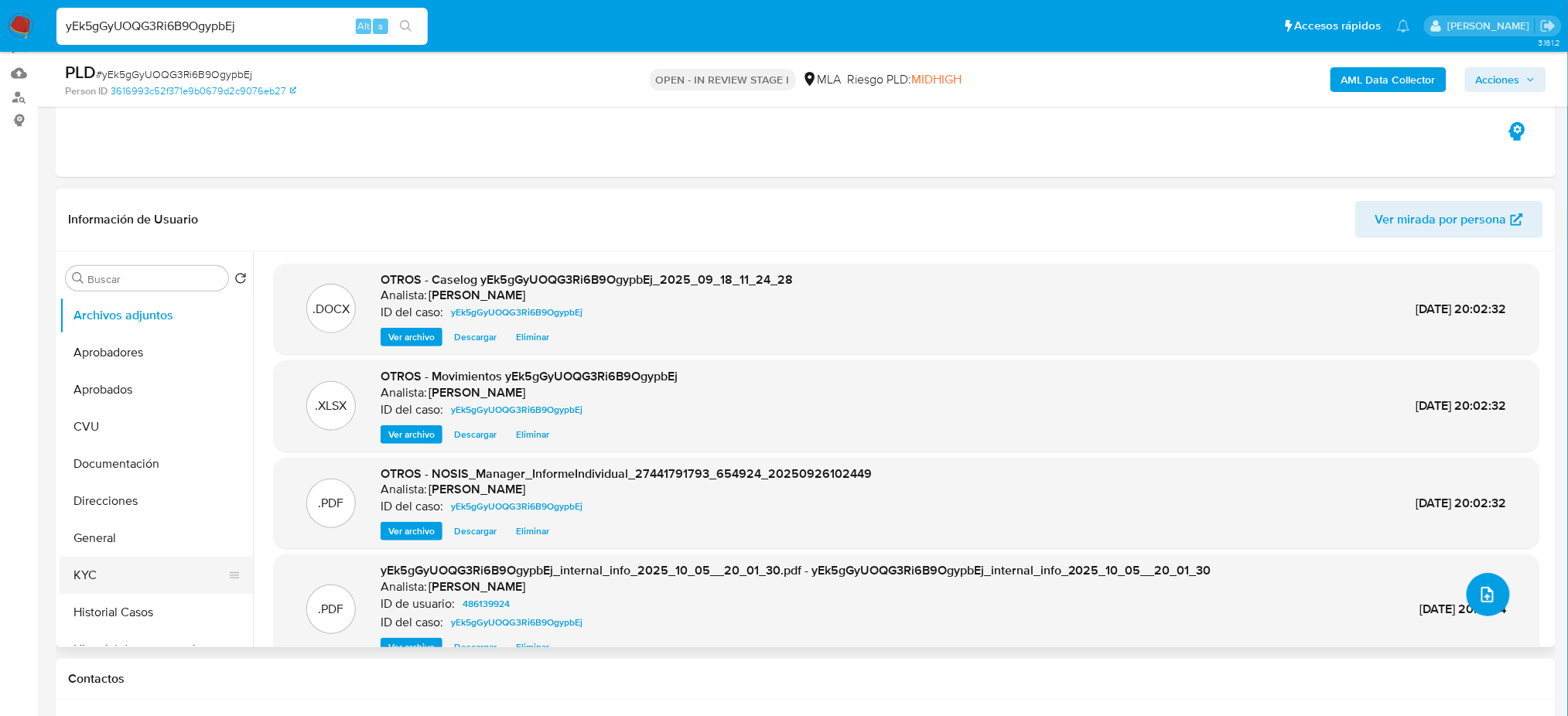
scroll to position [103, 0]
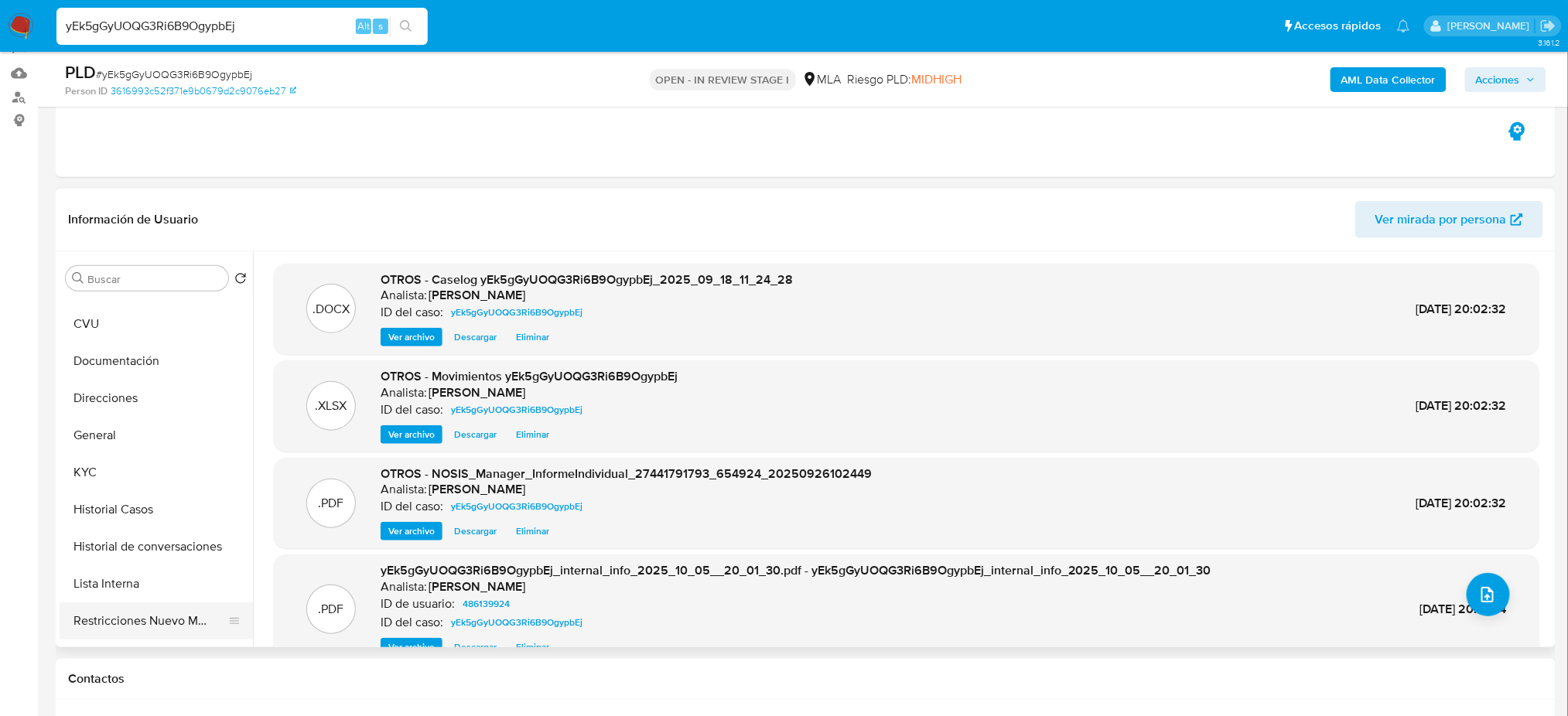
click at [144, 616] on button "Restricciones Nuevo Mundo" at bounding box center [150, 621] width 181 height 37
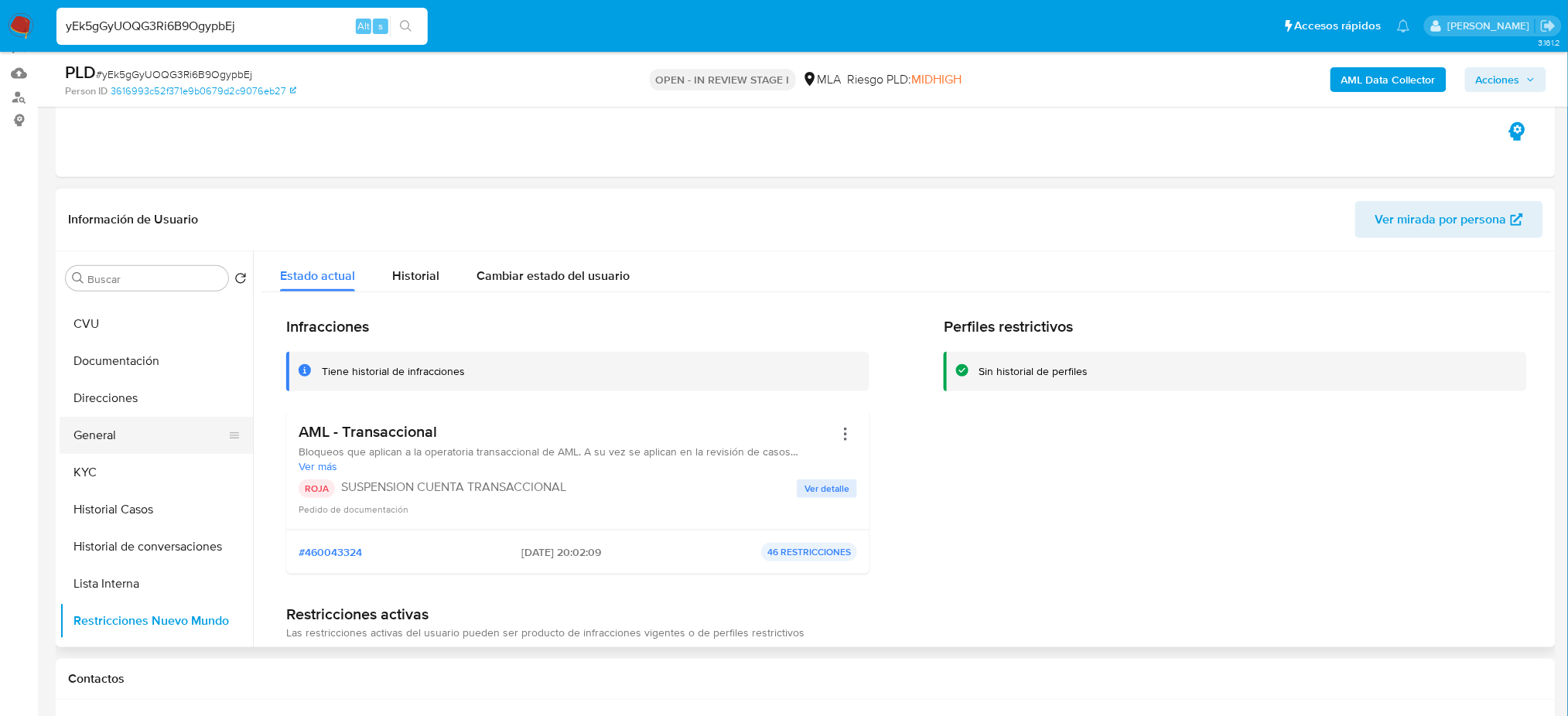
click at [97, 431] on button "General" at bounding box center [150, 435] width 181 height 37
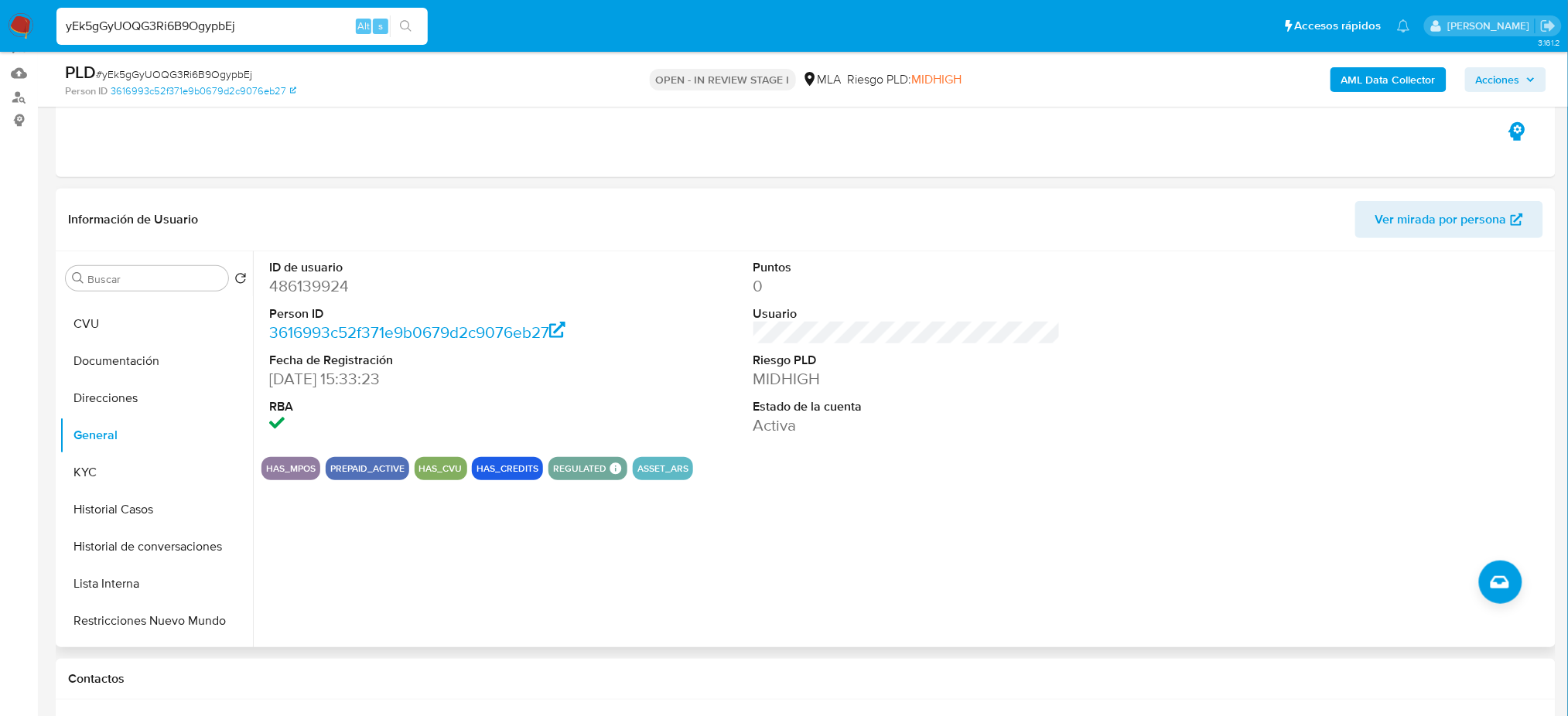
click at [301, 283] on dd "486139924" at bounding box center [423, 286] width 307 height 22
click at [301, 282] on dd "486139924" at bounding box center [423, 286] width 307 height 22
copy dd "486139924"
click at [1506, 78] on span "Acciones" at bounding box center [1498, 79] width 44 height 25
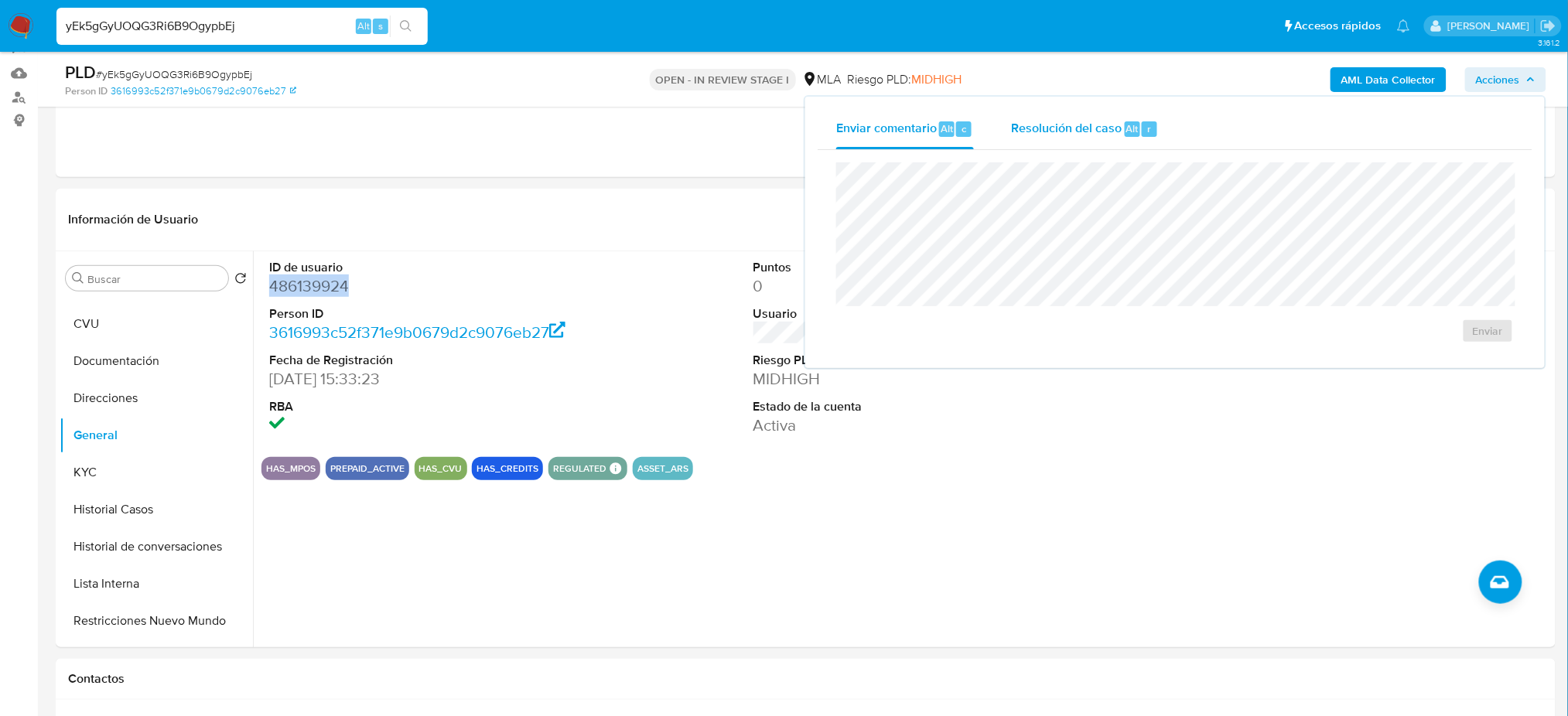
click at [1054, 133] on span "Resolución del caso" at bounding box center [1066, 128] width 111 height 18
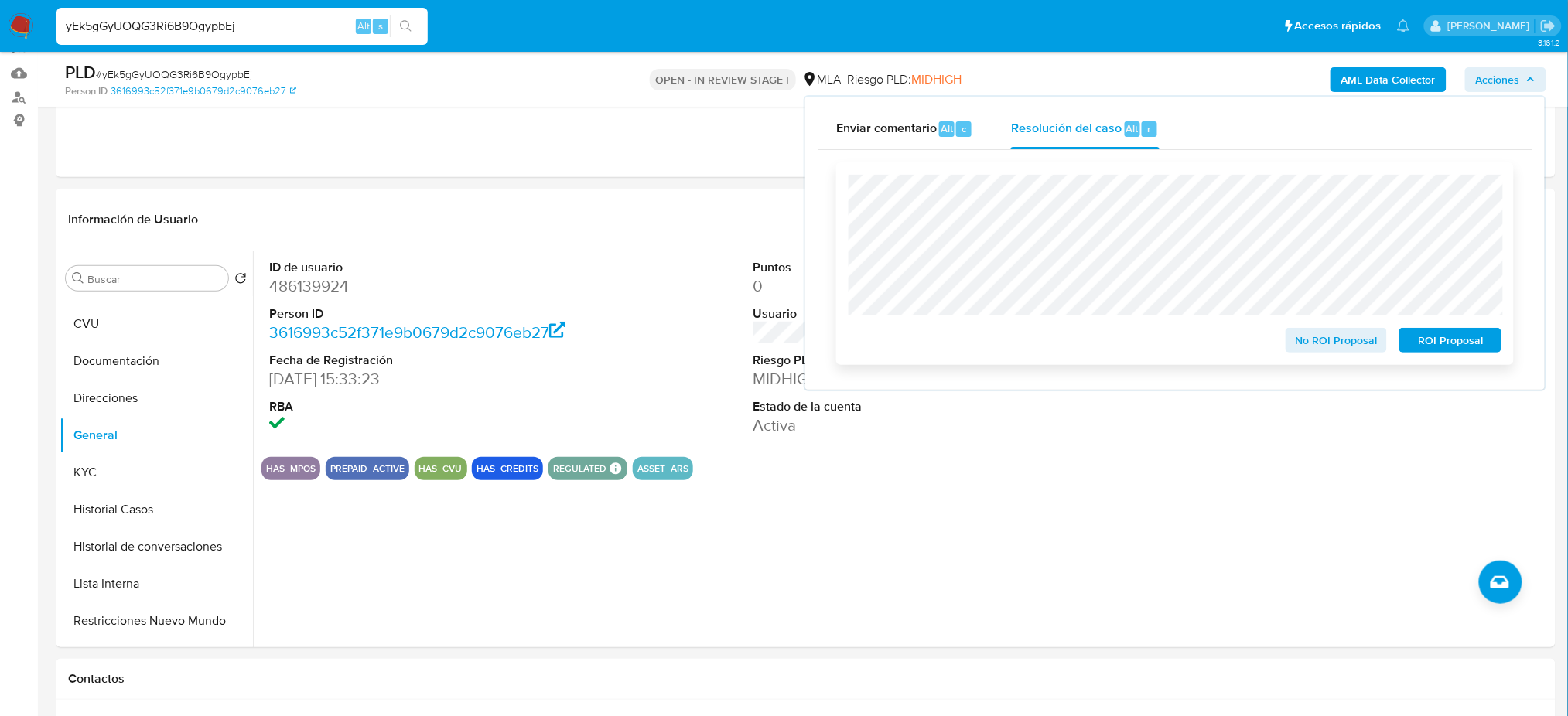
click at [1460, 336] on span "ROI Proposal" at bounding box center [1450, 340] width 80 height 22
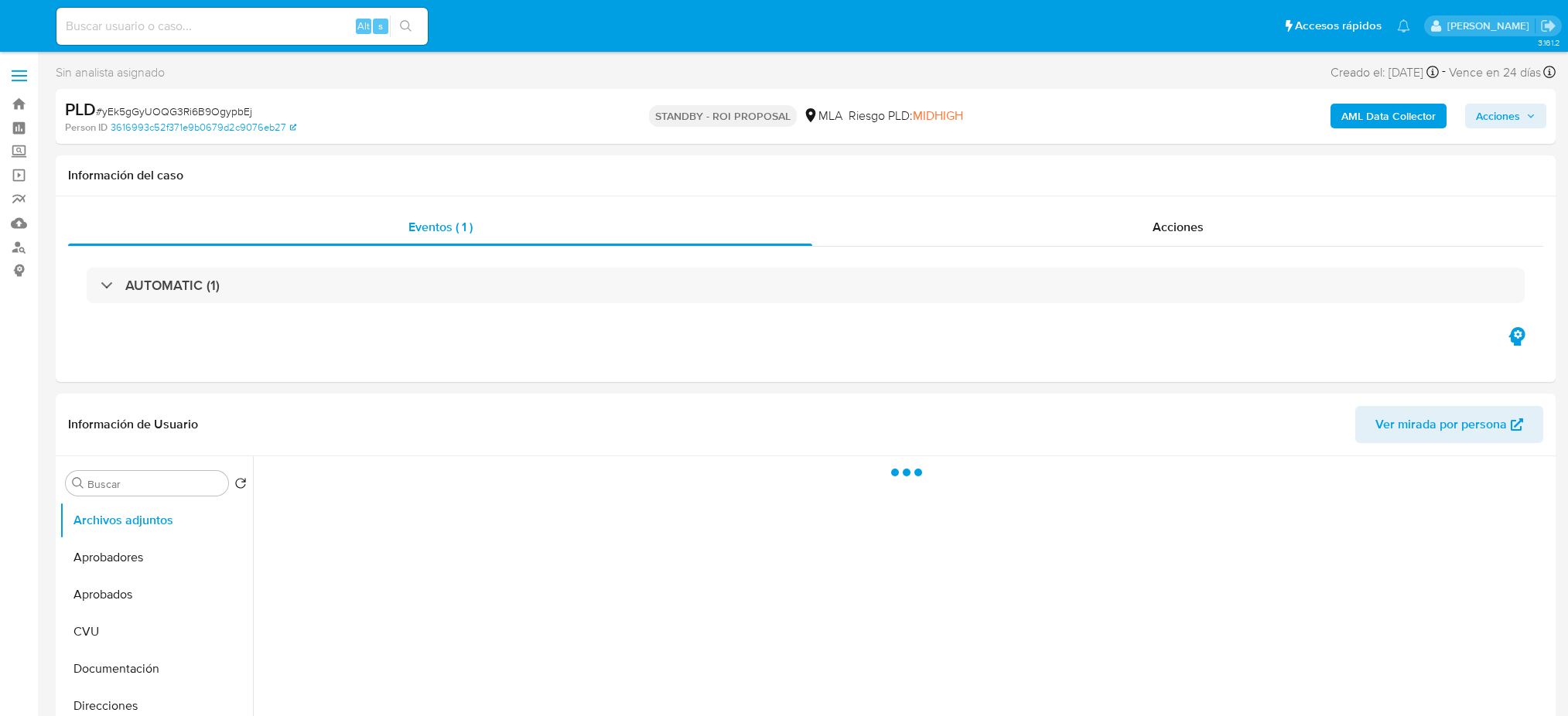
select select "10"
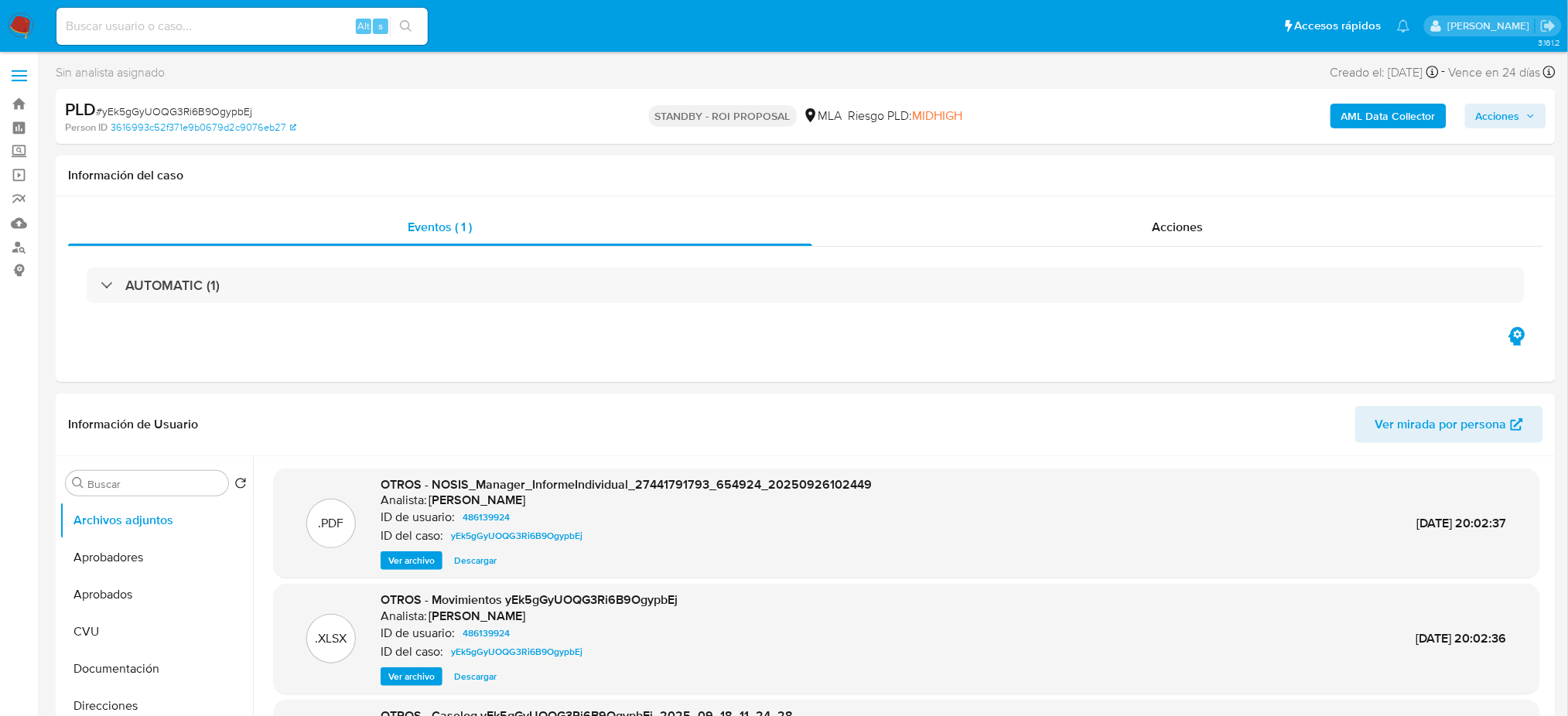
click at [166, 21] on input at bounding box center [242, 26] width 371 height 20
paste input "5Ooib6j7XncMIJTCioJcsMdd"
type input "5Ooib6j7XncMIJTCioJcsMdd"
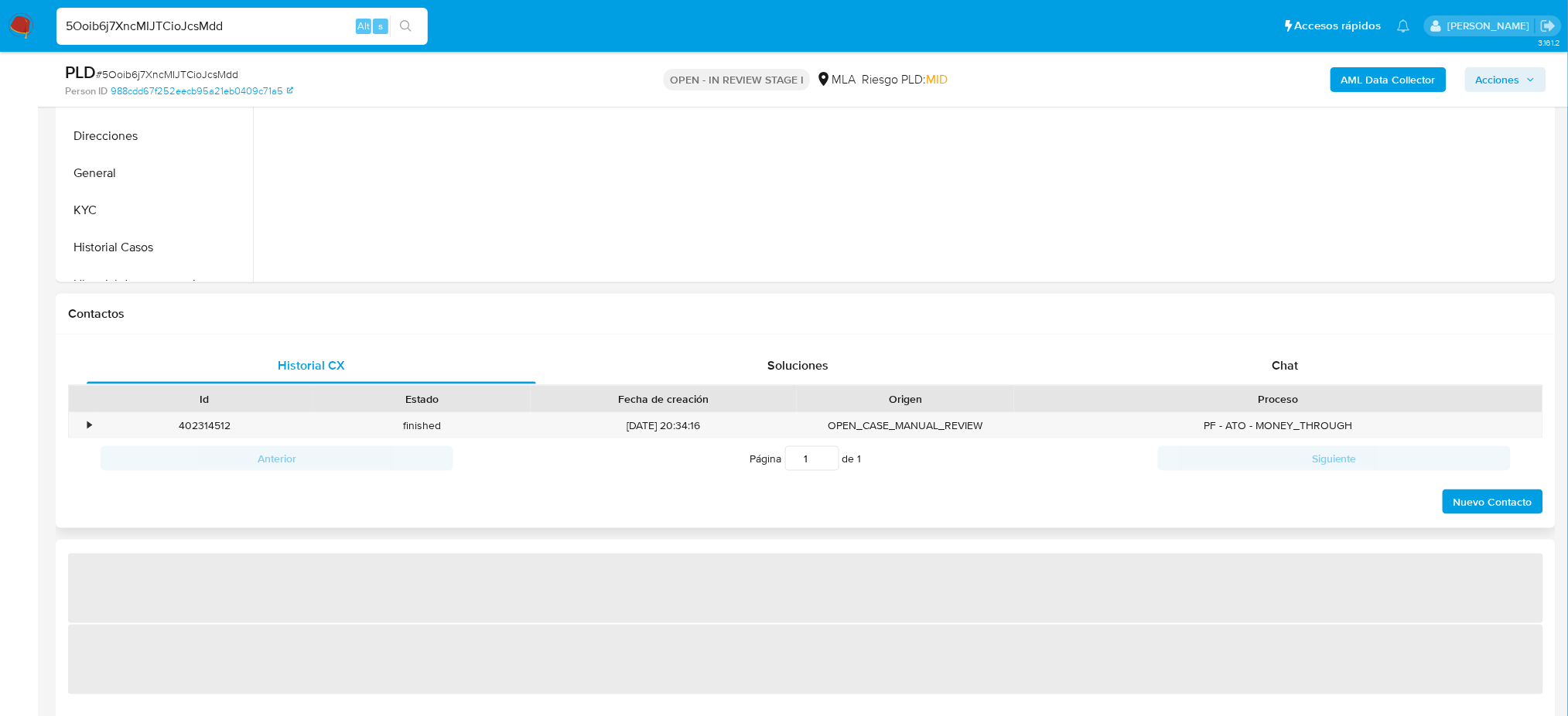
select select "10"
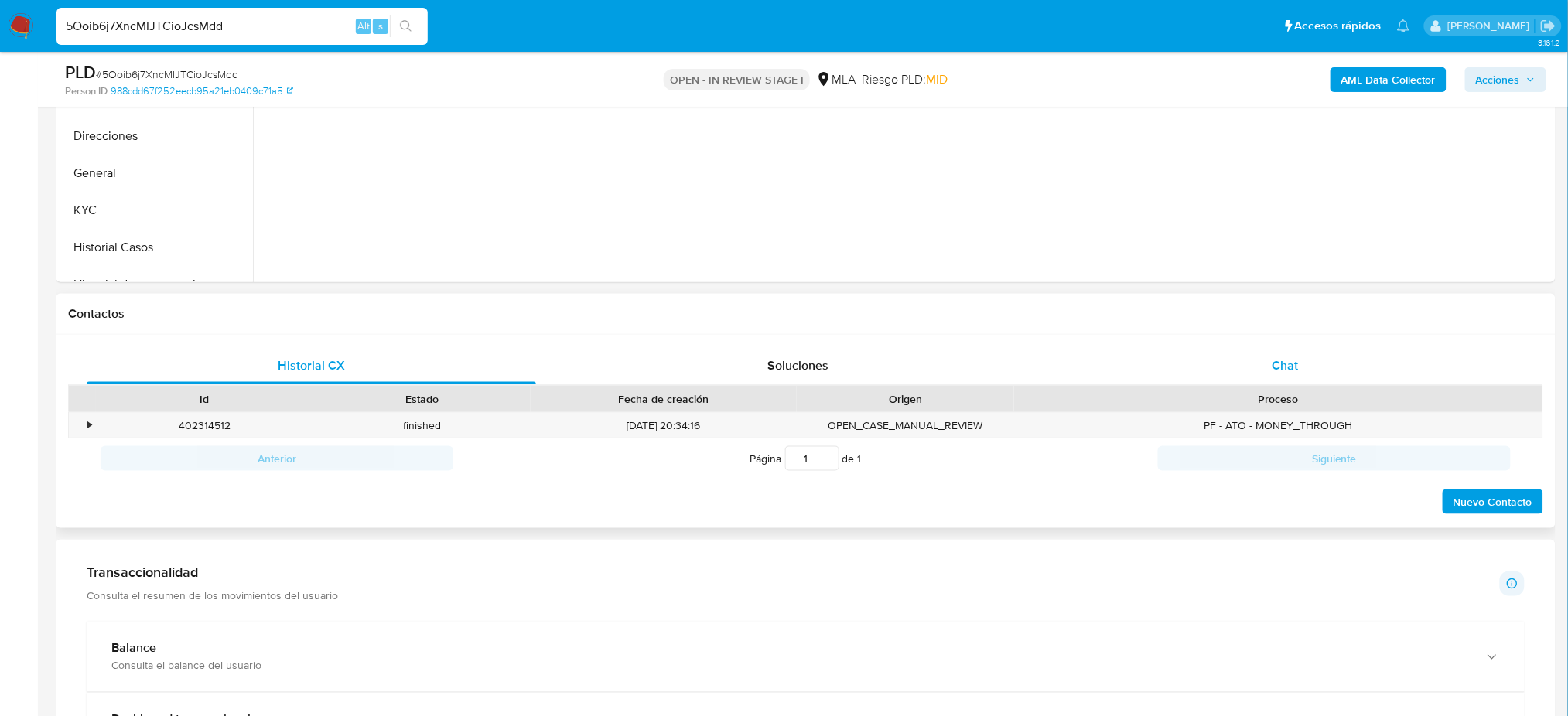
click at [1268, 360] on div "Chat" at bounding box center [1285, 366] width 449 height 37
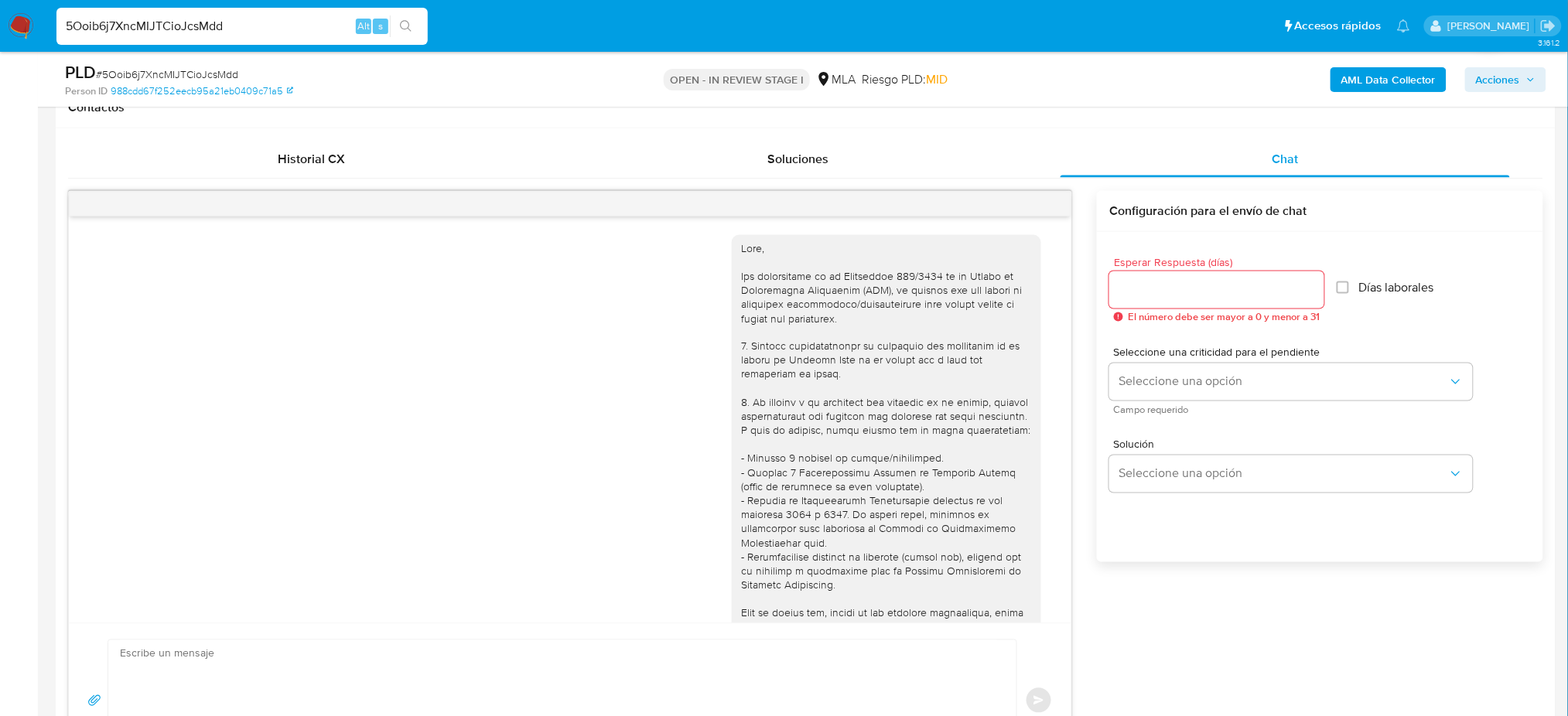
scroll to position [810, 0]
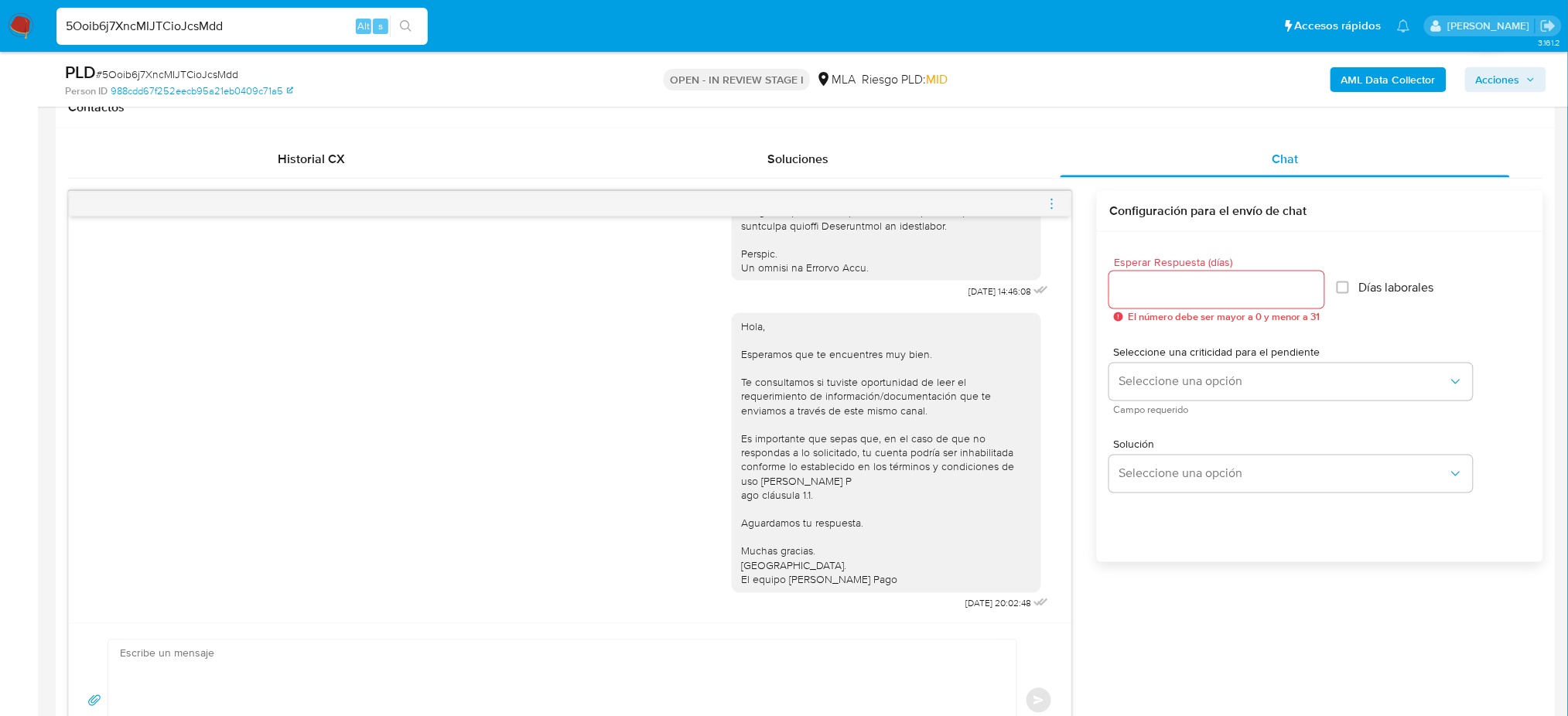
click at [1053, 207] on icon "menu-action" at bounding box center [1052, 208] width 2 height 2
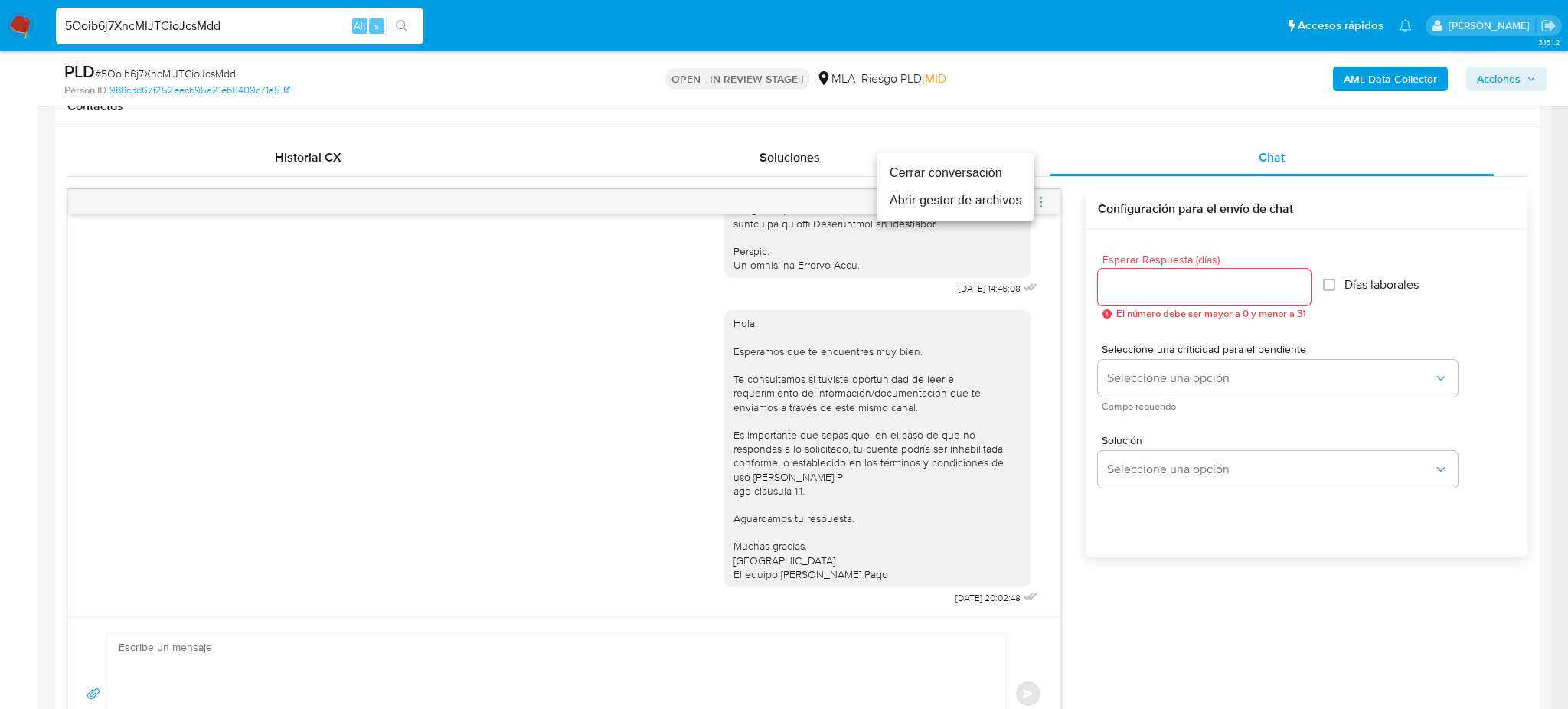
drag, startPoint x: 910, startPoint y: 171, endPoint x: 829, endPoint y: 180, distance: 81.5
click at [910, 171] on li "Cerrar conversación" at bounding box center [956, 173] width 157 height 27
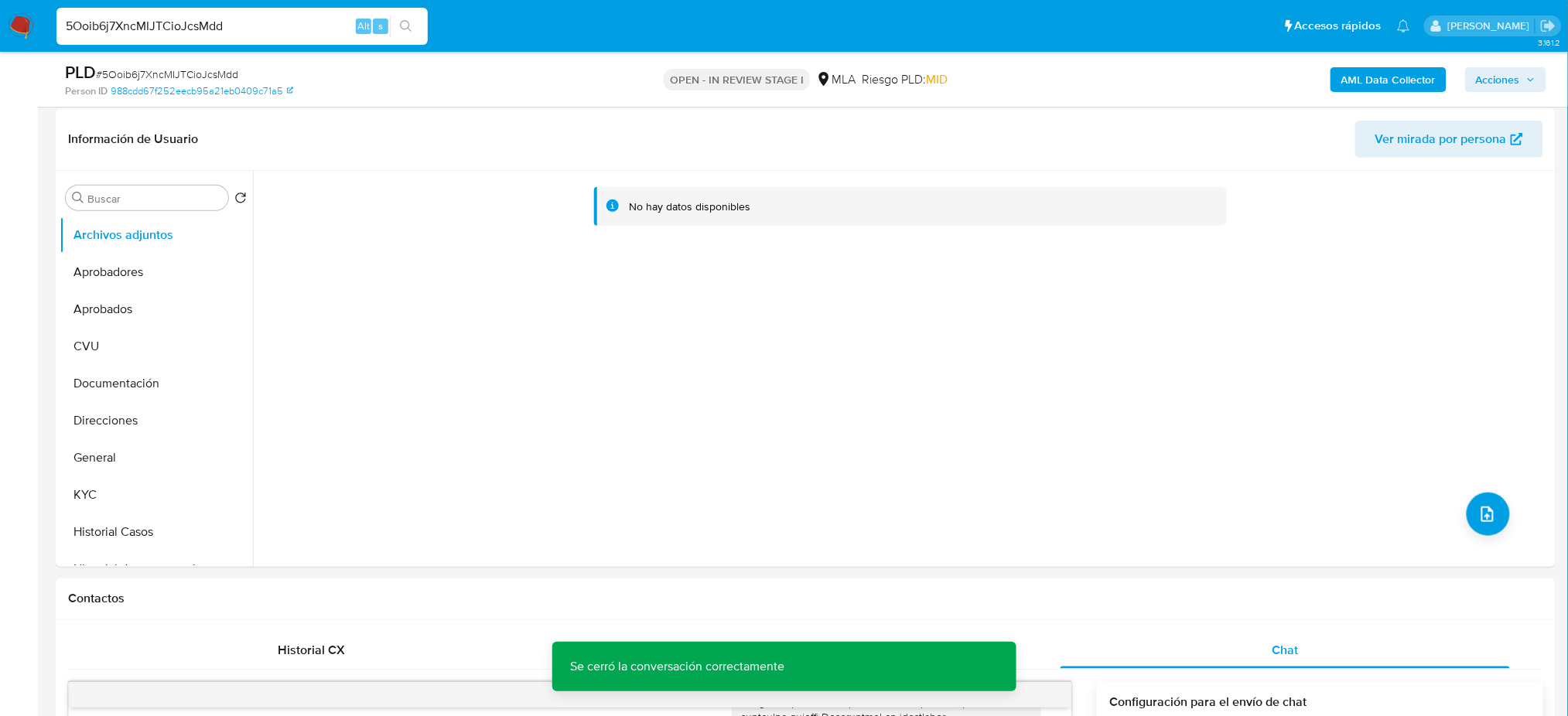
scroll to position [205, 0]
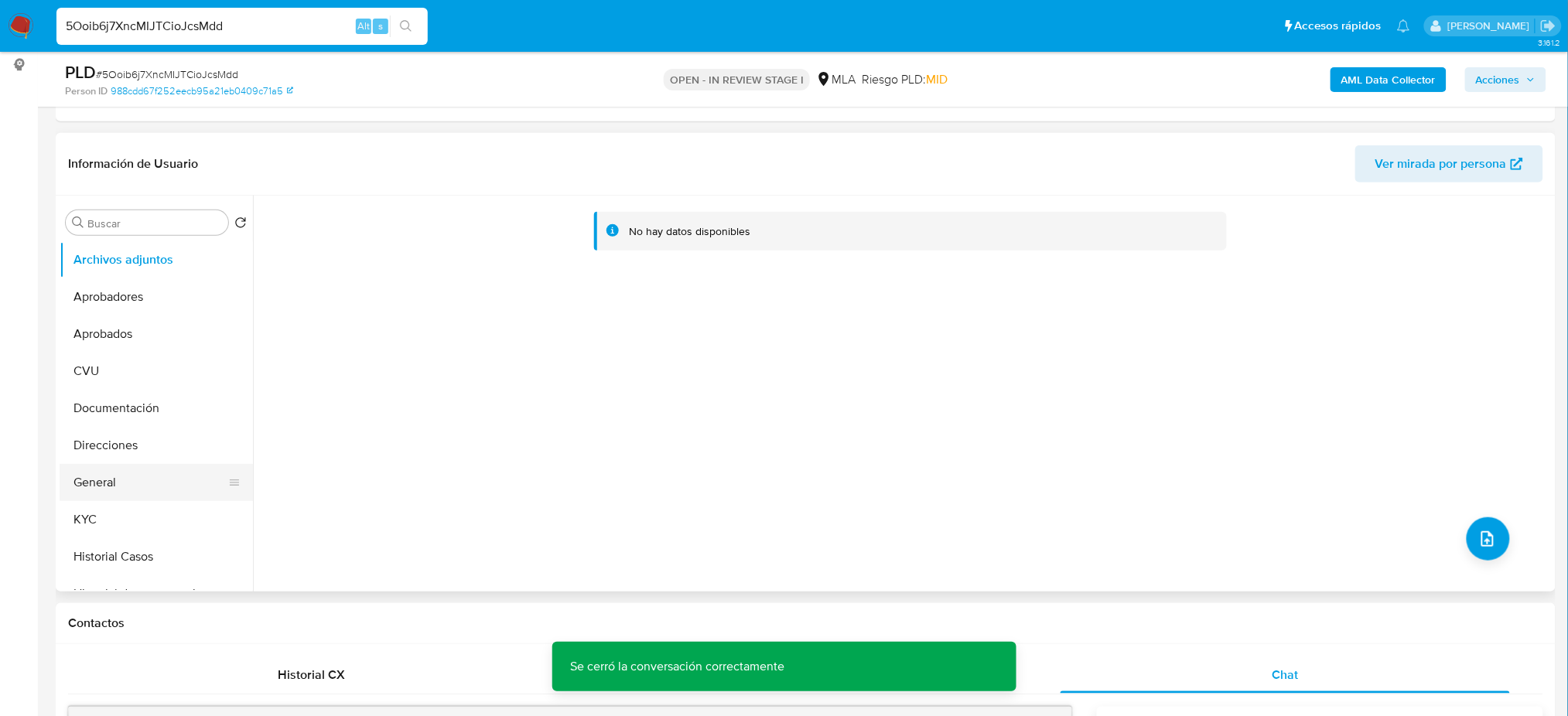
click at [159, 468] on button "General" at bounding box center [150, 483] width 181 height 37
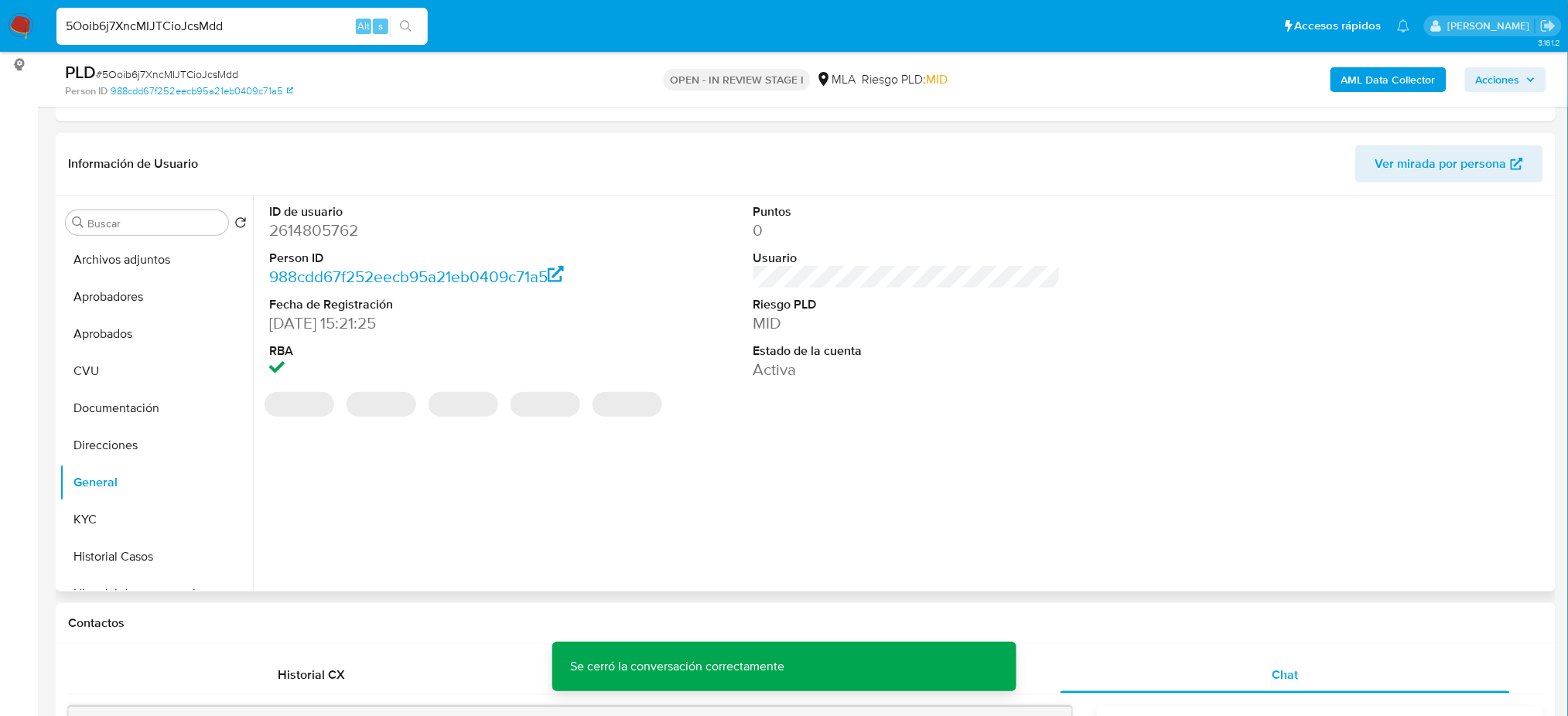
click at [312, 228] on dd "2614805762" at bounding box center [423, 230] width 307 height 22
click at [312, 227] on dd "2614805762" at bounding box center [423, 230] width 307 height 22
copy dd "2614805762"
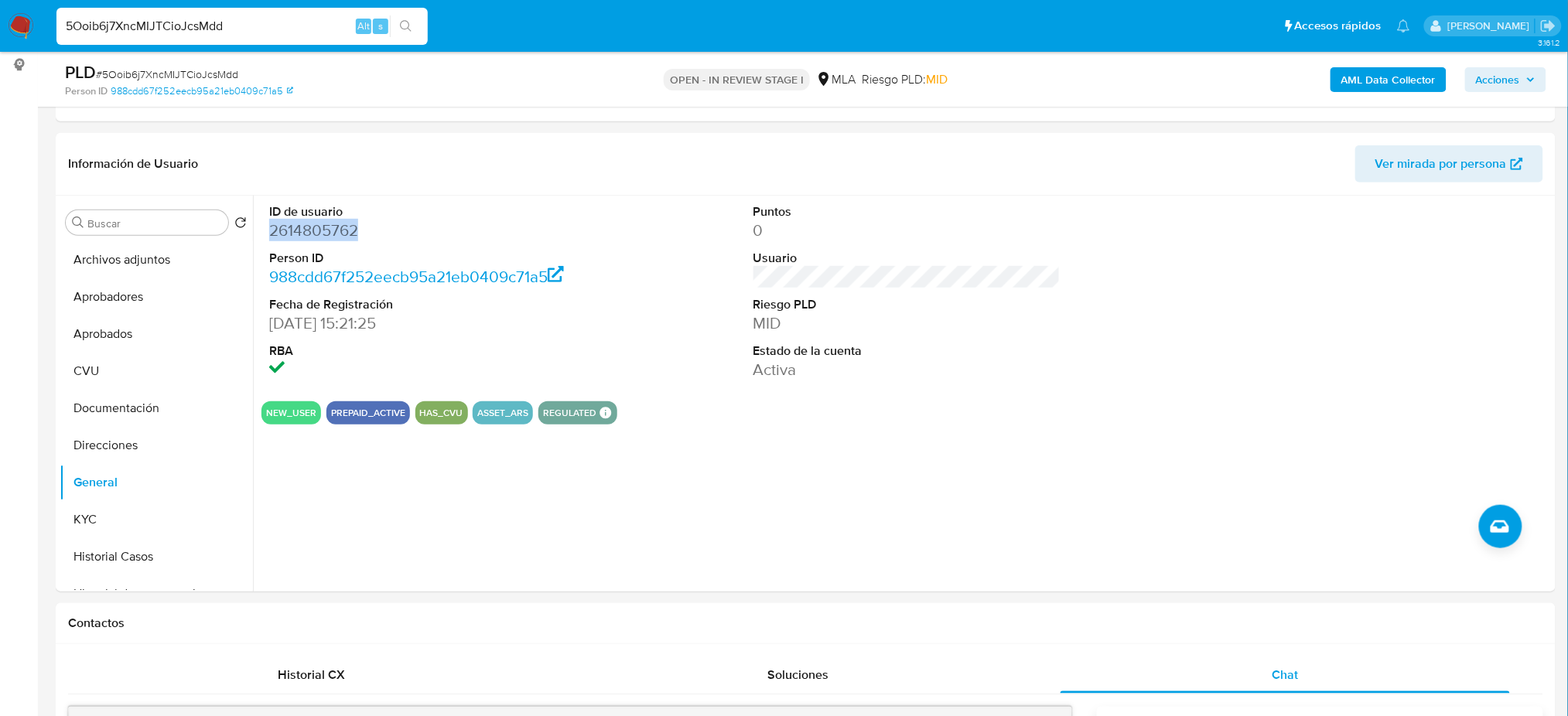
click at [1371, 73] on b "AML Data Collector" at bounding box center [1388, 79] width 95 height 25
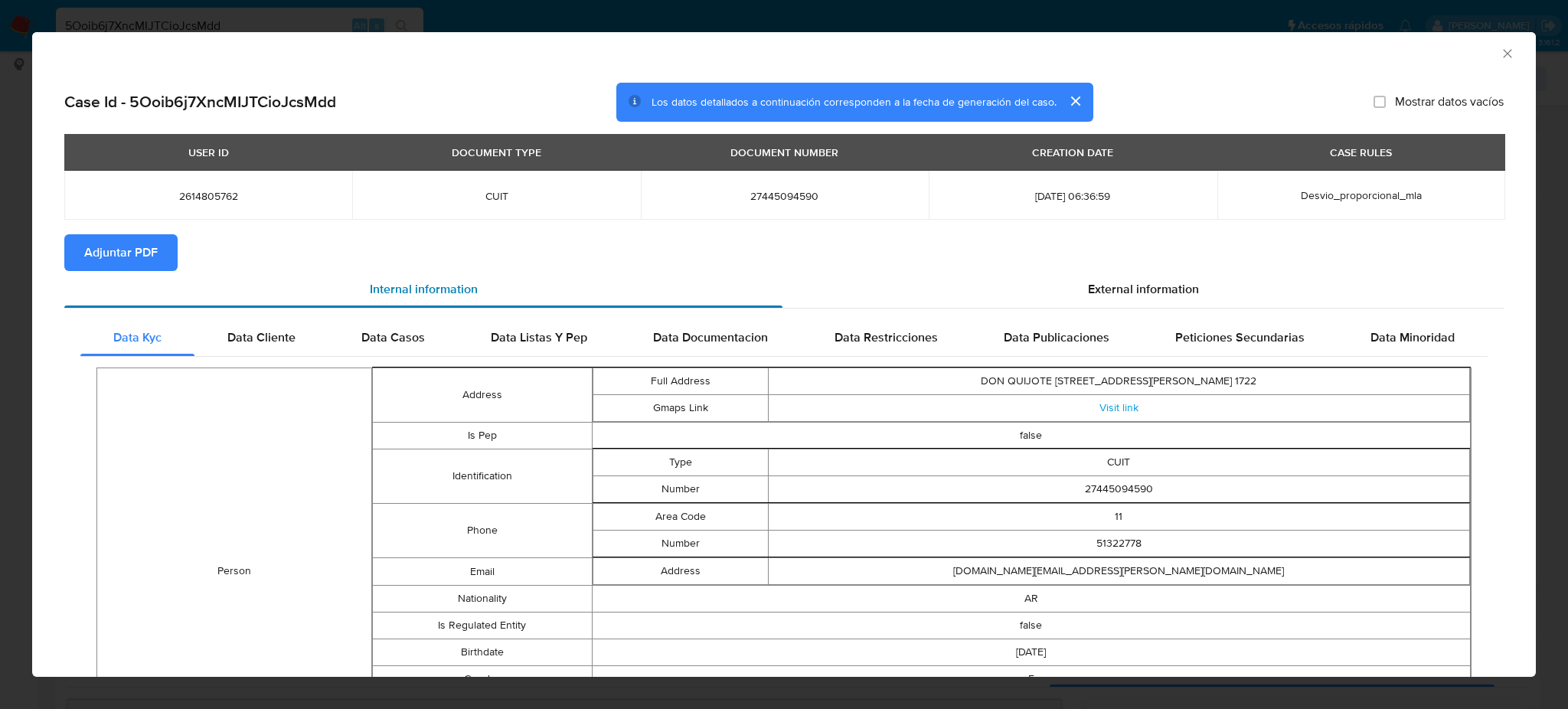
click at [113, 276] on div "Internal information" at bounding box center [423, 289] width 718 height 37
click at [111, 260] on span "Adjuntar PDF" at bounding box center [121, 252] width 74 height 34
click at [1500, 52] on icon "Cerrar ventana" at bounding box center [1507, 53] width 15 height 15
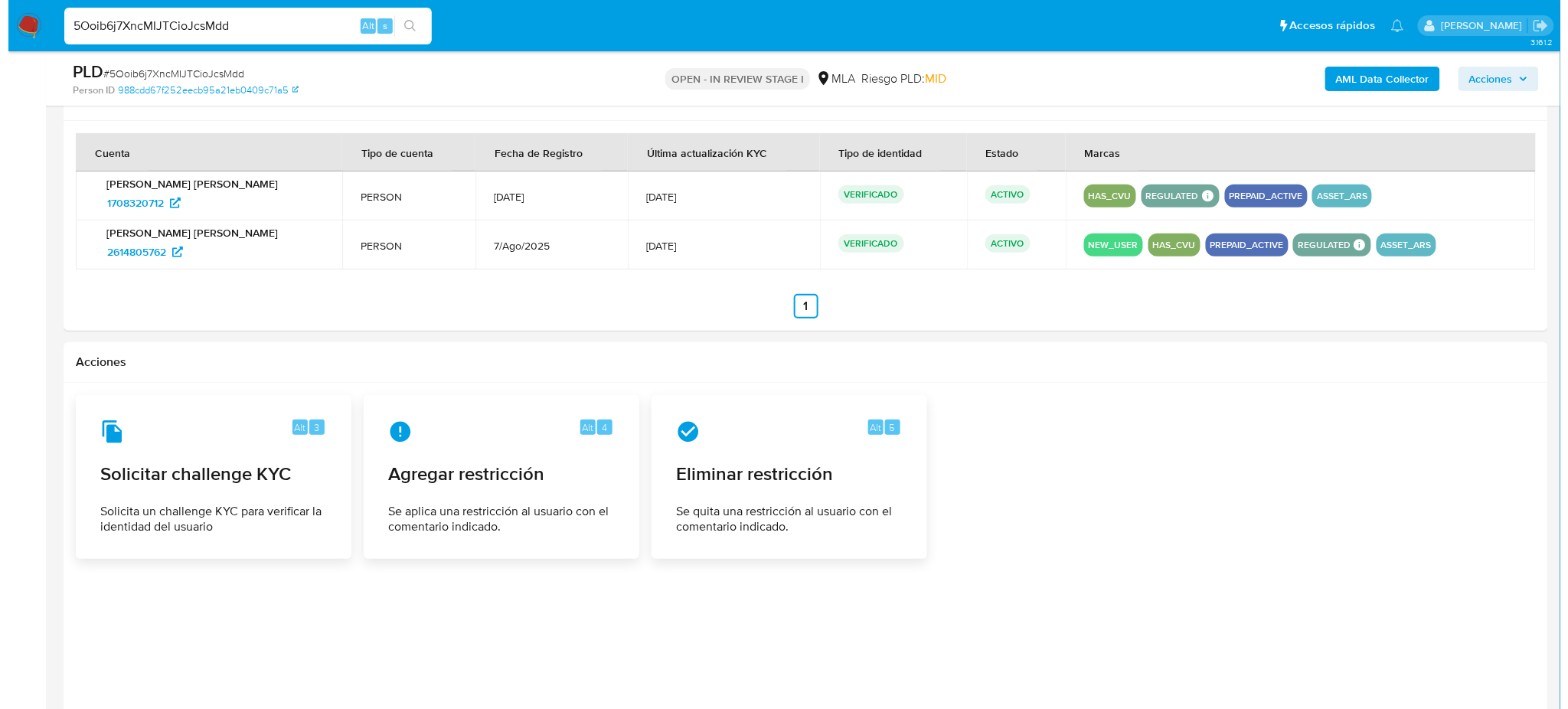
scroll to position [2395, 0]
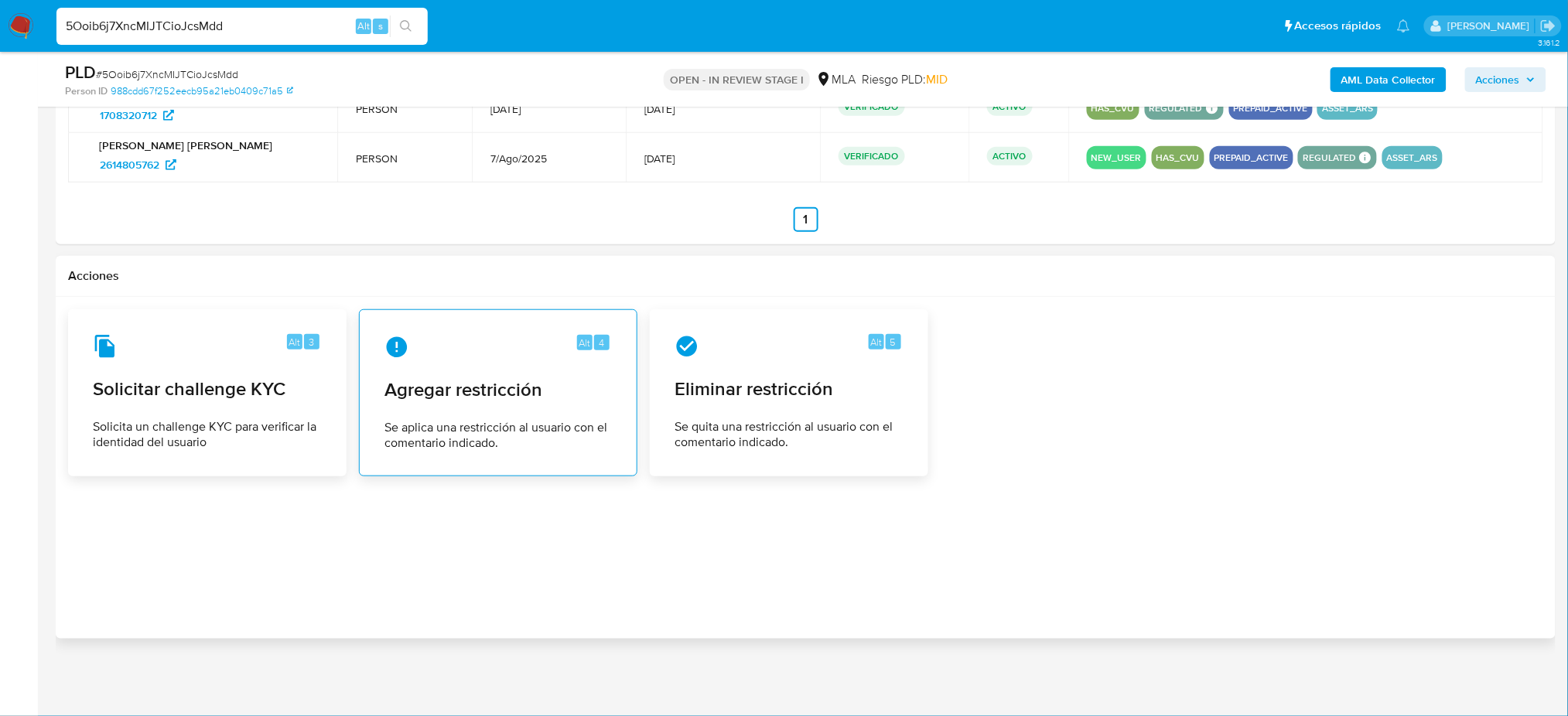
click at [461, 430] on span "Se aplica una restricción al usuario con el comentario indicado." at bounding box center [498, 435] width 227 height 31
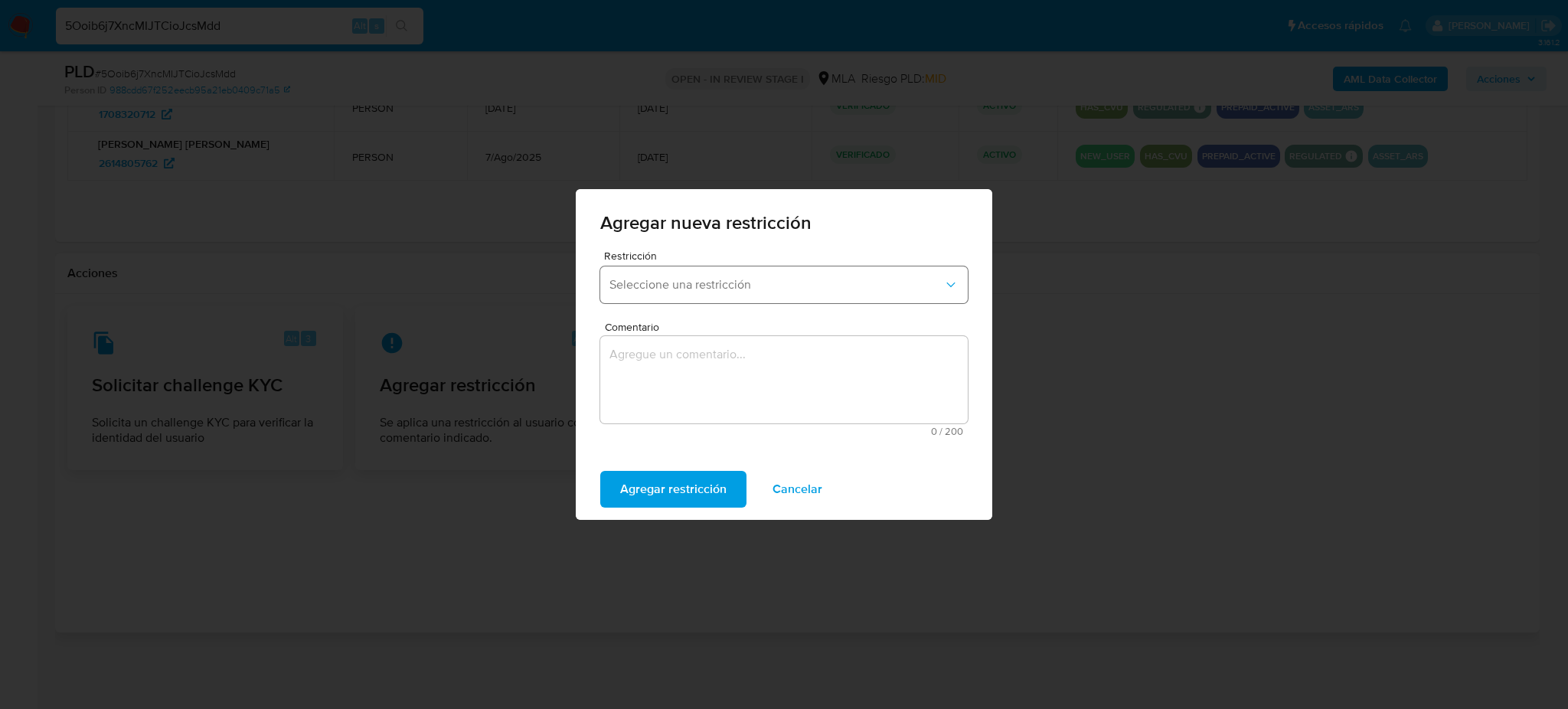
click at [651, 271] on button "Seleccione una restricción" at bounding box center [783, 285] width 368 height 37
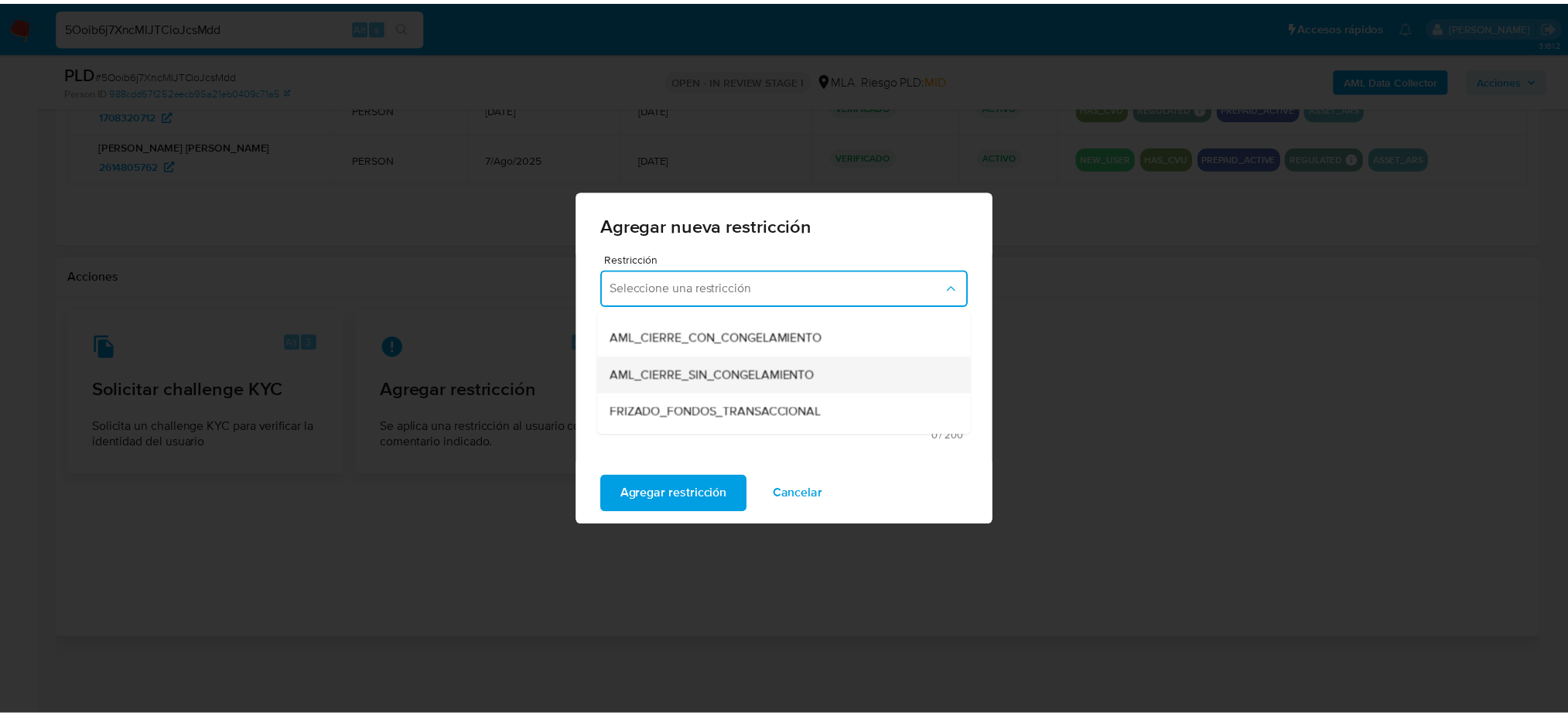
scroll to position [205, 0]
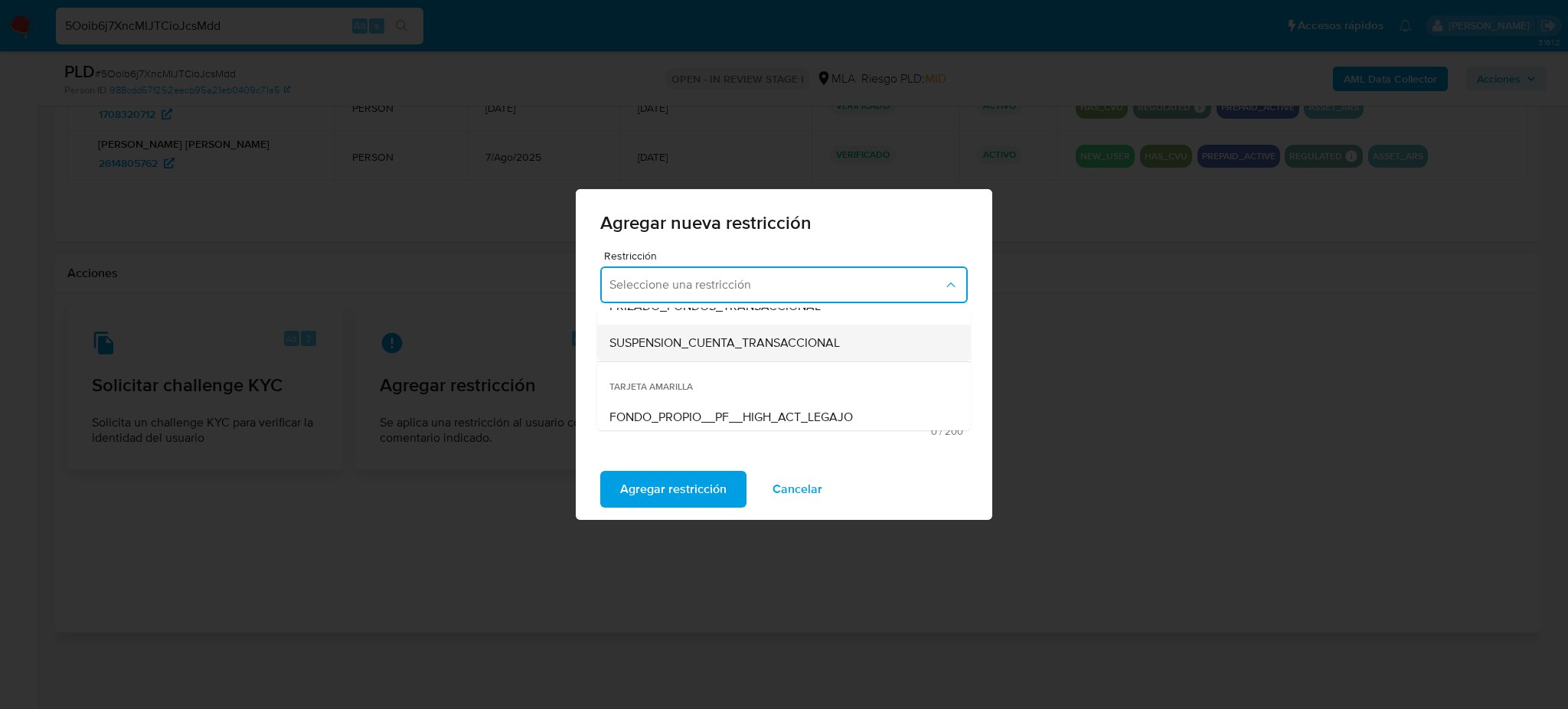
click at [665, 340] on span "SUSPENSION_CUENTA_TRANSACCIONAL" at bounding box center [725, 343] width 231 height 15
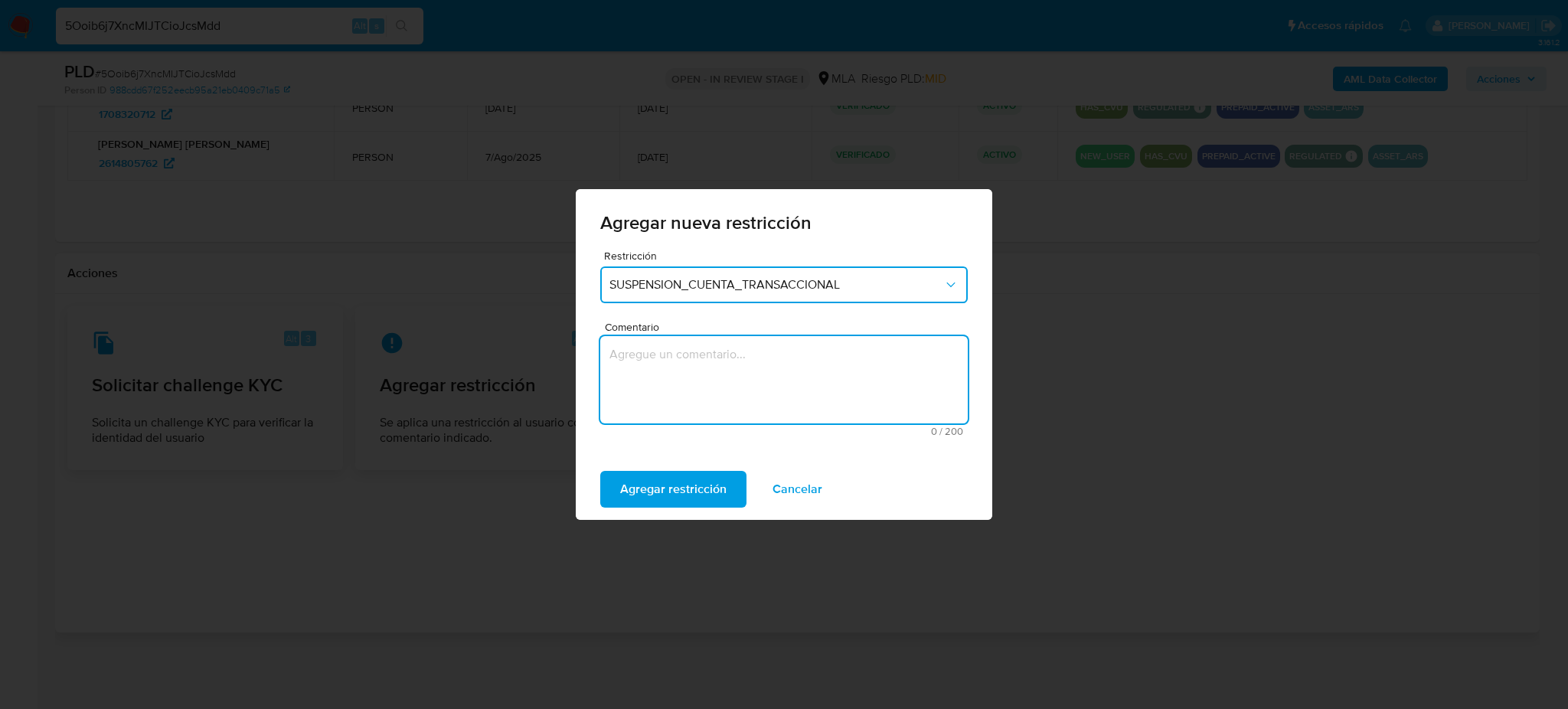
click at [673, 357] on textarea "Comentario" at bounding box center [783, 380] width 368 height 87
type textarea "AML"
click at [650, 493] on span "Agregar restricción" at bounding box center [673, 489] width 107 height 34
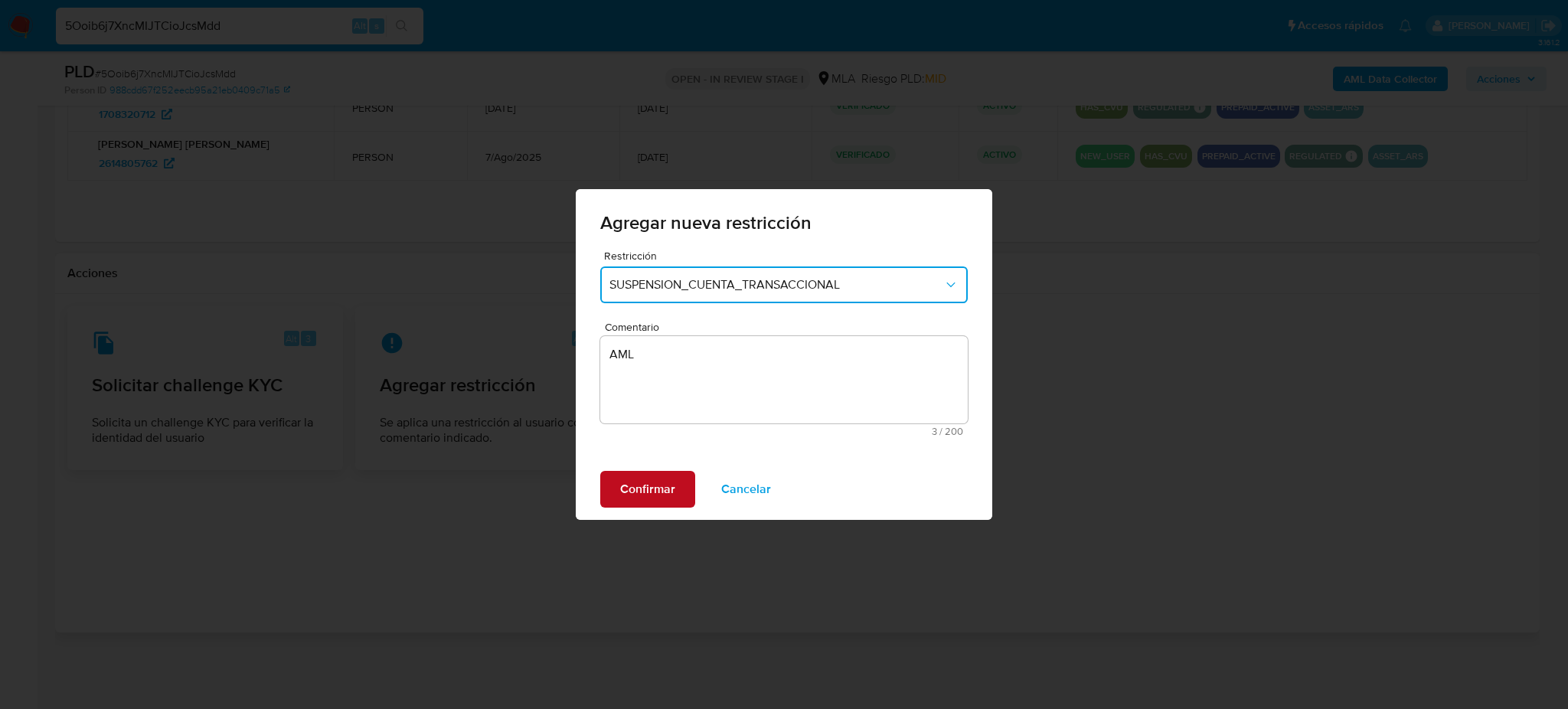
click at [650, 494] on span "Confirmar" at bounding box center [647, 489] width 55 height 34
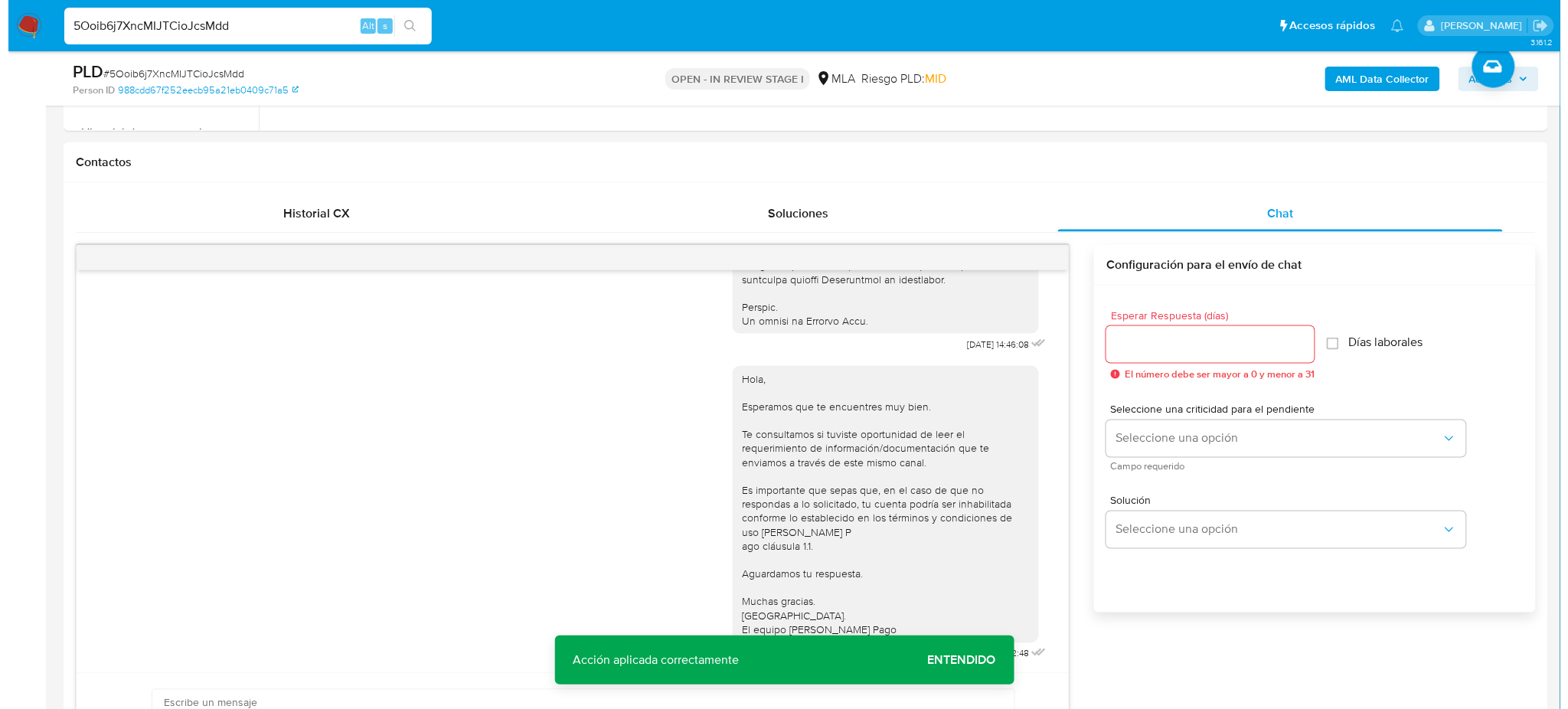
scroll to position [148, 0]
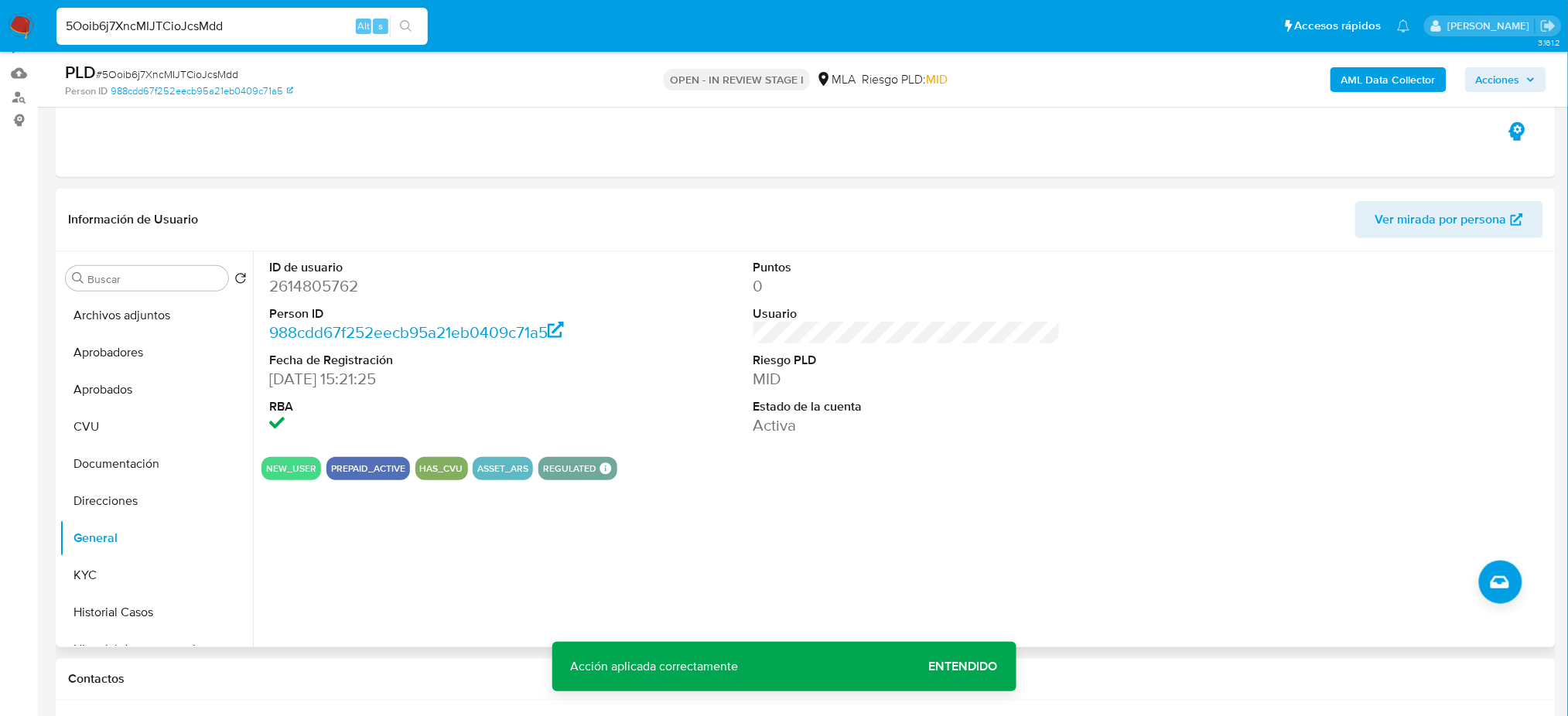
click at [331, 288] on dd "2614805762" at bounding box center [423, 286] width 307 height 22
copy dd "2614805762"
click at [146, 311] on button "Archivos adjuntos" at bounding box center [150, 316] width 181 height 37
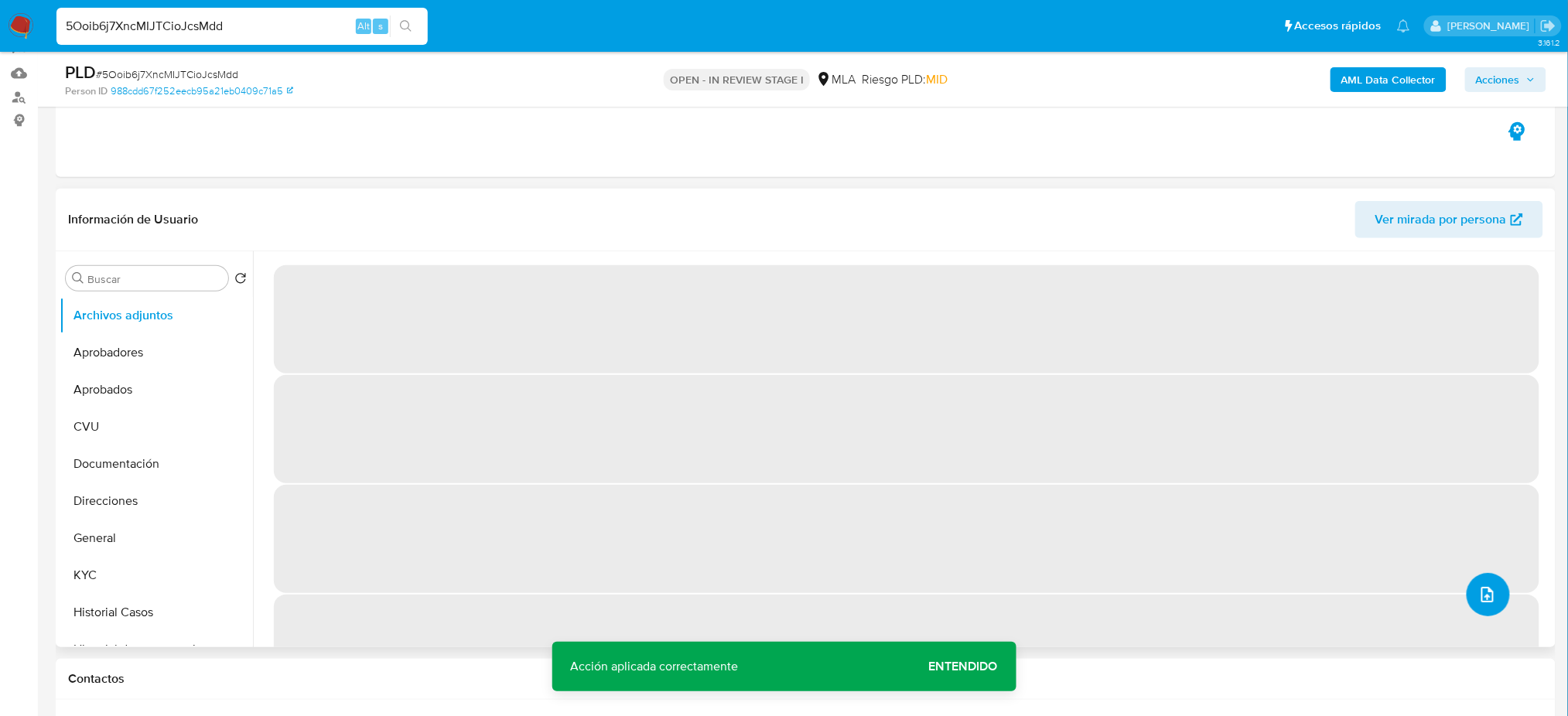
click at [1480, 590] on icon "upload-file" at bounding box center [1487, 595] width 19 height 19
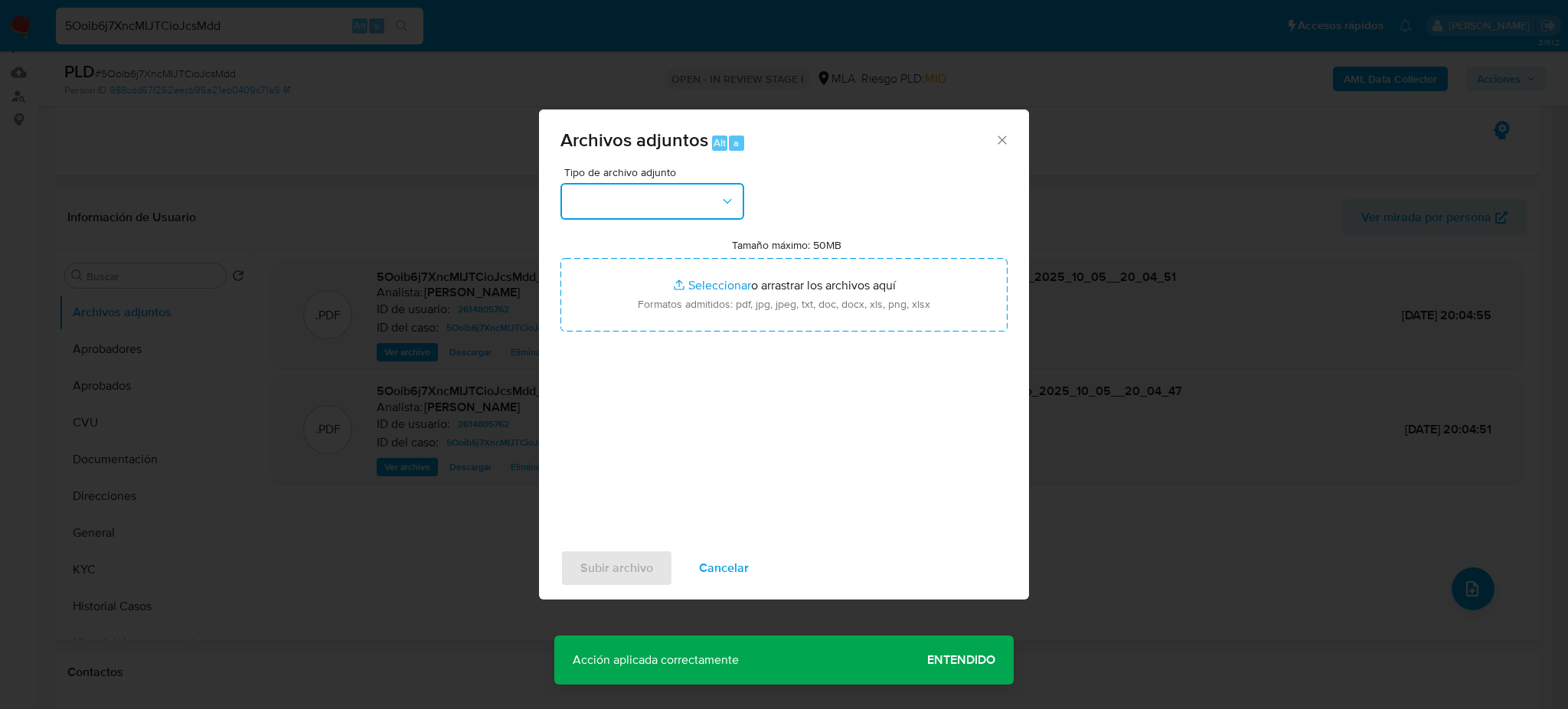
click at [689, 199] on button "button" at bounding box center [652, 201] width 183 height 37
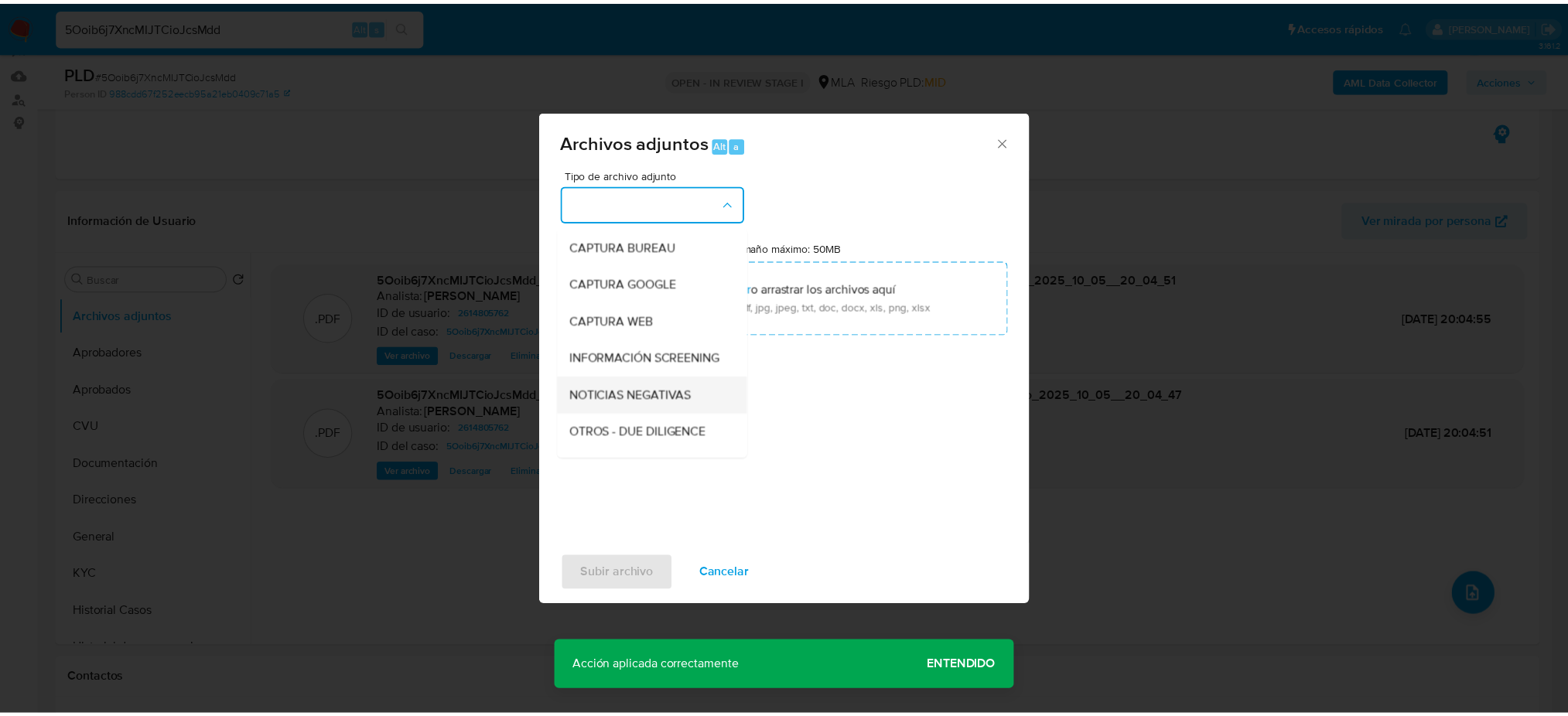
scroll to position [103, 0]
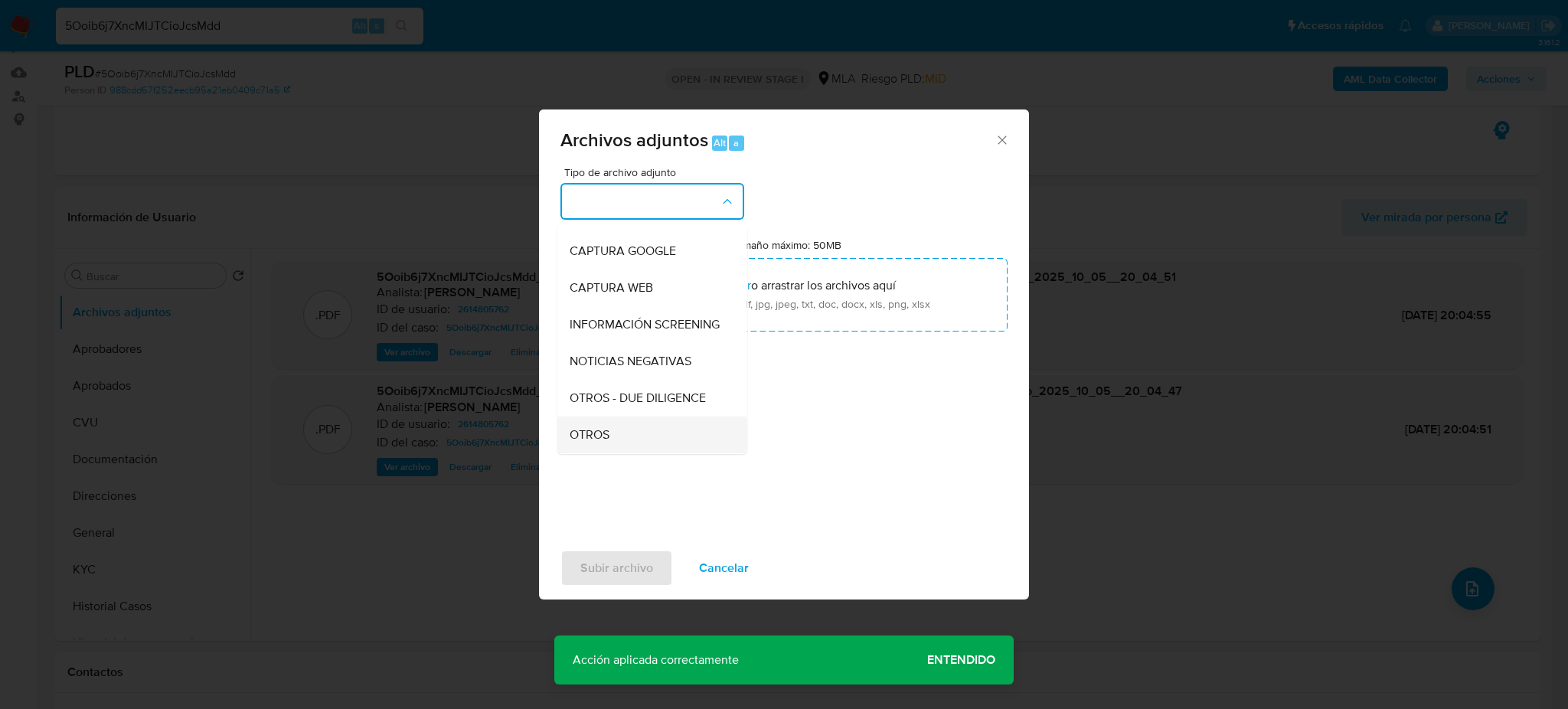
click at [598, 443] on span "OTROS" at bounding box center [589, 434] width 40 height 15
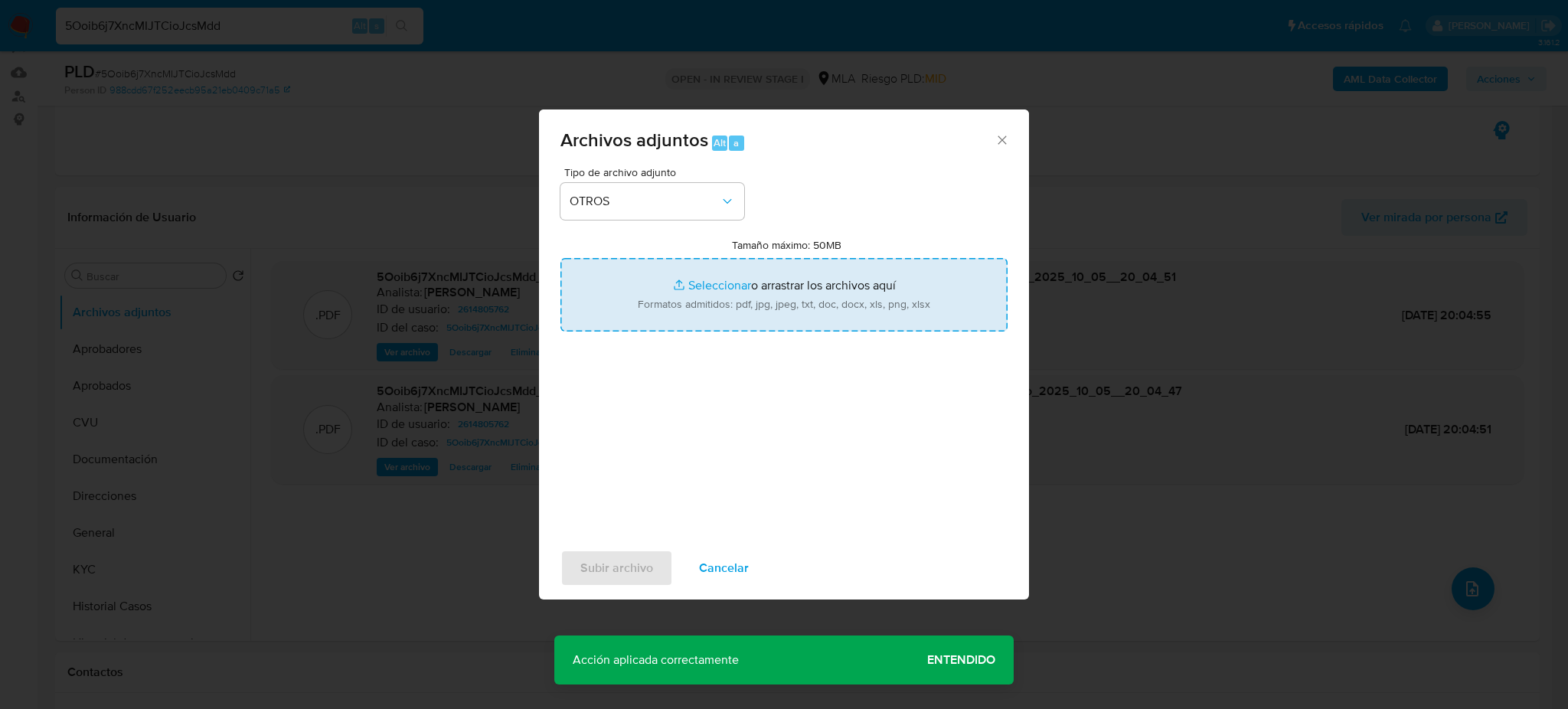
click at [736, 274] on input "Tamaño máximo: 50MB Seleccionar archivos" at bounding box center [784, 295] width 447 height 74
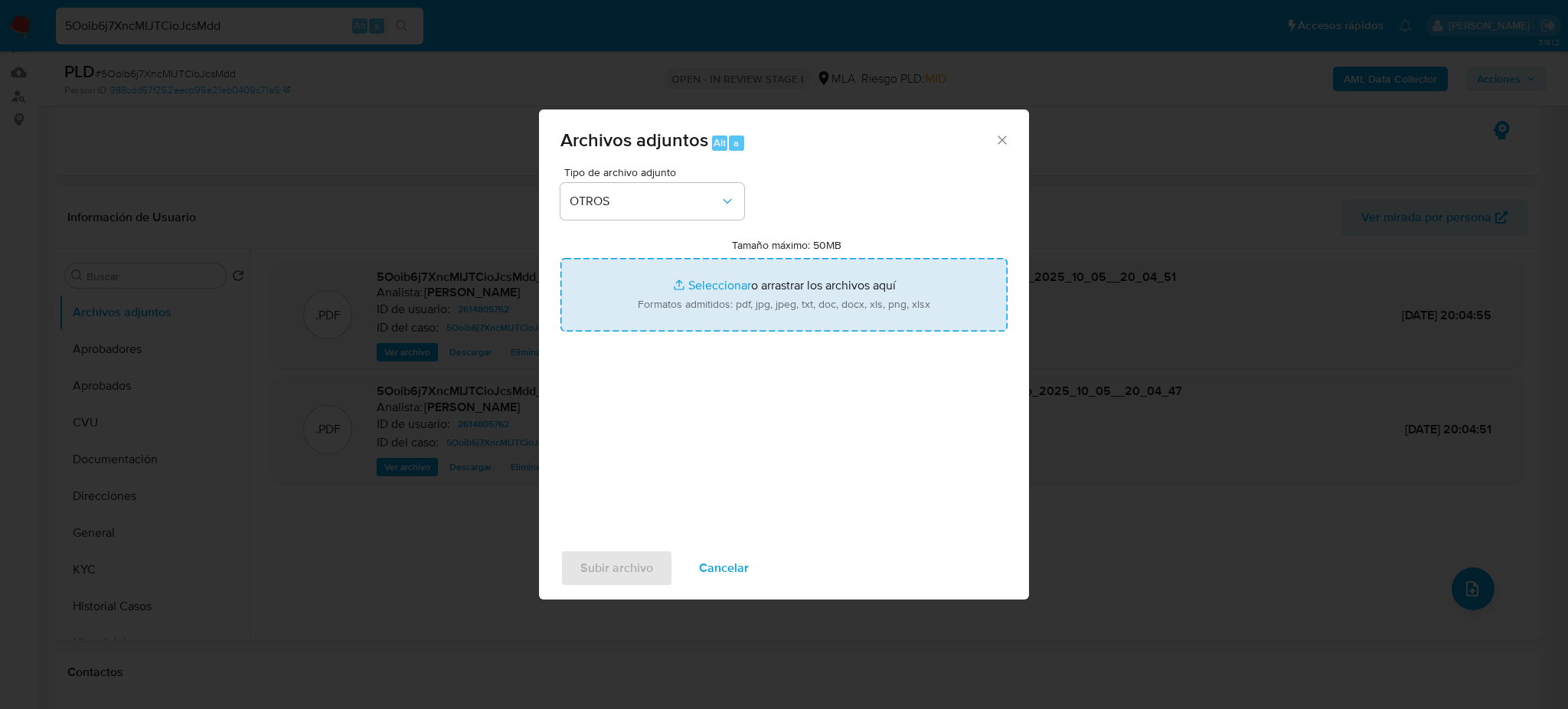
type input "C:\fakepath\Caselog 5Ooib6j7XncMIJTCioJcsMdd_2025_09_17_19_17_09.docx"
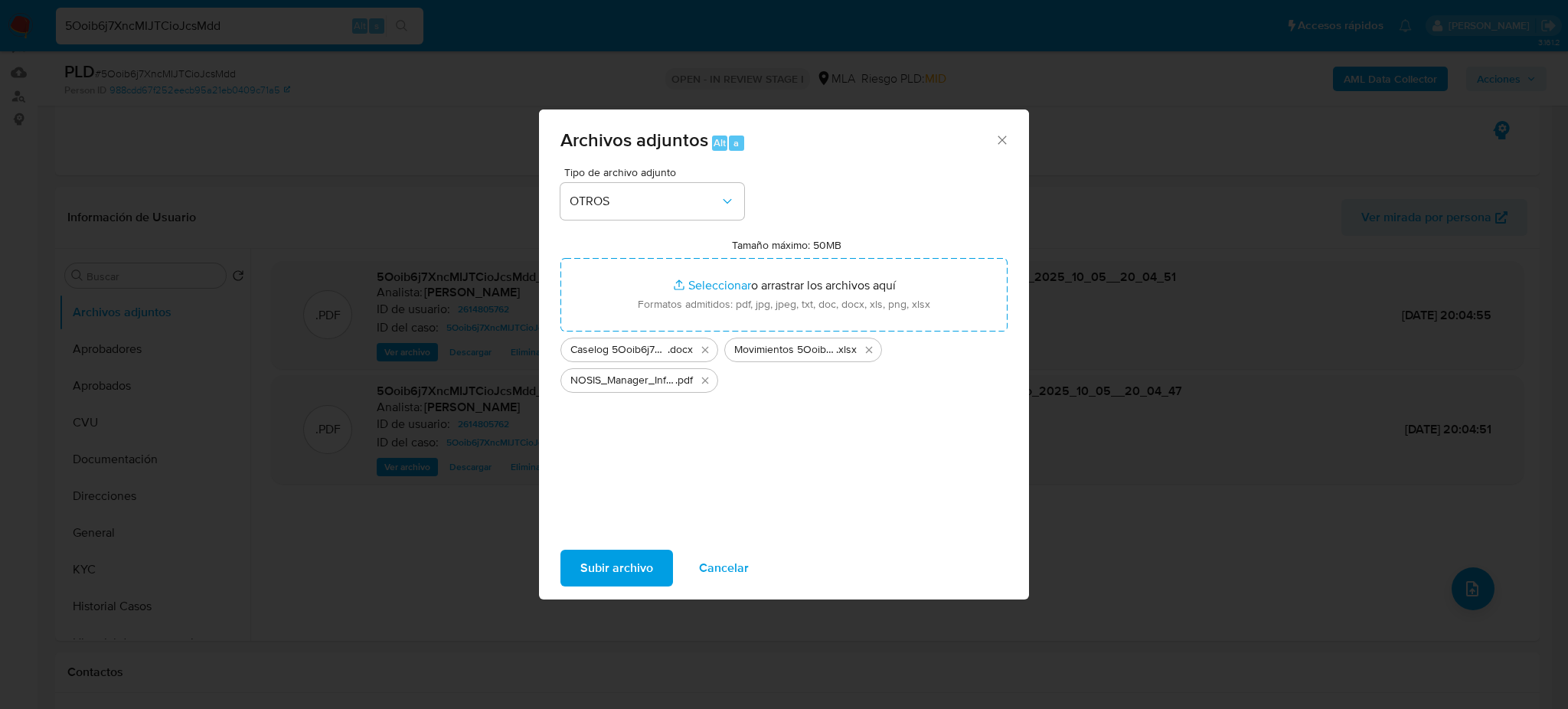
drag, startPoint x: 736, startPoint y: 274, endPoint x: 601, endPoint y: 573, distance: 328.1
click at [601, 573] on span "Subir archivo" at bounding box center [617, 568] width 73 height 34
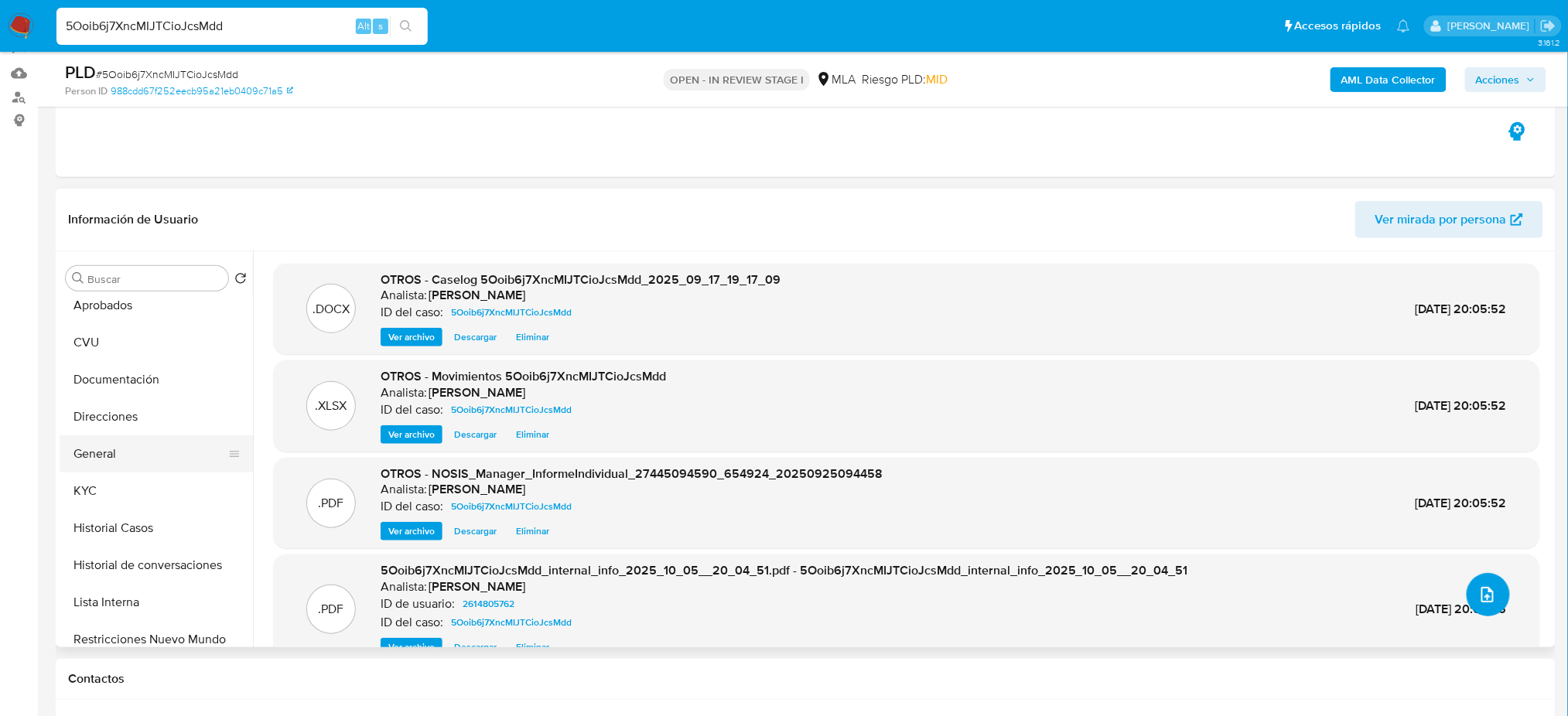
scroll to position [205, 0]
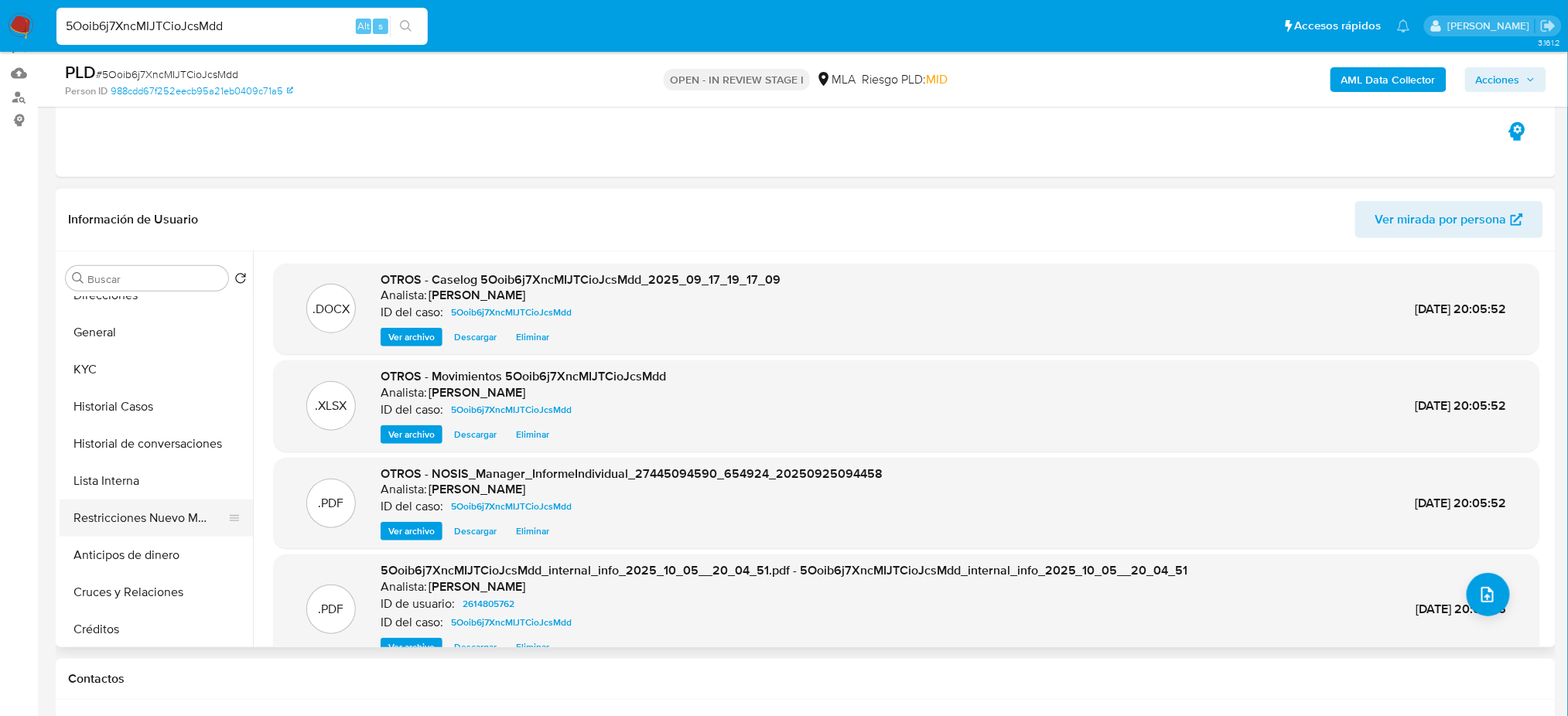
click at [130, 511] on button "Restricciones Nuevo Mundo" at bounding box center [150, 519] width 181 height 37
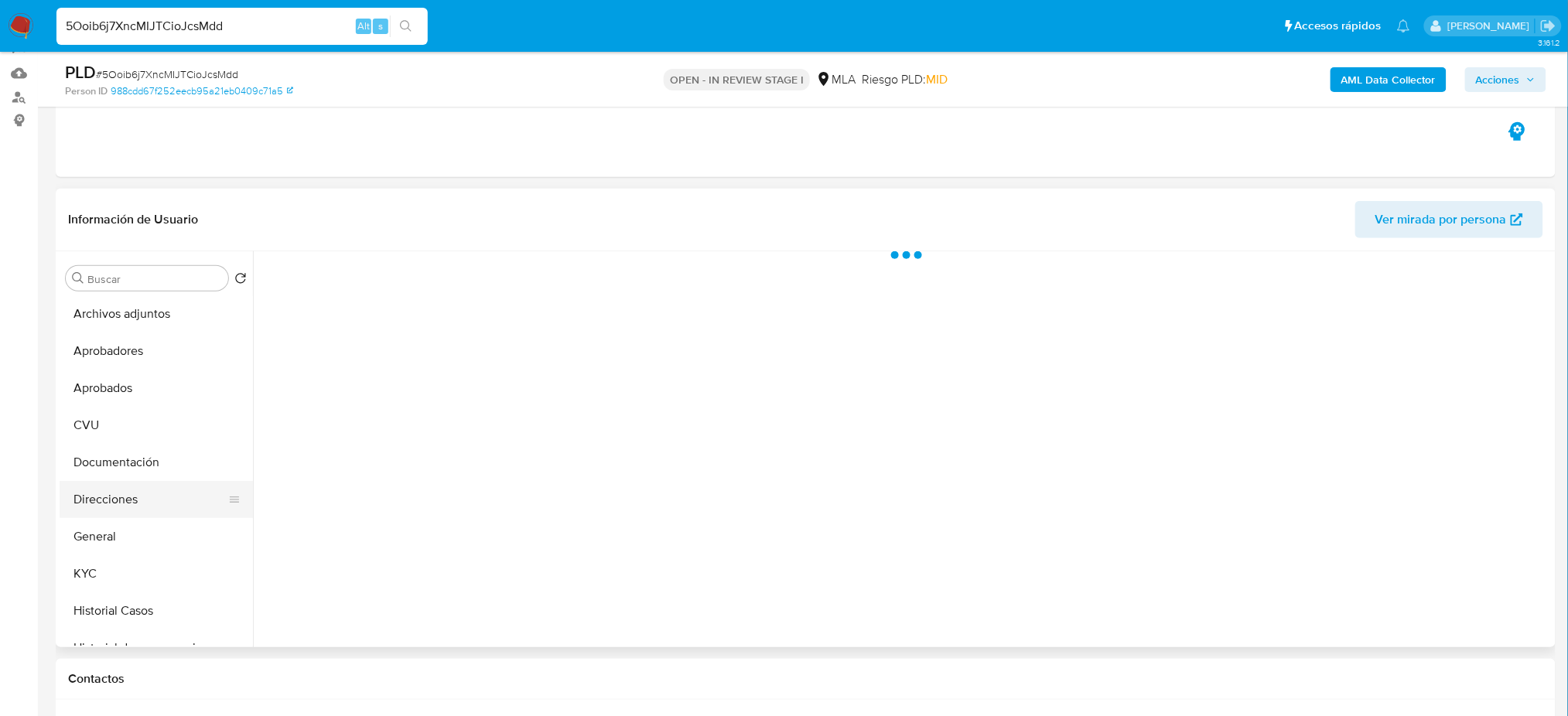
scroll to position [0, 0]
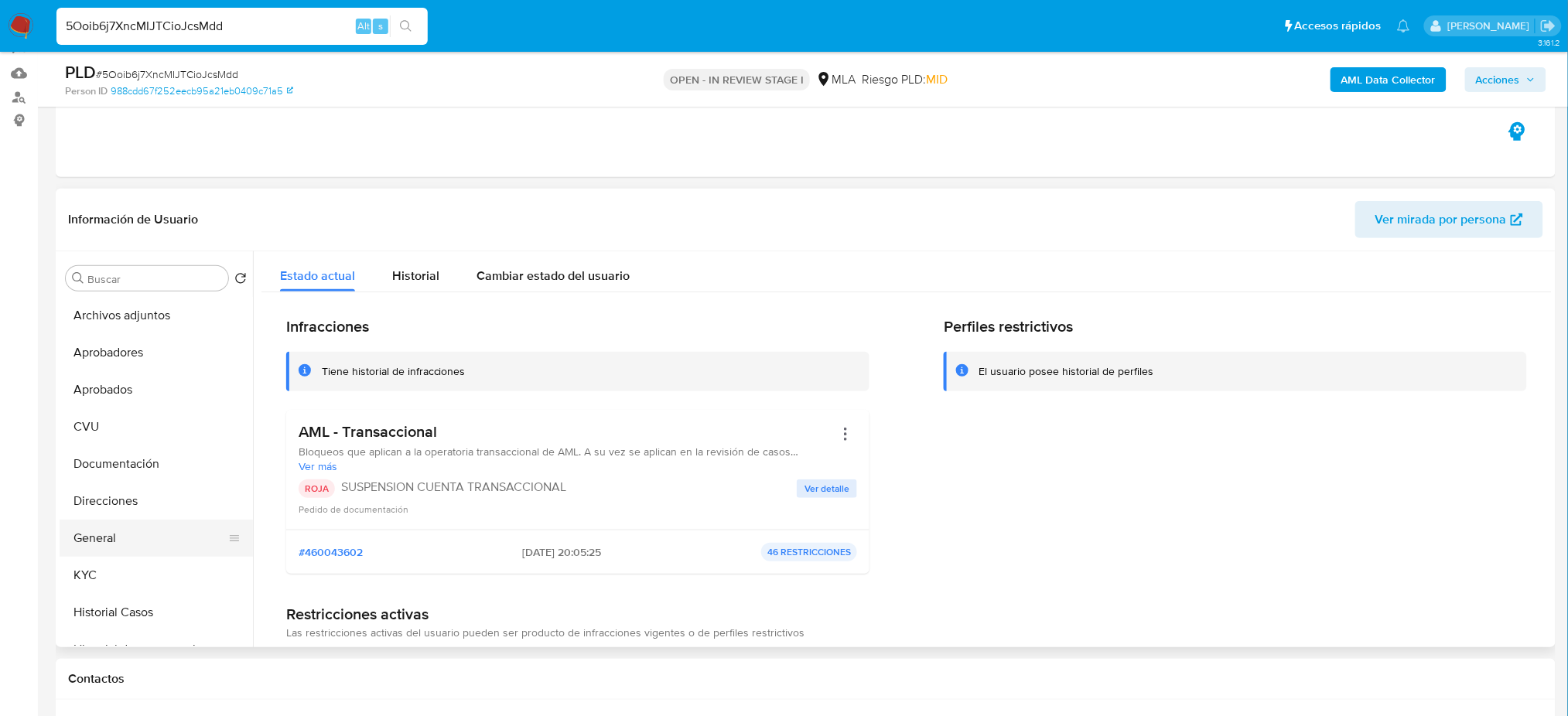
click at [150, 534] on button "General" at bounding box center [150, 538] width 181 height 37
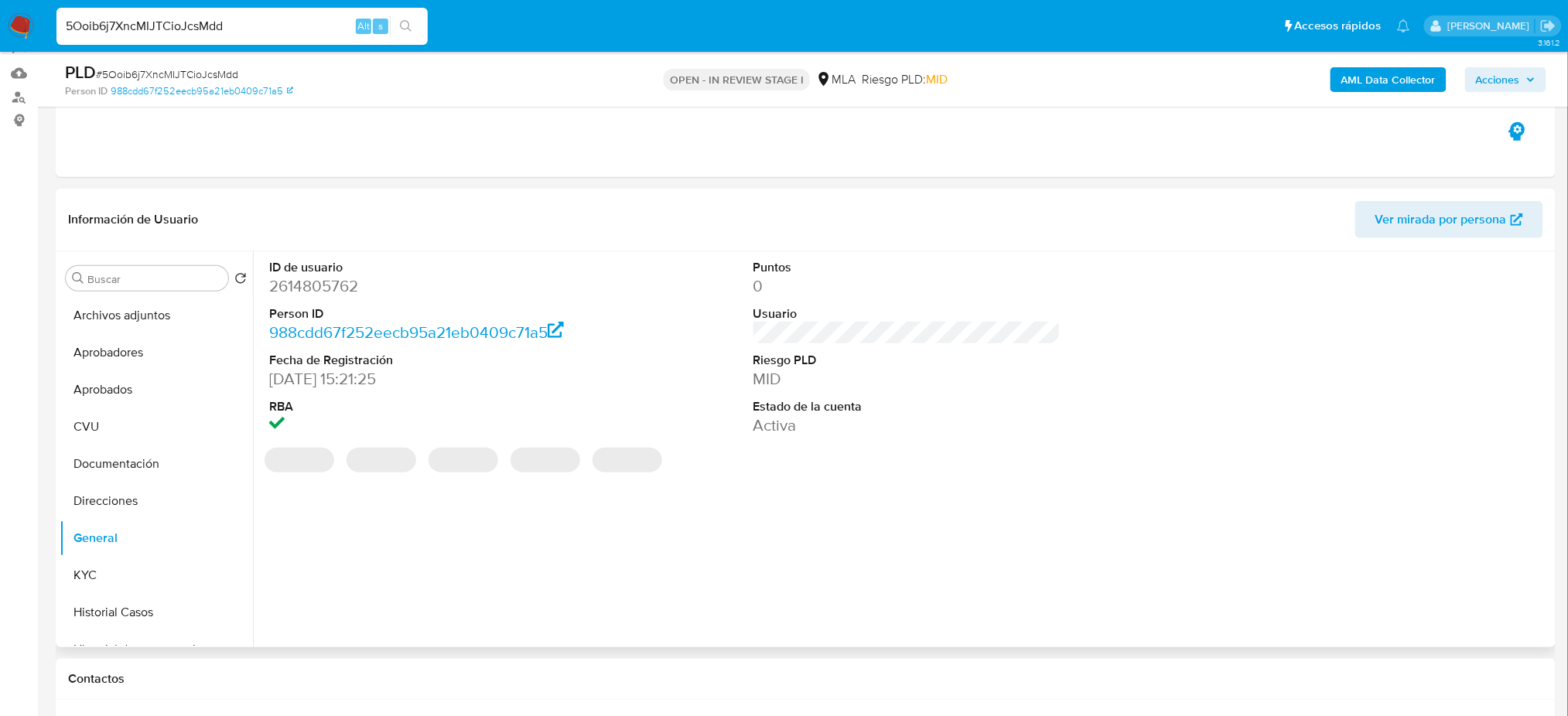
click at [290, 286] on dd "2614805762" at bounding box center [423, 286] width 307 height 22
copy dd "2614805762"
click at [1500, 63] on div "AML Data Collector Acciones" at bounding box center [1301, 79] width 489 height 36
click at [1500, 74] on span "Acciones" at bounding box center [1498, 79] width 44 height 25
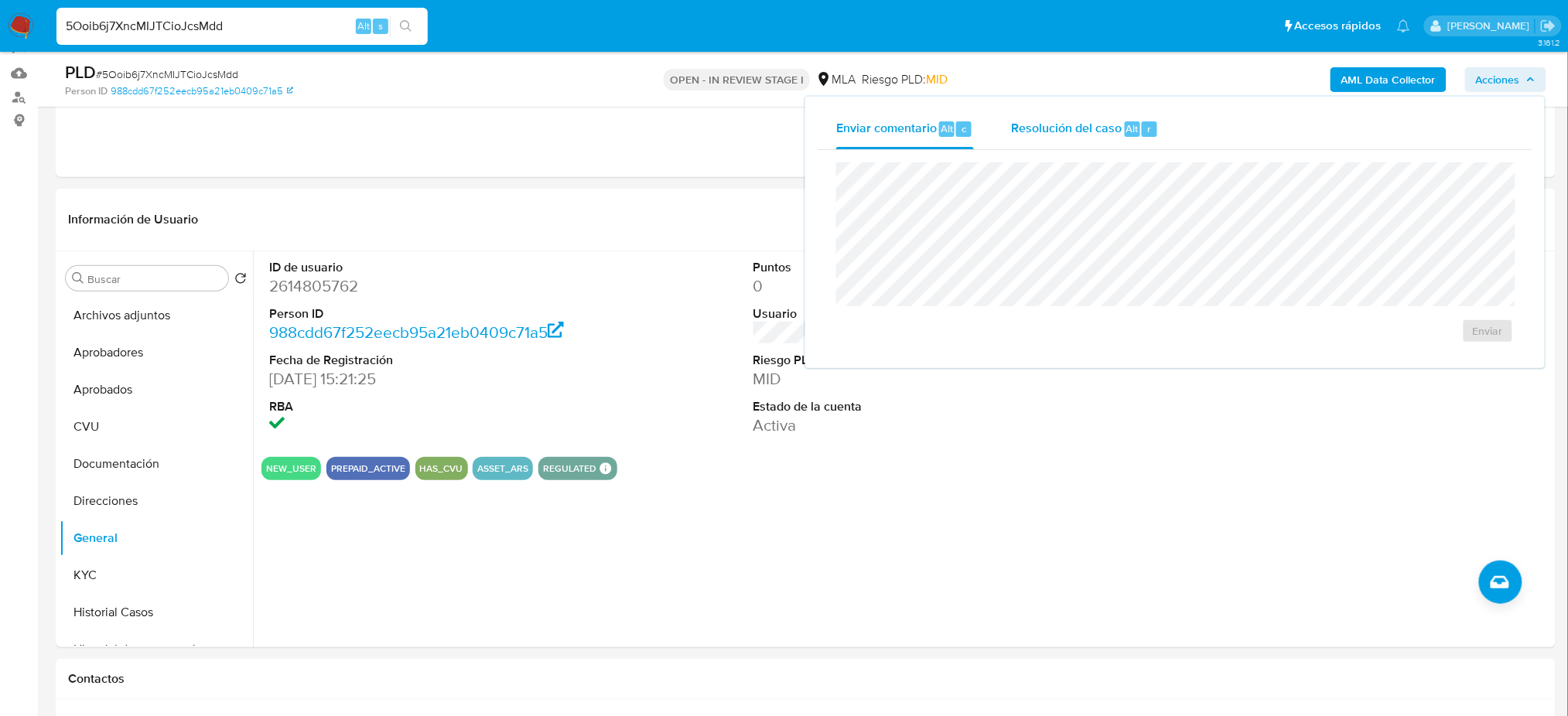
click at [1068, 117] on div "Resolución del caso Alt r" at bounding box center [1084, 129] width 148 height 40
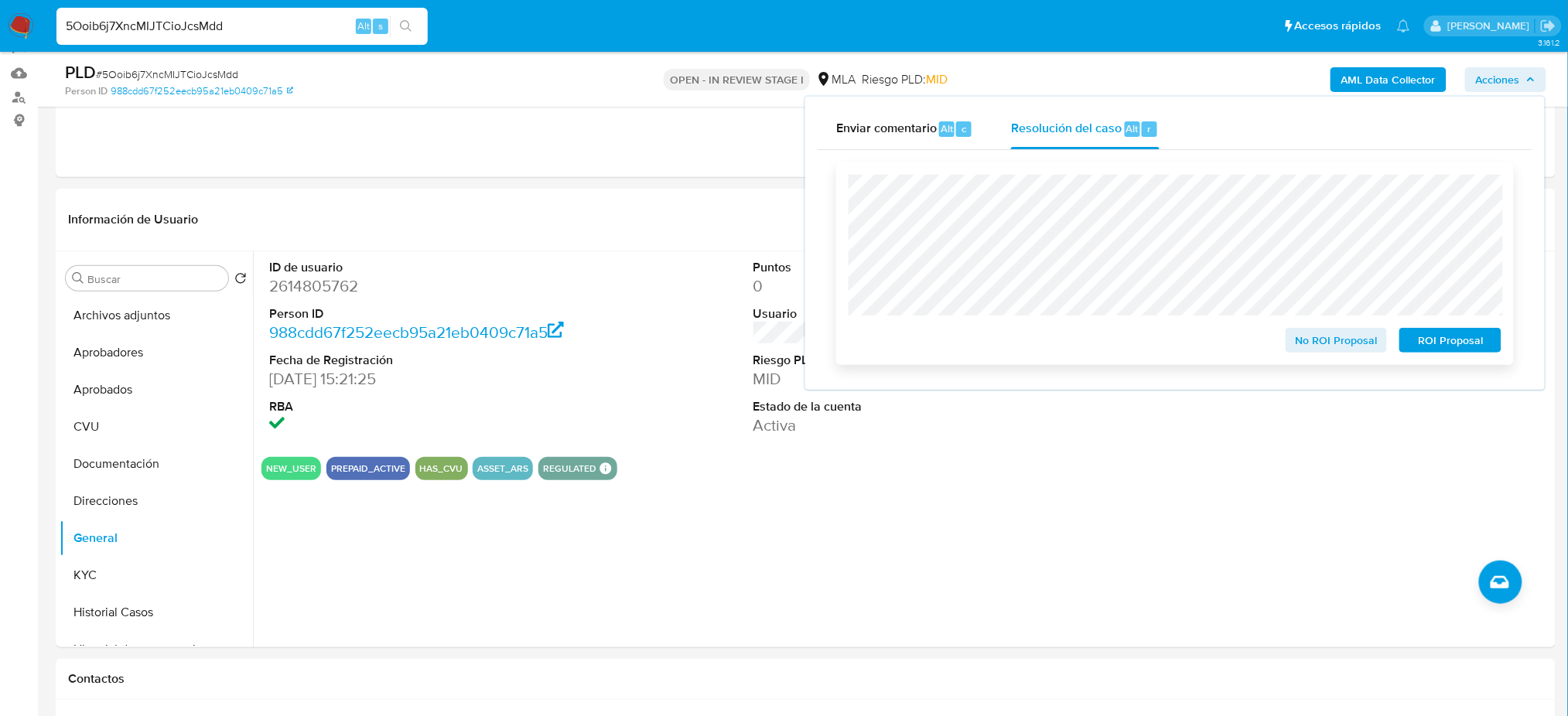
click at [1470, 347] on span "ROI Proposal" at bounding box center [1450, 340] width 80 height 22
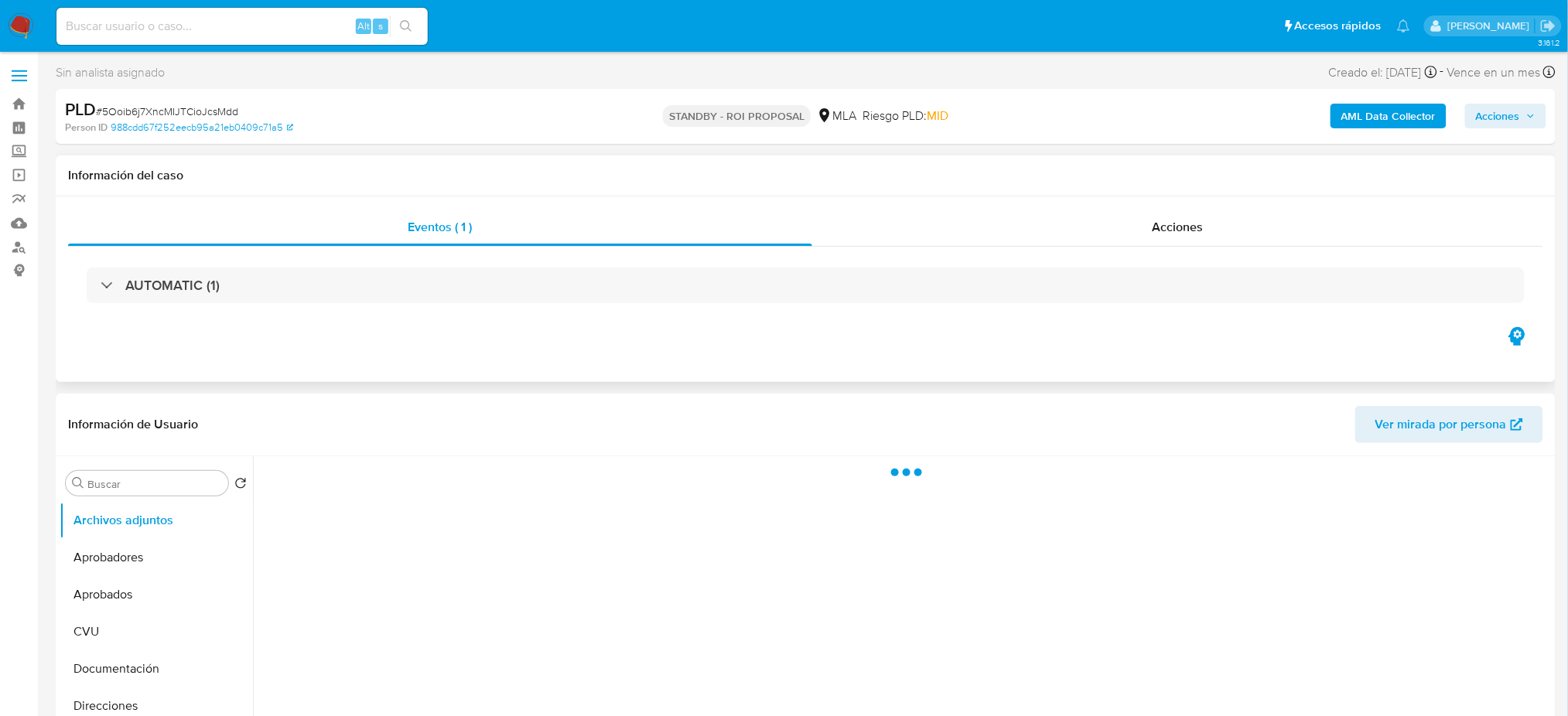
select select "10"
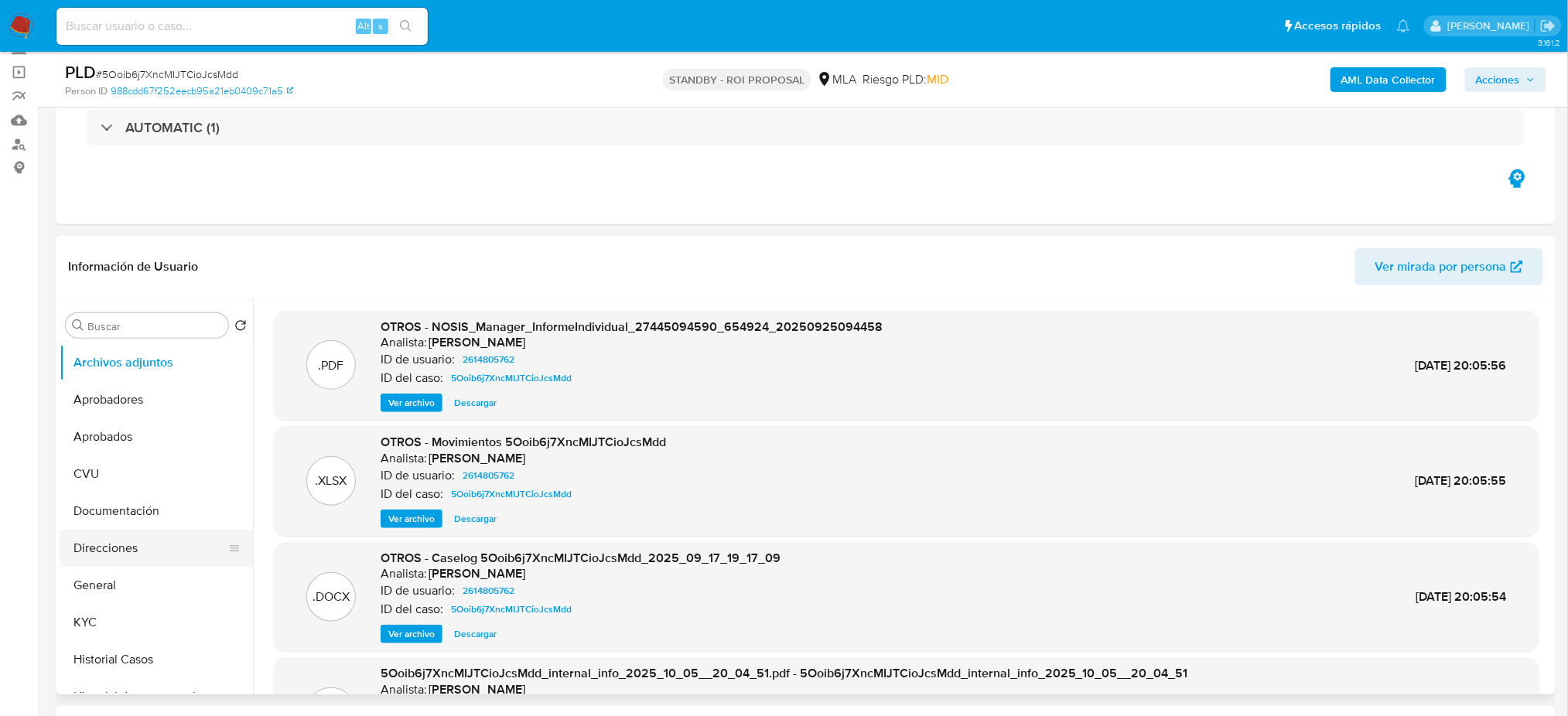
scroll to position [103, 0]
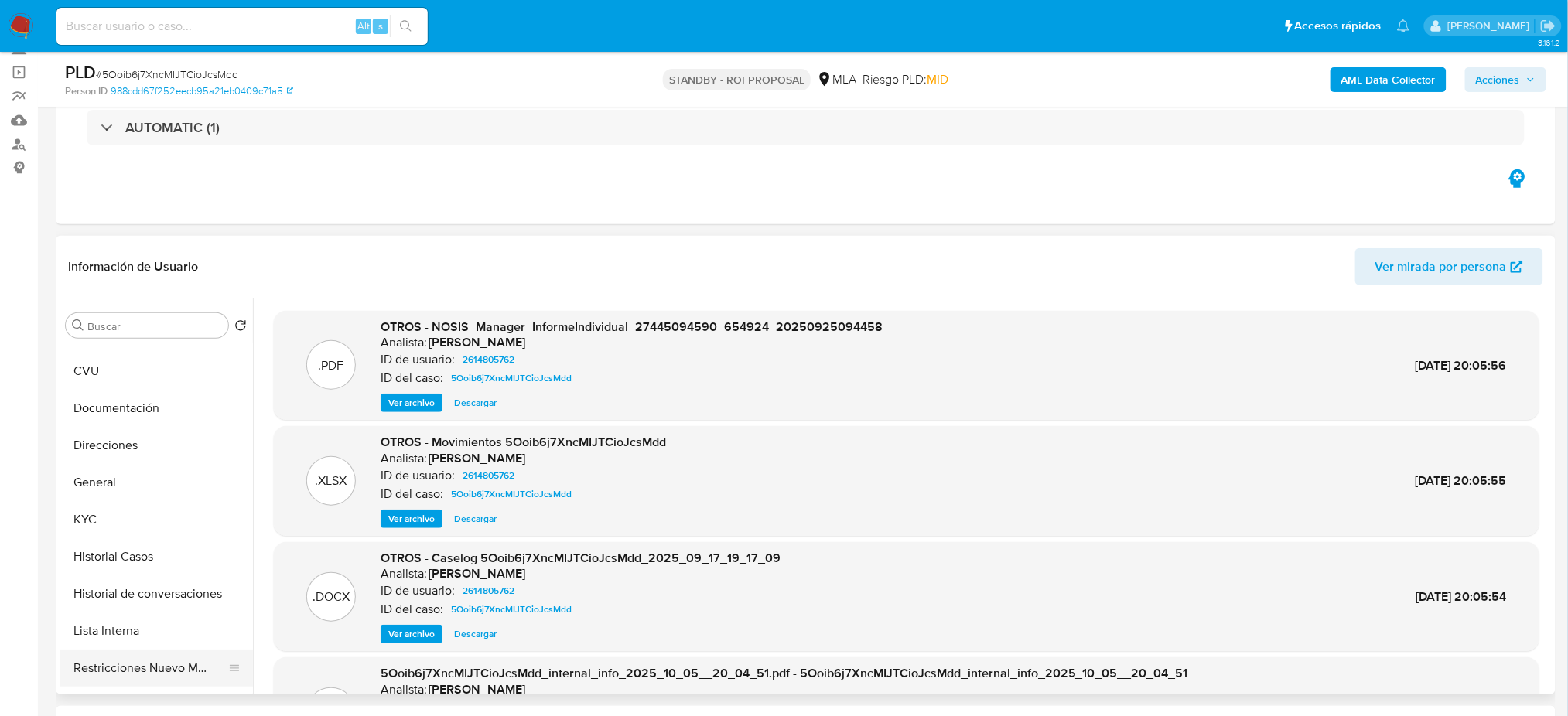
click at [150, 675] on button "Restricciones Nuevo Mundo" at bounding box center [150, 668] width 181 height 37
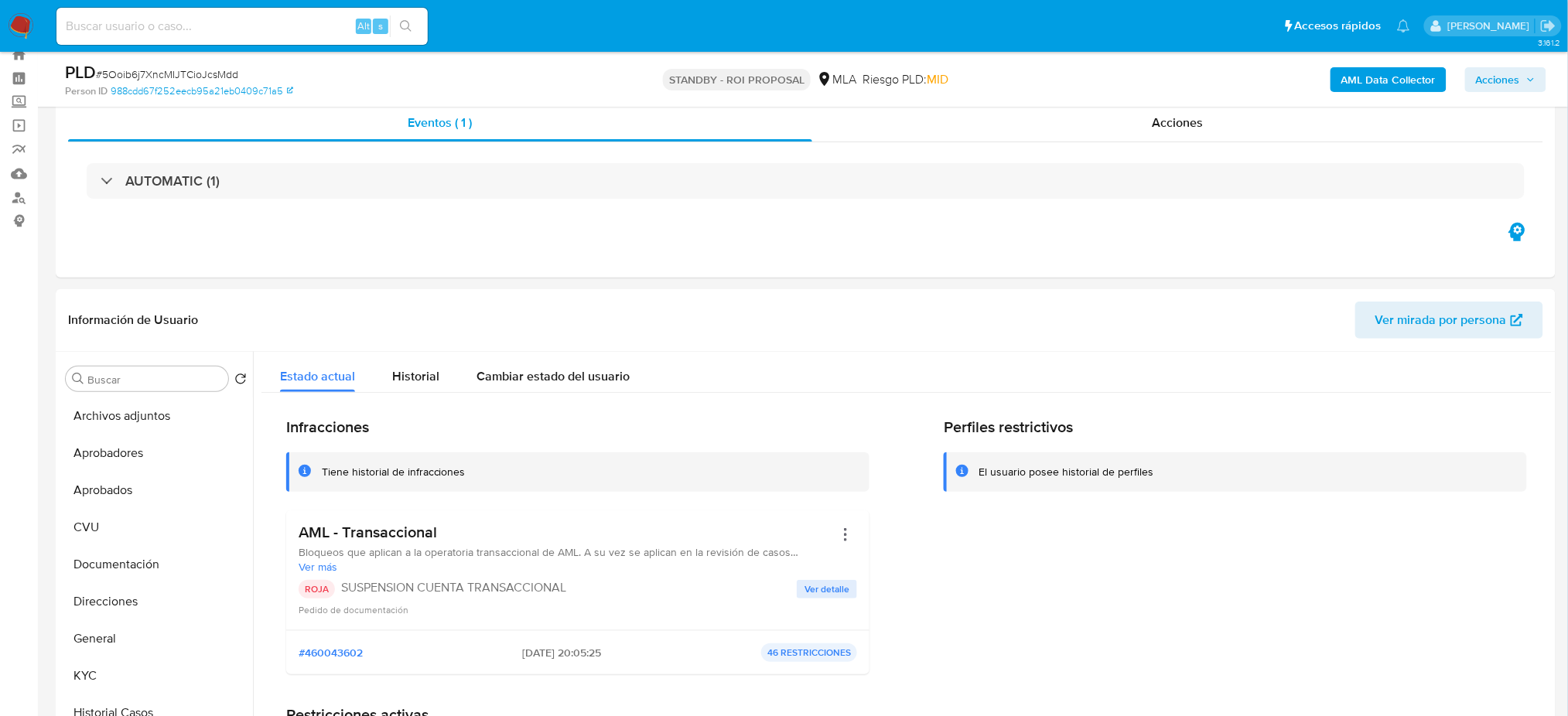
scroll to position [0, 0]
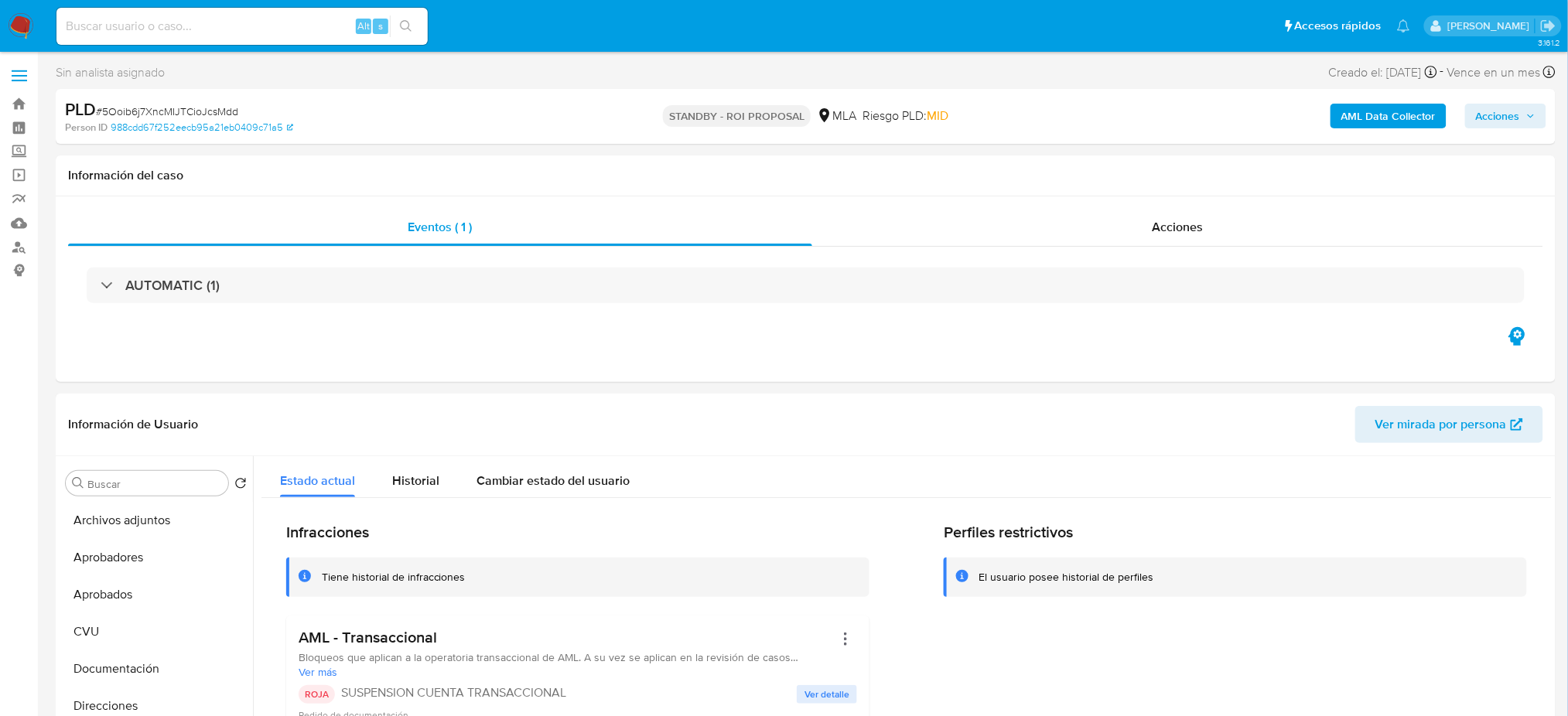
click at [237, 25] on input at bounding box center [242, 26] width 371 height 20
paste input "UmsvUZmW4pqLaRdqfo7IzGyl"
type input "UmsvUZmW4pqLaRdqfo7IzGyl"
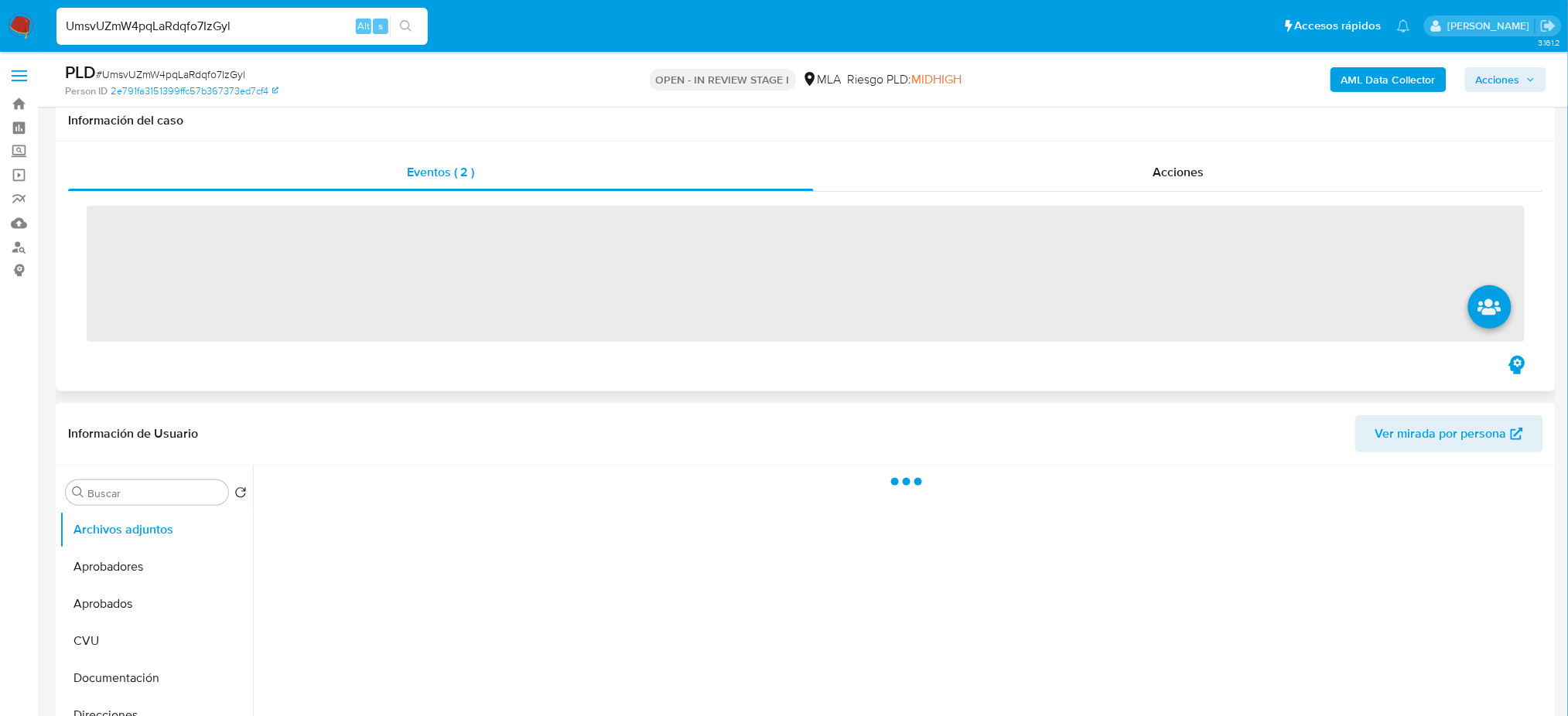
scroll to position [413, 0]
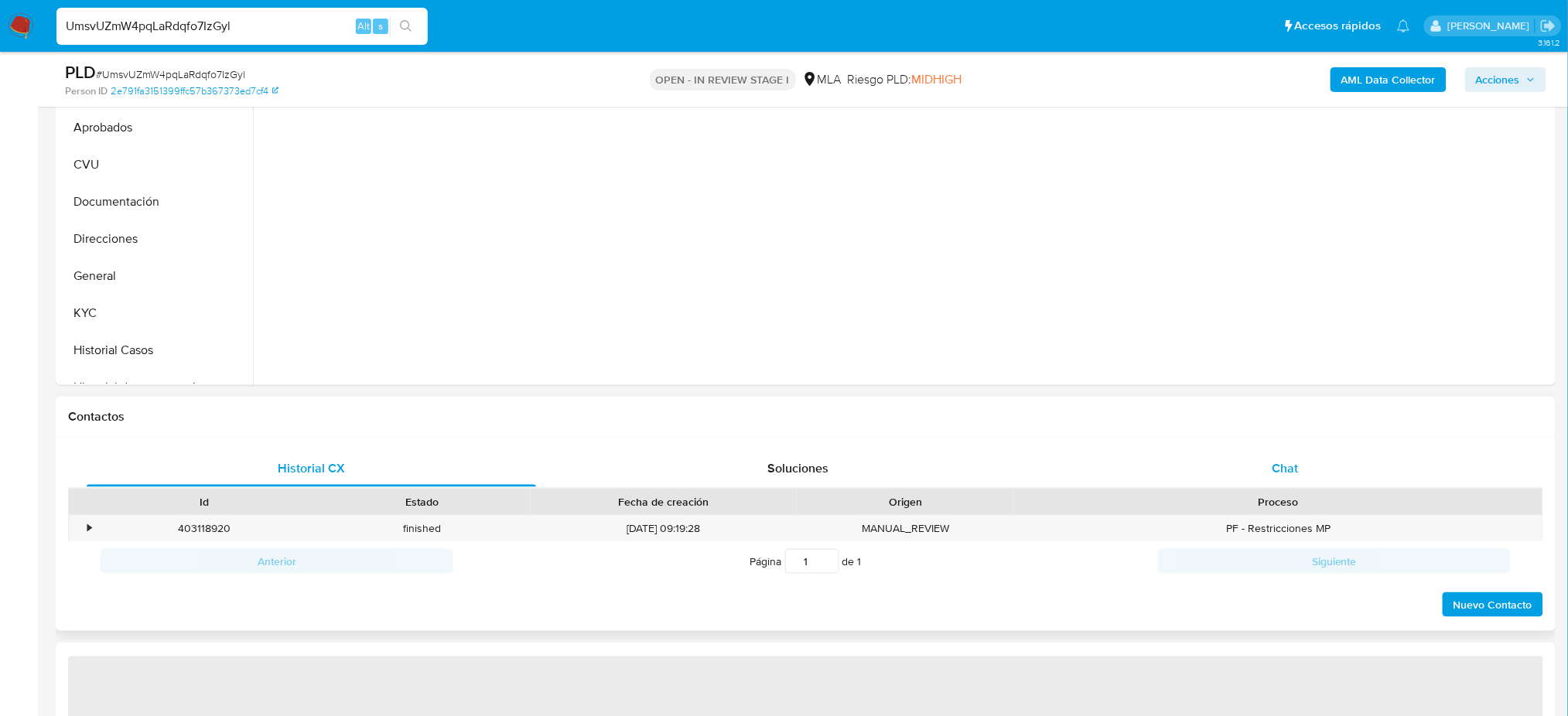
click at [1303, 460] on div "Chat" at bounding box center [1285, 468] width 449 height 37
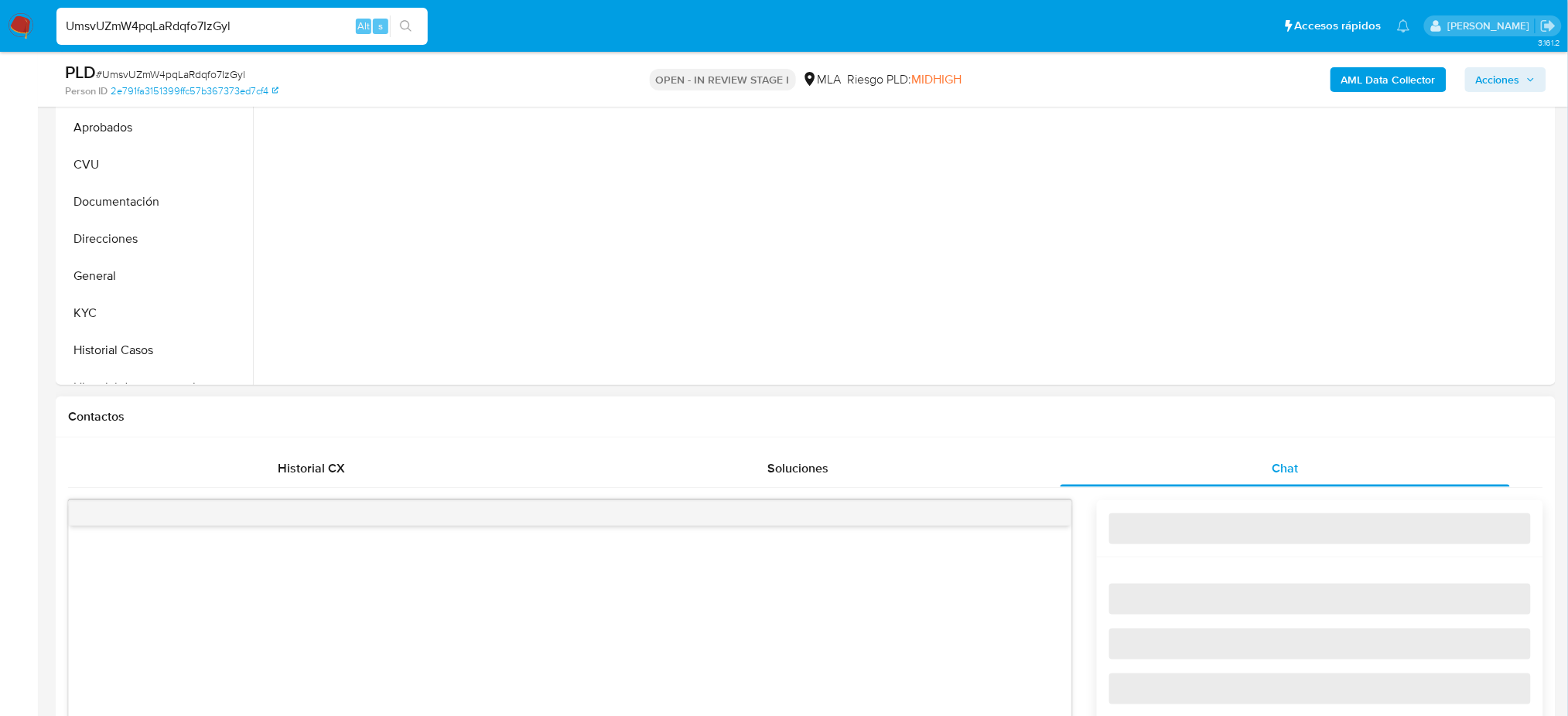
select select "10"
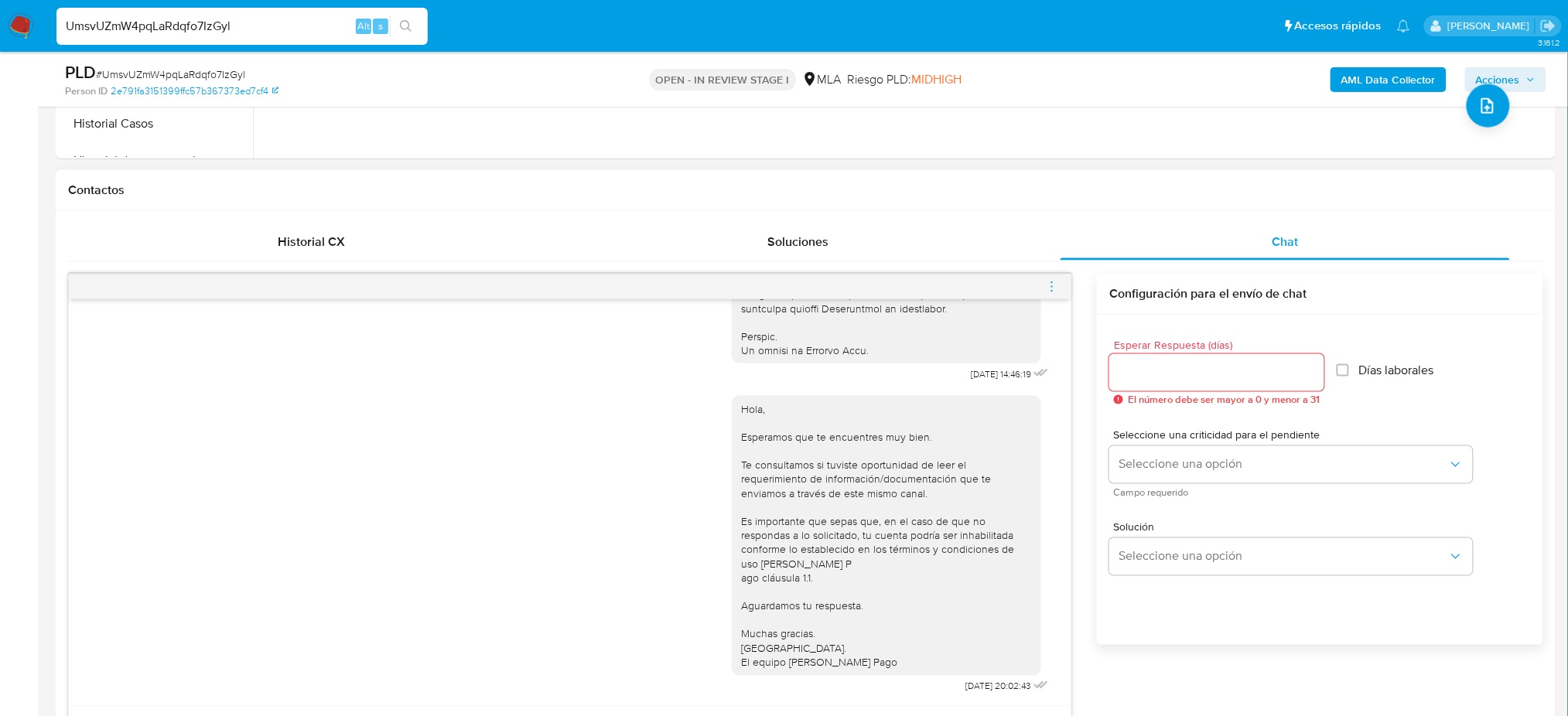
scroll to position [619, 0]
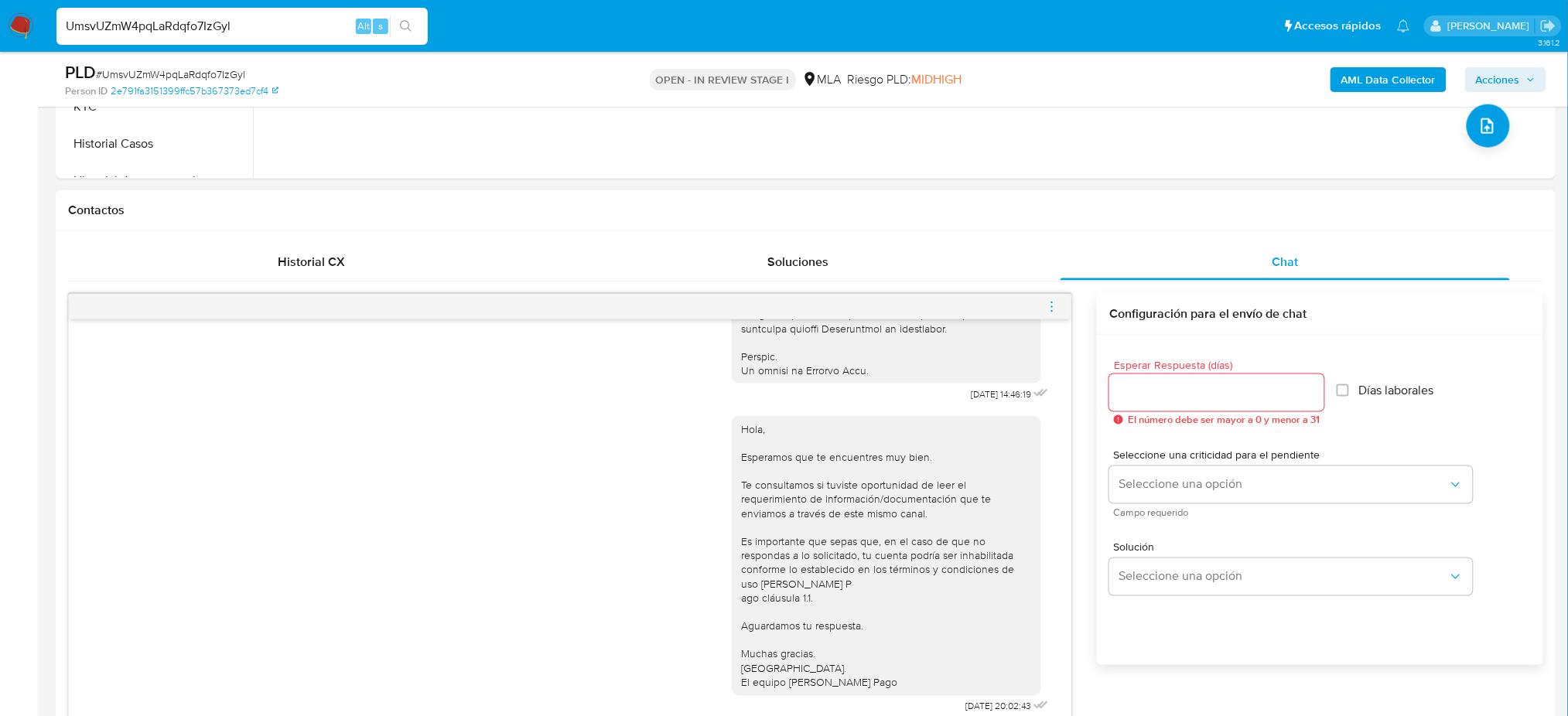
click at [1049, 302] on icon "menu-action" at bounding box center [1052, 307] width 14 height 14
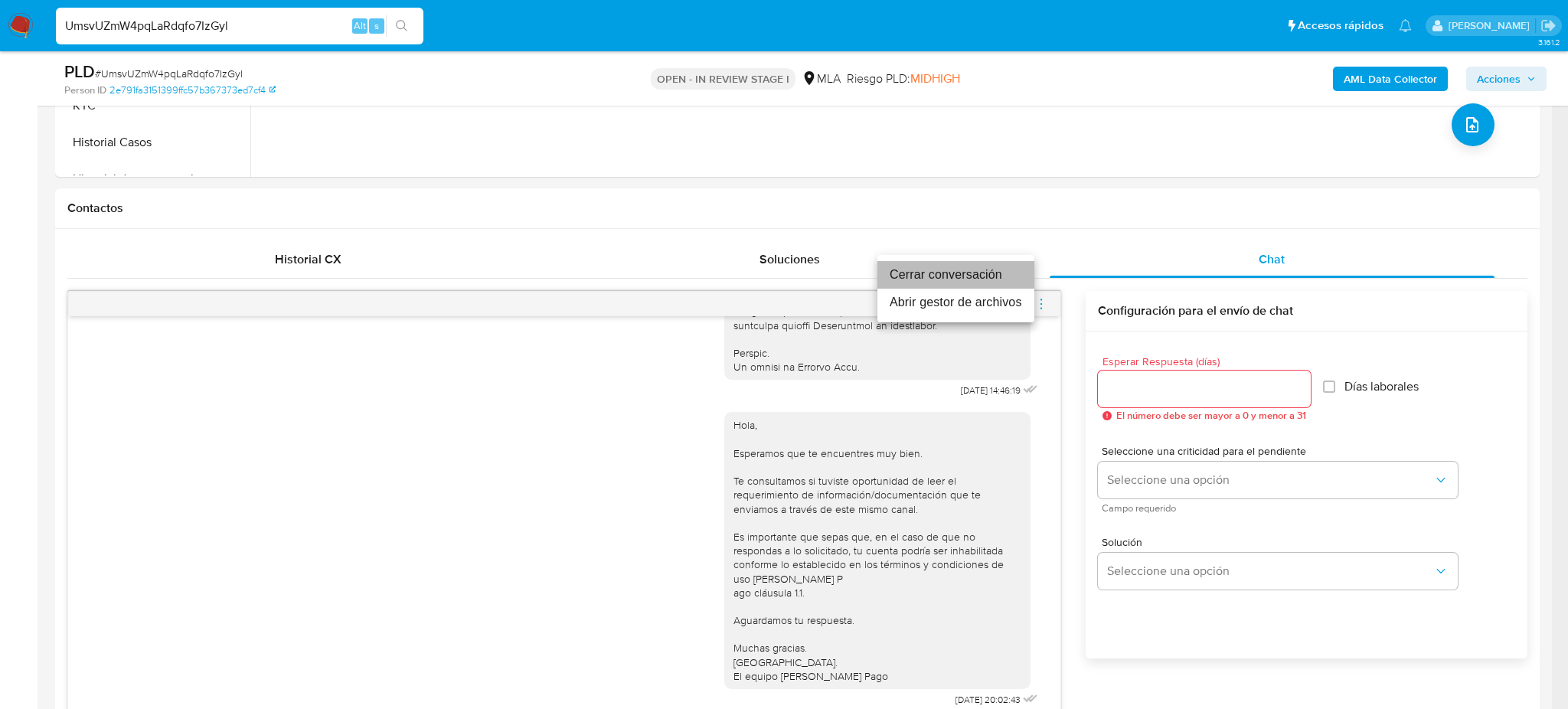
click at [912, 275] on li "Cerrar conversación" at bounding box center [956, 275] width 157 height 27
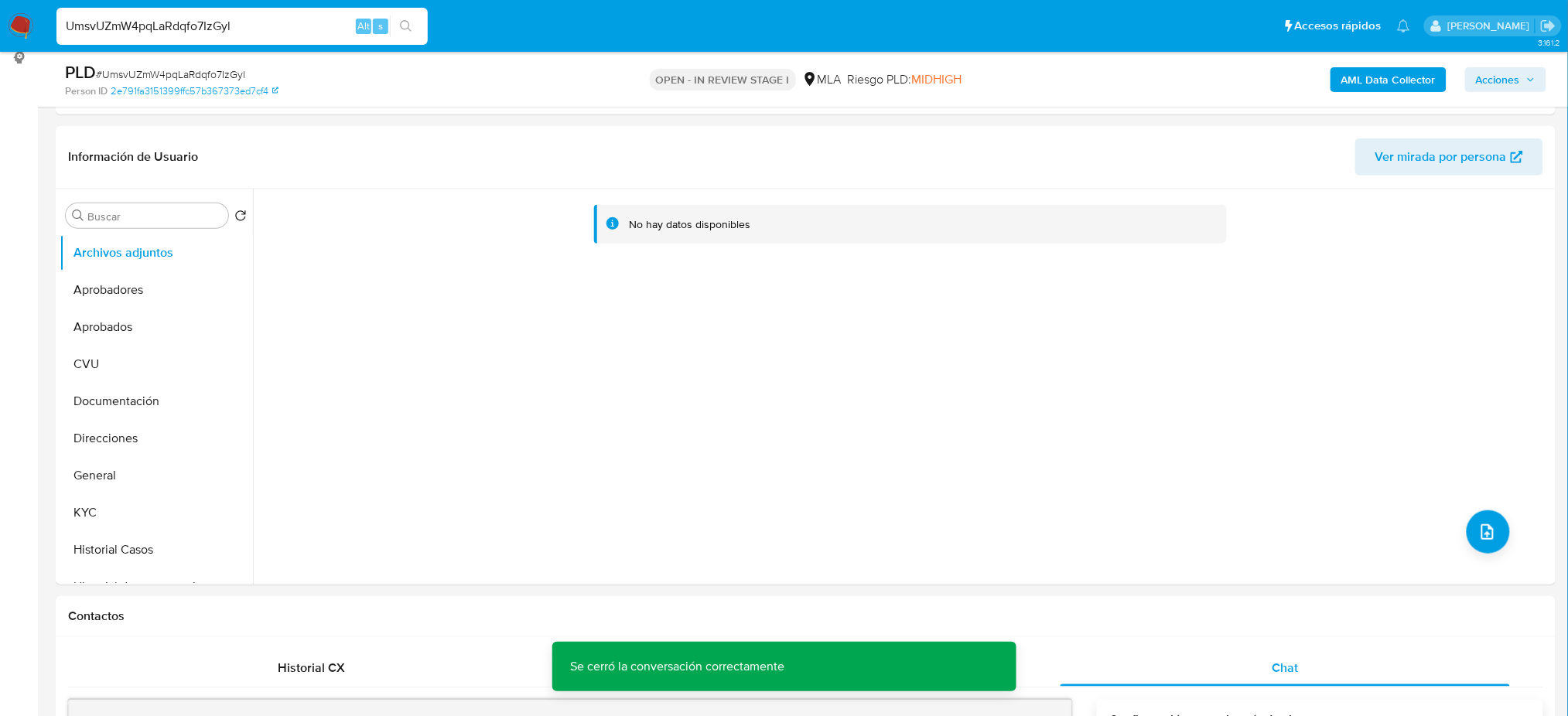
scroll to position [205, 0]
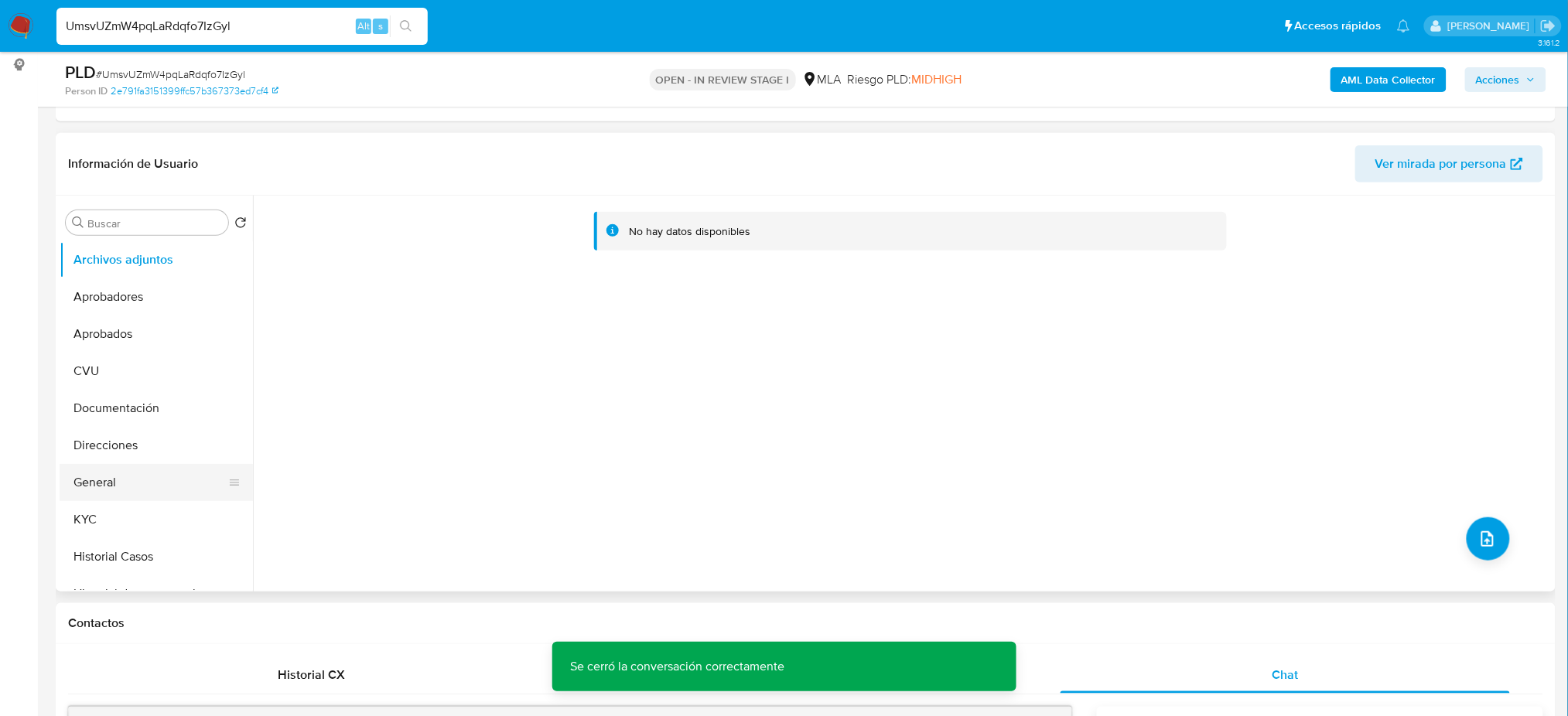
click at [125, 473] on button "General" at bounding box center [150, 483] width 181 height 37
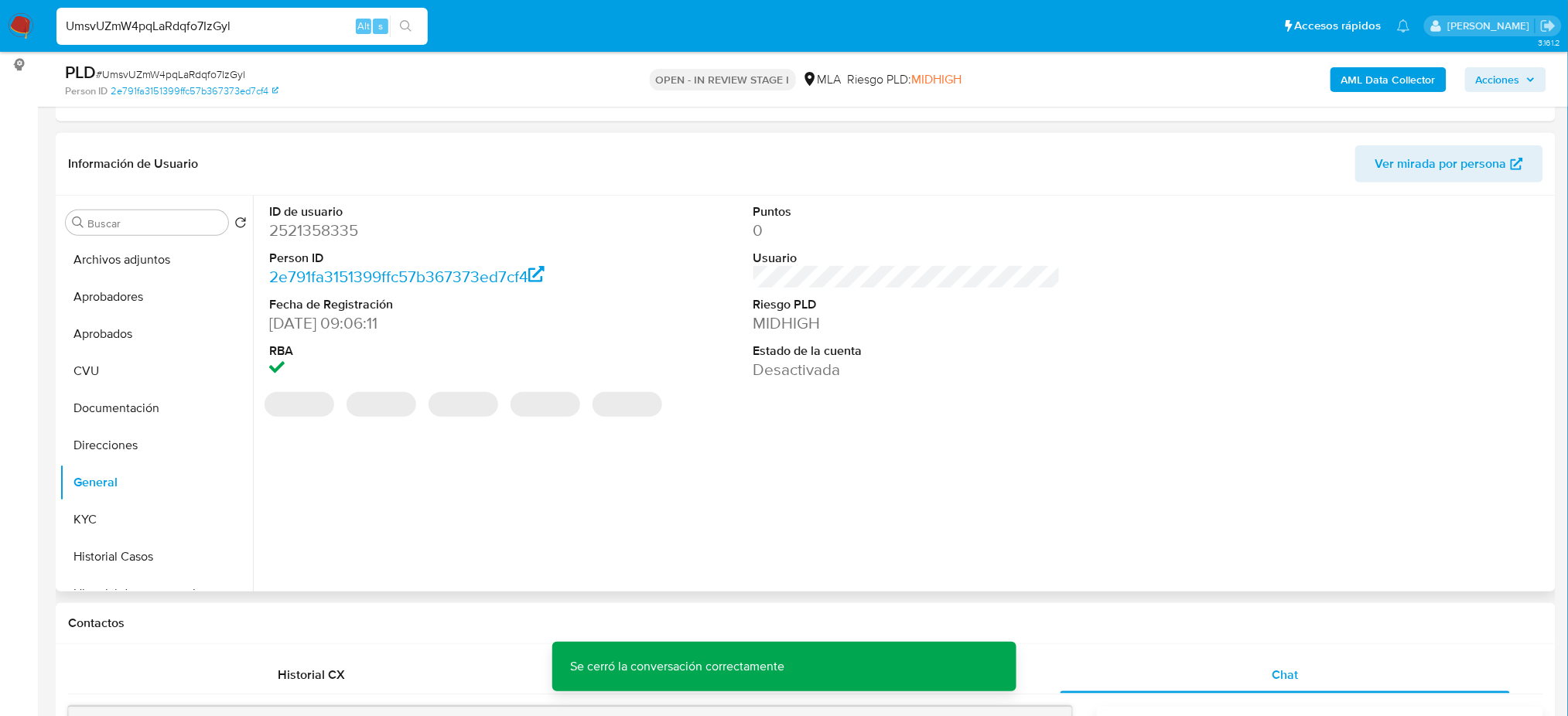
click at [295, 226] on dd "2521358335" at bounding box center [423, 230] width 307 height 22
copy dd "2521358335"
click at [1364, 74] on b "AML Data Collector" at bounding box center [1388, 79] width 95 height 25
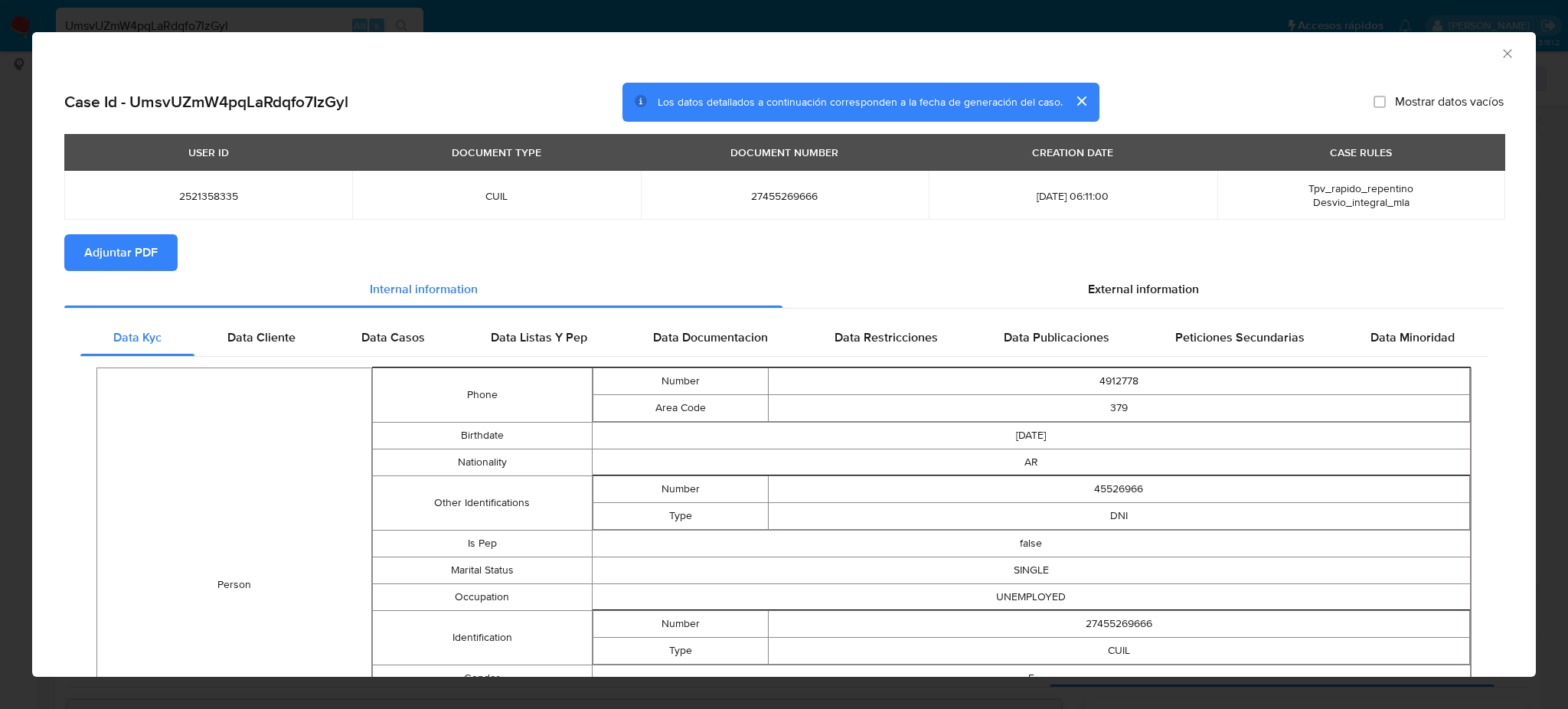
click at [115, 256] on span "Adjuntar PDF" at bounding box center [121, 252] width 74 height 34
click at [1500, 46] on icon "Cerrar ventana" at bounding box center [1507, 53] width 15 height 15
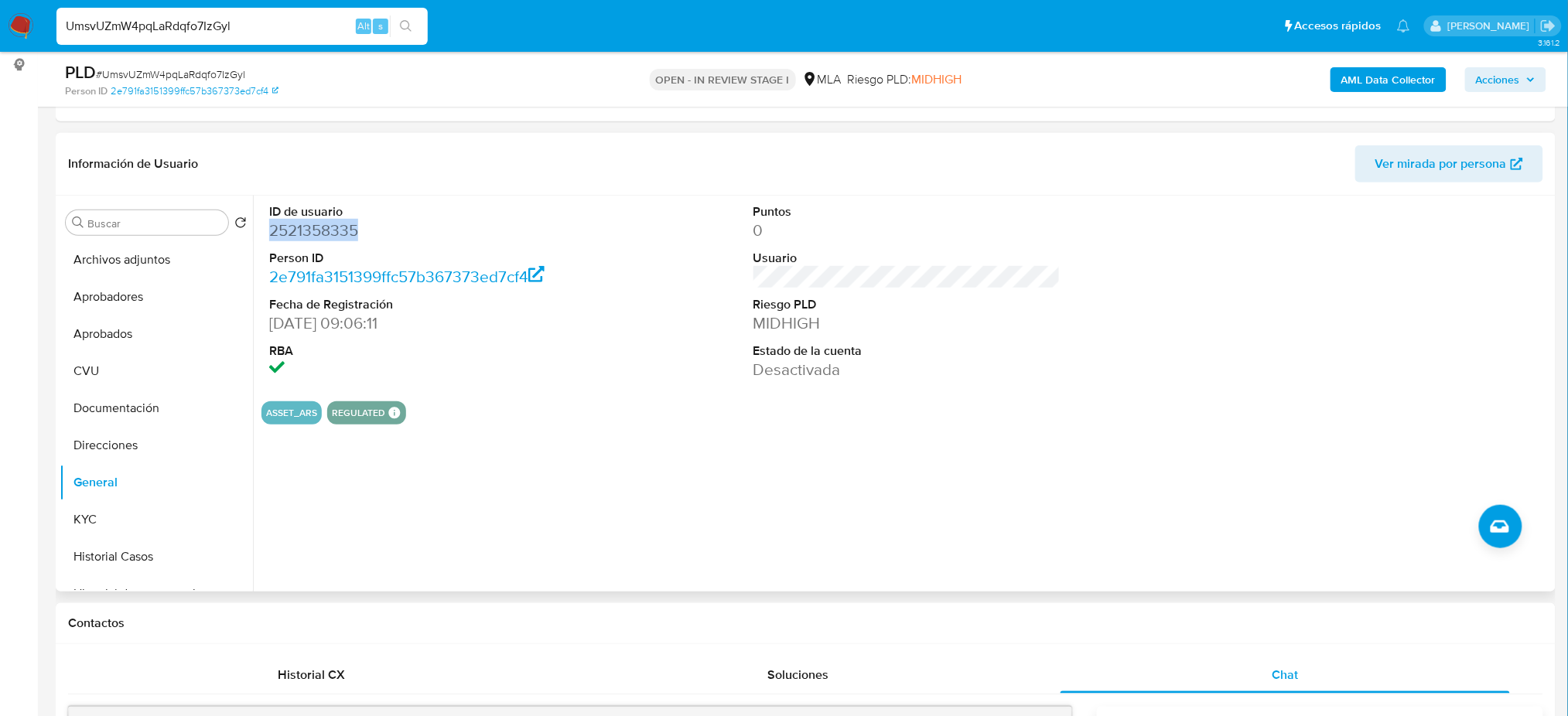
copy dd "2521358335"
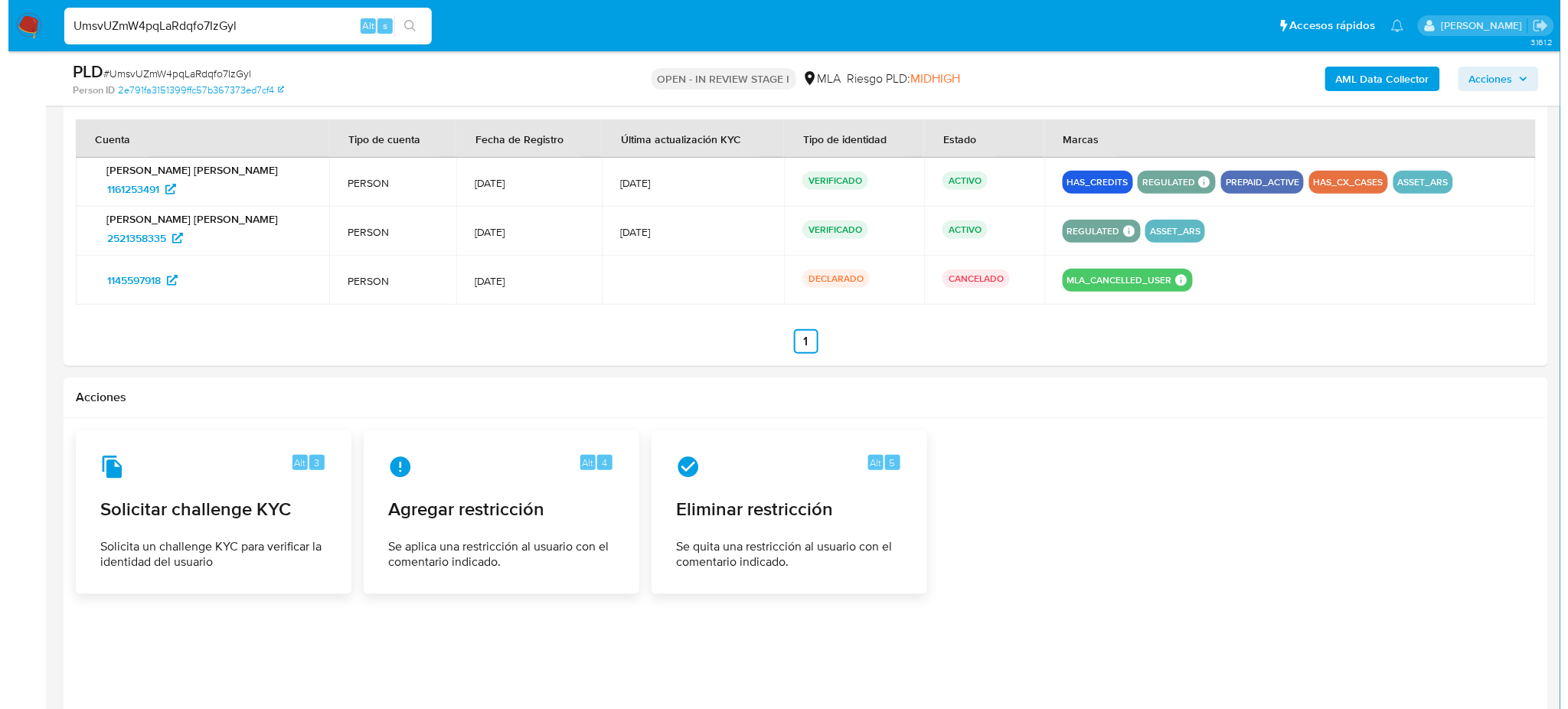
scroll to position [2443, 0]
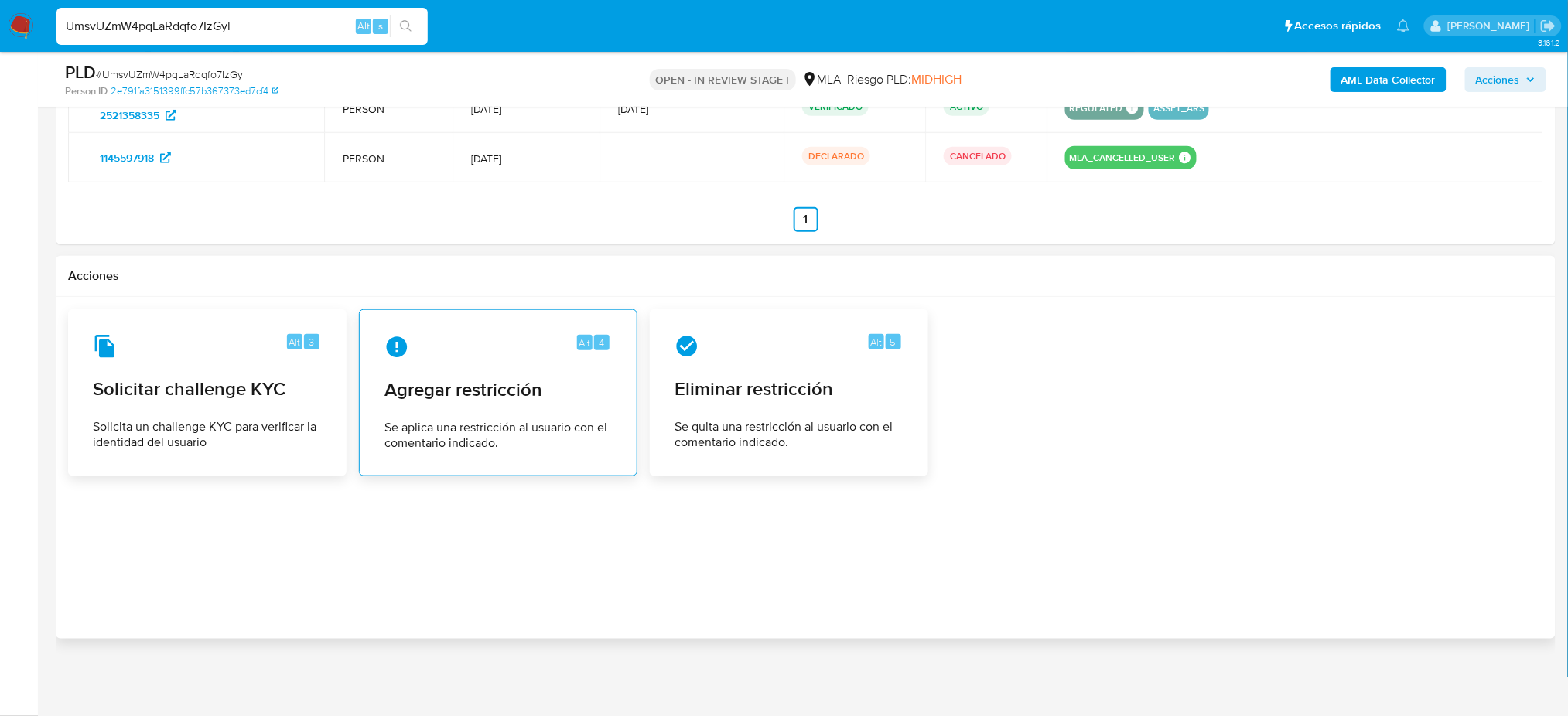
click at [410, 407] on div "Alt 4 Agregar restricción Se aplica una restricción al usuario con el comentari…" at bounding box center [498, 393] width 252 height 141
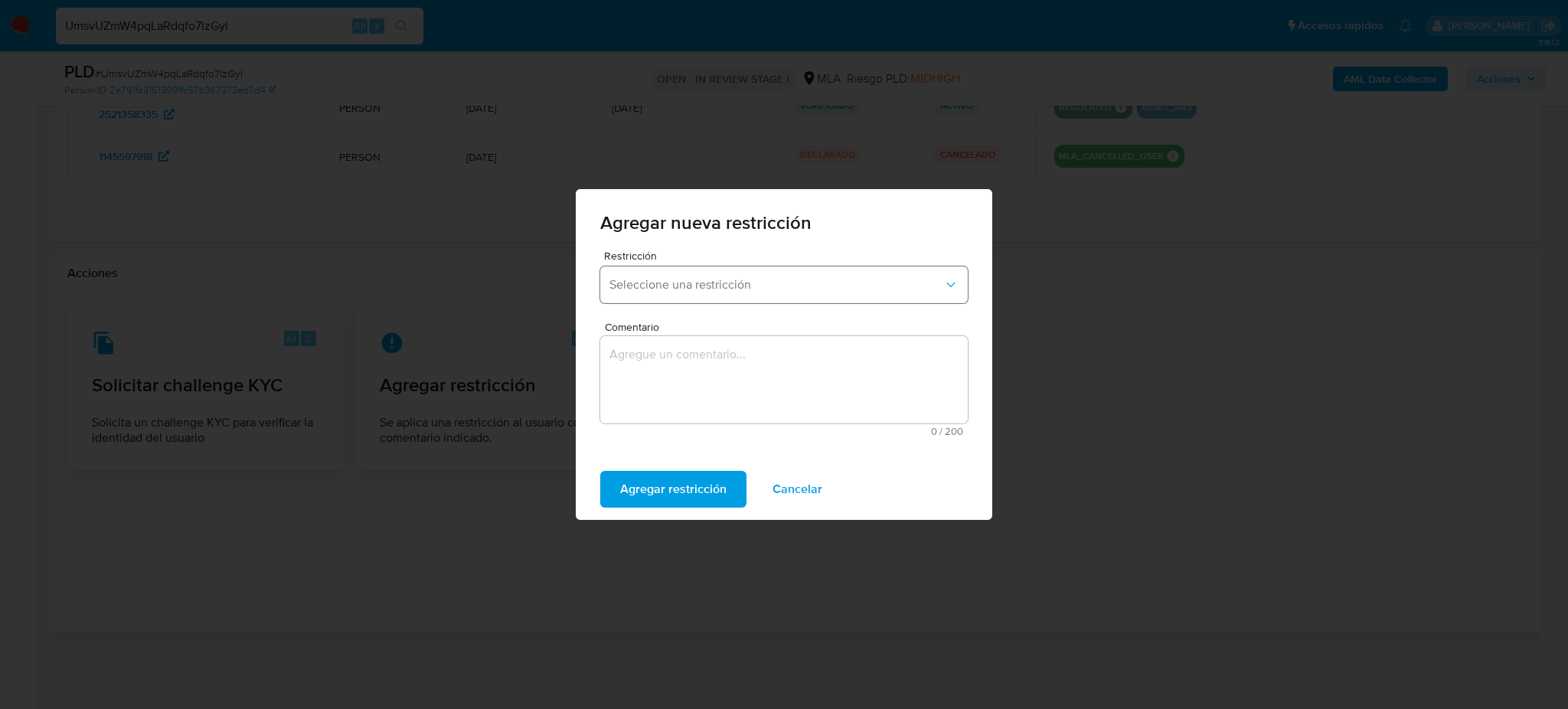
drag, startPoint x: 661, startPoint y: 276, endPoint x: 662, endPoint y: 293, distance: 17.0
click at [662, 276] on button "Seleccione una restricción" at bounding box center [783, 285] width 368 height 37
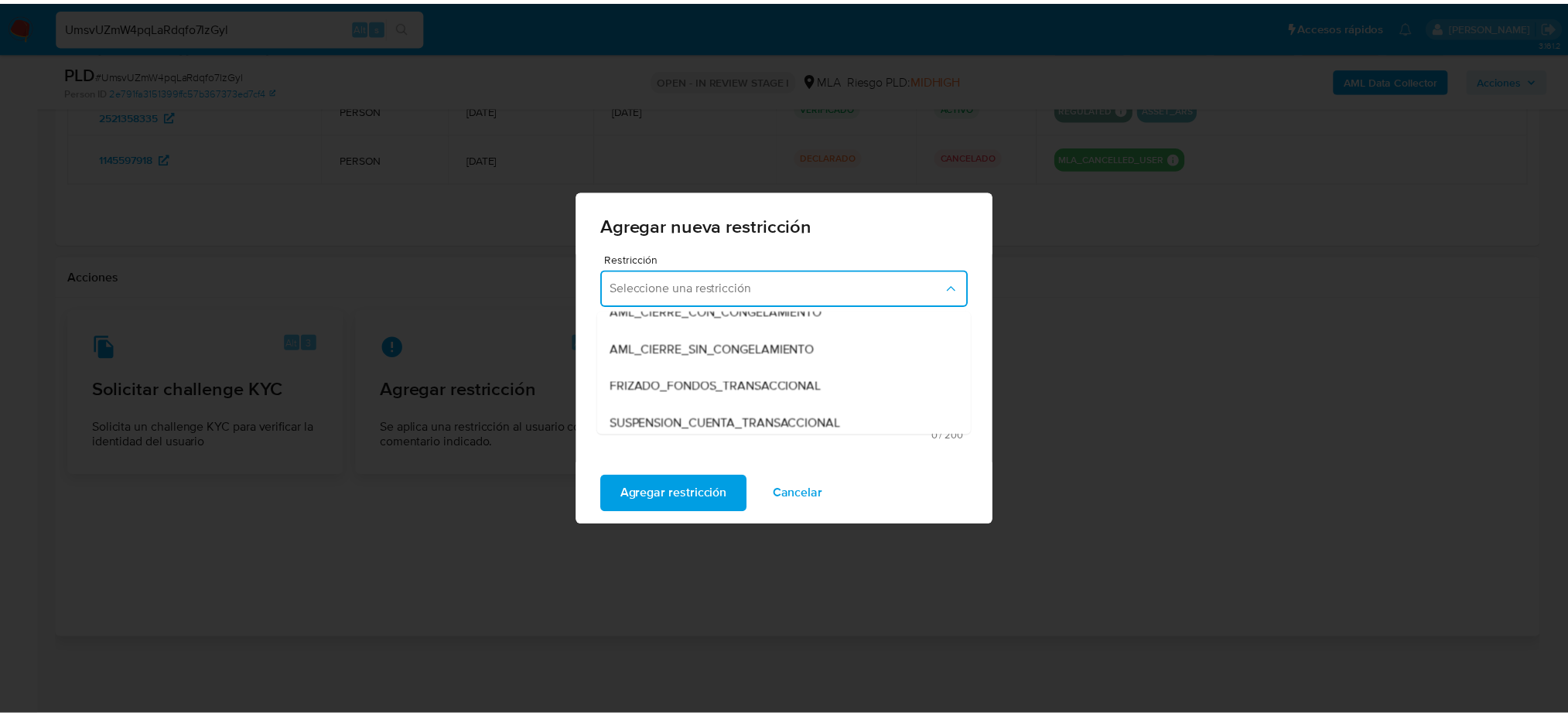
scroll to position [205, 0]
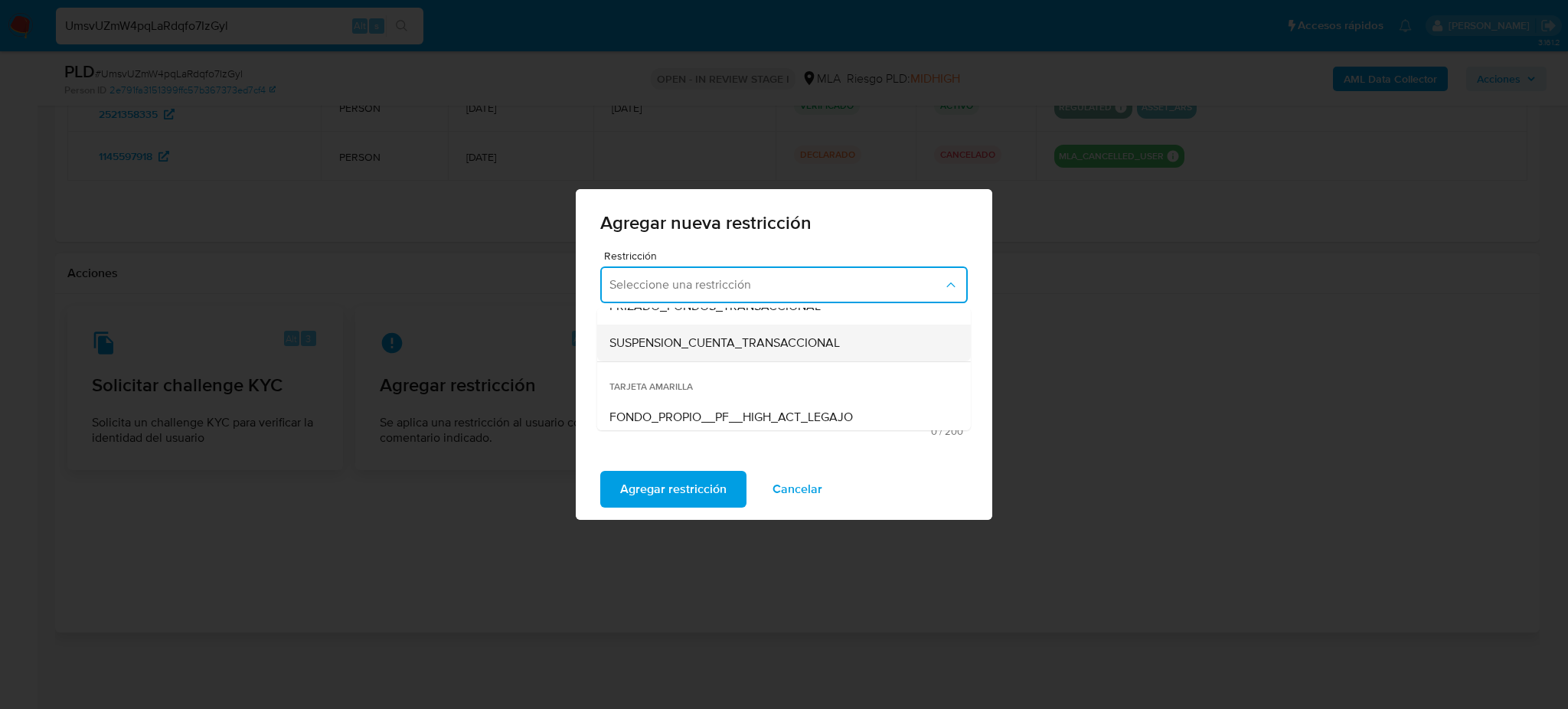
click at [658, 352] on div "SUSPENSION_CUENTA_TRANSACCIONAL" at bounding box center [779, 343] width 340 height 37
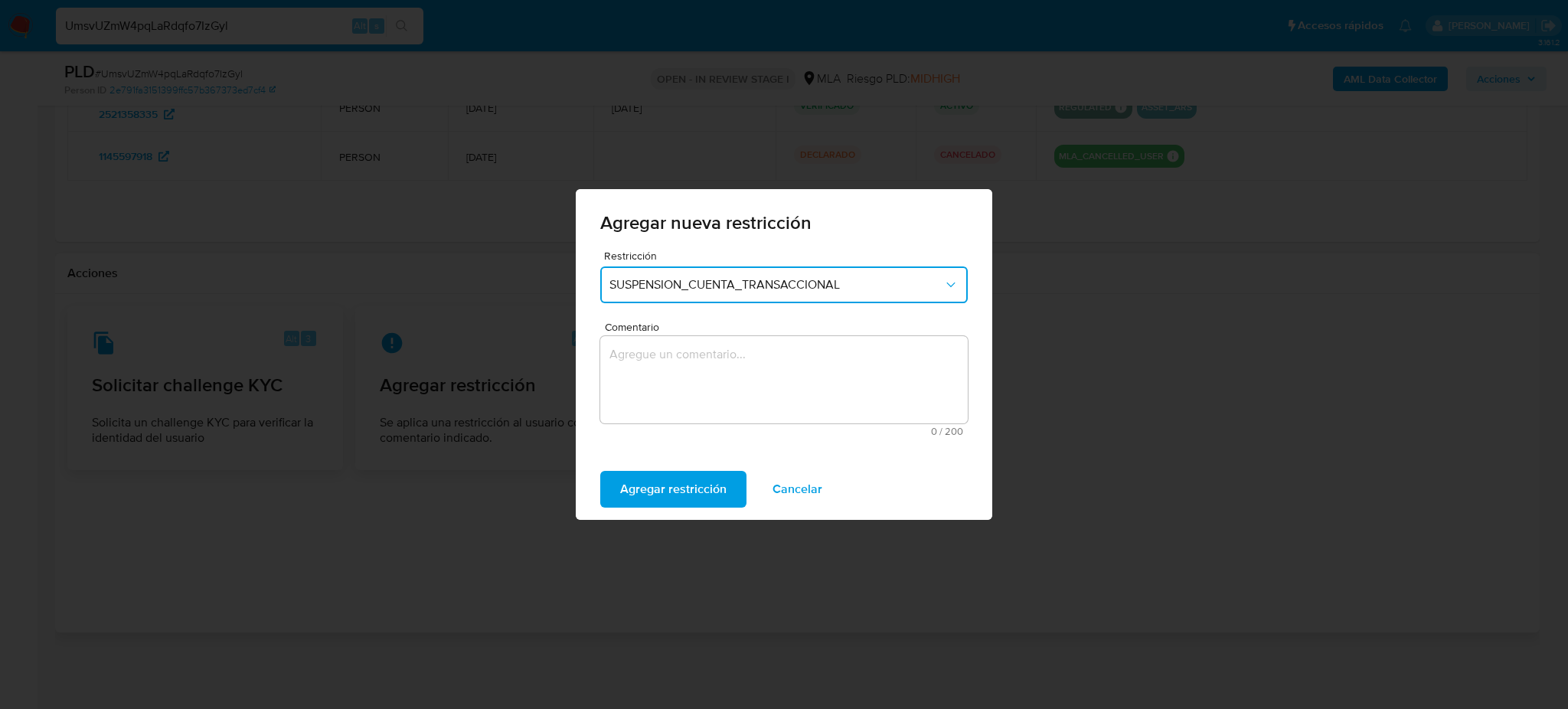
click at [670, 376] on textarea "Comentario" at bounding box center [783, 380] width 368 height 87
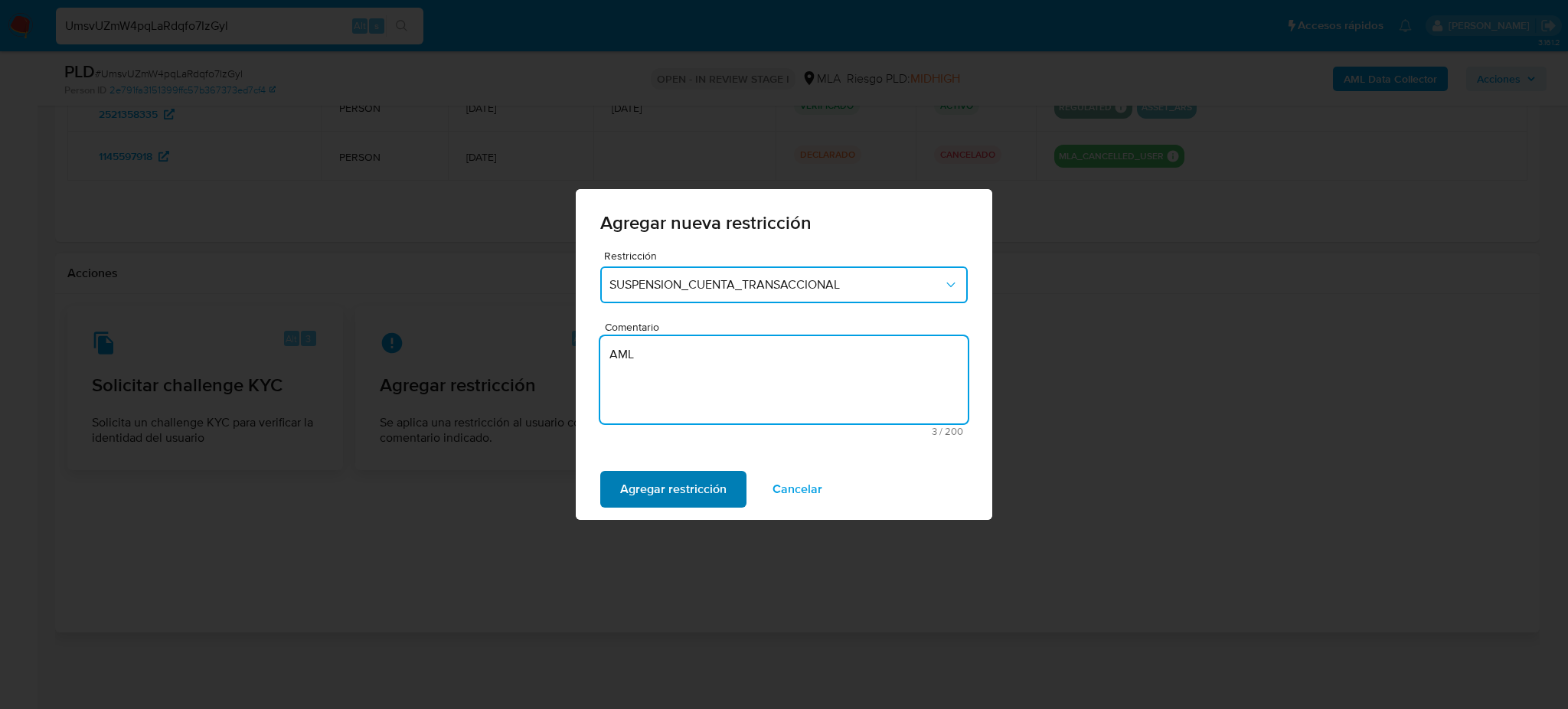
type textarea "AML"
click at [647, 477] on span "Agregar restricción" at bounding box center [673, 489] width 107 height 34
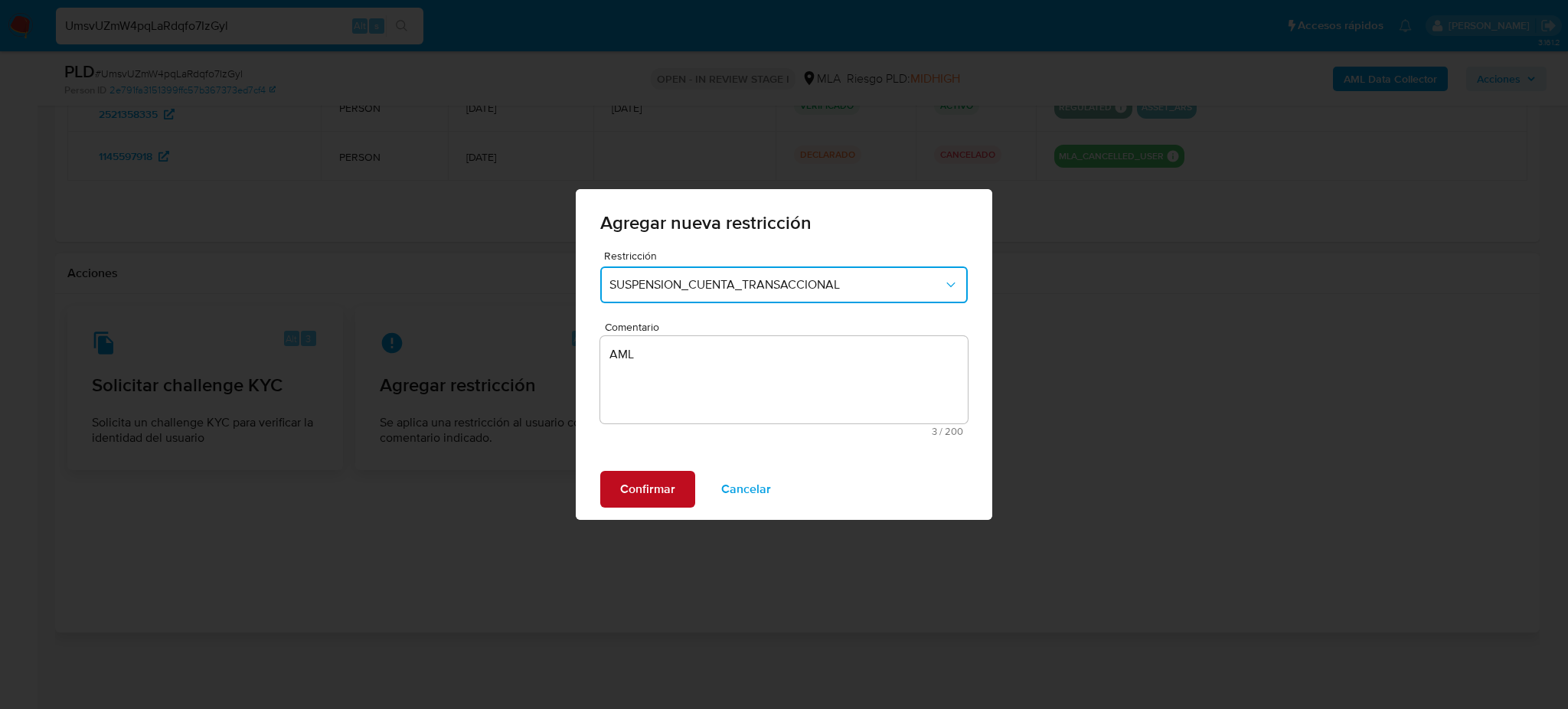
click at [647, 478] on span "Confirmar" at bounding box center [647, 489] width 55 height 34
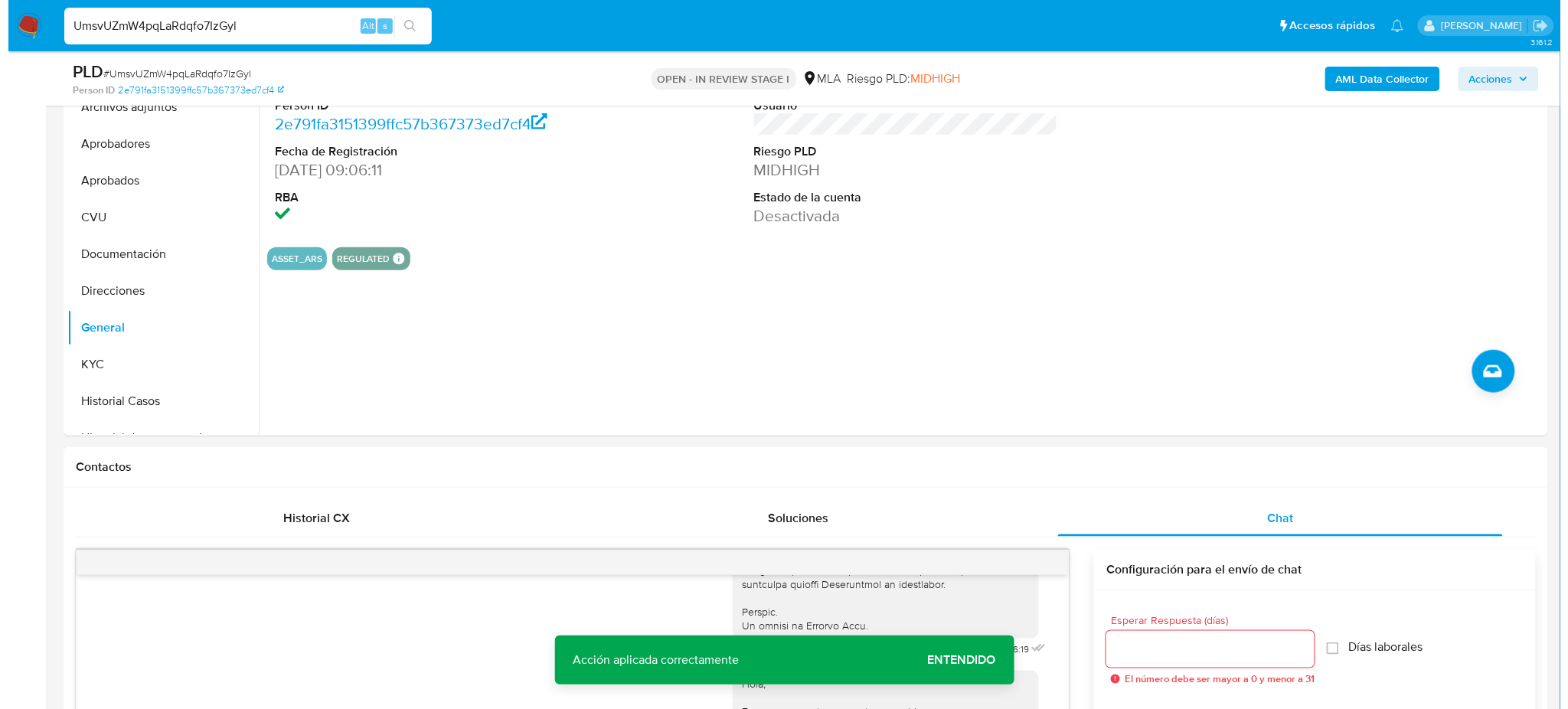
scroll to position [197, 0]
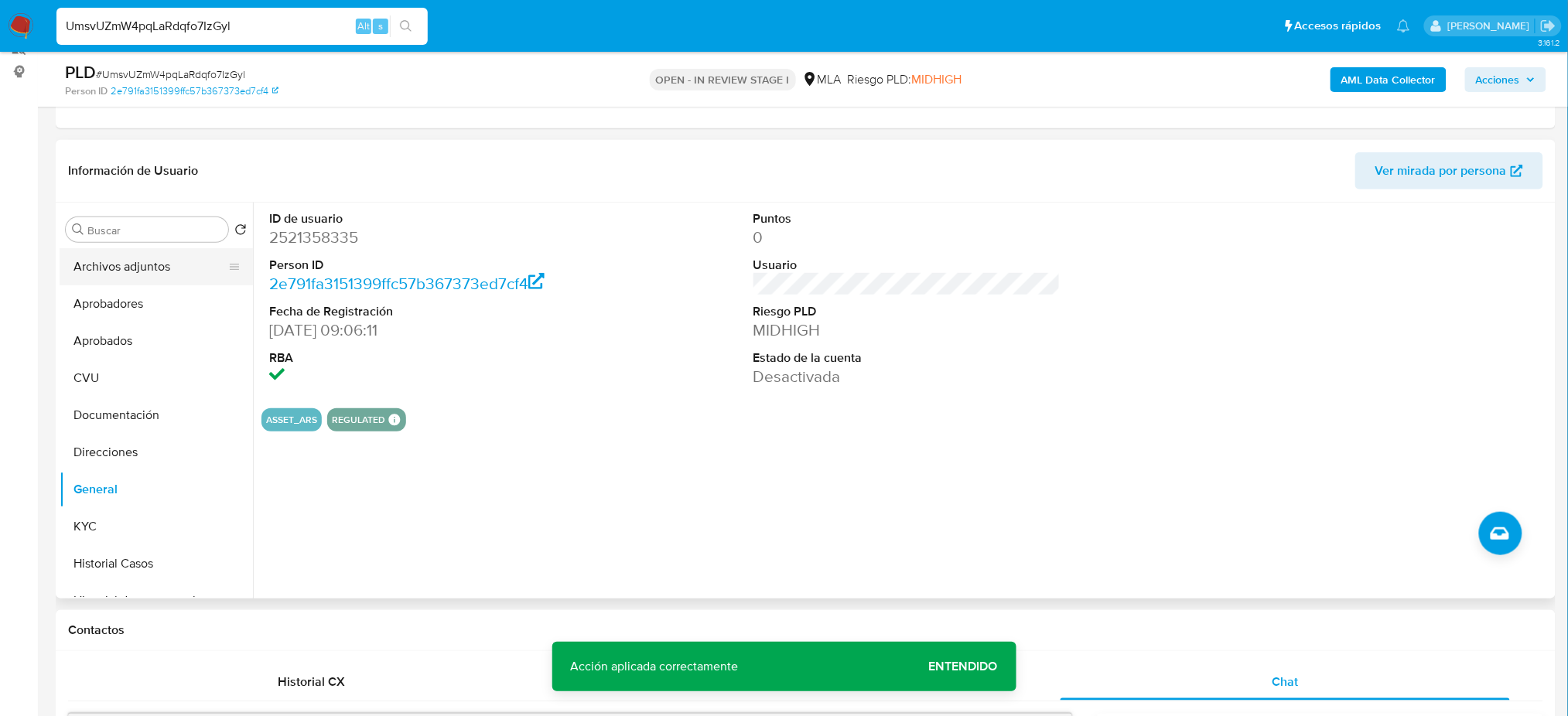
click at [138, 265] on button "Archivos adjuntos" at bounding box center [150, 267] width 181 height 37
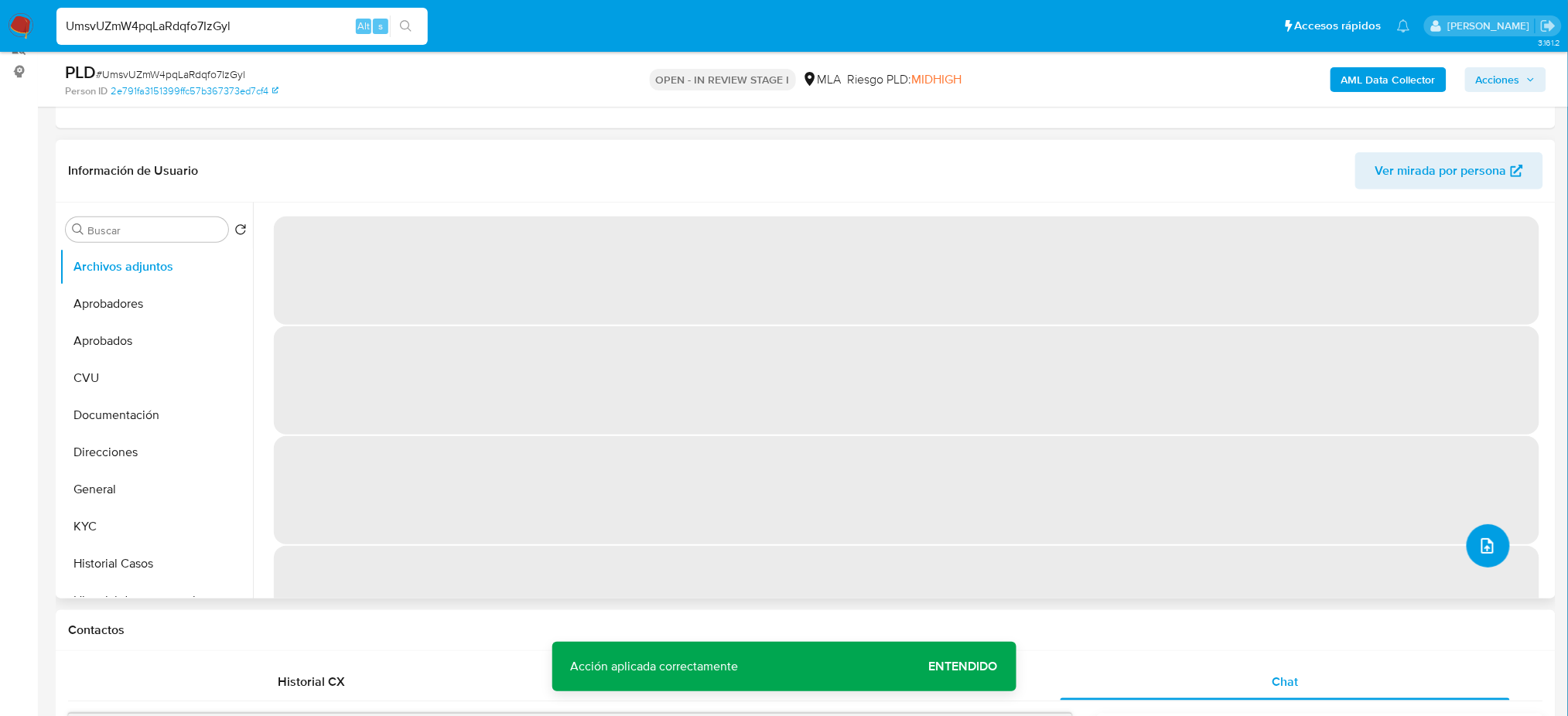
click at [1493, 549] on button "upload-file" at bounding box center [1489, 546] width 44 height 44
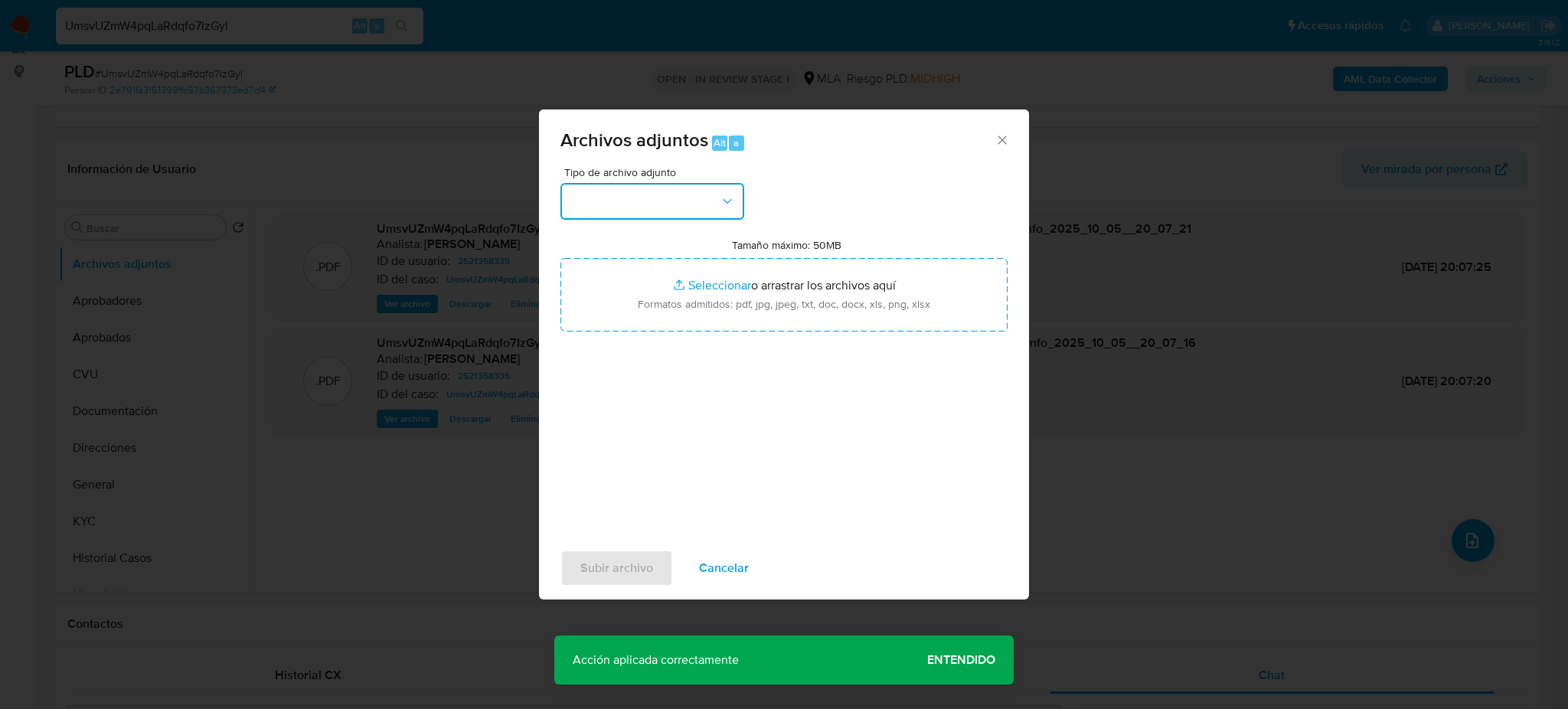
click at [661, 200] on button "button" at bounding box center [652, 201] width 183 height 37
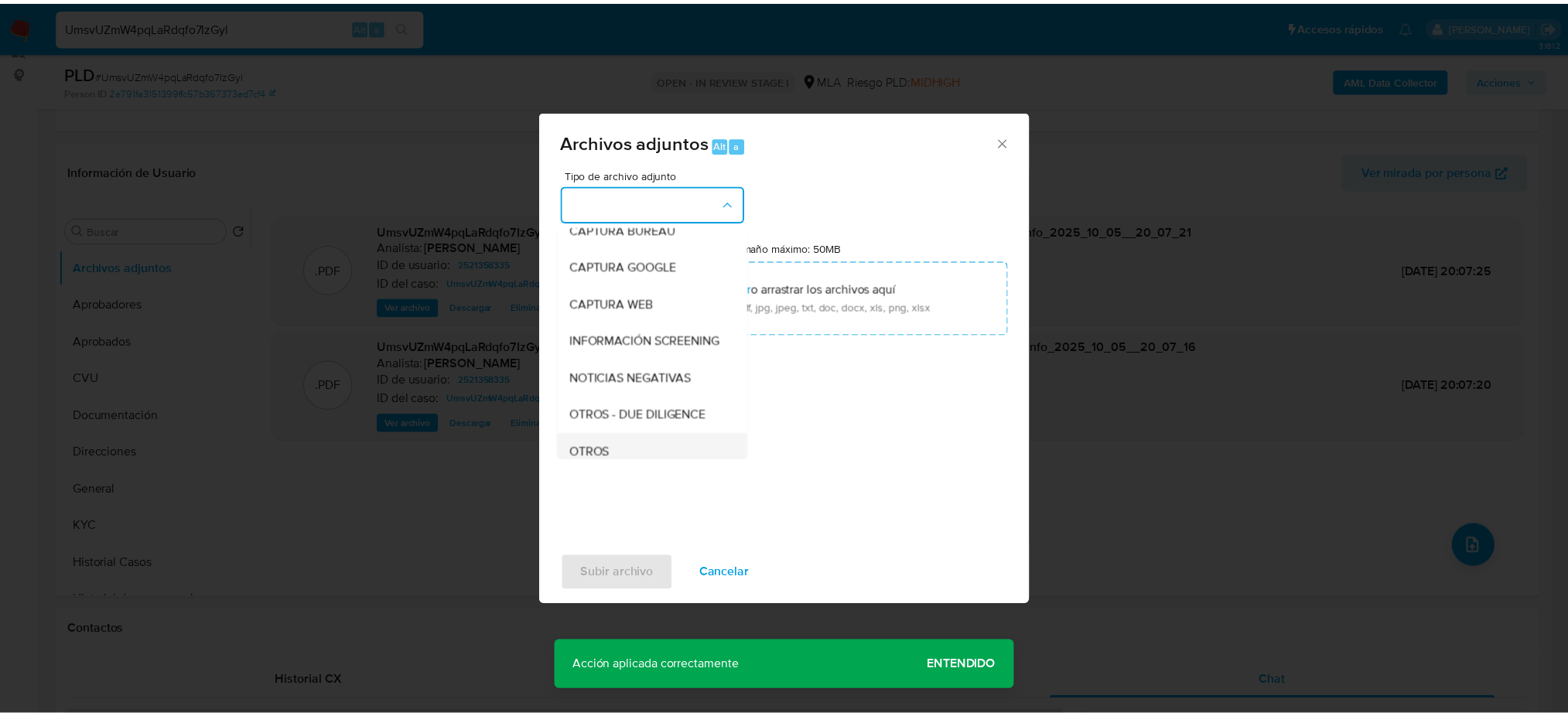
scroll to position [205, 0]
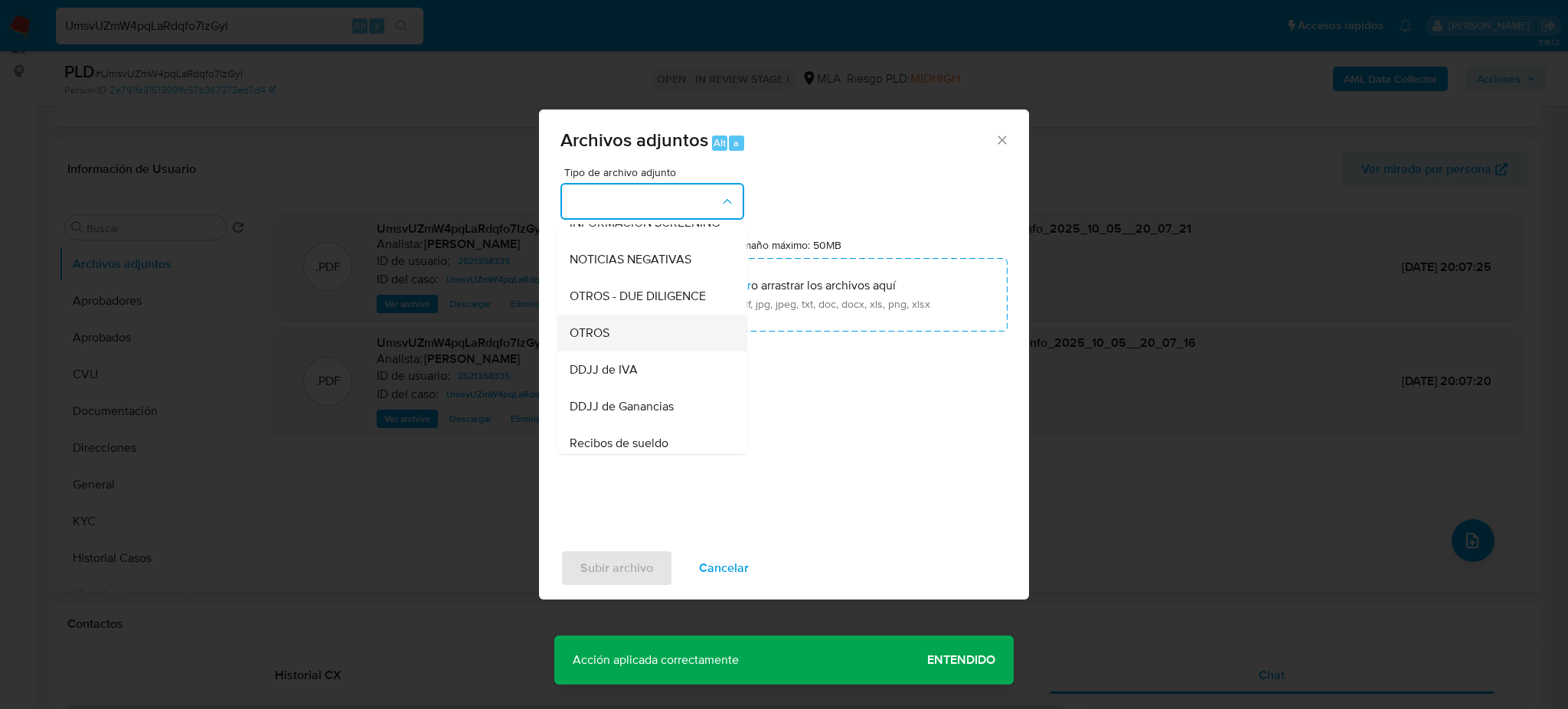
click at [620, 348] on div "OTROS" at bounding box center [647, 333] width 156 height 37
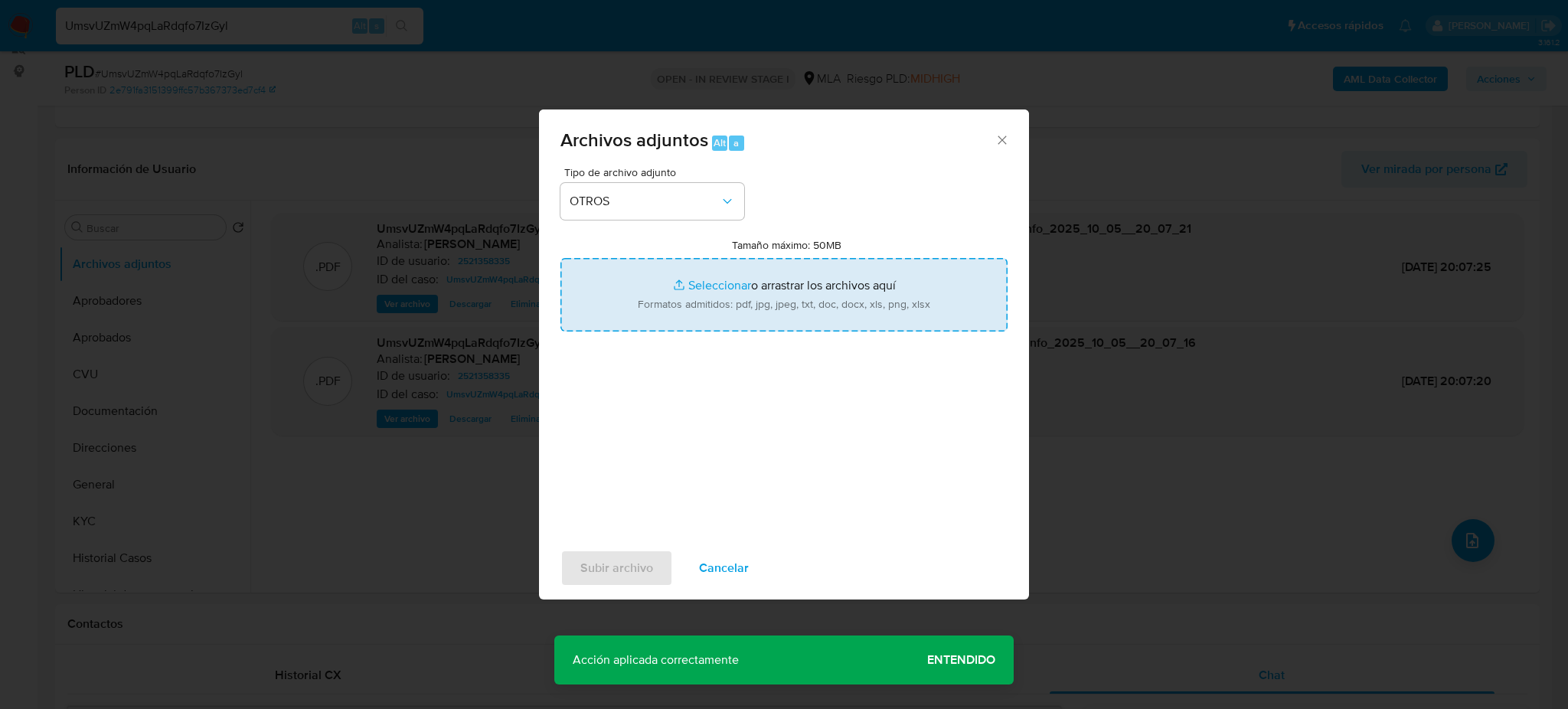
click at [656, 320] on input "Tamaño máximo: 50MB Seleccionar archivos" at bounding box center [784, 295] width 447 height 74
type input "C:\fakepath\Caselog UmsvUZmW4pqLaRdqfo7IzGyl_2025_09_17_12_36_58.docx"
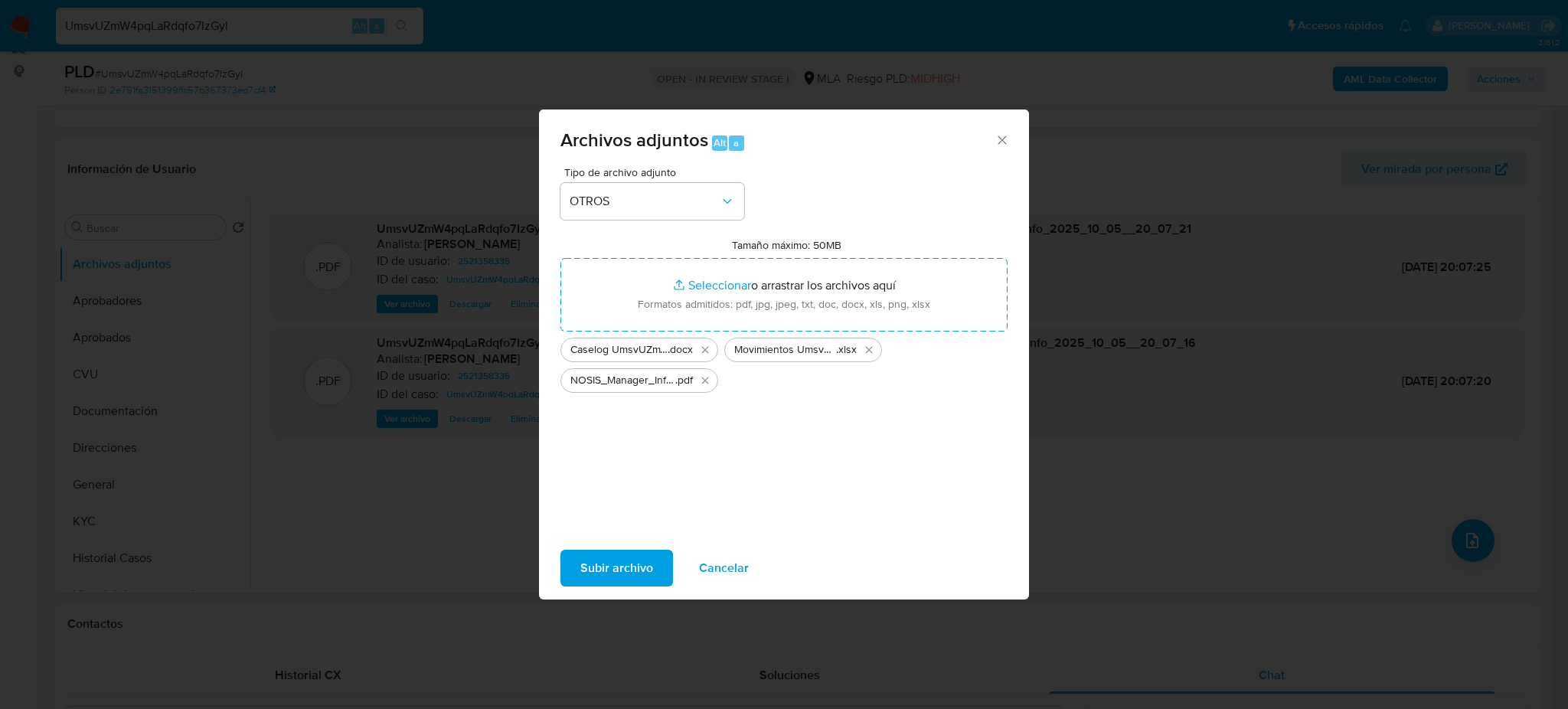
click at [619, 555] on span "Subir archivo" at bounding box center [617, 568] width 73 height 34
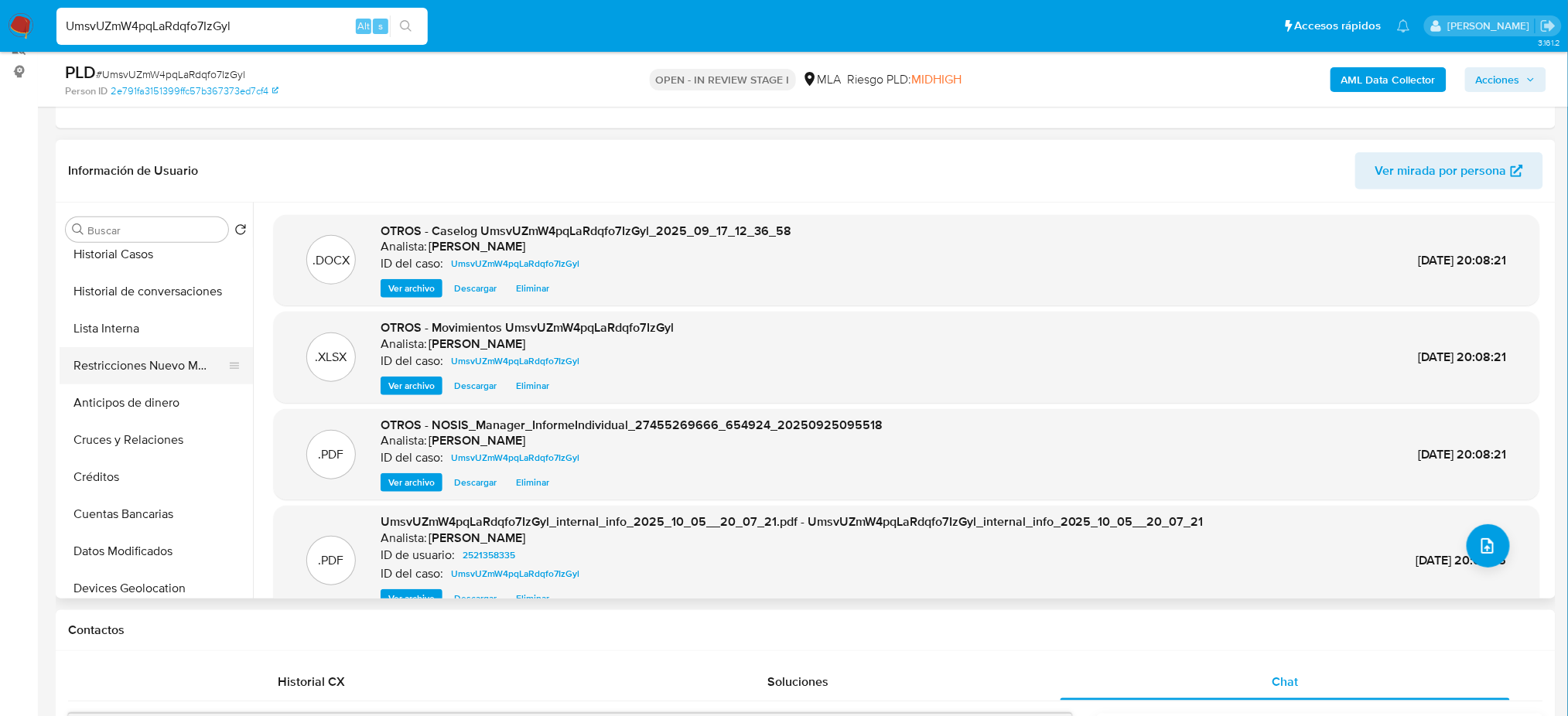
click at [100, 359] on button "Restricciones Nuevo Mundo" at bounding box center [150, 366] width 181 height 37
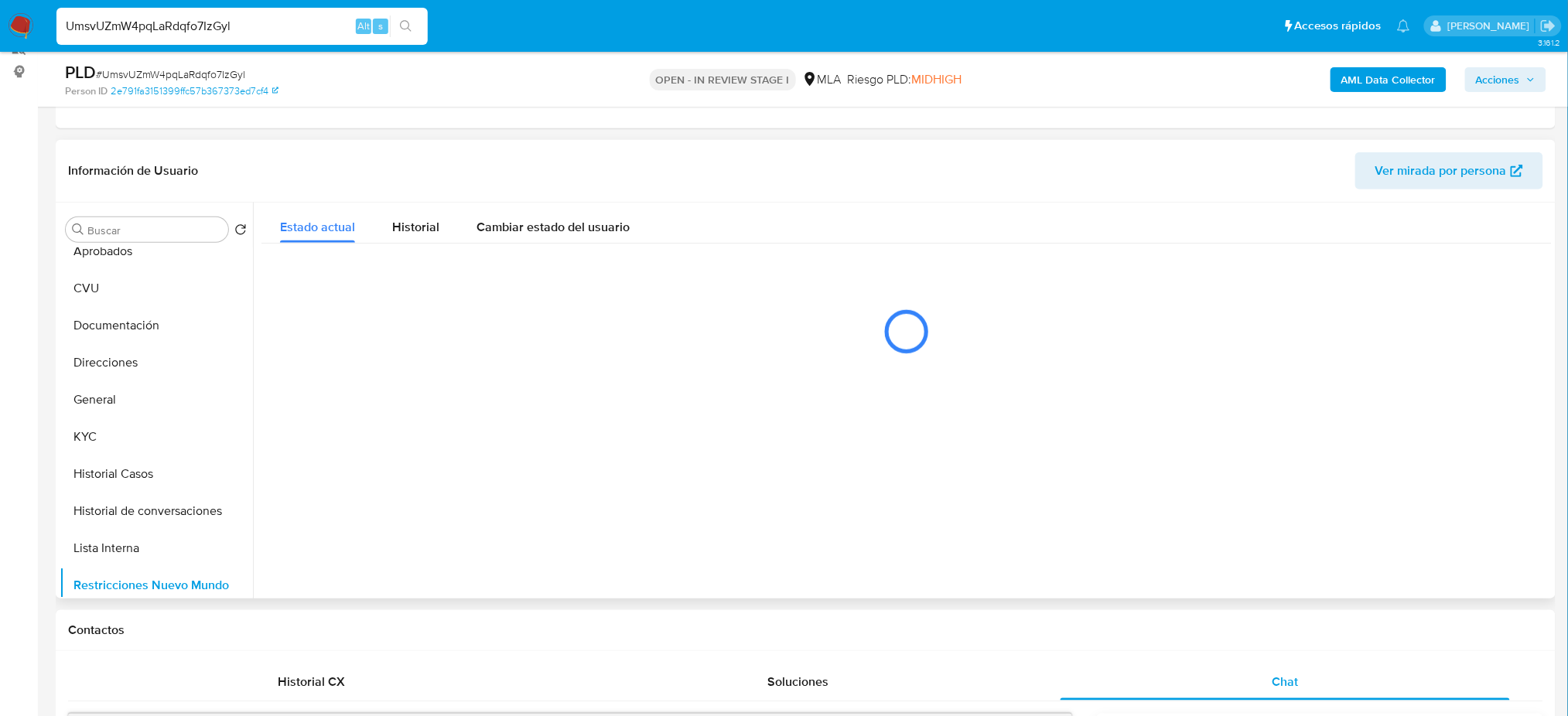
scroll to position [0, 0]
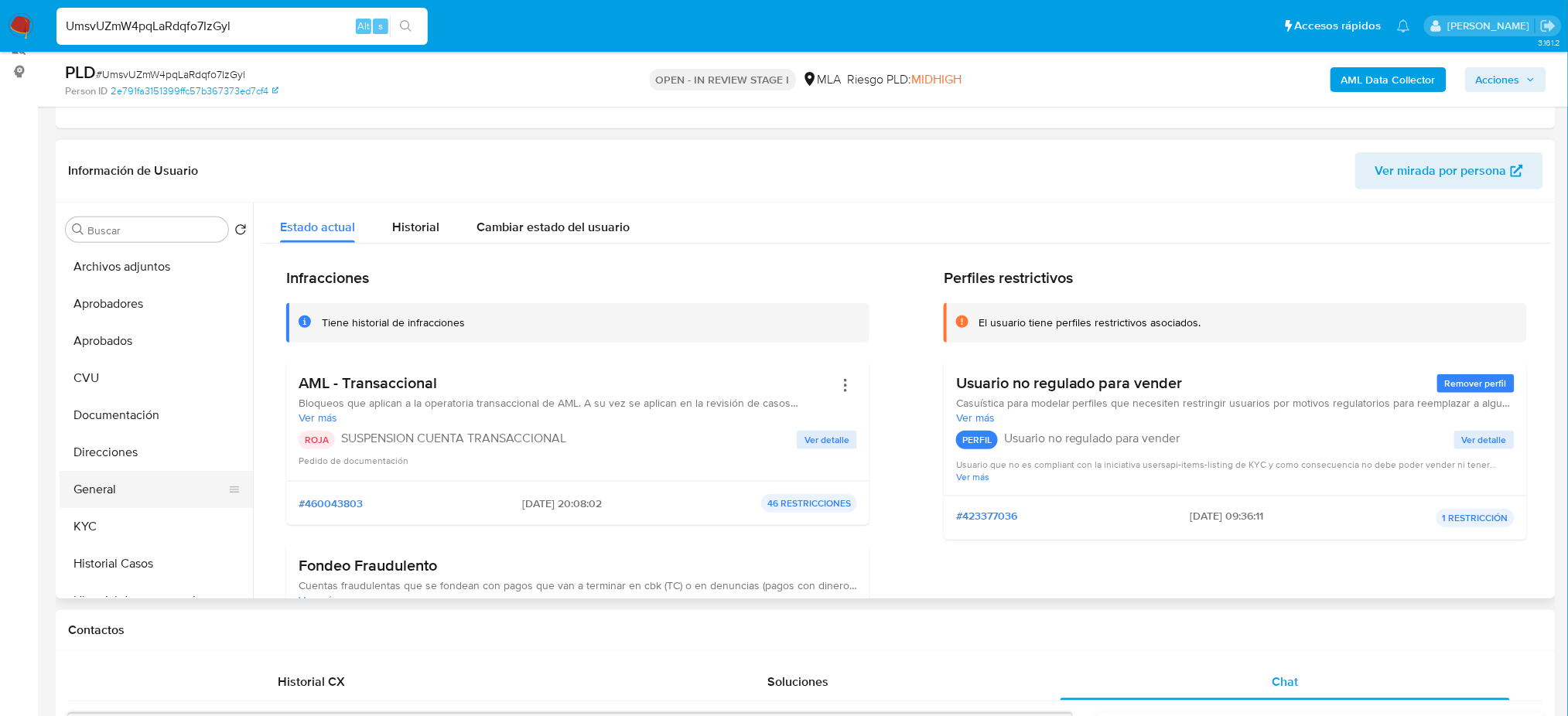
click at [129, 496] on button "General" at bounding box center [150, 489] width 181 height 37
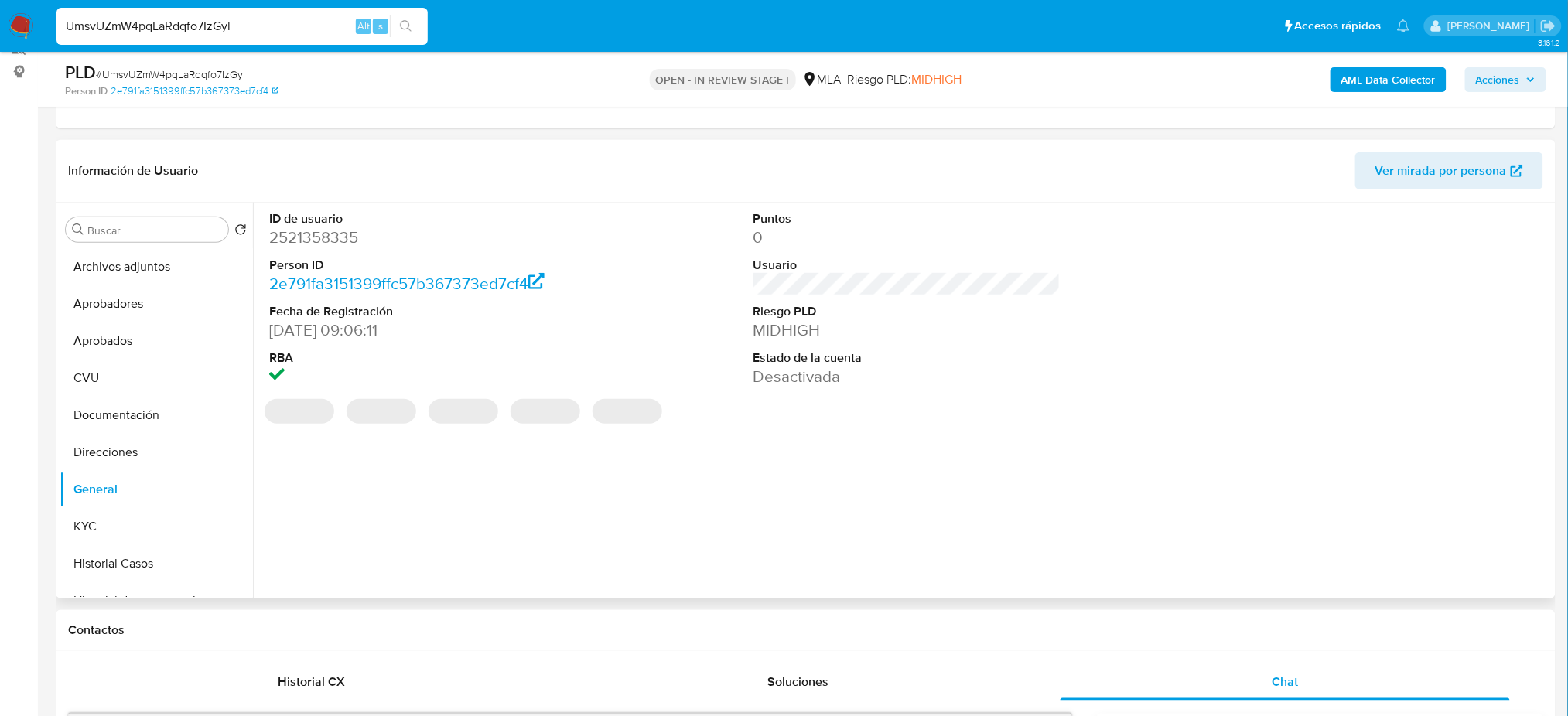
click at [290, 231] on dd "2521358335" at bounding box center [423, 237] width 307 height 22
copy dd "2521358335"
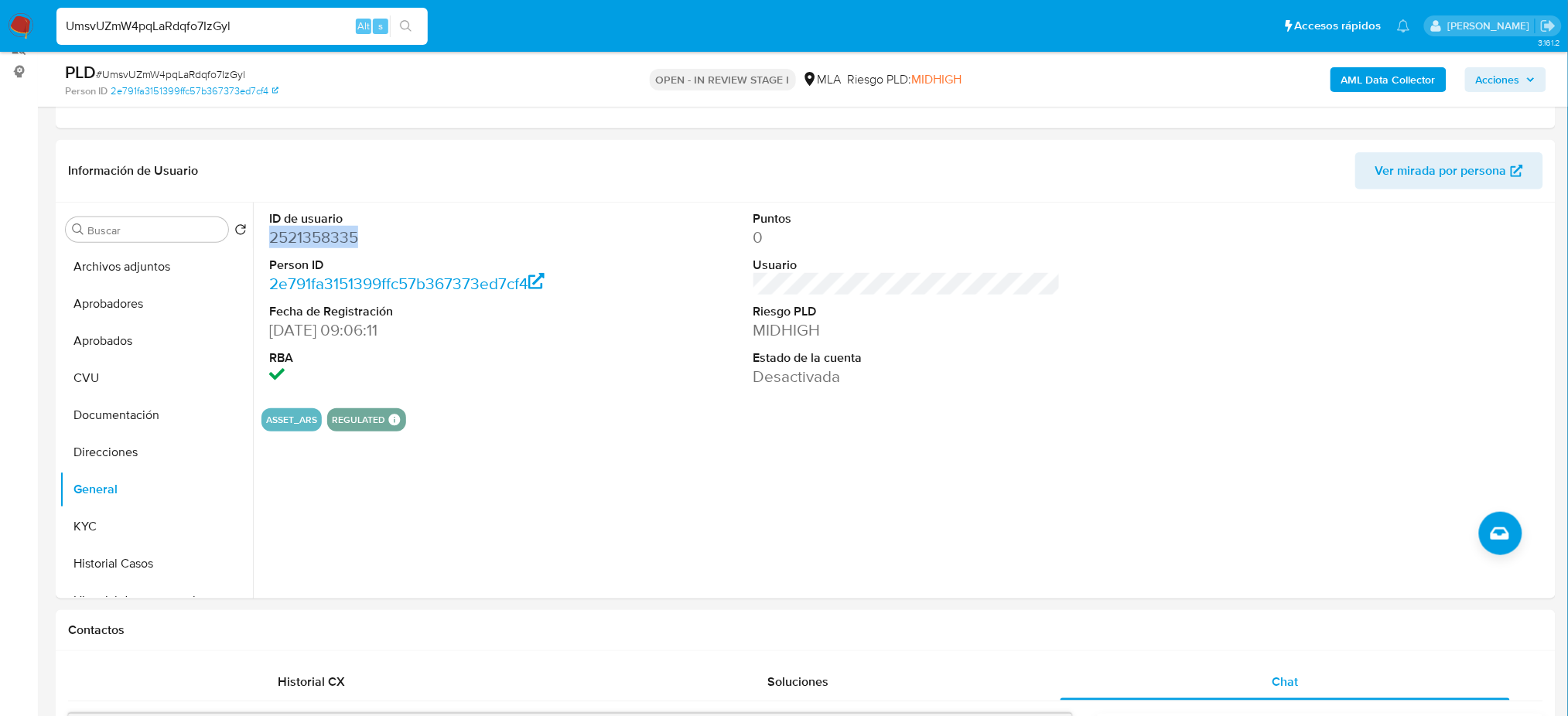
click at [1517, 74] on span "Acciones" at bounding box center [1498, 79] width 44 height 25
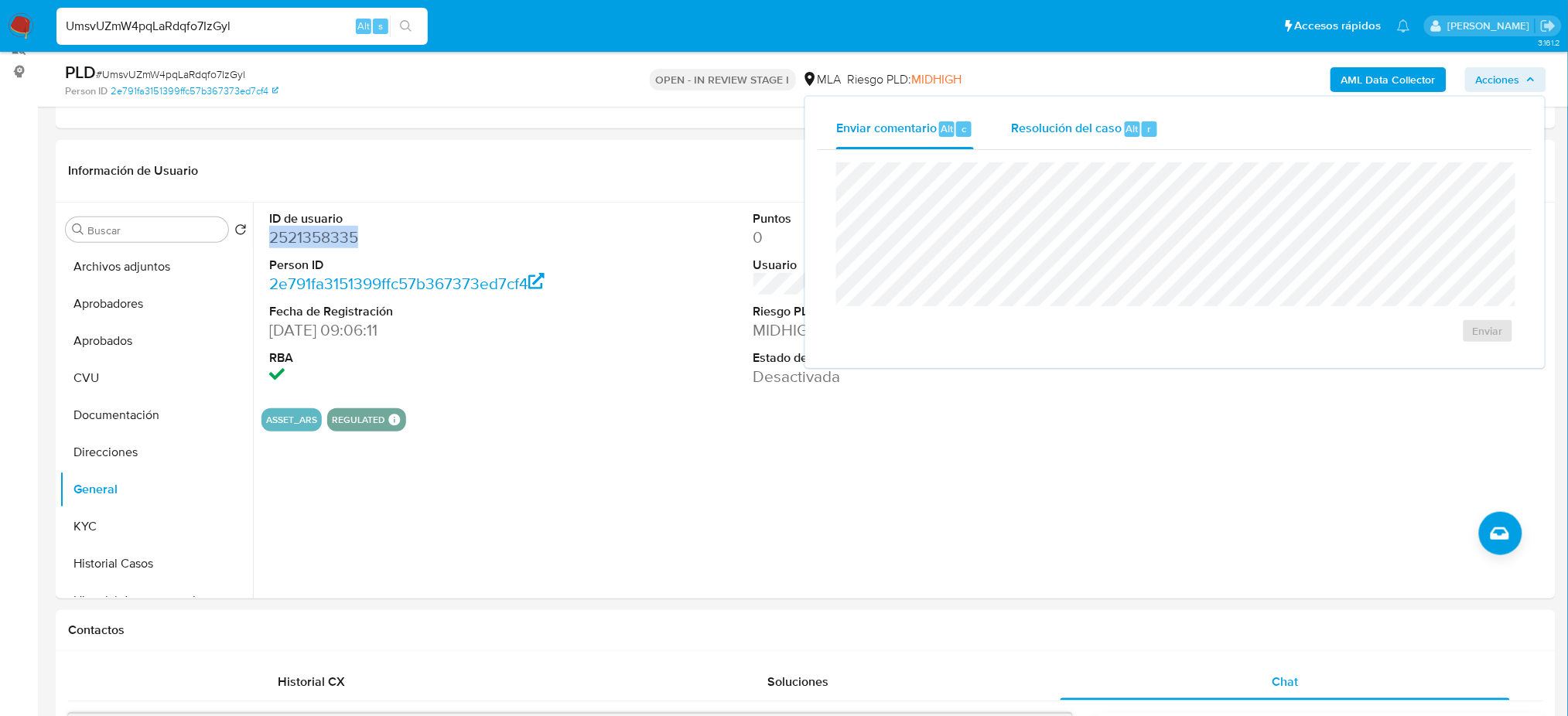
click at [1042, 117] on div "Resolución del caso Alt r" at bounding box center [1084, 129] width 148 height 40
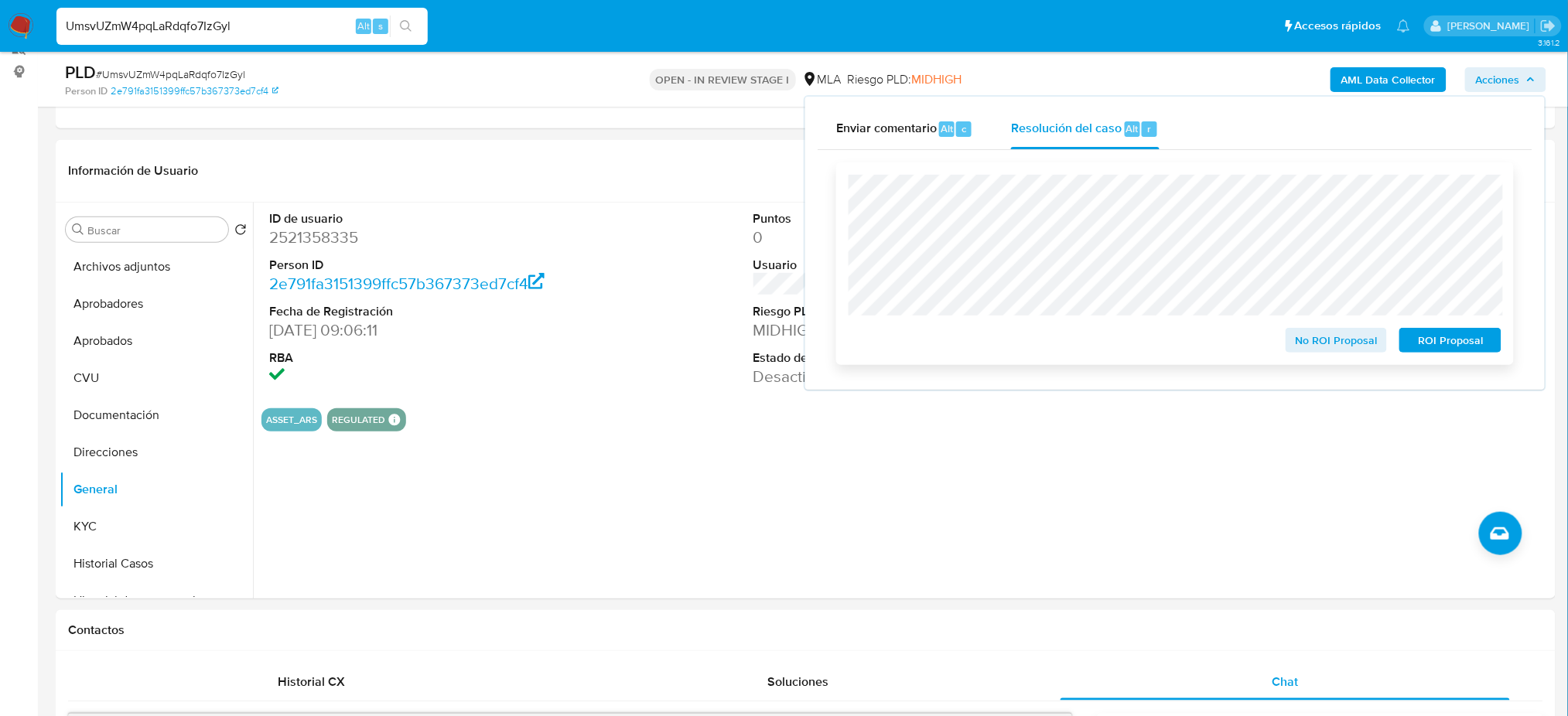
click at [1492, 344] on button "ROI Proposal" at bounding box center [1450, 340] width 102 height 25
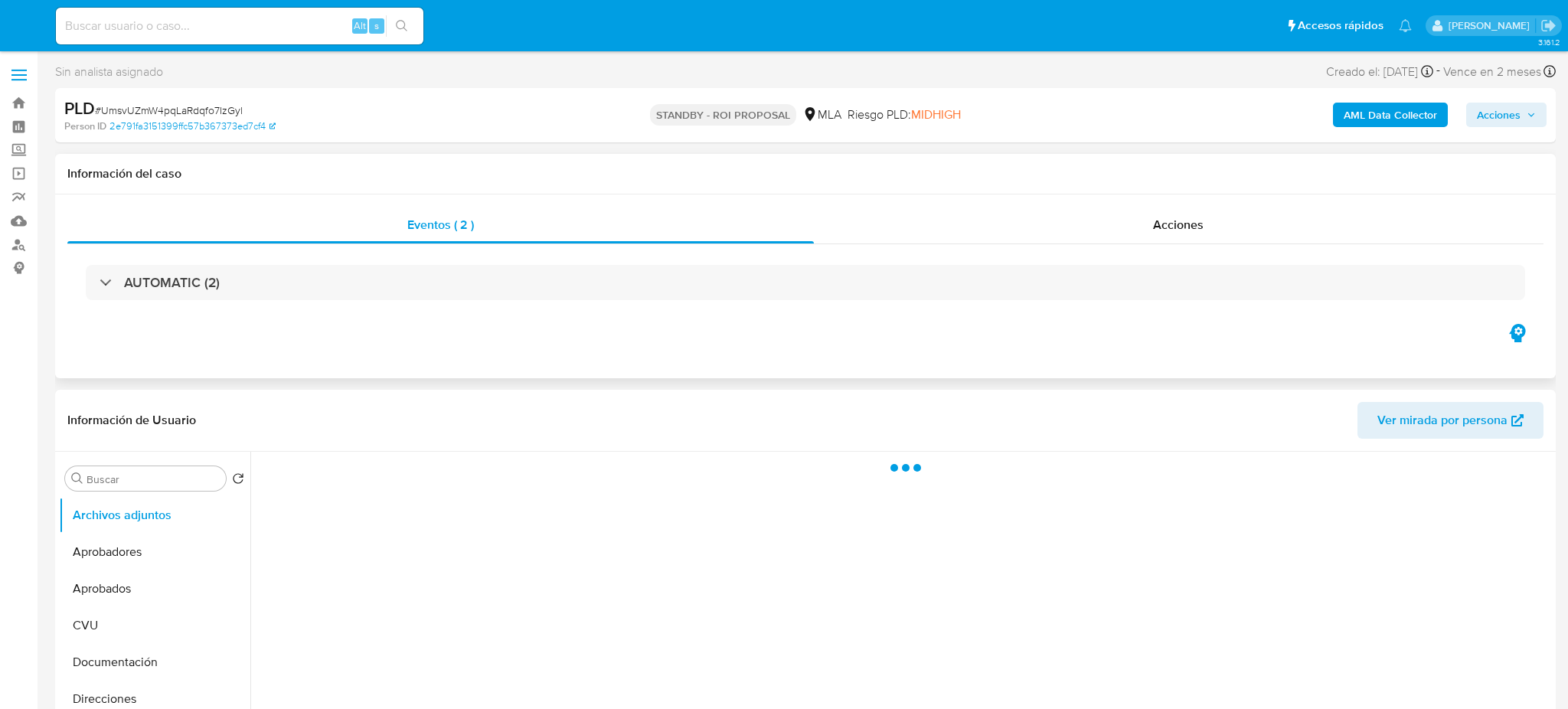
select select "10"
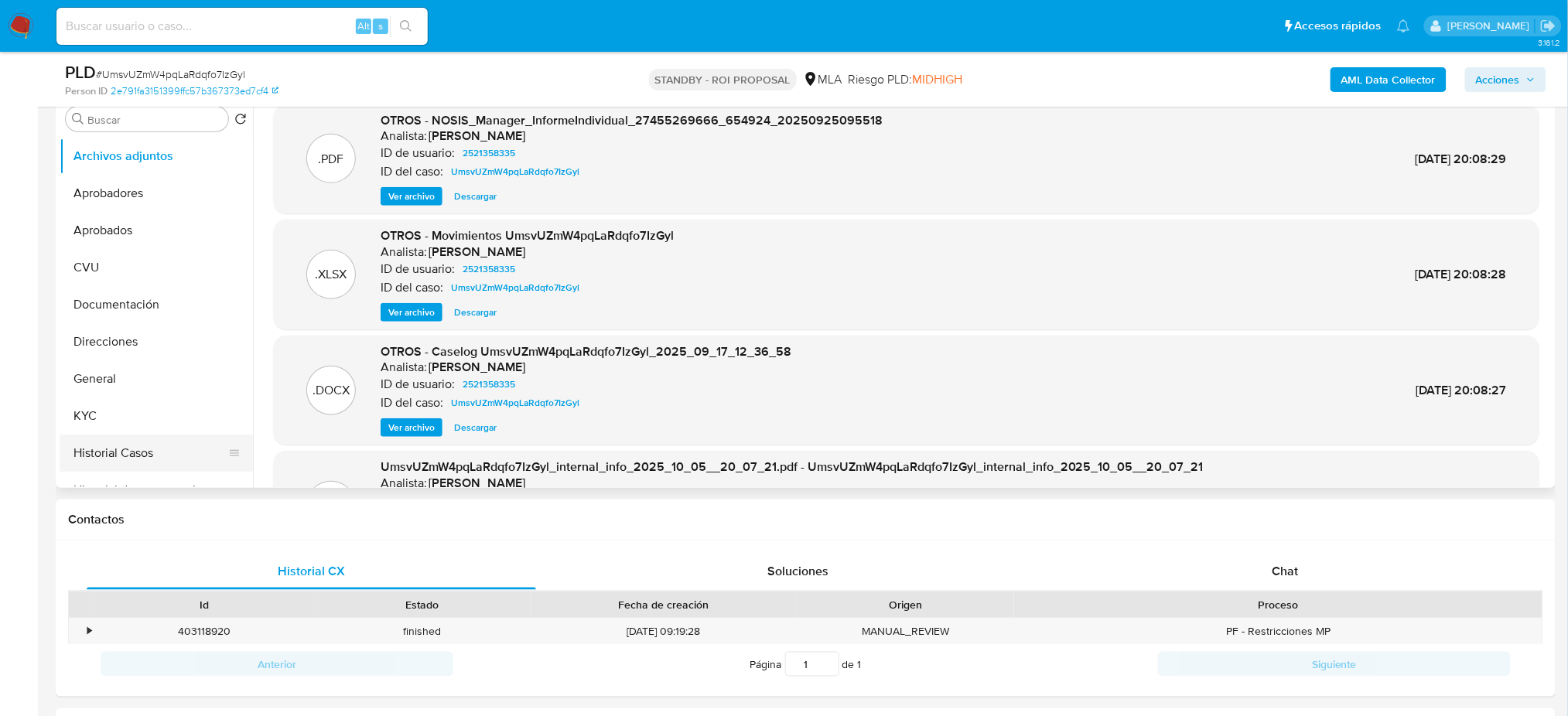
scroll to position [103, 0]
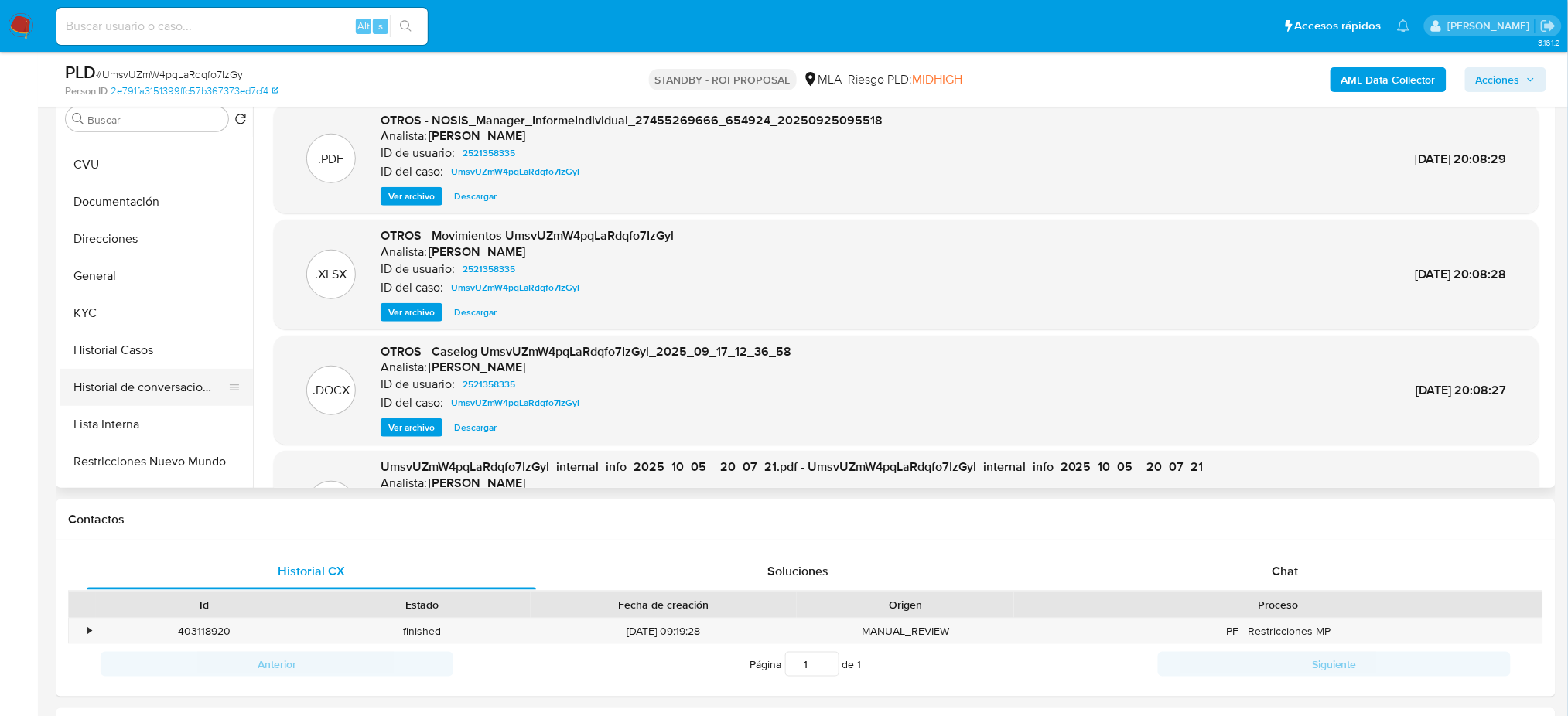
click at [142, 385] on button "Historial de conversaciones" at bounding box center [150, 388] width 181 height 37
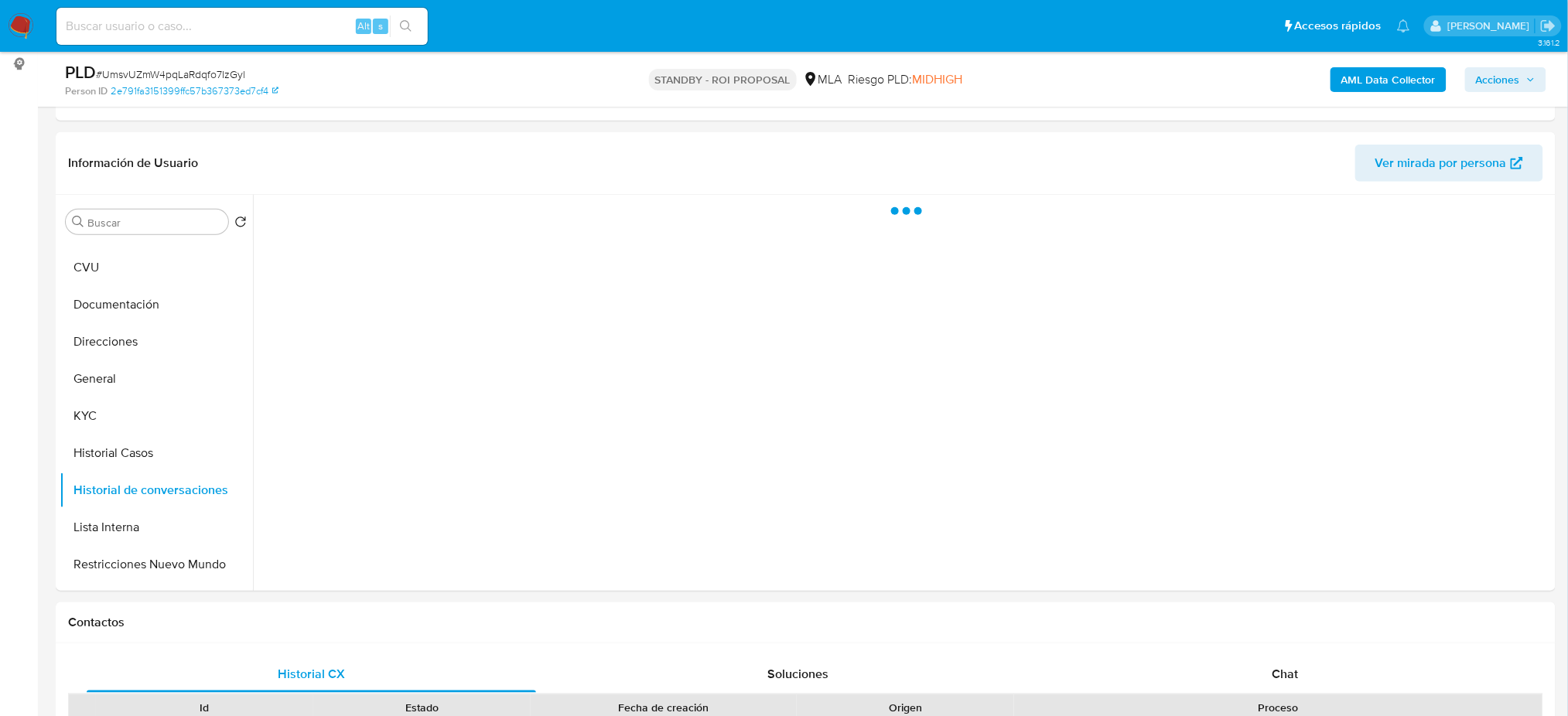
scroll to position [205, 0]
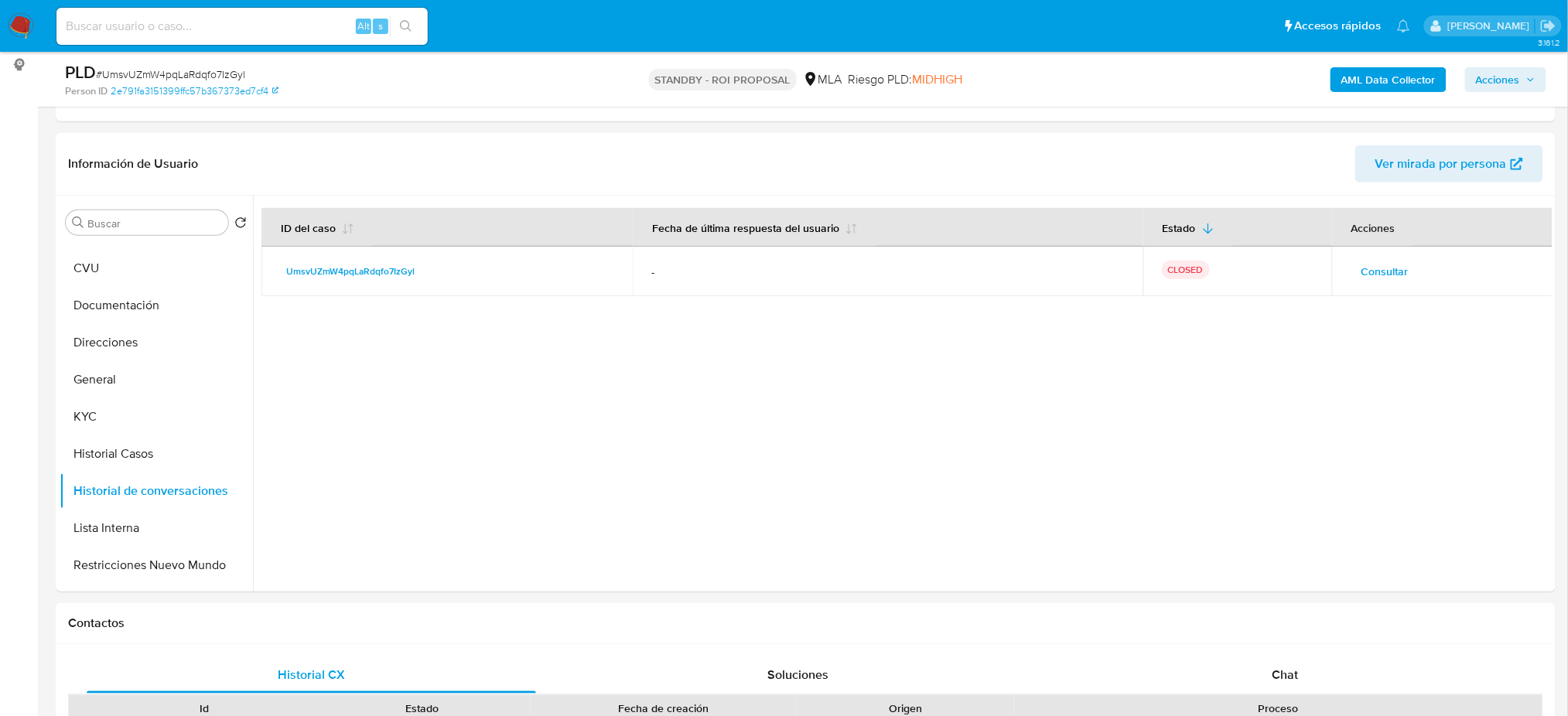
click at [201, 25] on input at bounding box center [242, 26] width 371 height 20
paste input "IWgZBYKtT5FR72KwyDPAomZO"
type input "IWgZBYKtT5FR72KwyDPAomZO"
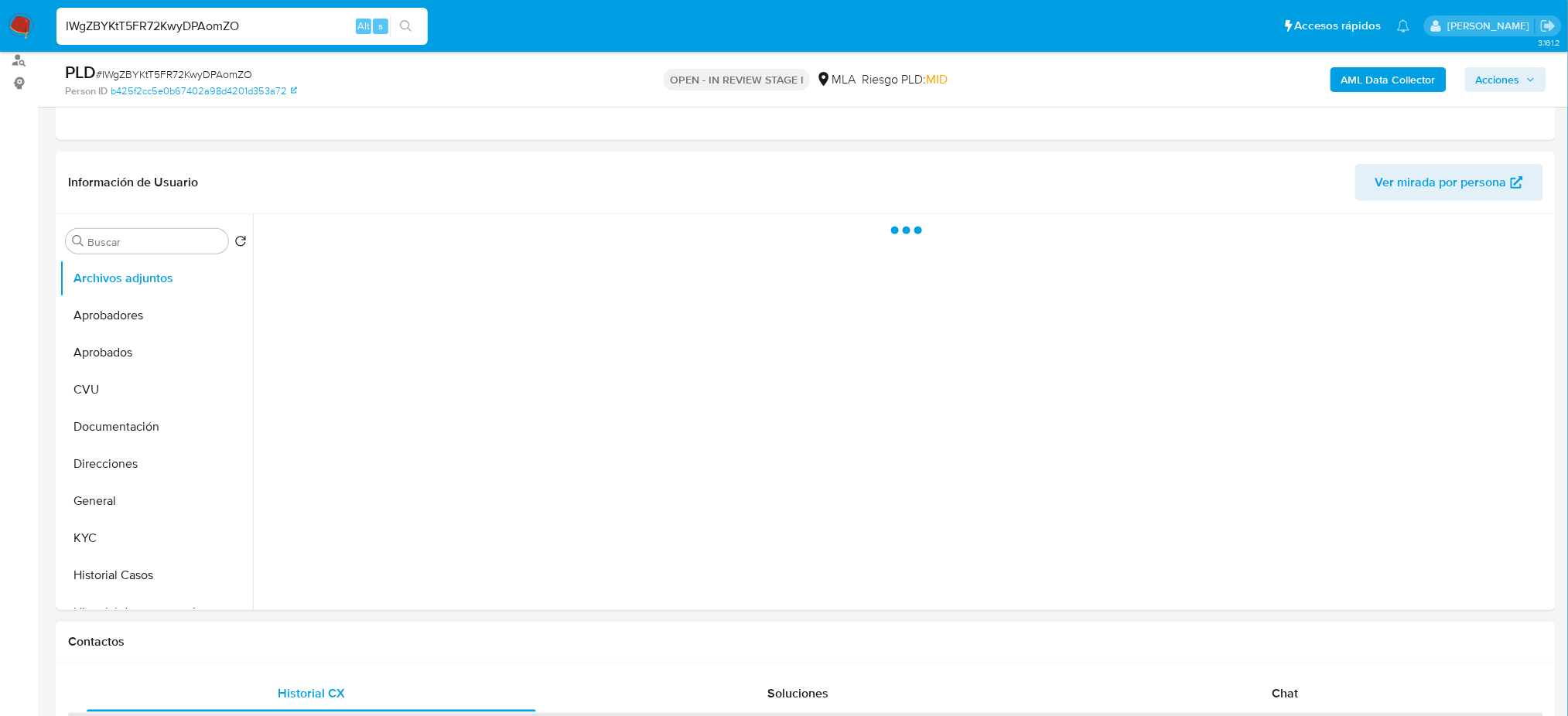
scroll to position [413, 0]
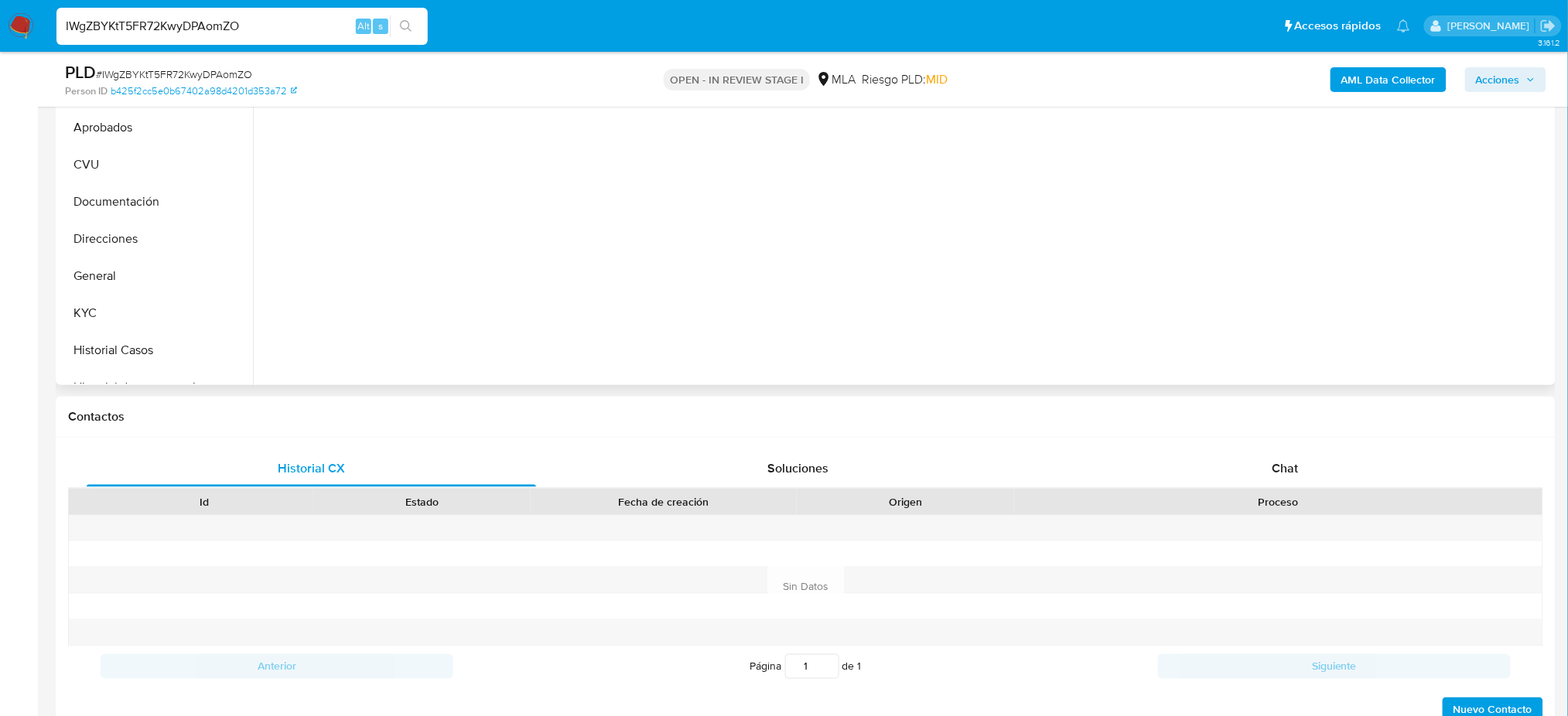
select select "10"
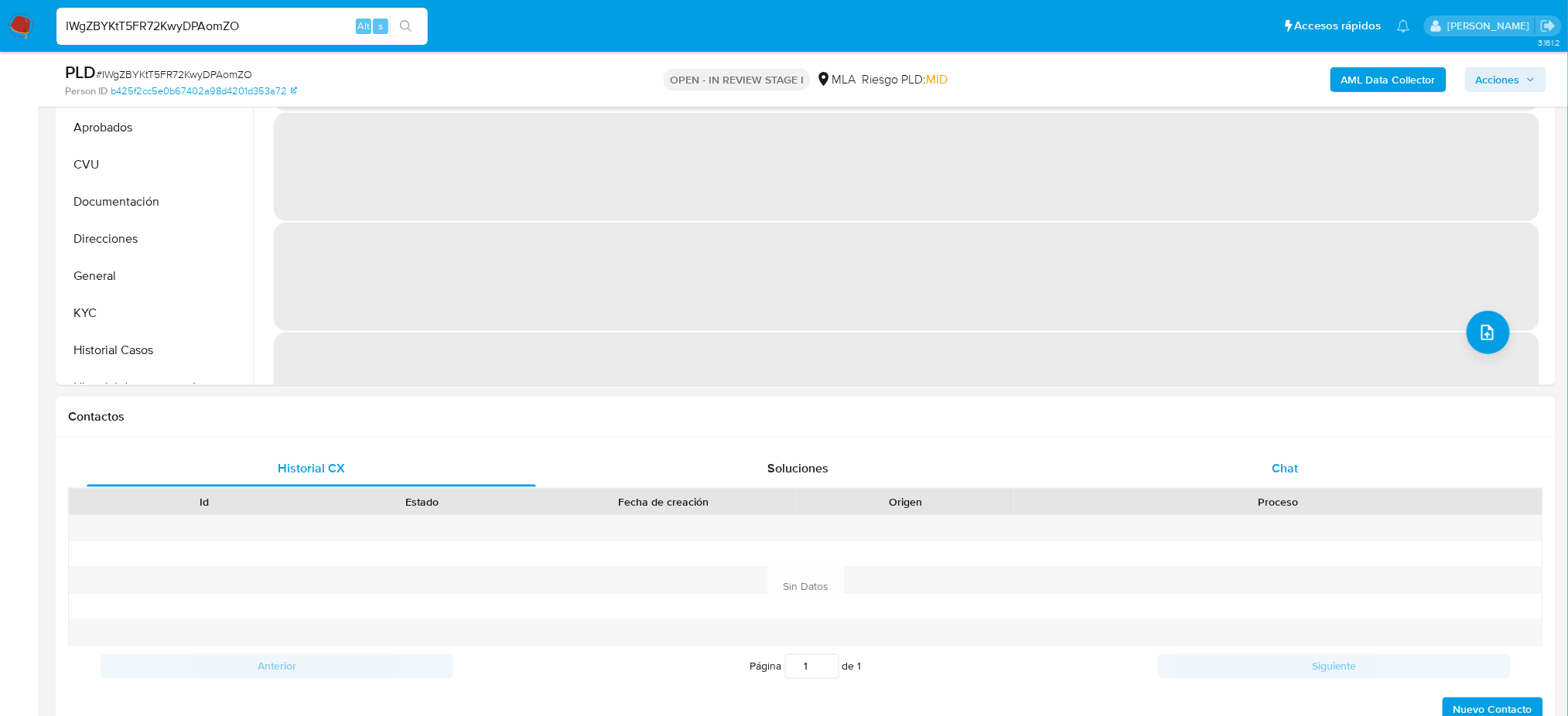
click at [1343, 459] on div "Chat" at bounding box center [1285, 468] width 449 height 37
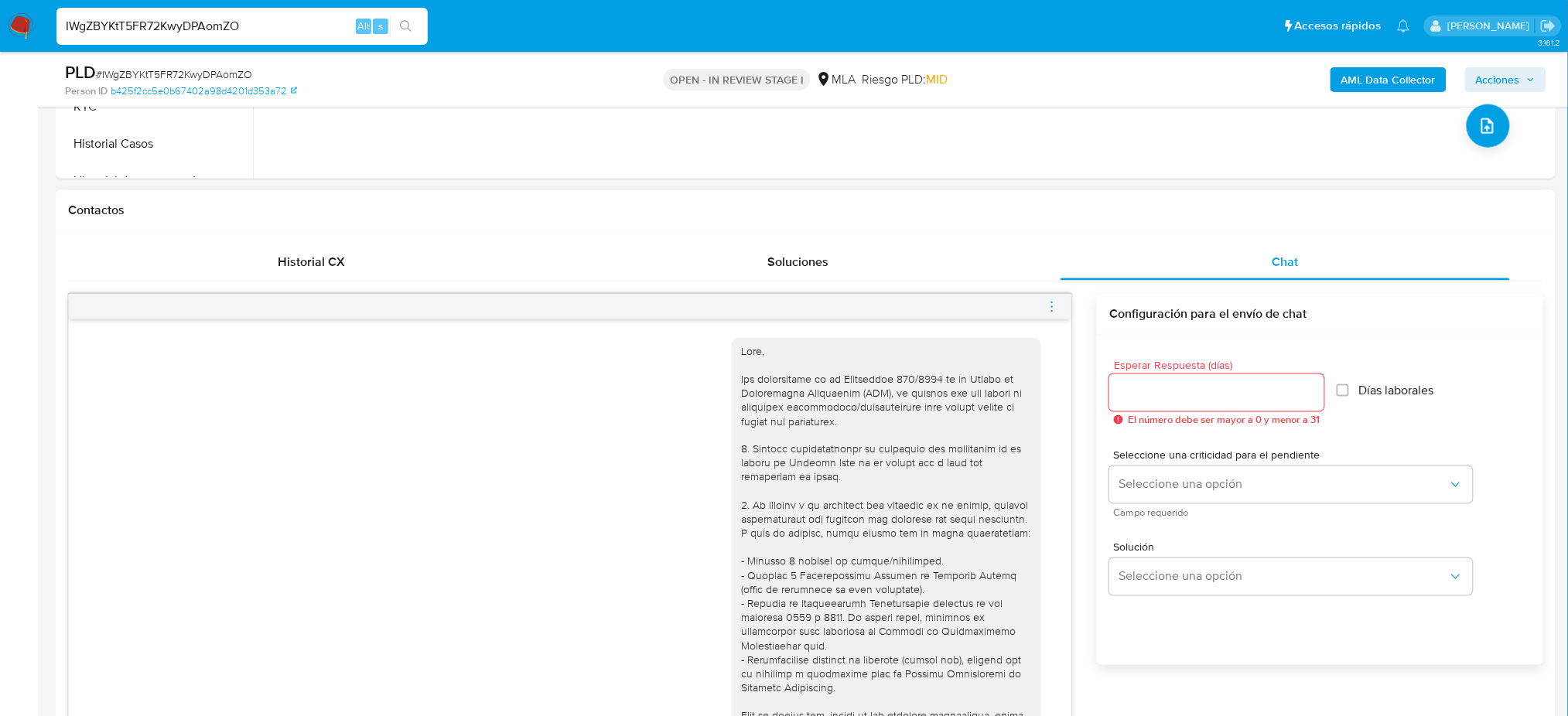
scroll to position [810, 0]
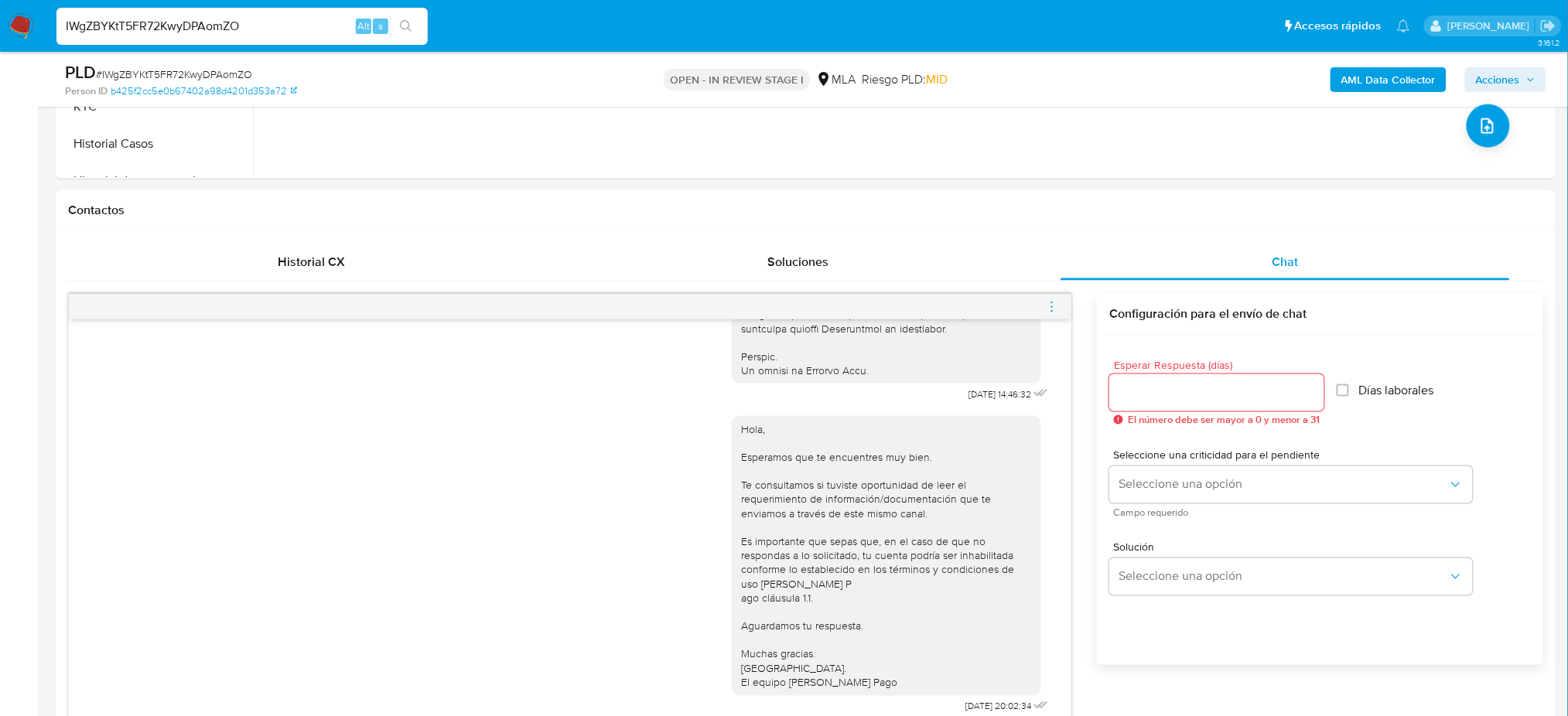
click at [1052, 304] on icon "menu-action" at bounding box center [1052, 307] width 14 height 14
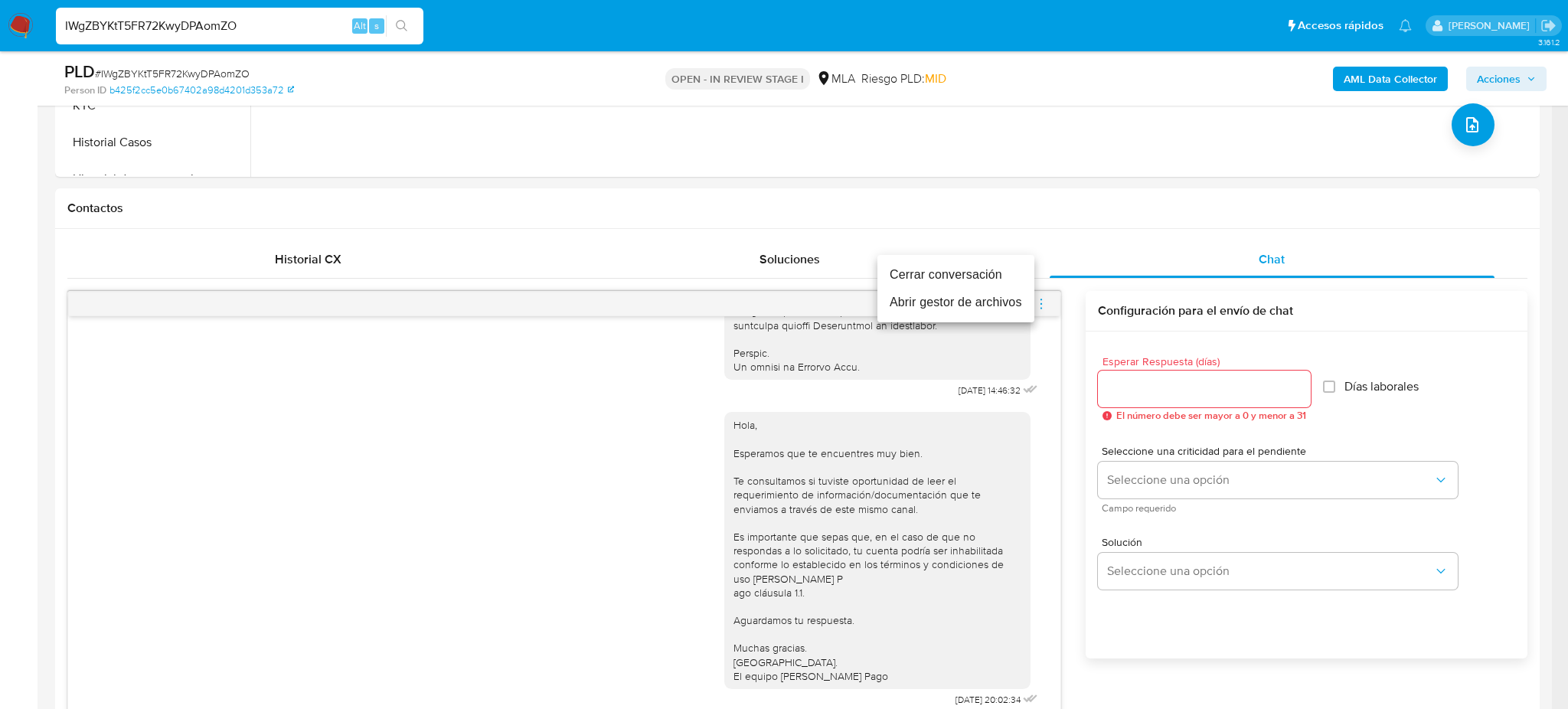
click at [919, 270] on li "Cerrar conversación" at bounding box center [956, 275] width 157 height 27
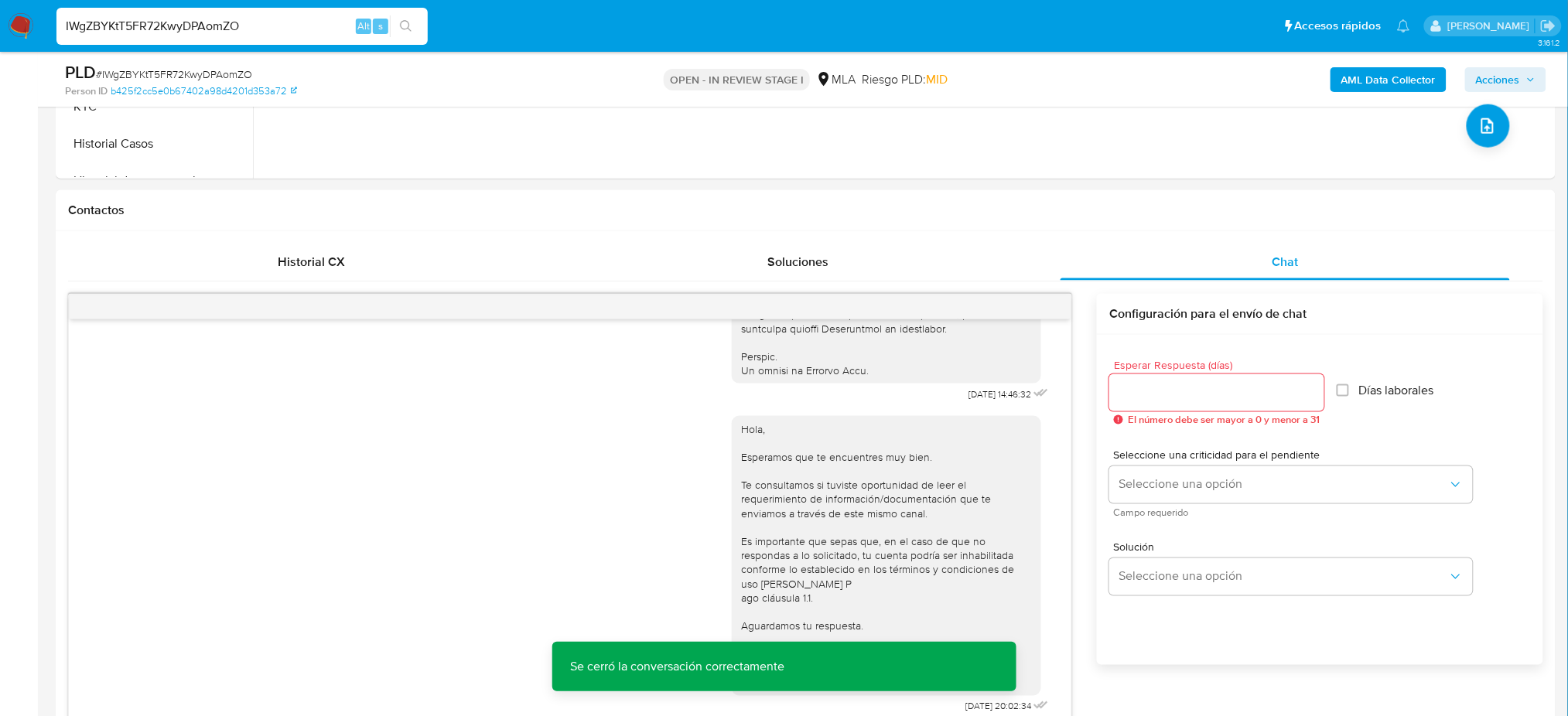
scroll to position [205, 0]
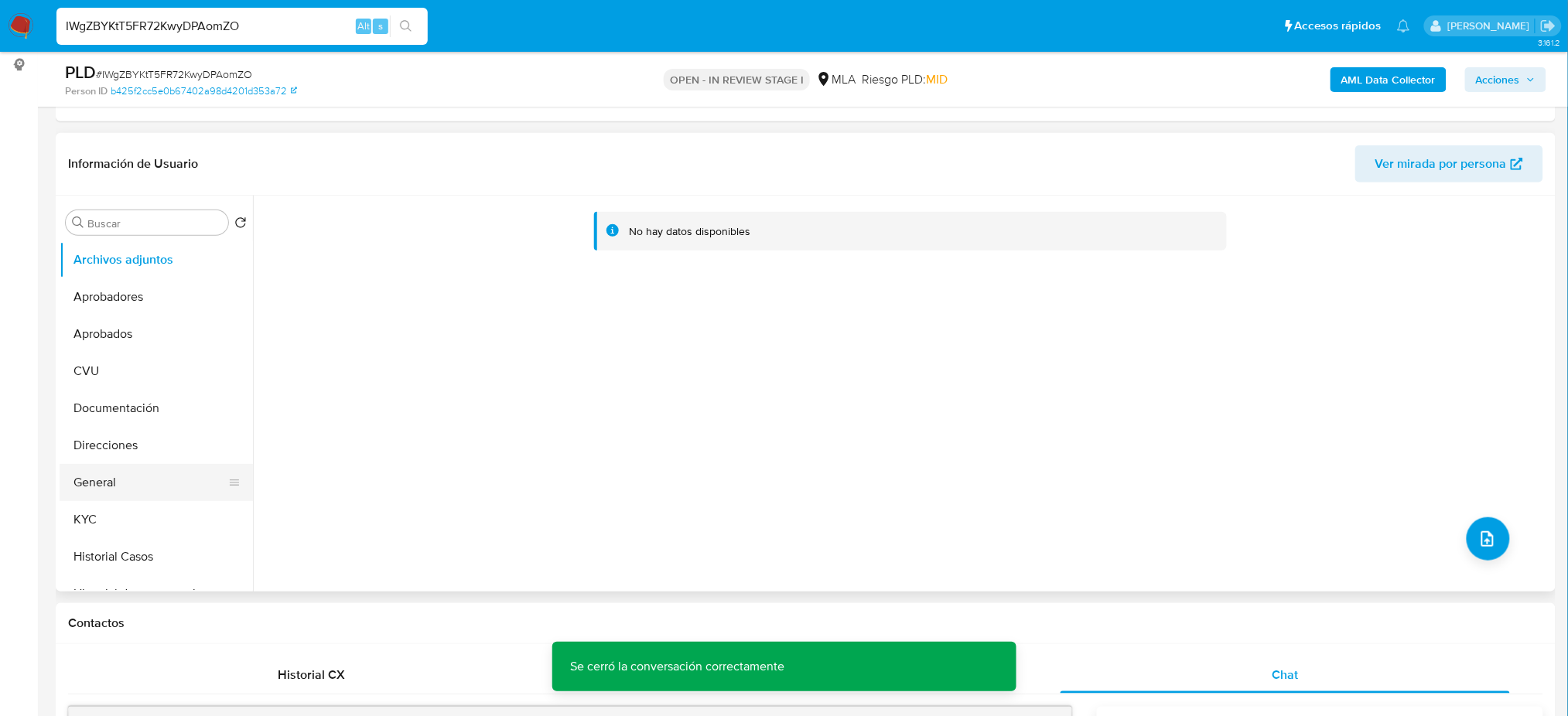
click at [142, 478] on button "General" at bounding box center [150, 483] width 181 height 37
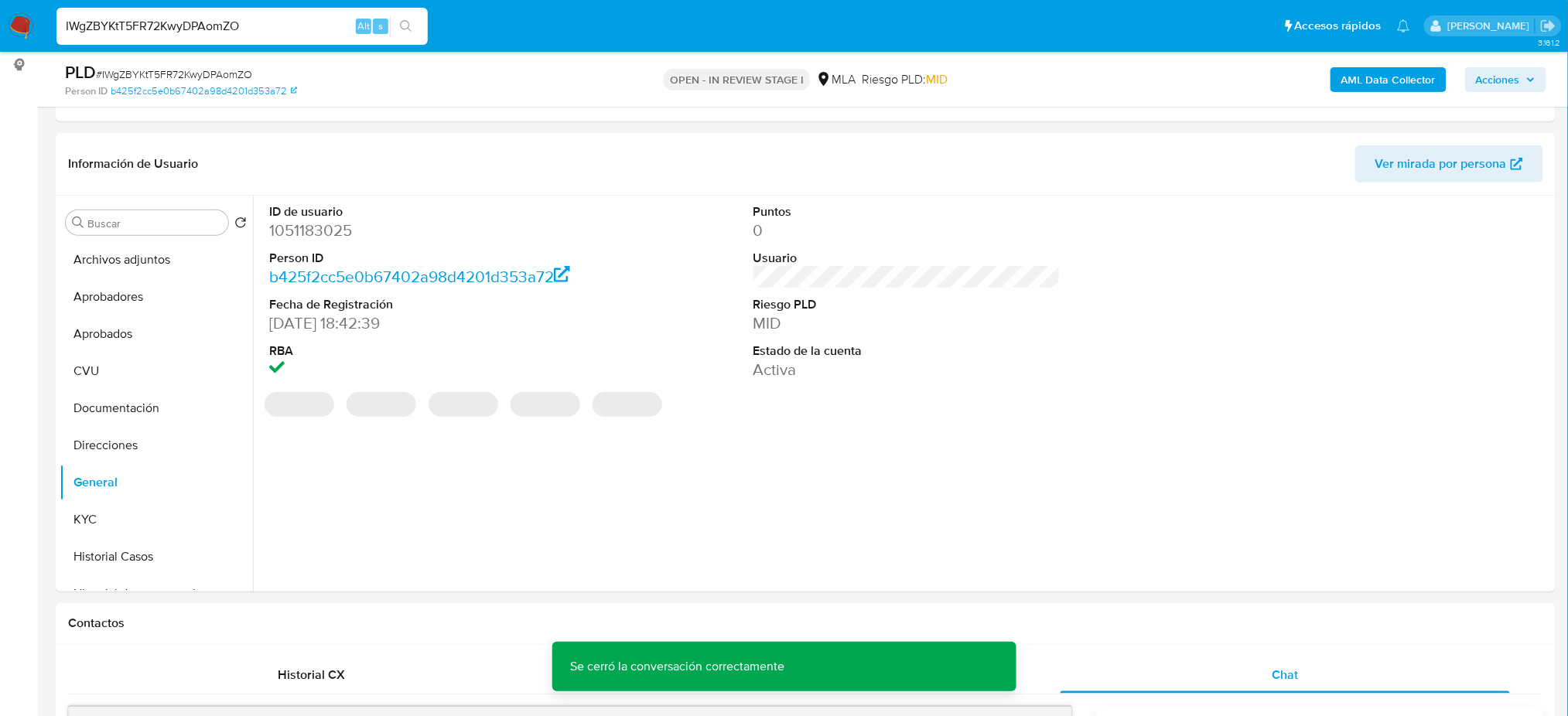
click at [297, 232] on dd "1051183025" at bounding box center [423, 230] width 307 height 22
copy dd "1051183025"
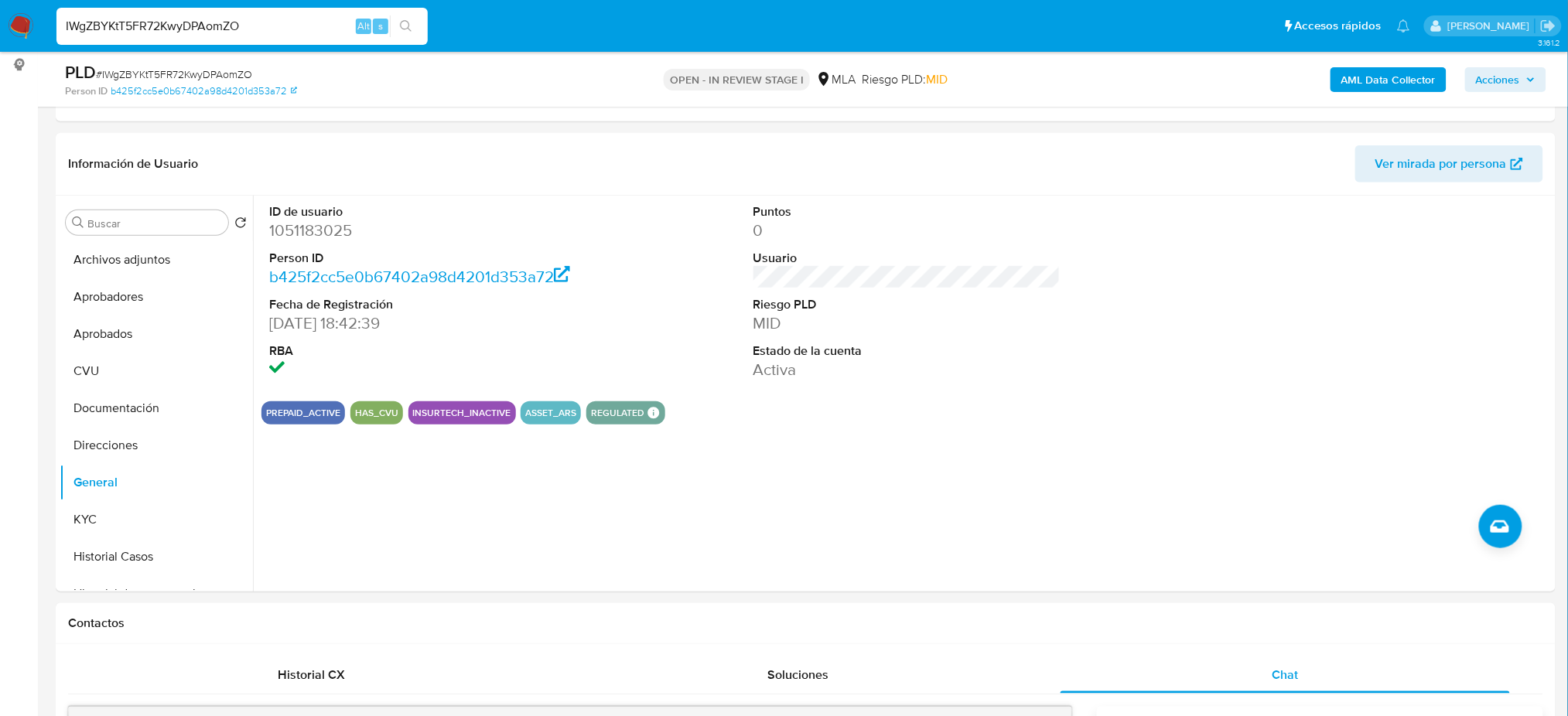
click at [1367, 70] on b "AML Data Collector" at bounding box center [1388, 79] width 95 height 25
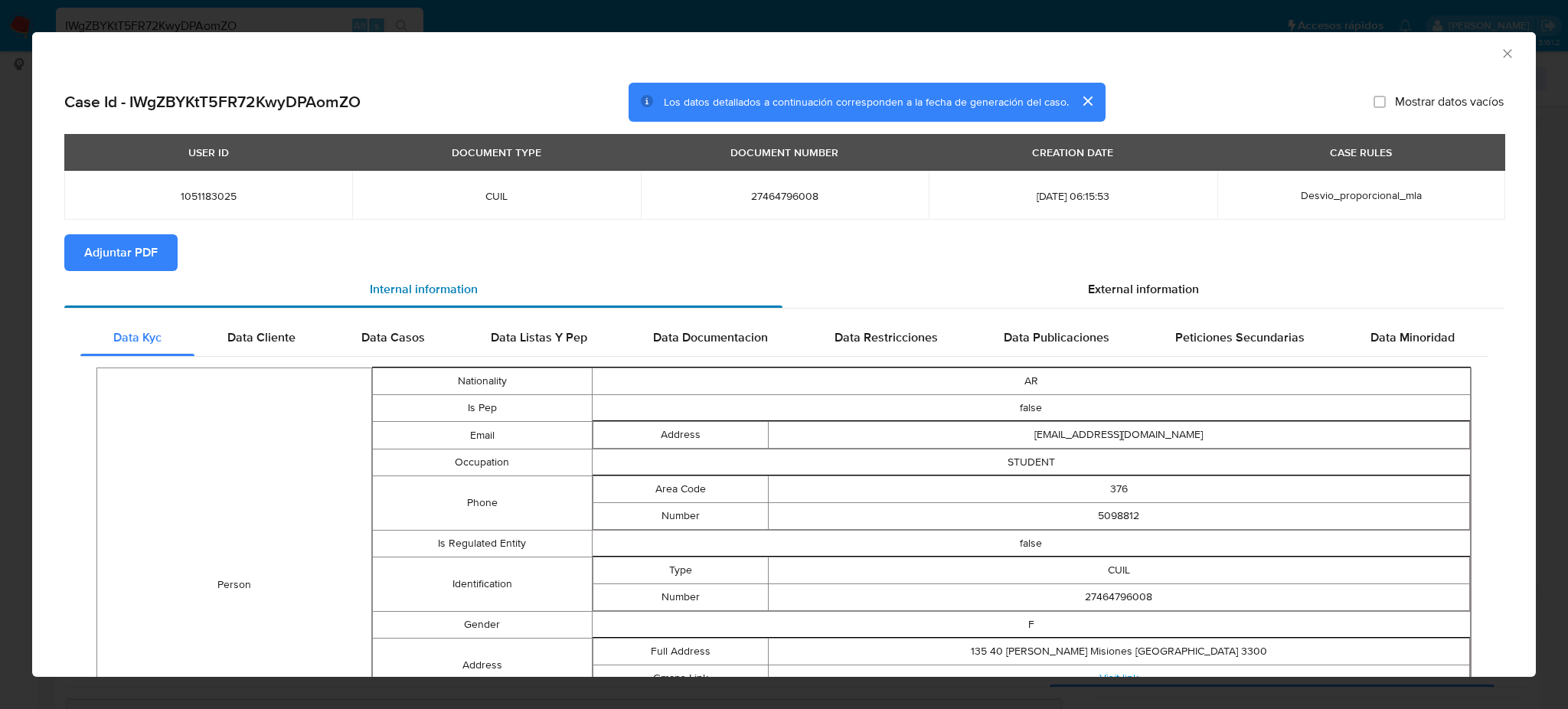
click at [136, 250] on span "Adjuntar PDF" at bounding box center [121, 252] width 74 height 34
click at [1503, 54] on icon "Cerrar ventana" at bounding box center [1507, 53] width 9 height 9
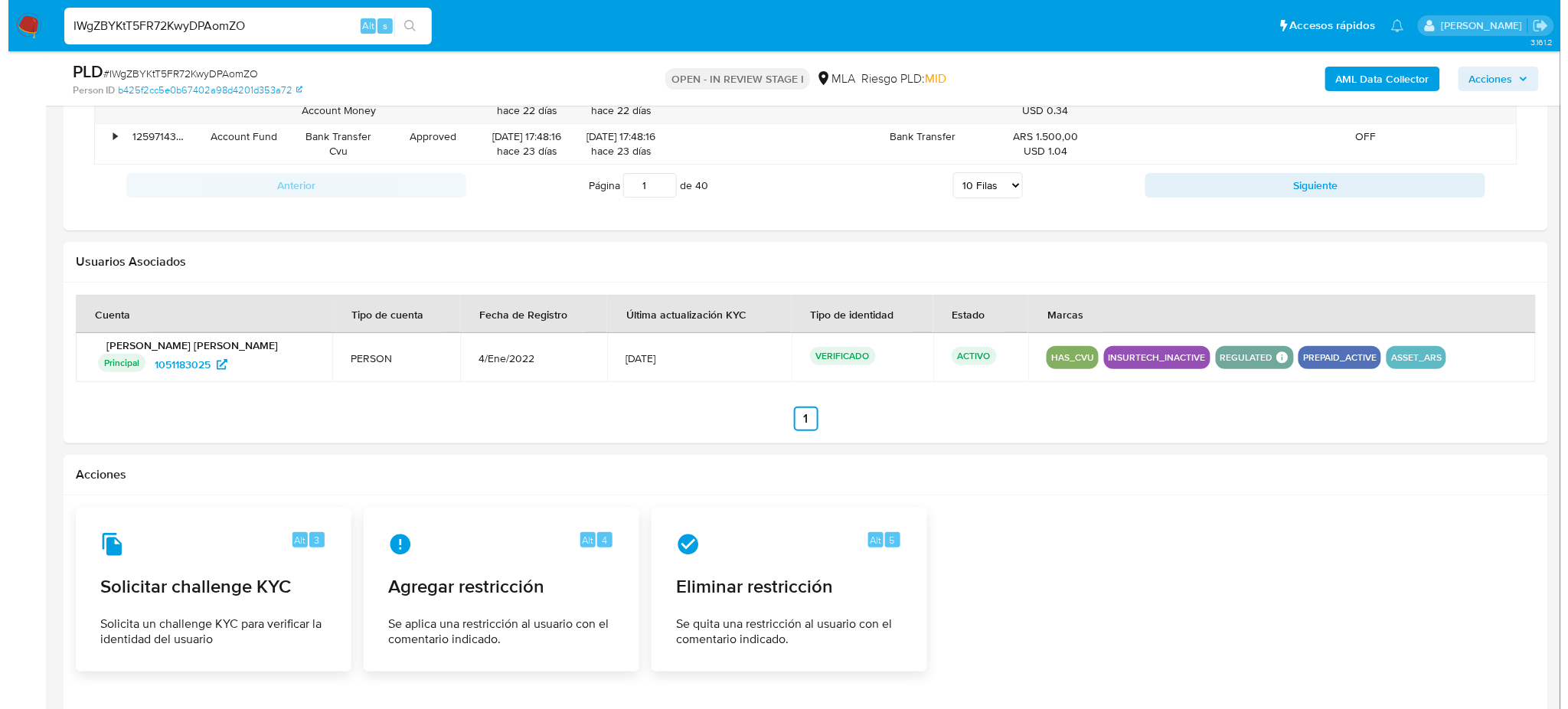
scroll to position [2346, 0]
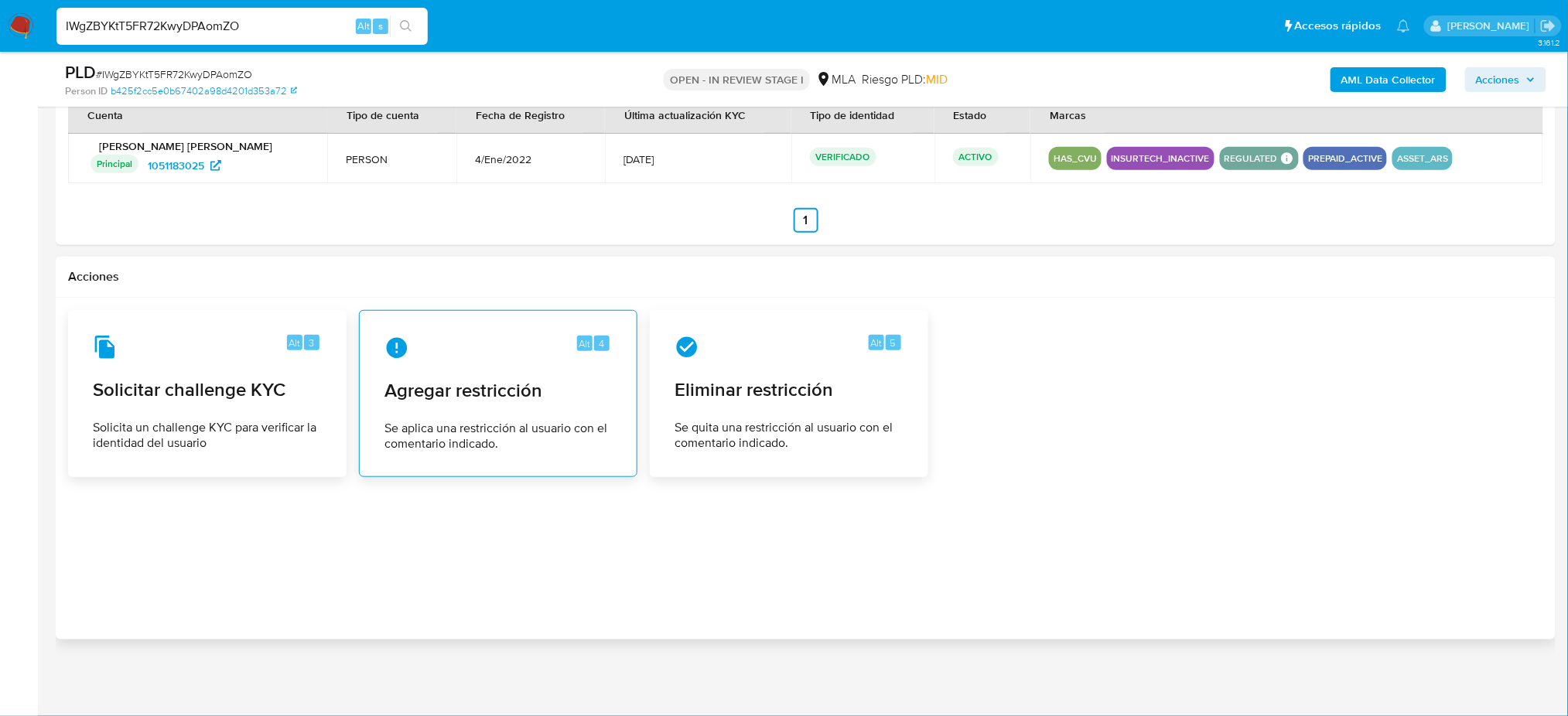
click at [459, 396] on span "Agregar restricción" at bounding box center [498, 390] width 227 height 23
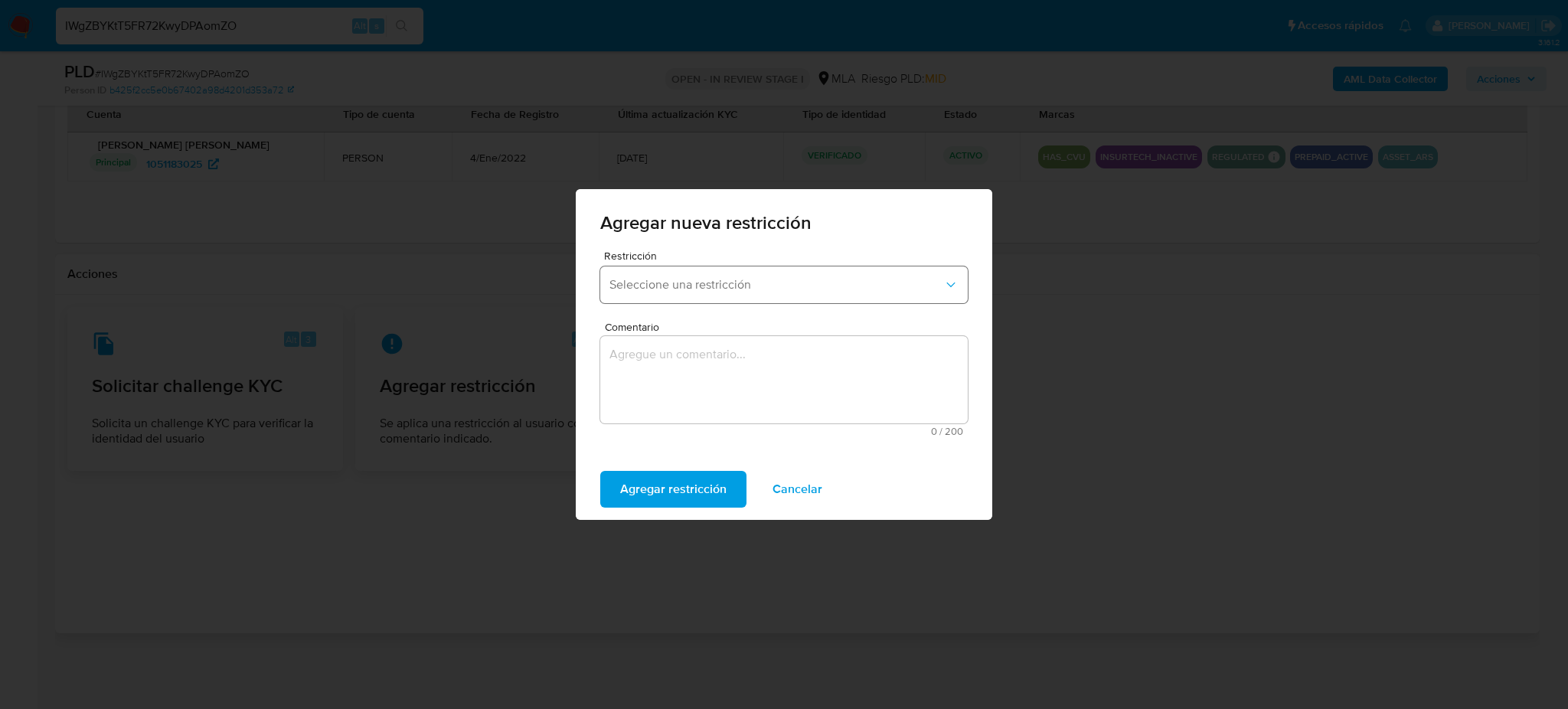
click at [649, 289] on span "Seleccione una restricción" at bounding box center [776, 284] width 334 height 15
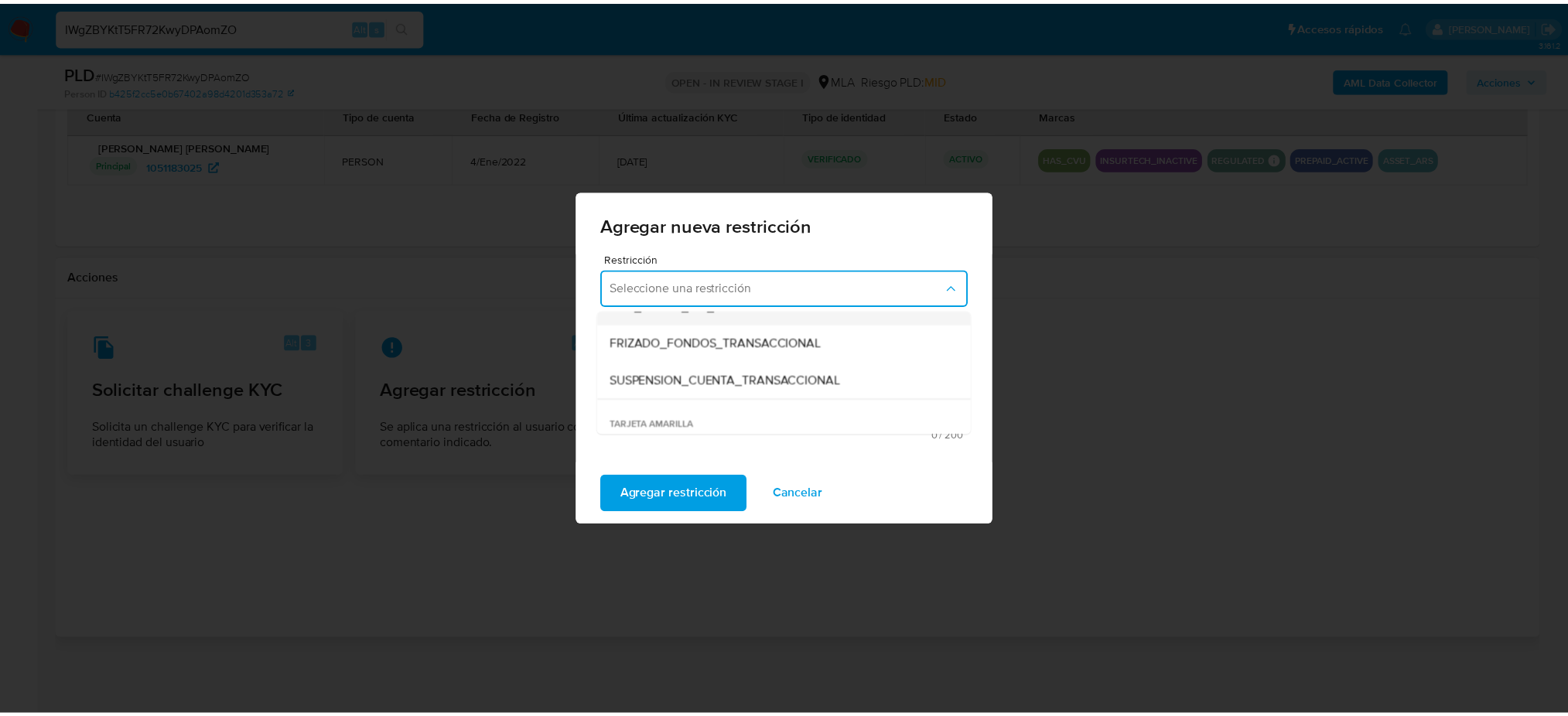
scroll to position [205, 0]
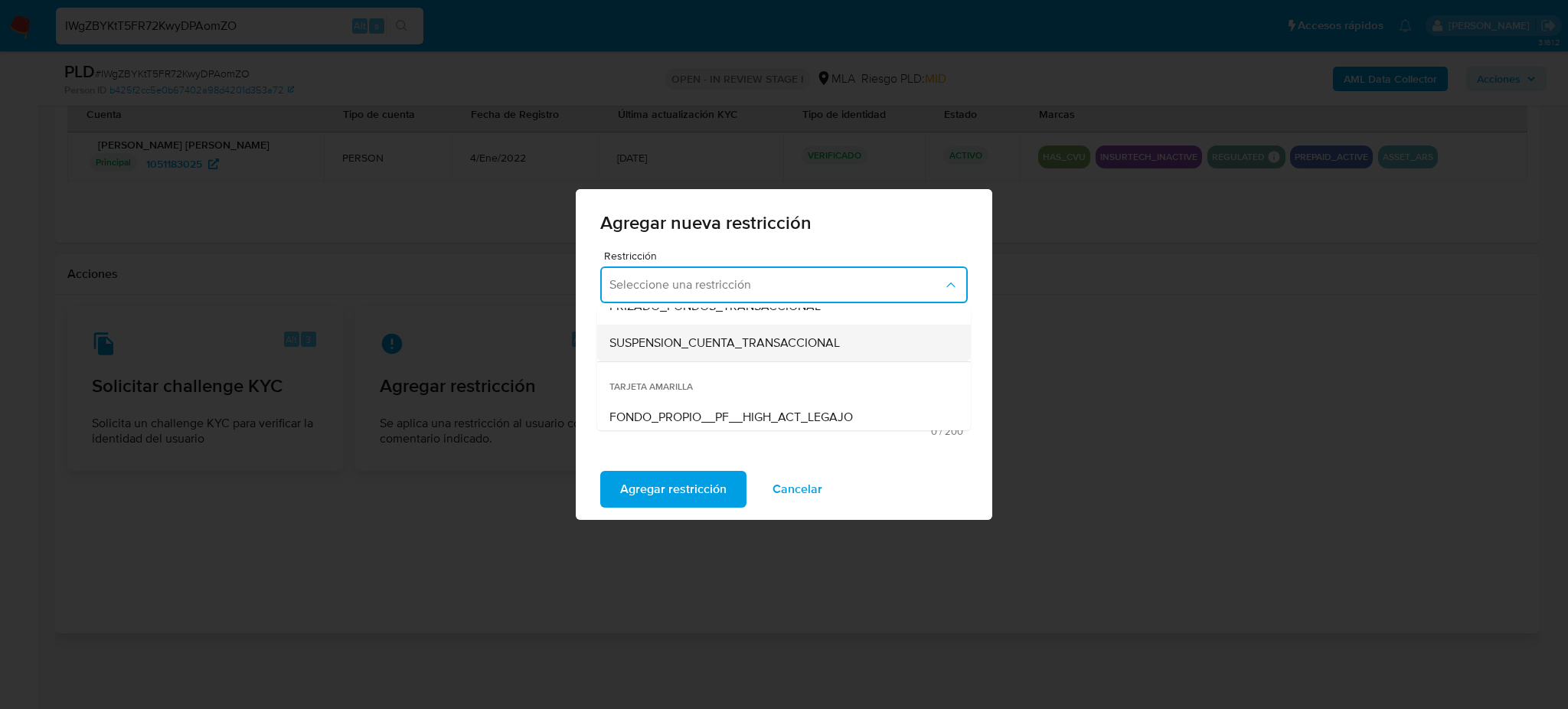
click at [656, 336] on span "SUSPENSION_CUENTA_TRANSACCIONAL" at bounding box center [725, 343] width 231 height 15
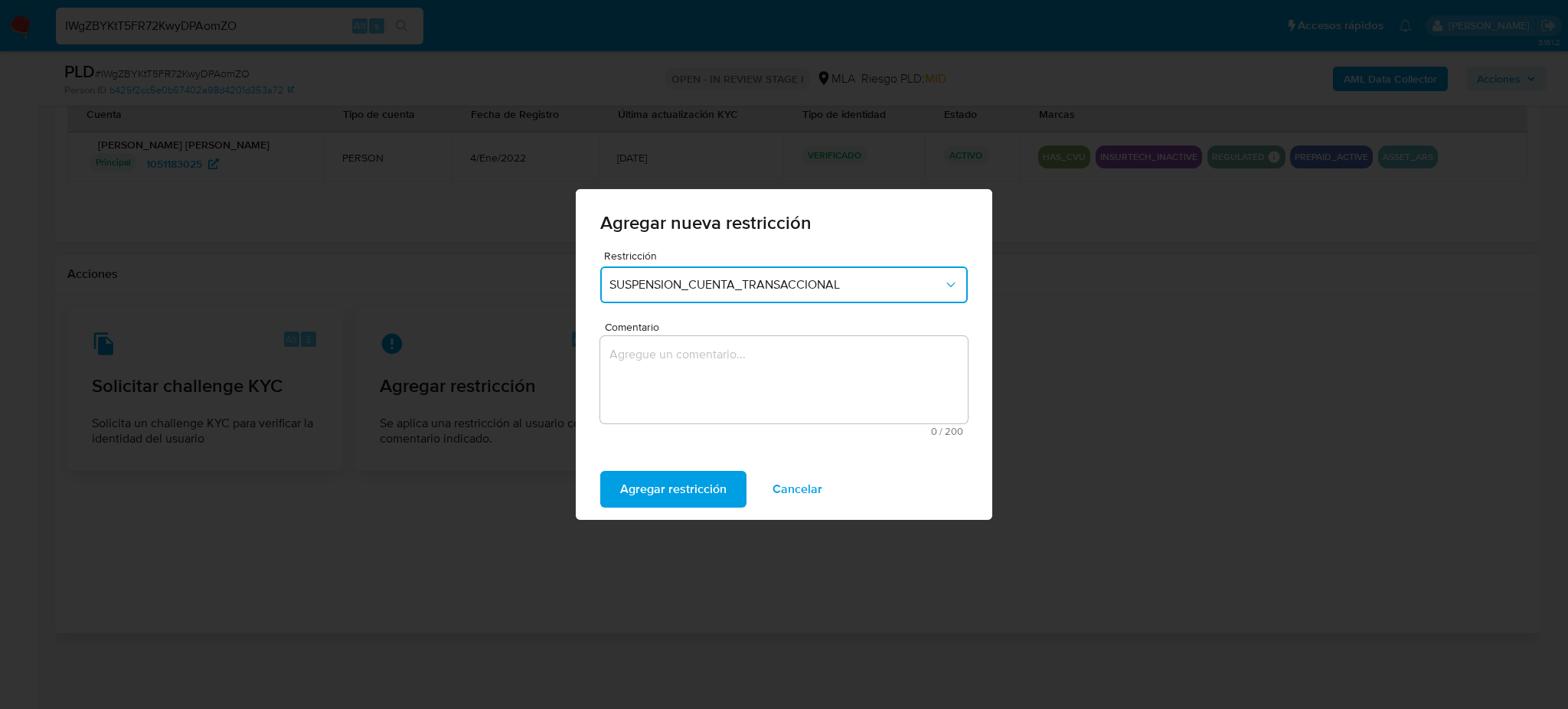
click at [671, 366] on textarea "Comentario" at bounding box center [783, 380] width 368 height 87
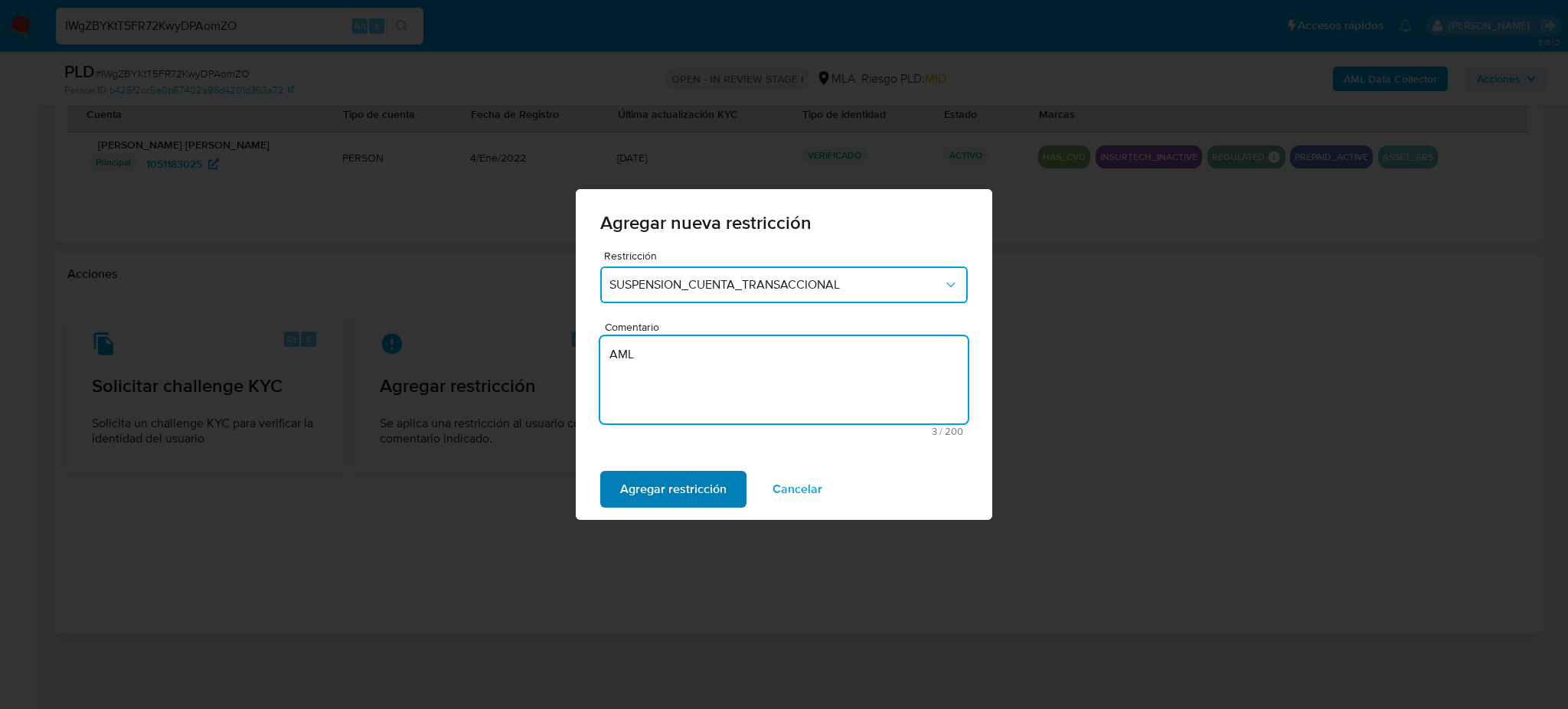
type textarea "AML"
click at [652, 477] on span "Agregar restricción" at bounding box center [673, 489] width 107 height 34
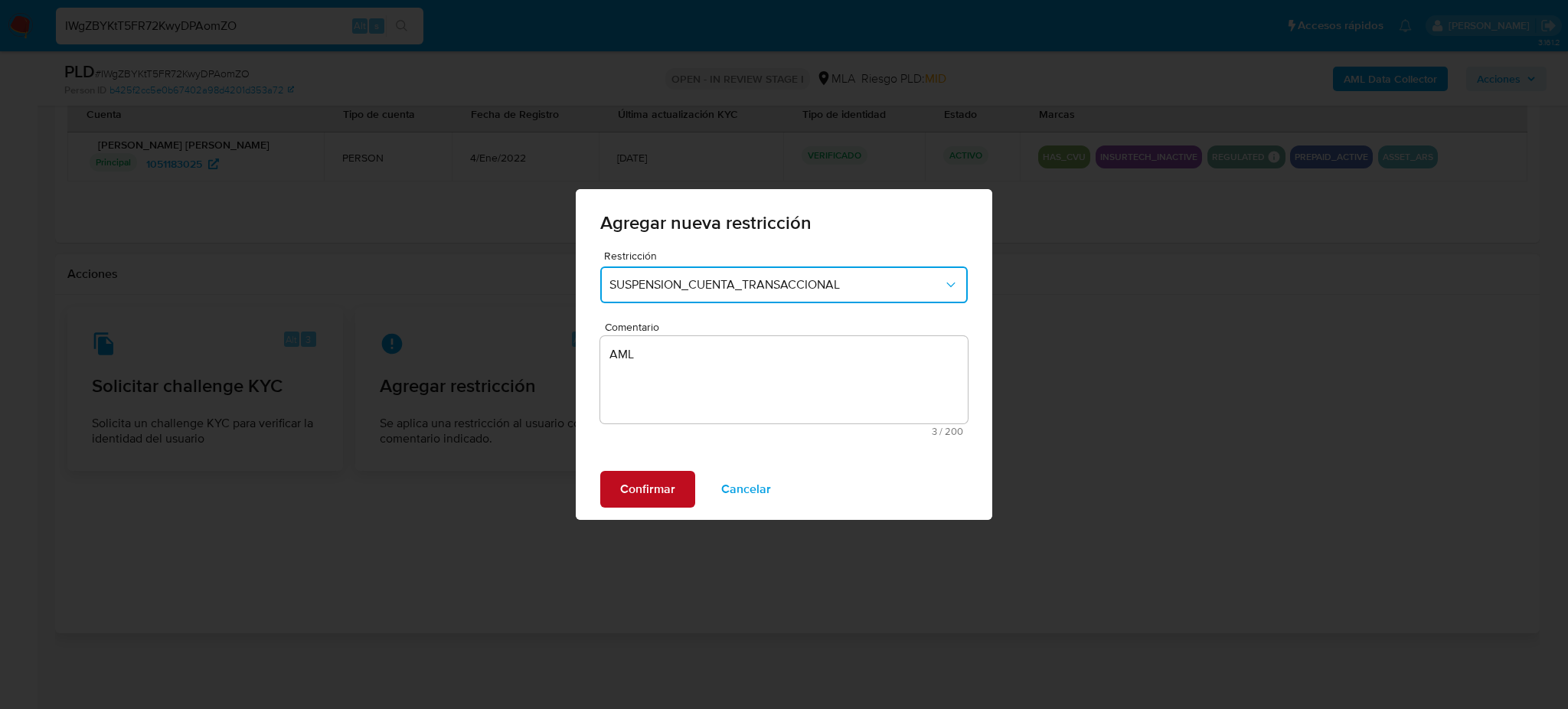
click at [652, 478] on span "Confirmar" at bounding box center [647, 489] width 55 height 34
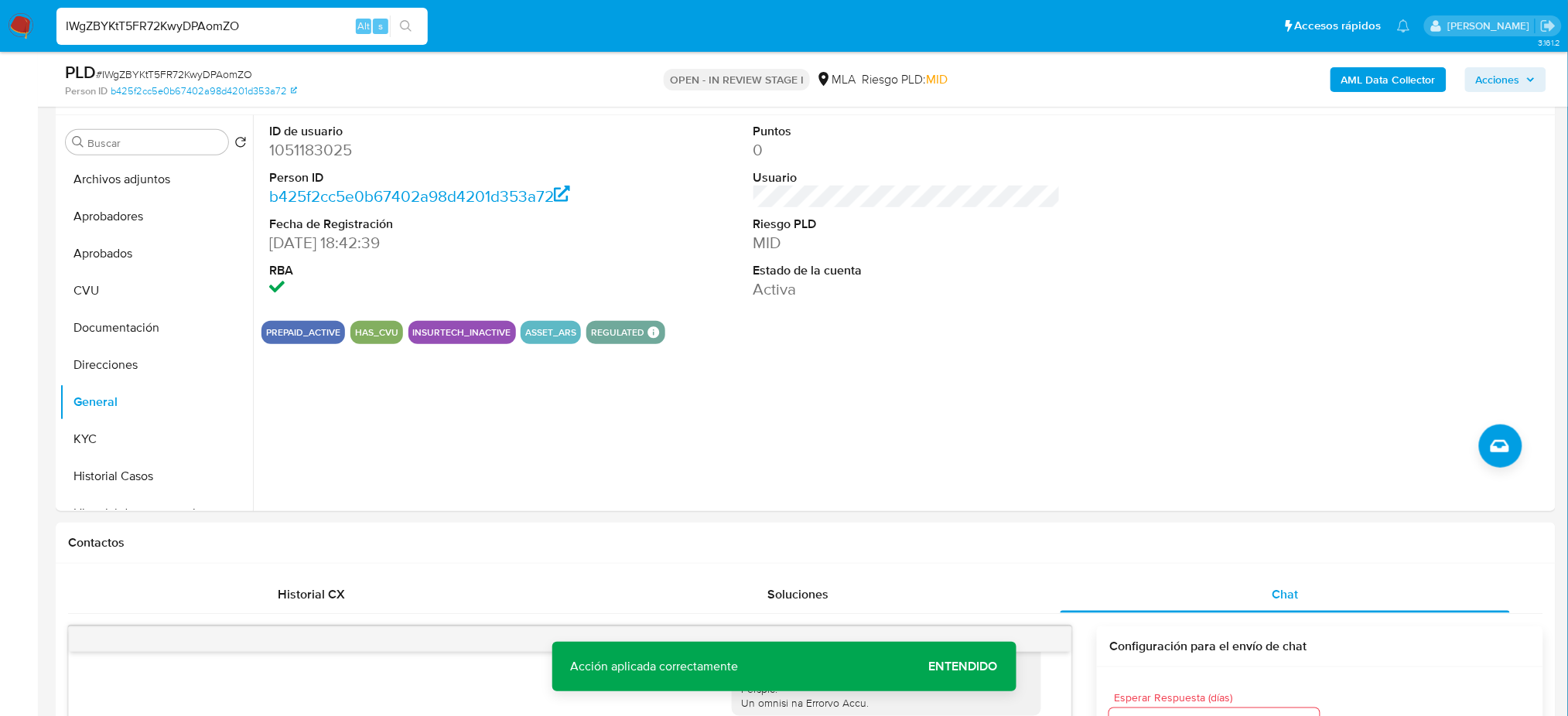
scroll to position [100, 0]
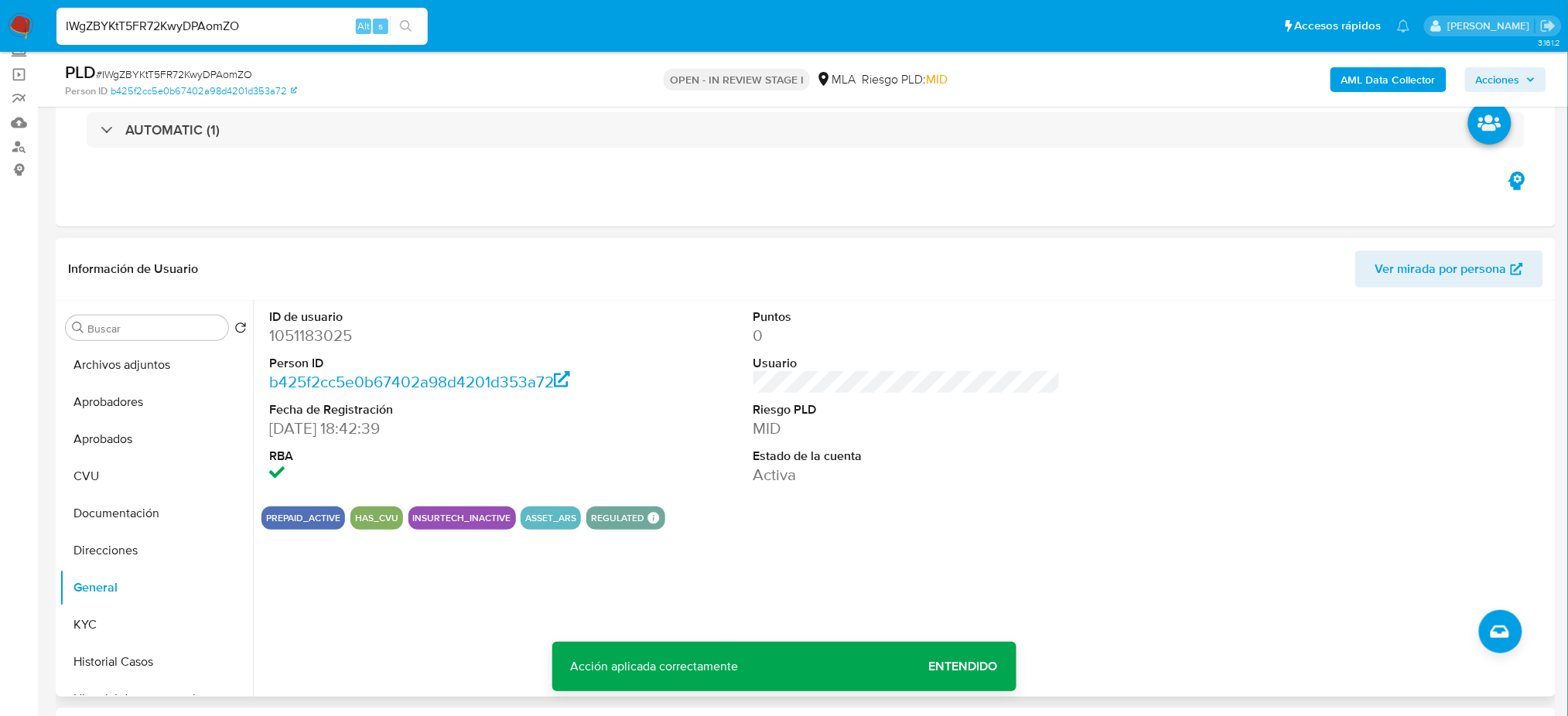
click at [290, 333] on dd "1051183025" at bounding box center [423, 336] width 307 height 22
copy dd "1051183025"
click at [153, 353] on button "Archivos adjuntos" at bounding box center [150, 365] width 181 height 37
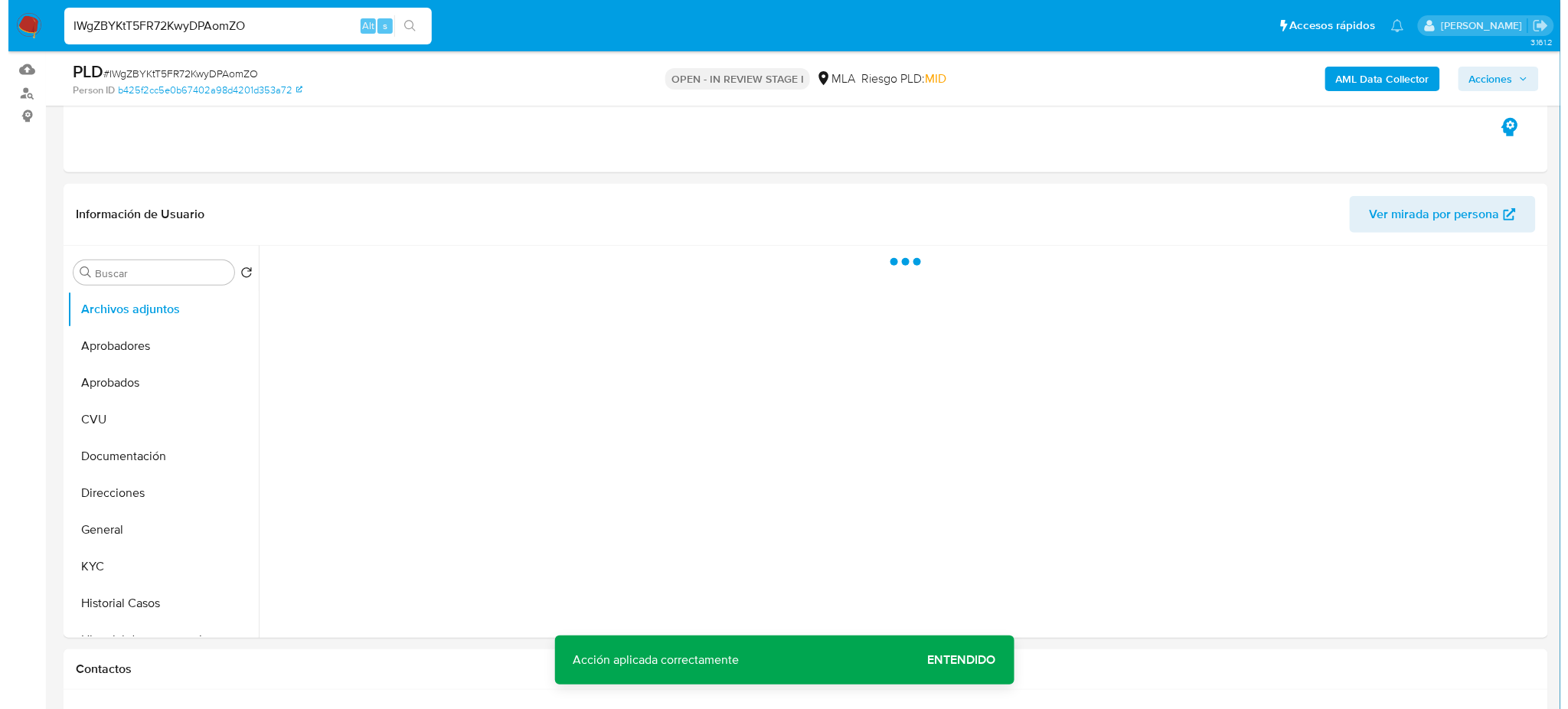
scroll to position [201, 0]
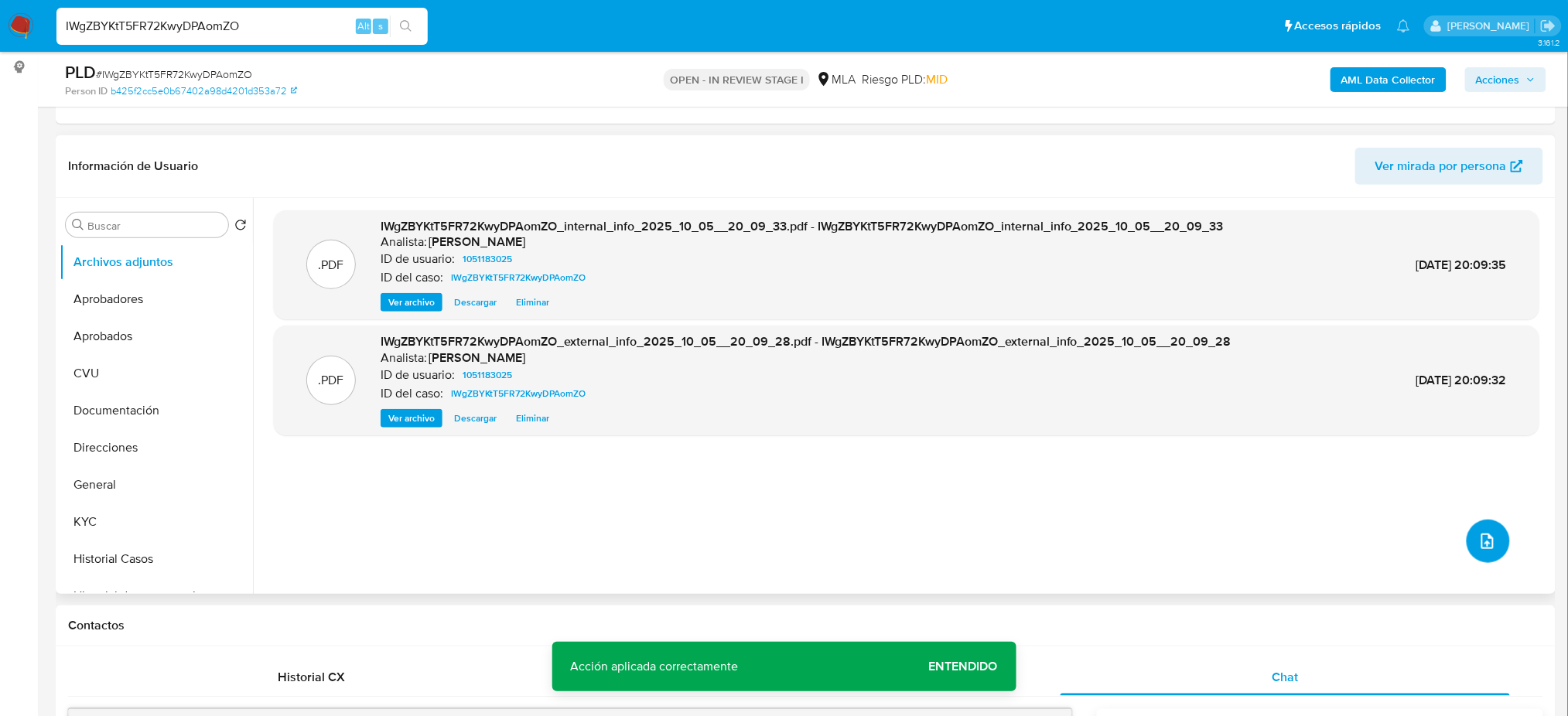
click at [1487, 544] on icon "upload-file" at bounding box center [1487, 541] width 12 height 15
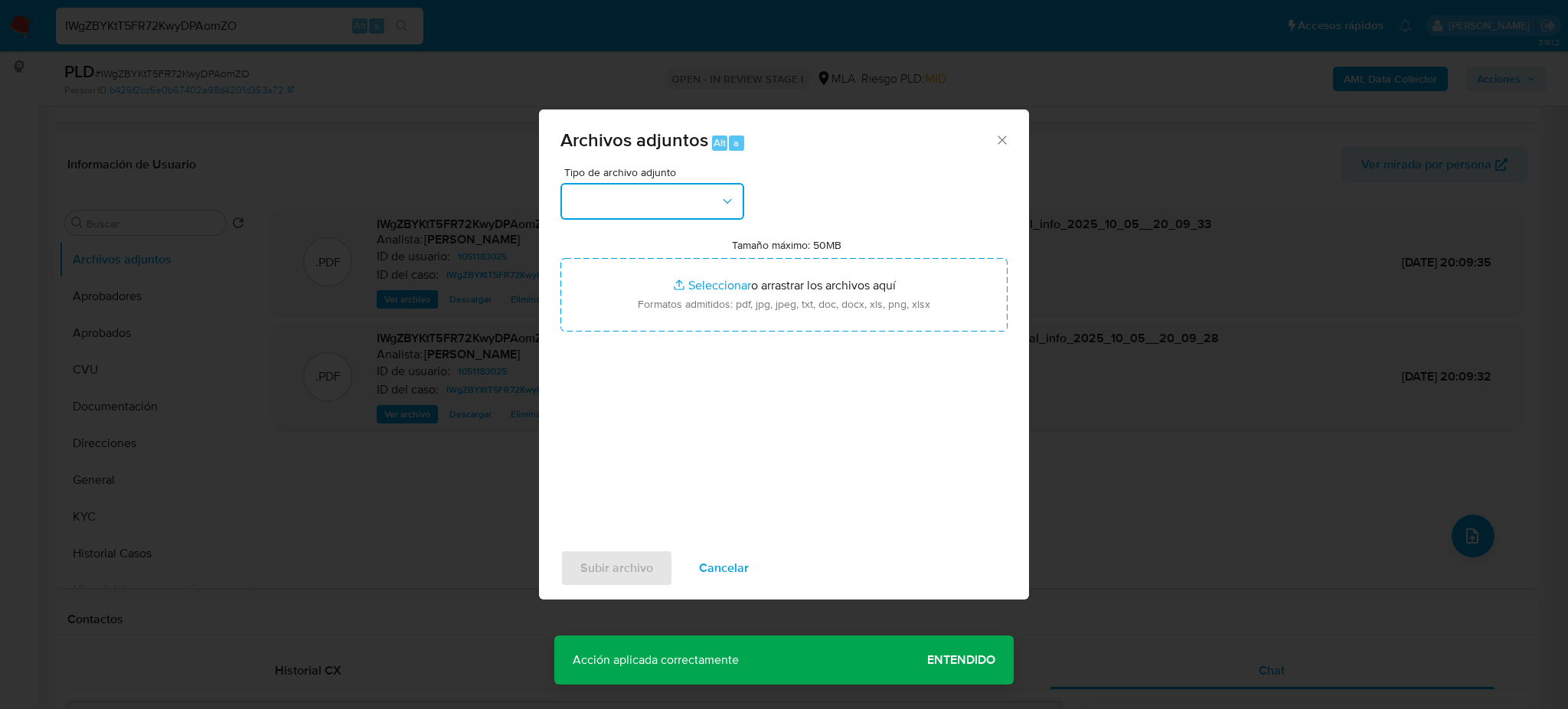
click at [681, 199] on button "button" at bounding box center [652, 201] width 183 height 37
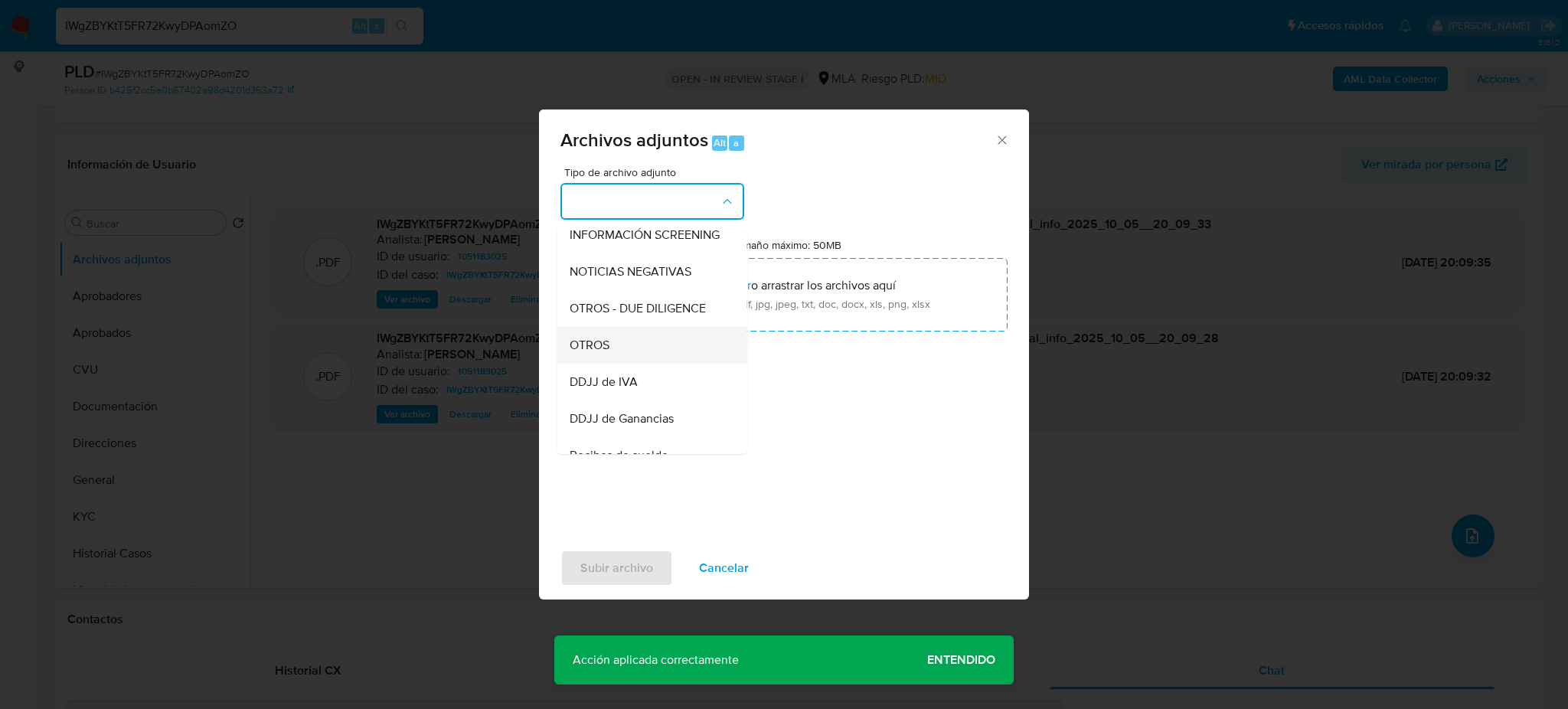
scroll to position [203, 0]
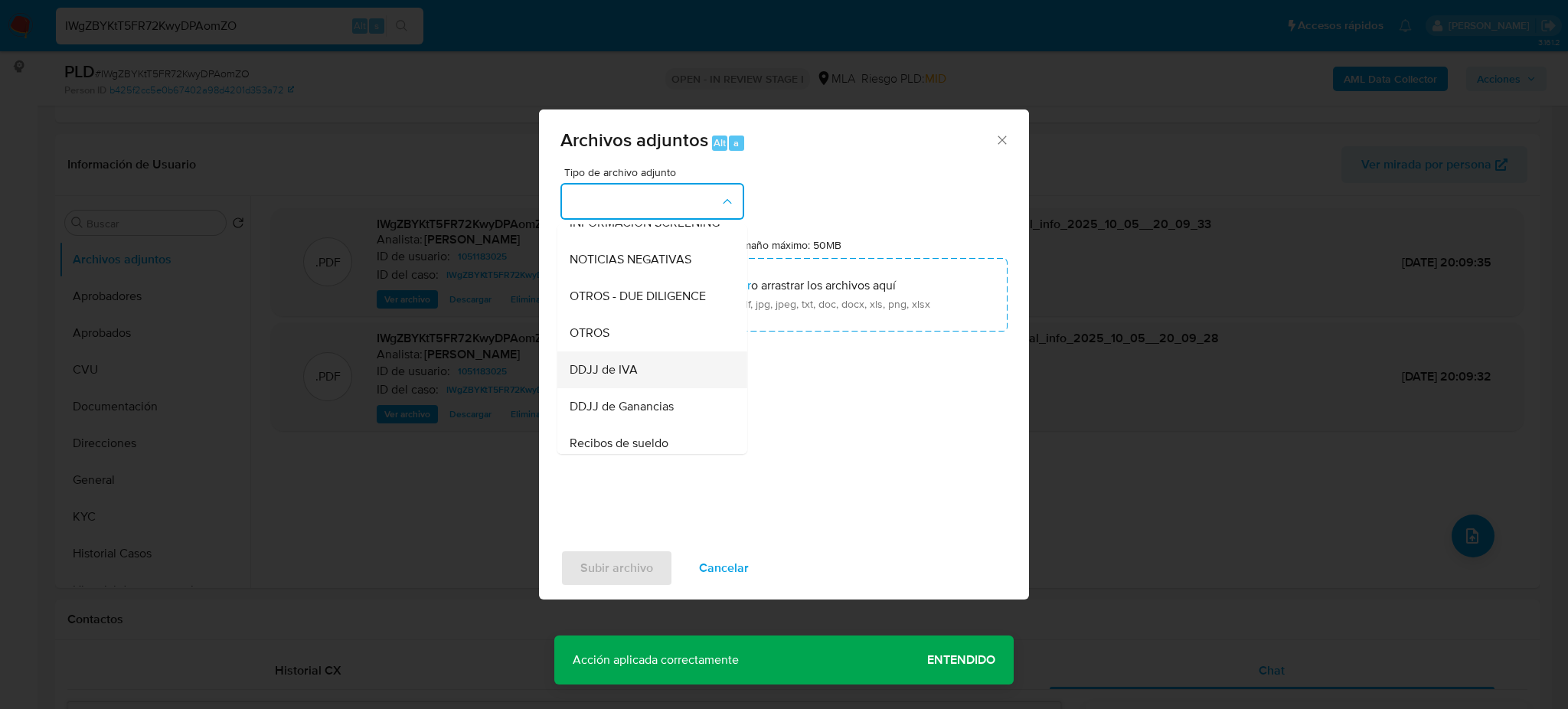
click at [625, 367] on div "DDJJ de IVA" at bounding box center [647, 370] width 156 height 37
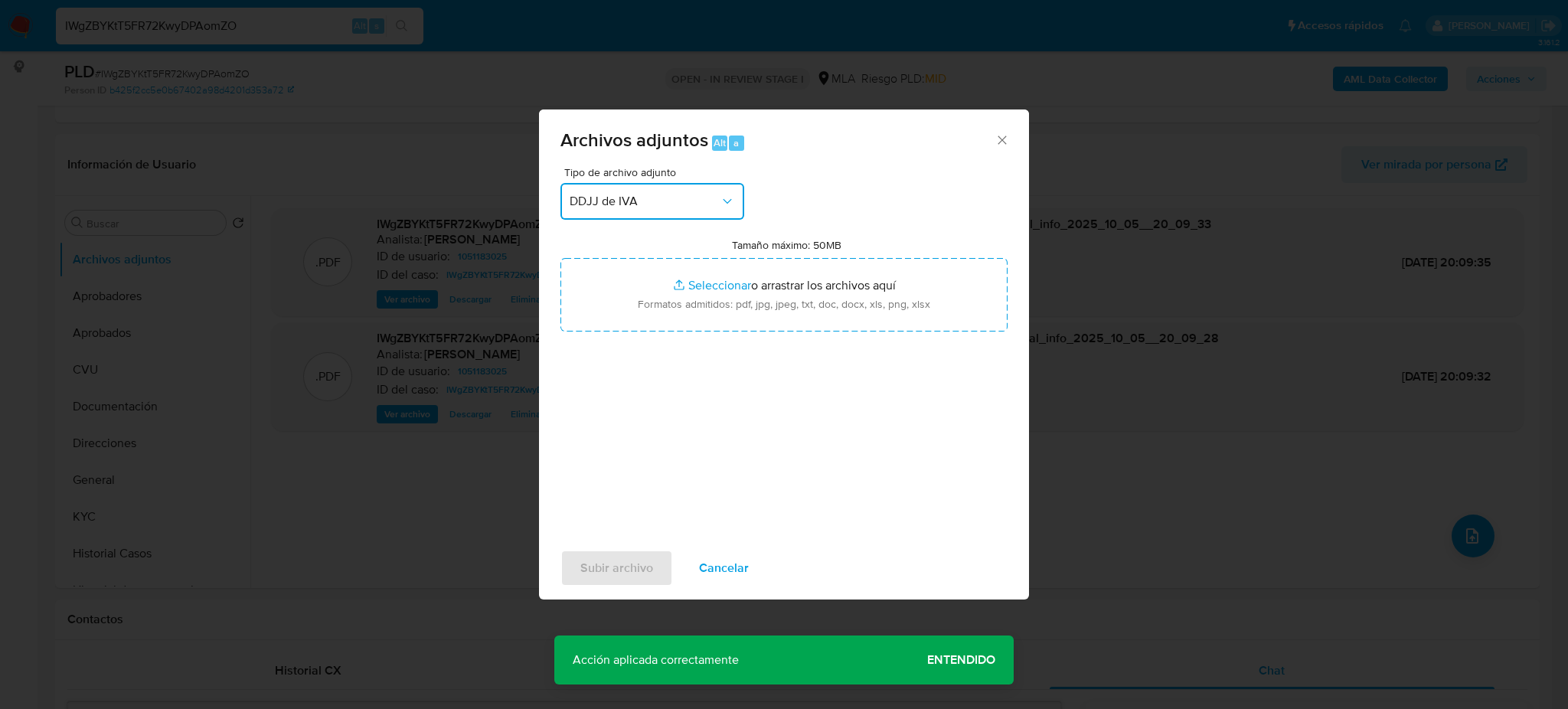
click at [616, 207] on span "DDJJ de IVA" at bounding box center [644, 201] width 150 height 15
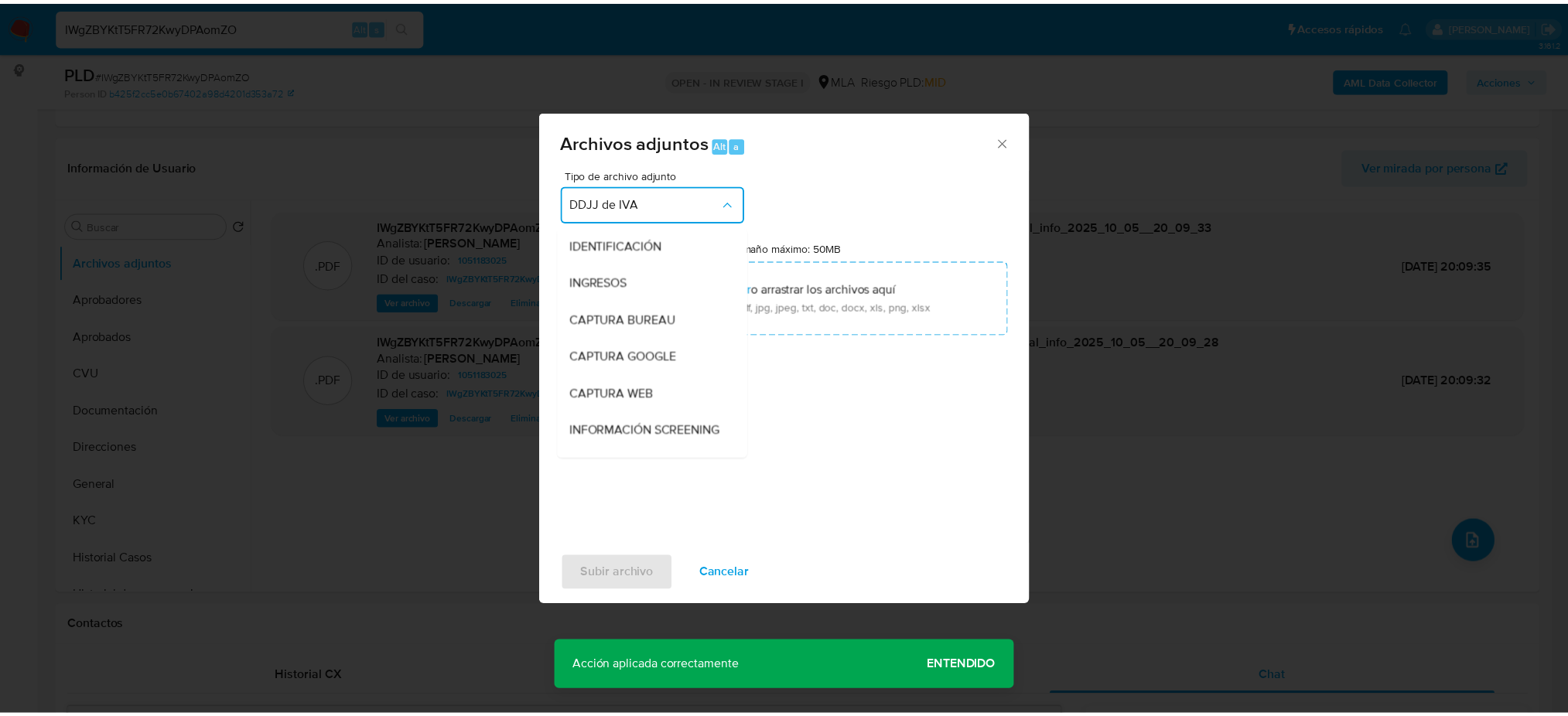
scroll to position [252, 0]
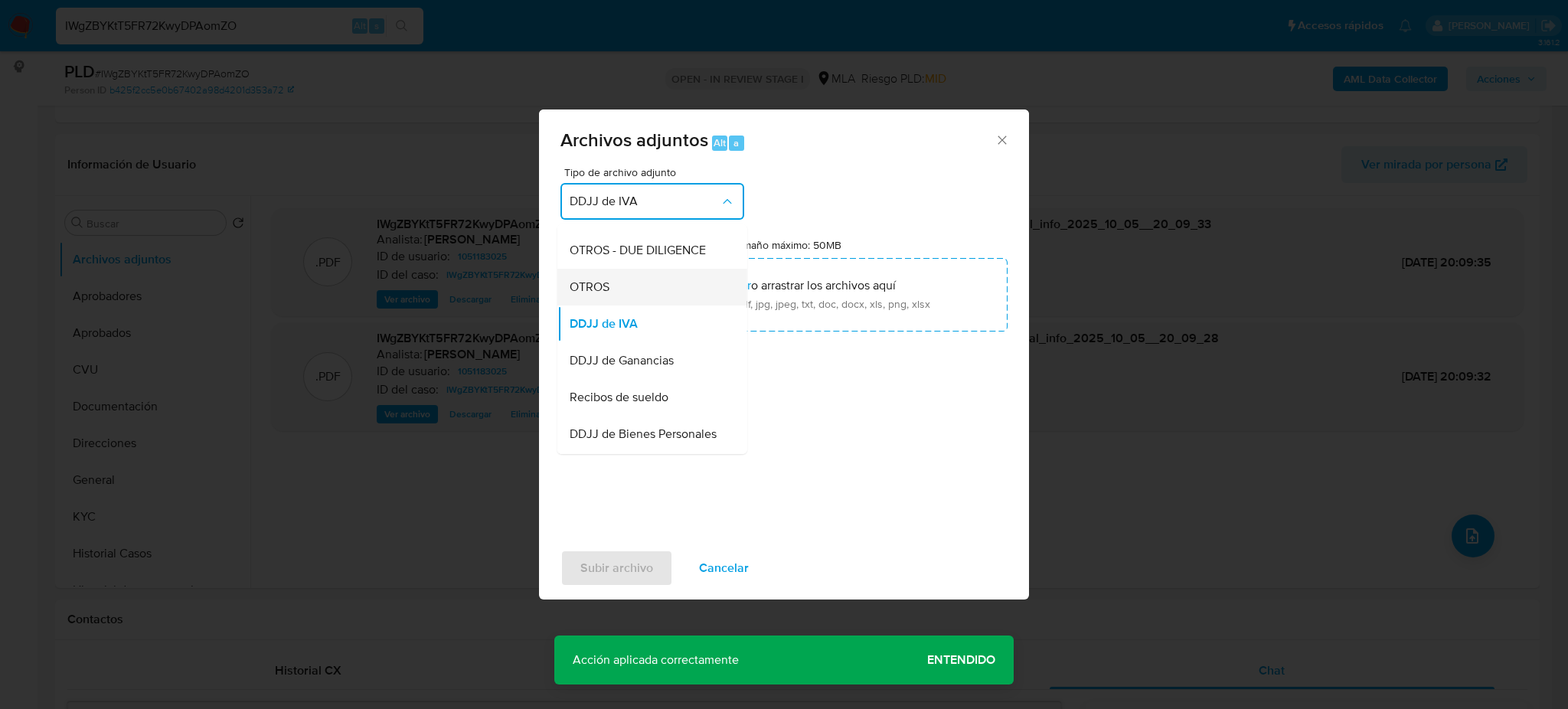
click at [609, 305] on div "OTROS" at bounding box center [647, 288] width 156 height 37
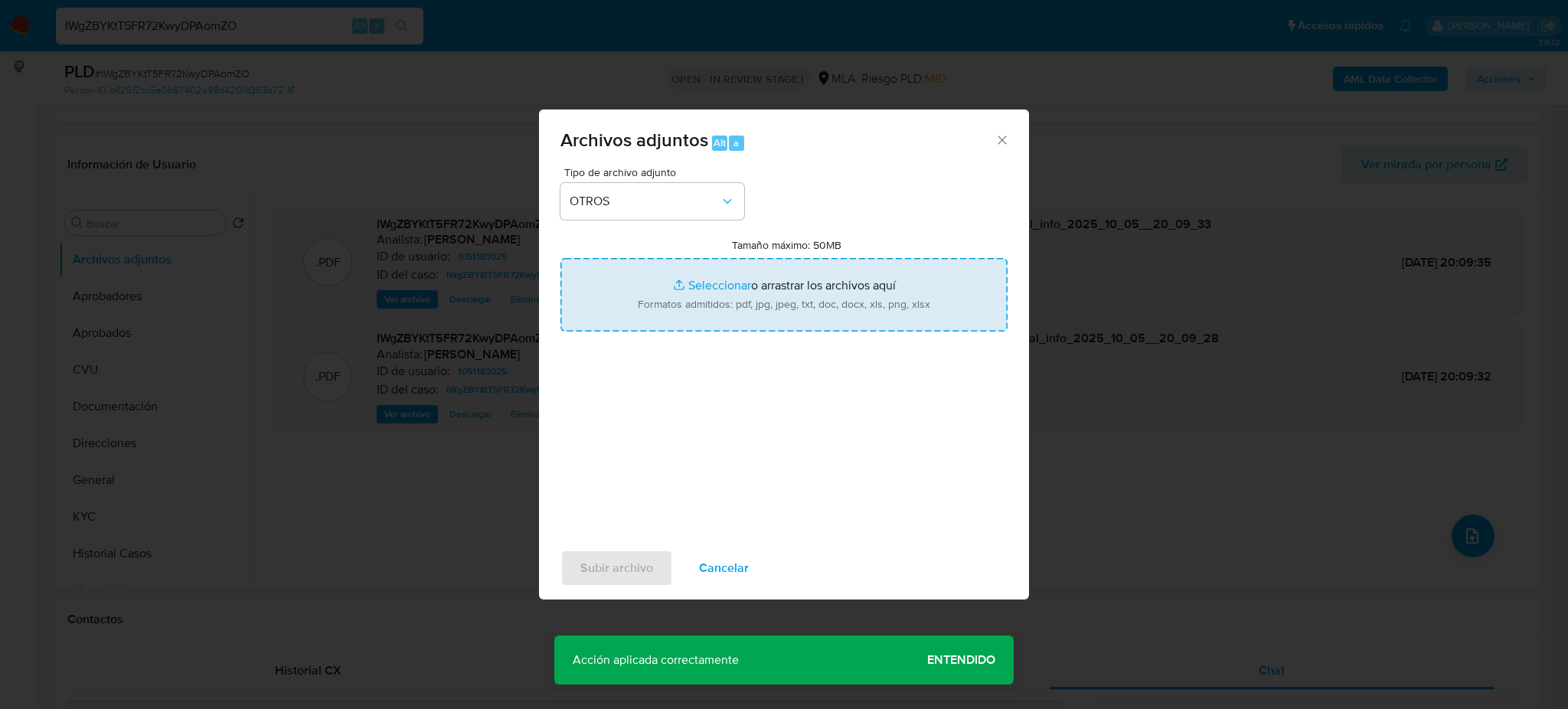
click at [614, 314] on input "Tamaño máximo: 50MB Seleccionar archivos" at bounding box center [784, 295] width 447 height 74
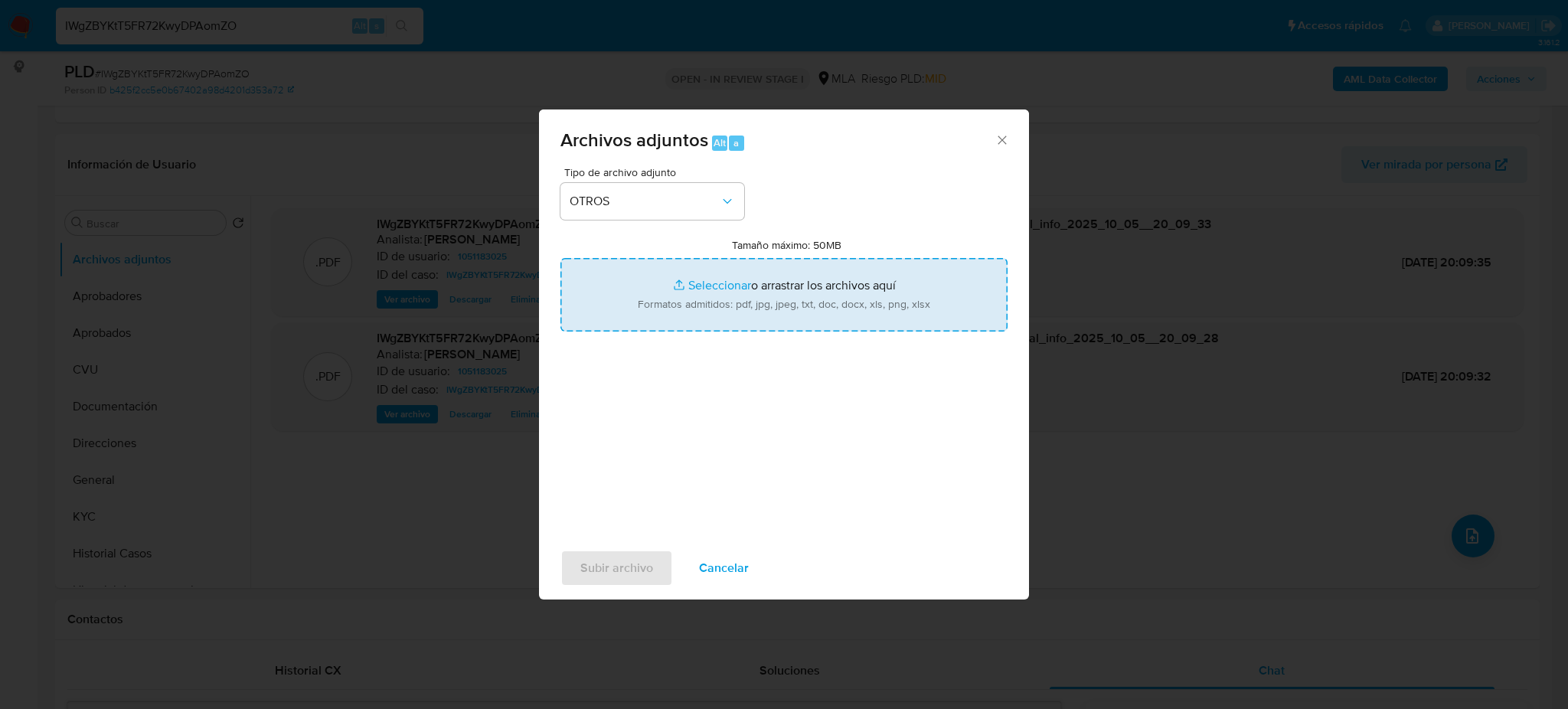
type input "C:\fakepath\Caselog IWgZBYKtT5FR72KwyDPAomZO_2025_09_17_19_23_19.docx"
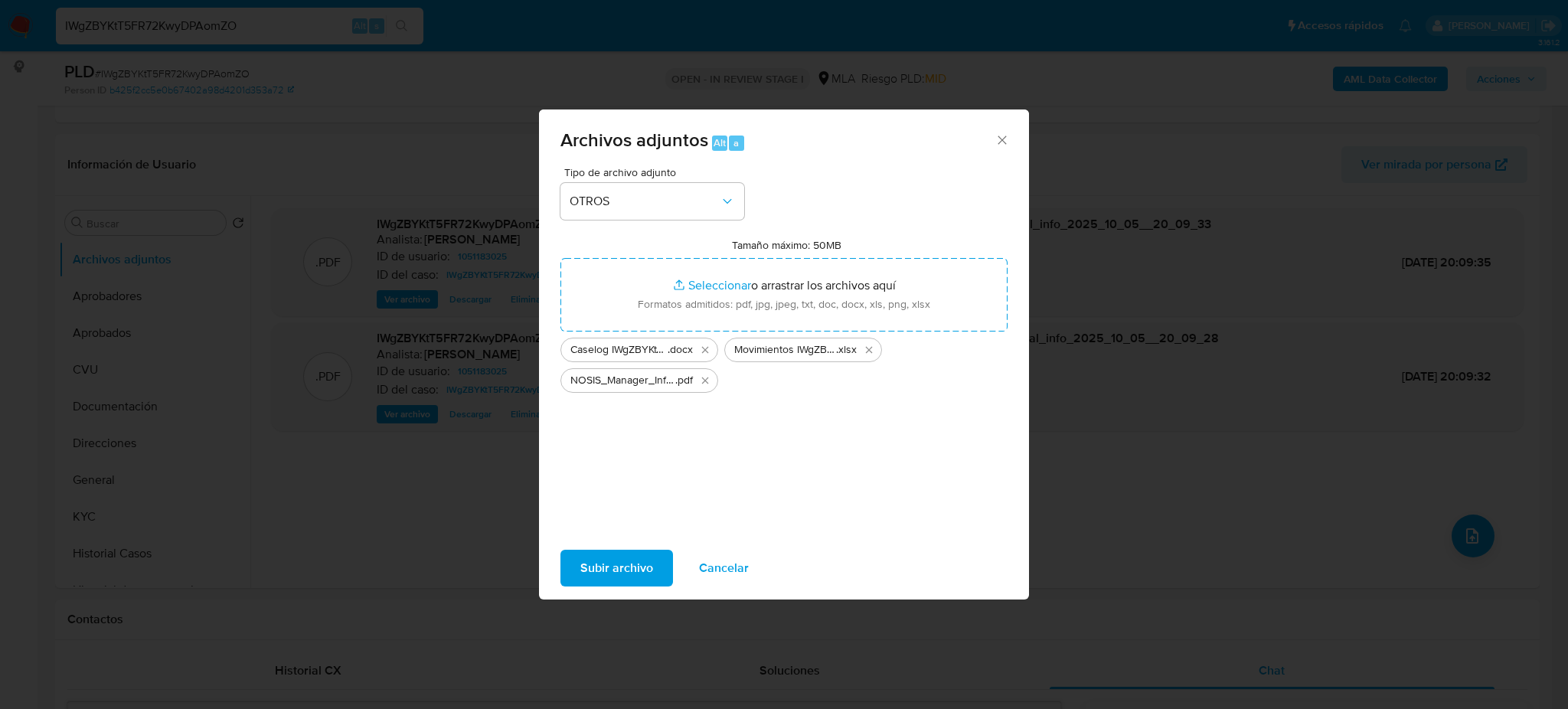
drag, startPoint x: 614, startPoint y: 314, endPoint x: 637, endPoint y: 560, distance: 247.1
click at [637, 560] on span "Subir archivo" at bounding box center [617, 568] width 73 height 34
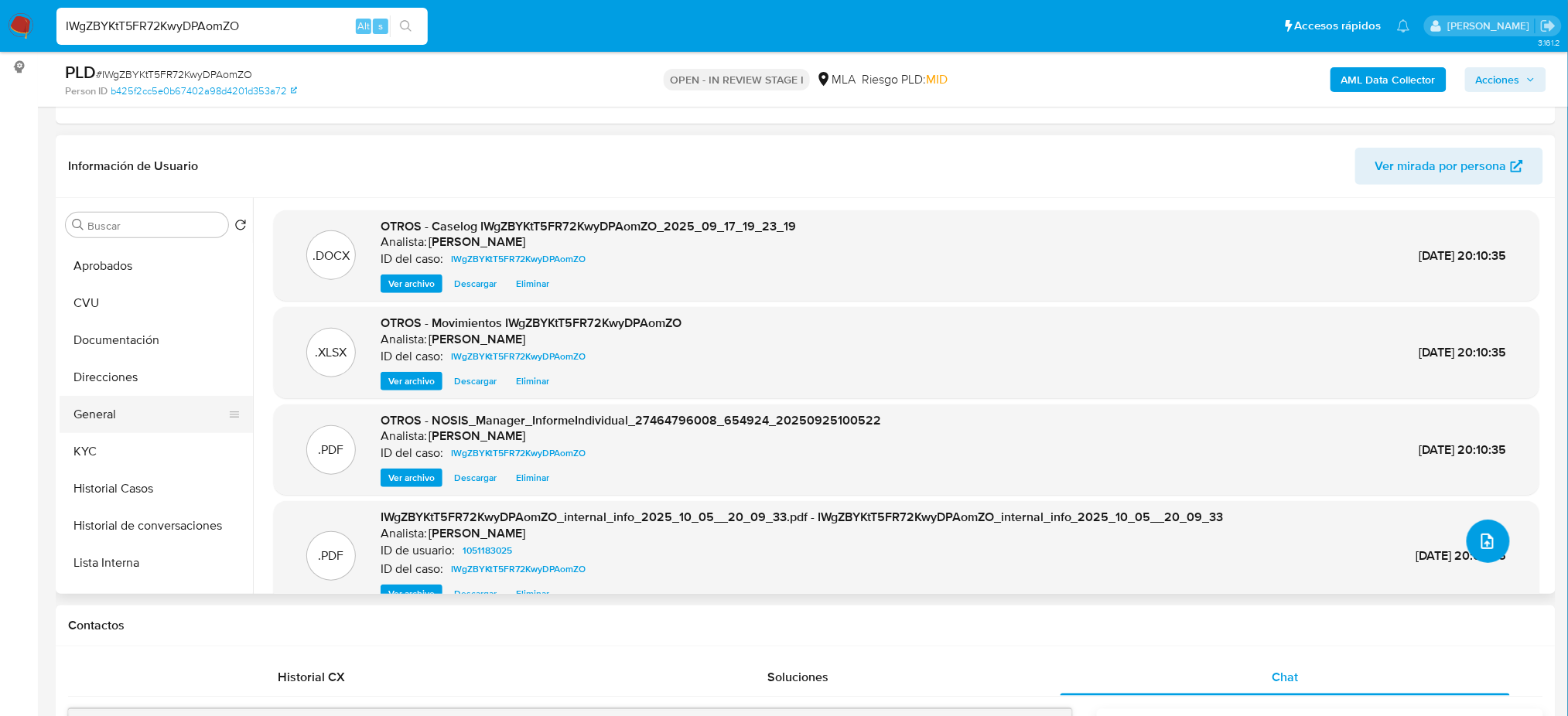
scroll to position [103, 0]
click at [140, 569] on button "Restricciones Nuevo Mundo" at bounding box center [150, 568] width 181 height 37
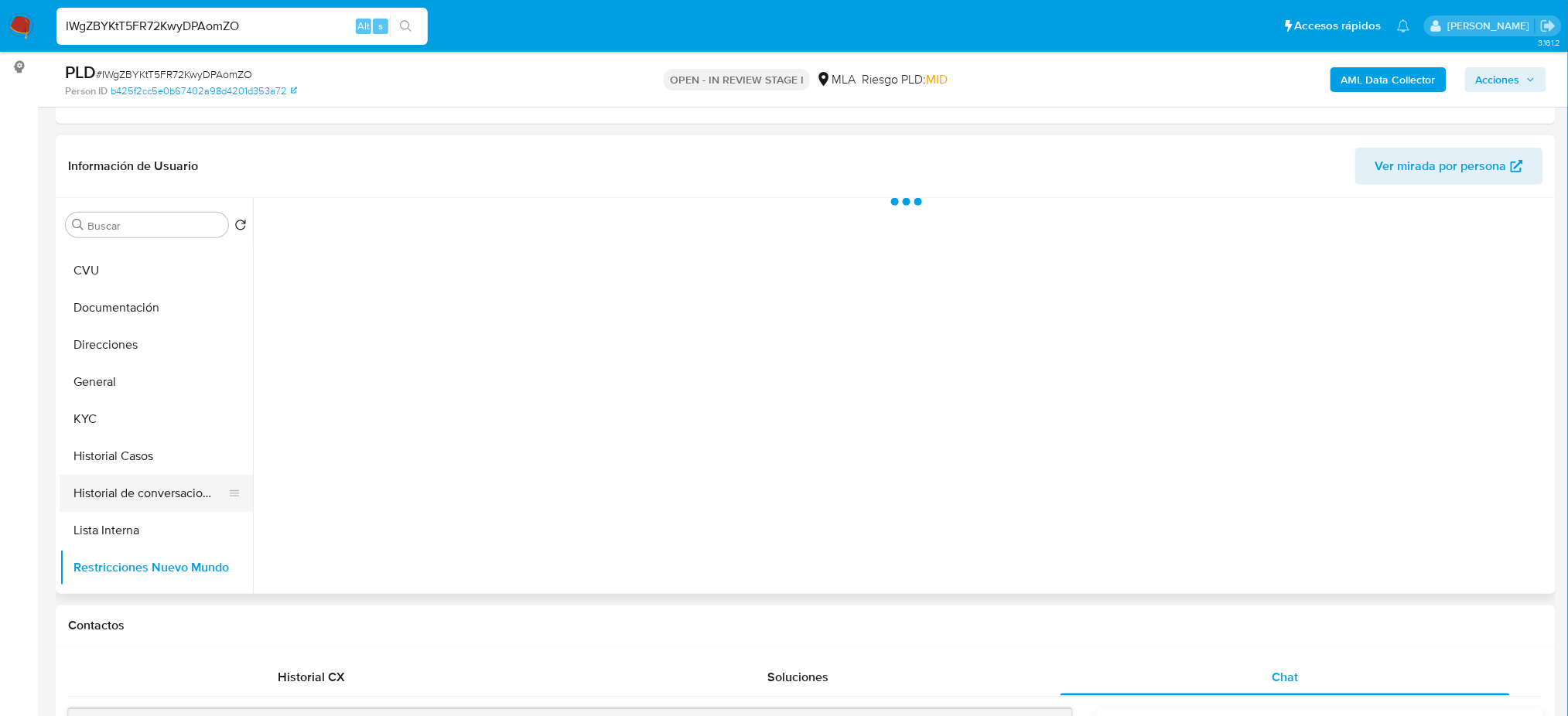
scroll to position [0, 0]
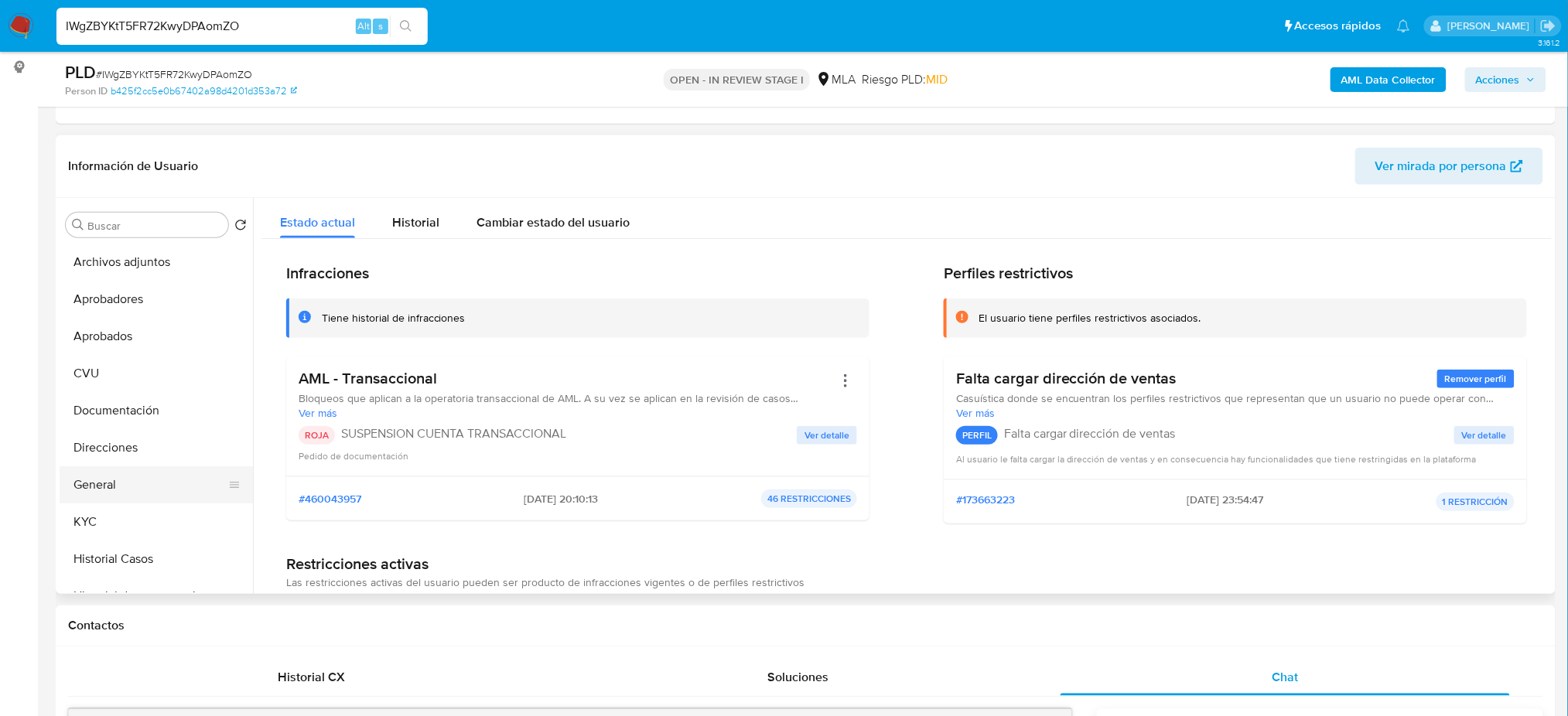
click at [150, 474] on button "General" at bounding box center [150, 485] width 181 height 37
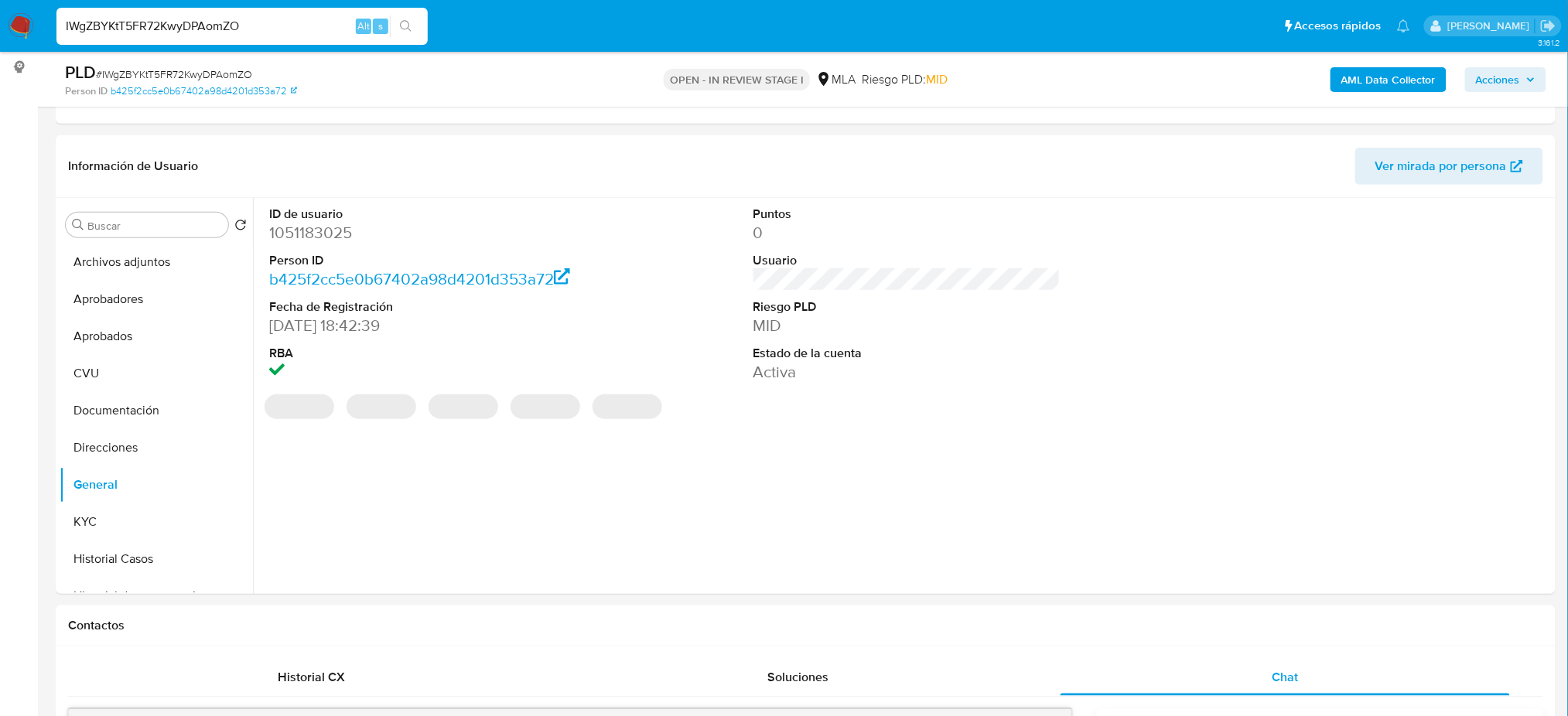
click at [301, 226] on dd "1051183025" at bounding box center [423, 232] width 307 height 22
copy dd "1051183025"
click at [1502, 83] on span "Acciones" at bounding box center [1498, 79] width 44 height 25
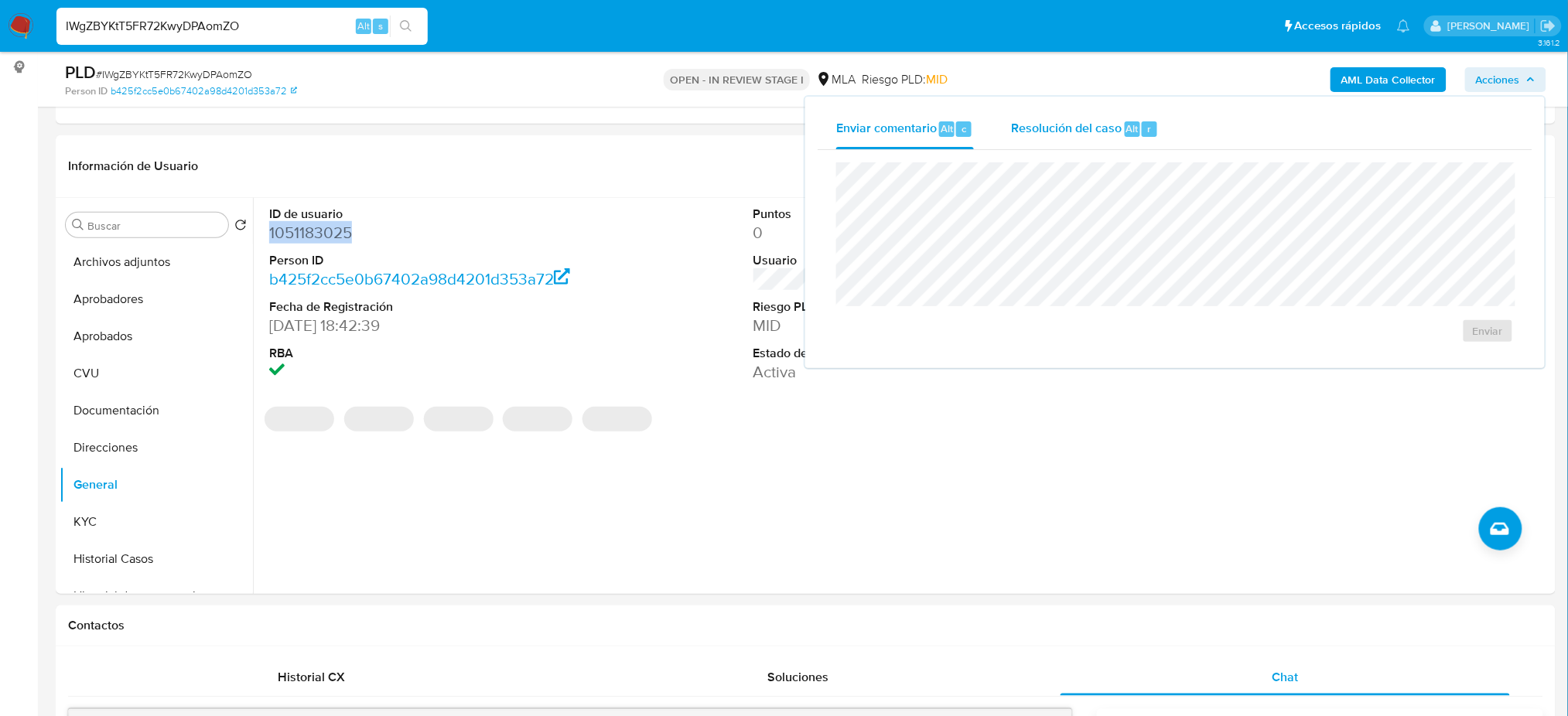
click at [1028, 131] on span "Resolución del caso" at bounding box center [1066, 128] width 111 height 18
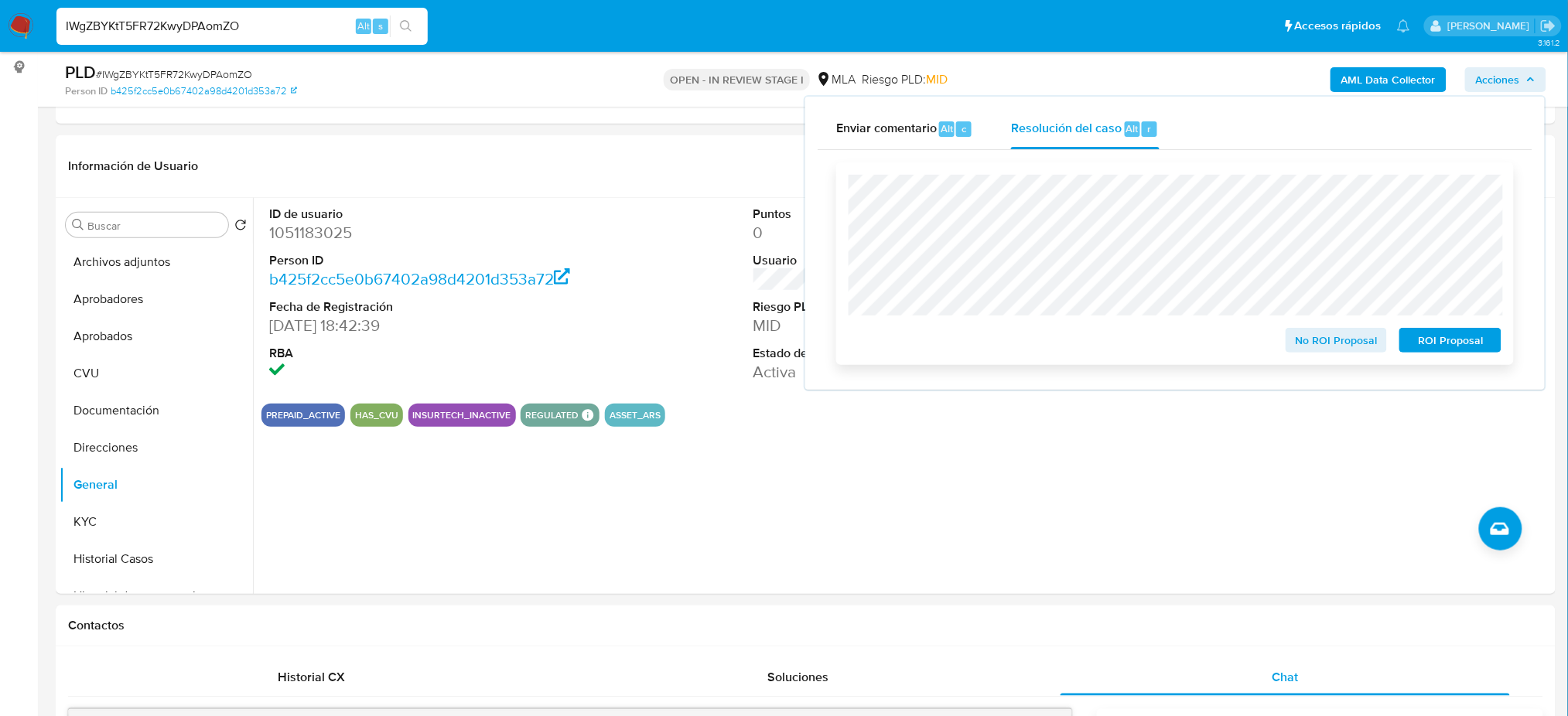
click at [1482, 336] on span "ROI Proposal" at bounding box center [1450, 340] width 80 height 22
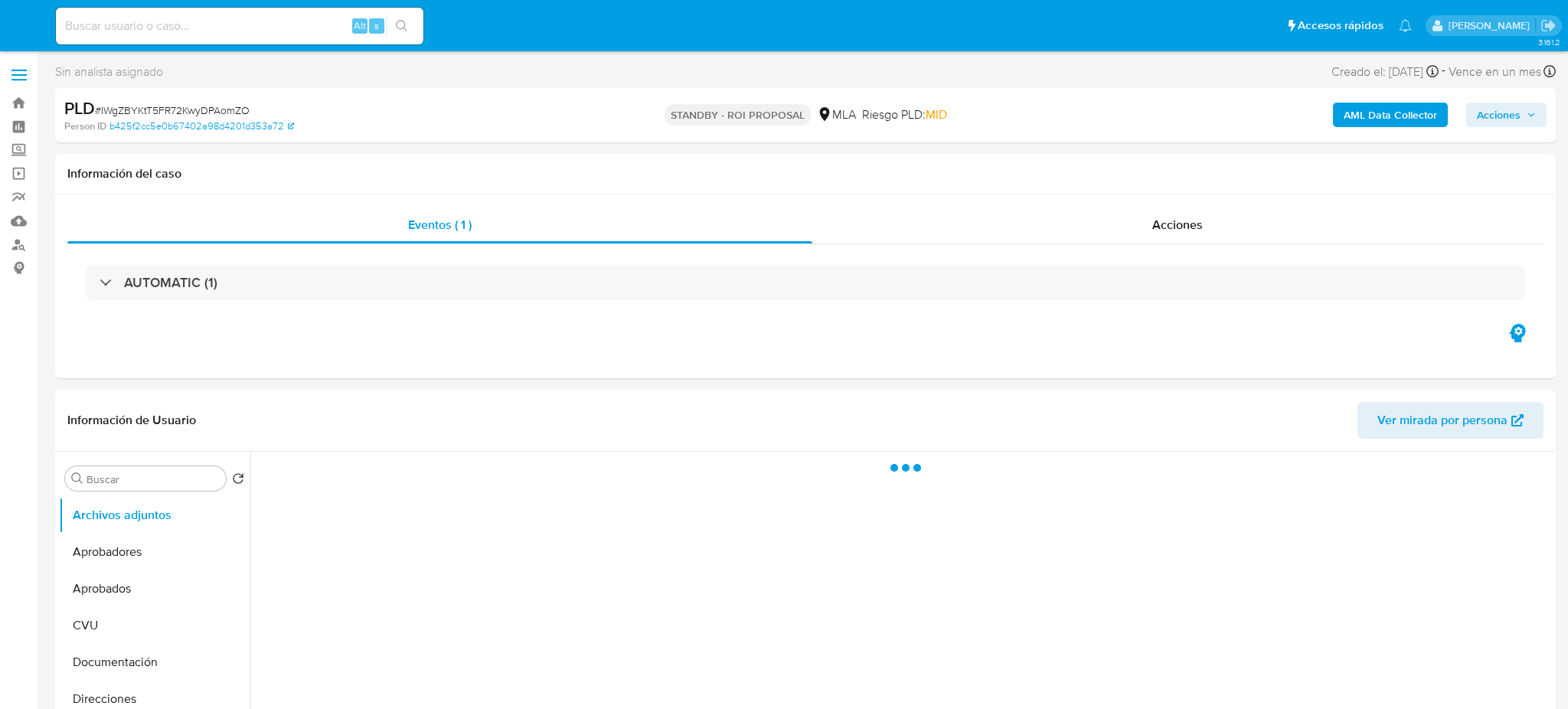
select select "10"
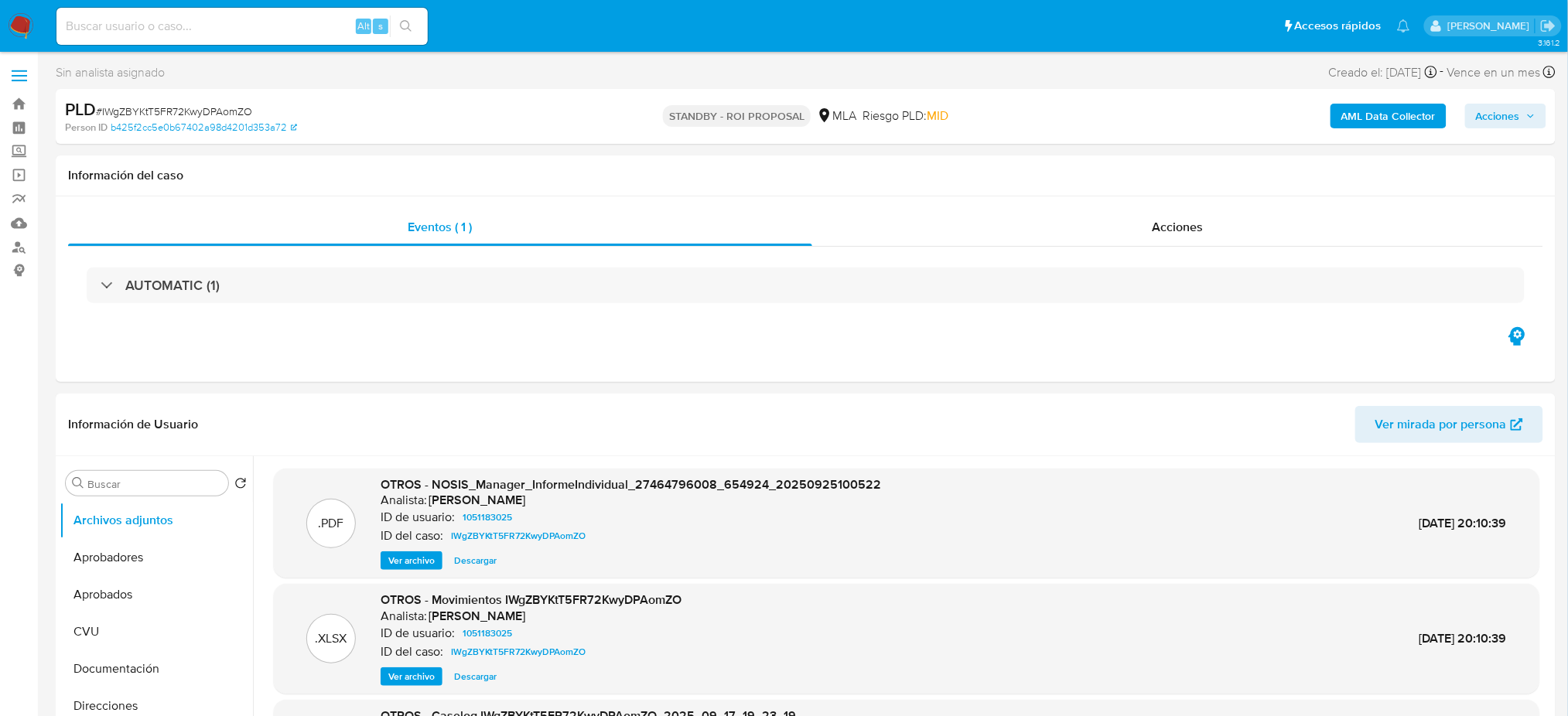
click at [172, 25] on input at bounding box center [242, 26] width 371 height 20
paste input "RAIJAElawQNXGLGsp5w3aEFV"
type input "RAIJAElawQNXGLGsp5w3aEFV"
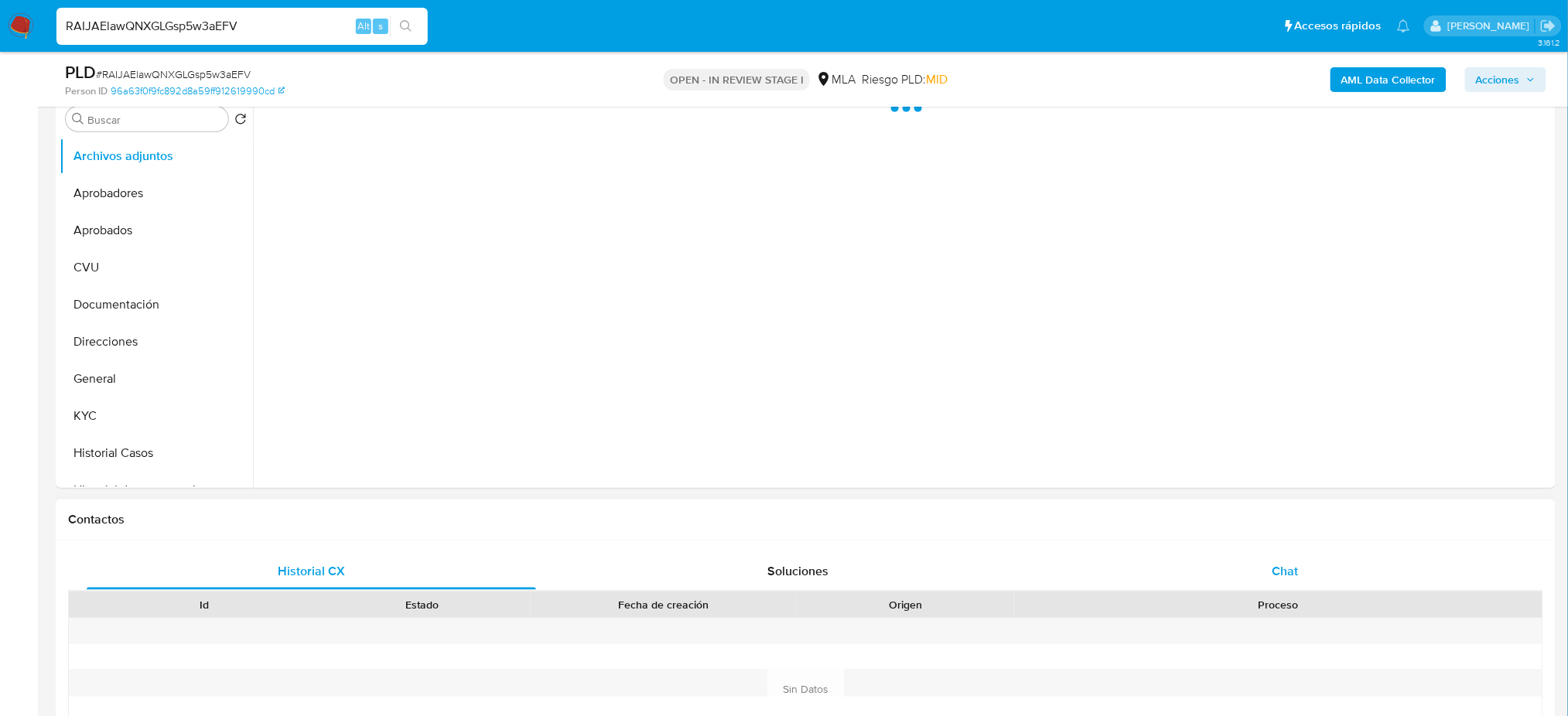
click at [1325, 569] on div "Chat" at bounding box center [1285, 572] width 449 height 37
select select "10"
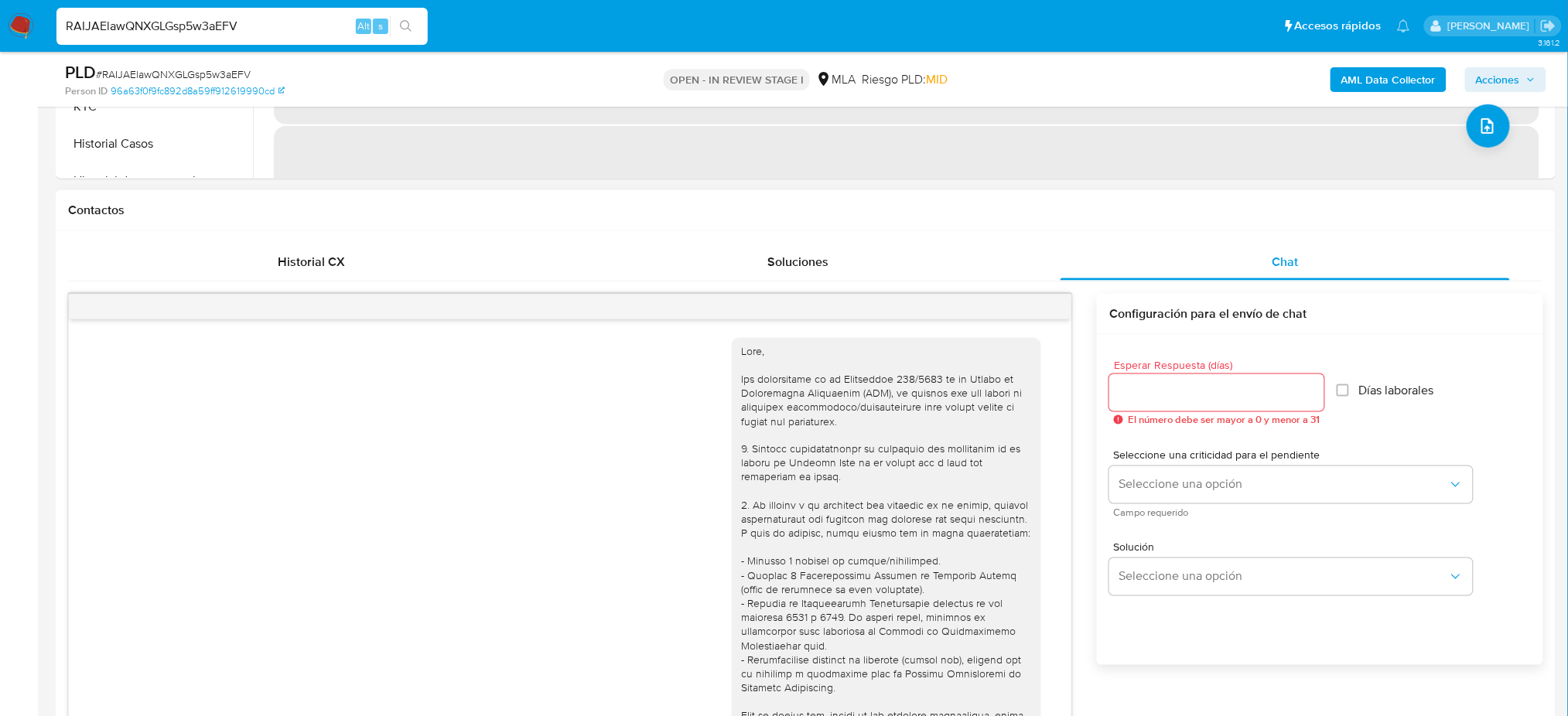
scroll to position [810, 0]
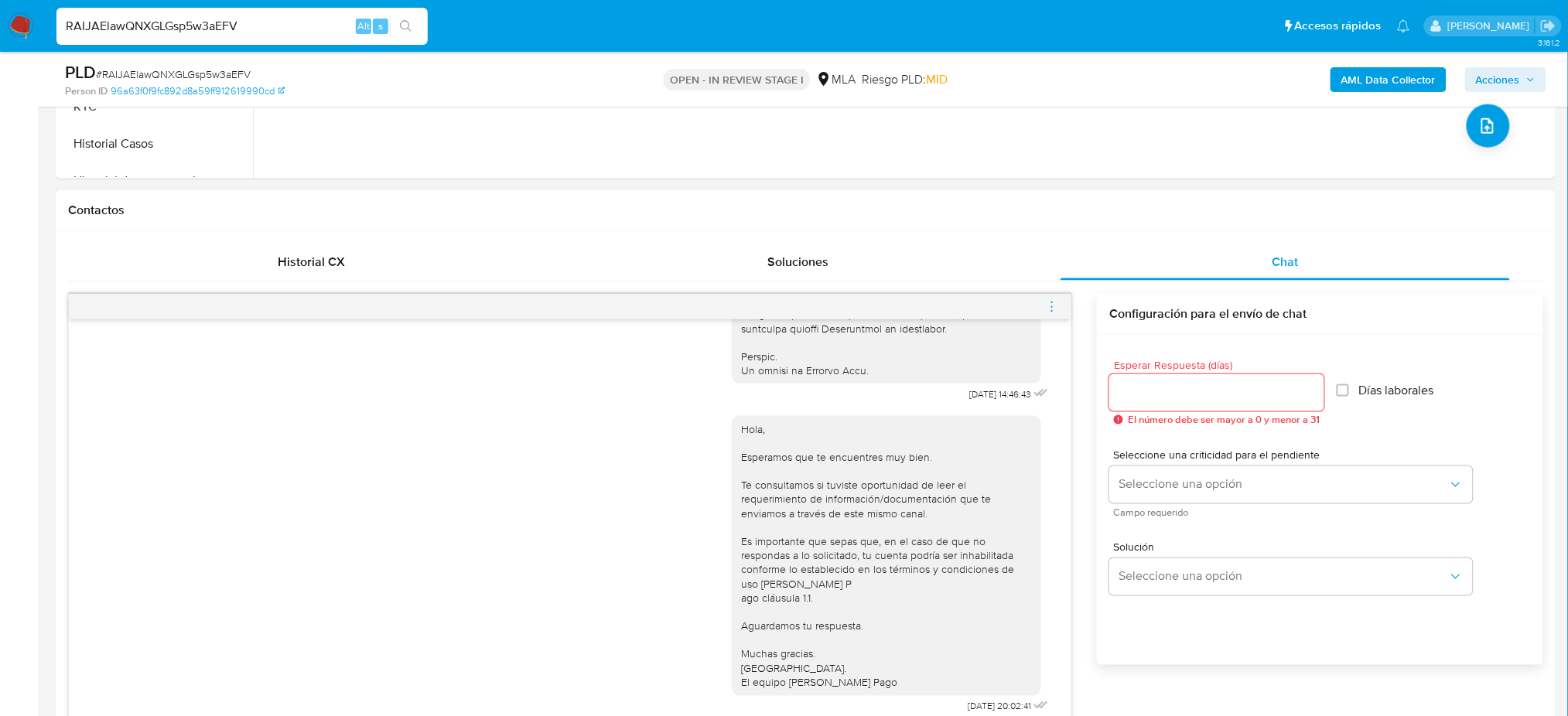
click at [1045, 307] on icon "menu-action" at bounding box center [1052, 307] width 14 height 14
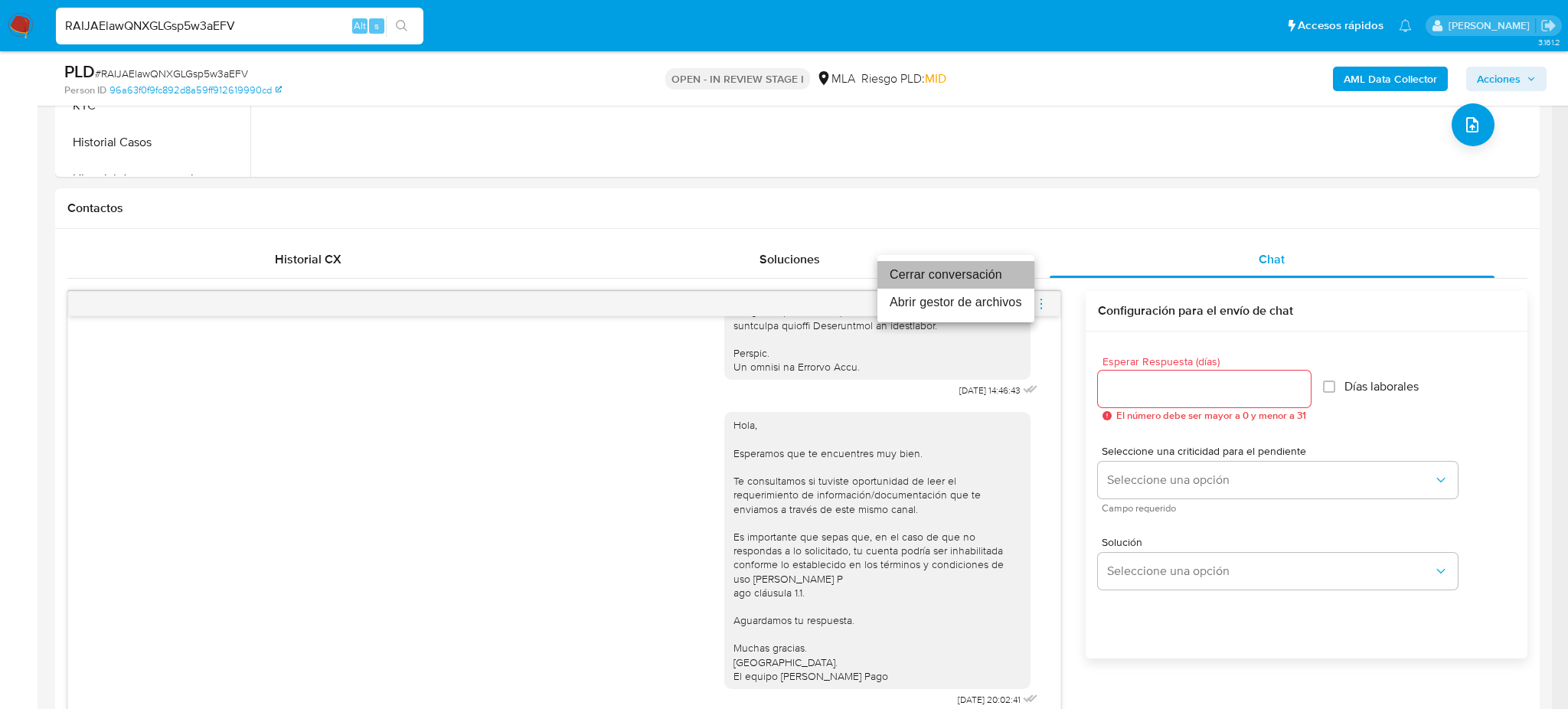
click at [942, 268] on li "Cerrar conversación" at bounding box center [956, 275] width 157 height 27
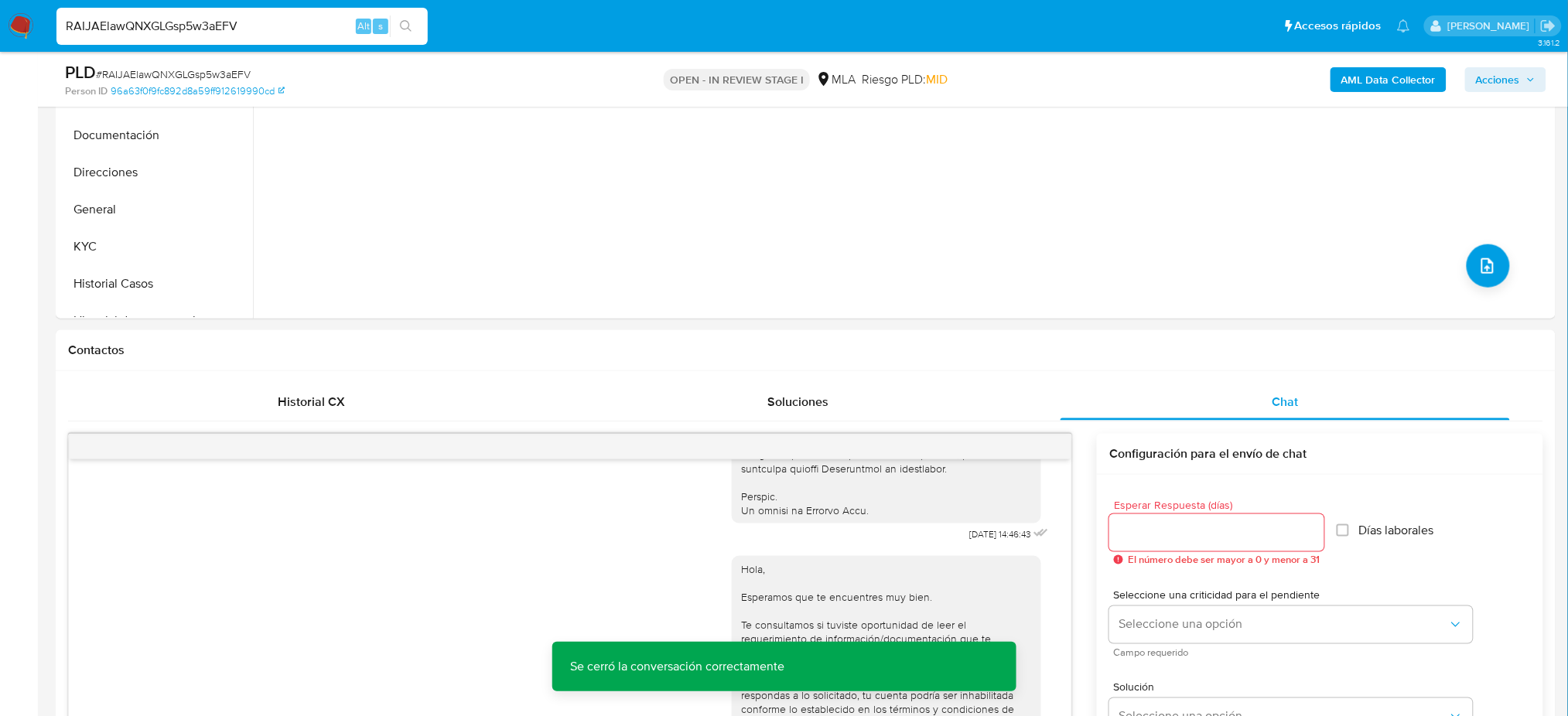
scroll to position [103, 0]
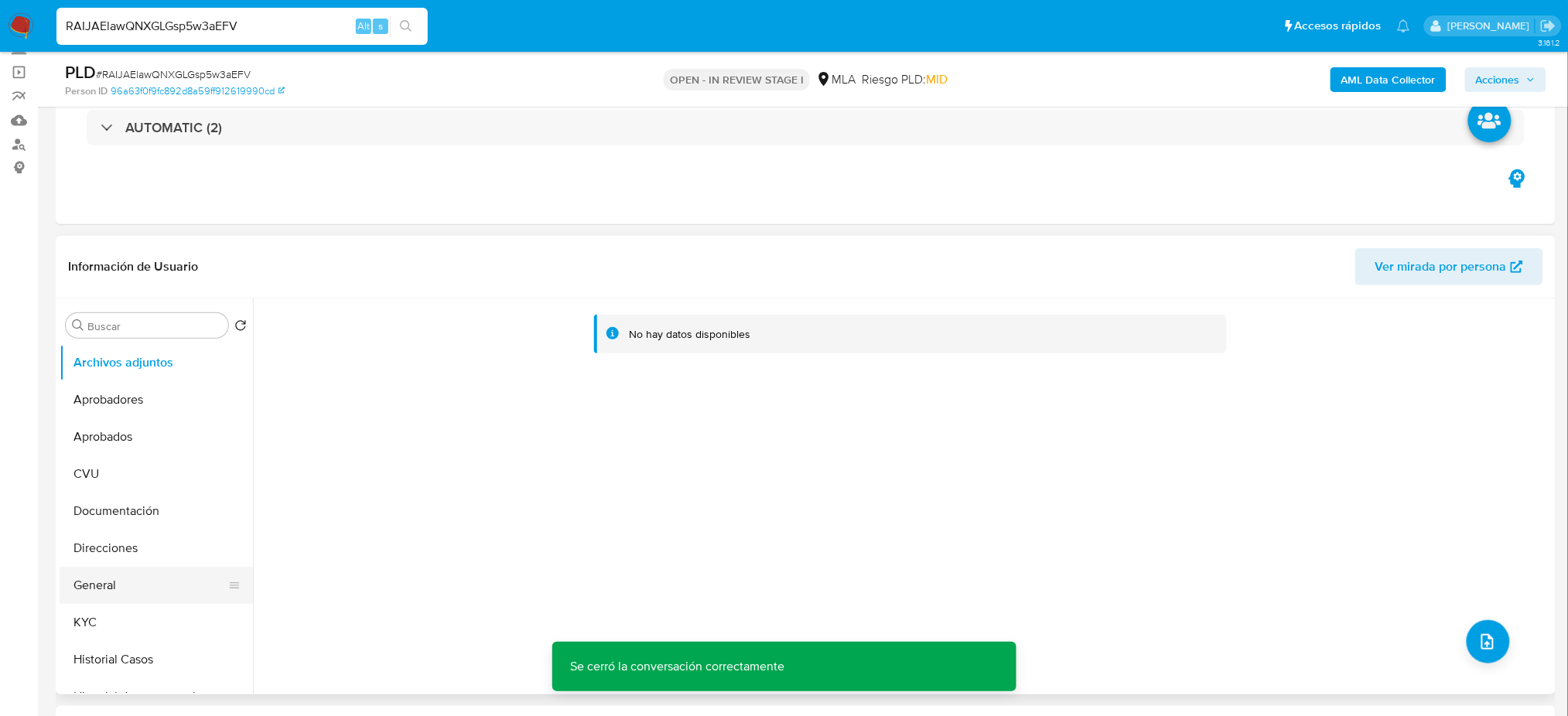
click at [132, 579] on button "General" at bounding box center [150, 586] width 181 height 37
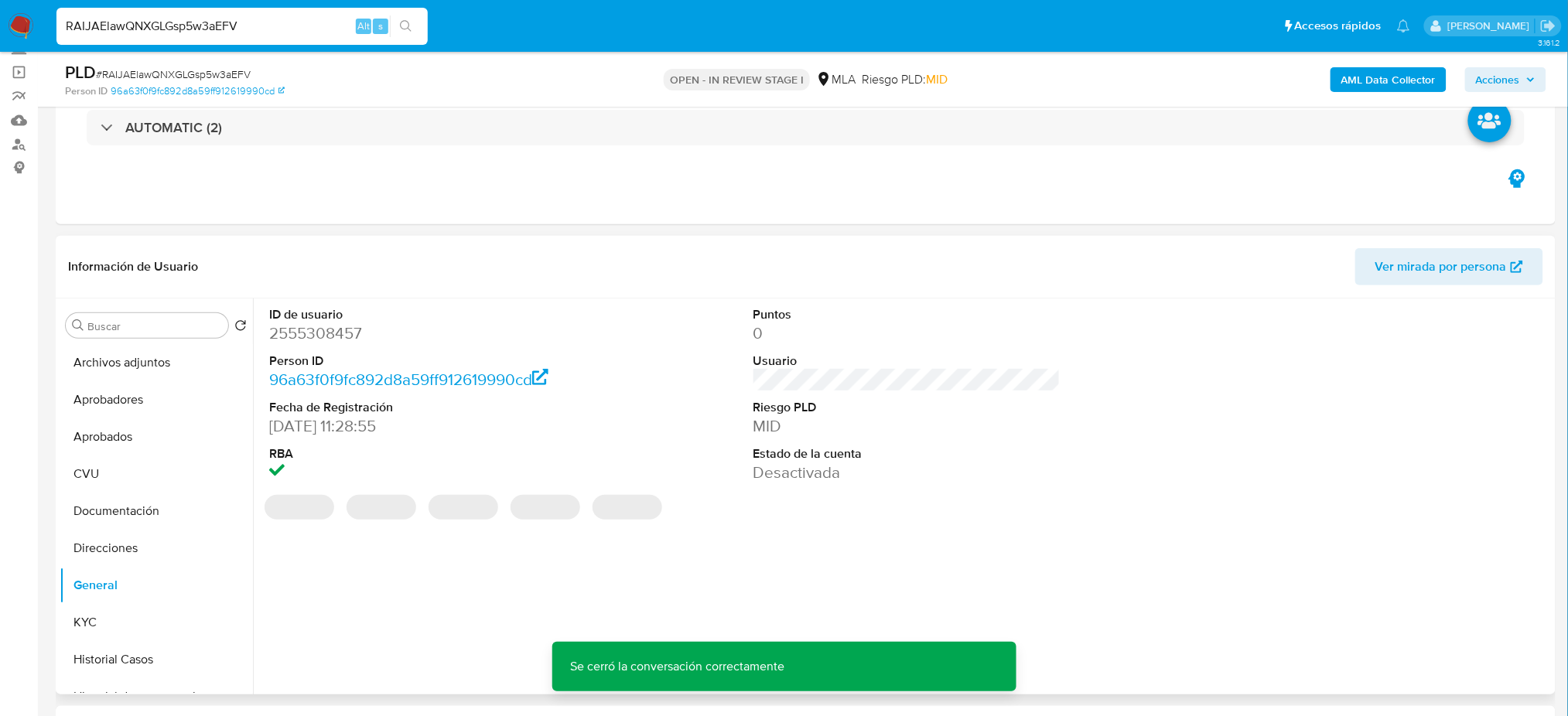
click at [293, 328] on dd "2555308457" at bounding box center [423, 333] width 307 height 22
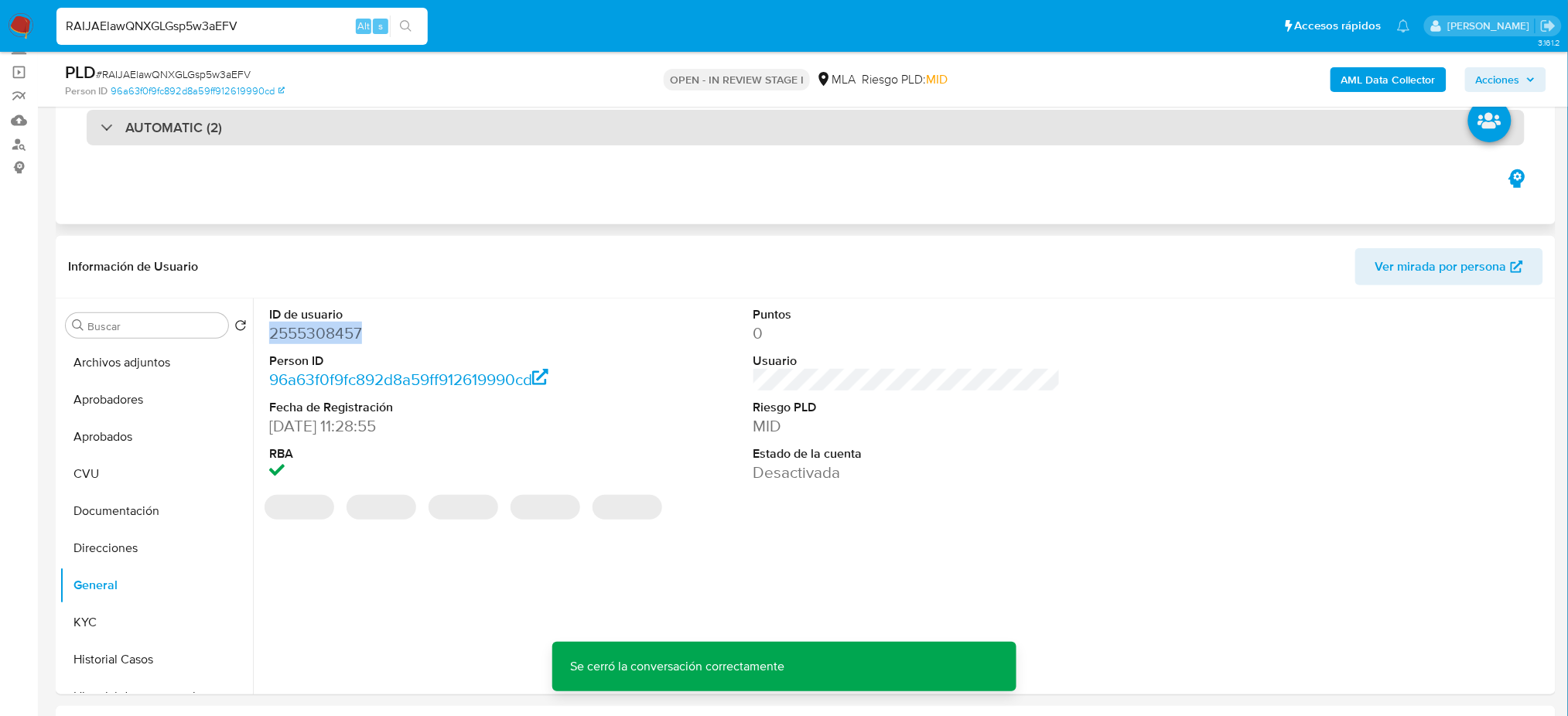
copy dd "2555308457"
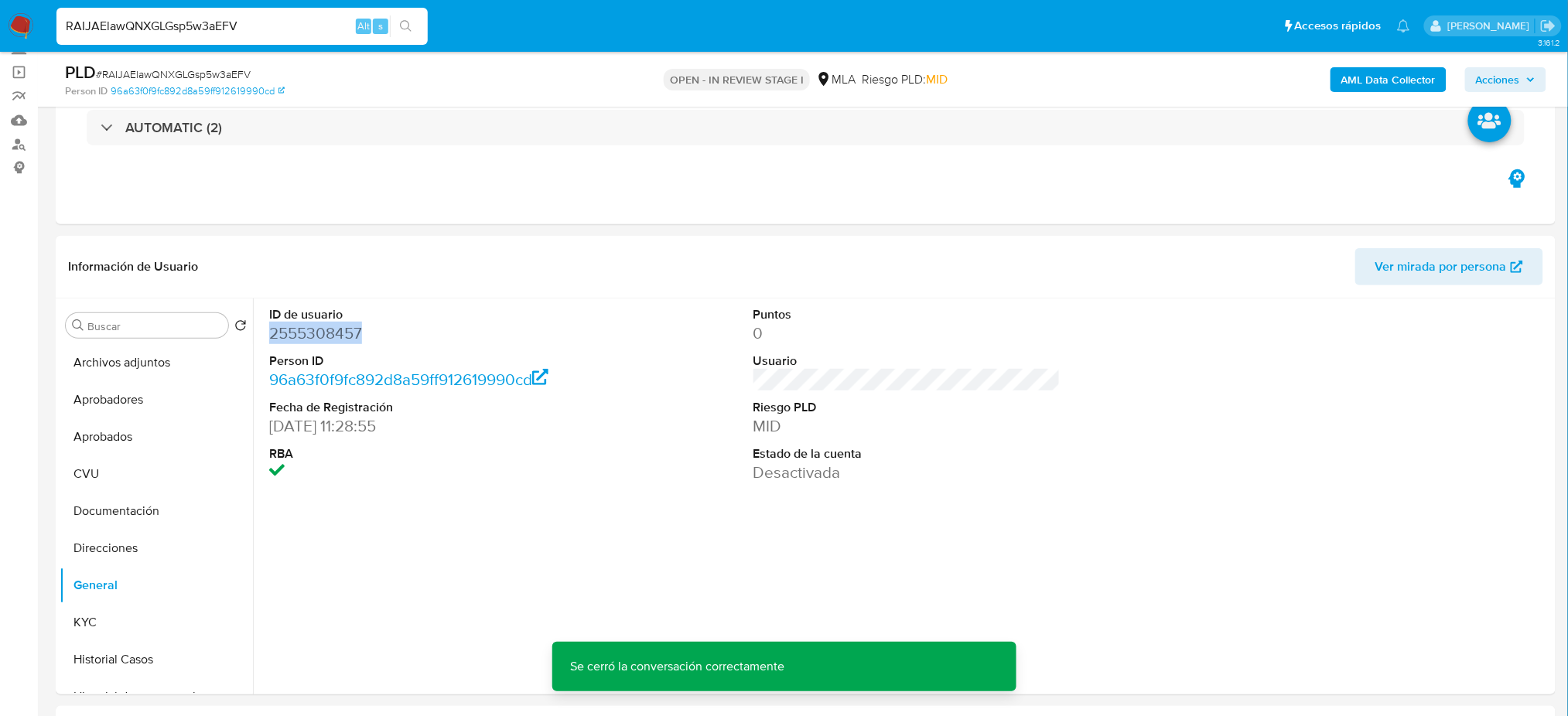
click at [1405, 68] on b "AML Data Collector" at bounding box center [1388, 79] width 95 height 25
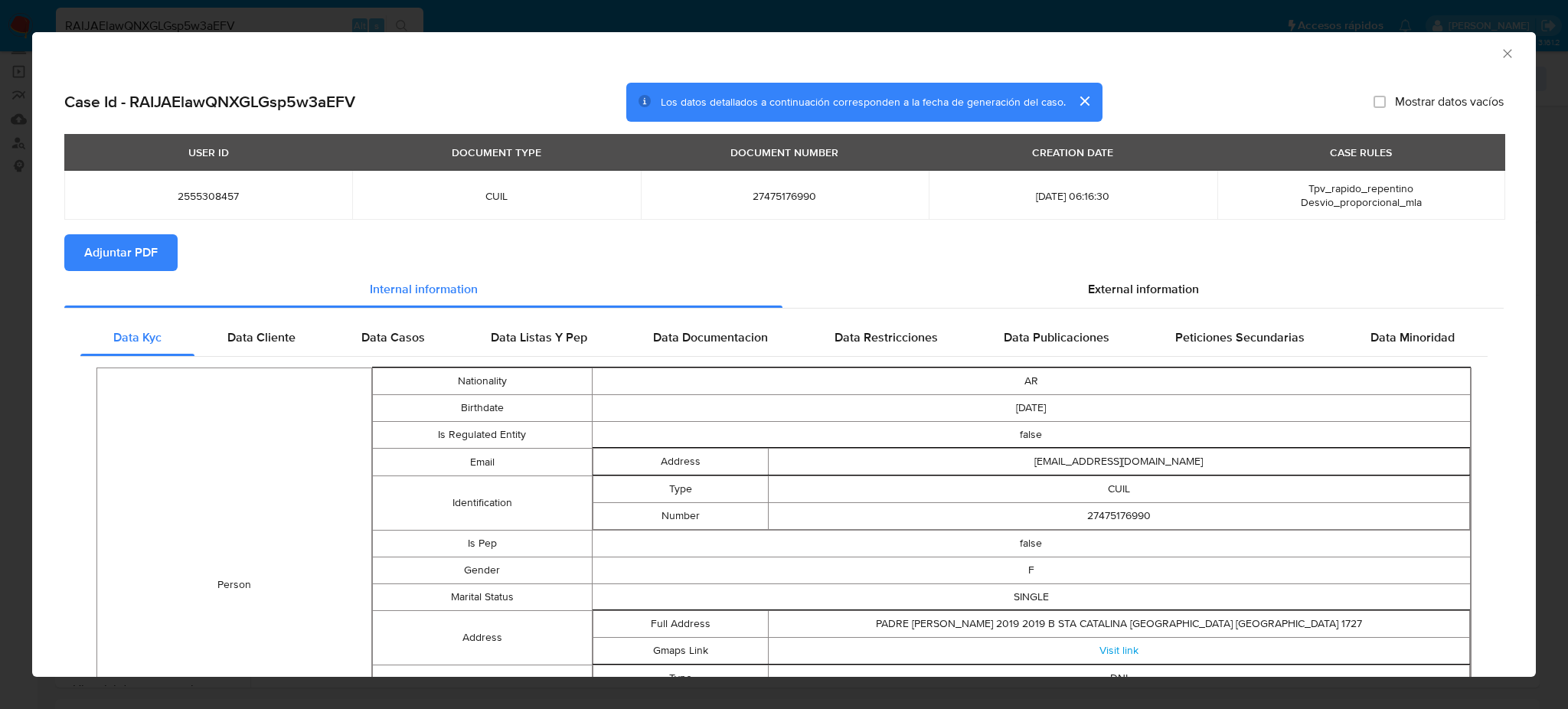
click at [107, 240] on span "Adjuntar PDF" at bounding box center [121, 252] width 74 height 34
click at [1500, 48] on icon "Cerrar ventana" at bounding box center [1507, 53] width 15 height 15
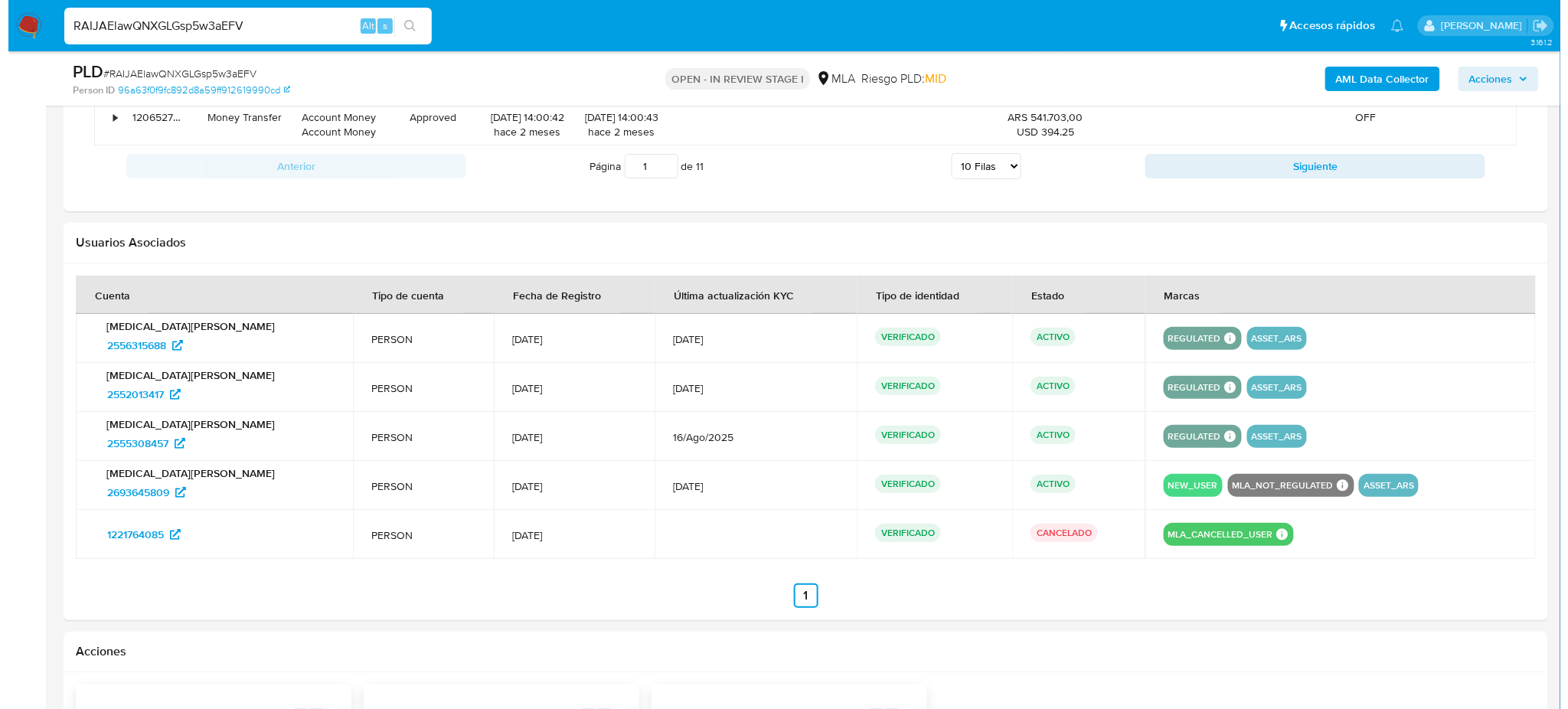
scroll to position [2348, 0]
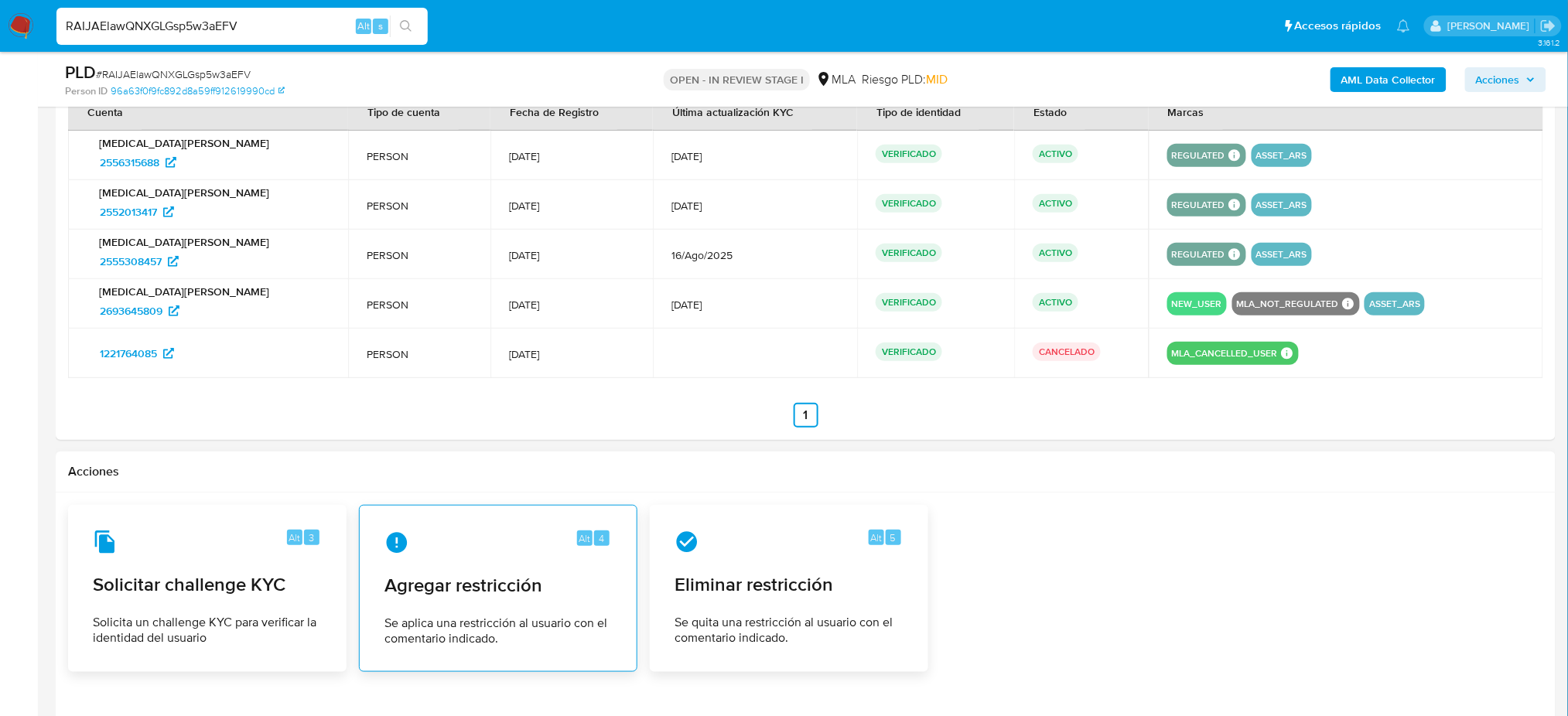
click at [481, 599] on div "Alt 4 Agregar restricción Se aplica una restricción al usuario con el comentari…" at bounding box center [498, 588] width 252 height 141
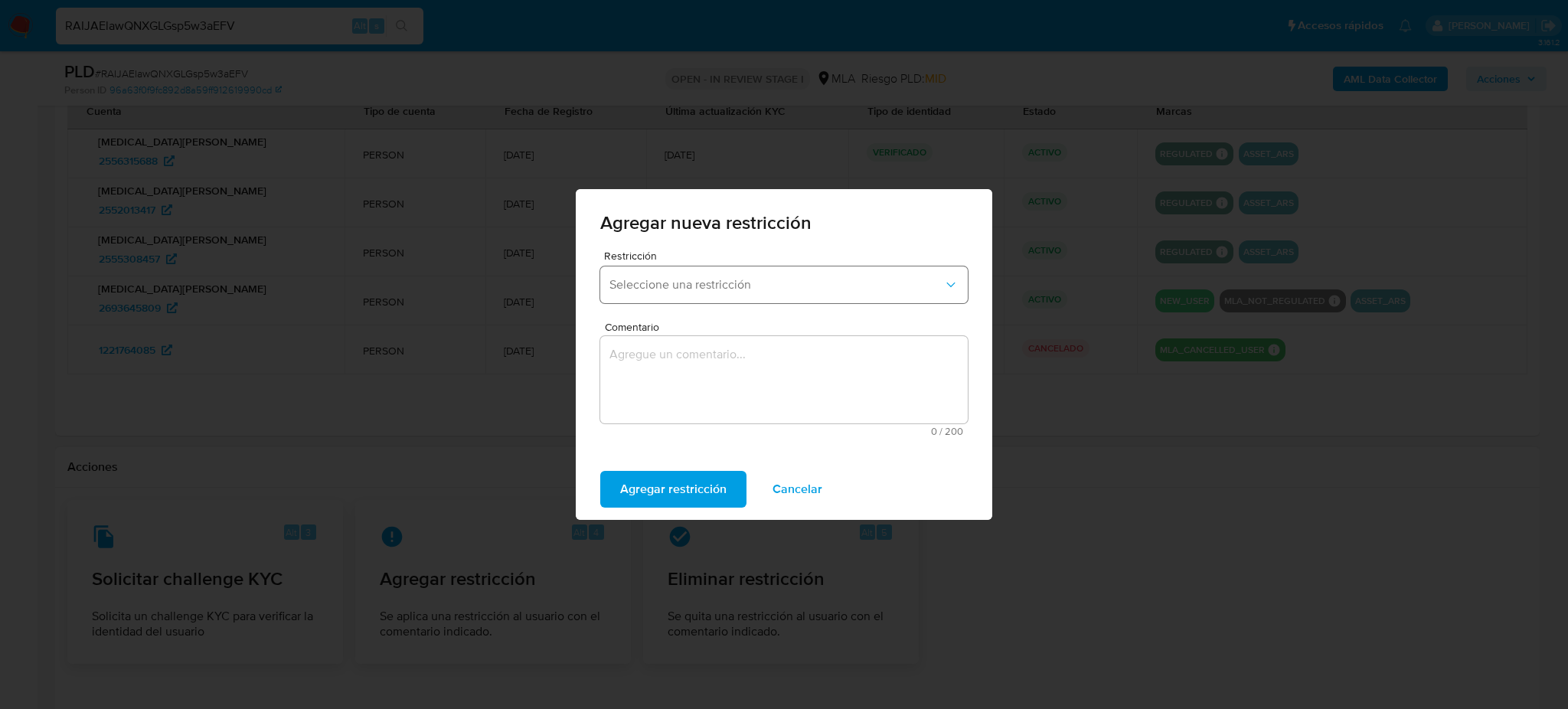
click at [687, 282] on span "Seleccione una restricción" at bounding box center [776, 284] width 334 height 15
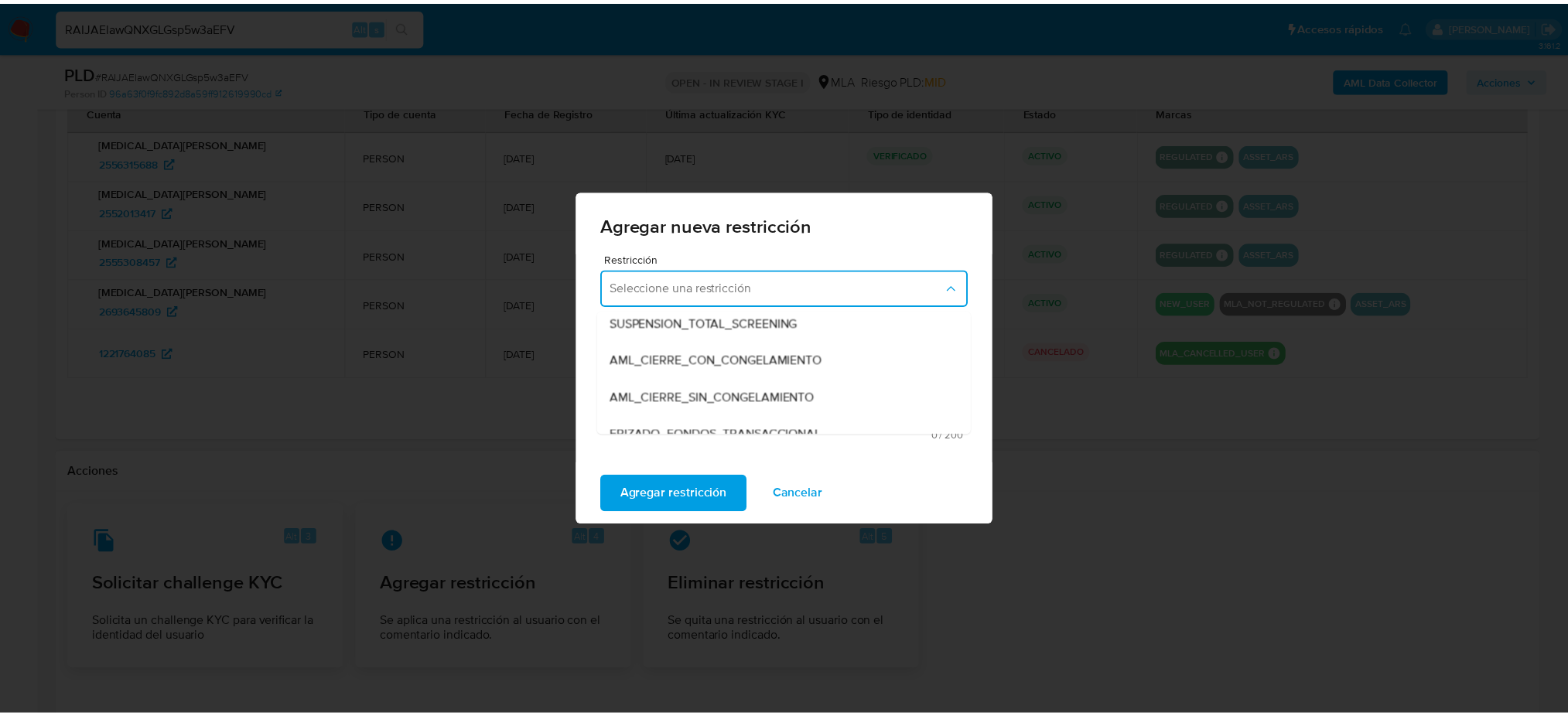
scroll to position [205, 0]
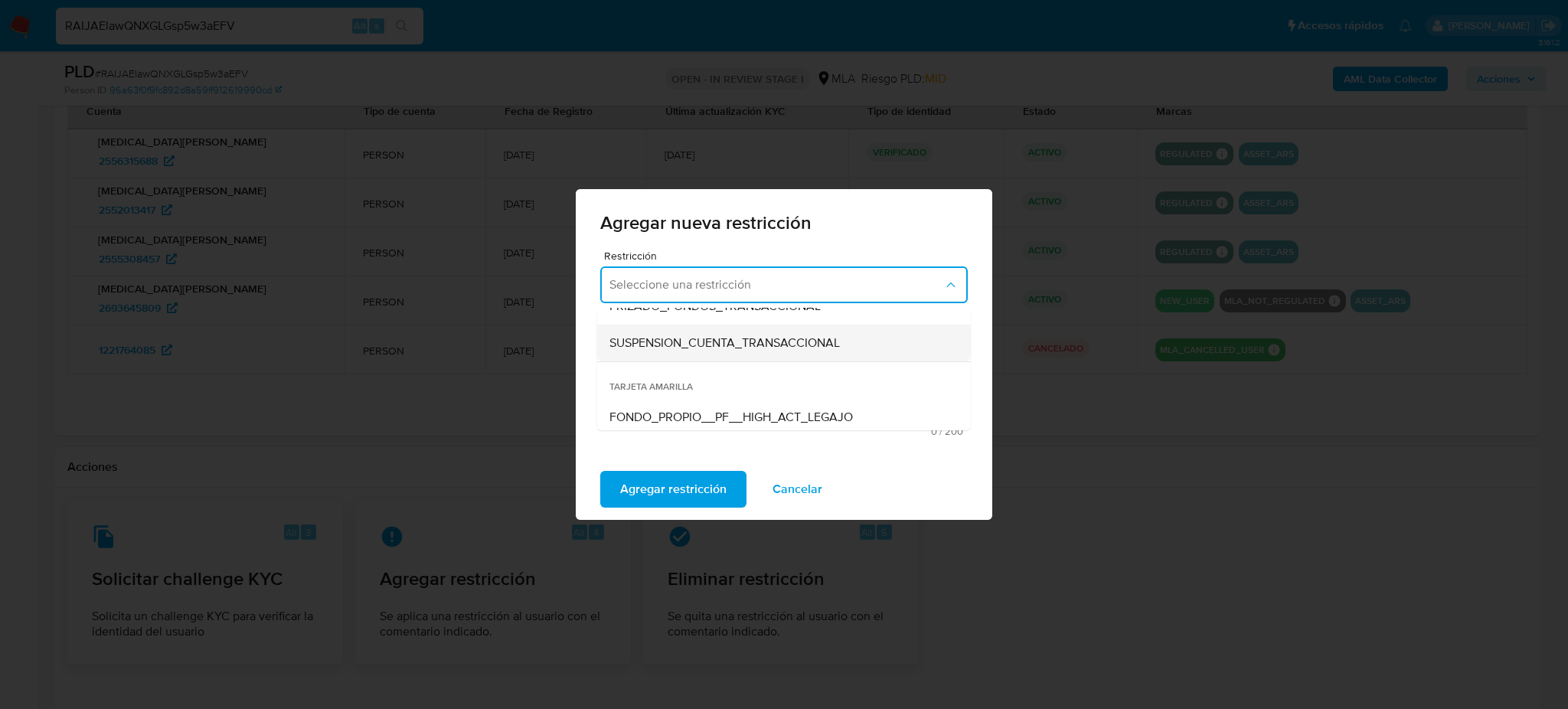
click at [667, 352] on div "SUSPENSION_CUENTA_TRANSACCIONAL" at bounding box center [779, 343] width 340 height 37
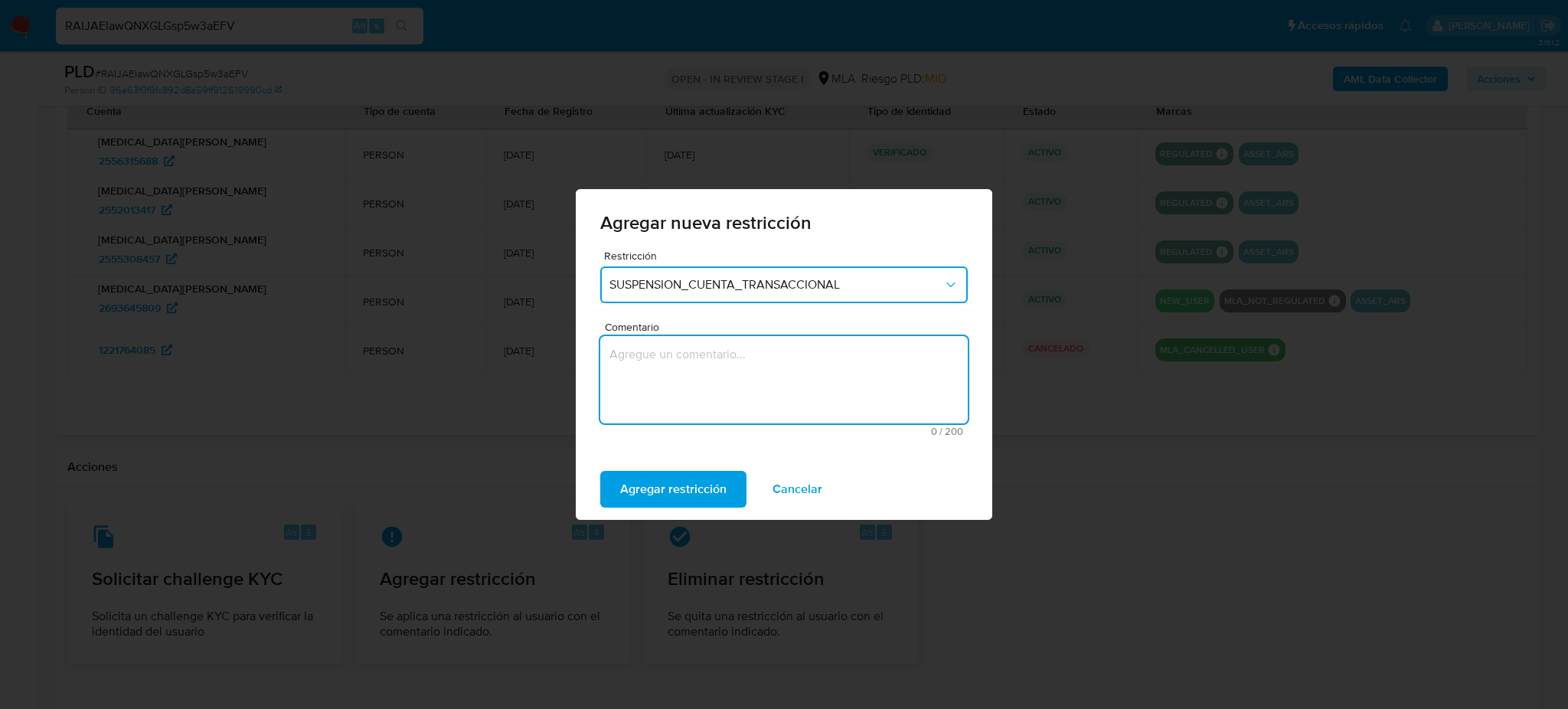
click at [683, 391] on textarea "Comentario" at bounding box center [783, 380] width 368 height 87
type textarea "AML"
click at [680, 482] on span "Agregar restricción" at bounding box center [673, 489] width 107 height 34
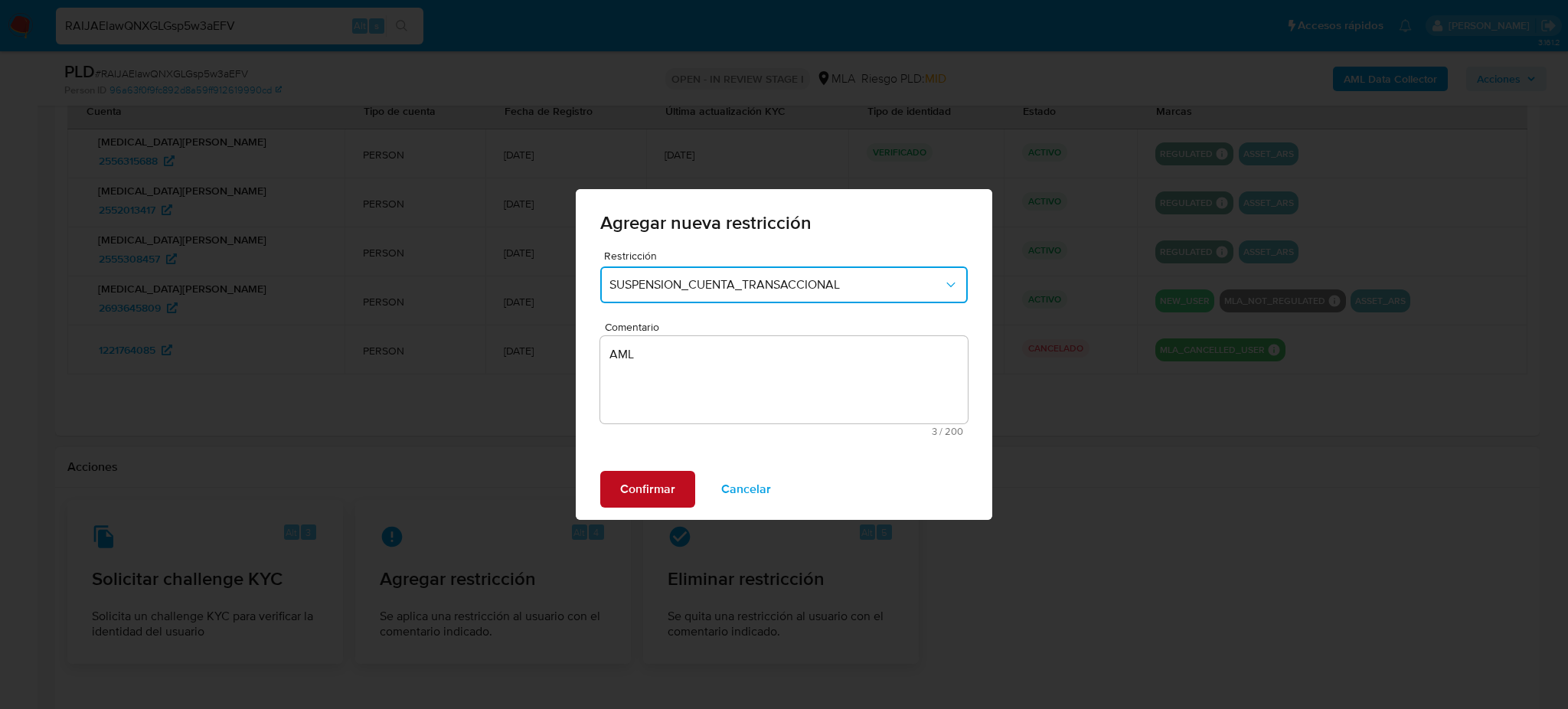
click at [665, 485] on span "Confirmar" at bounding box center [647, 489] width 55 height 34
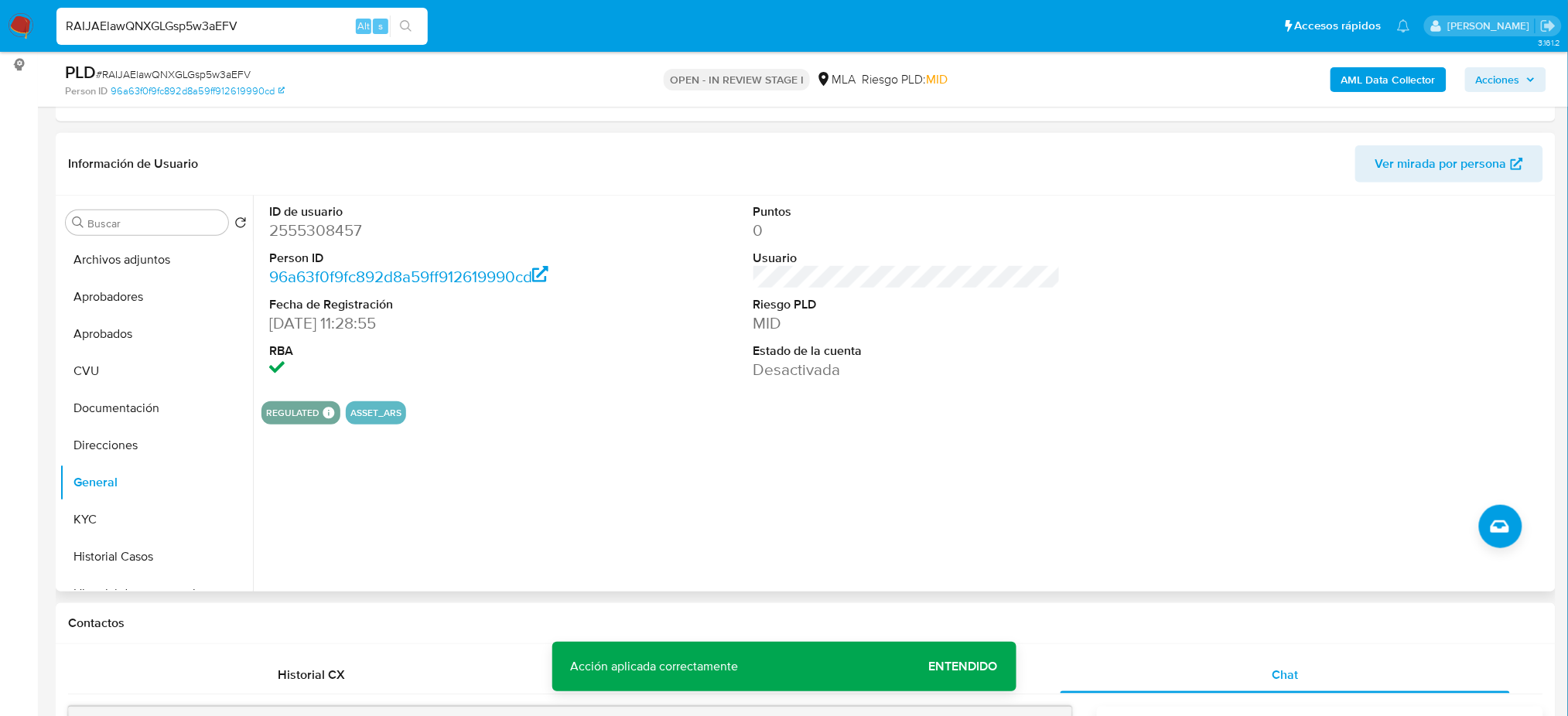
click at [302, 231] on dd "2555308457" at bounding box center [423, 230] width 307 height 22
copy dd "2555308457"
click at [142, 248] on button "Archivos adjuntos" at bounding box center [150, 260] width 181 height 37
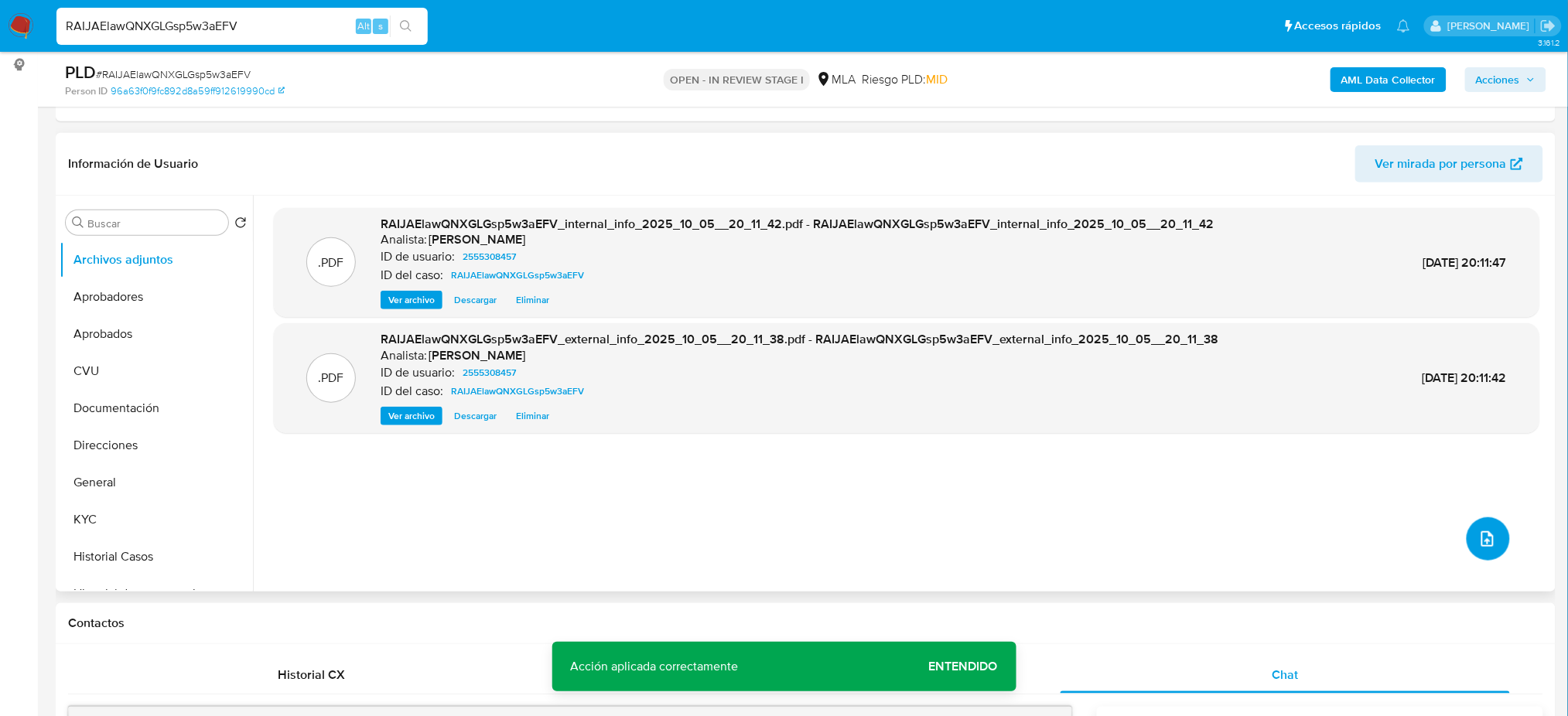
click at [1492, 539] on button "upload-file" at bounding box center [1489, 540] width 44 height 44
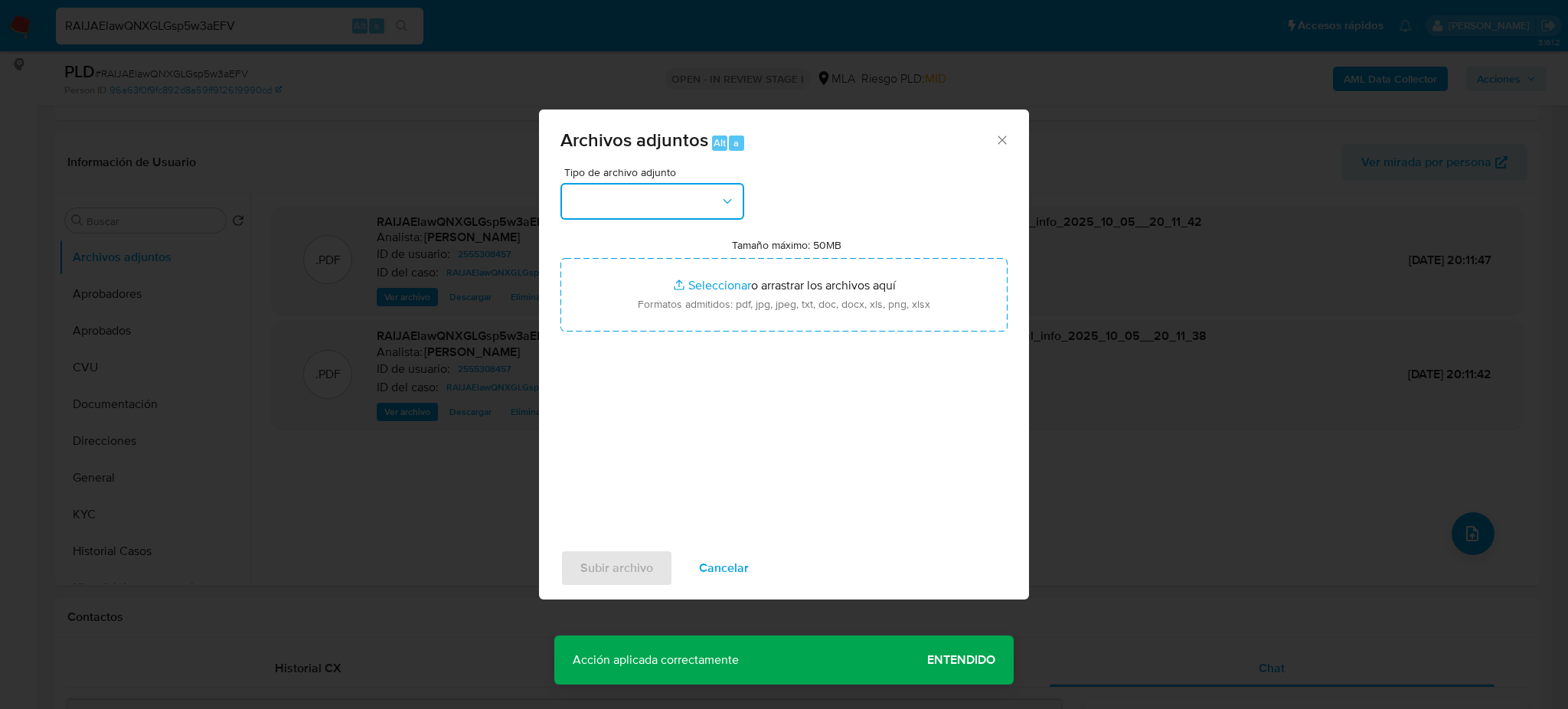
click at [689, 203] on button "button" at bounding box center [652, 201] width 183 height 37
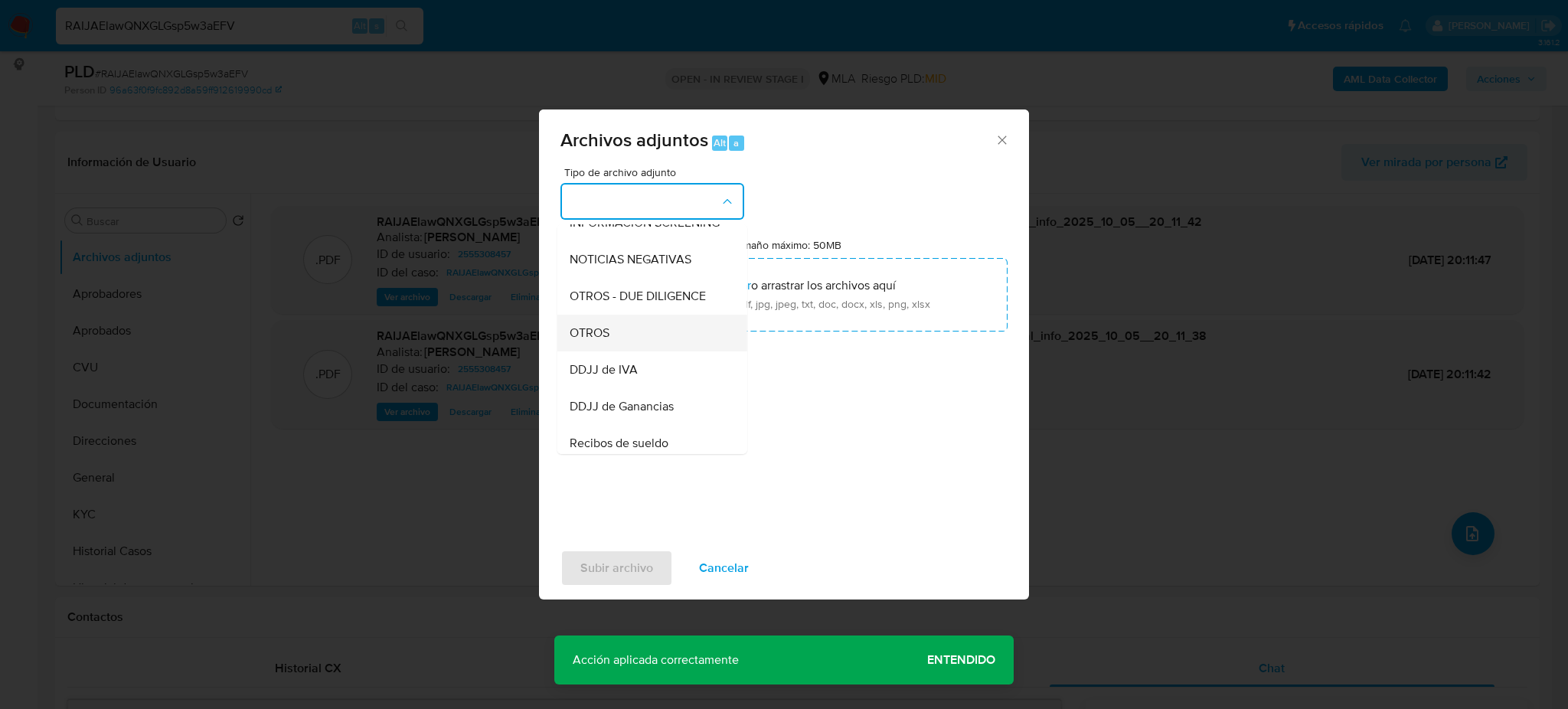
click at [603, 340] on span "OTROS" at bounding box center [589, 332] width 40 height 15
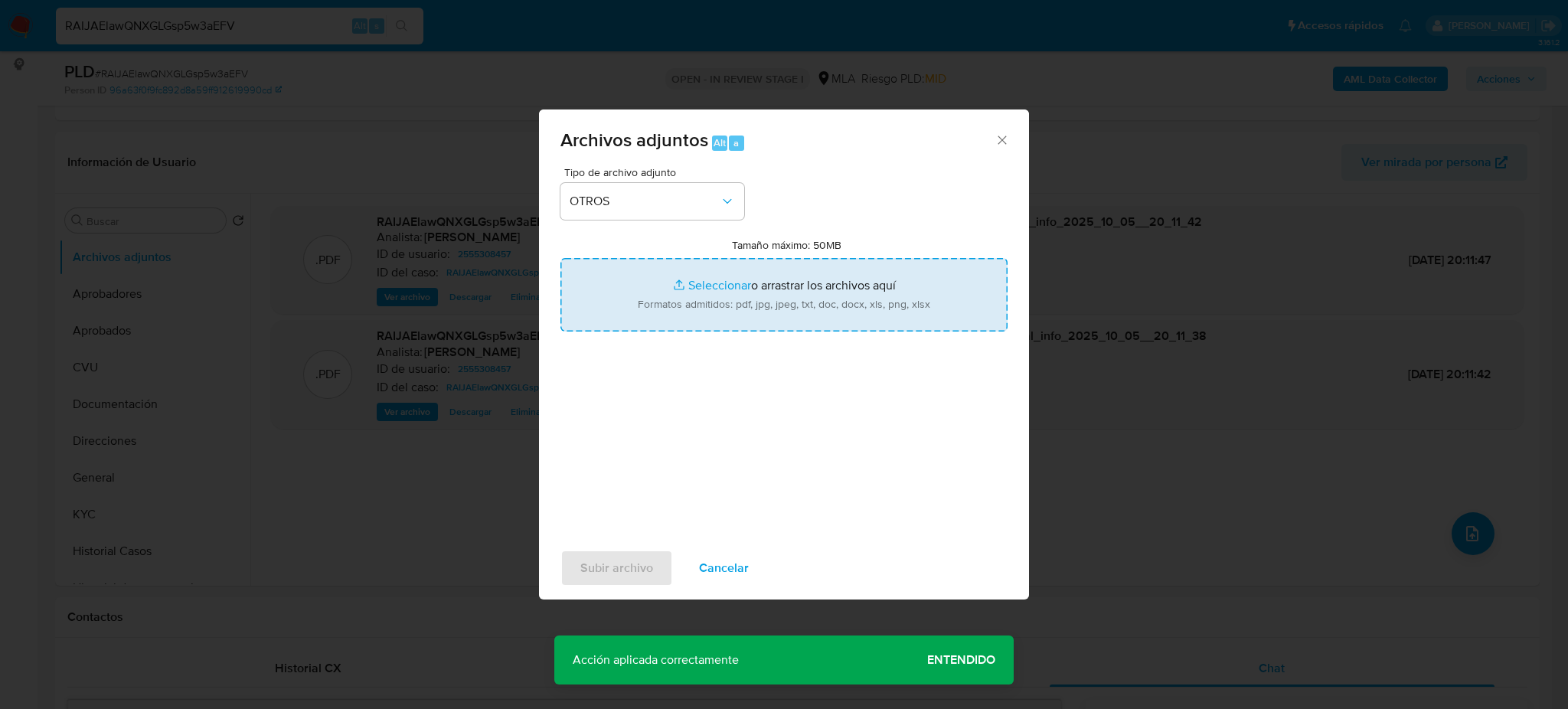
click at [654, 315] on input "Tamaño máximo: 50MB Seleccionar archivos" at bounding box center [784, 295] width 447 height 74
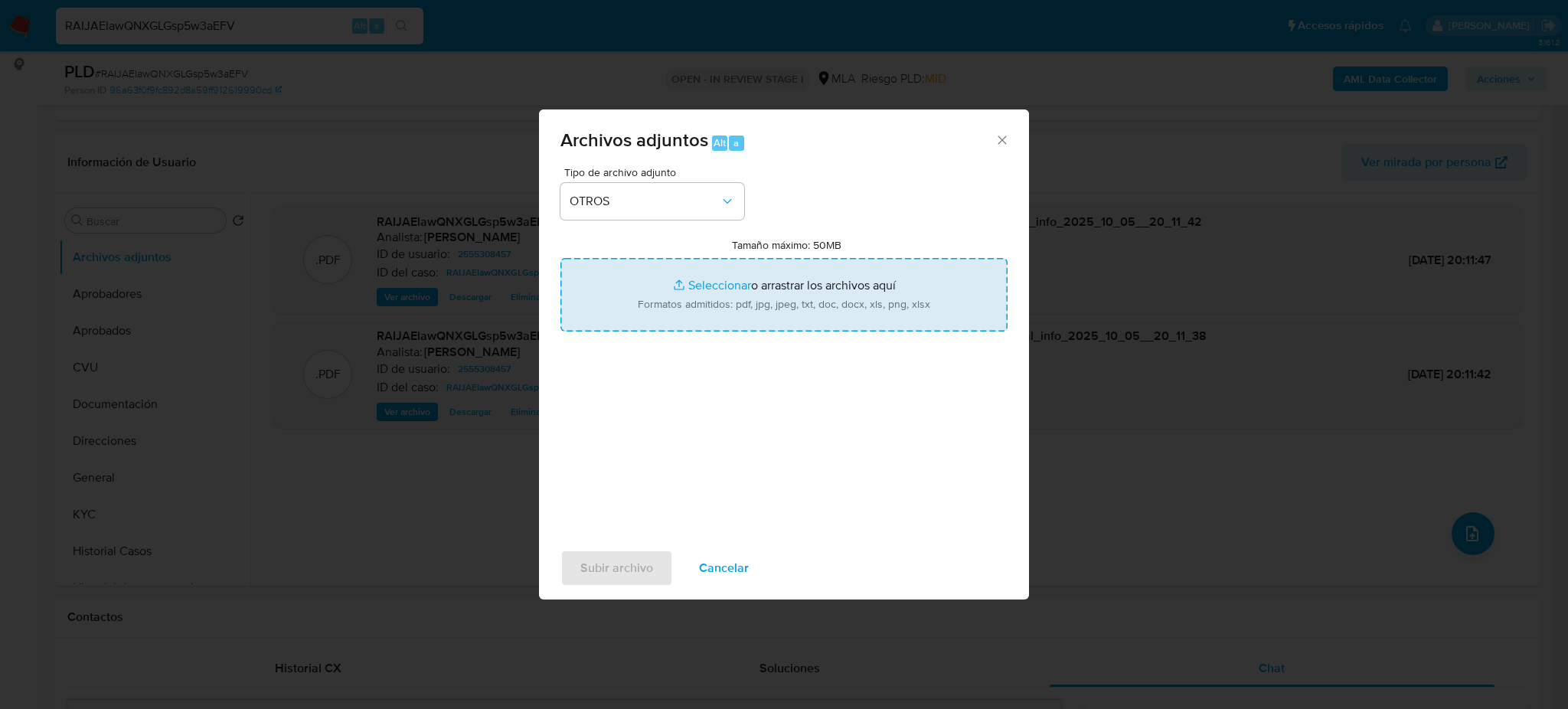
type input "C:\fakepath\Caselog RAIJAElawQNXGLGsp5w3aEFV_2025_09_17_19_19_16.docx"
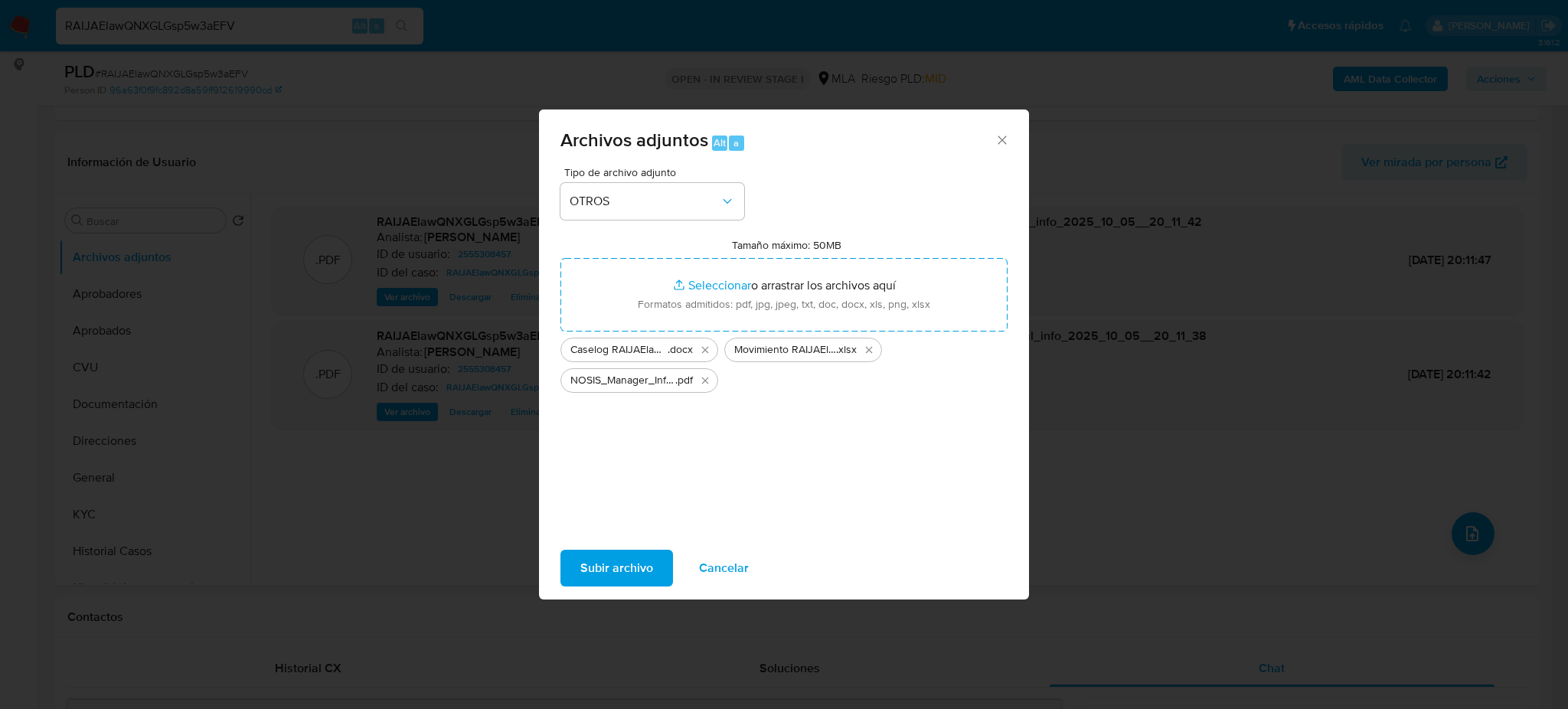
drag, startPoint x: 654, startPoint y: 315, endPoint x: 600, endPoint y: 561, distance: 251.9
click at [600, 561] on span "Subir archivo" at bounding box center [617, 568] width 73 height 34
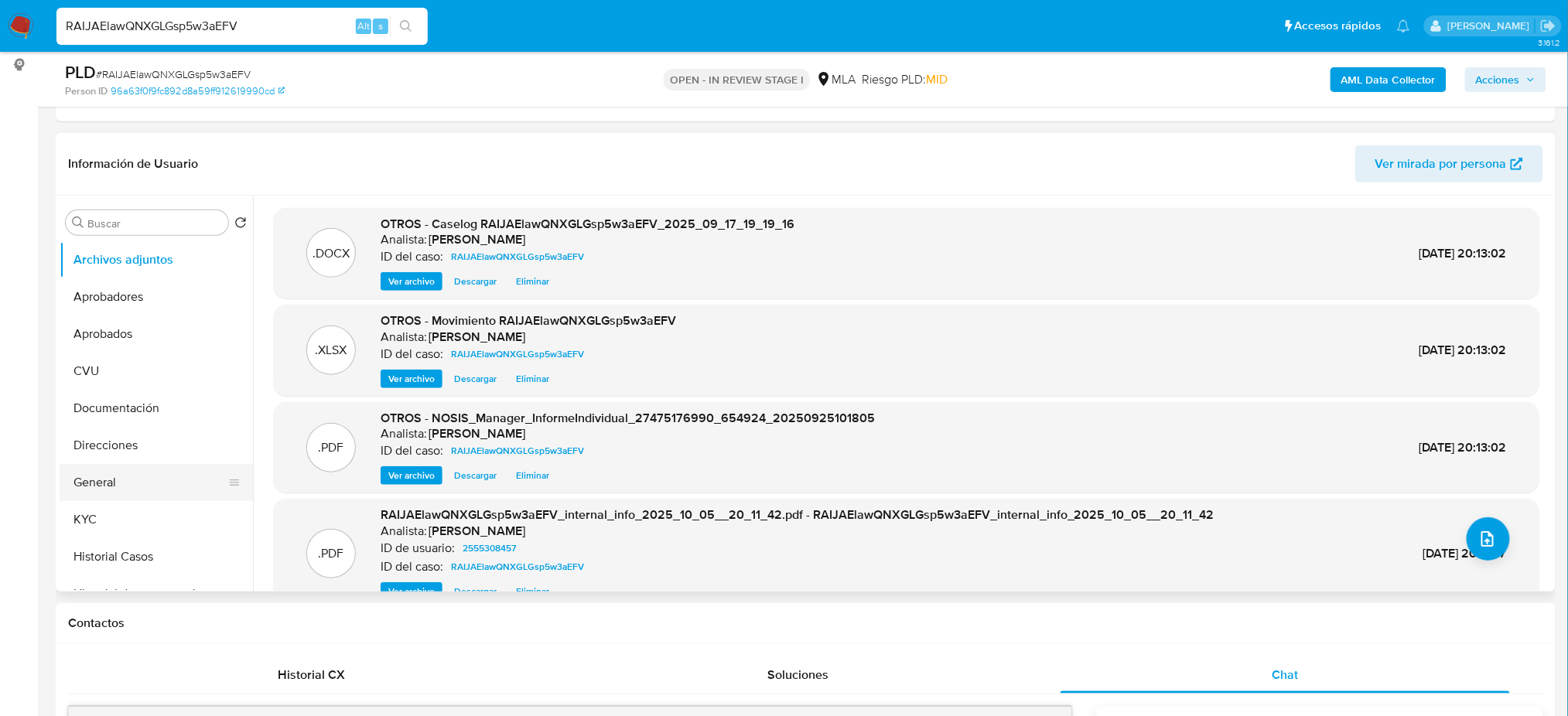
click at [146, 485] on button "General" at bounding box center [150, 483] width 181 height 37
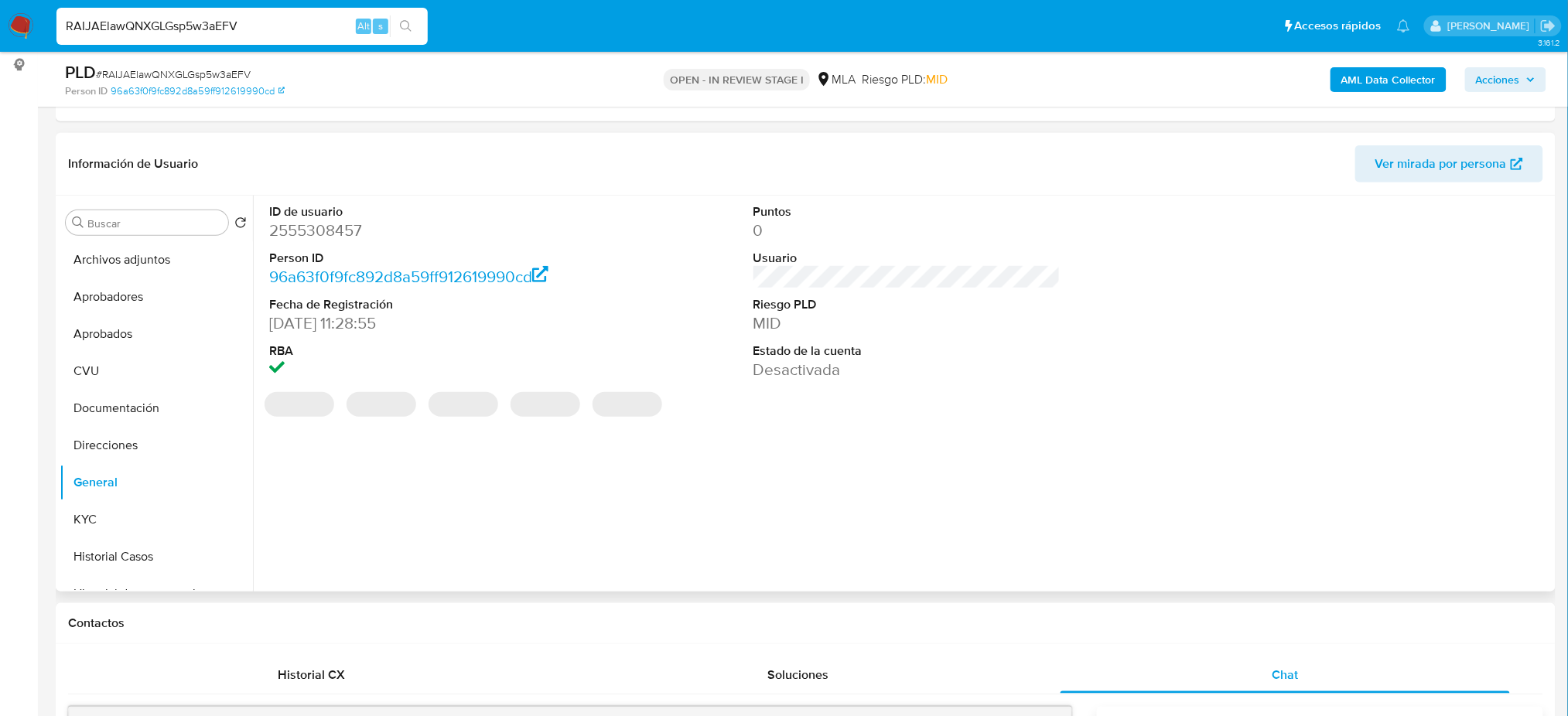
click at [306, 229] on dd "2555308457" at bounding box center [423, 230] width 307 height 22
copy dd "2555308457"
click at [1502, 78] on span "Acciones" at bounding box center [1498, 79] width 44 height 25
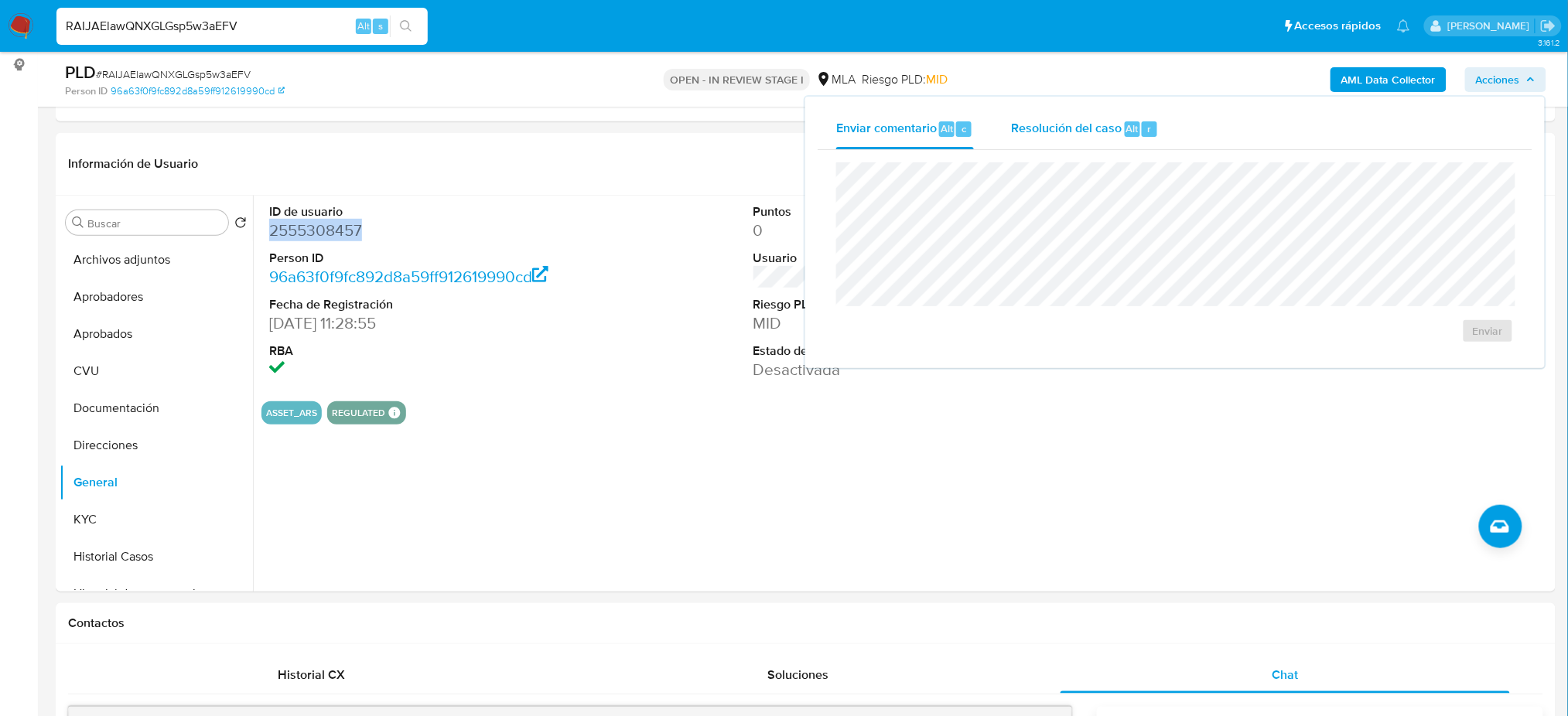
click at [1030, 128] on span "Resolución del caso" at bounding box center [1066, 128] width 111 height 18
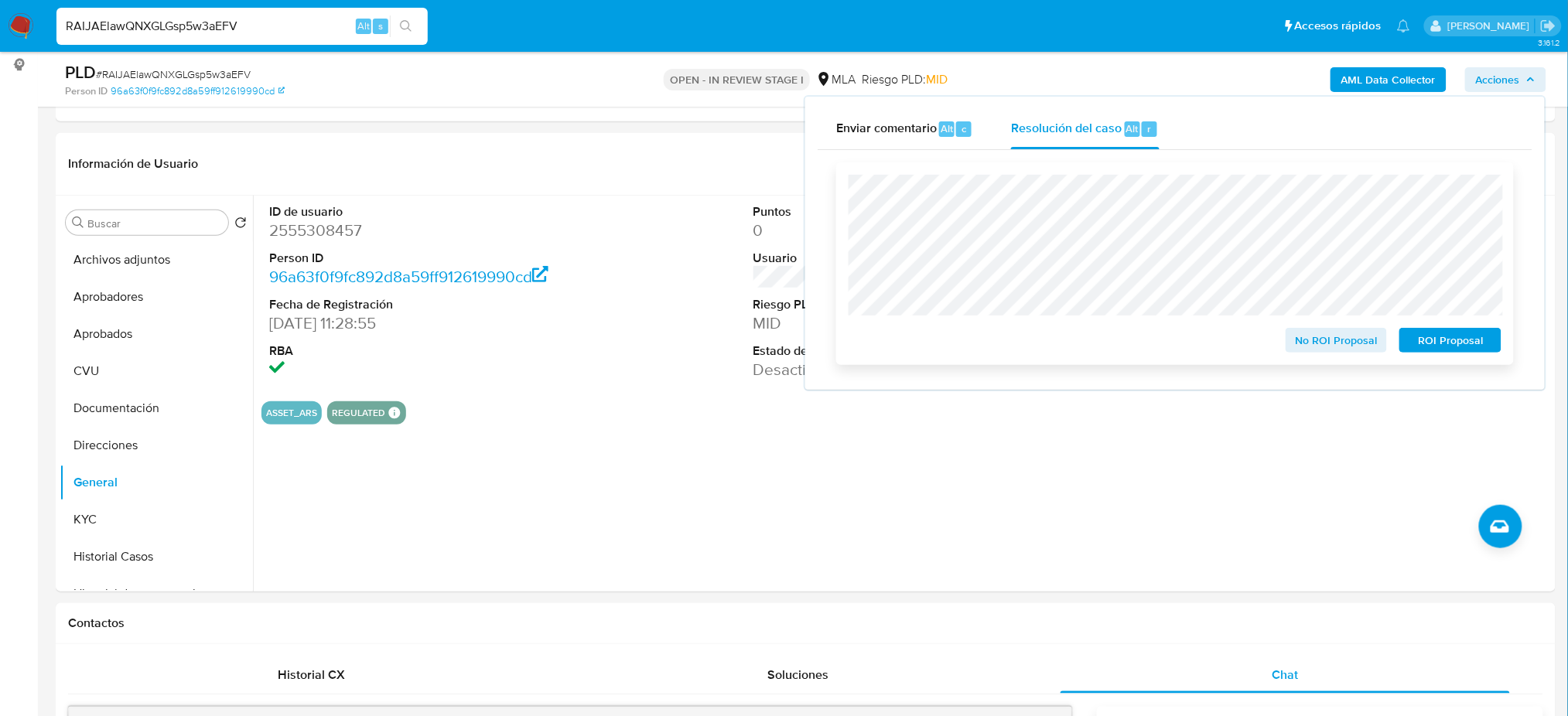
click at [1477, 333] on span "ROI Proposal" at bounding box center [1450, 340] width 80 height 22
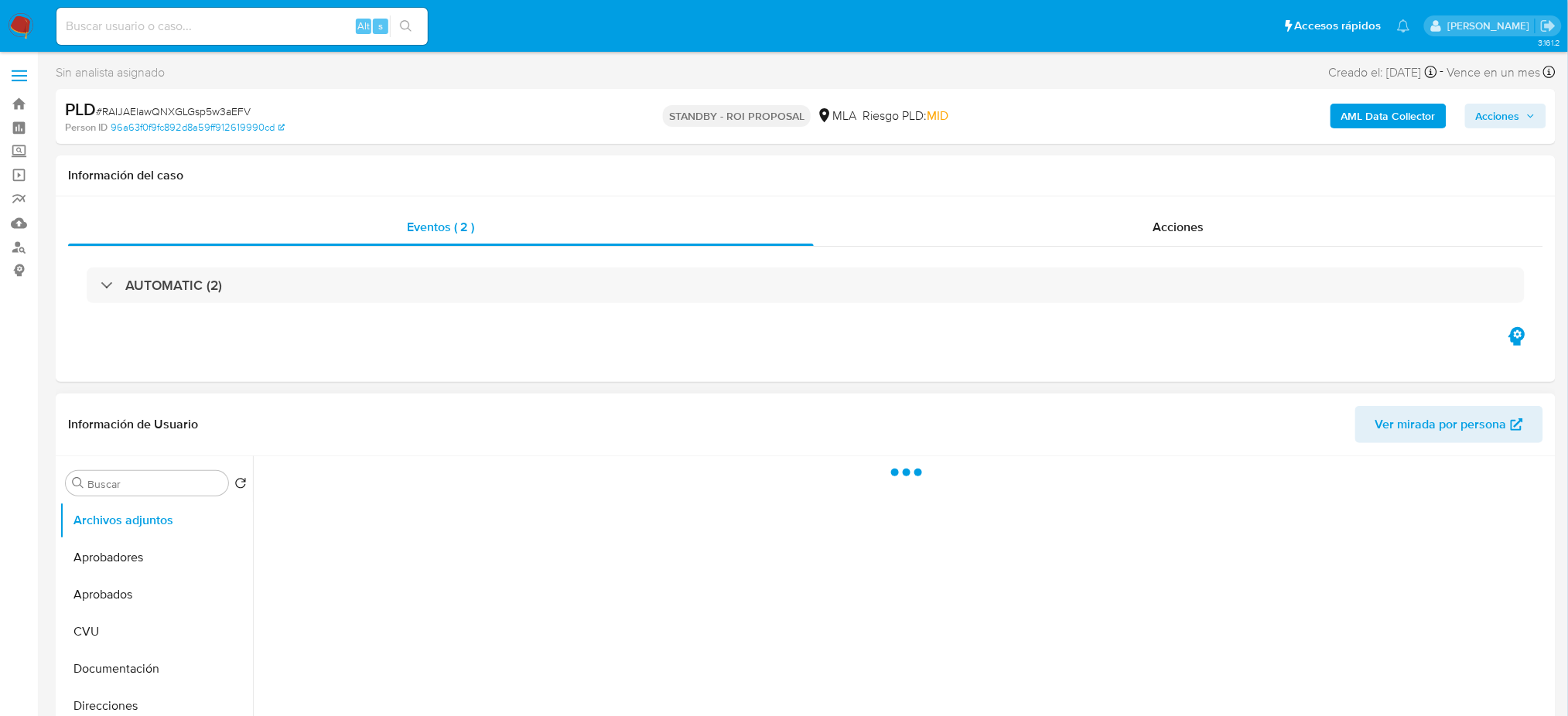
select select "10"
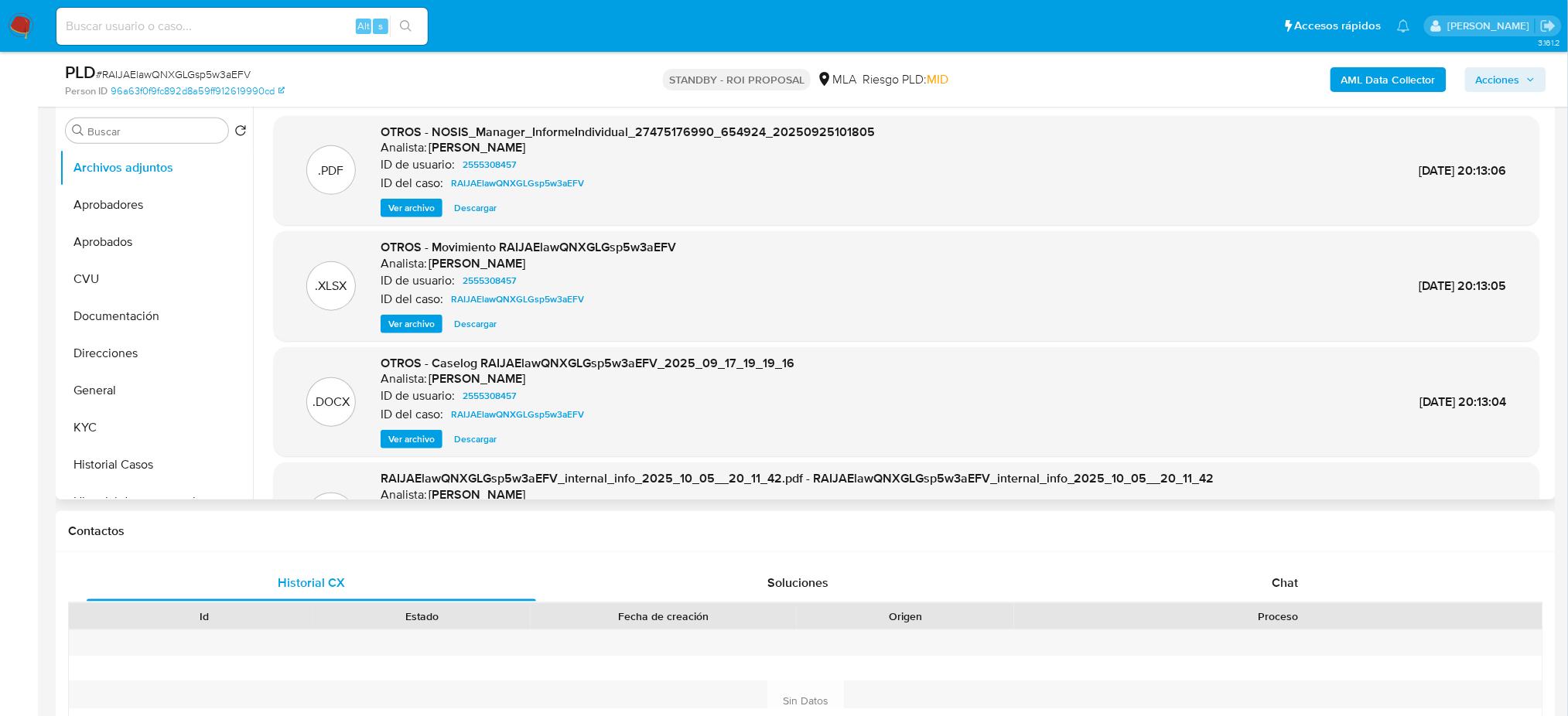
scroll to position [309, 0]
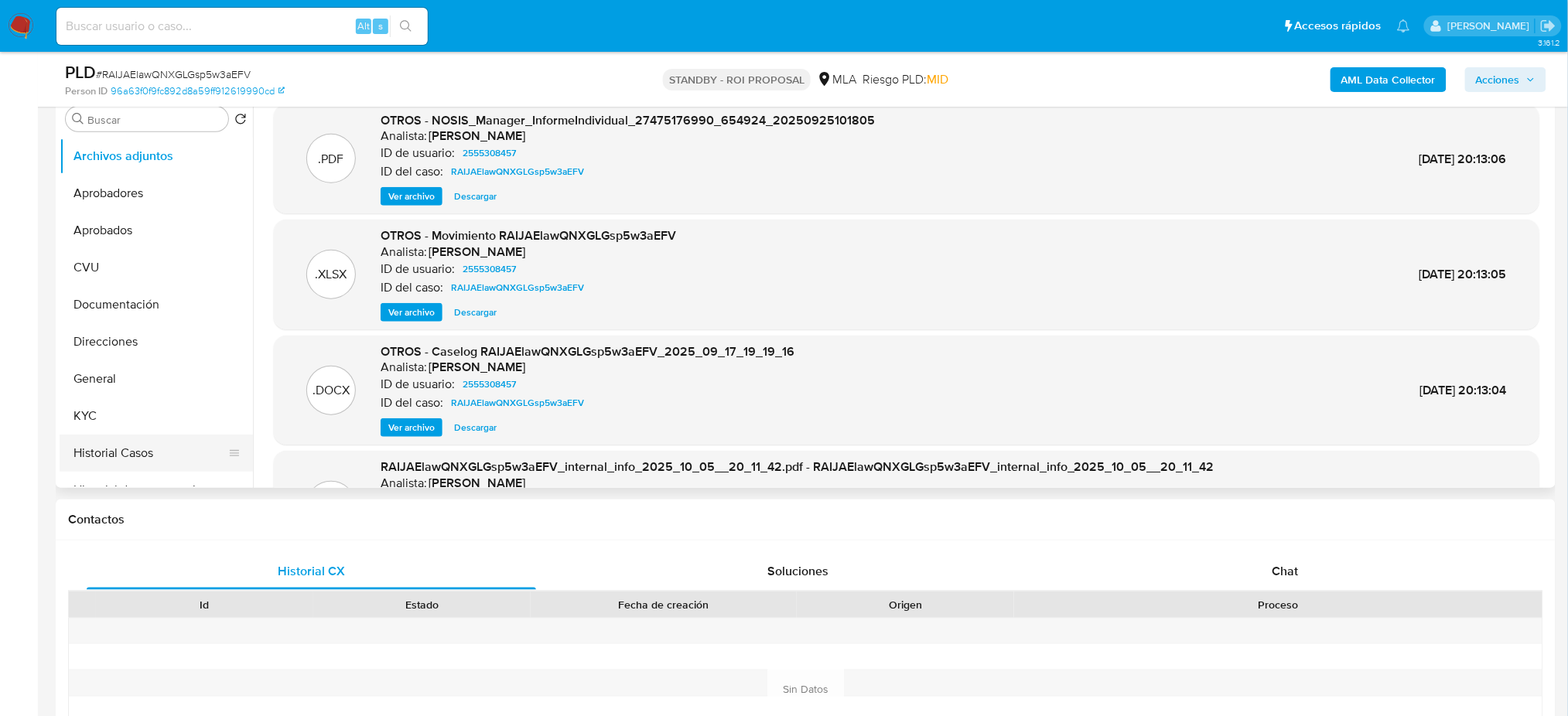
click at [176, 451] on button "Historial Casos" at bounding box center [150, 453] width 181 height 37
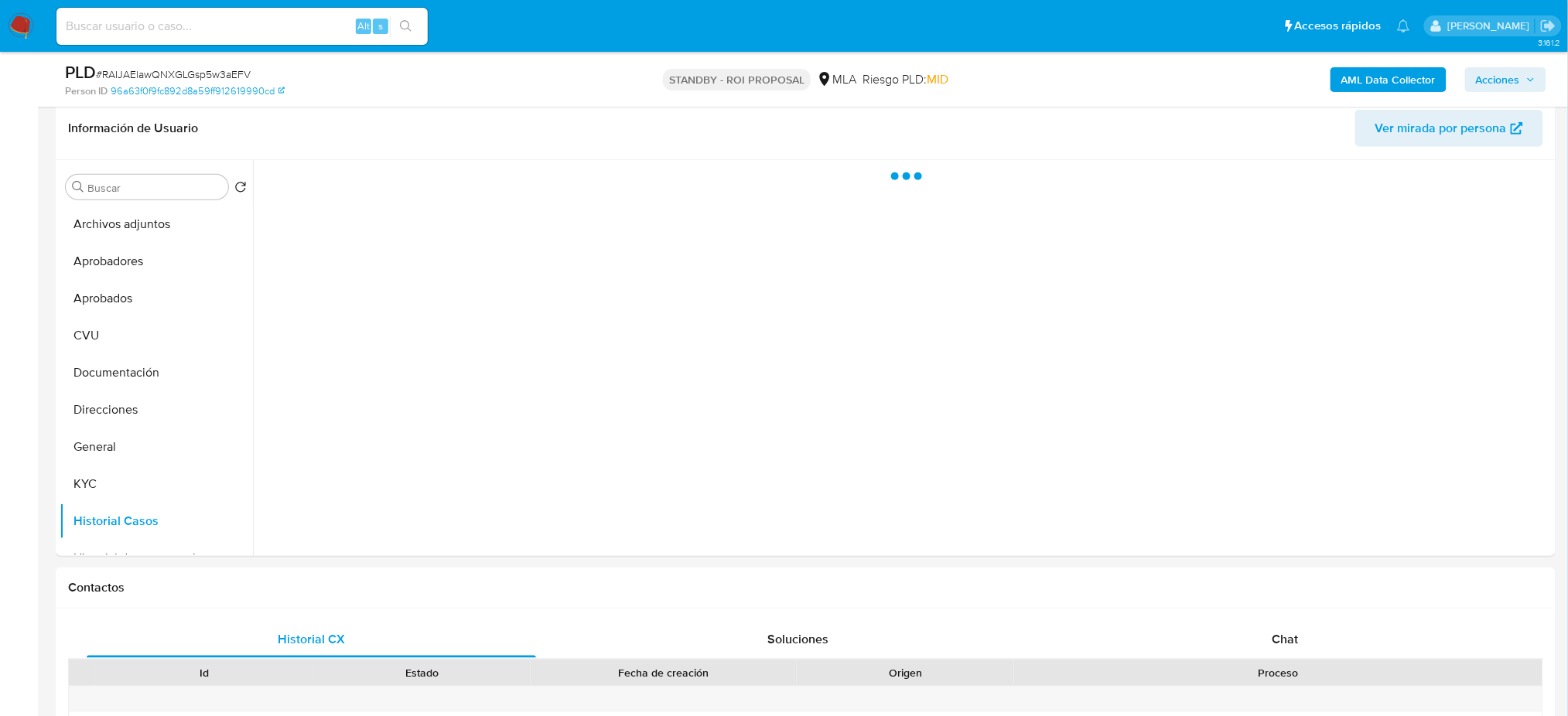
scroll to position [205, 0]
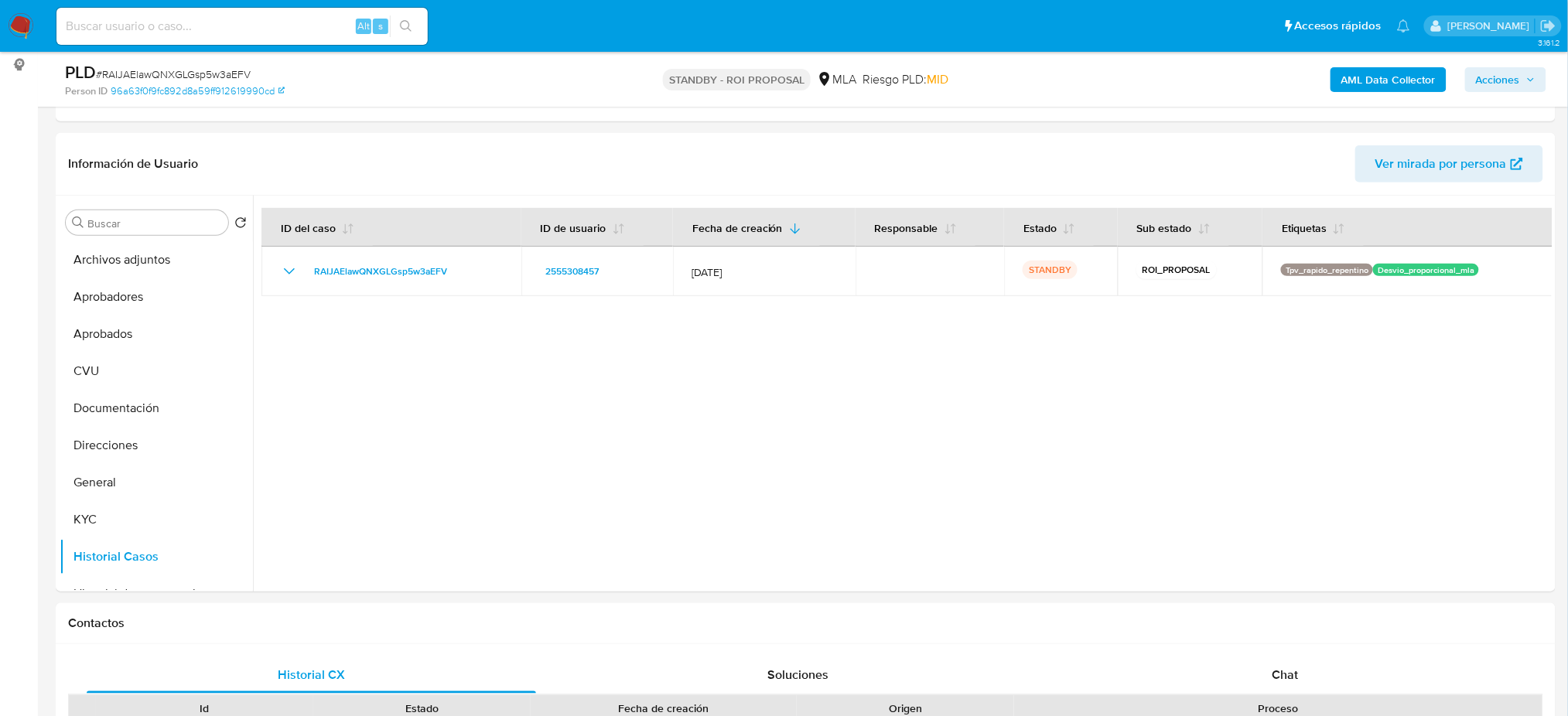
click at [17, 21] on img at bounding box center [21, 26] width 27 height 27
